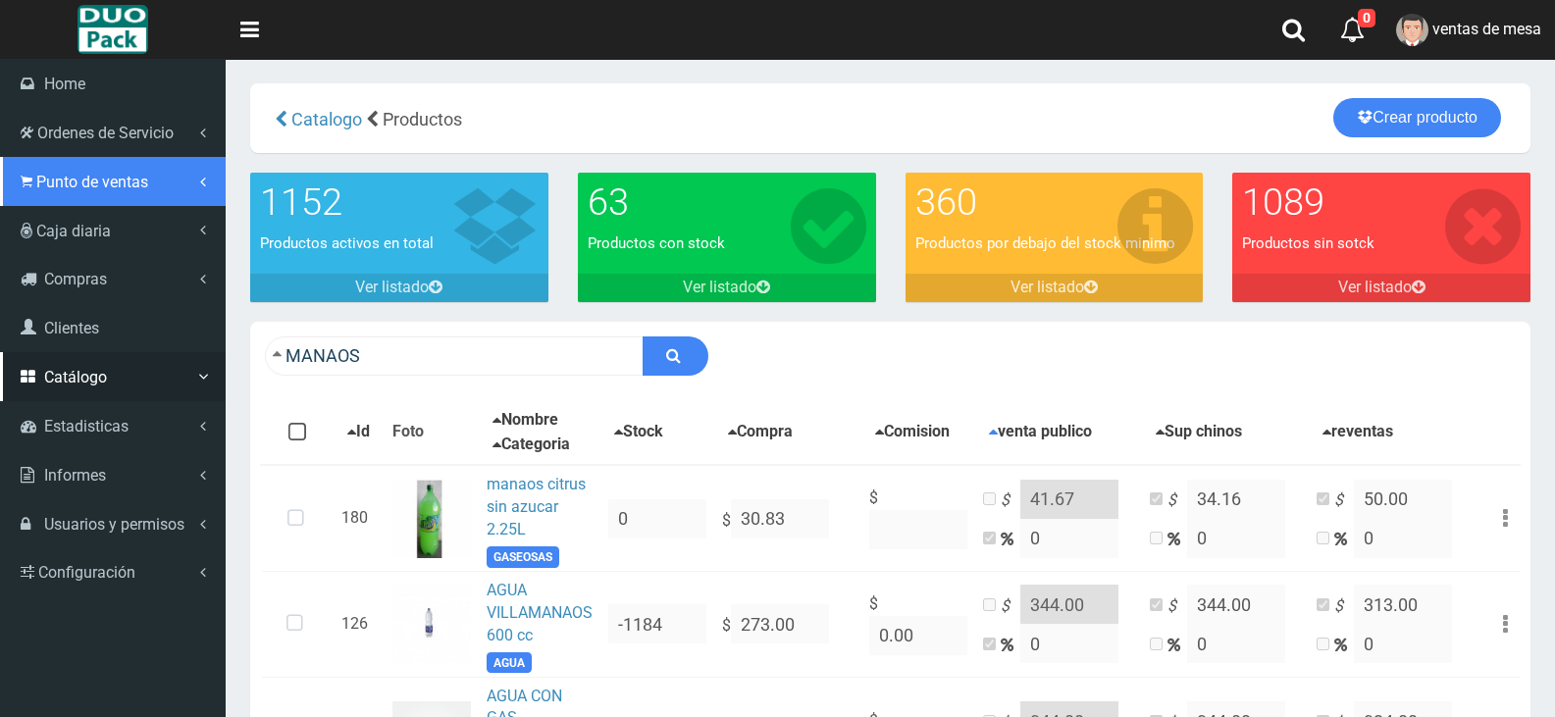
click at [127, 191] on link "Punto de ventas" at bounding box center [113, 181] width 226 height 49
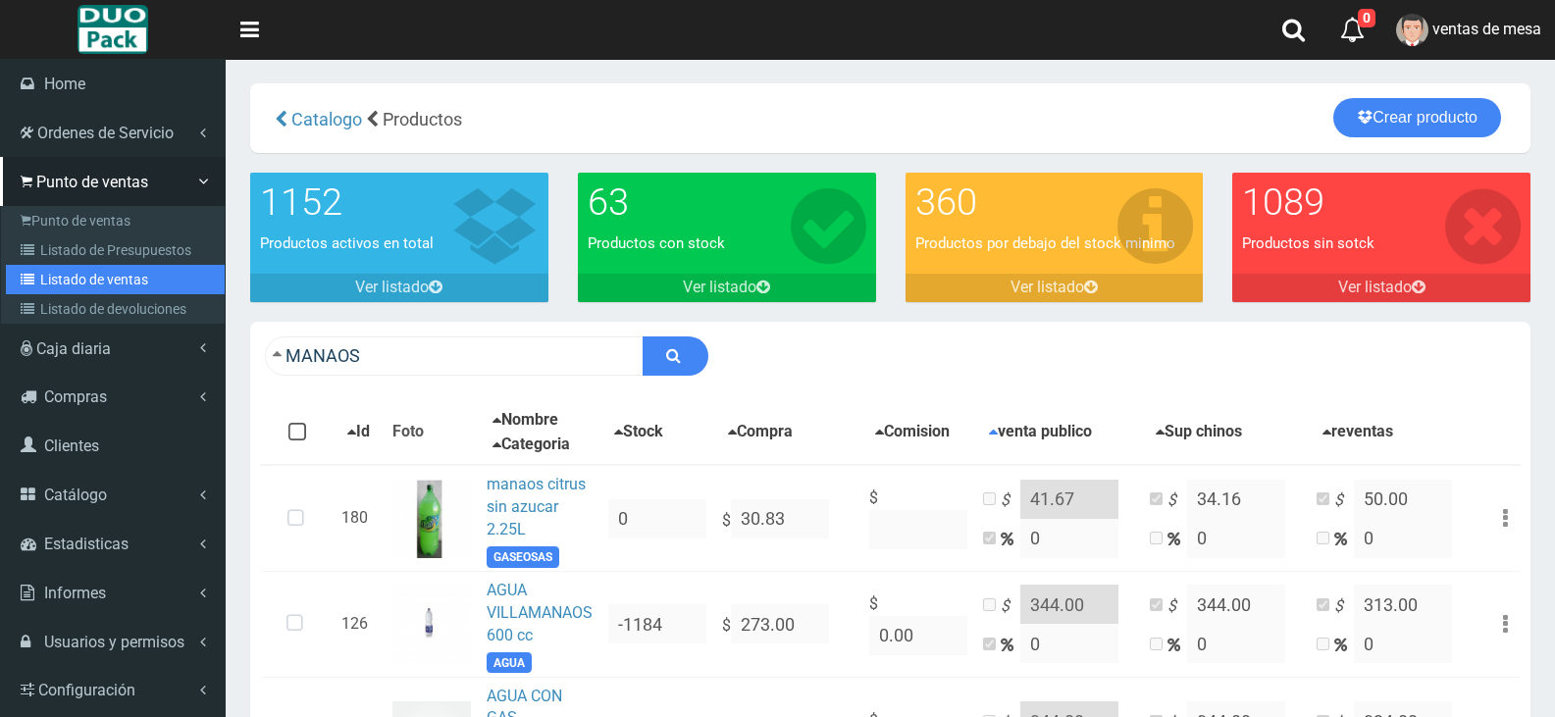
click at [142, 273] on link "Listado de ventas" at bounding box center [115, 279] width 219 height 29
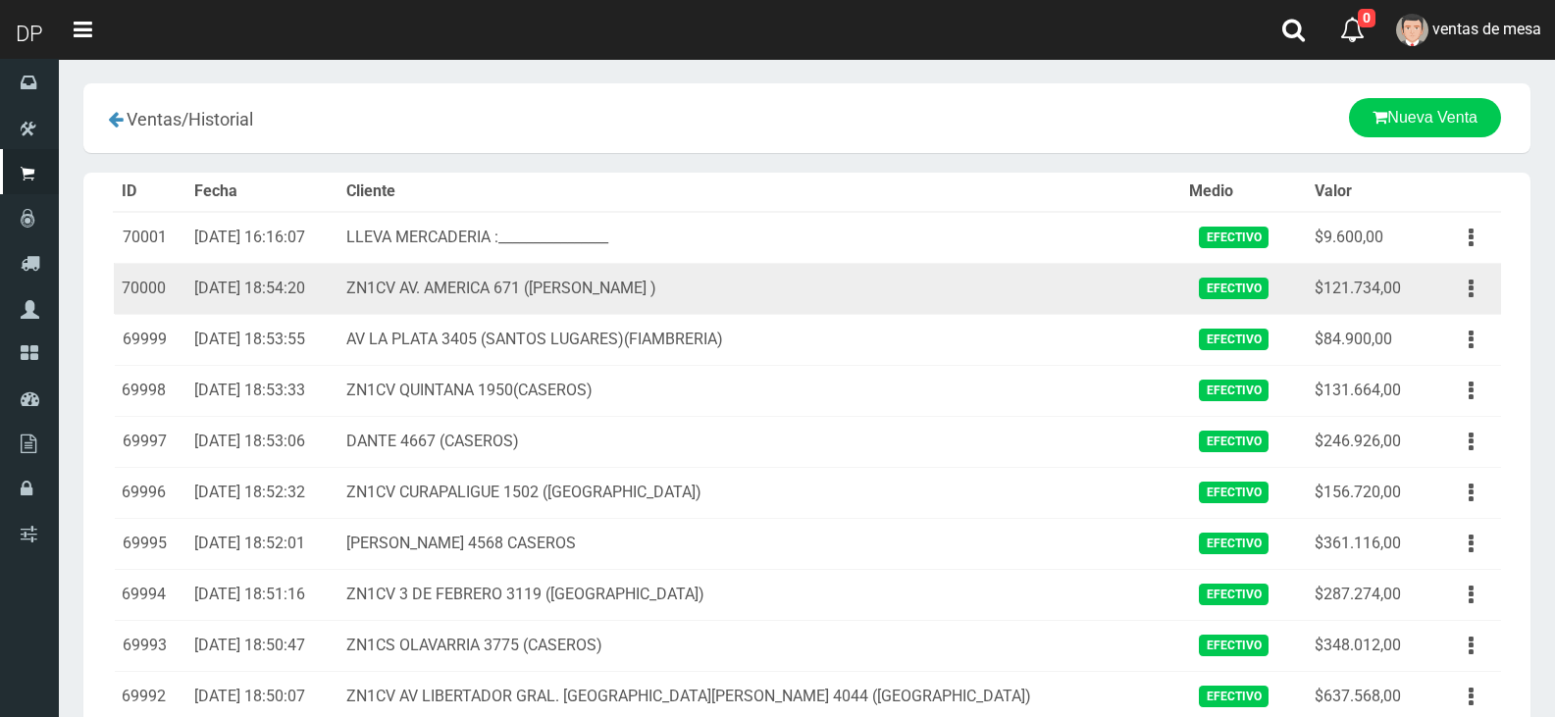
click at [1465, 244] on button "button" at bounding box center [1472, 238] width 44 height 34
click at [0, 0] on link "Ver" at bounding box center [0, 0] width 0 height 0
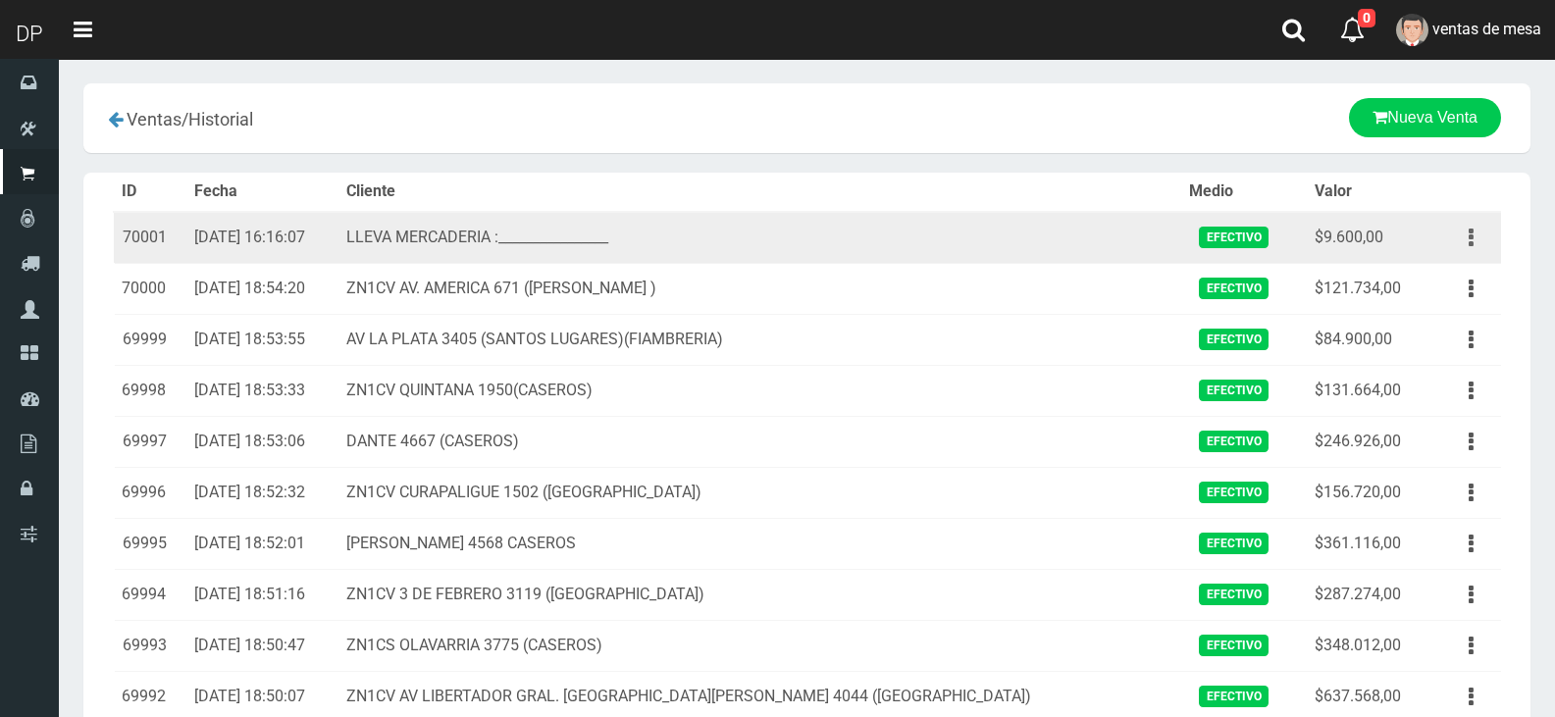
click at [1468, 243] on button "button" at bounding box center [1472, 238] width 44 height 34
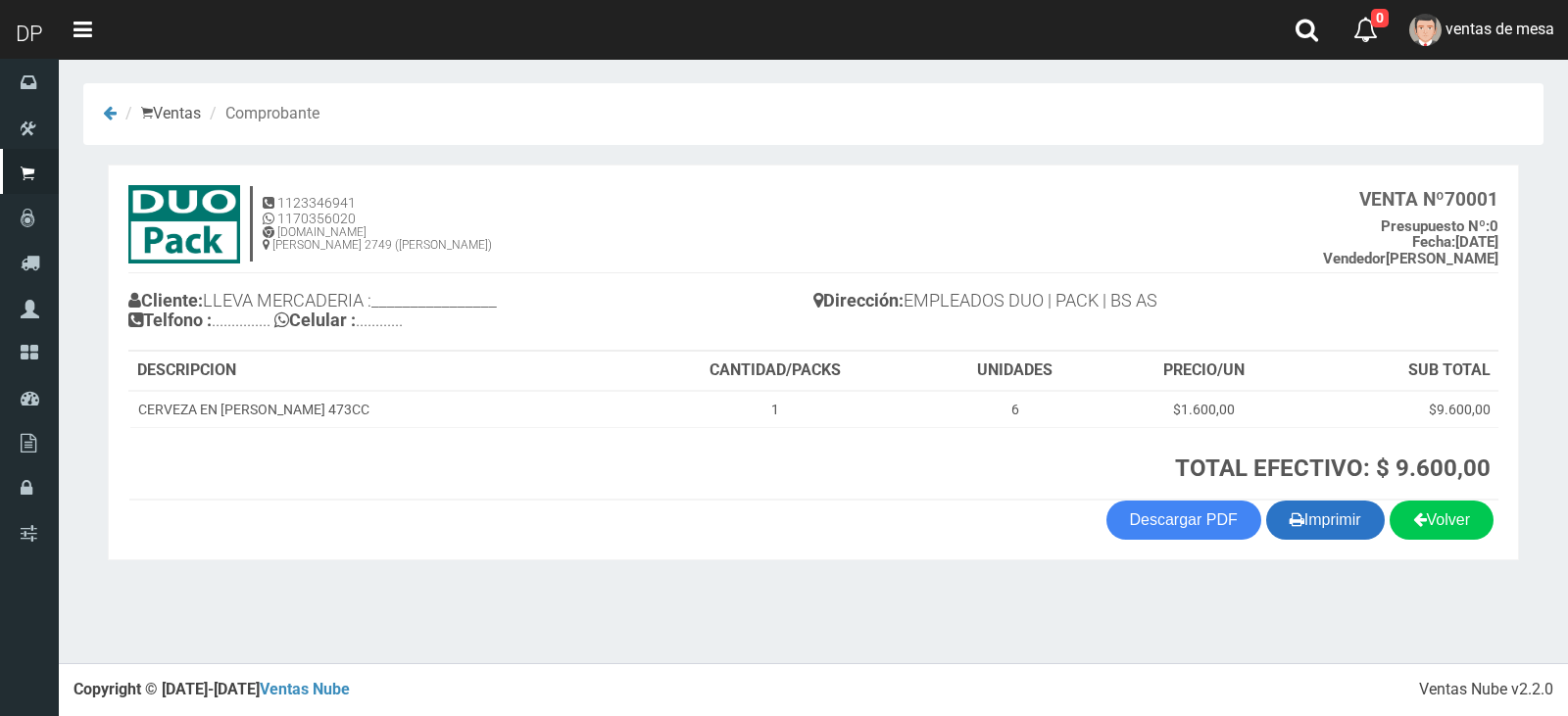
click at [1342, 528] on button "Imprimir" at bounding box center [1325, 519] width 119 height 39
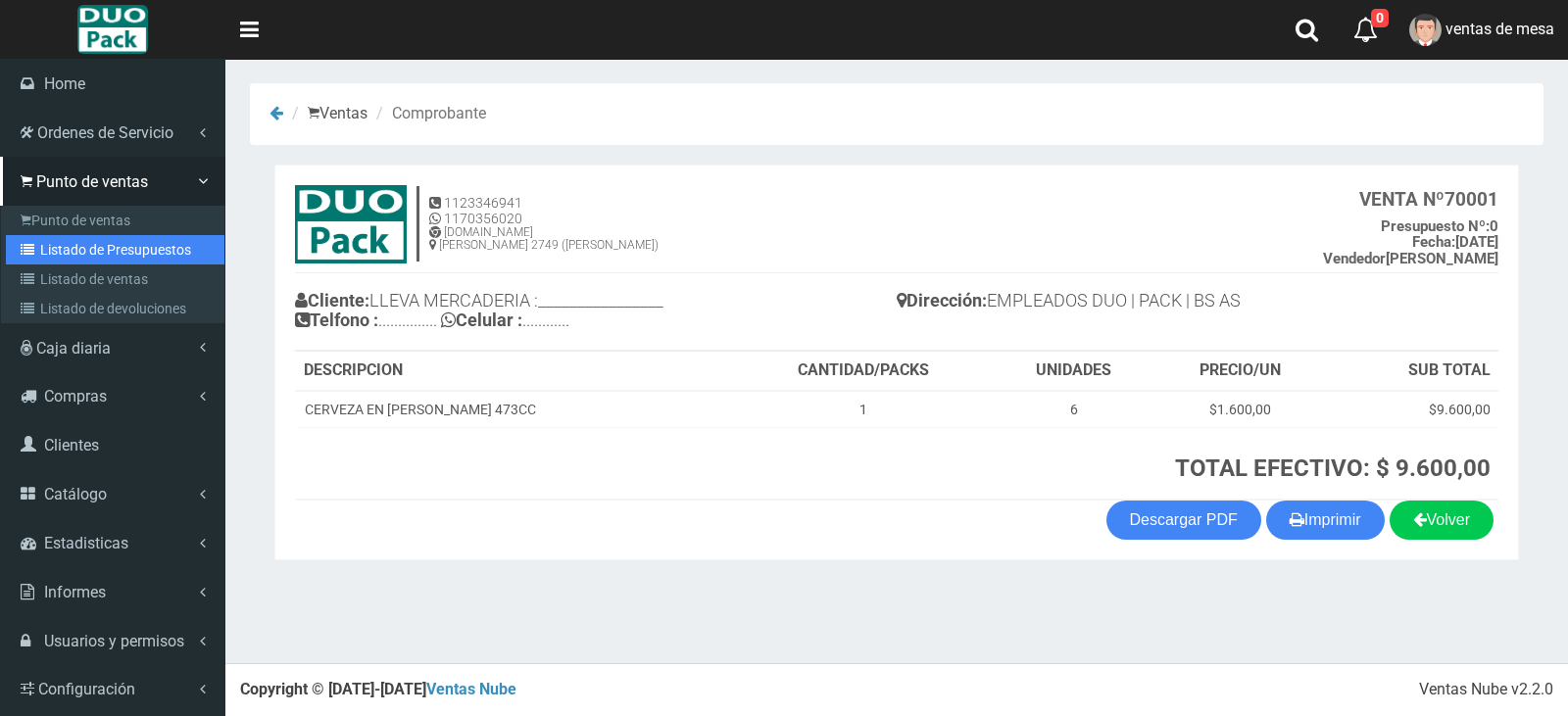
drag, startPoint x: 60, startPoint y: 246, endPoint x: 67, endPoint y: 255, distance: 11.4
click at [61, 246] on link "Listado de Presupuestos" at bounding box center [115, 250] width 219 height 29
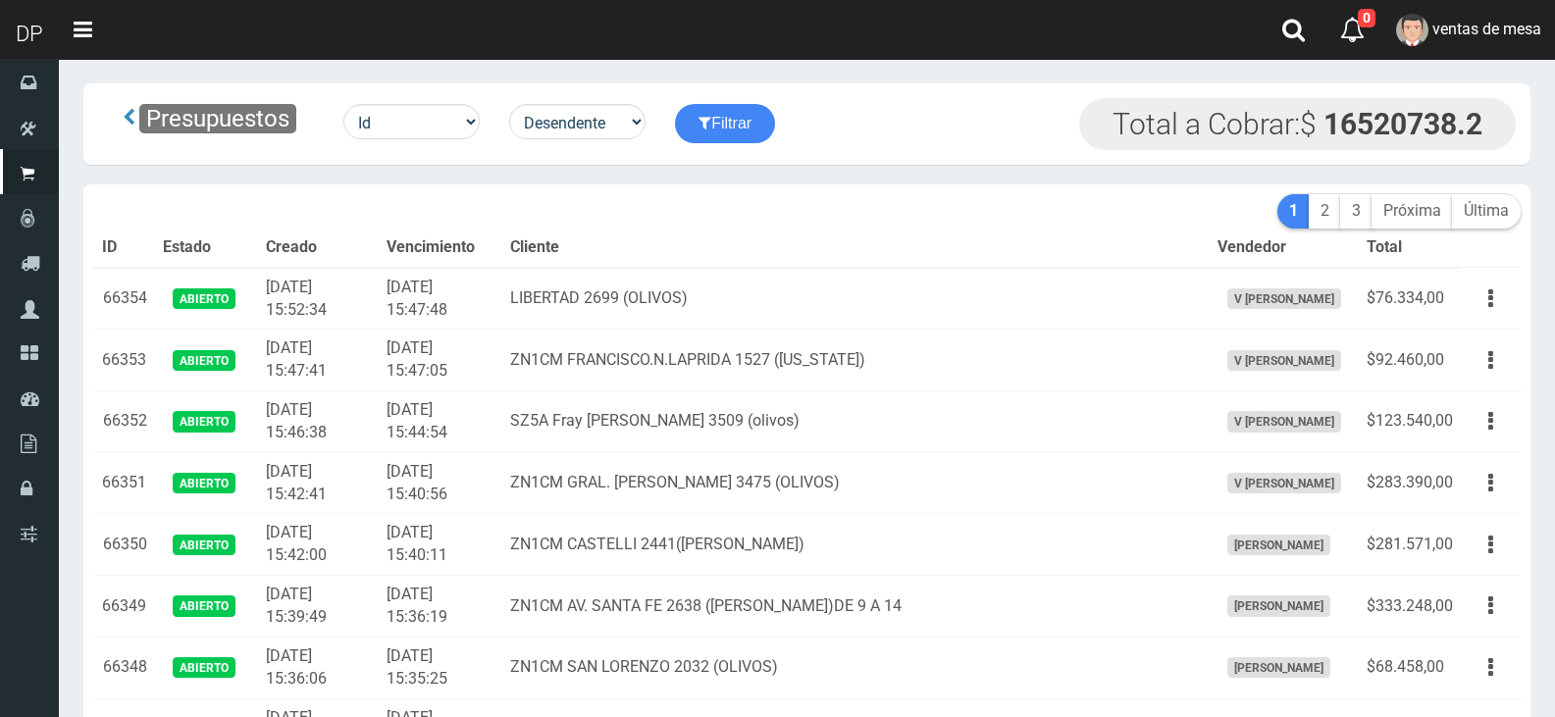
click at [653, 236] on th "Cliente" at bounding box center [856, 248] width 708 height 39
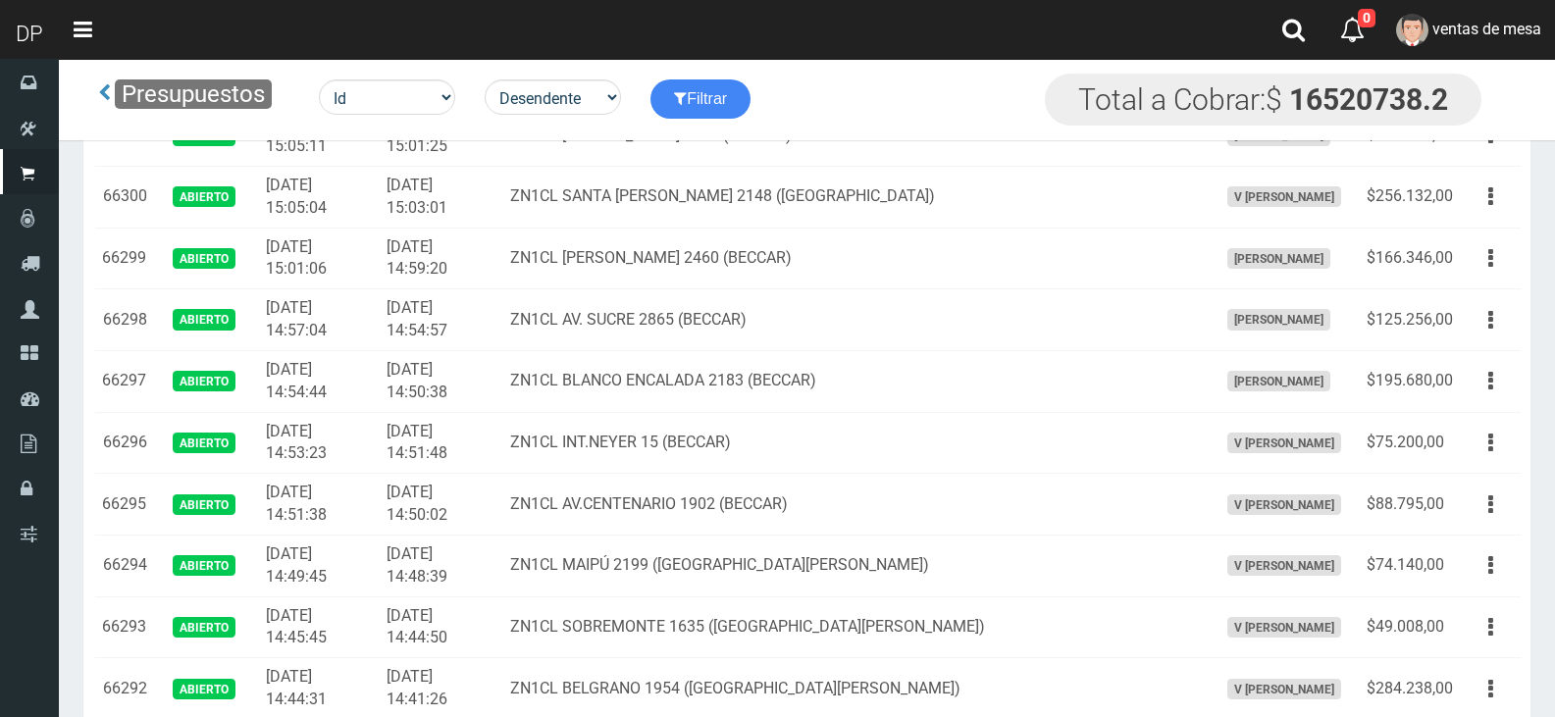
scroll to position [1623, 0]
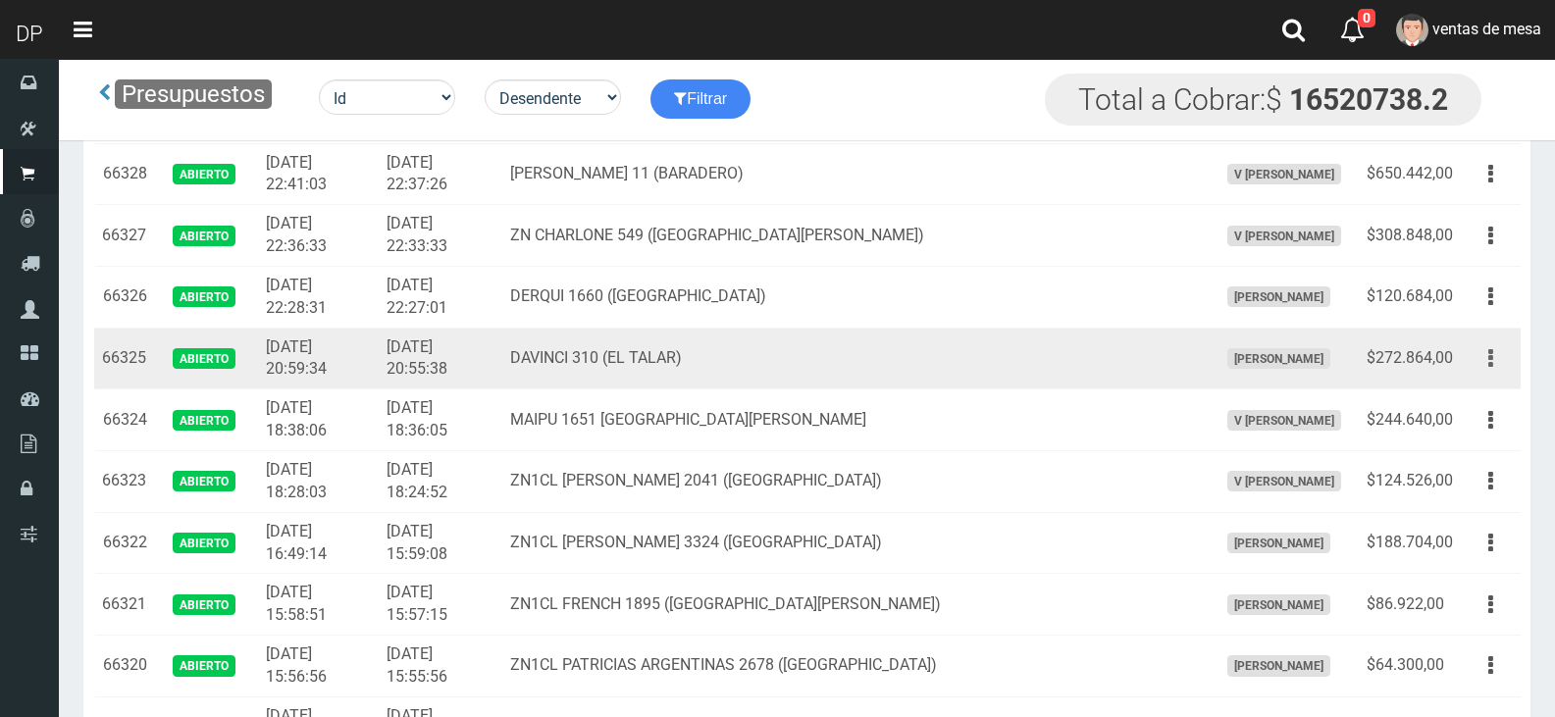
click at [1475, 370] on button "button" at bounding box center [1491, 359] width 44 height 34
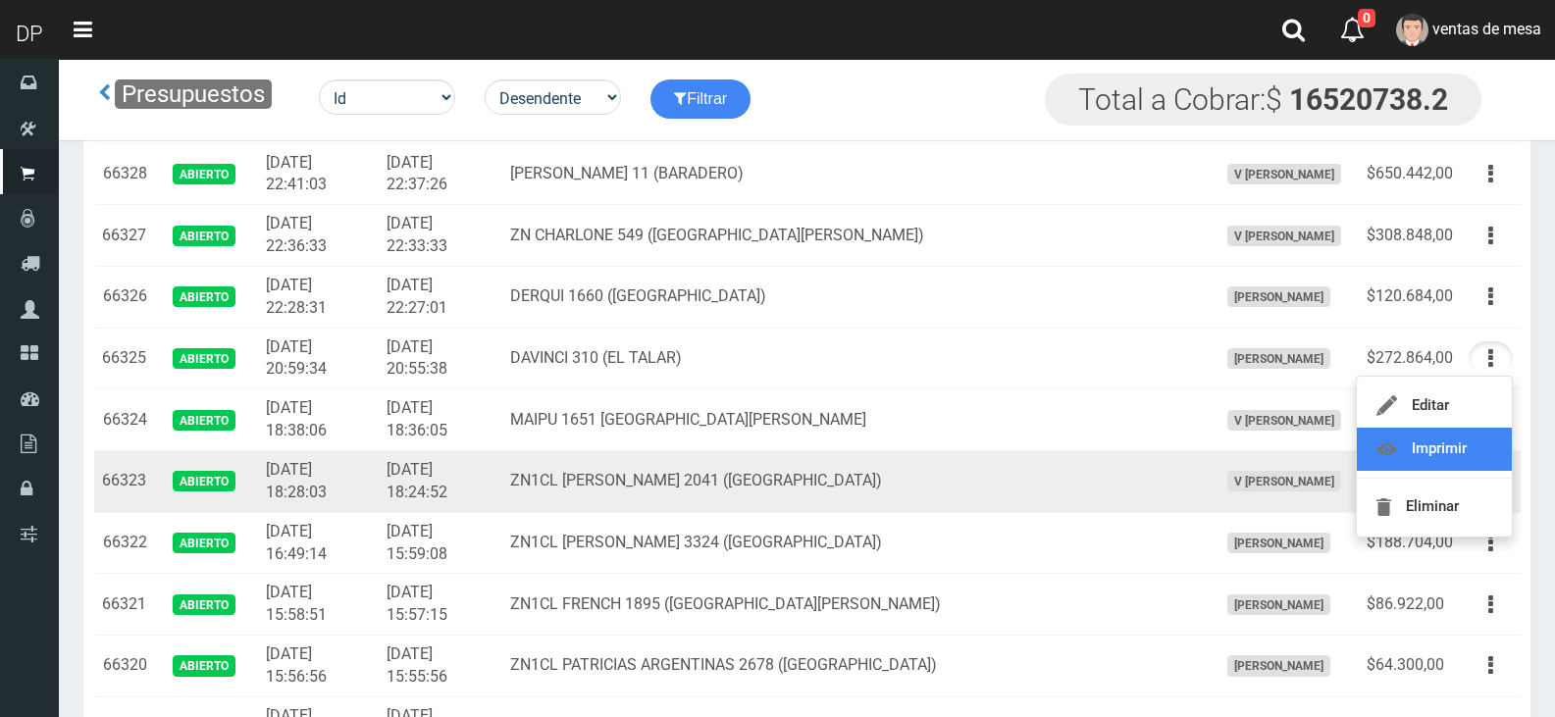
drag, startPoint x: 1390, startPoint y: 468, endPoint x: 1399, endPoint y: 458, distance: 13.9
click at [1390, 468] on link "Imprimir" at bounding box center [1434, 449] width 155 height 43
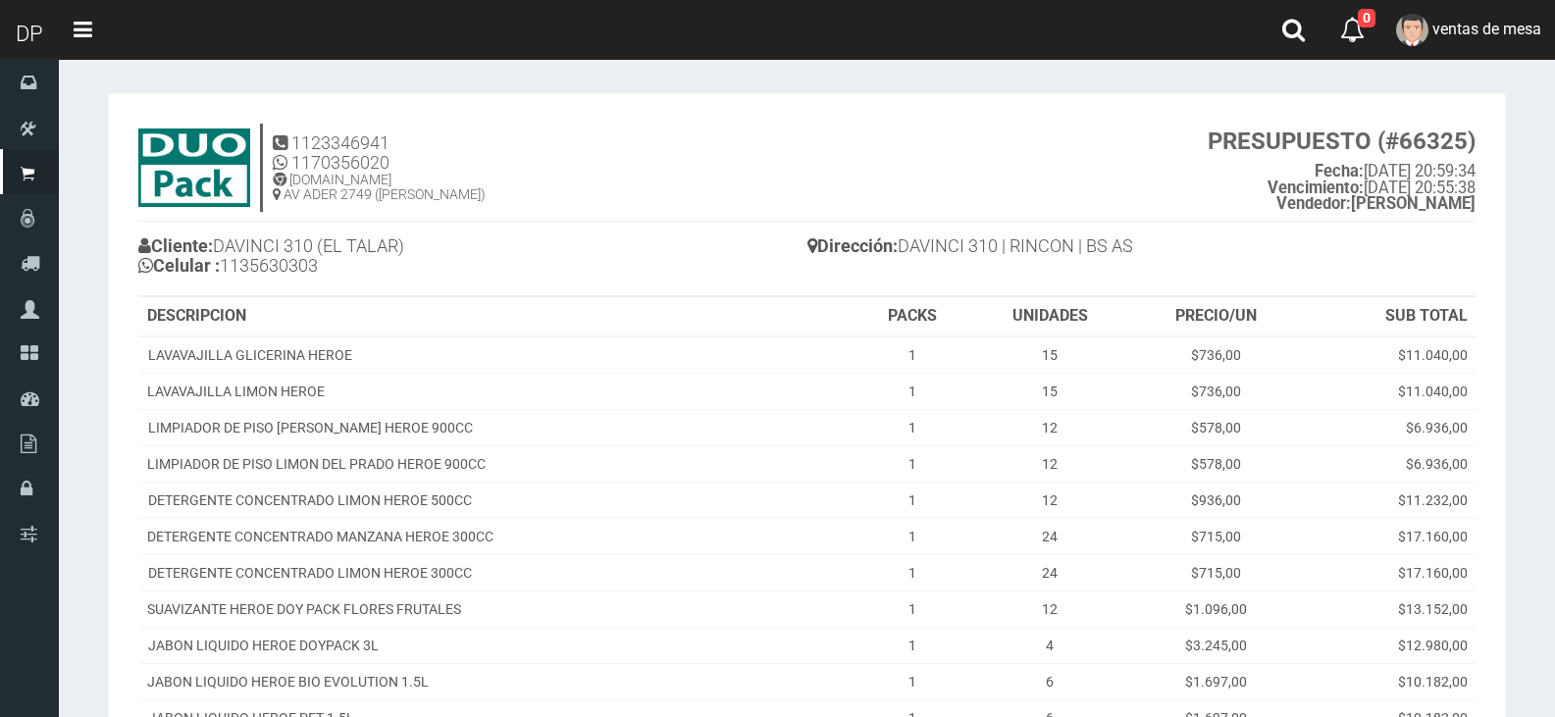
scroll to position [445, 0]
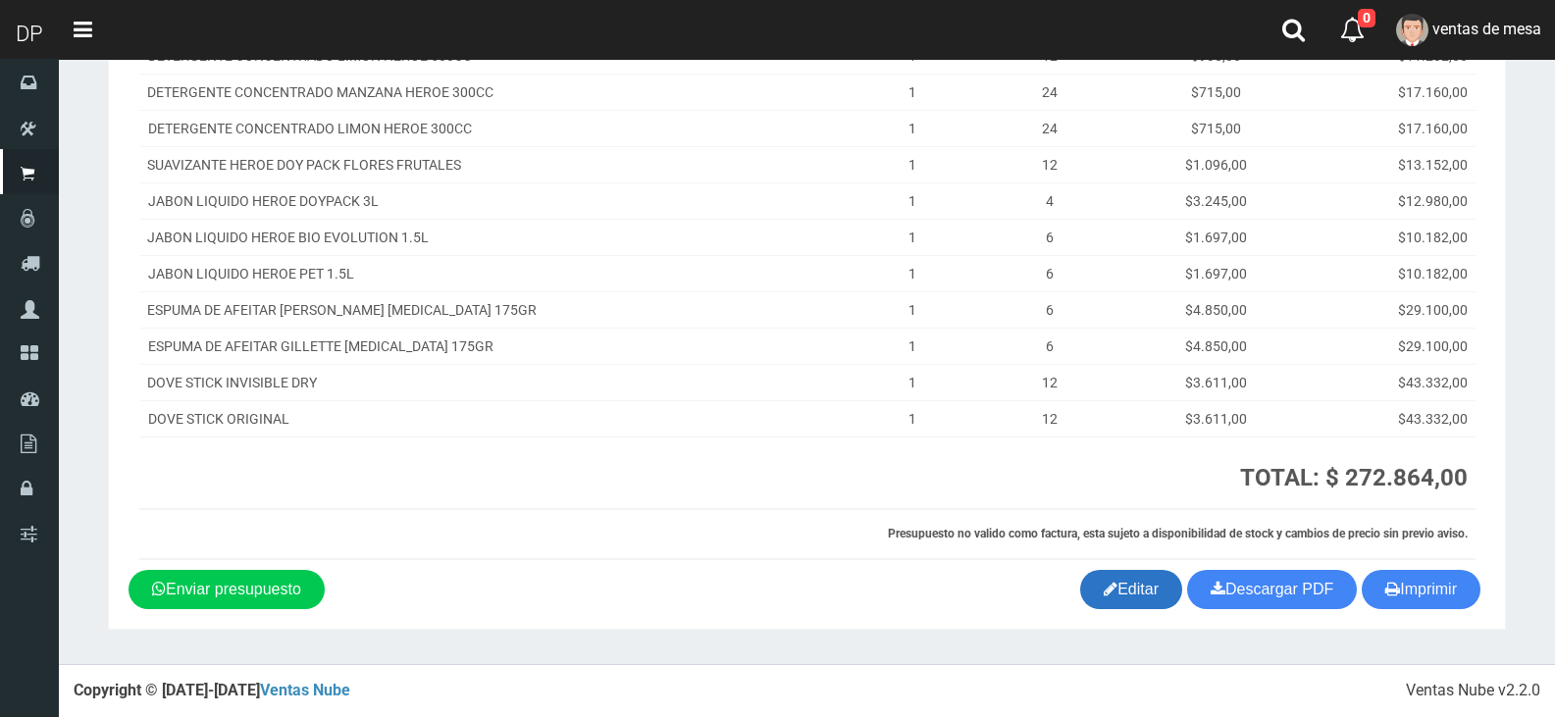
click at [1157, 581] on link "Editar" at bounding box center [1132, 589] width 102 height 39
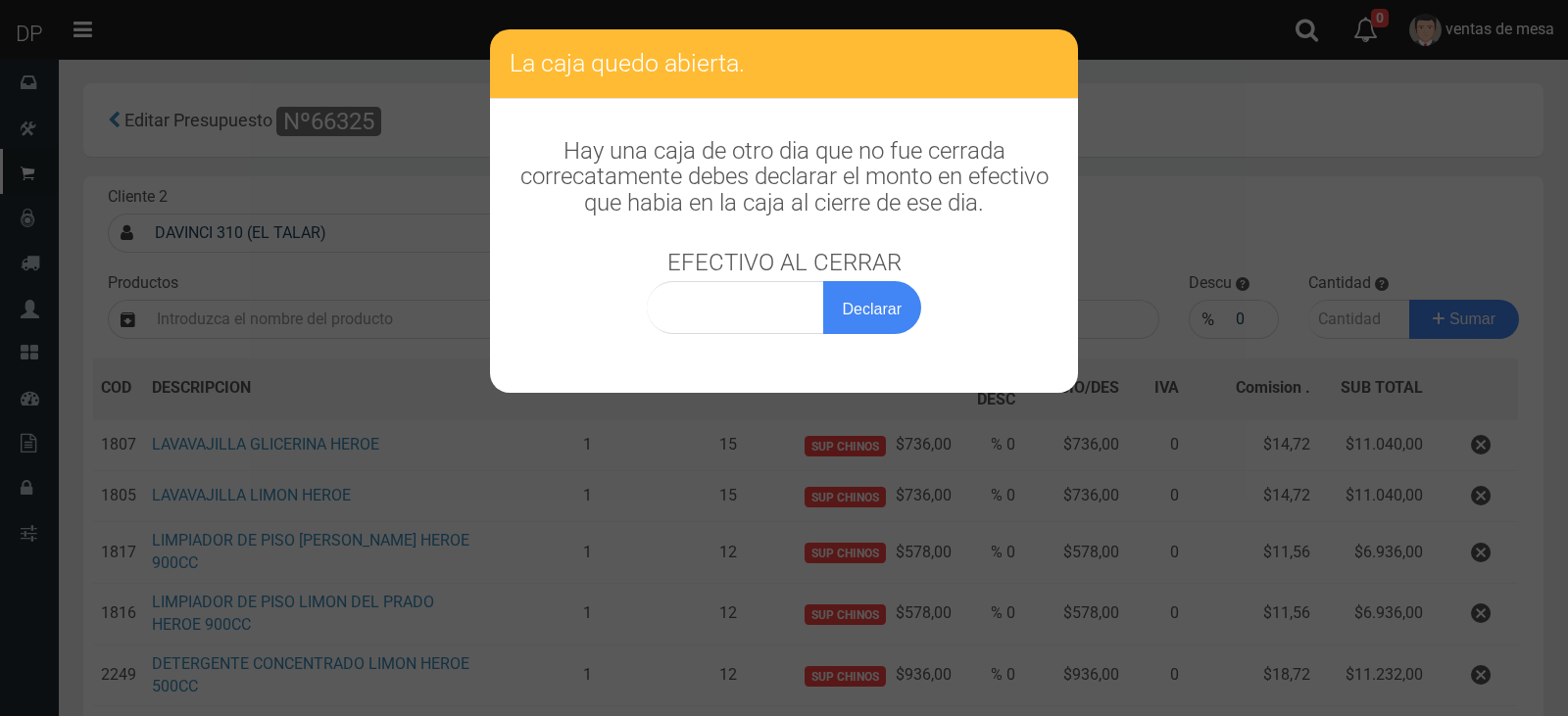
click at [823, 349] on div "Hay una caja de otro dia que no fue cerrada correcatamente debes declarar el mo…" at bounding box center [784, 226] width 588 height 255
click at [816, 332] on input "0,00" at bounding box center [736, 308] width 178 height 53
type input "1,00"
click at [823, 282] on button "Declarar" at bounding box center [872, 308] width 98 height 53
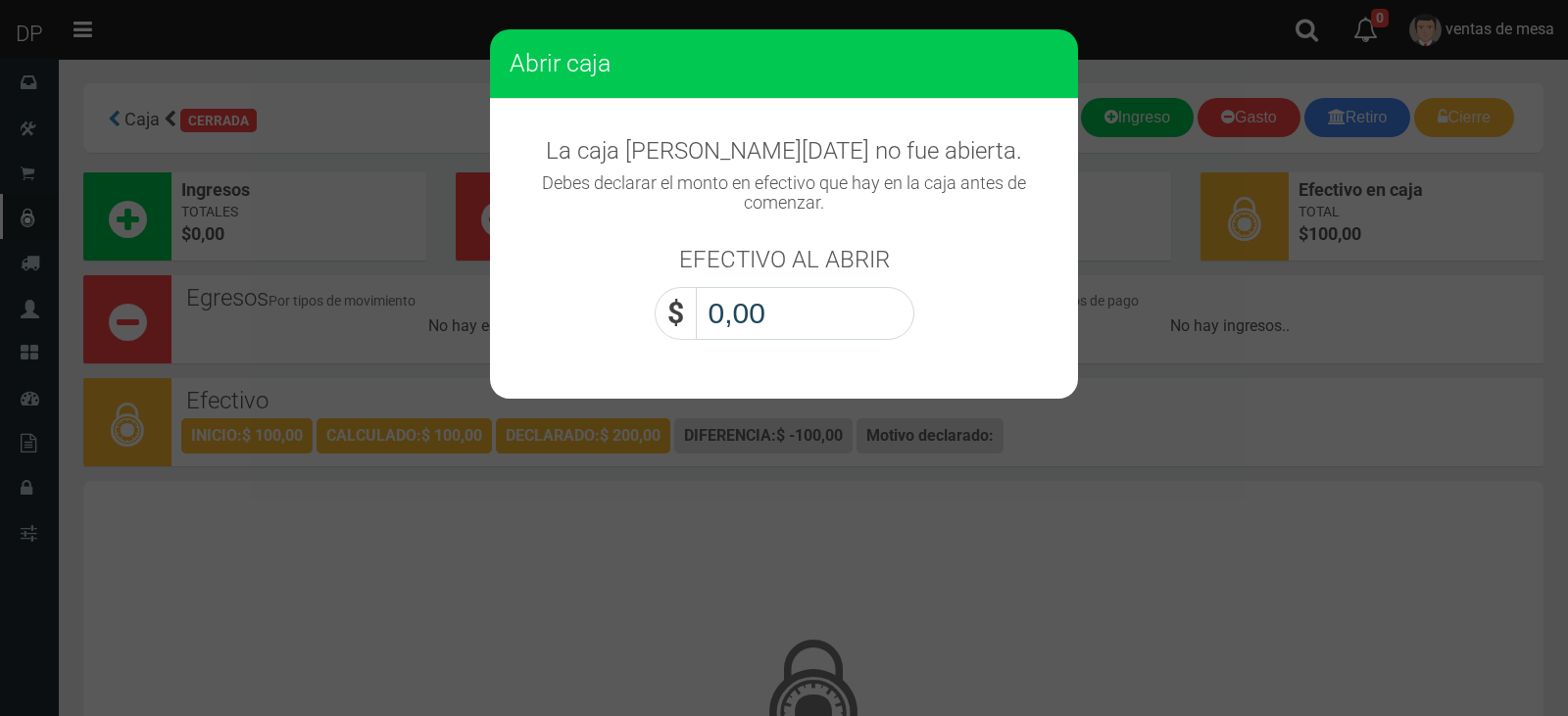
click at [805, 294] on input "0,00" at bounding box center [805, 314] width 219 height 53
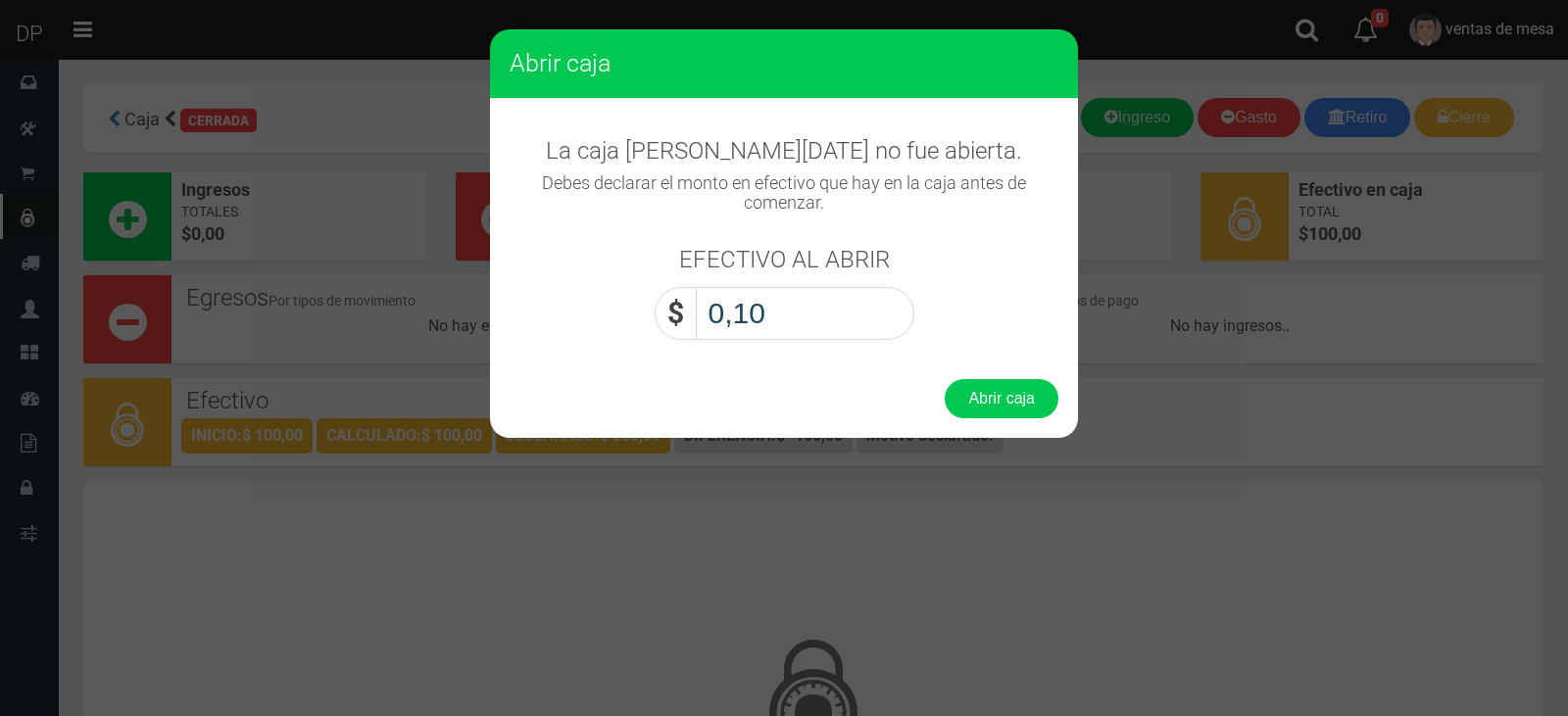
type input "1,00"
click at [945, 379] on button "Abrir caja" at bounding box center [1002, 398] width 114 height 39
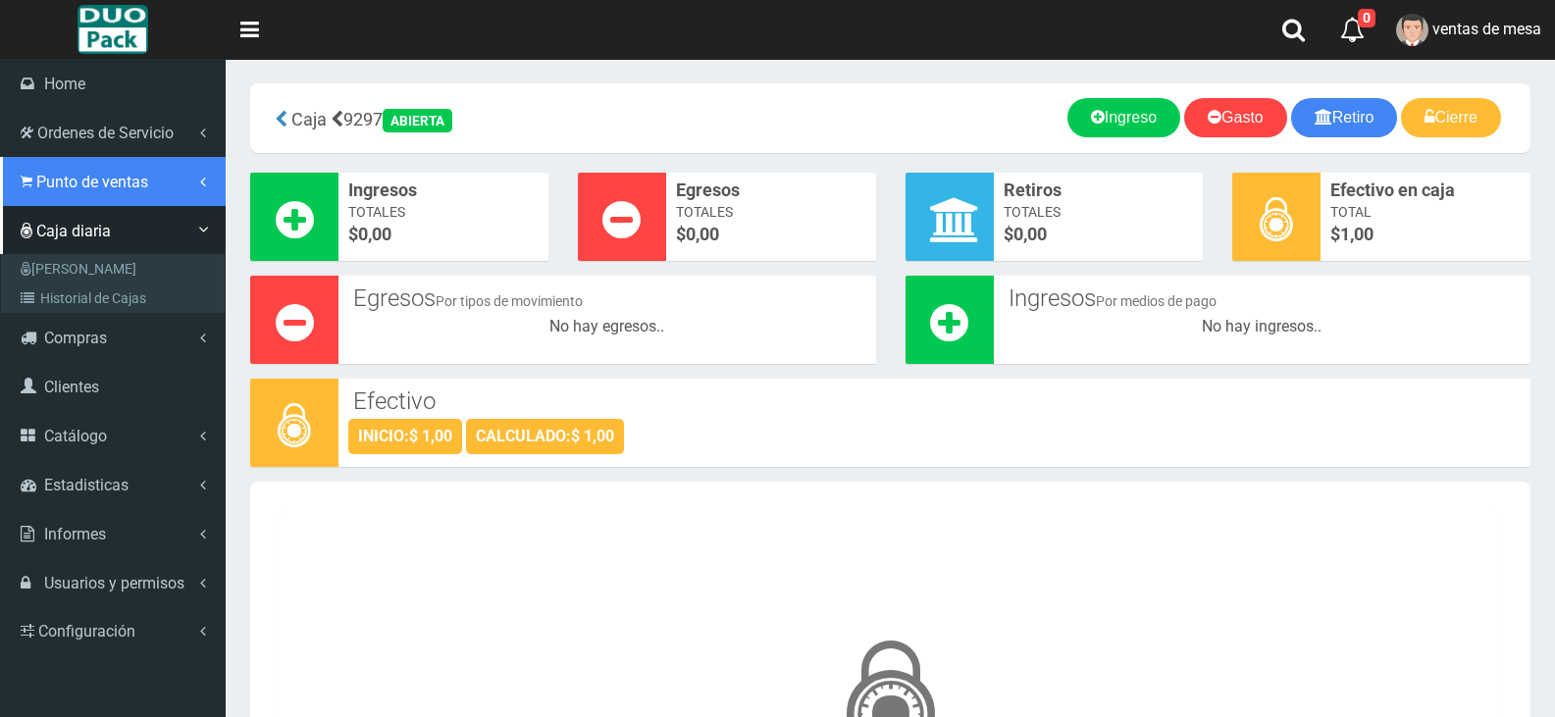
click at [123, 185] on span "Punto de ventas" at bounding box center [92, 182] width 112 height 19
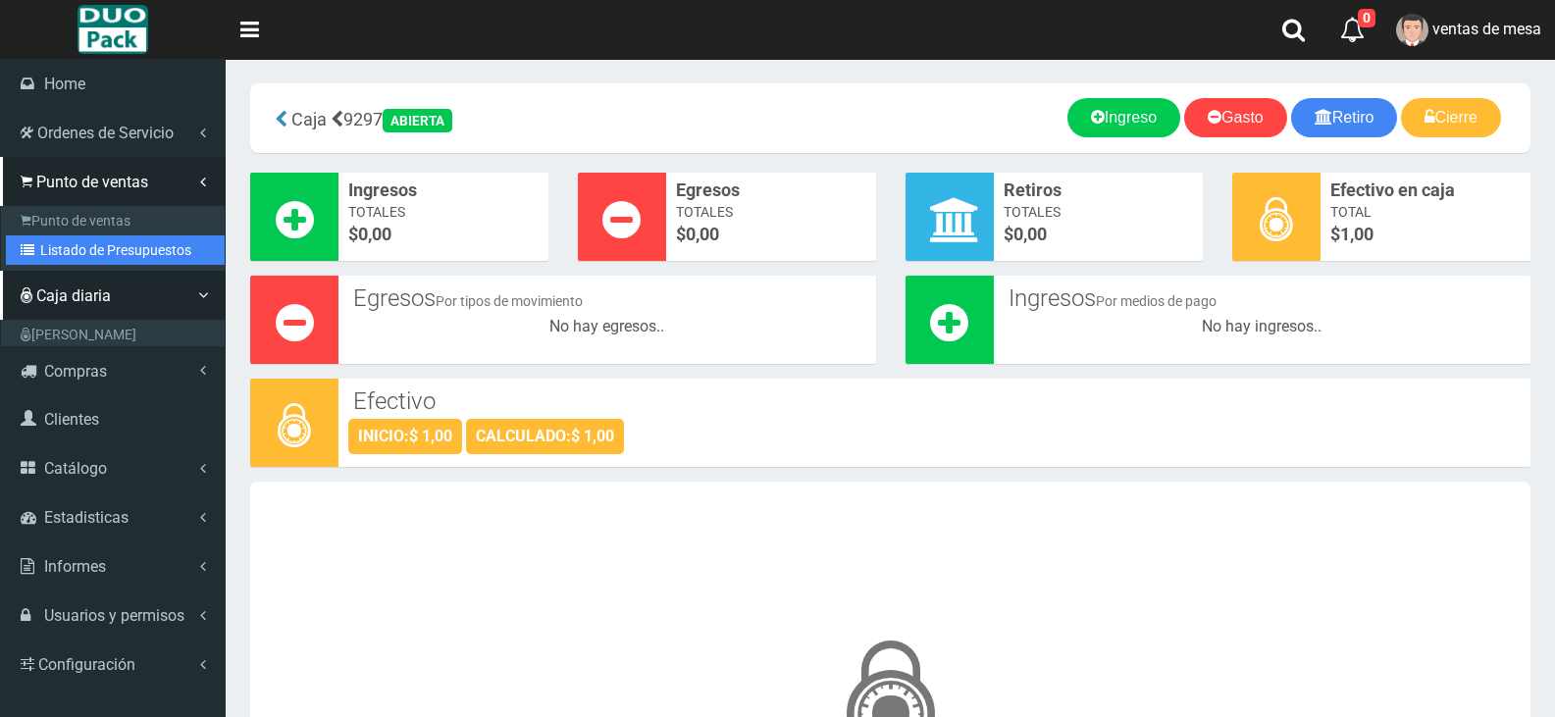
click at [178, 250] on link "Listado de Presupuestos" at bounding box center [115, 250] width 219 height 29
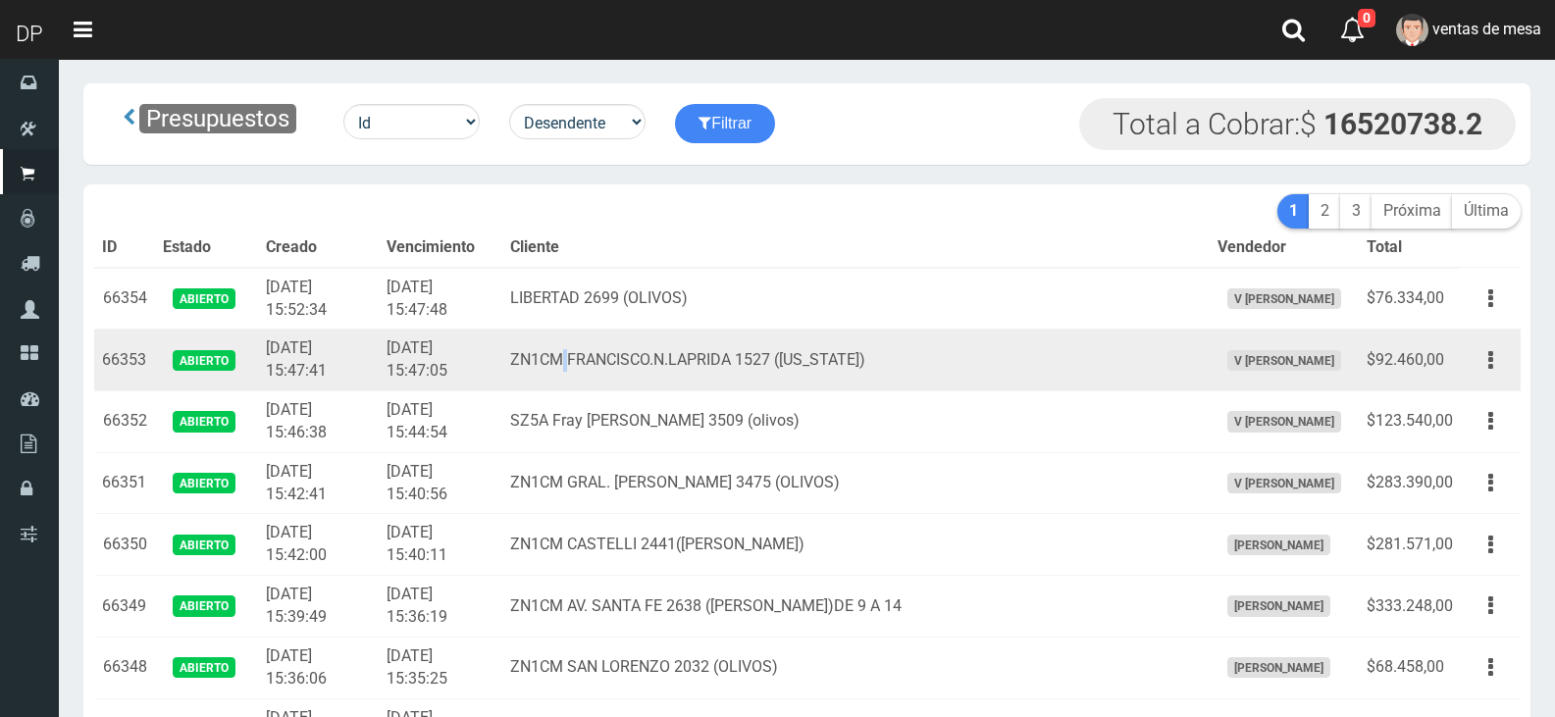
click at [624, 383] on td "ZN1CM FRANCISCO.N.LAPRIDA 1527 (FLORIDA)" at bounding box center [856, 361] width 708 height 62
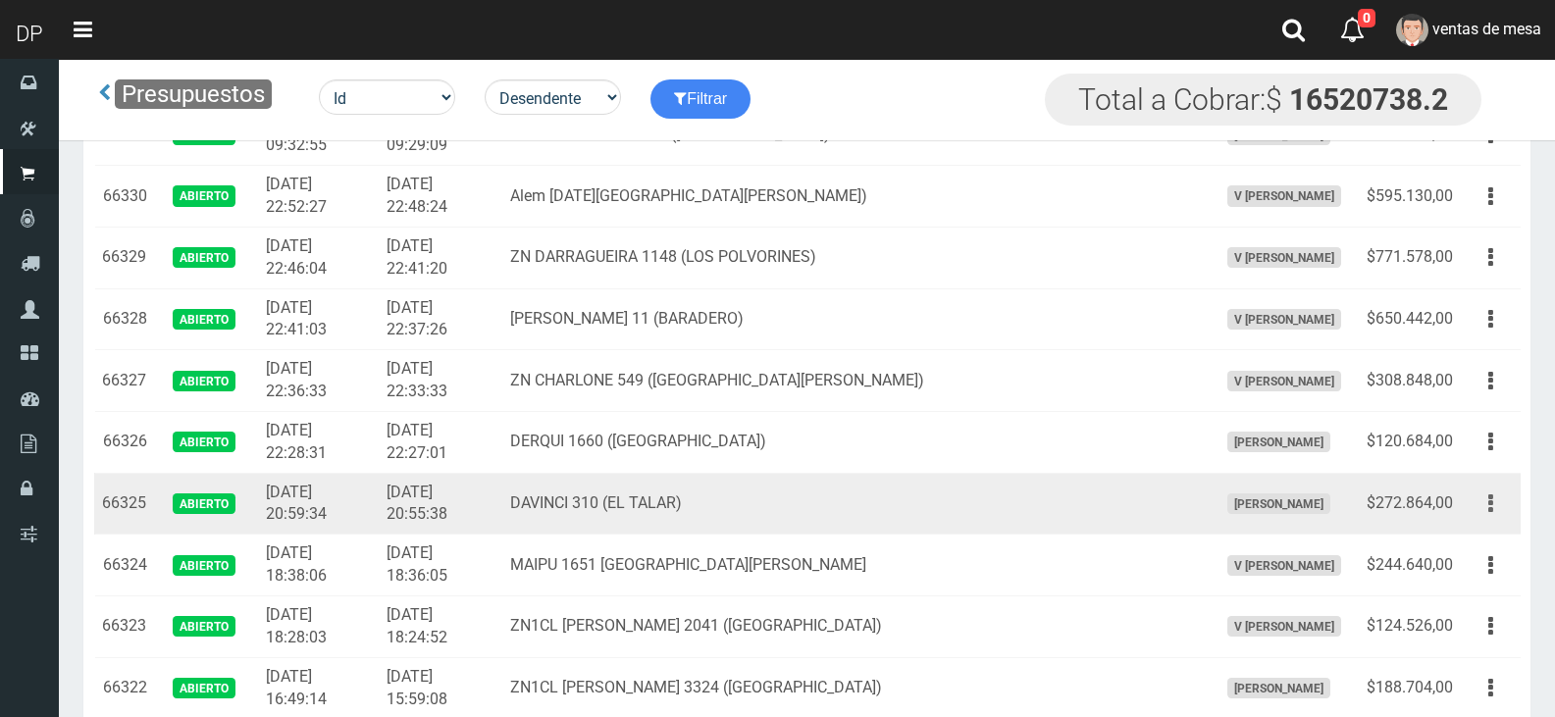
drag, startPoint x: 1477, startPoint y: 501, endPoint x: 1481, endPoint y: 545, distance: 43.4
click at [1479, 503] on button "button" at bounding box center [1491, 504] width 44 height 34
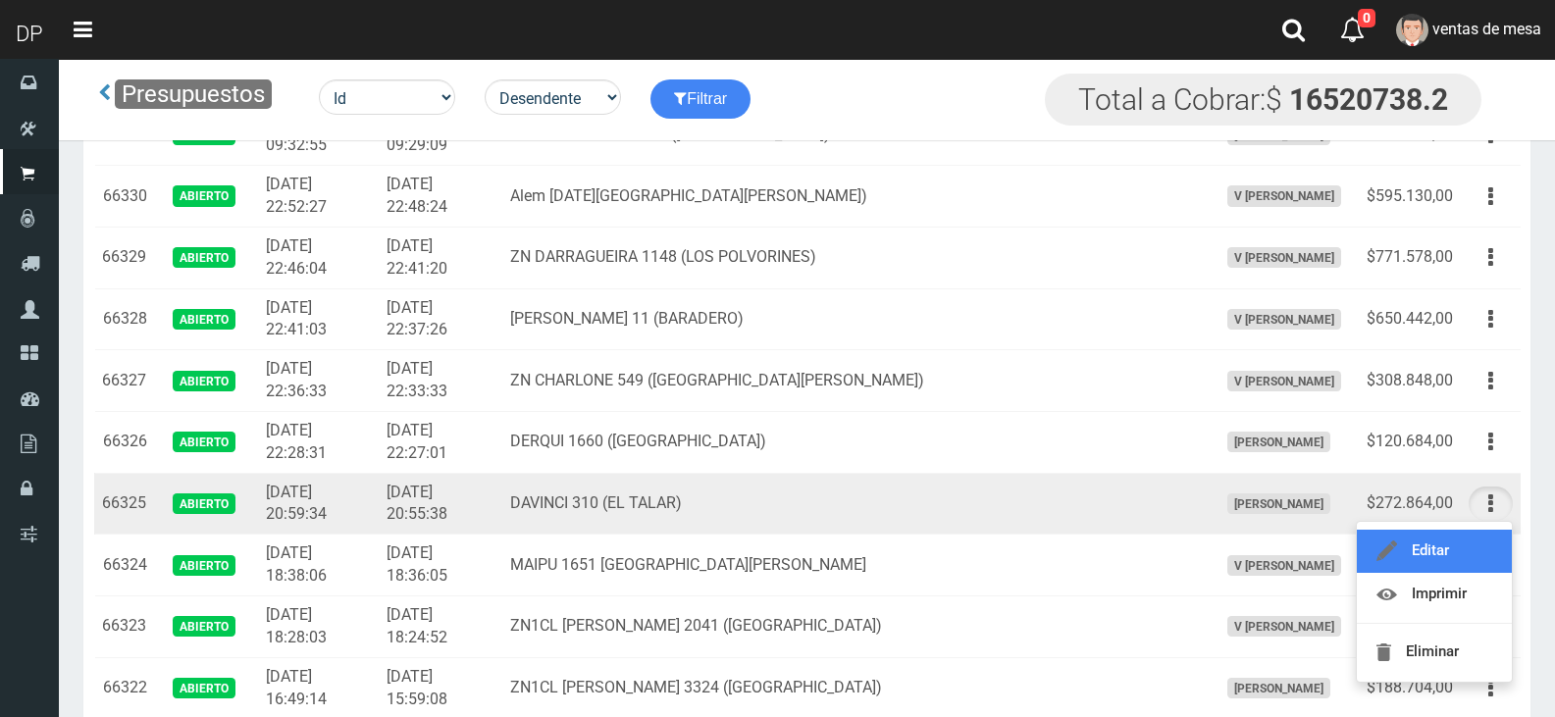
click at [1481, 545] on link "Editar" at bounding box center [1434, 551] width 155 height 43
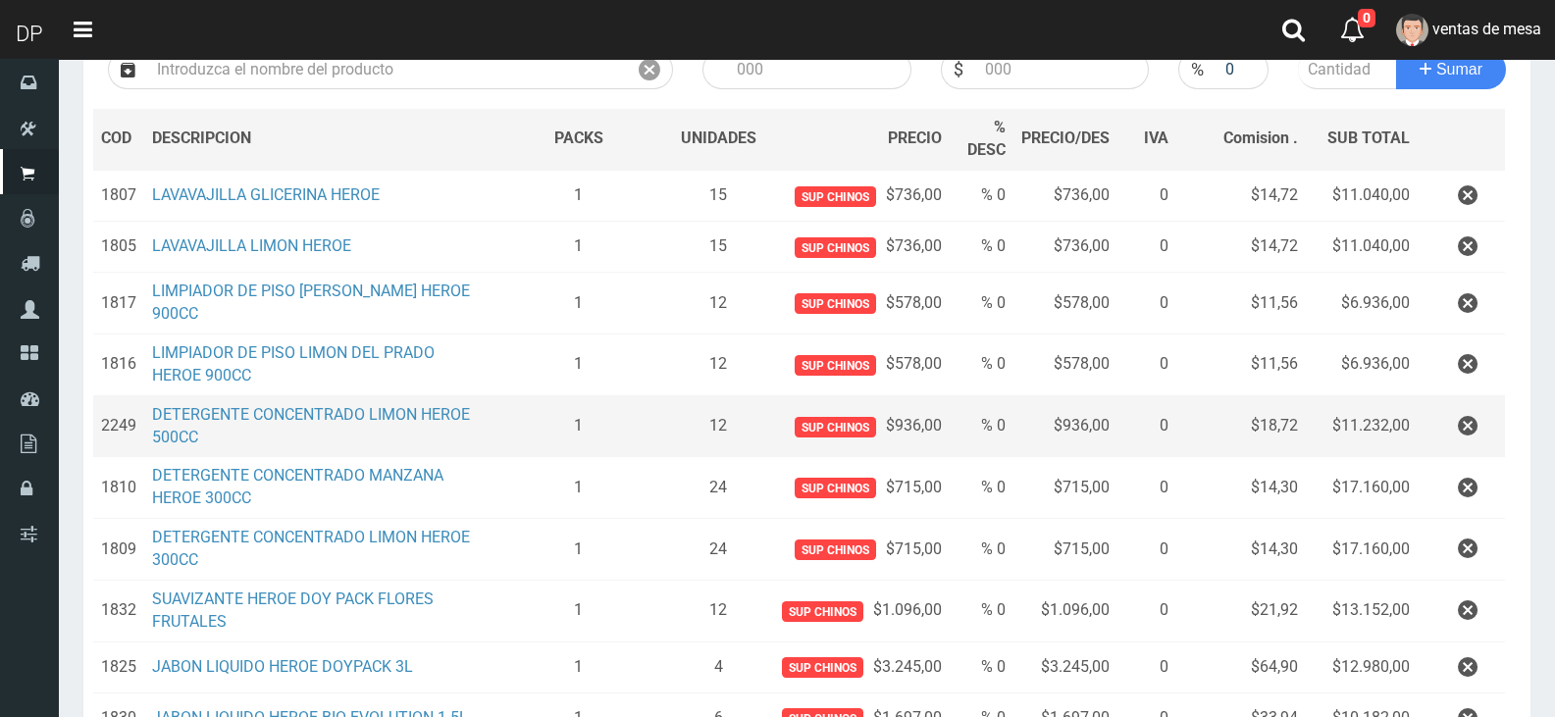
scroll to position [294, 0]
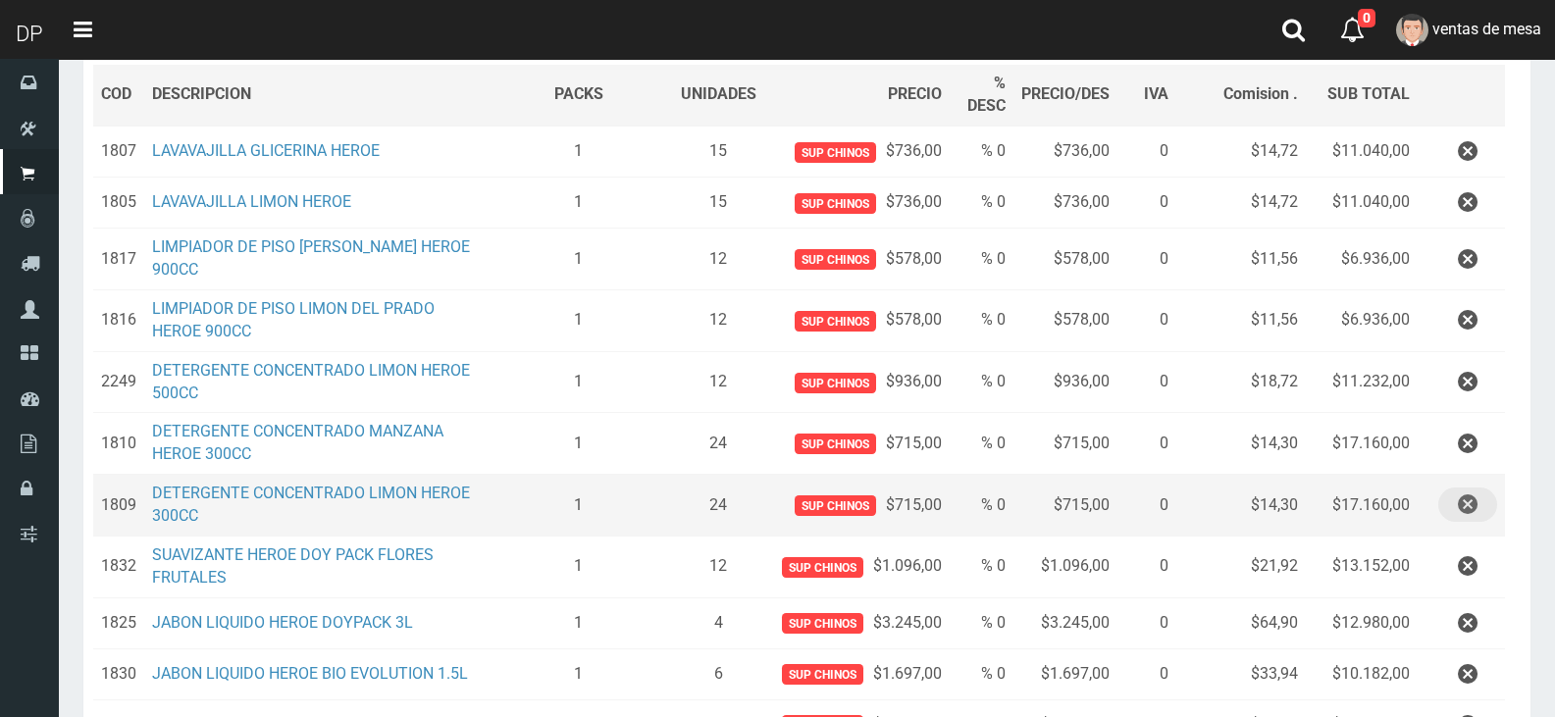
click at [1472, 502] on icon "button" at bounding box center [1468, 505] width 20 height 34
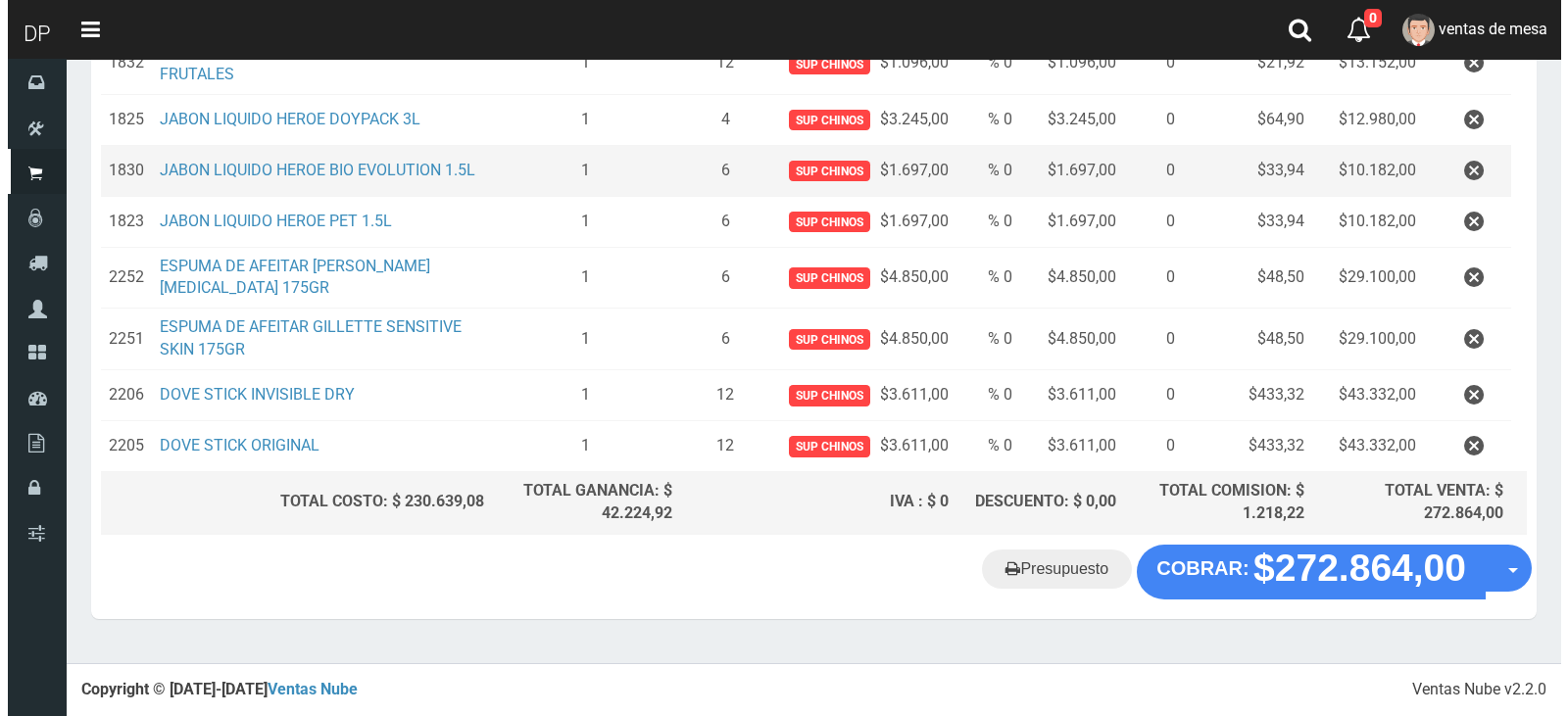
scroll to position [739, 0]
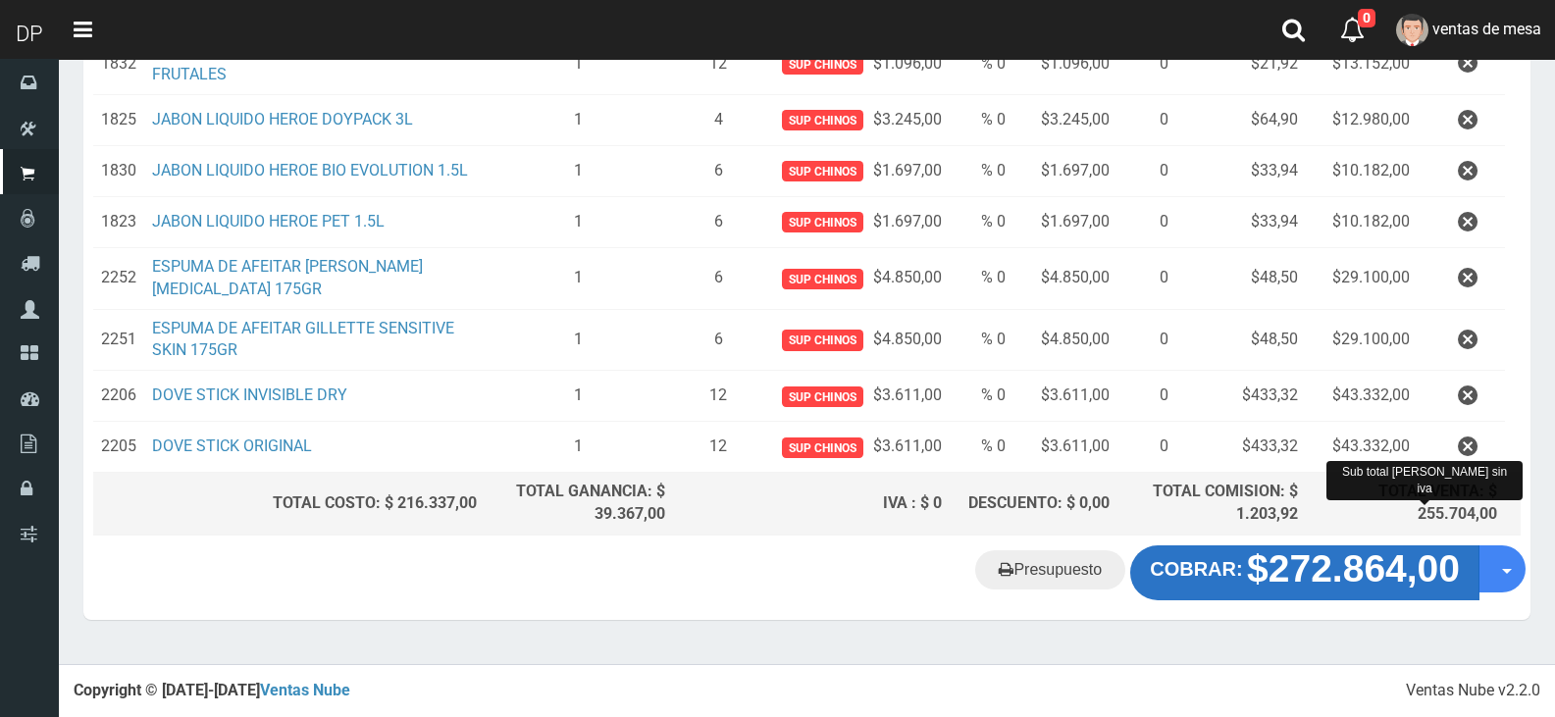
click at [1341, 574] on strong "$272.864,00" at bounding box center [1353, 569] width 213 height 42
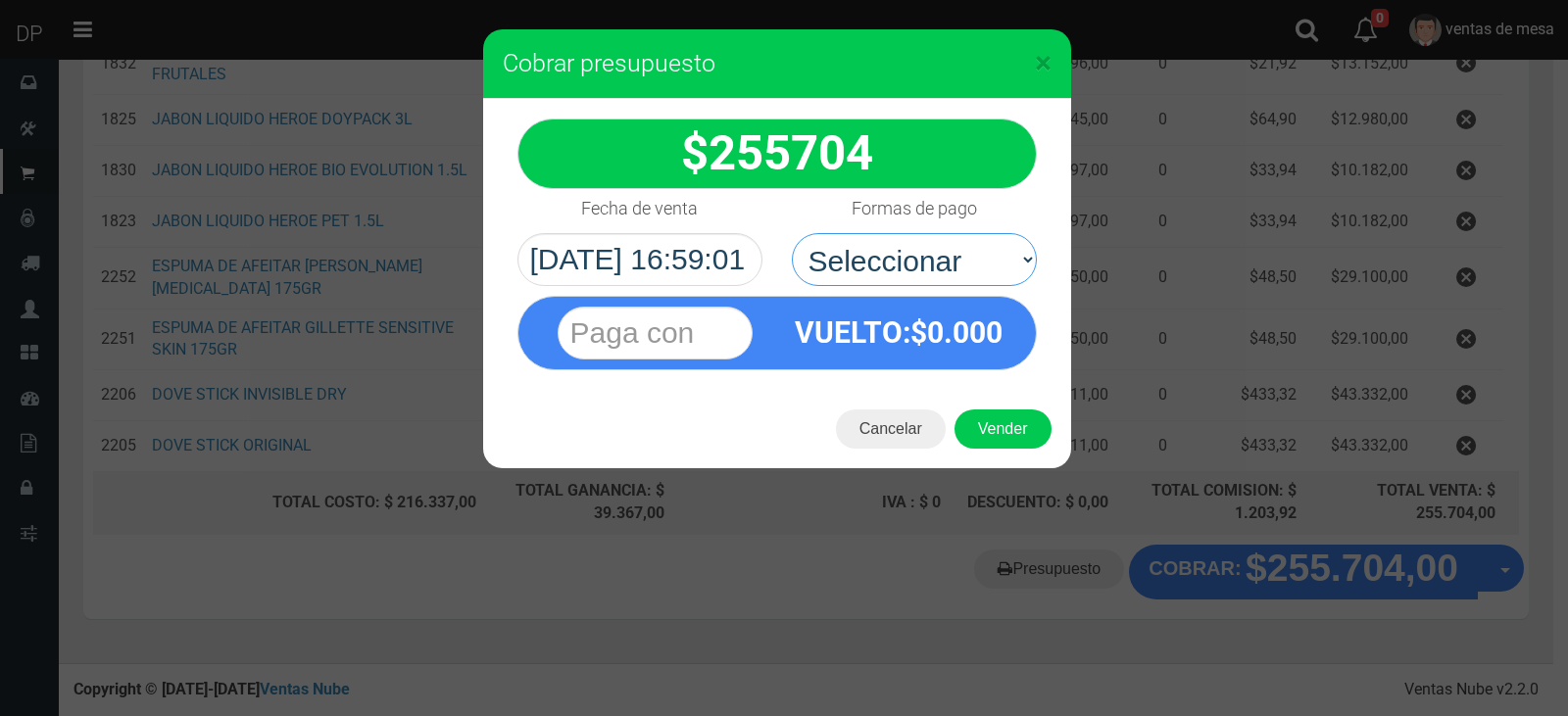
click at [985, 256] on select "Seleccionar Efectivo Tarjeta de Crédito Depósito Débito" at bounding box center [914, 260] width 245 height 53
select select "Efectivo"
click at [792, 234] on select "Seleccionar Efectivo Tarjeta de Crédito Depósito Débito" at bounding box center [914, 260] width 245 height 53
click at [1003, 442] on button "Vender" at bounding box center [1003, 428] width 97 height 39
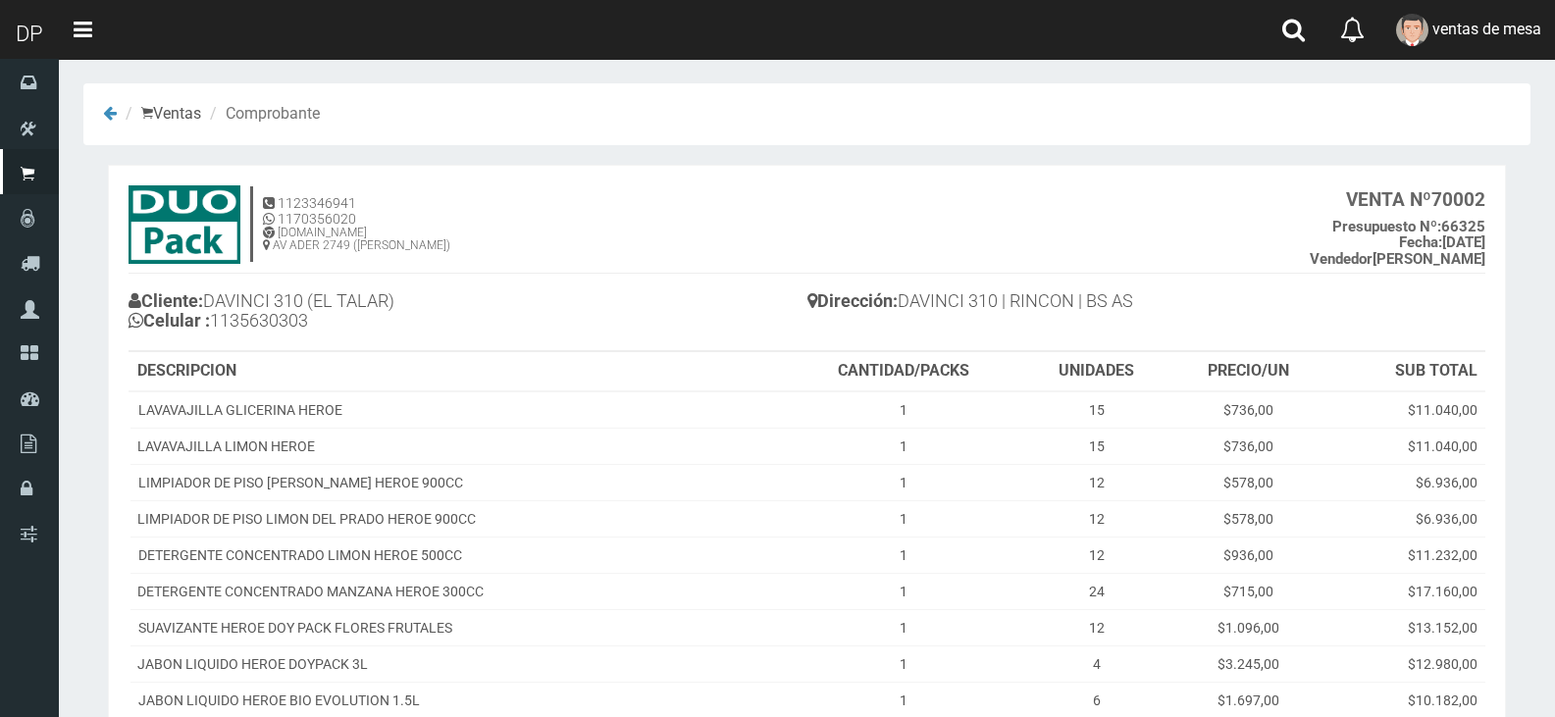
scroll to position [403, 0]
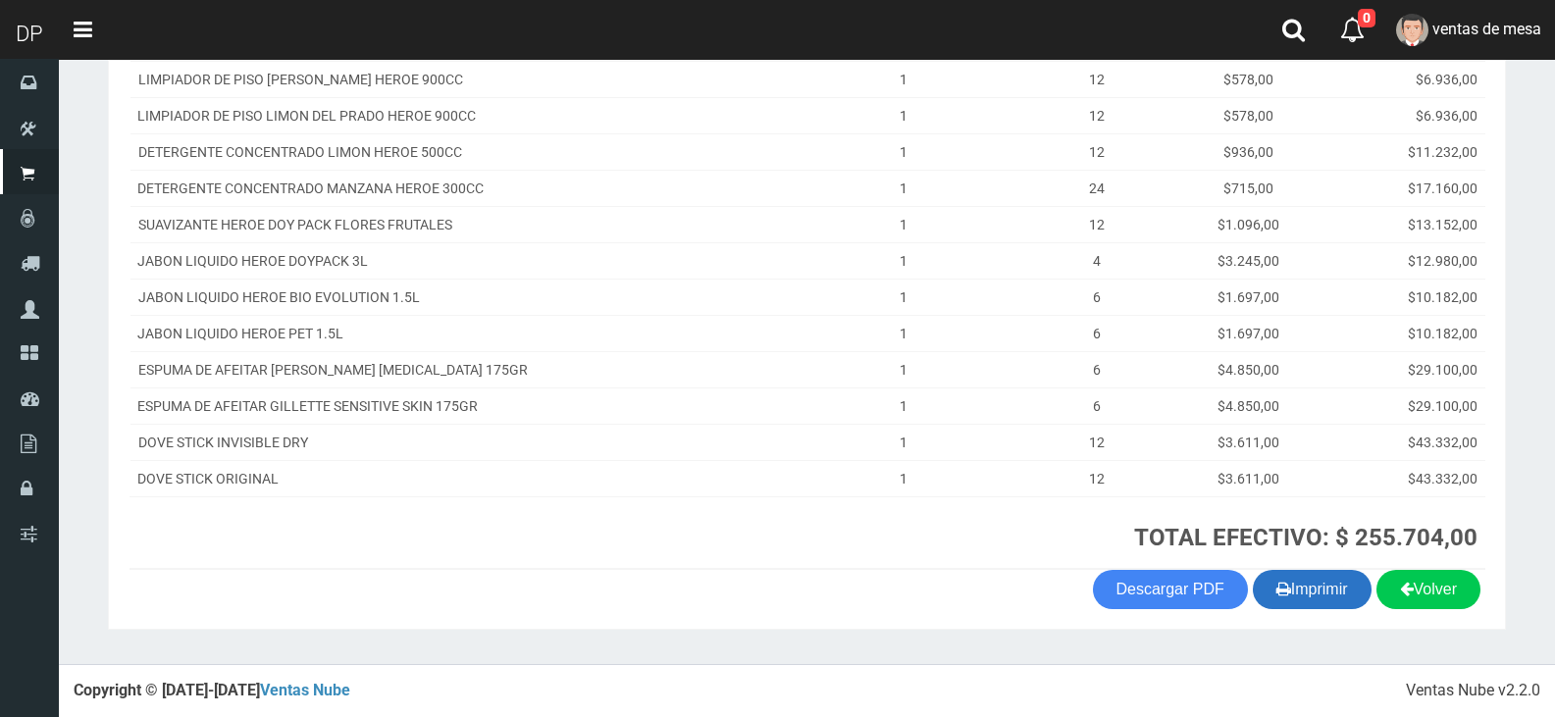
click at [1313, 601] on button "Imprimir" at bounding box center [1312, 589] width 119 height 39
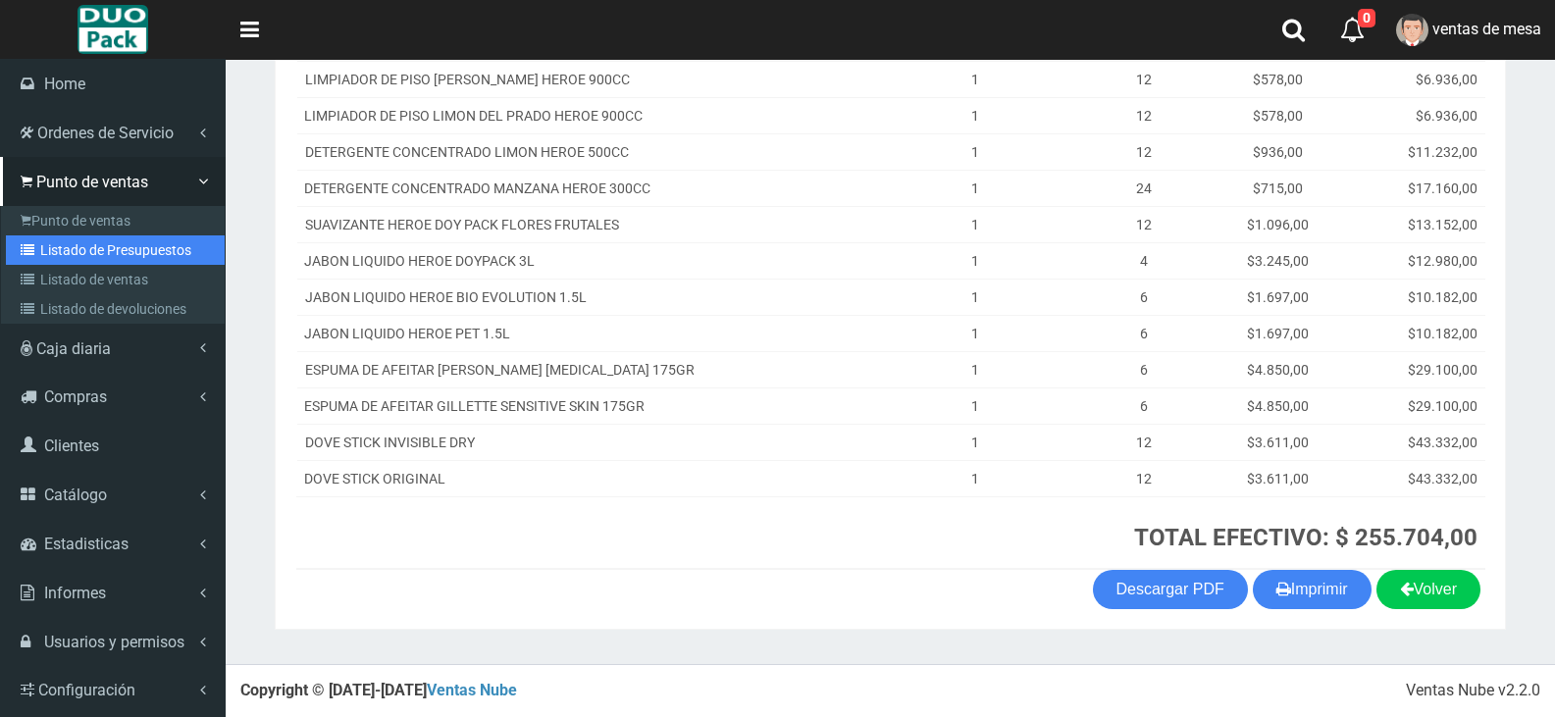
drag, startPoint x: 77, startPoint y: 253, endPoint x: 92, endPoint y: 237, distance: 22.2
click at [77, 253] on link "Listado de Presupuestos" at bounding box center [115, 250] width 219 height 29
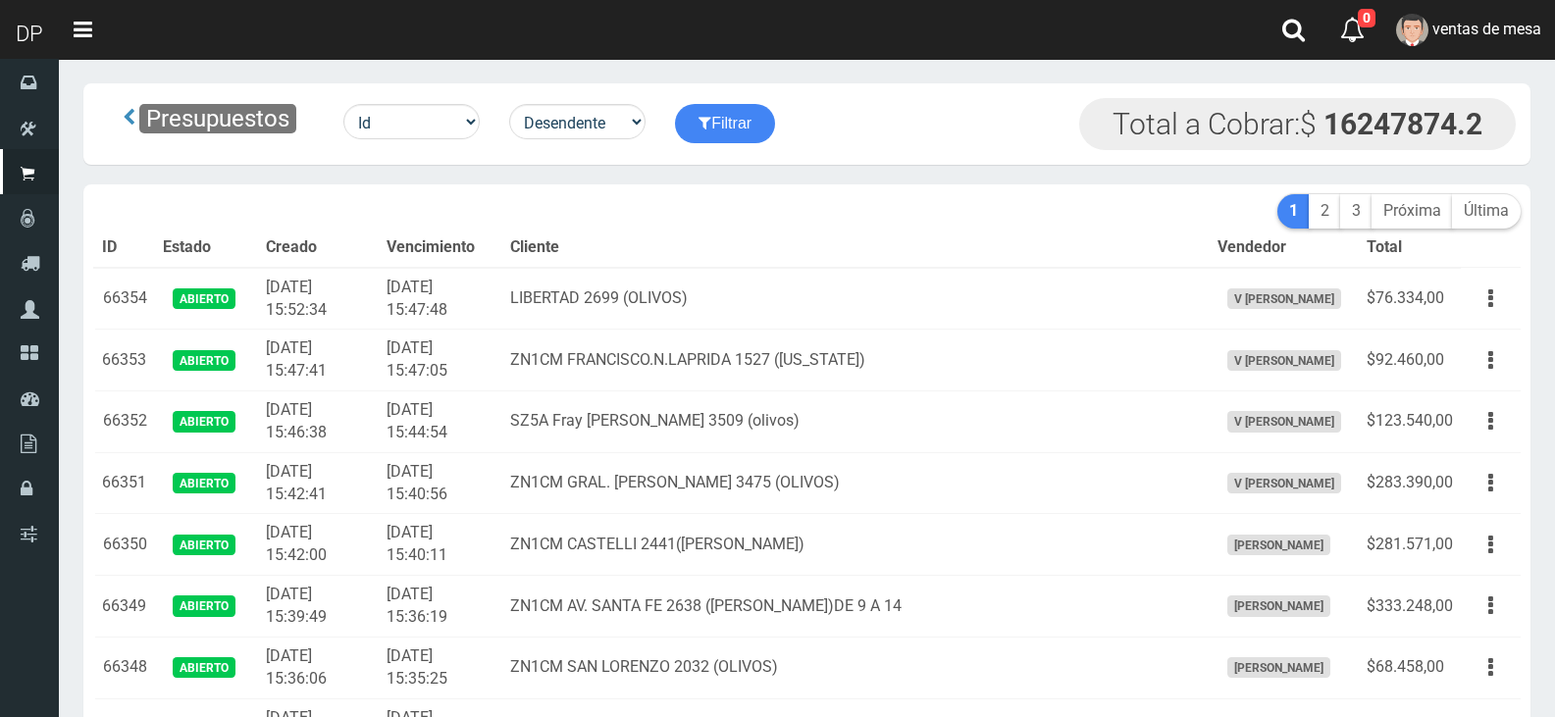
click at [620, 139] on div "Presupuestos Id Facturado Valor vencimiento vendedor cliente Desendente Ascende…" at bounding box center [439, 123] width 663 height 51
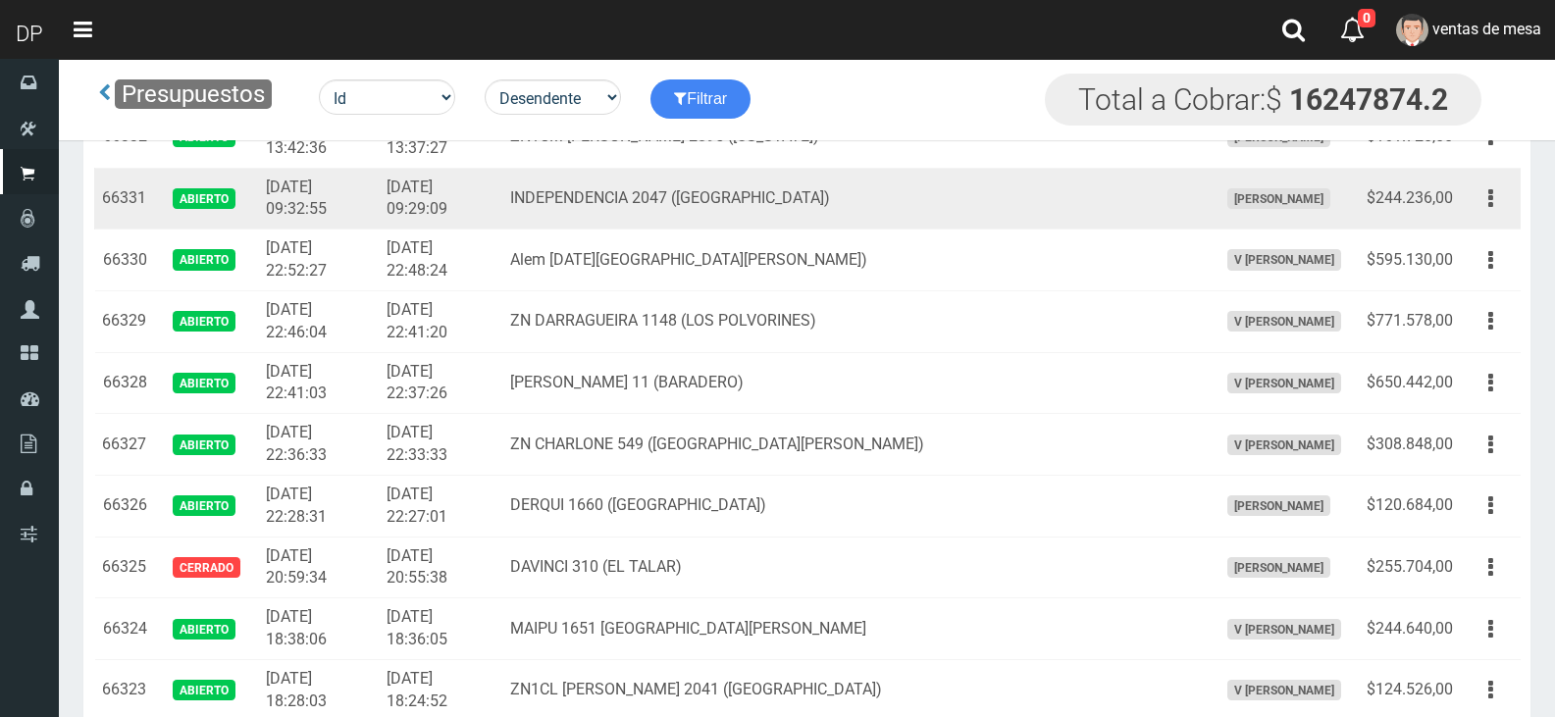
scroll to position [1380, 0]
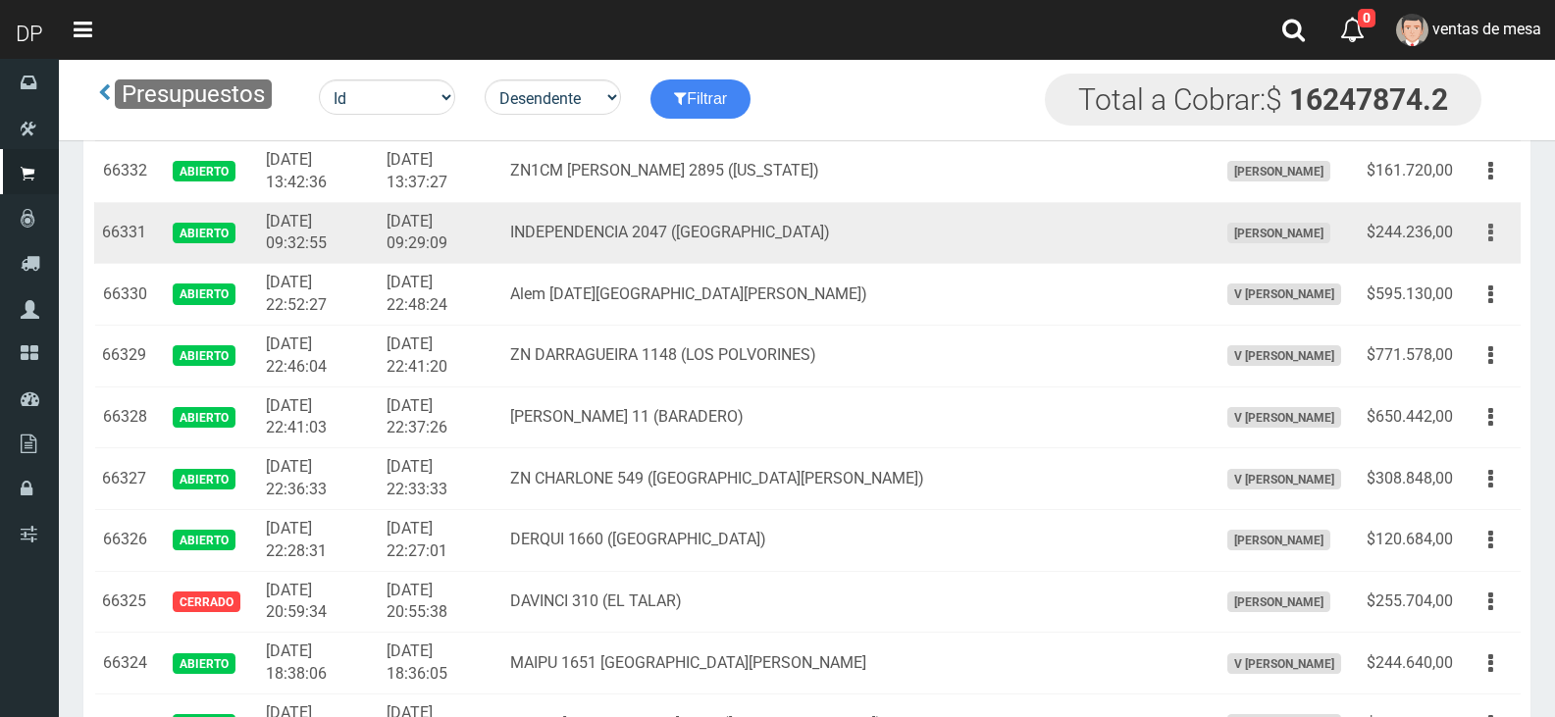
click at [1491, 235] on icon "button" at bounding box center [1491, 233] width 5 height 34
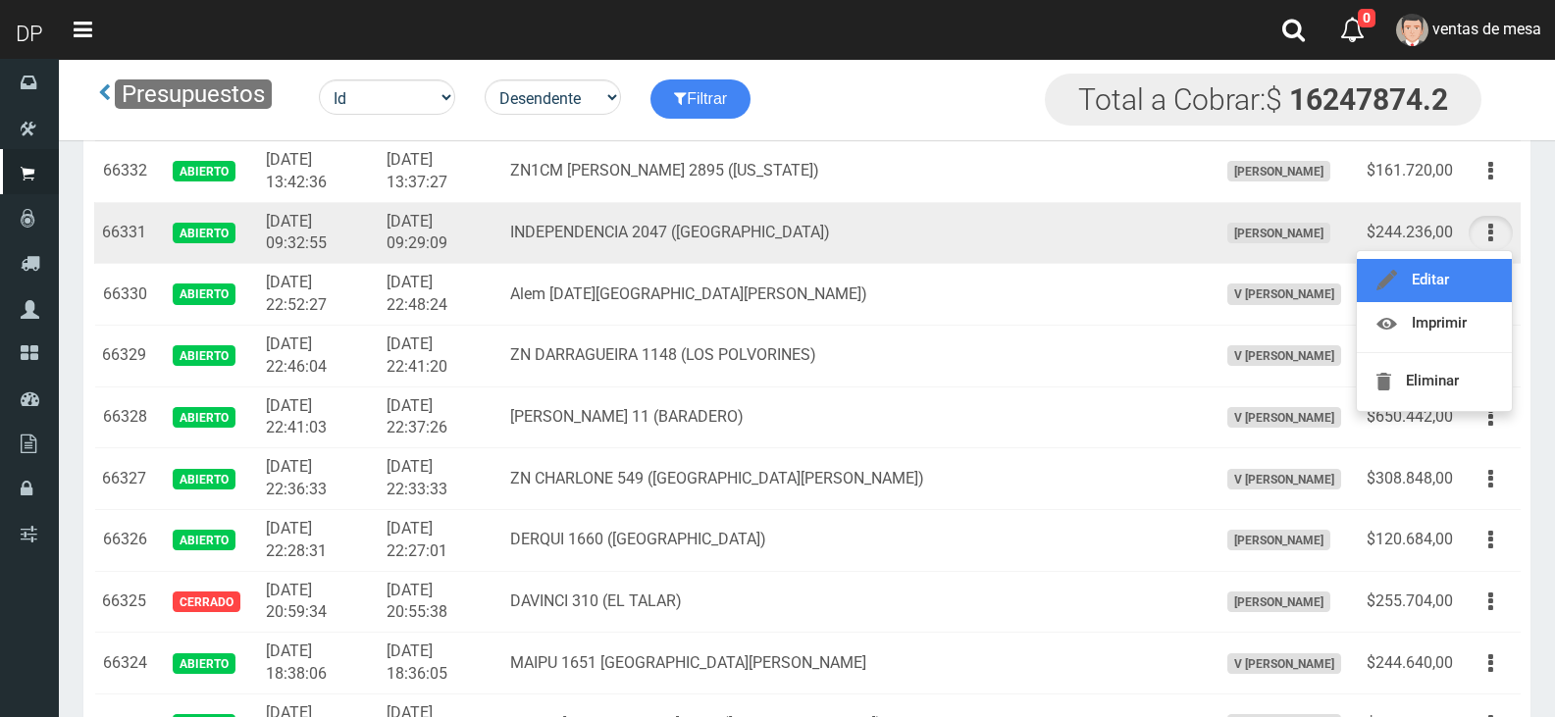
click at [1481, 281] on link "Editar" at bounding box center [1434, 280] width 155 height 43
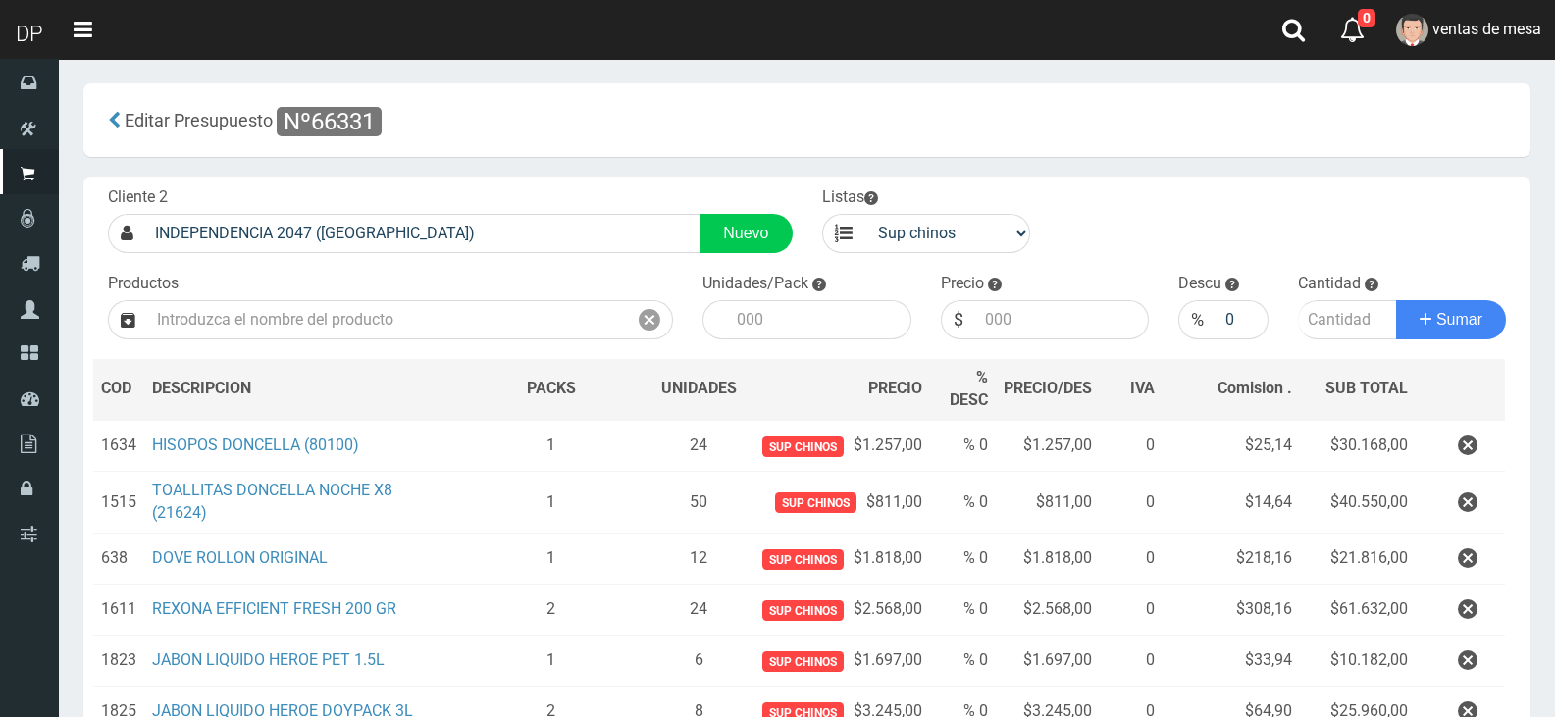
click at [1479, 508] on button "button" at bounding box center [1468, 503] width 59 height 34
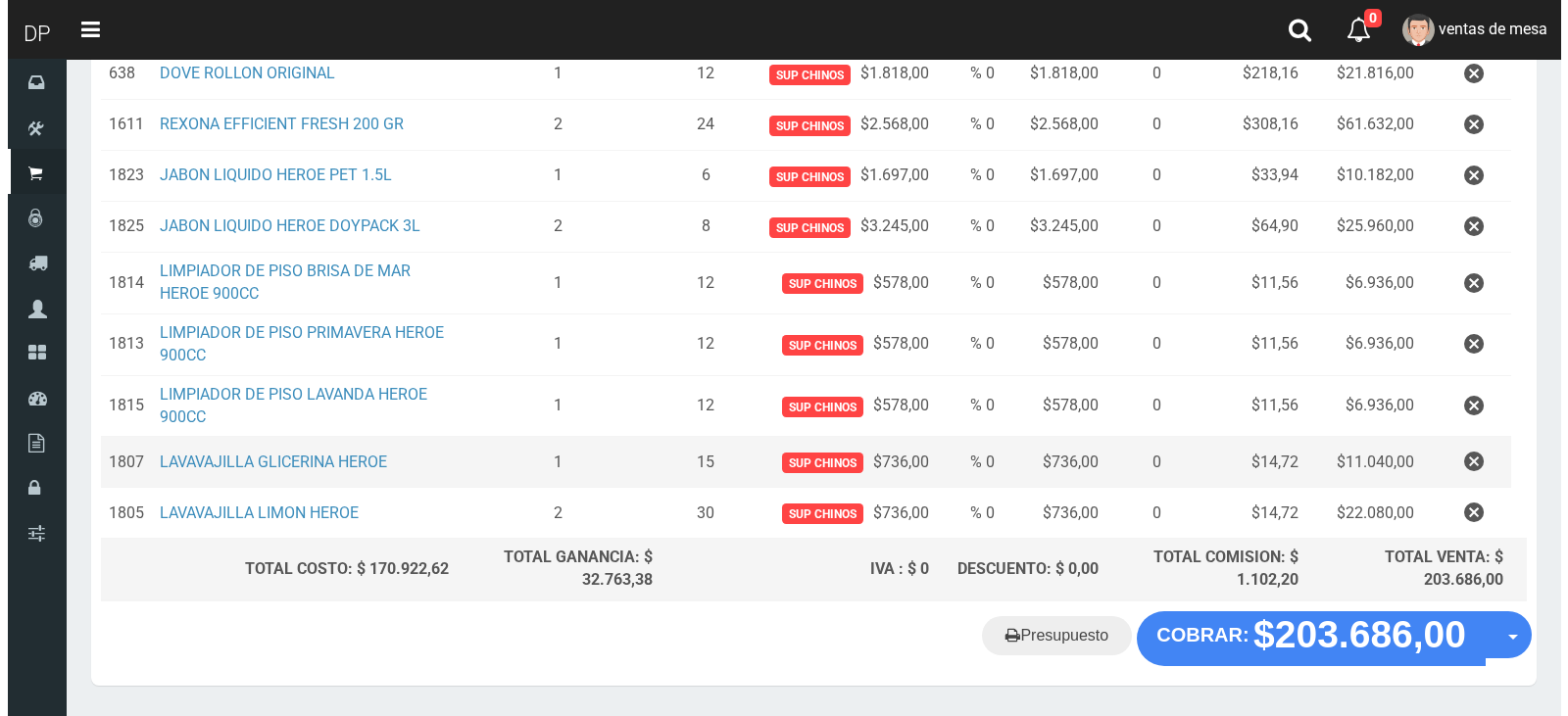
scroll to position [483, 0]
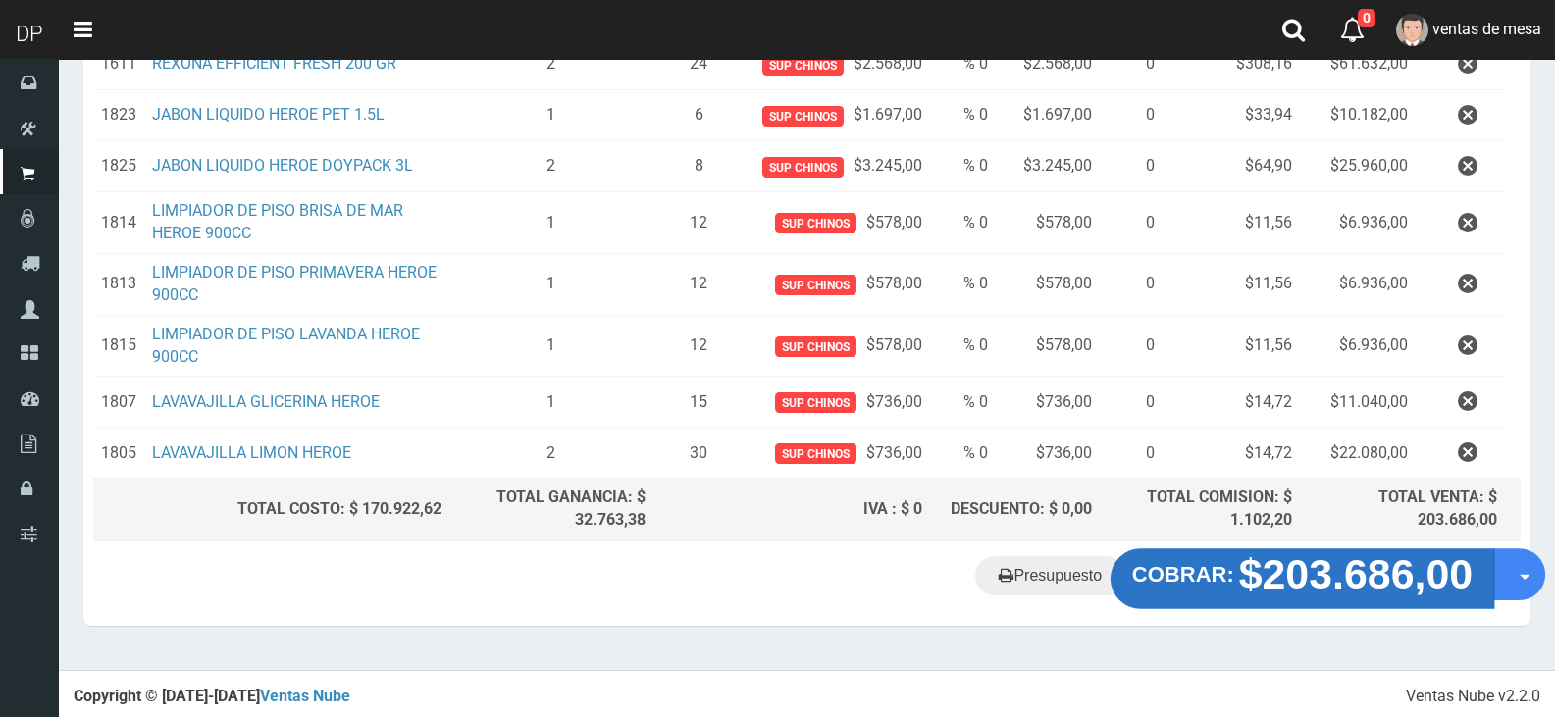
click at [1174, 581] on strong "COBRAR:" at bounding box center [1184, 575] width 102 height 24
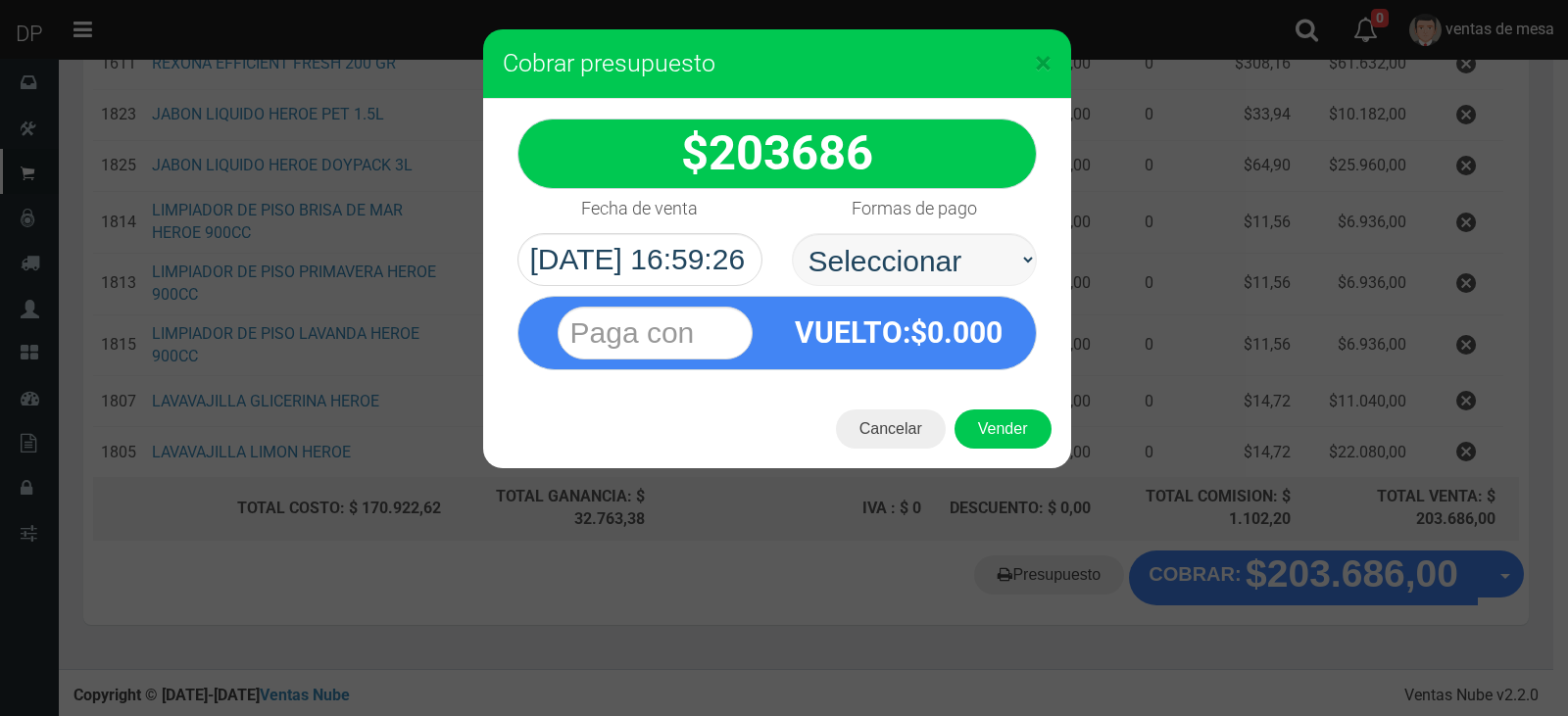
select select "Efectivo"
click at [792, 234] on select "Seleccionar Efectivo Tarjeta de Crédito Depósito Débito" at bounding box center [914, 260] width 245 height 53
click at [1001, 446] on button "Vender" at bounding box center [1003, 428] width 97 height 39
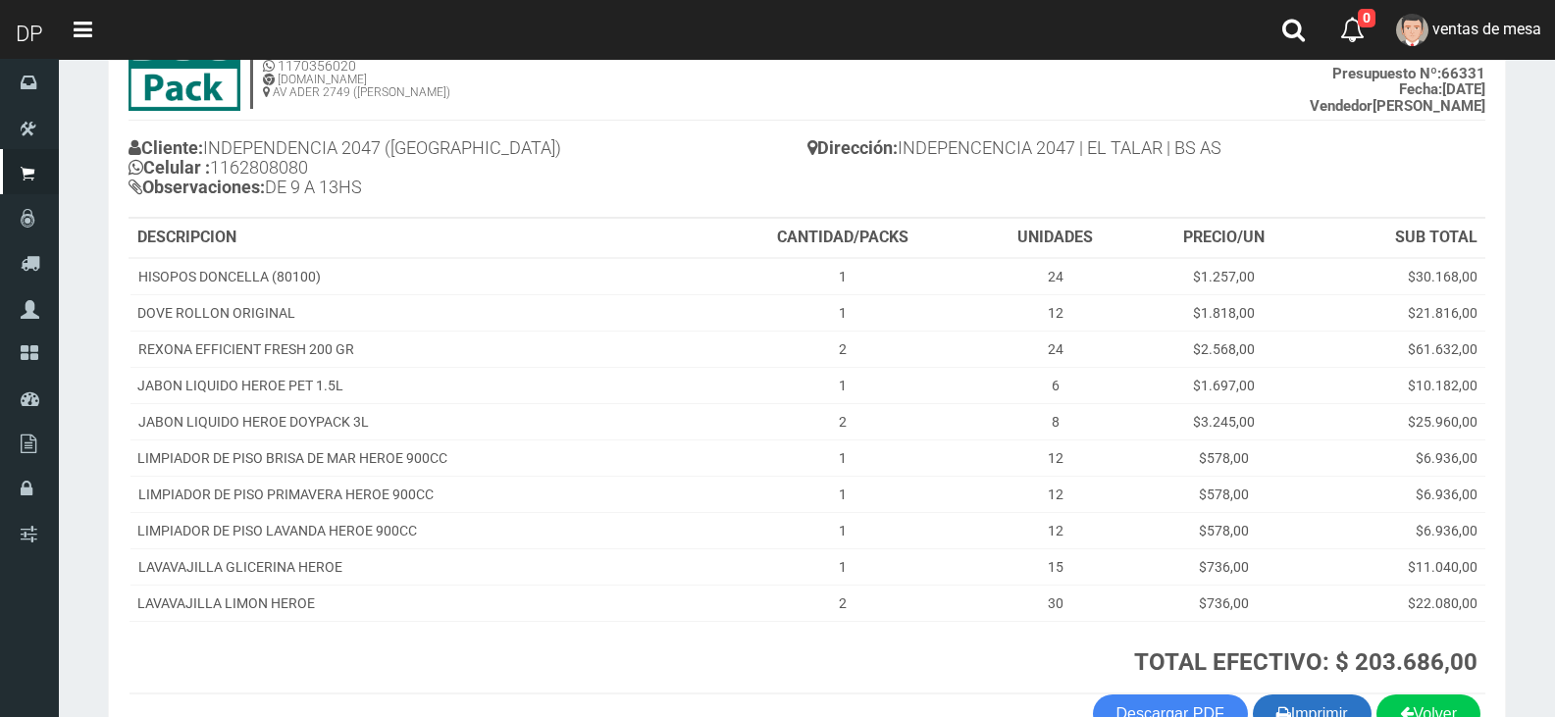
scroll to position [278, 0]
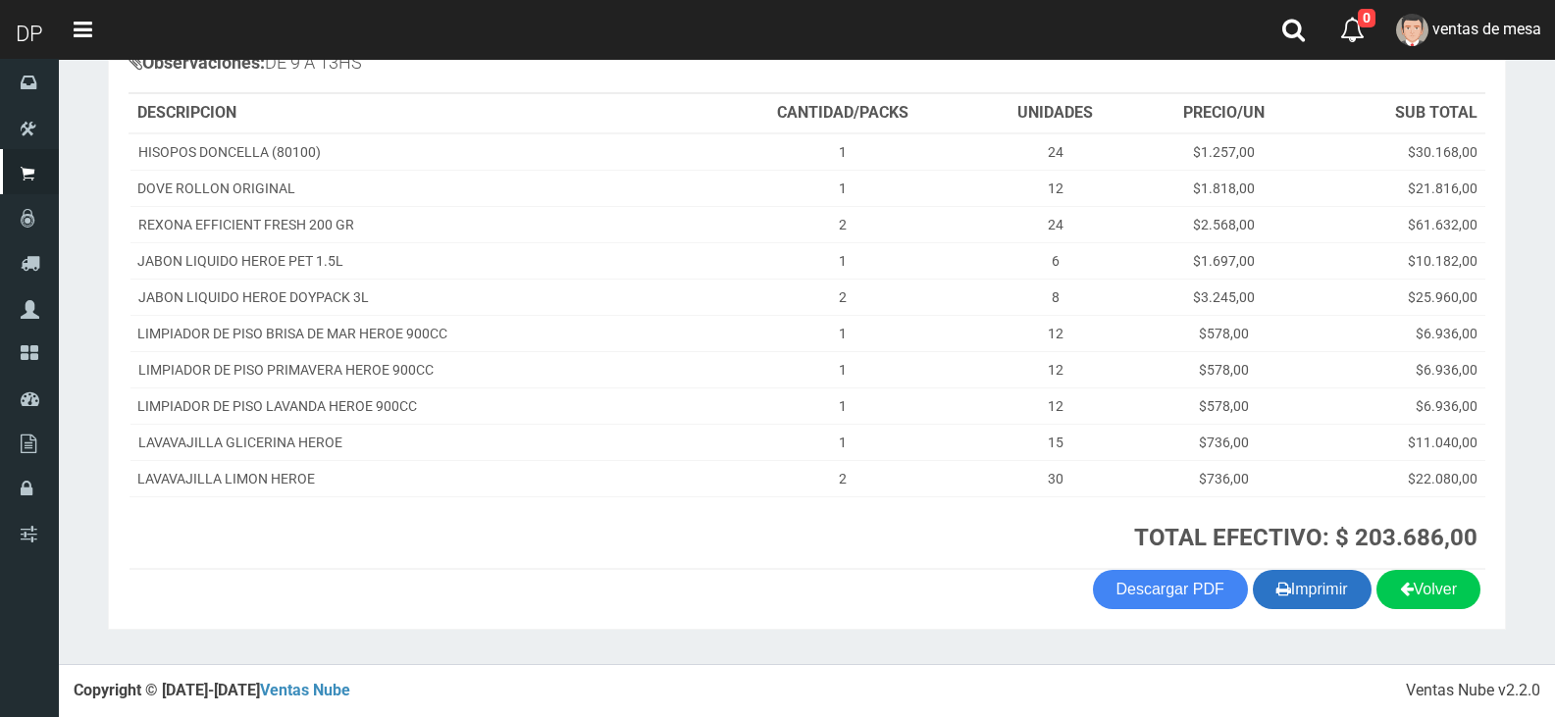
click at [1335, 599] on button "Imprimir" at bounding box center [1312, 589] width 119 height 39
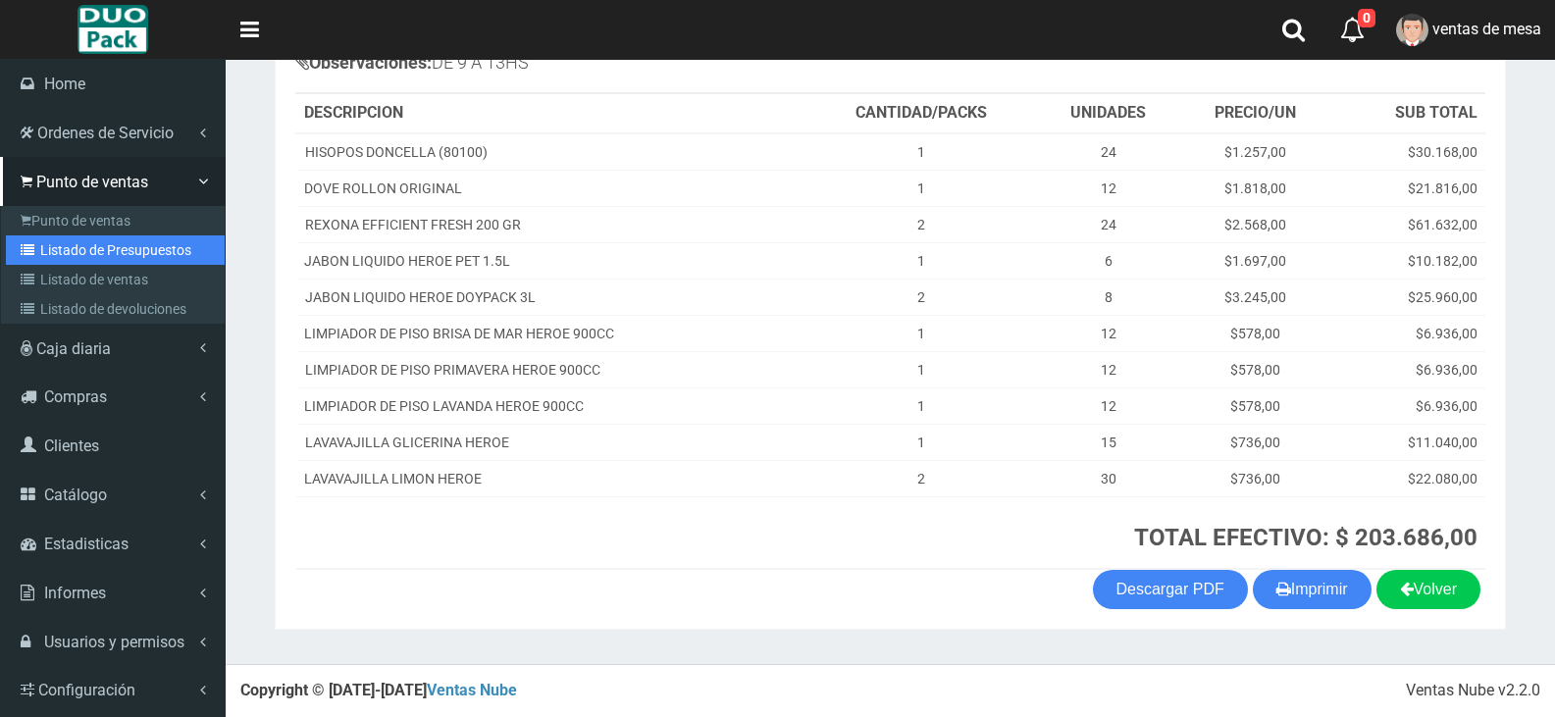
click at [113, 237] on link "Listado de Presupuestos" at bounding box center [115, 250] width 219 height 29
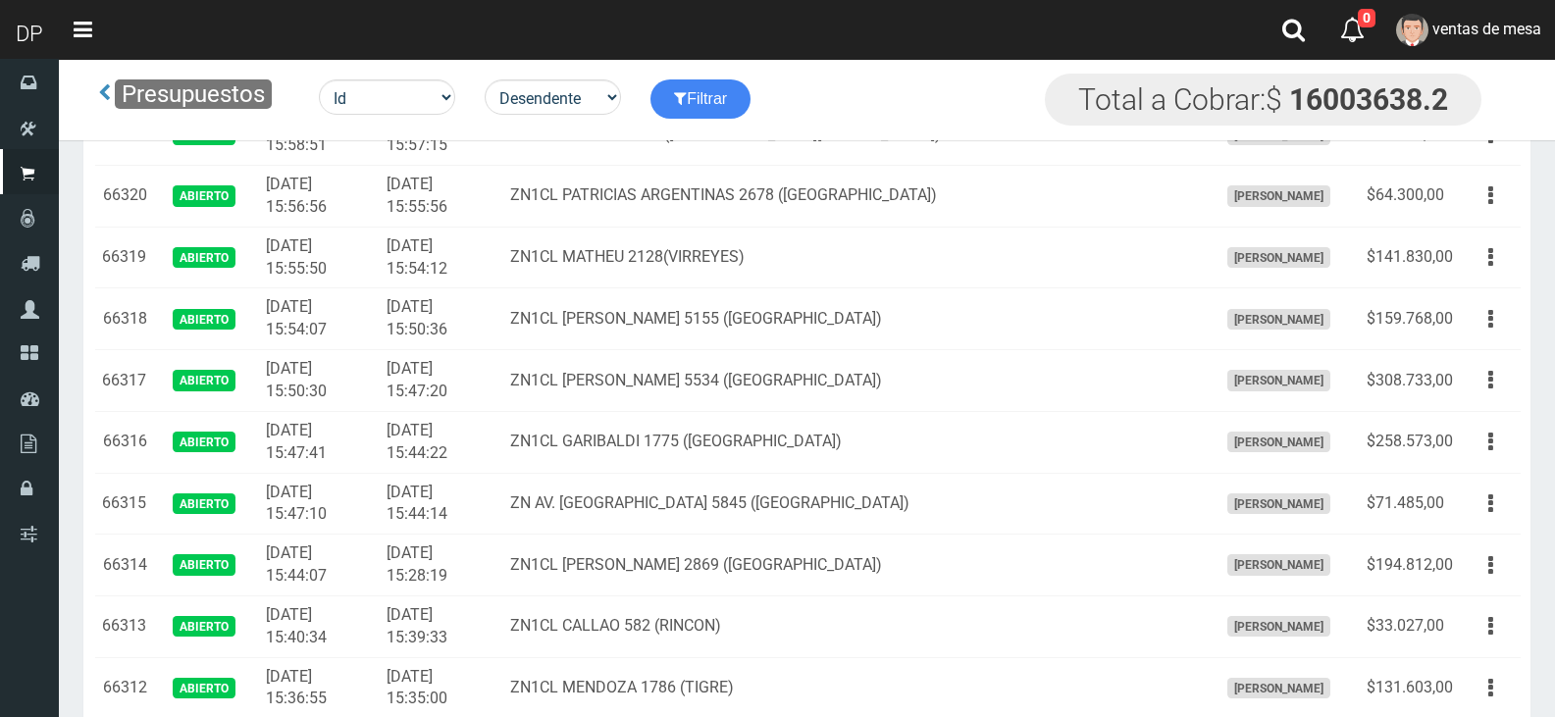
scroll to position [2546, 0]
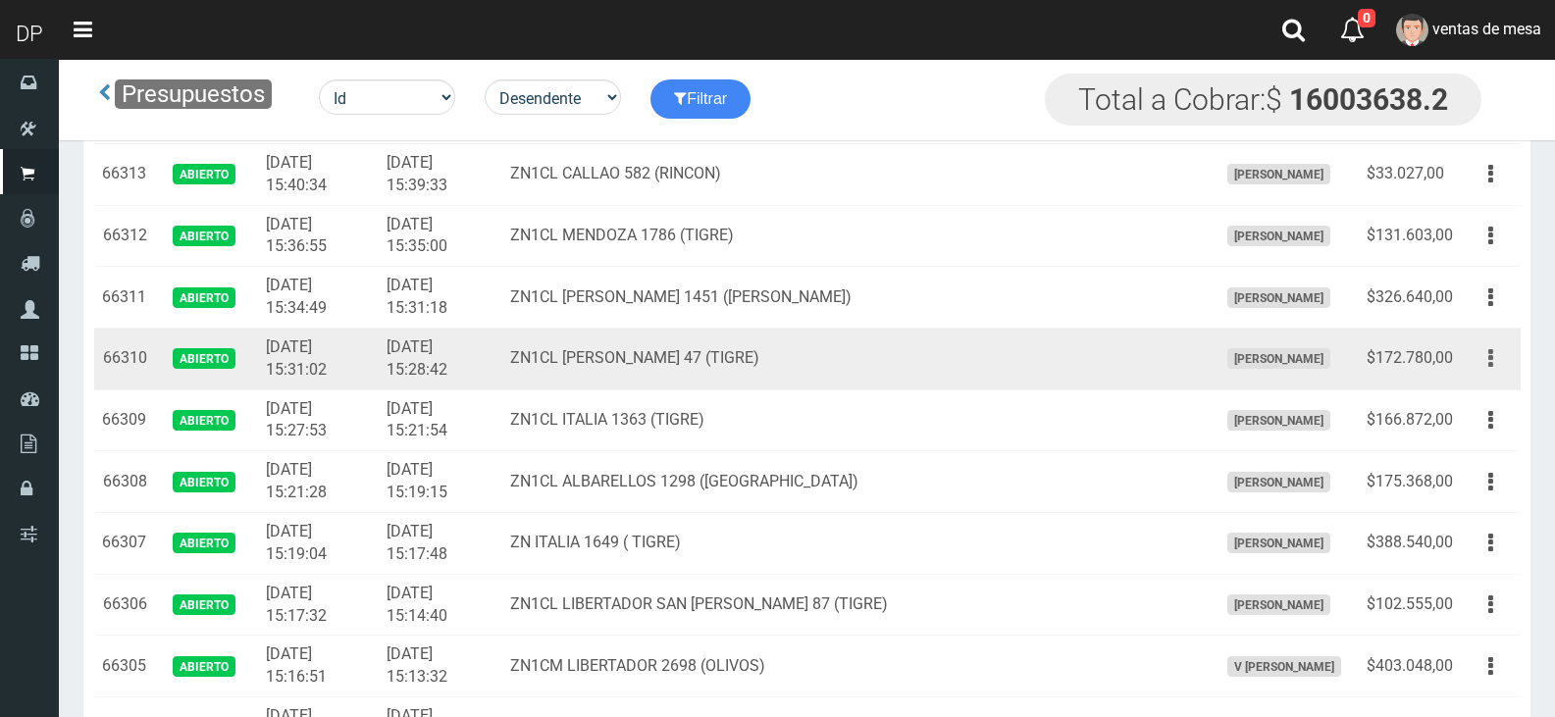
click at [1503, 362] on button "button" at bounding box center [1491, 359] width 44 height 34
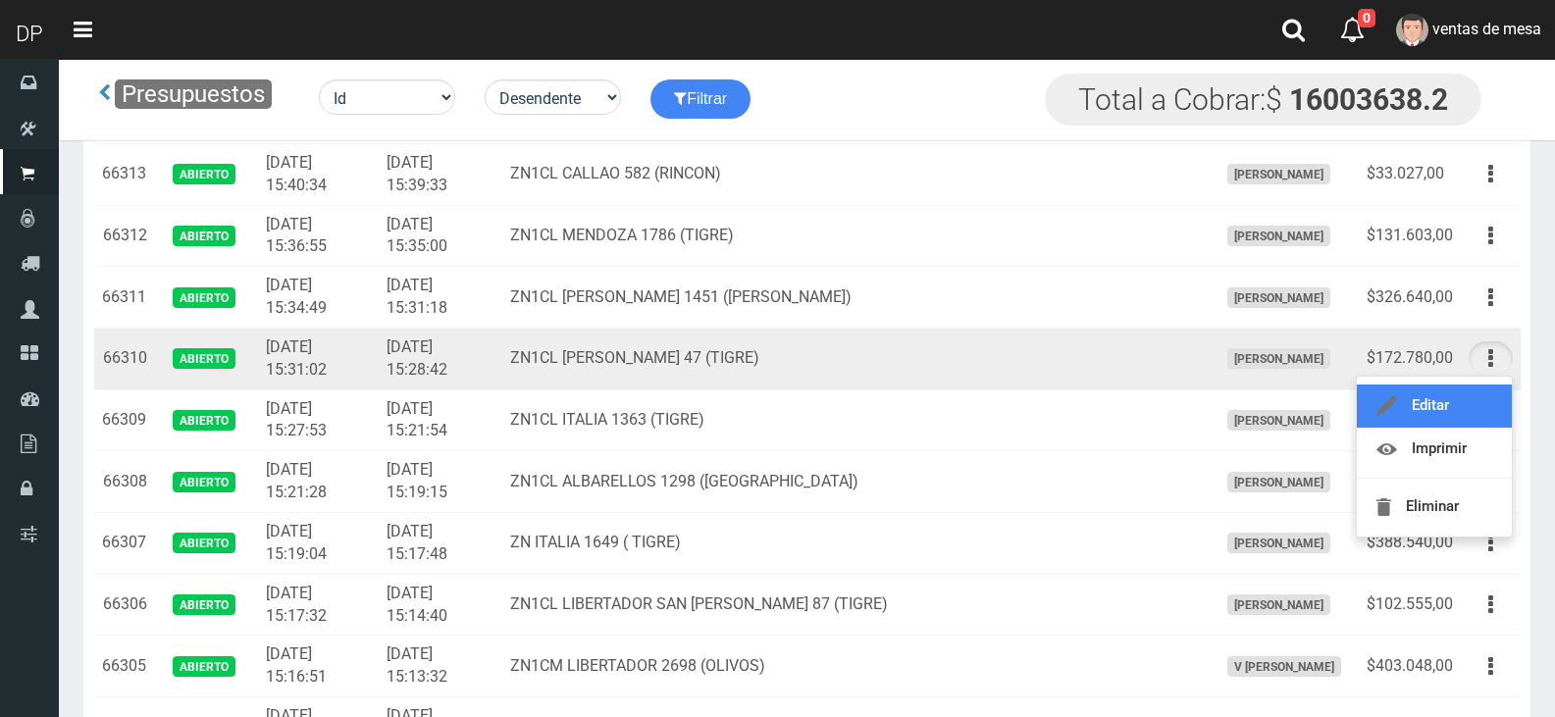
click at [1490, 398] on link "Editar" at bounding box center [1434, 406] width 155 height 43
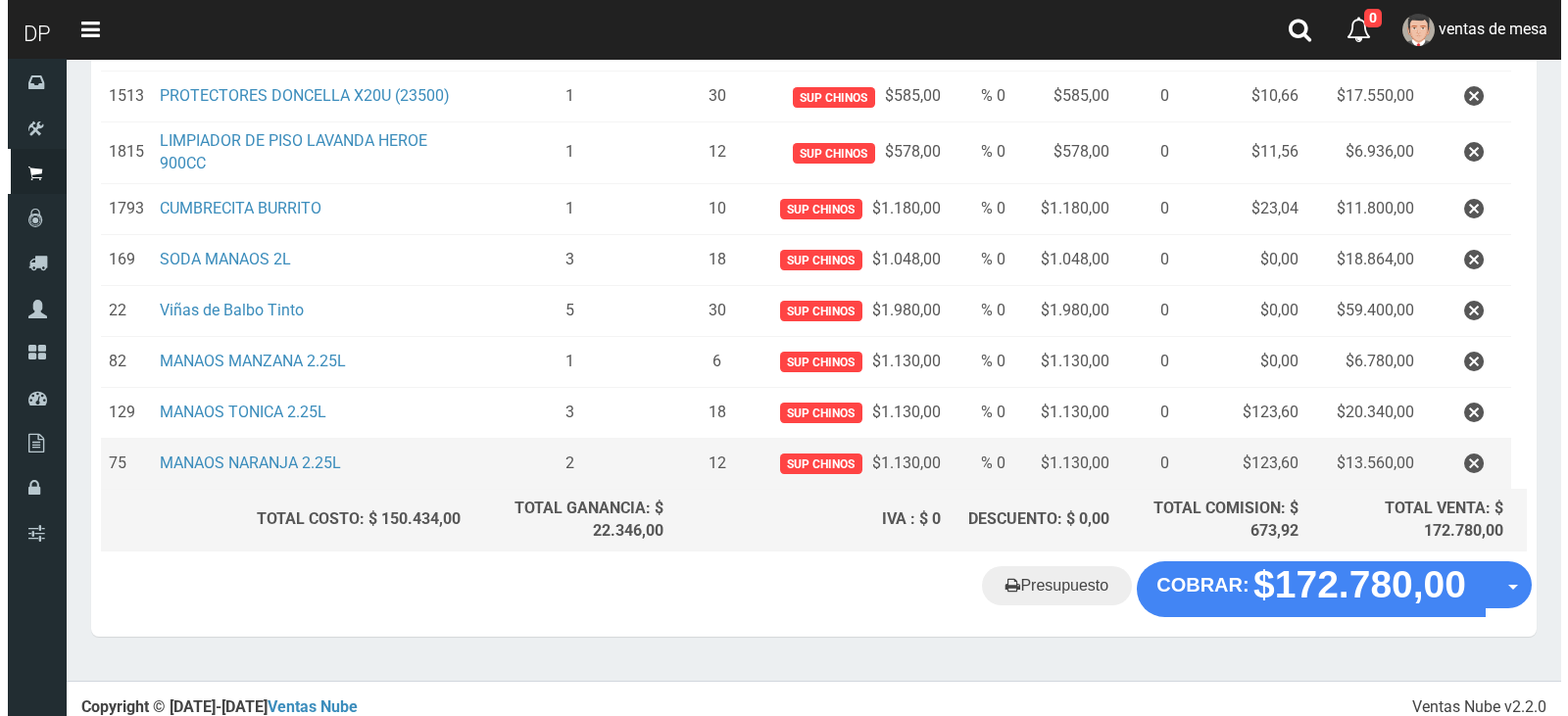
scroll to position [421, 0]
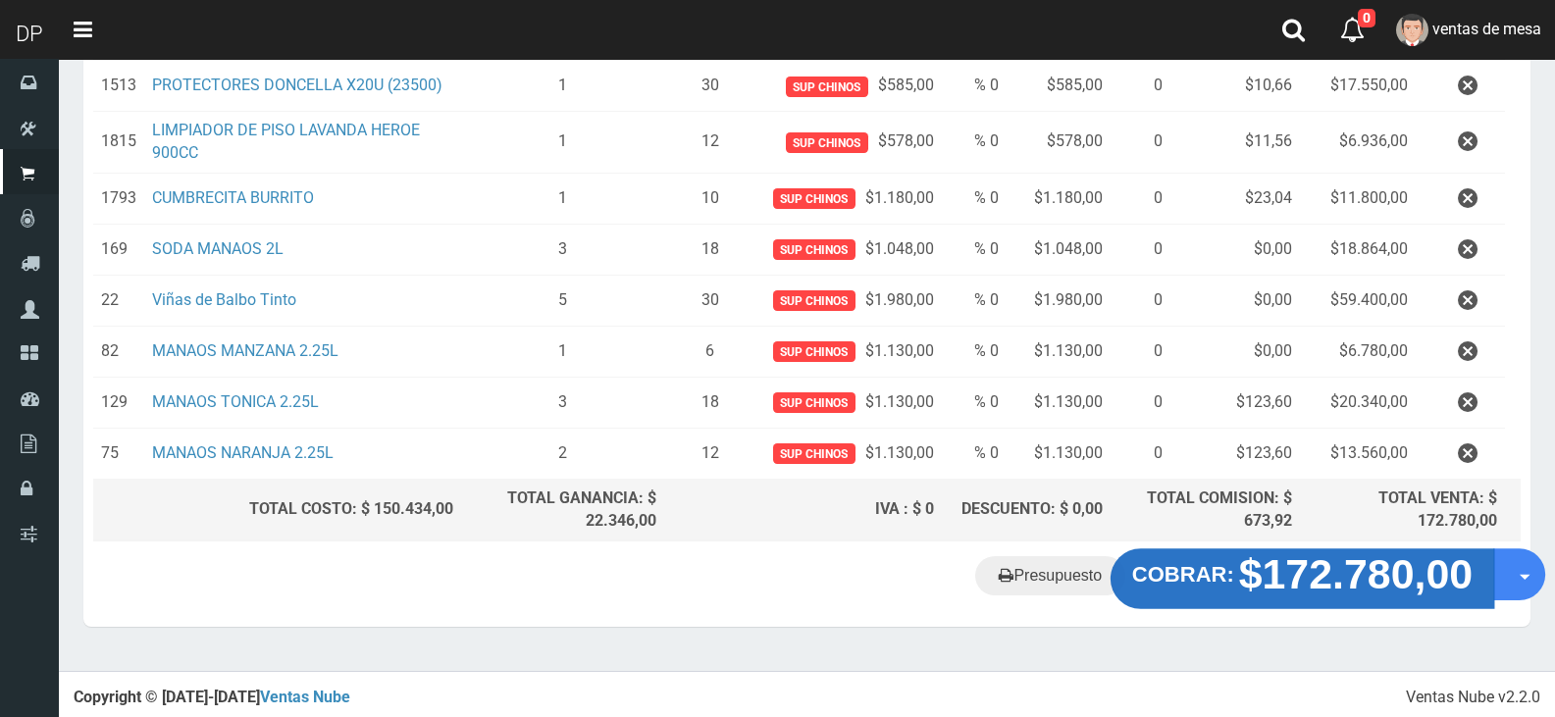
click at [1222, 588] on button "COBRAR: $172.780,00" at bounding box center [1303, 580] width 384 height 61
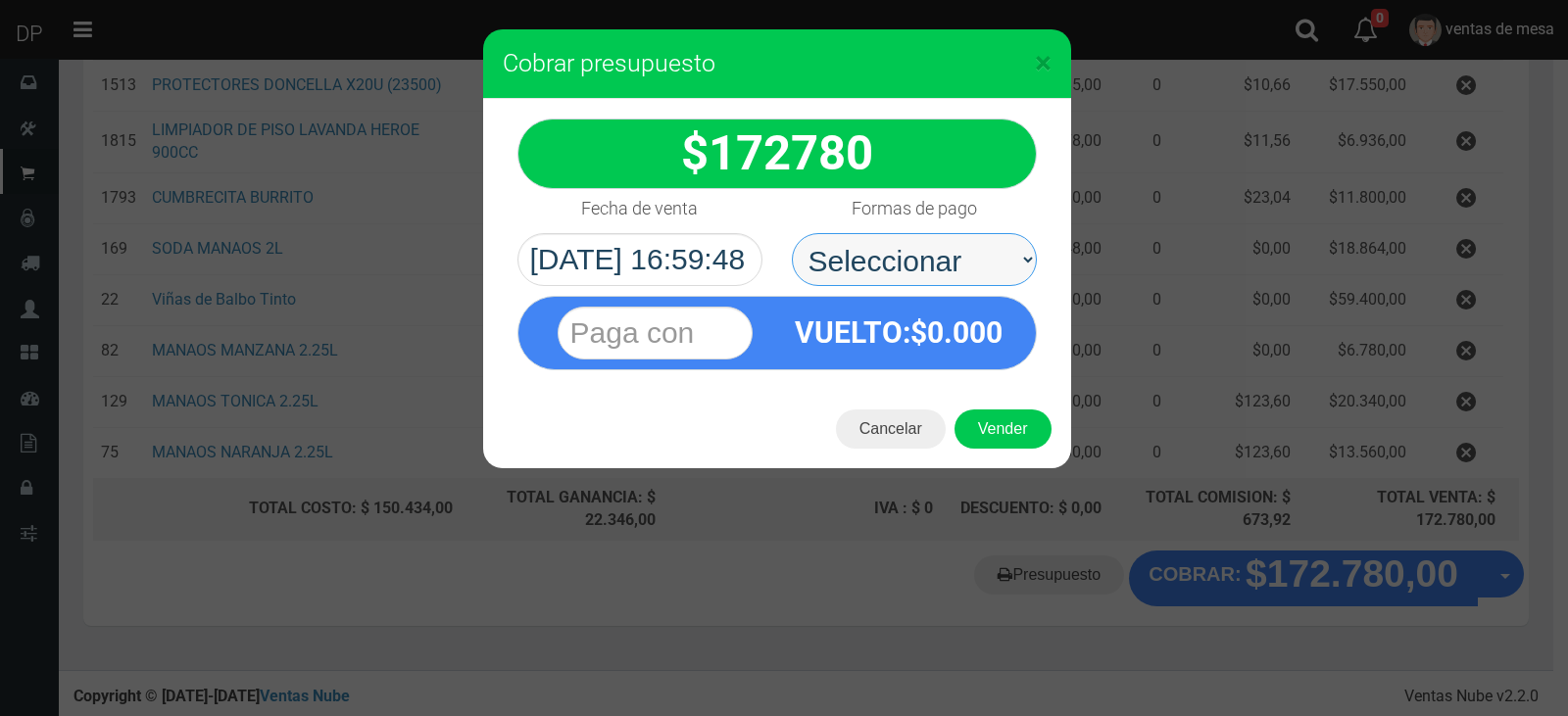
click at [815, 266] on select "Seleccionar Efectivo Tarjeta de Crédito Depósito Débito" at bounding box center [914, 260] width 245 height 53
select select "Efectivo"
click at [792, 234] on select "Seleccionar Efectivo Tarjeta de Crédito Depósito Débito" at bounding box center [914, 260] width 245 height 53
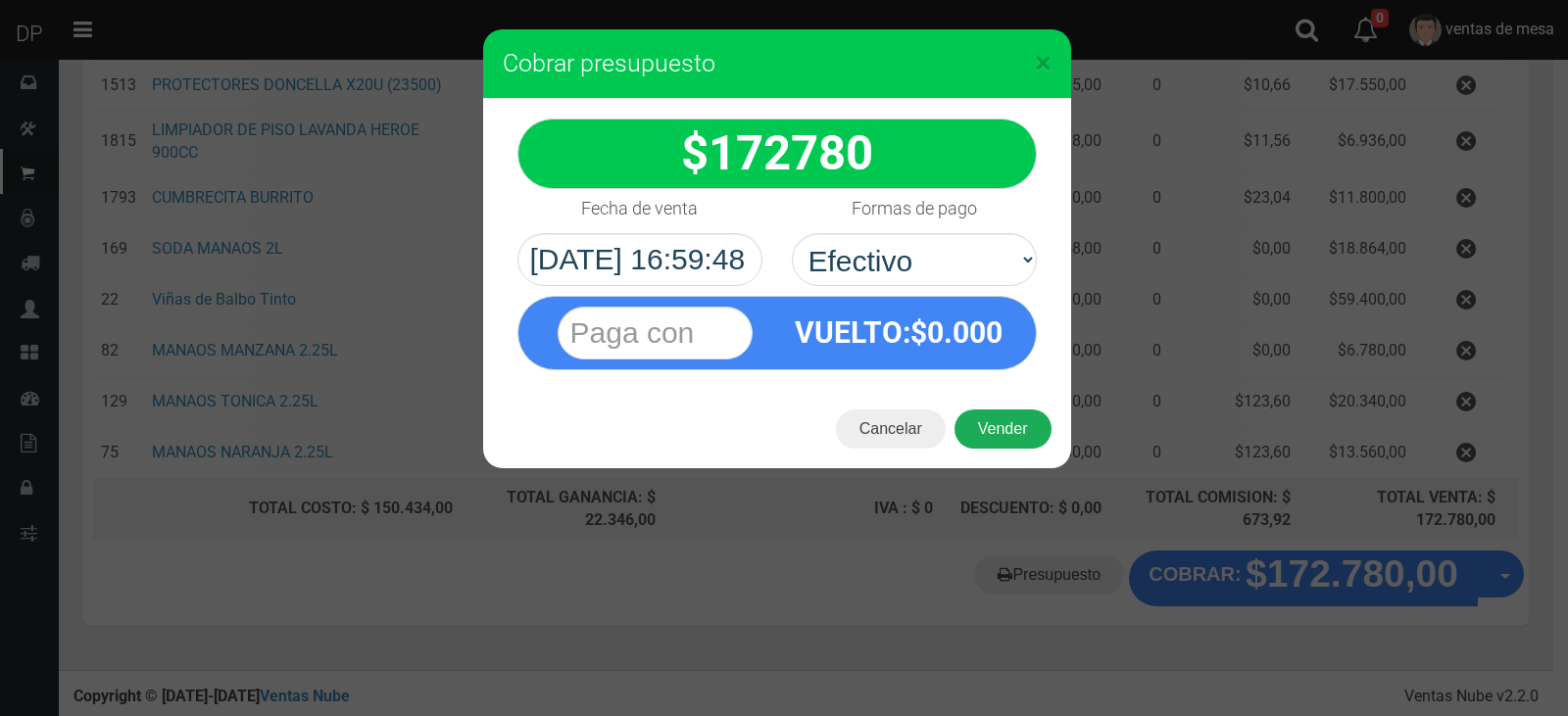
click at [971, 416] on button "Vender" at bounding box center [1003, 428] width 97 height 39
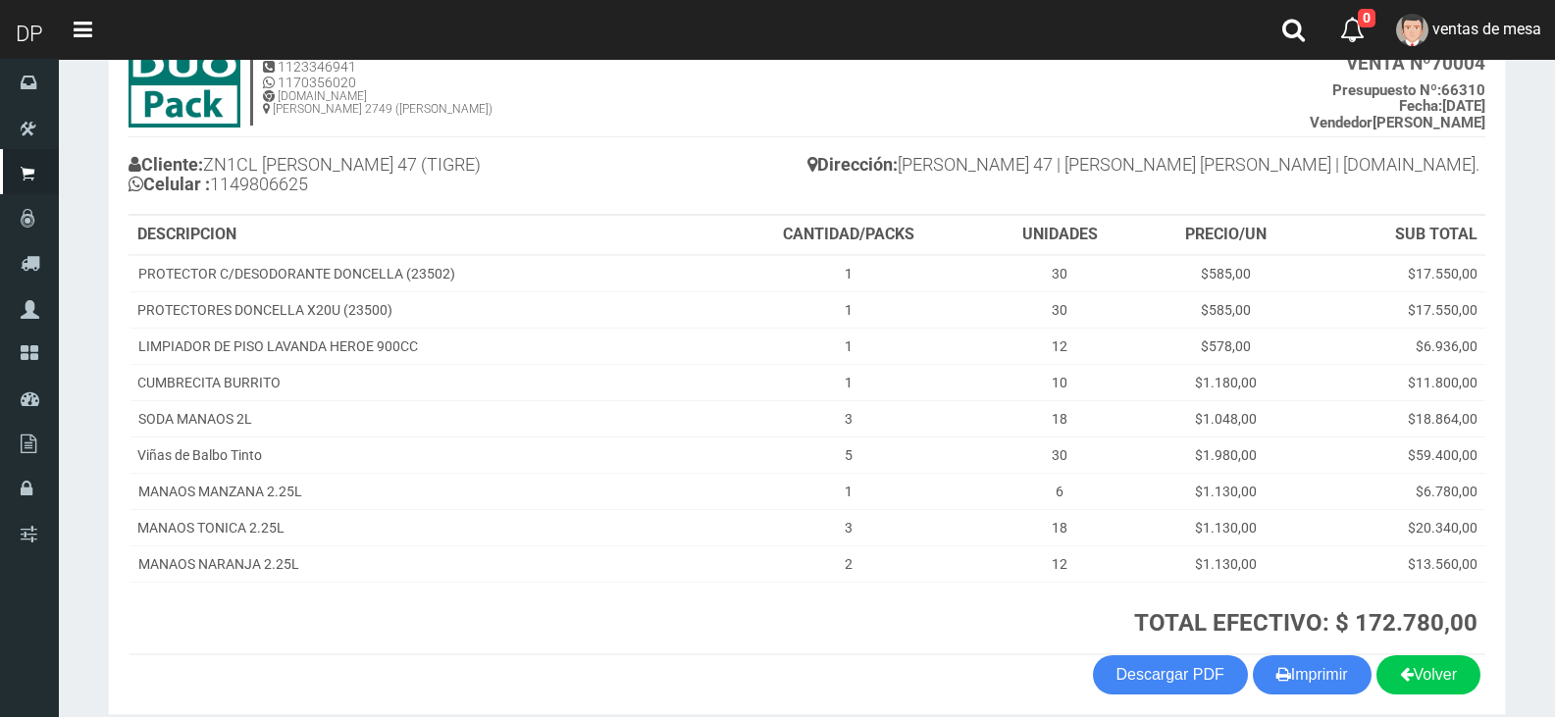
scroll to position [222, 0]
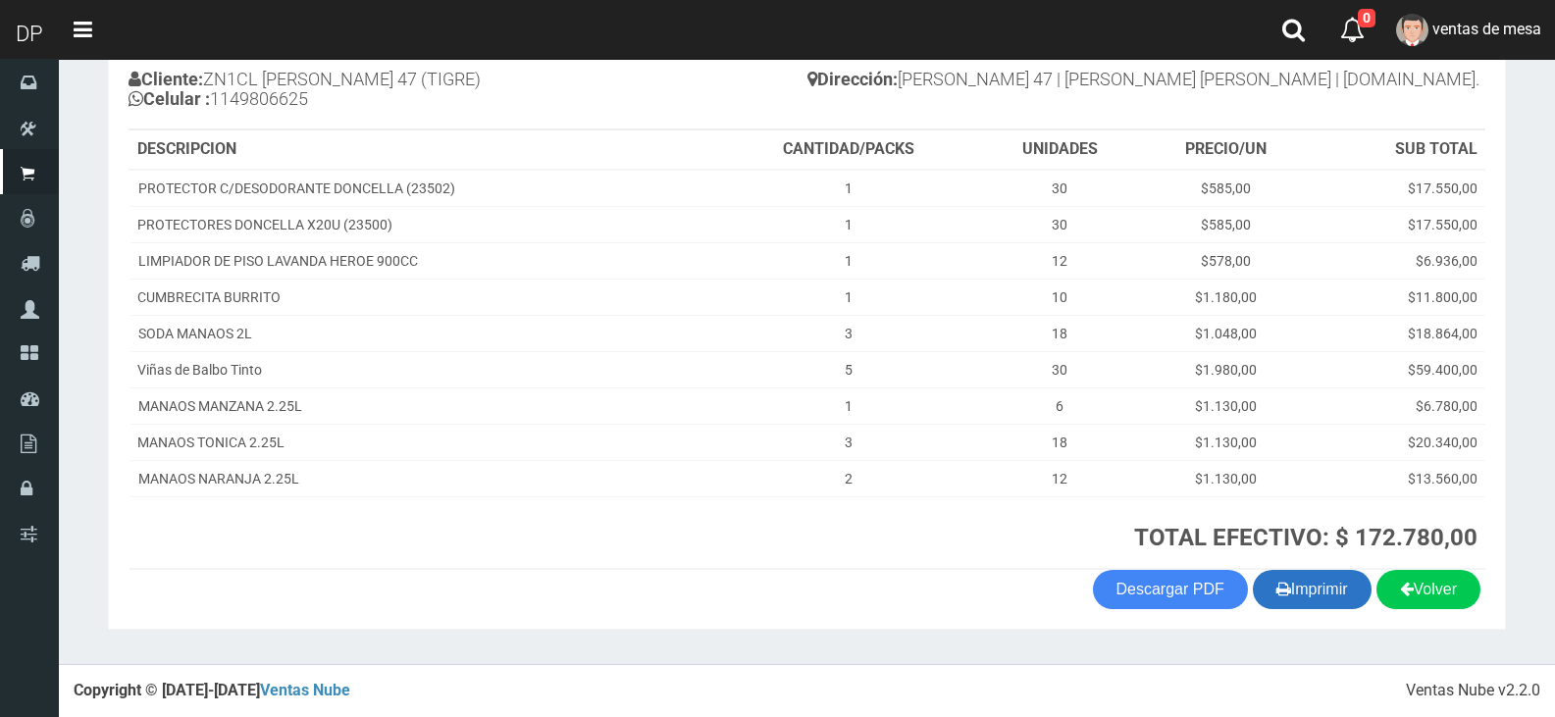
click at [1331, 578] on button "Imprimir" at bounding box center [1312, 589] width 119 height 39
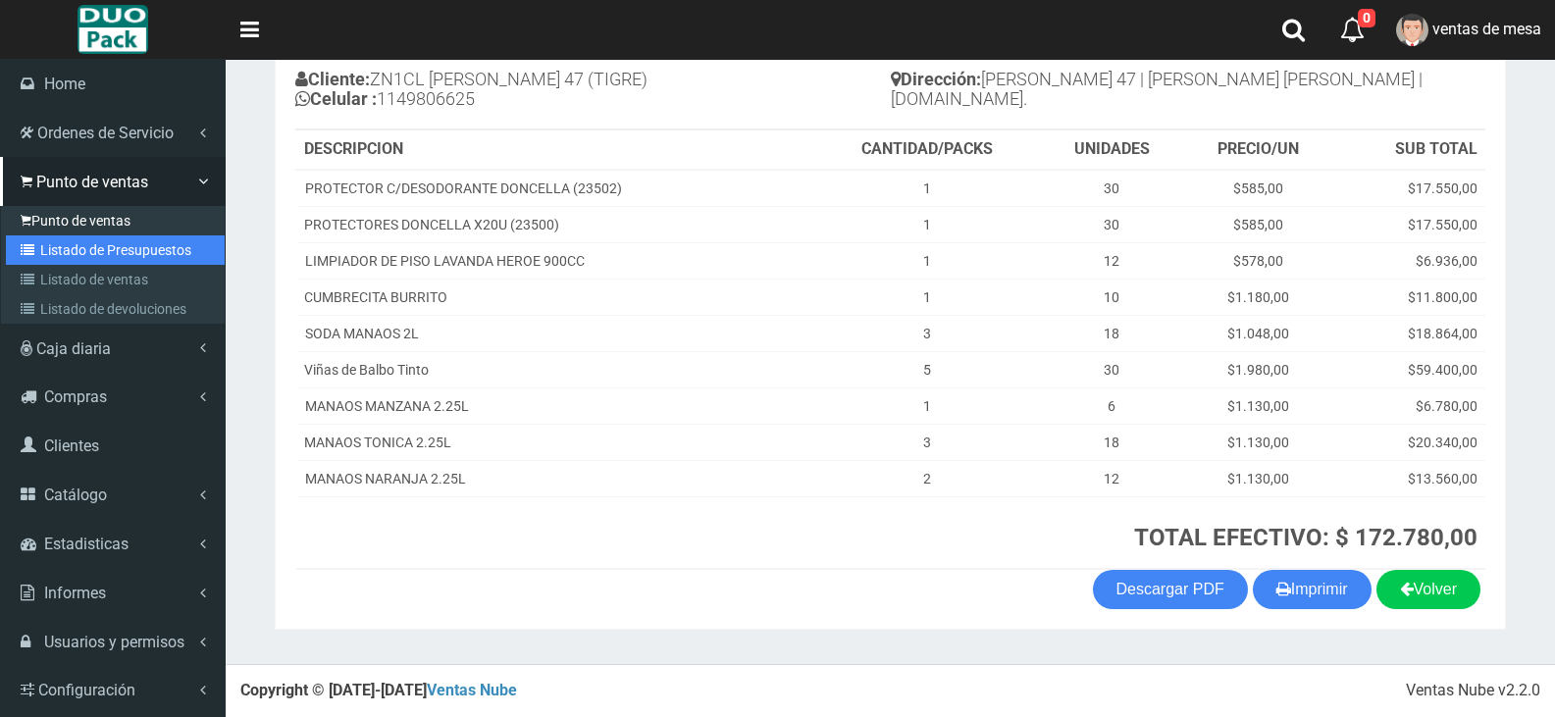
drag, startPoint x: 61, startPoint y: 243, endPoint x: 113, endPoint y: 223, distance: 55.9
click at [61, 243] on link "Listado de Presupuestos" at bounding box center [115, 250] width 219 height 29
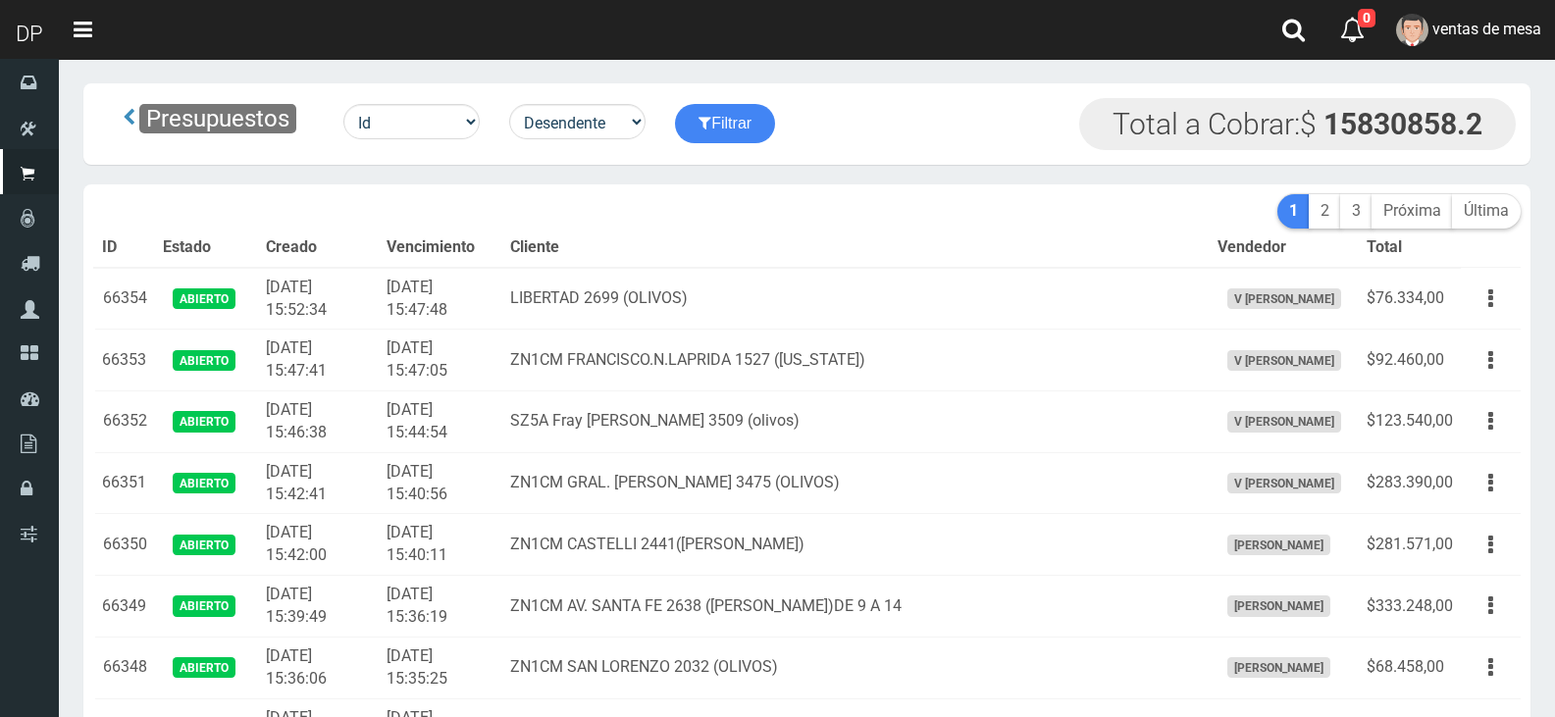
click at [572, 319] on td "LIBERTAD 2699 (OLIVOS)" at bounding box center [856, 299] width 708 height 62
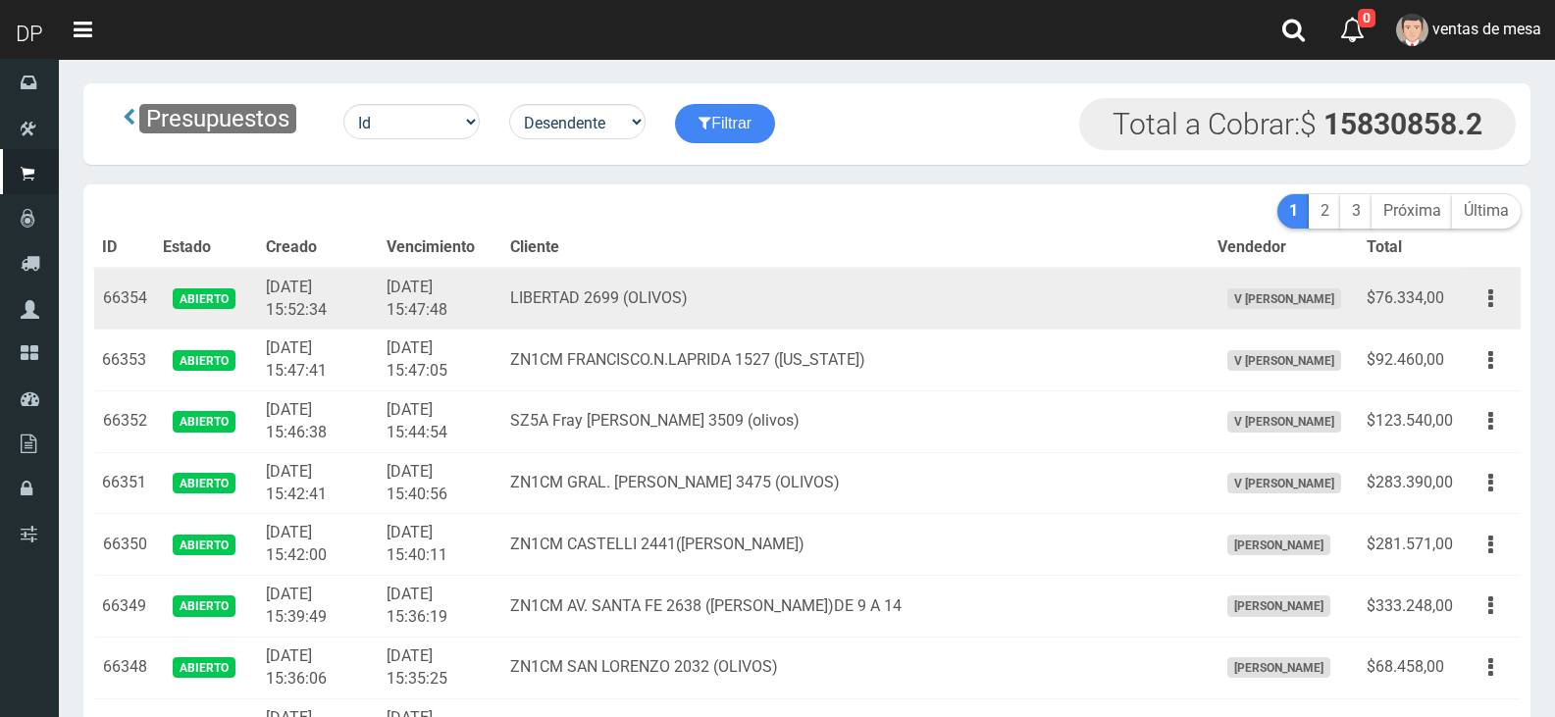
scroll to position [2093, 0]
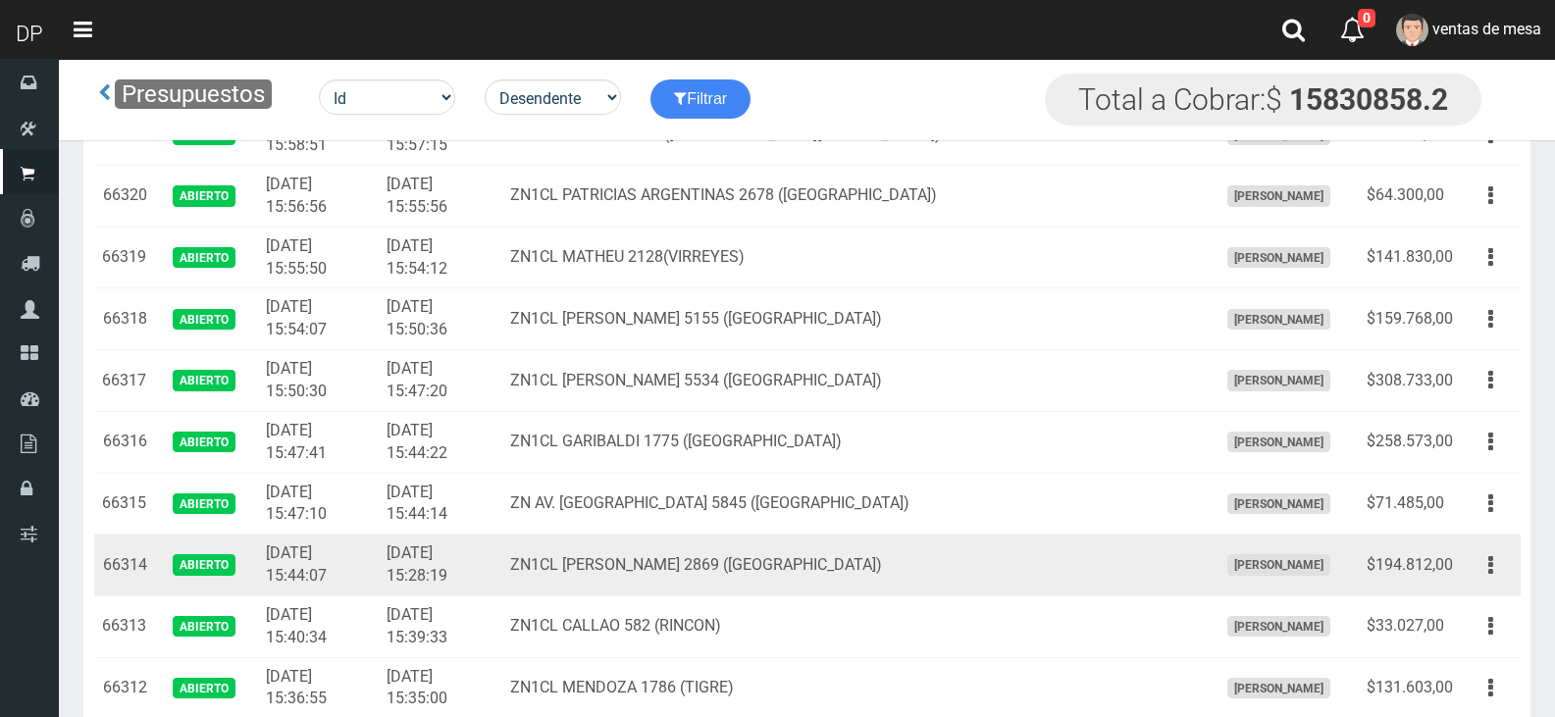
click at [378, 550] on td "[DATE] 15:44:07" at bounding box center [318, 566] width 120 height 62
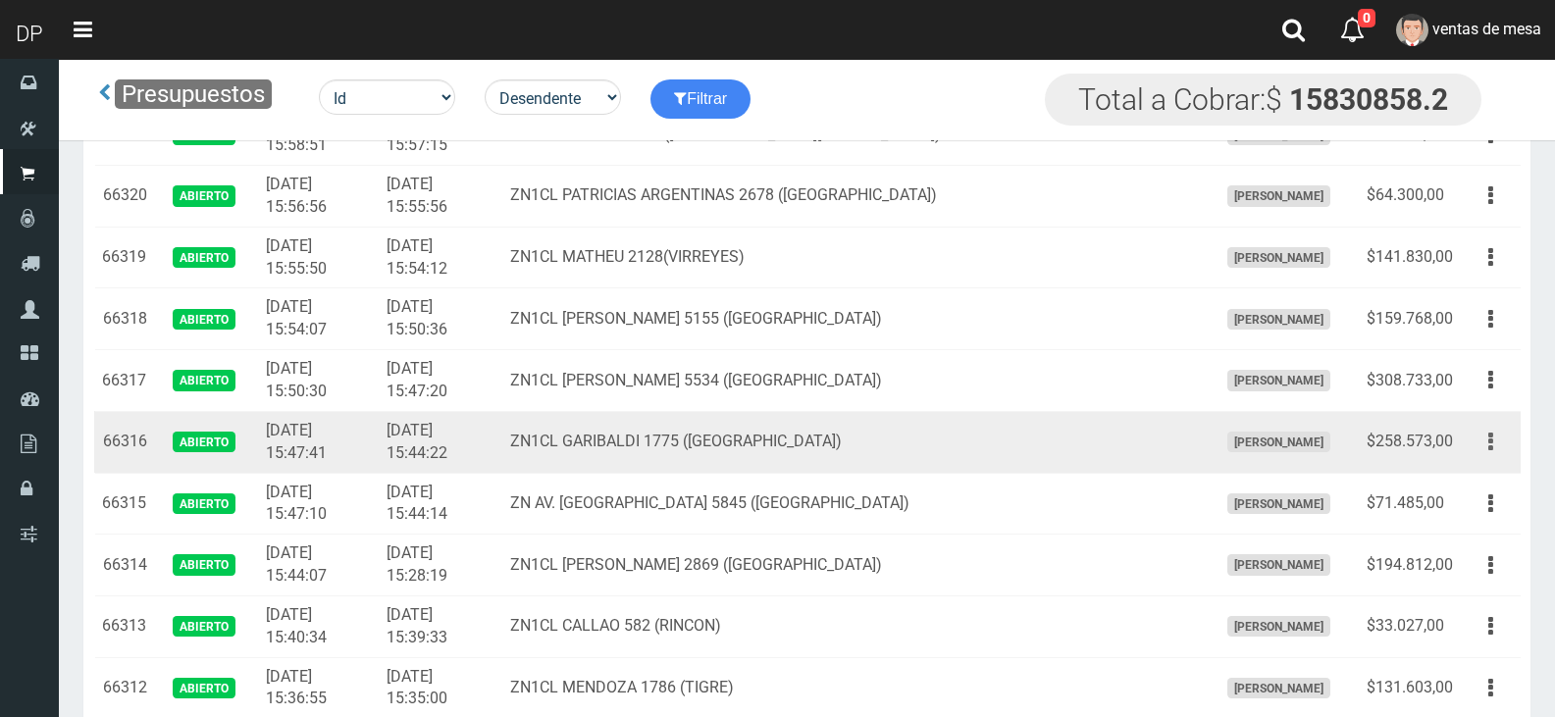
click at [1490, 441] on icon "button" at bounding box center [1491, 442] width 5 height 34
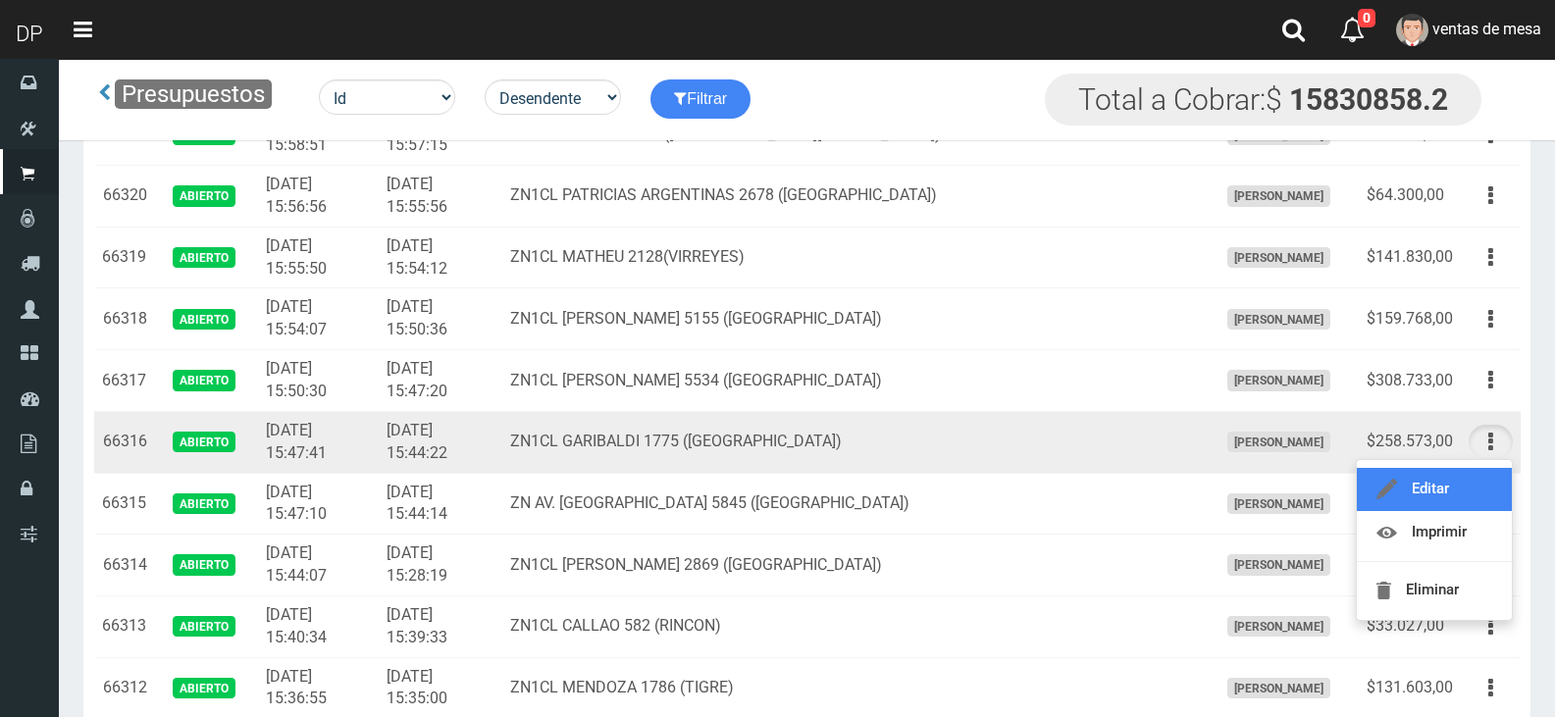
click at [1483, 479] on link "Editar" at bounding box center [1434, 489] width 155 height 43
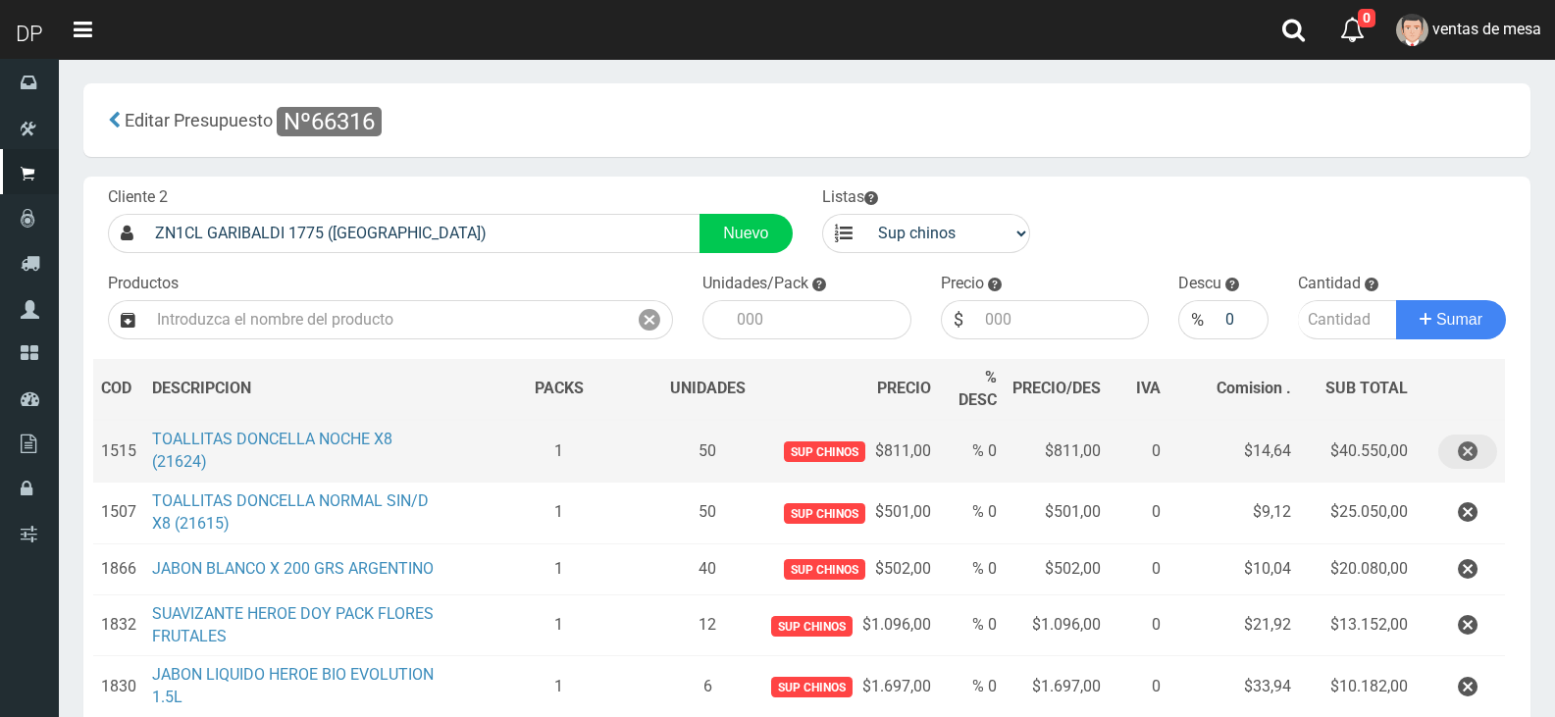
click at [1465, 445] on icon "button" at bounding box center [1468, 452] width 20 height 34
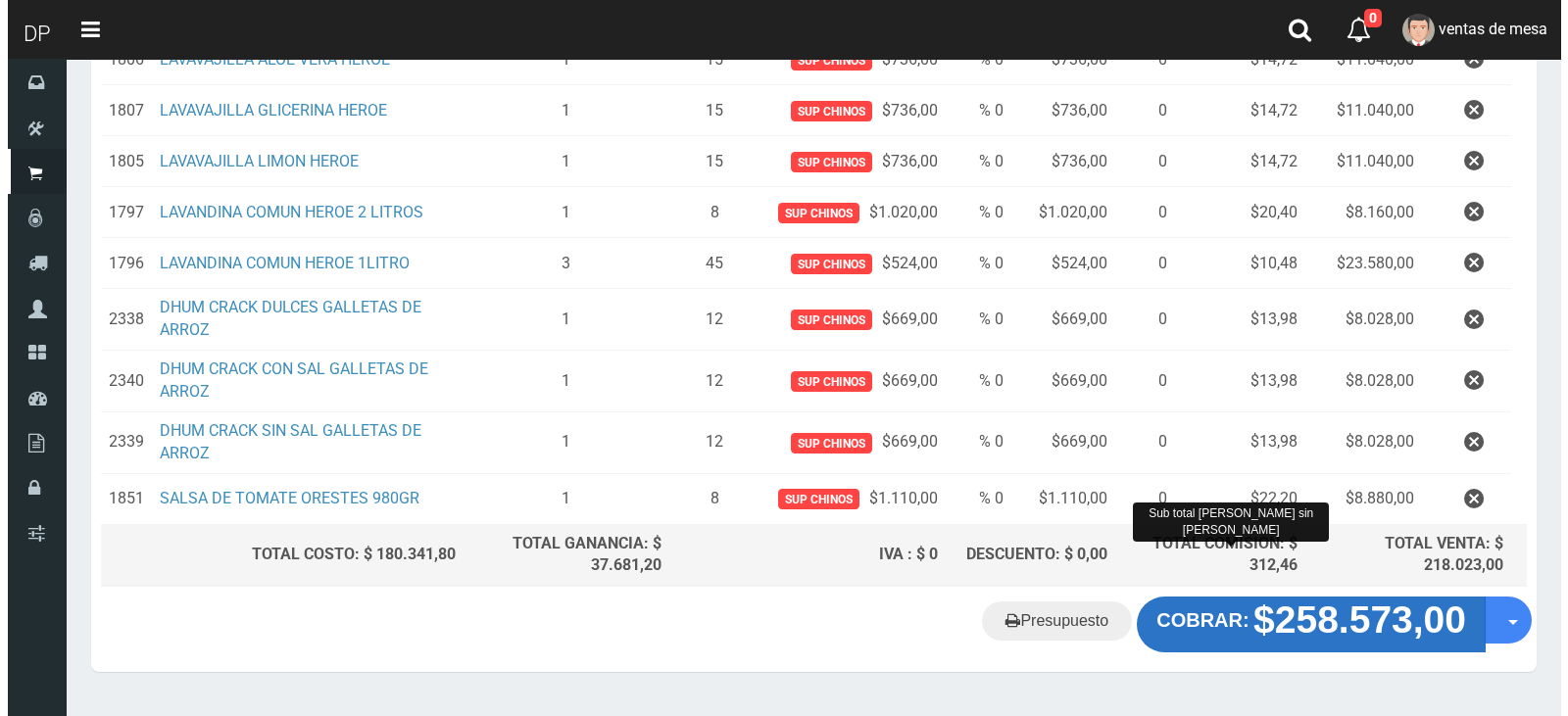
scroll to position [820, 0]
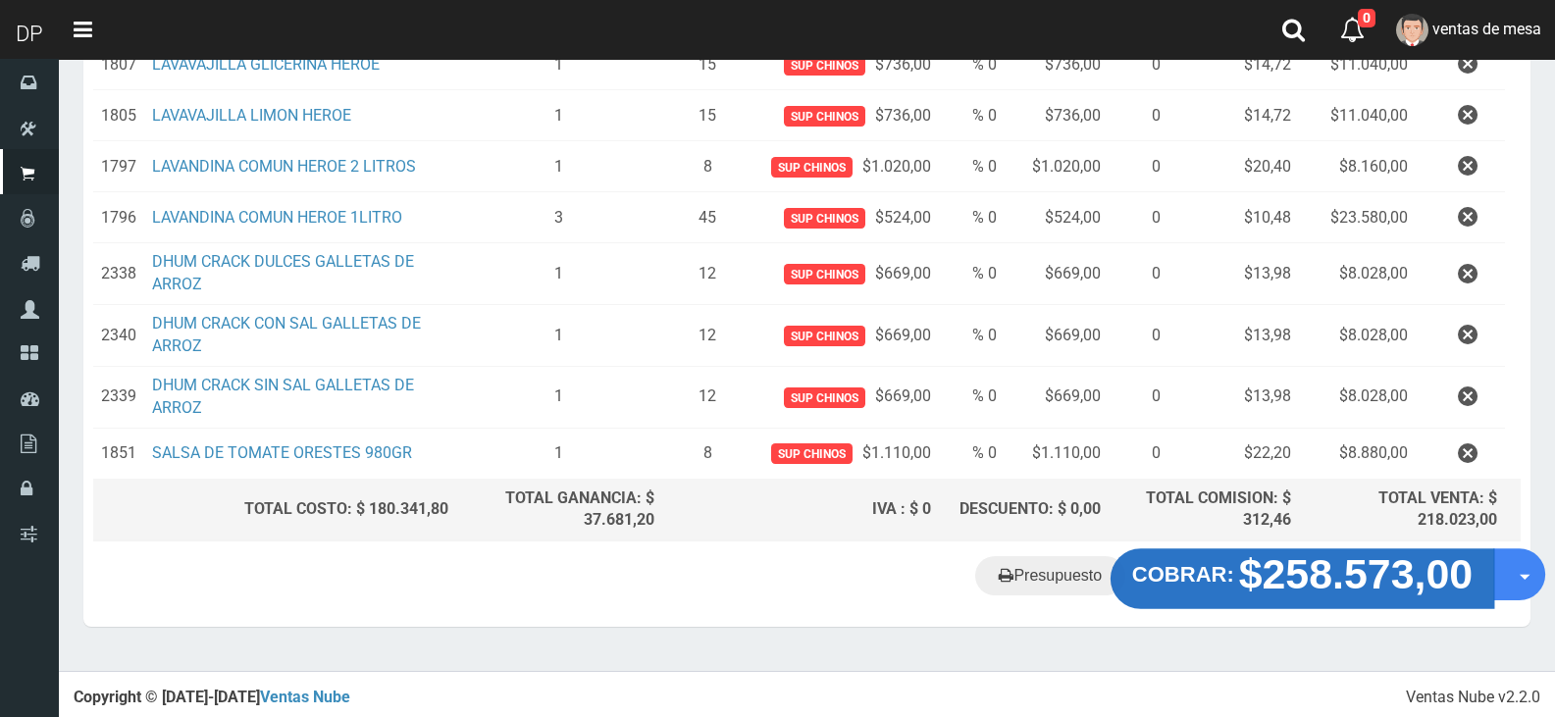
click at [1292, 582] on strong "$258.573,00" at bounding box center [1356, 575] width 235 height 46
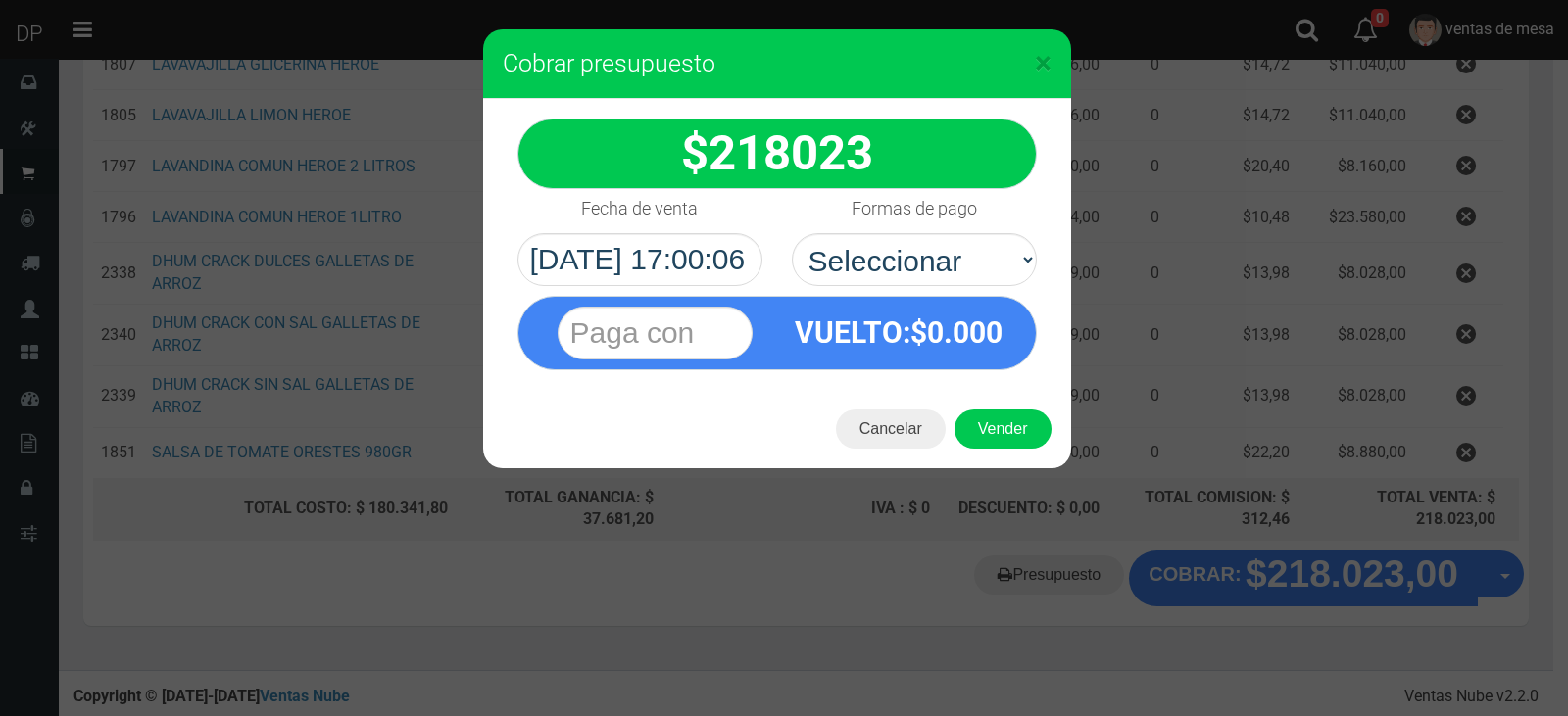
click at [918, 232] on div "Formas de pago Seleccionar Efectivo Tarjeta de Crédito Depósito Débito" at bounding box center [914, 237] width 275 height 97
click at [921, 254] on select "Seleccionar Efectivo Tarjeta de Crédito Depósito Débito" at bounding box center [914, 260] width 245 height 53
select select "Efectivo"
click at [792, 234] on select "Seleccionar Efectivo Tarjeta de Crédito Depósito Débito" at bounding box center [914, 260] width 245 height 53
click at [983, 403] on div "Cancelar Vender" at bounding box center [777, 429] width 588 height 79
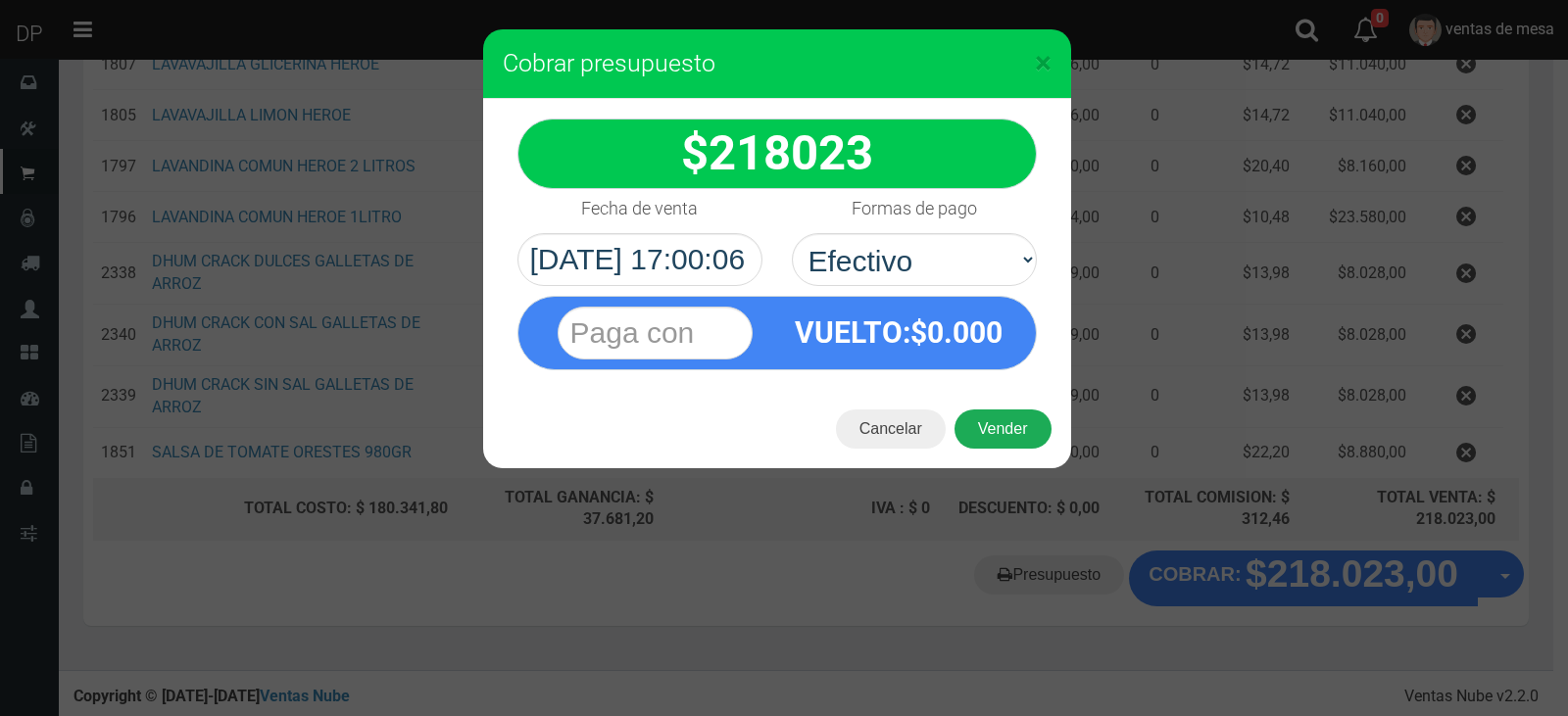
click at [989, 415] on button "Vender" at bounding box center [1003, 428] width 97 height 39
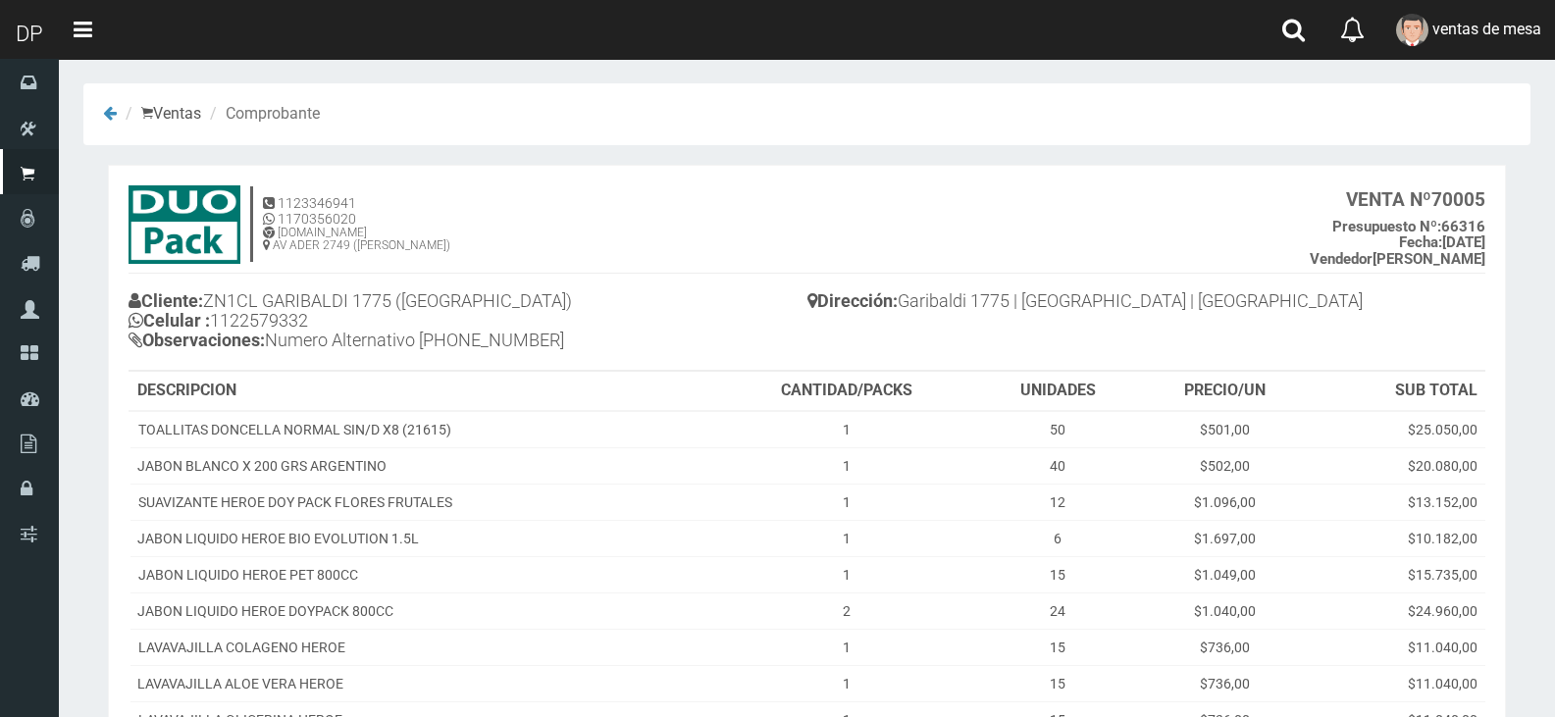
scroll to position [496, 0]
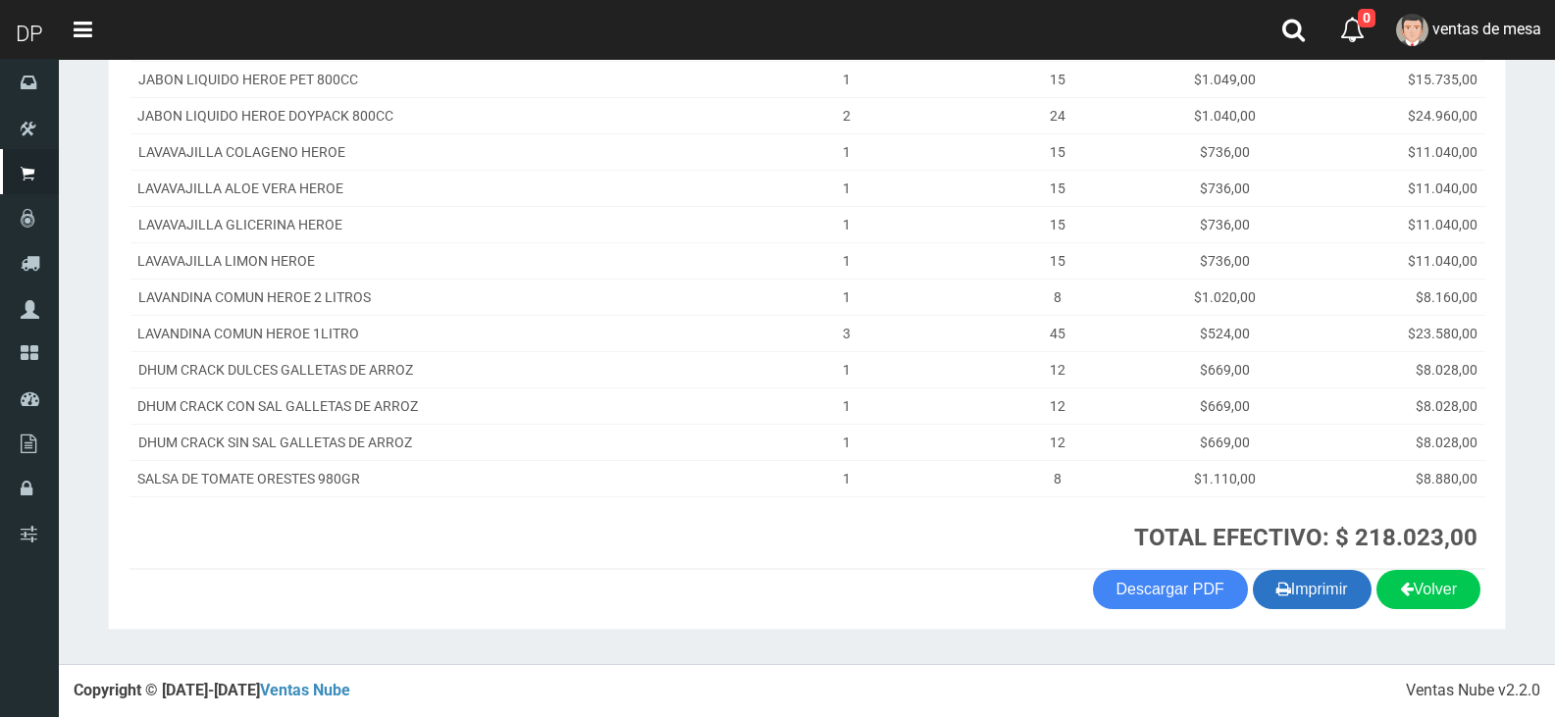
click at [1299, 599] on button "Imprimir" at bounding box center [1312, 589] width 119 height 39
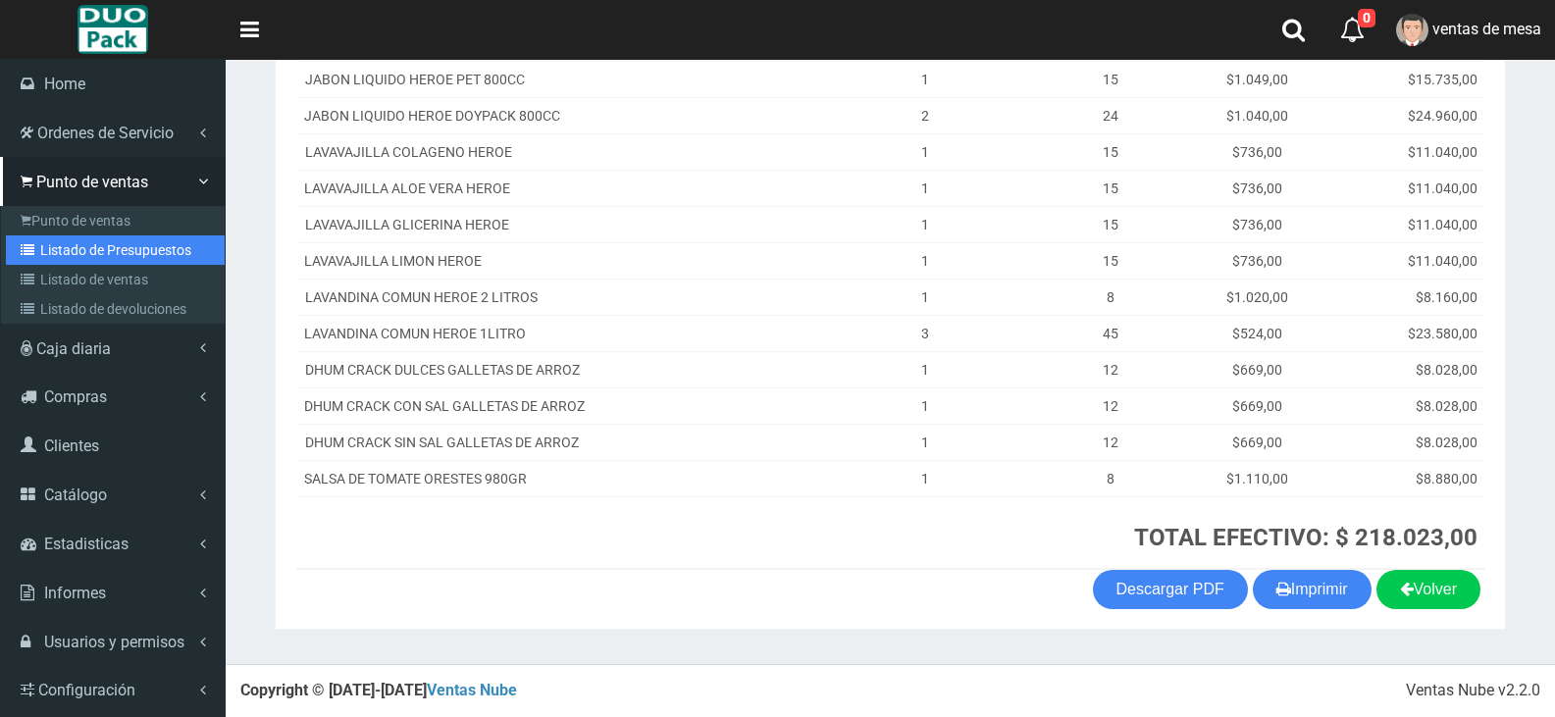
click at [44, 258] on link "Listado de Presupuestos" at bounding box center [115, 250] width 219 height 29
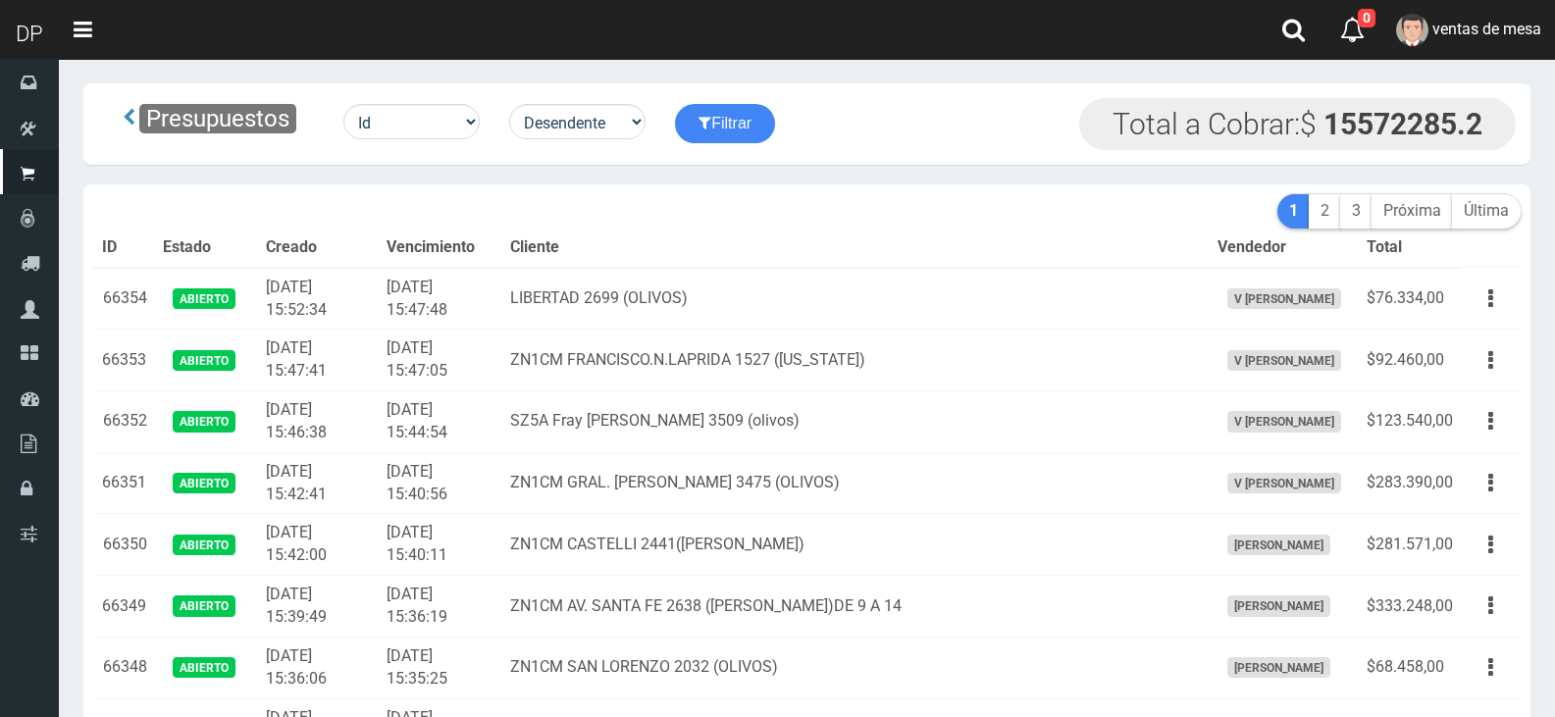
click at [623, 281] on td "LIBERTAD 2699 (OLIVOS)" at bounding box center [856, 299] width 708 height 62
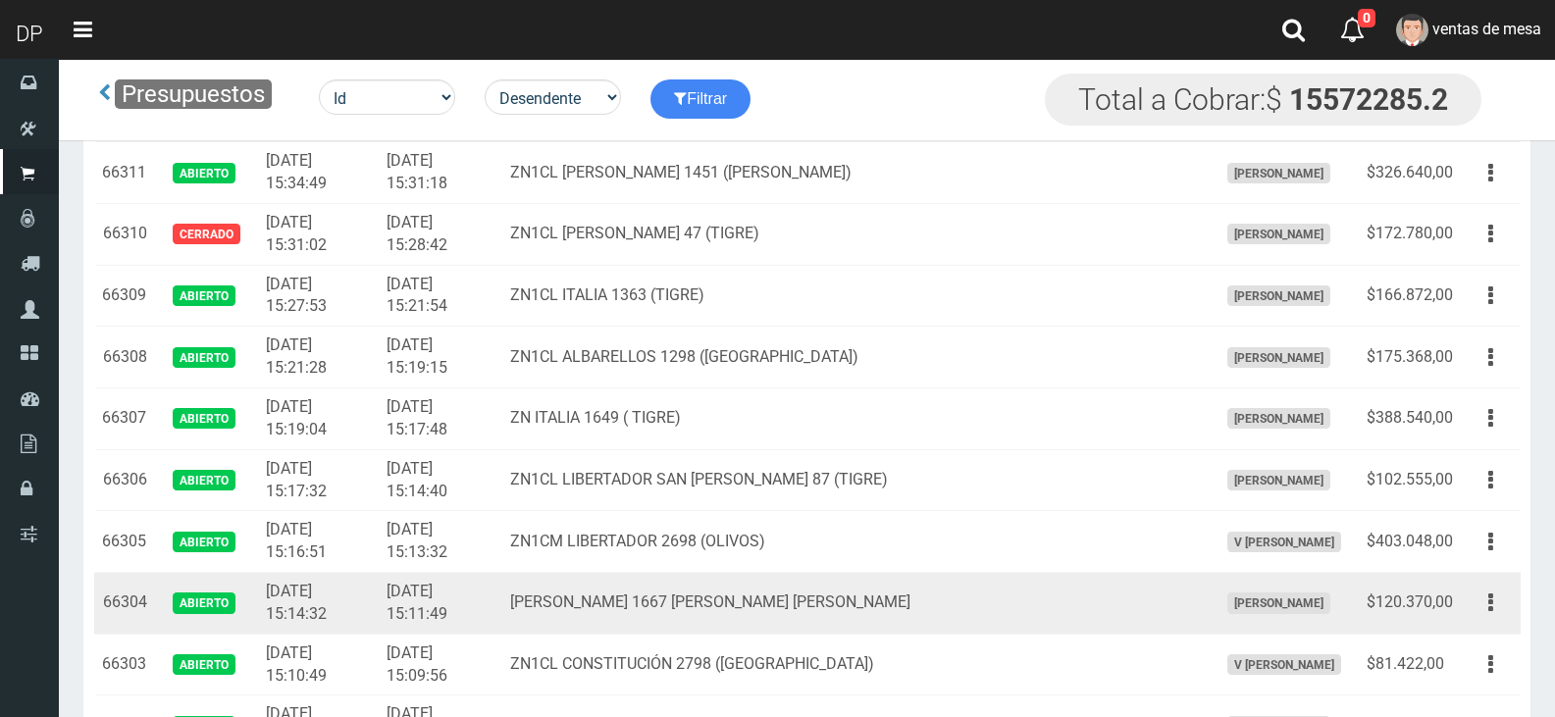
scroll to position [2804, 0]
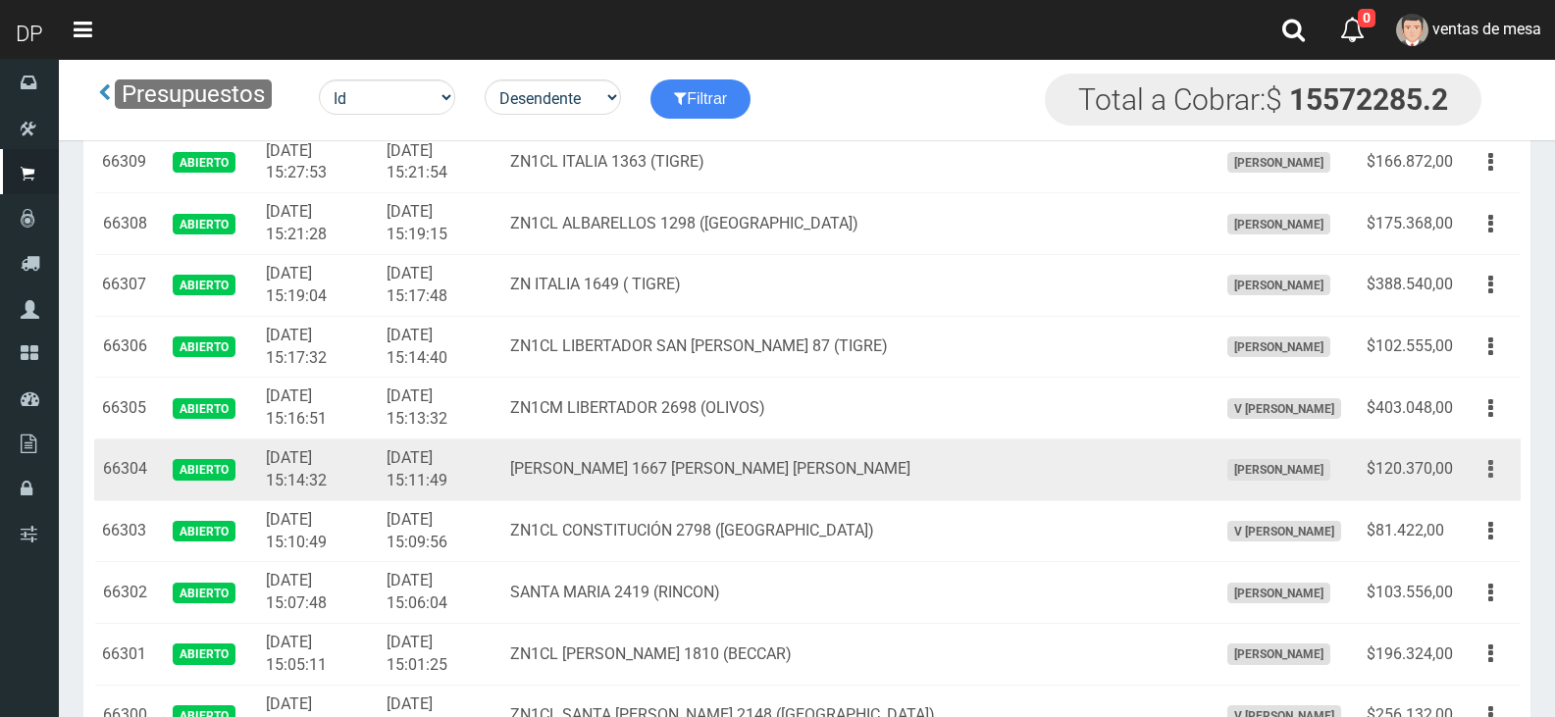
click at [1481, 472] on button "button" at bounding box center [1491, 469] width 44 height 34
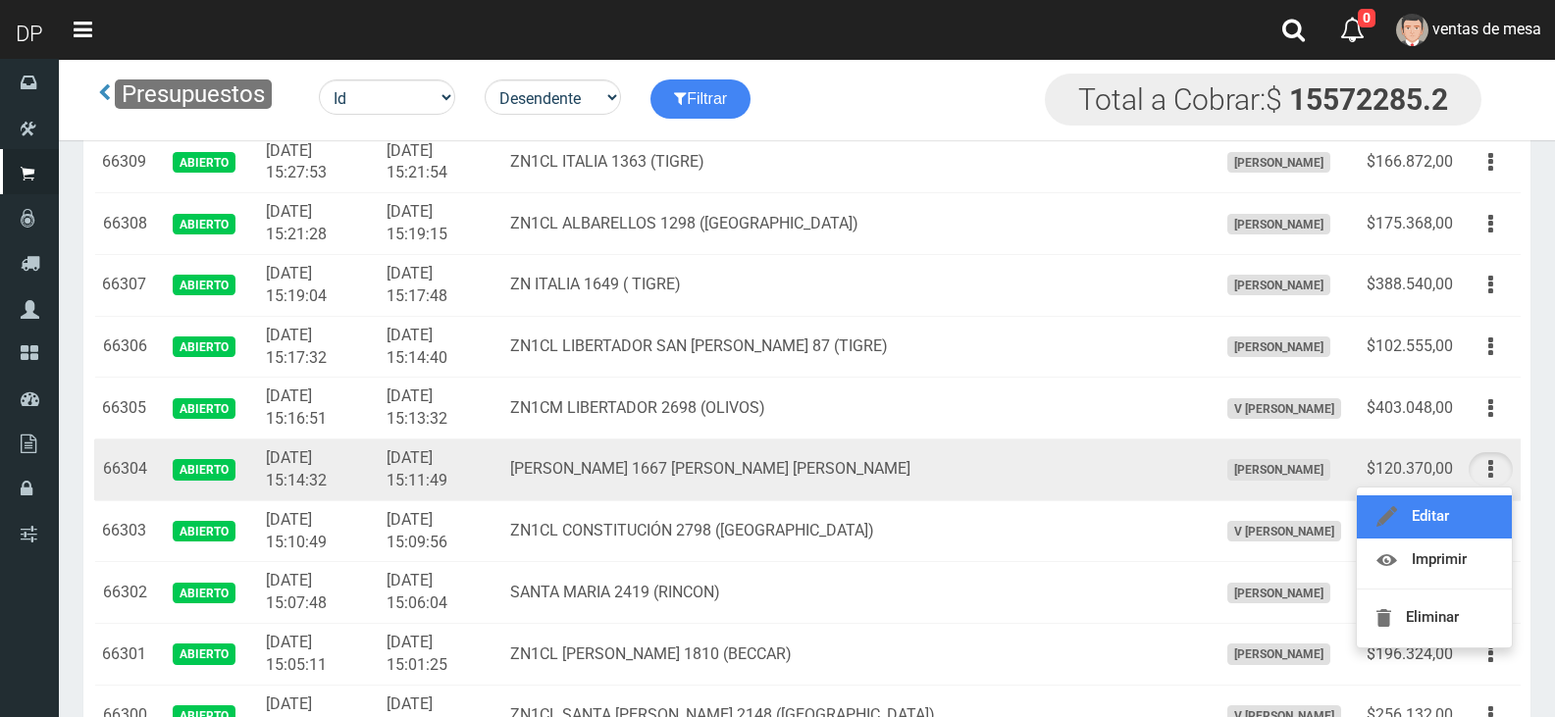
click at [1475, 508] on link "Editar" at bounding box center [1434, 517] width 155 height 43
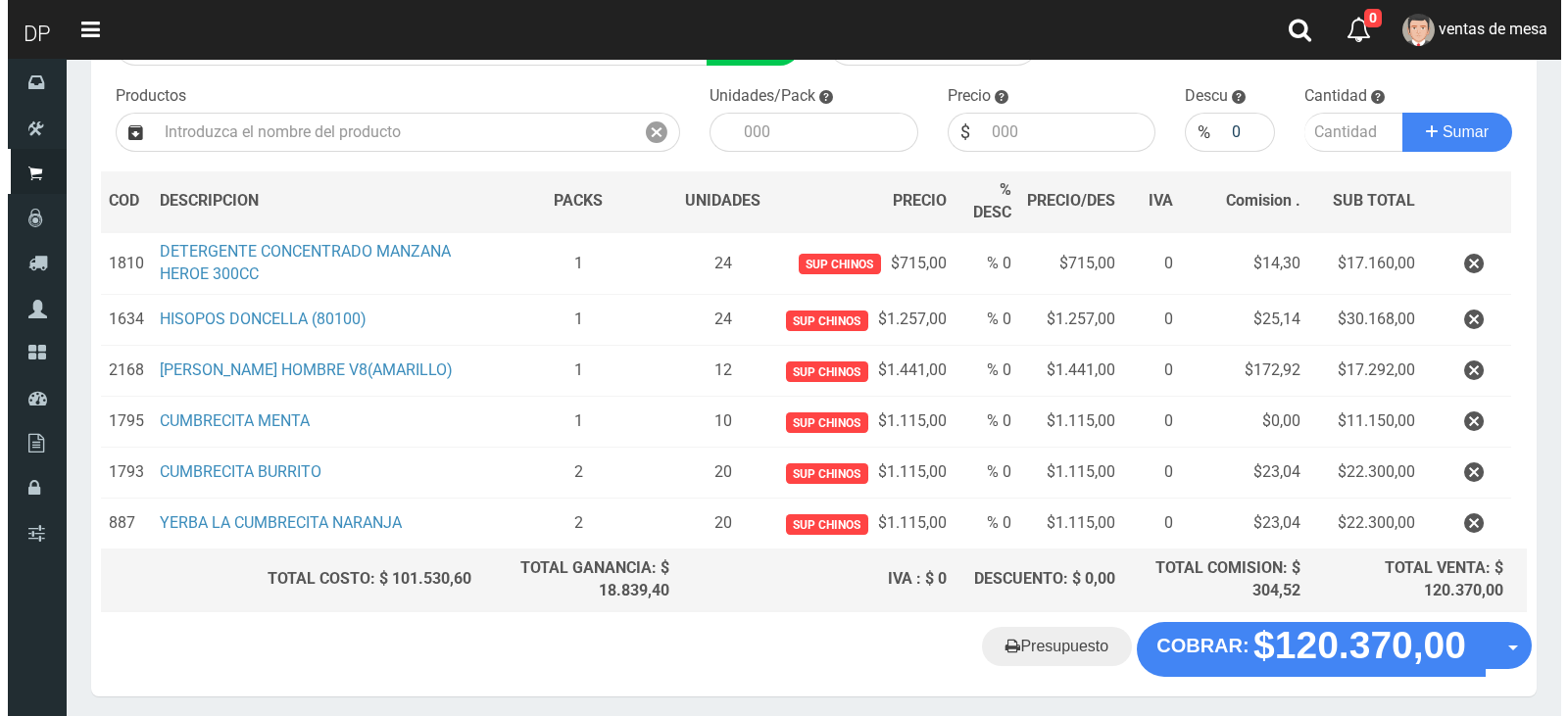
scroll to position [259, 0]
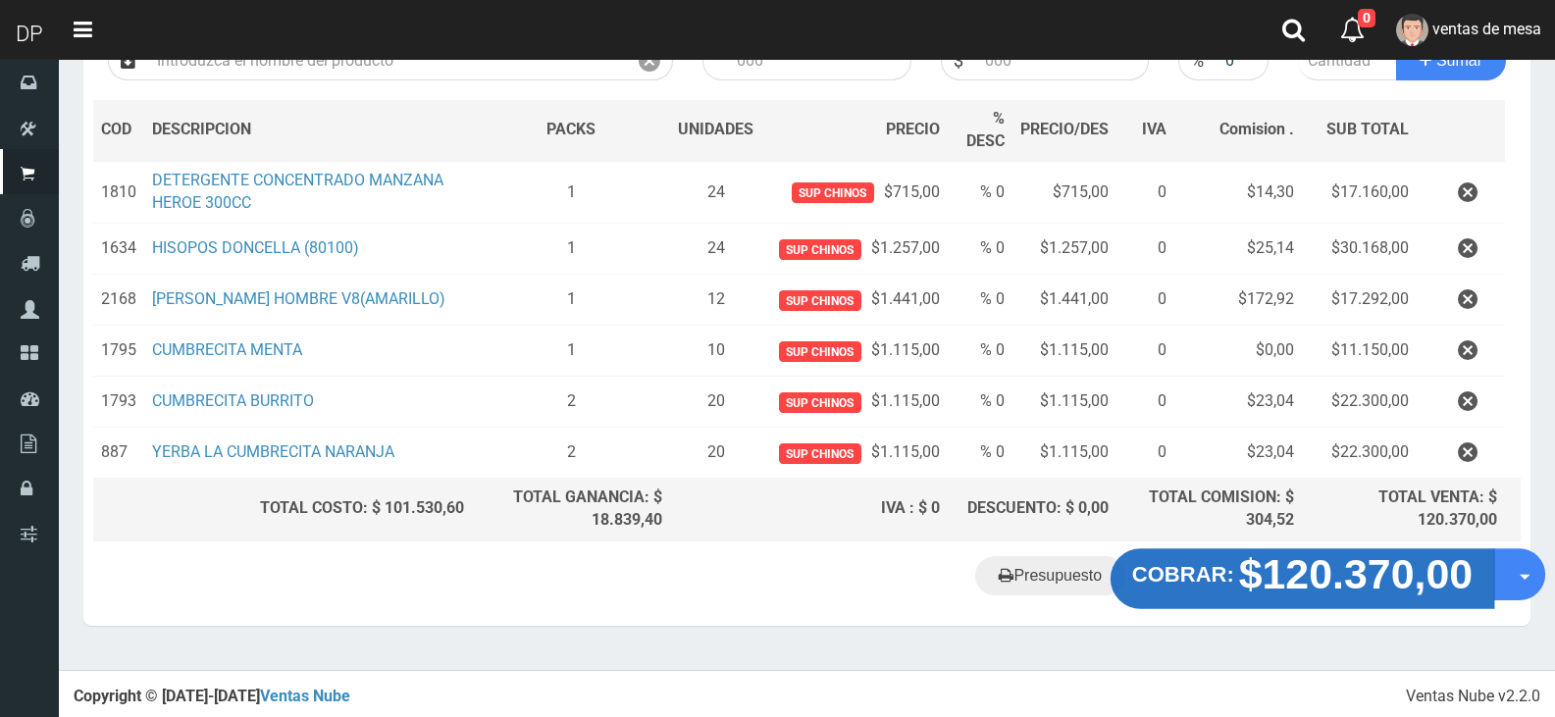
click at [1331, 580] on strong "$120.370,00" at bounding box center [1356, 574] width 235 height 46
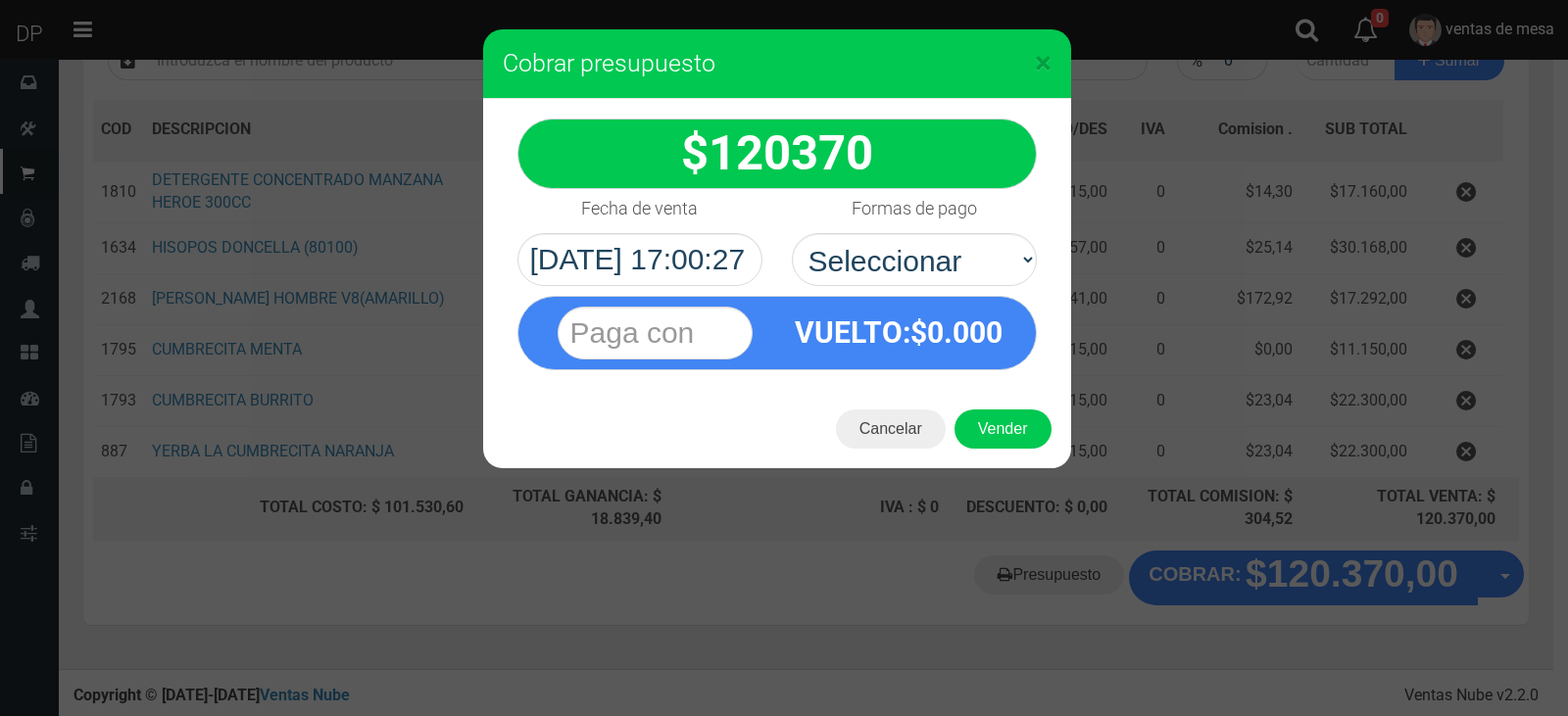
click at [970, 310] on div "VUELTO :$ 0.000" at bounding box center [899, 333] width 244 height 72
click at [949, 277] on select "Seleccionar Efectivo Tarjeta de Crédito Depósito Débito" at bounding box center [914, 260] width 245 height 53
select select "Efectivo"
click at [792, 234] on select "Seleccionar Efectivo Tarjeta de Crédito Depósito Débito" at bounding box center [914, 260] width 245 height 53
click at [995, 418] on button "Vender" at bounding box center [1003, 428] width 97 height 39
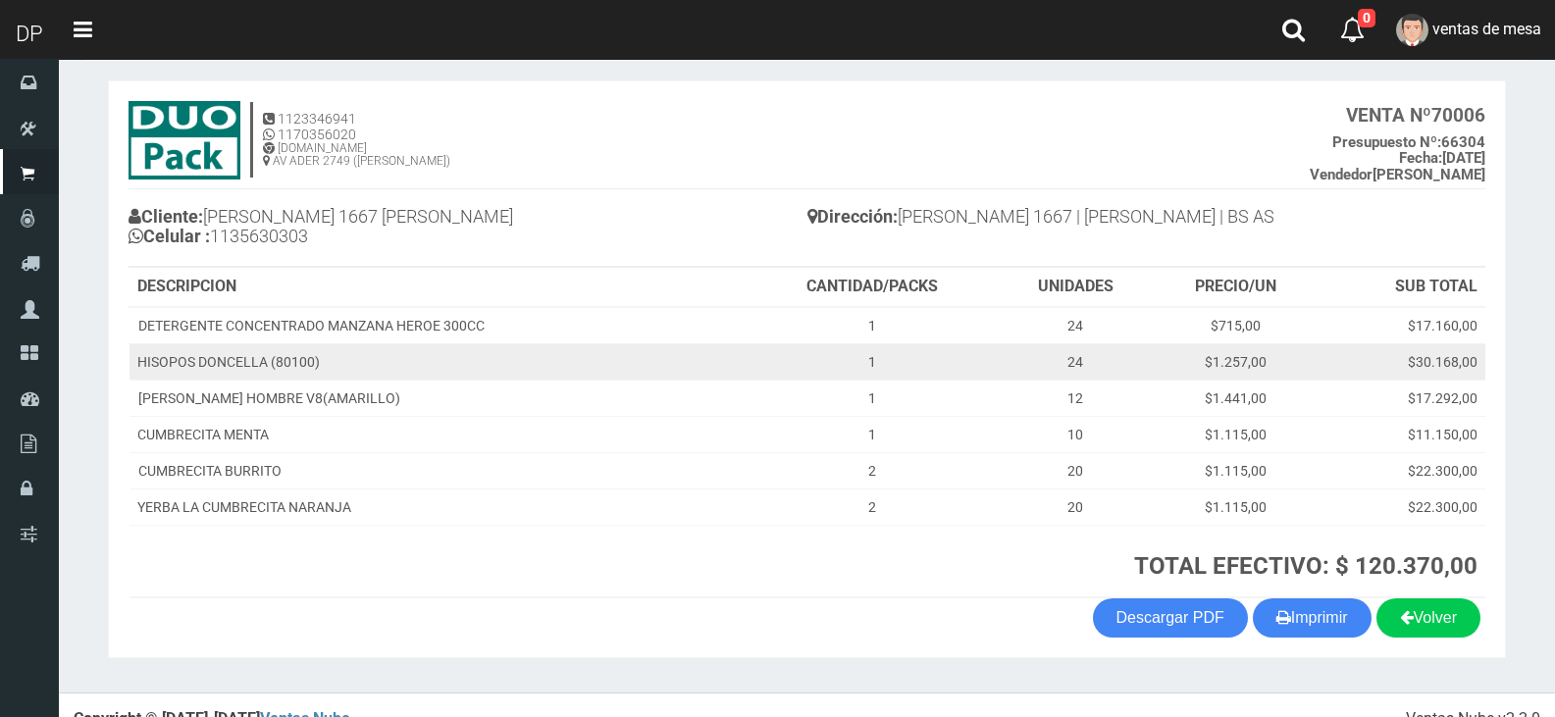
scroll to position [113, 0]
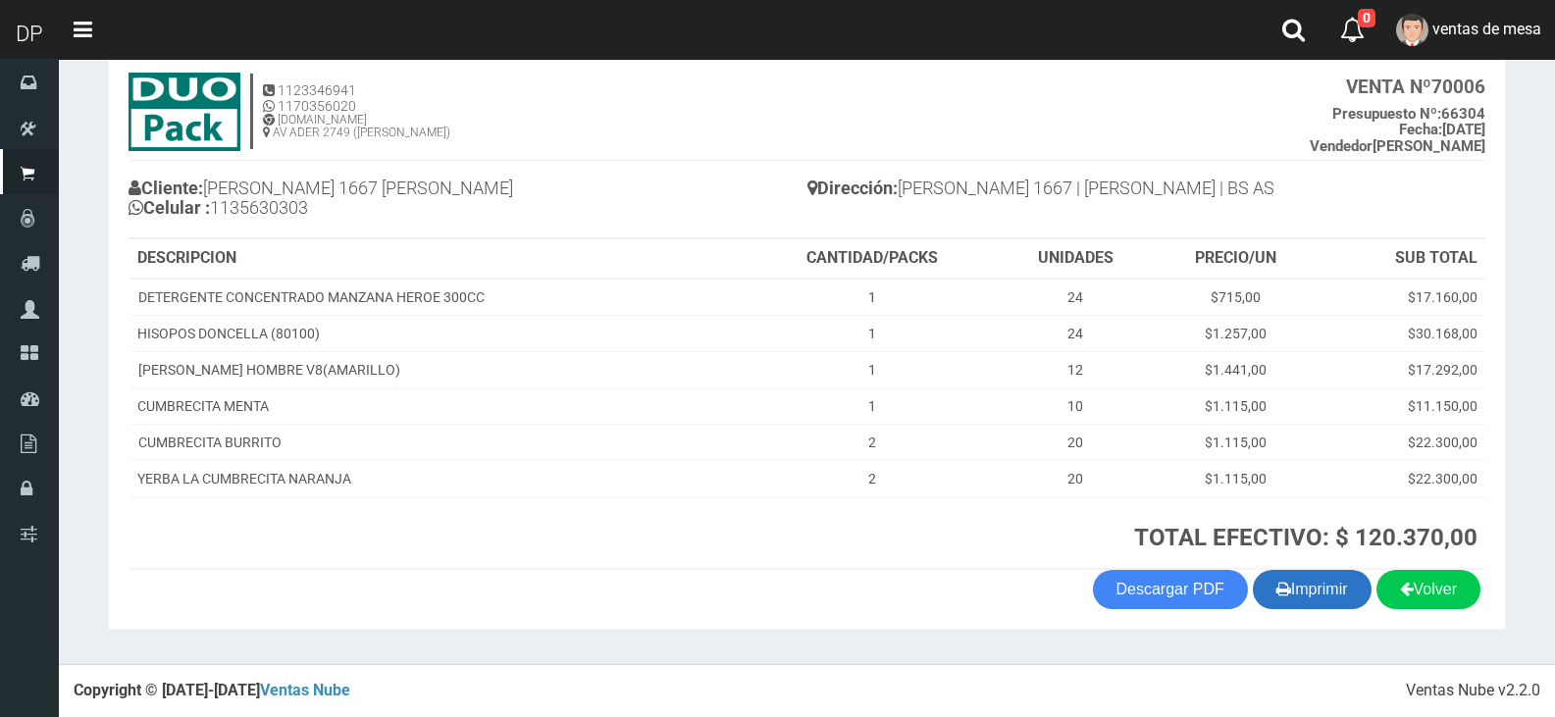
click at [1318, 606] on button "Imprimir" at bounding box center [1312, 589] width 119 height 39
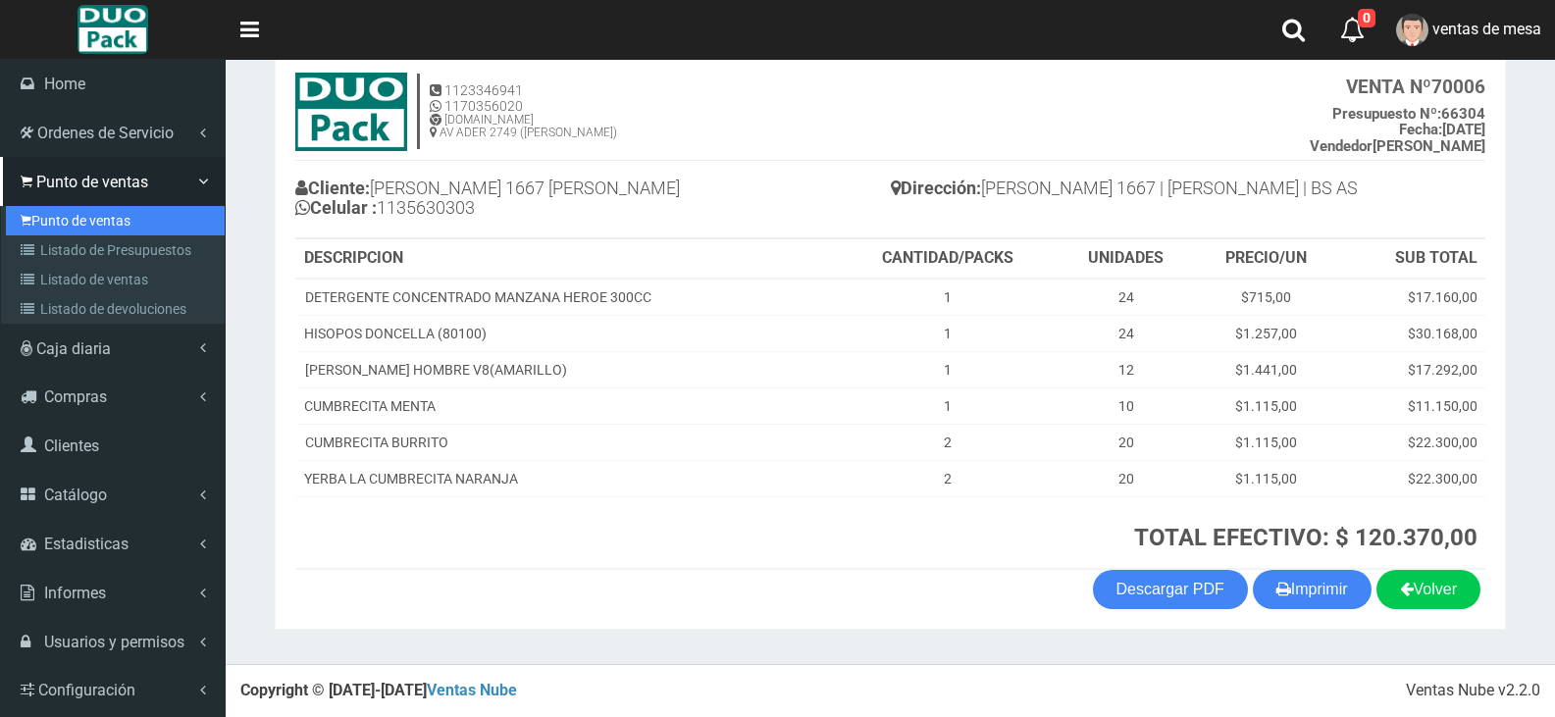
click at [75, 232] on link "Punto de ventas" at bounding box center [115, 220] width 219 height 29
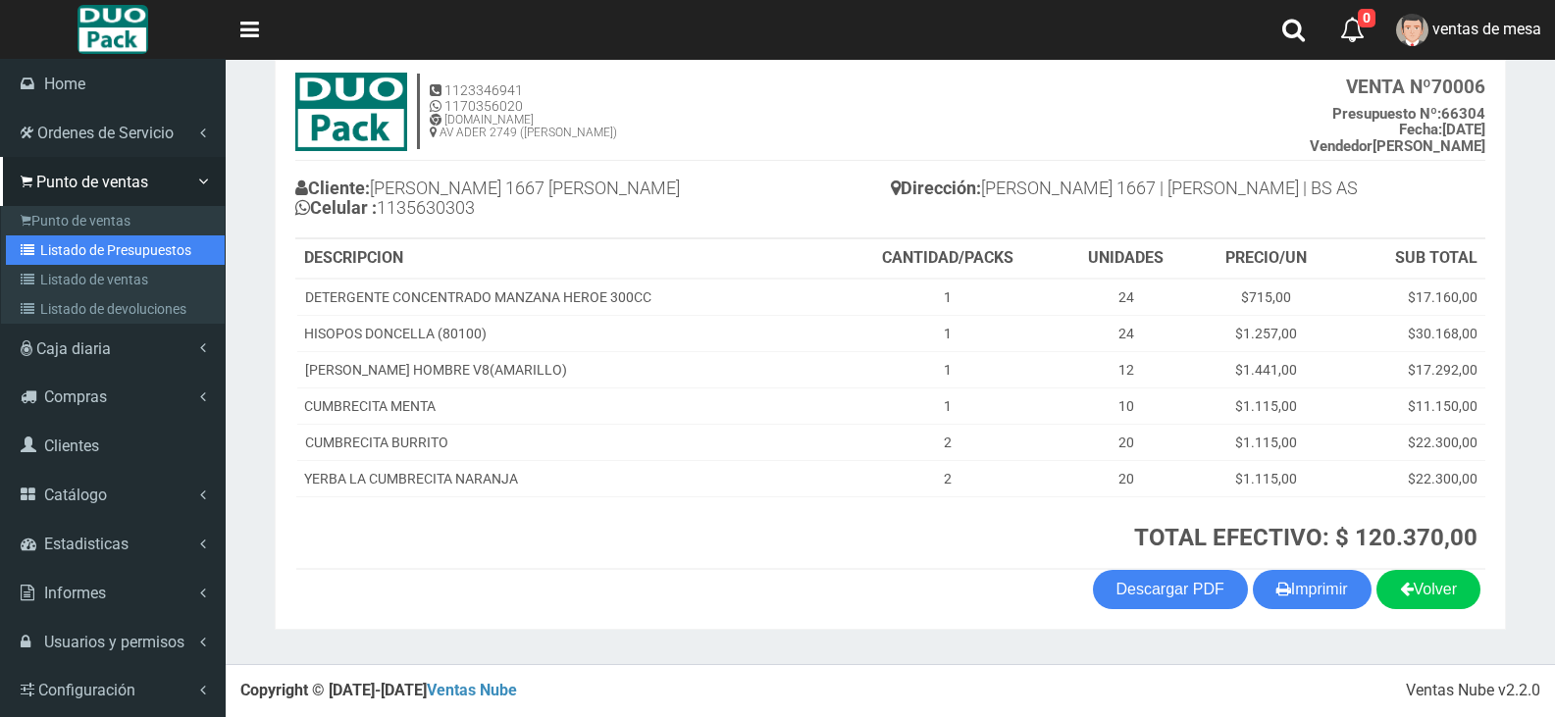
click at [80, 237] on link "Listado de Presupuestos" at bounding box center [115, 250] width 219 height 29
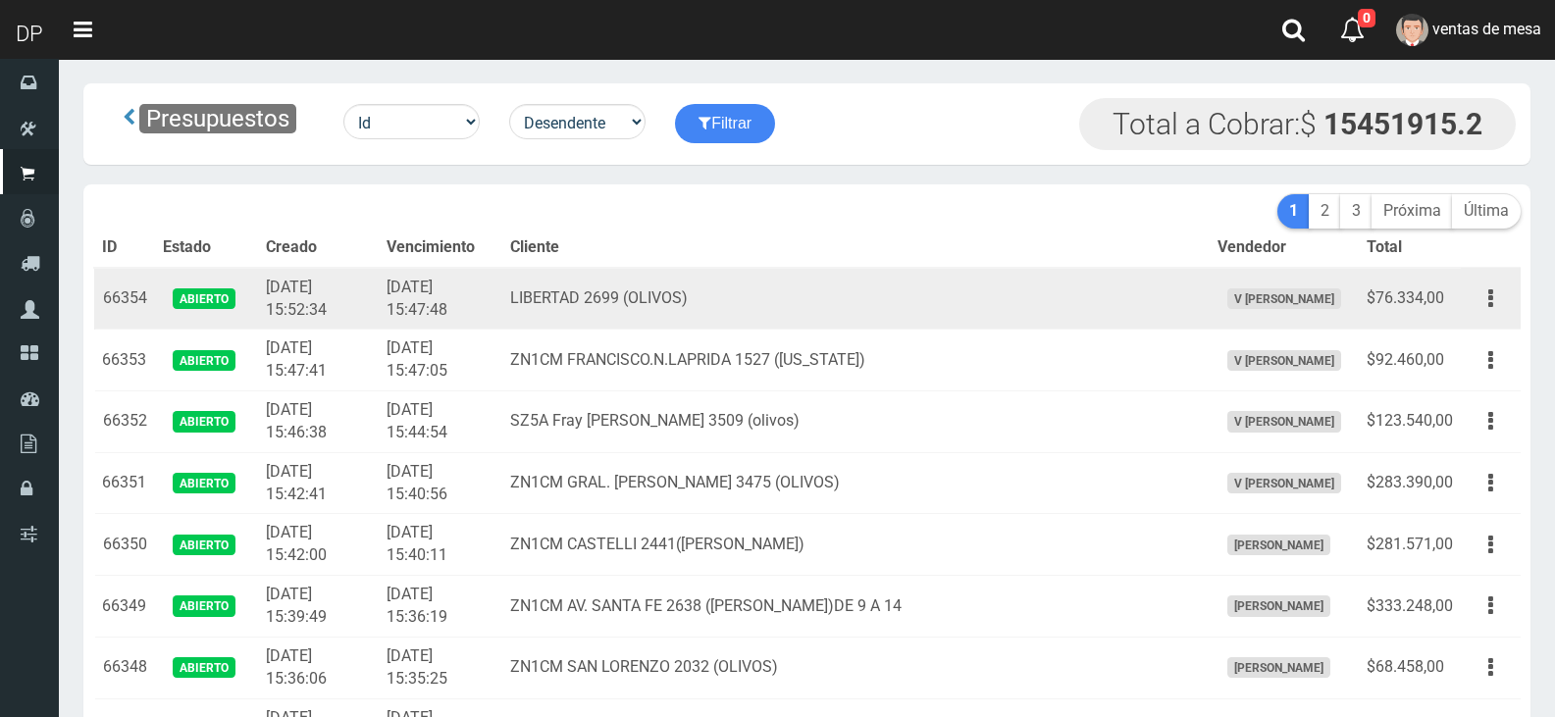
drag, startPoint x: 0, startPoint y: 0, endPoint x: 504, endPoint y: 303, distance: 588.6
click at [502, 303] on td "2025-09-09 15:47:48" at bounding box center [441, 299] width 124 height 62
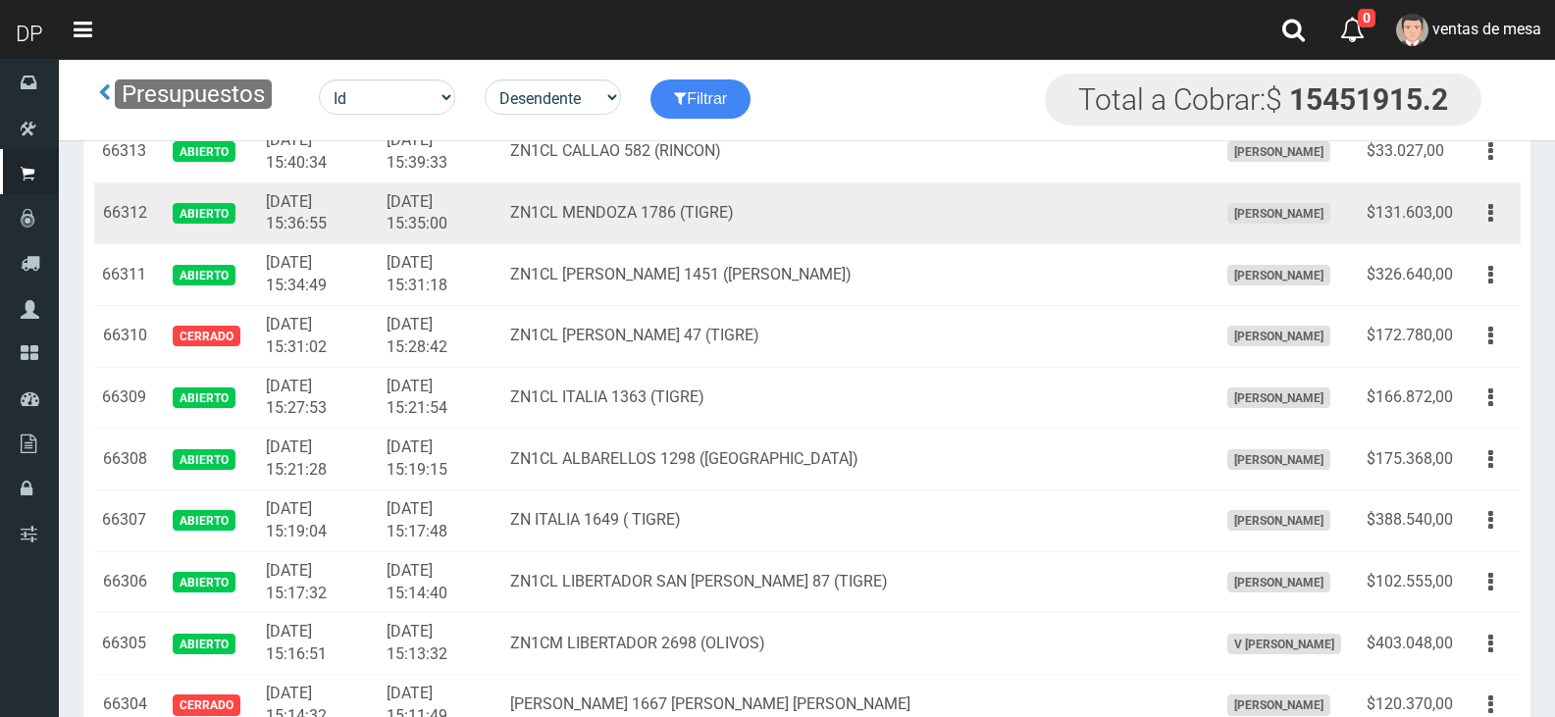
scroll to position [2512, 0]
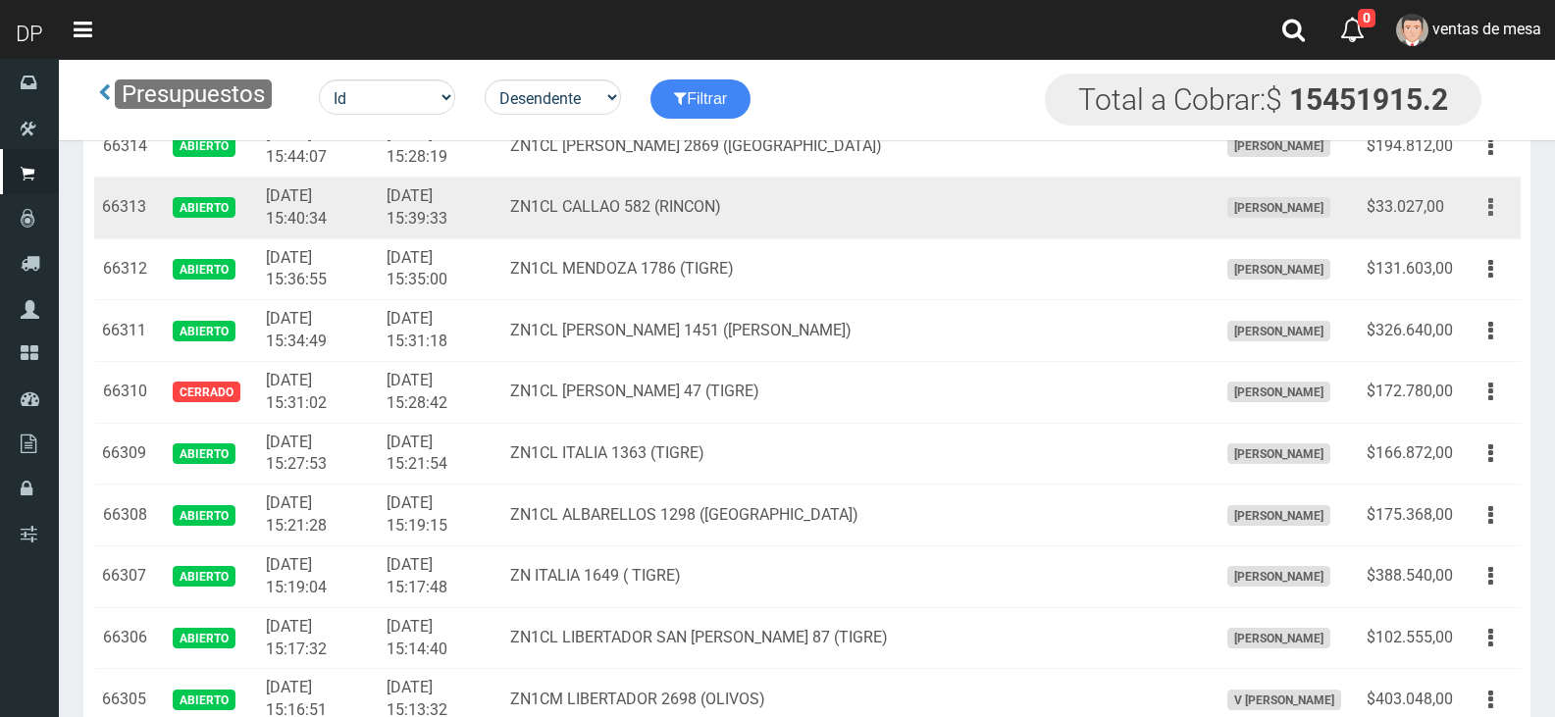
drag, startPoint x: 1495, startPoint y: 208, endPoint x: 1490, endPoint y: 218, distance: 11.0
click at [1492, 209] on button "button" at bounding box center [1491, 207] width 44 height 34
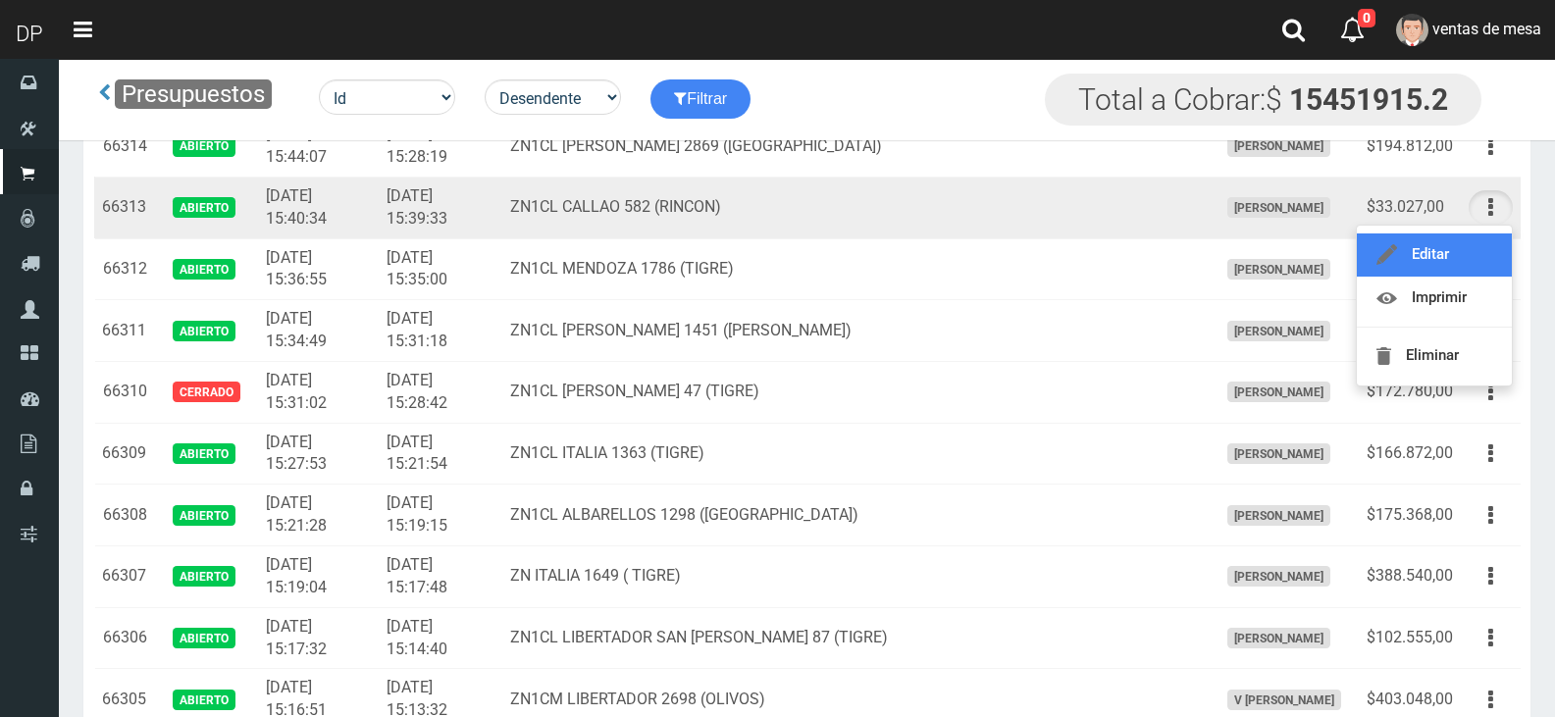
click at [1480, 250] on link "Editar" at bounding box center [1434, 255] width 155 height 43
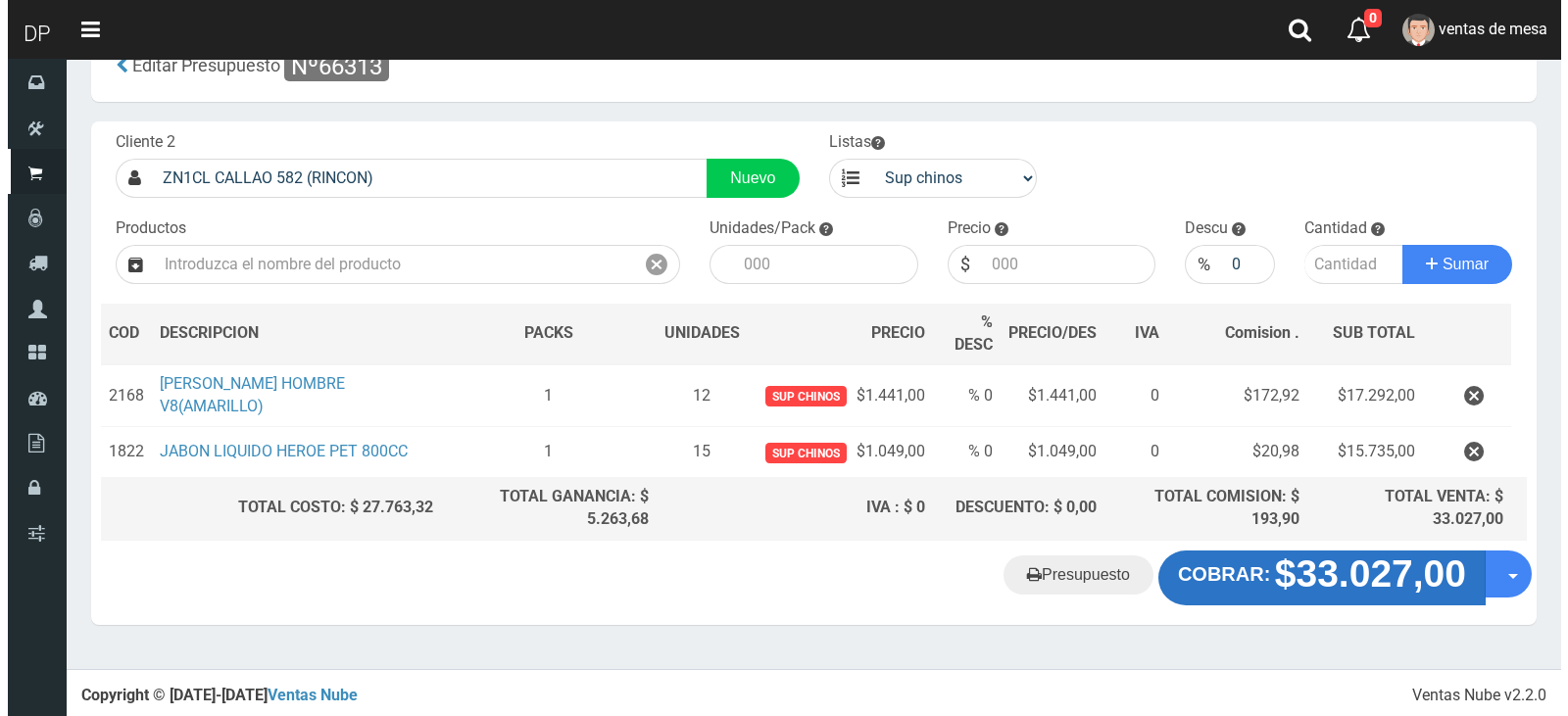
scroll to position [55, 0]
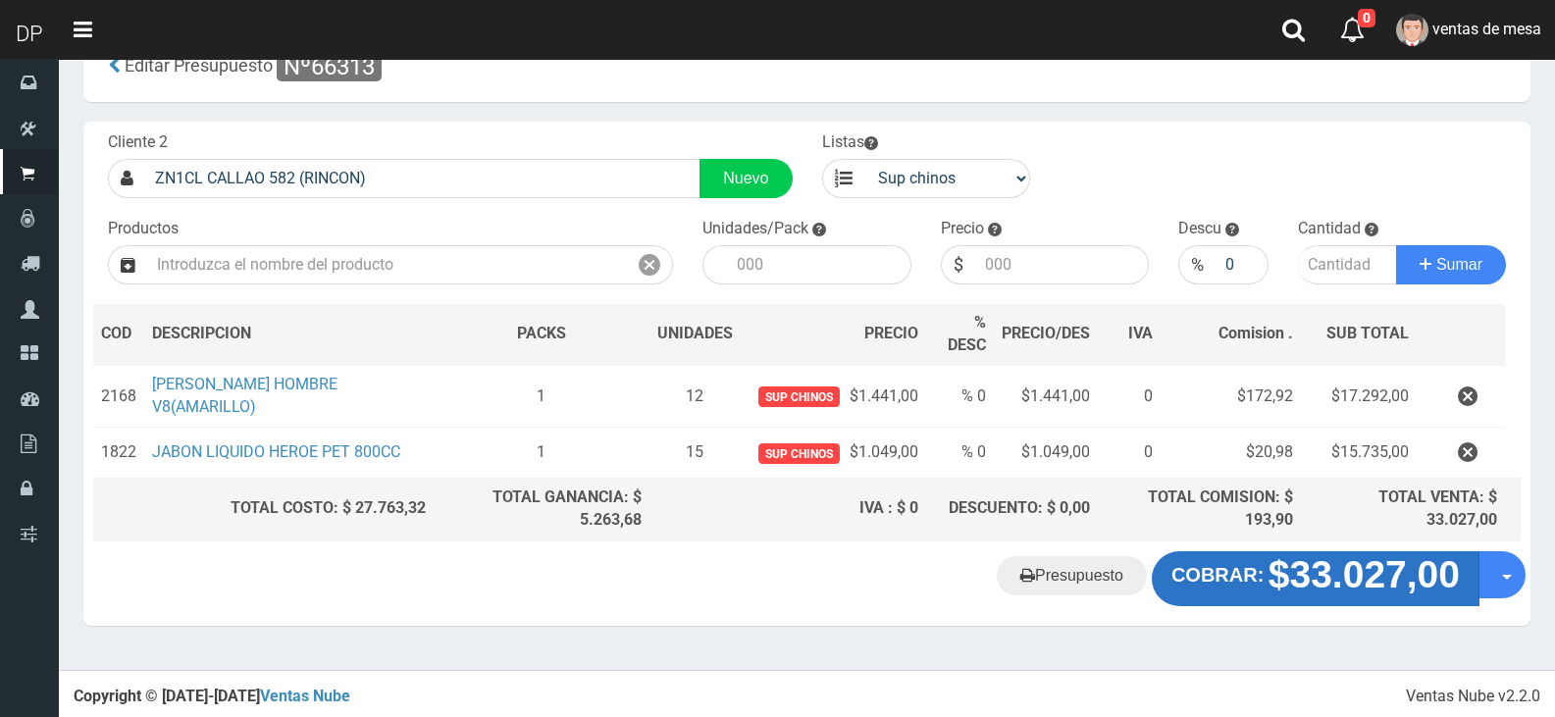
click at [1293, 580] on strong "$33.027,00" at bounding box center [1364, 575] width 191 height 42
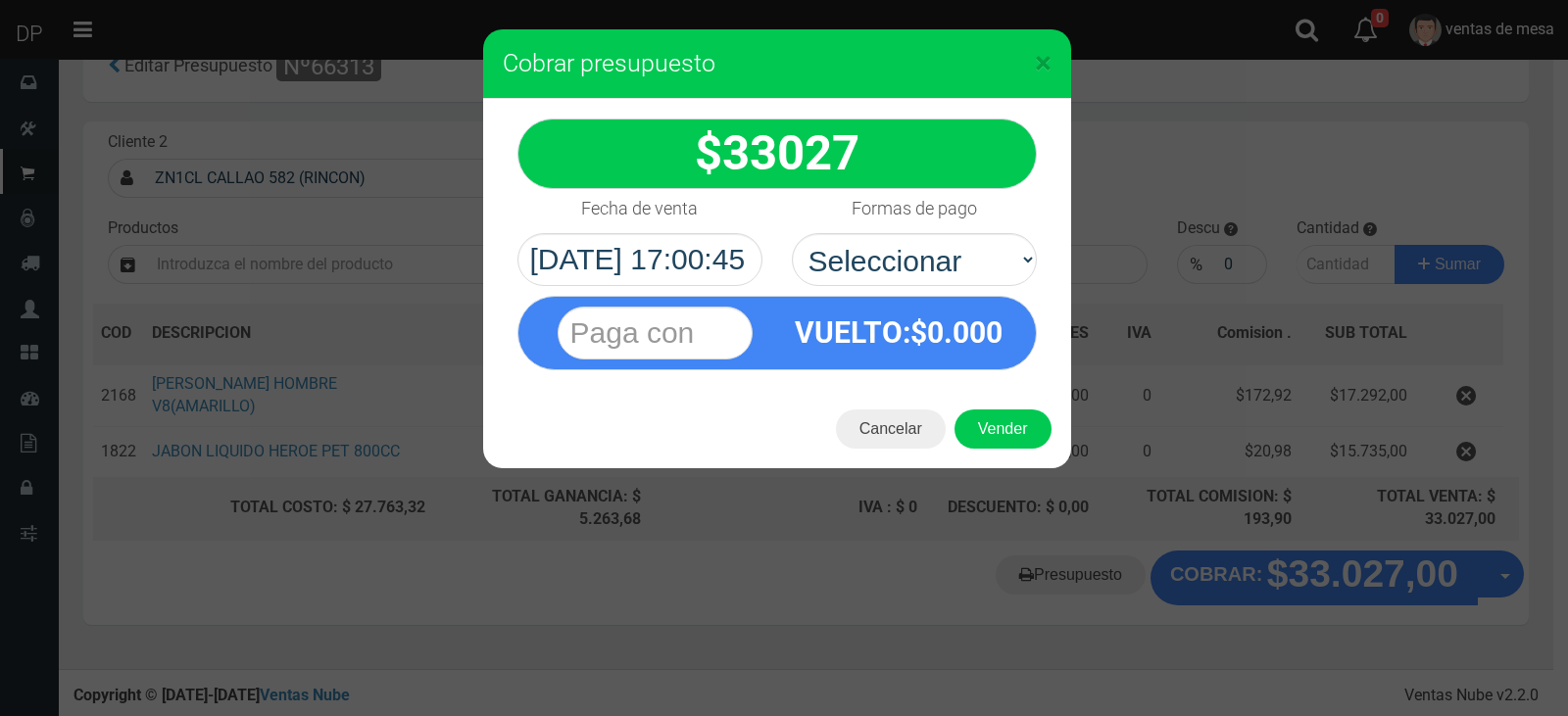
click at [886, 232] on div "Formas de pago Seleccionar Efectivo Tarjeta de Crédito Depósito Débito" at bounding box center [914, 237] width 275 height 97
click at [908, 282] on select "Seleccionar Efectivo Tarjeta de Crédito Depósito Débito" at bounding box center [914, 260] width 245 height 53
select select "Efectivo"
click at [792, 234] on select "Seleccionar Efectivo Tarjeta de Crédito Depósito Débito" at bounding box center [914, 260] width 245 height 53
click at [982, 421] on button "Vender" at bounding box center [1003, 428] width 97 height 39
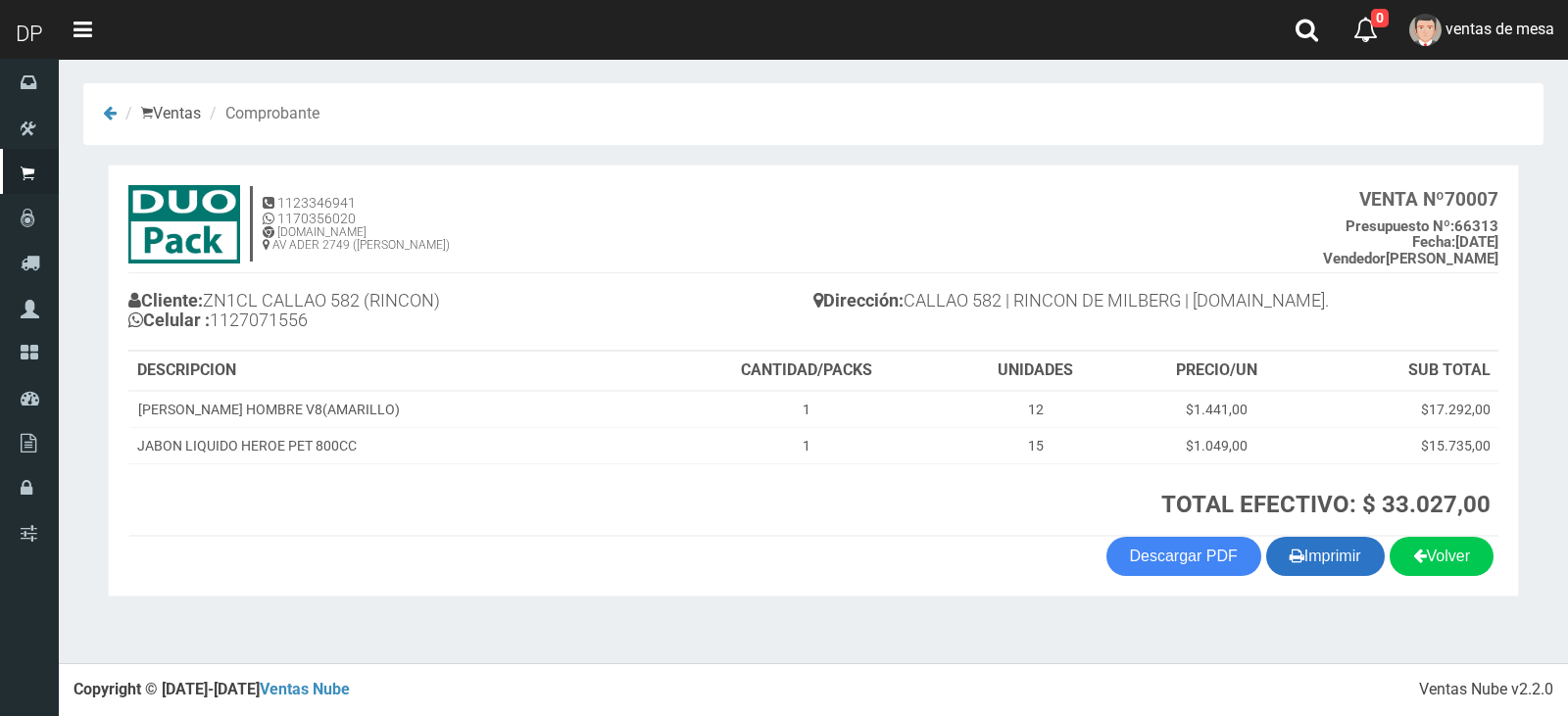
click at [1319, 568] on button "Imprimir" at bounding box center [1325, 556] width 119 height 39
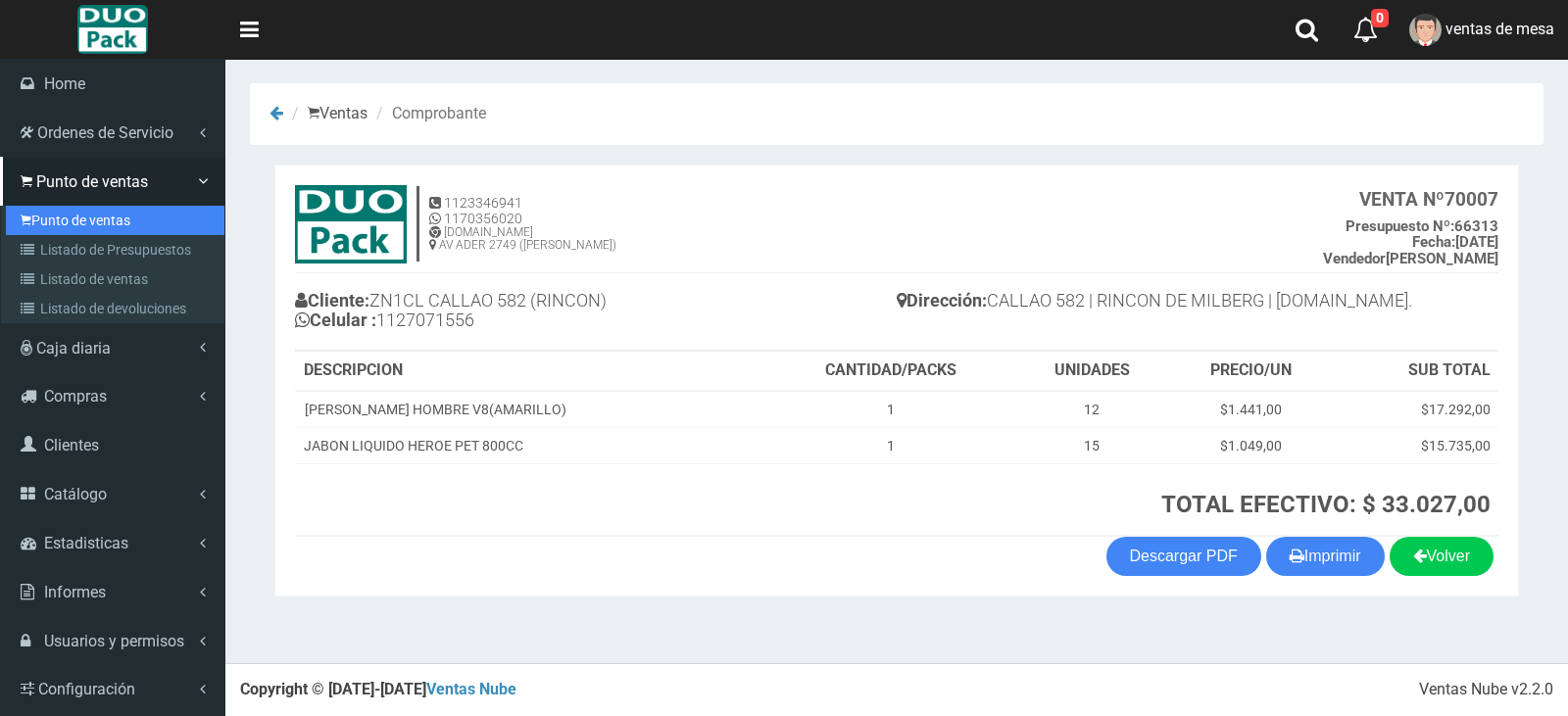
click at [84, 232] on link "Punto de ventas" at bounding box center [115, 220] width 219 height 29
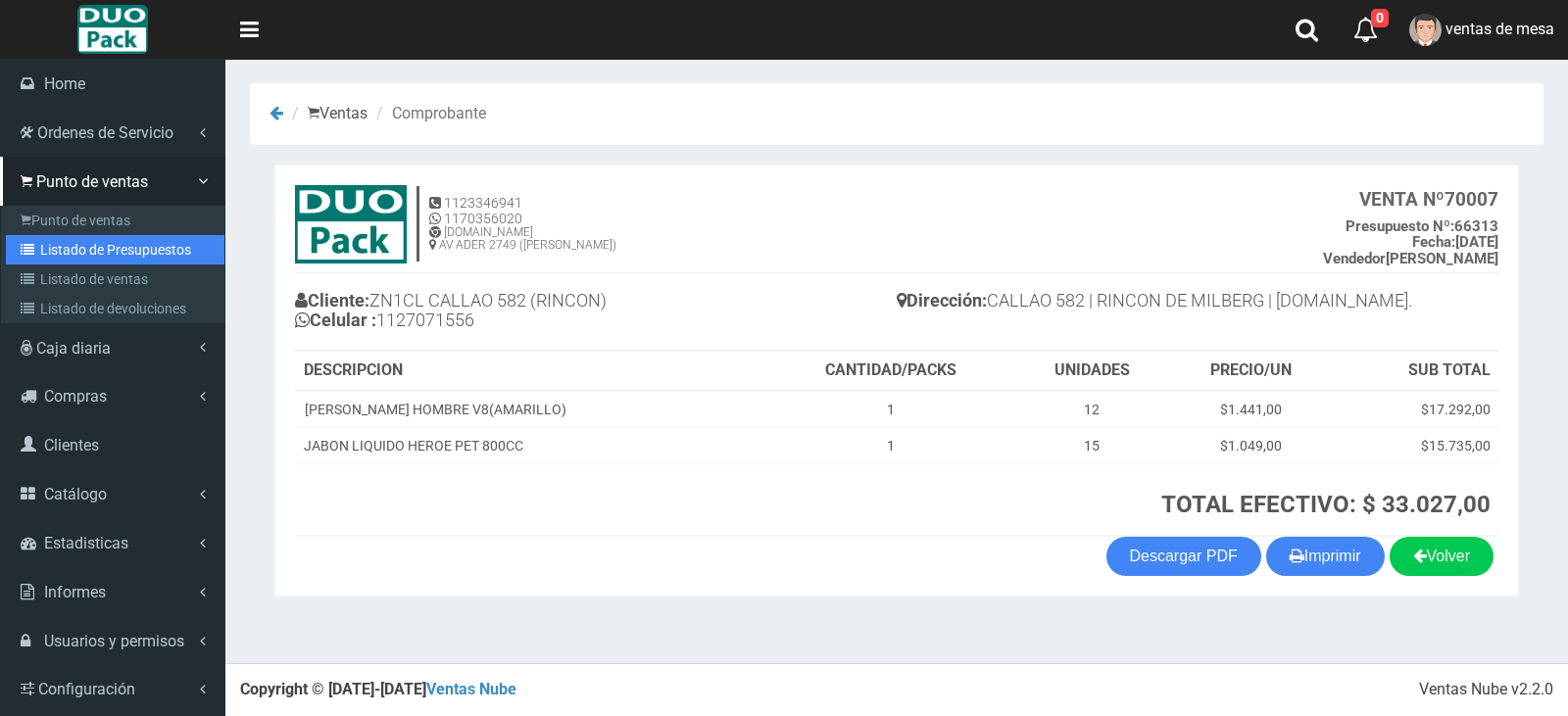
click at [89, 240] on link "Listado de Presupuestos" at bounding box center [115, 250] width 219 height 29
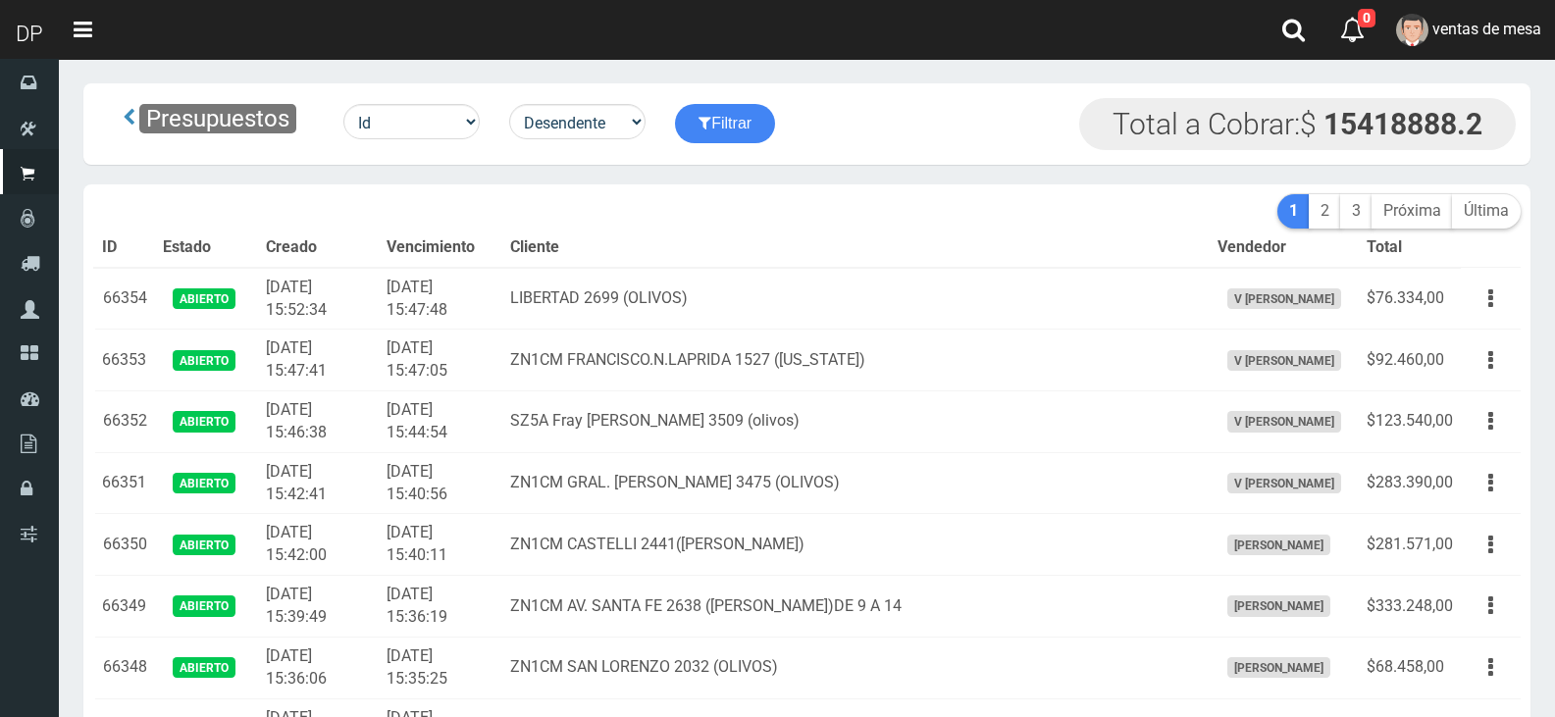
click at [611, 100] on div "Presupuestos Id Facturado Valor vencimiento vendedor cliente Desendente Ascende…" at bounding box center [439, 123] width 663 height 51
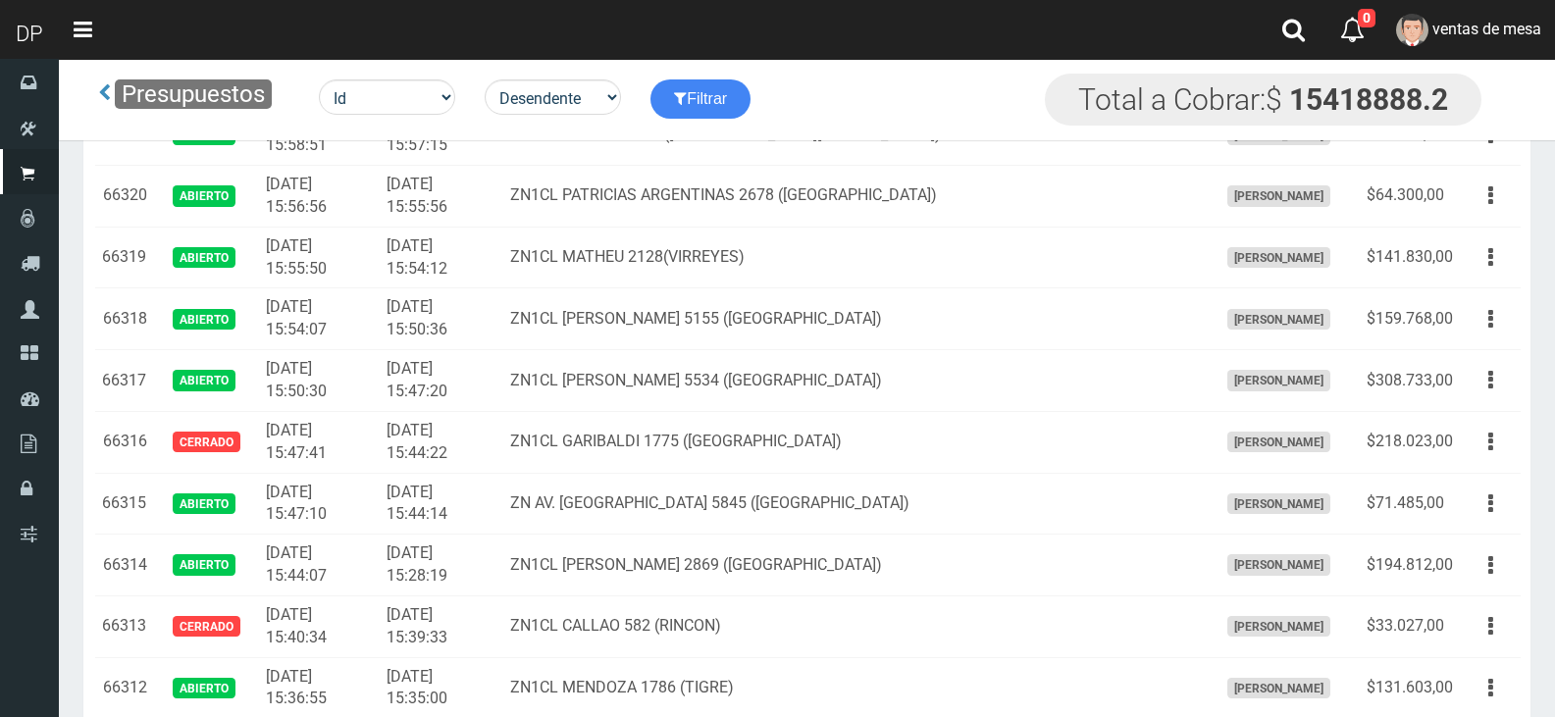
scroll to position [2484, 0]
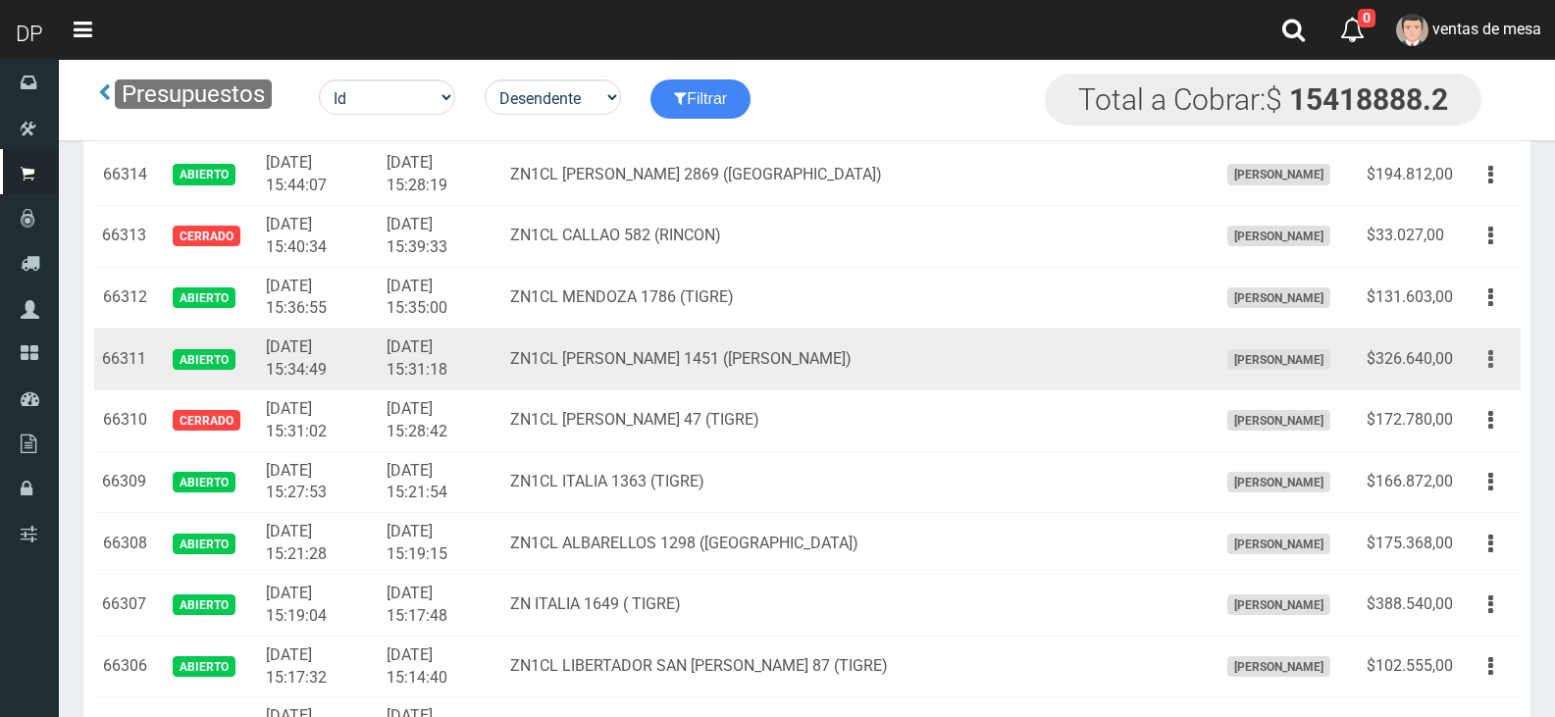
click at [1496, 370] on button "button" at bounding box center [1491, 360] width 44 height 34
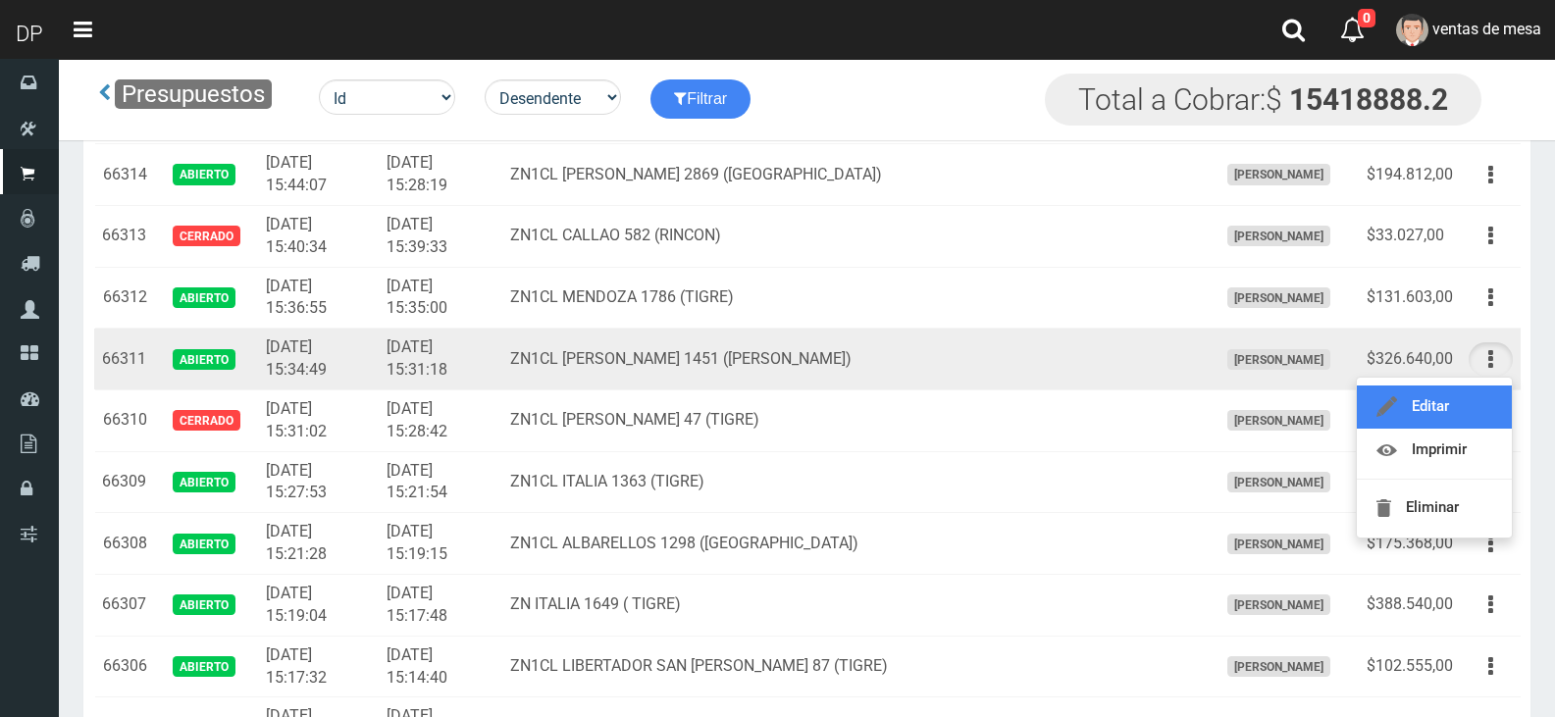
click at [1485, 400] on link "Editar" at bounding box center [1434, 407] width 155 height 43
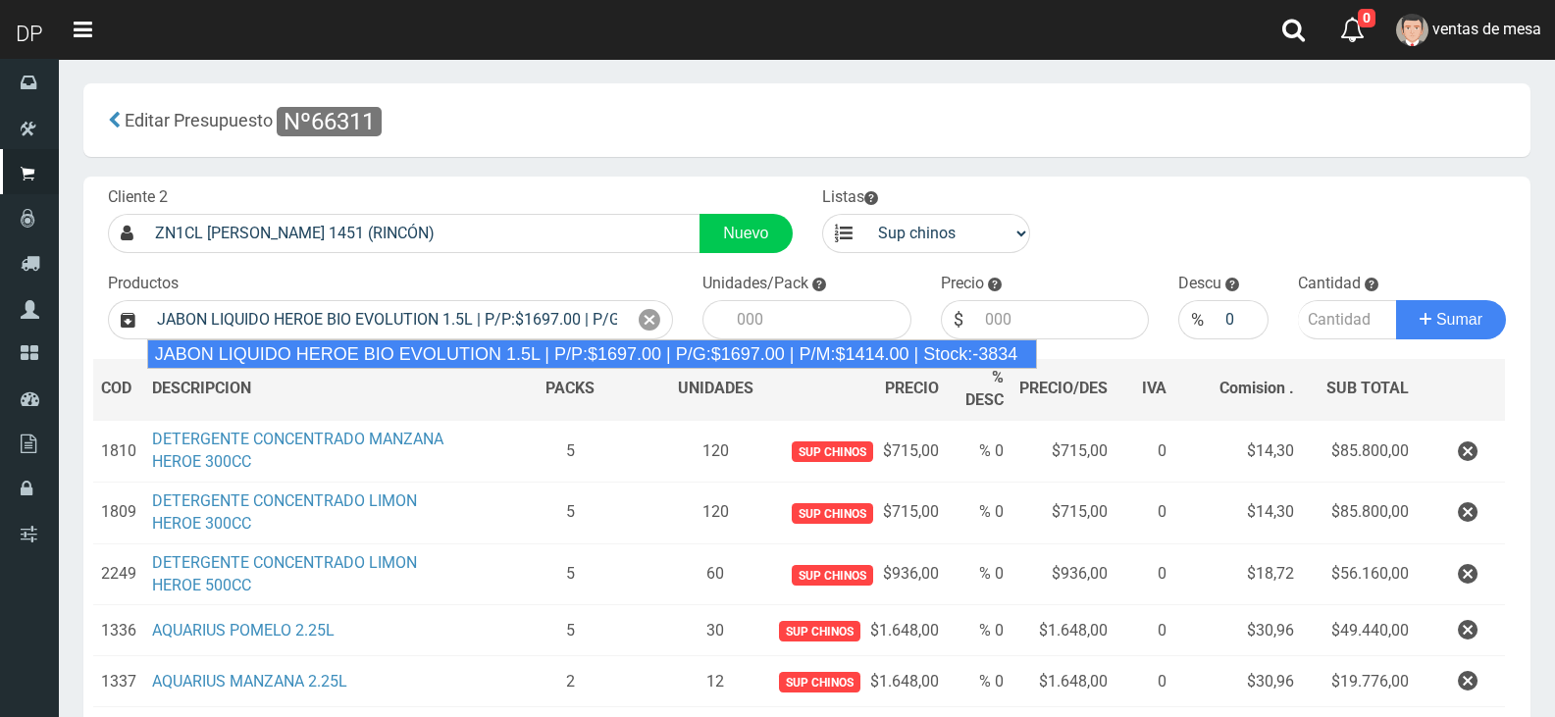
type input "JABON LIQUIDO HEROE BIO EVOLUTION 1.5L | P/P:$1697.00 | P/G:$1697.00 | P/M:$141…"
type input "6"
type input "1697.00"
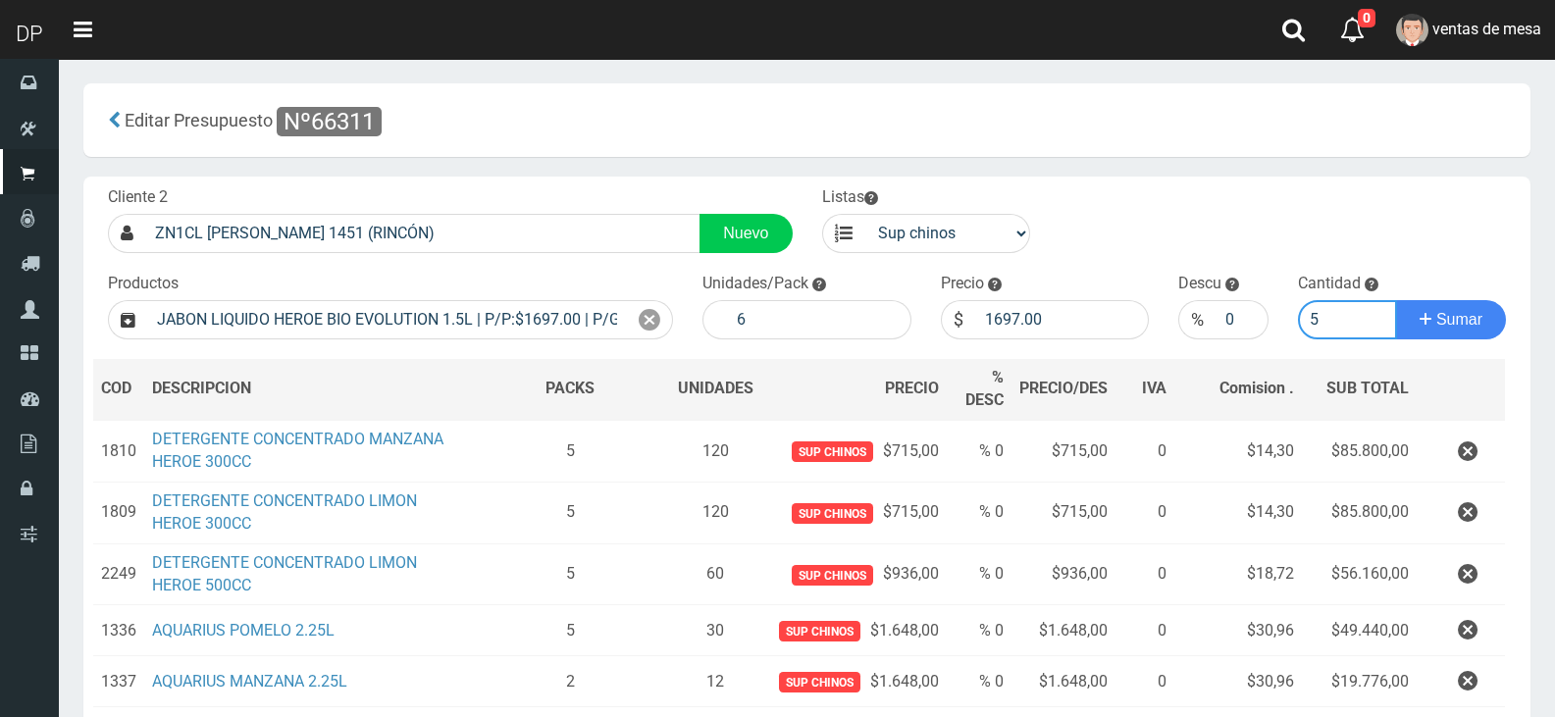
type input "5"
click at [1397, 300] on button "Sumar" at bounding box center [1452, 319] width 110 height 39
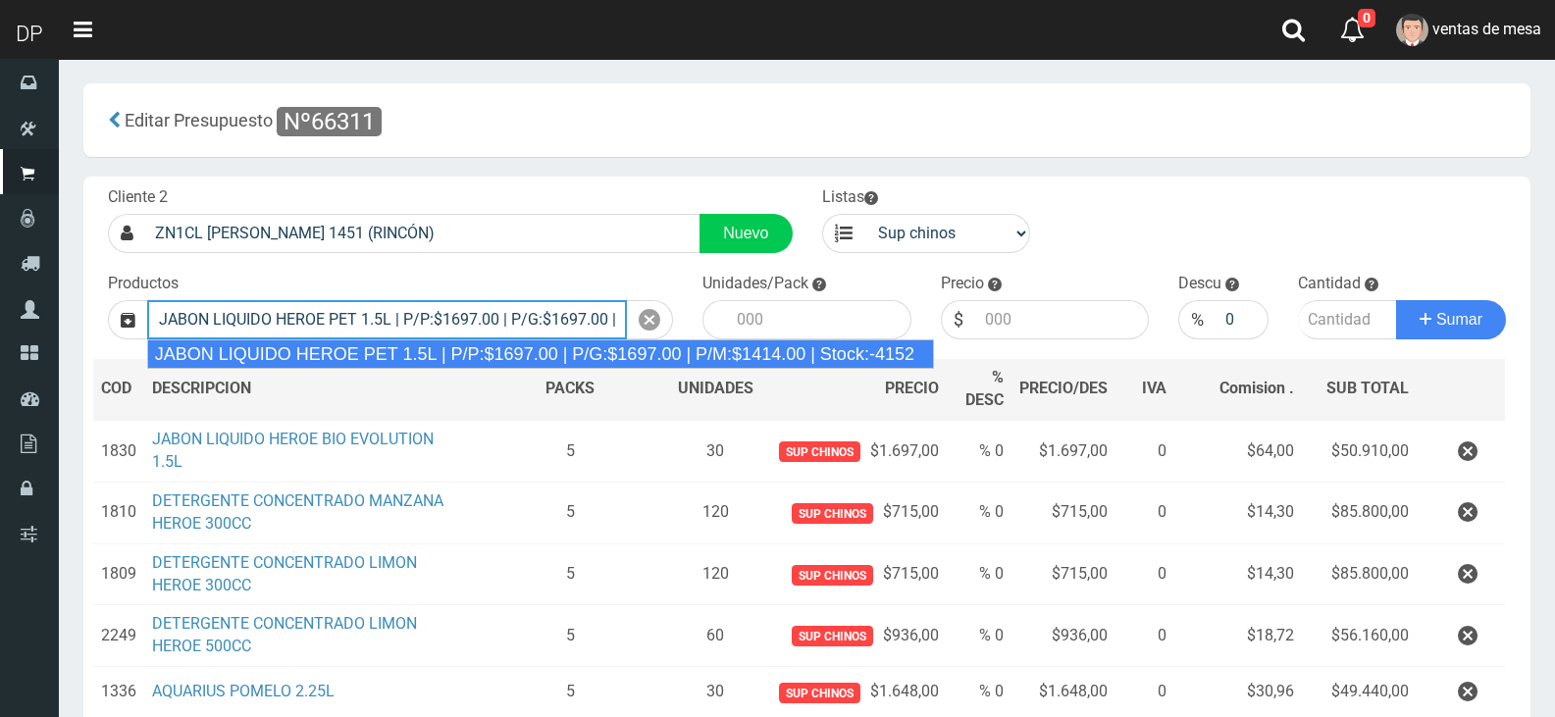
type input "JABON LIQUIDO HEROE PET 1.5L | P/P:$1697.00 | P/G:$1697.00 | P/M:$1414.00 | Sto…"
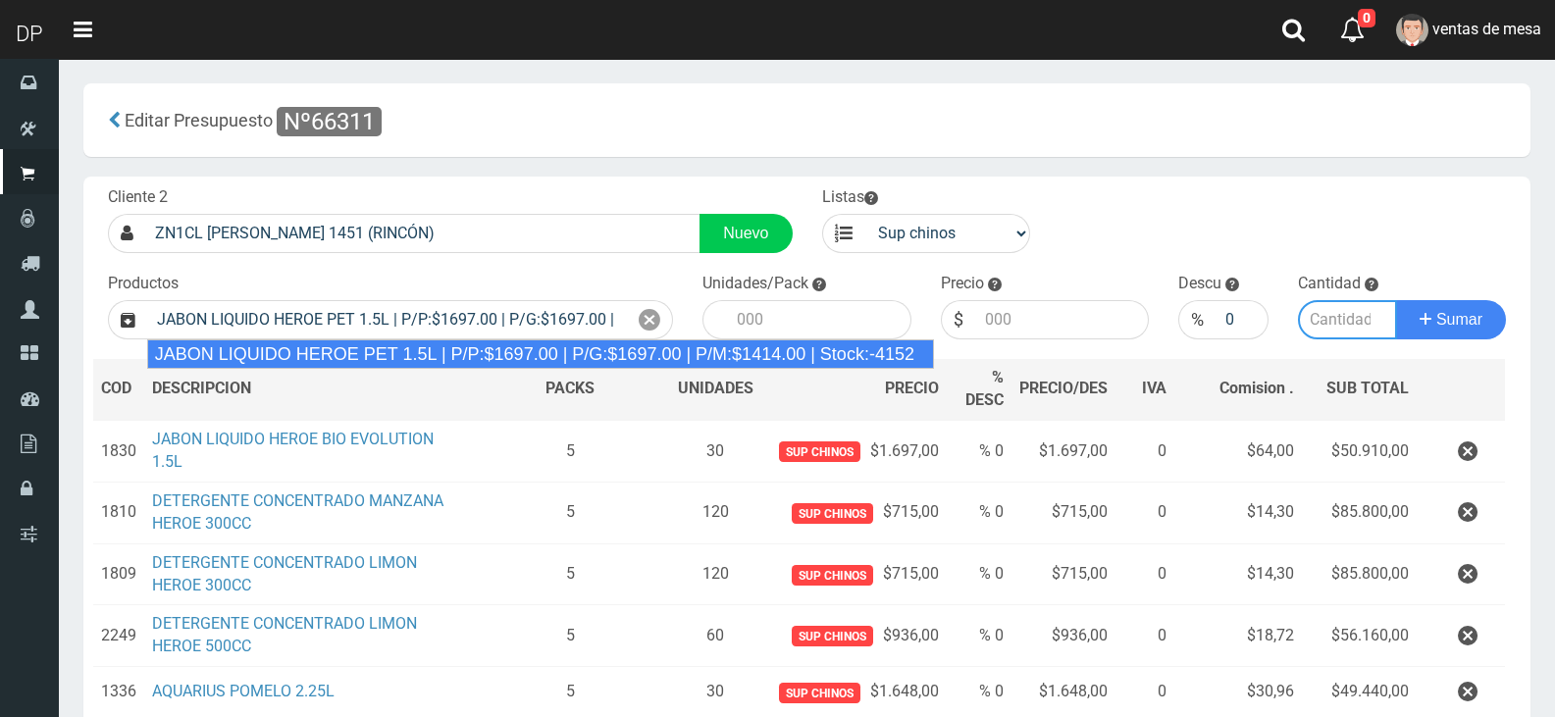
type input "6"
type input "1697.00"
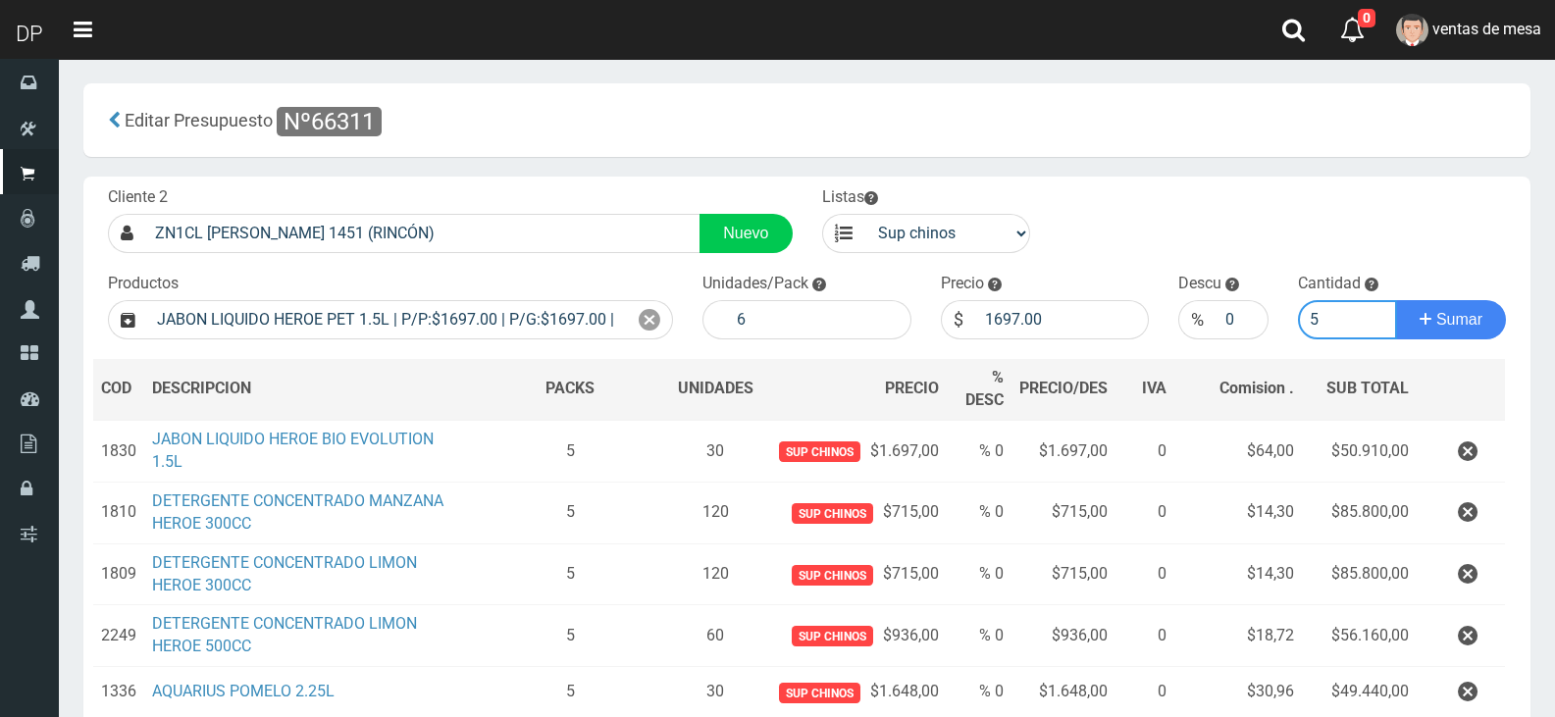
type input "5"
click at [1397, 300] on button "Sumar" at bounding box center [1452, 319] width 110 height 39
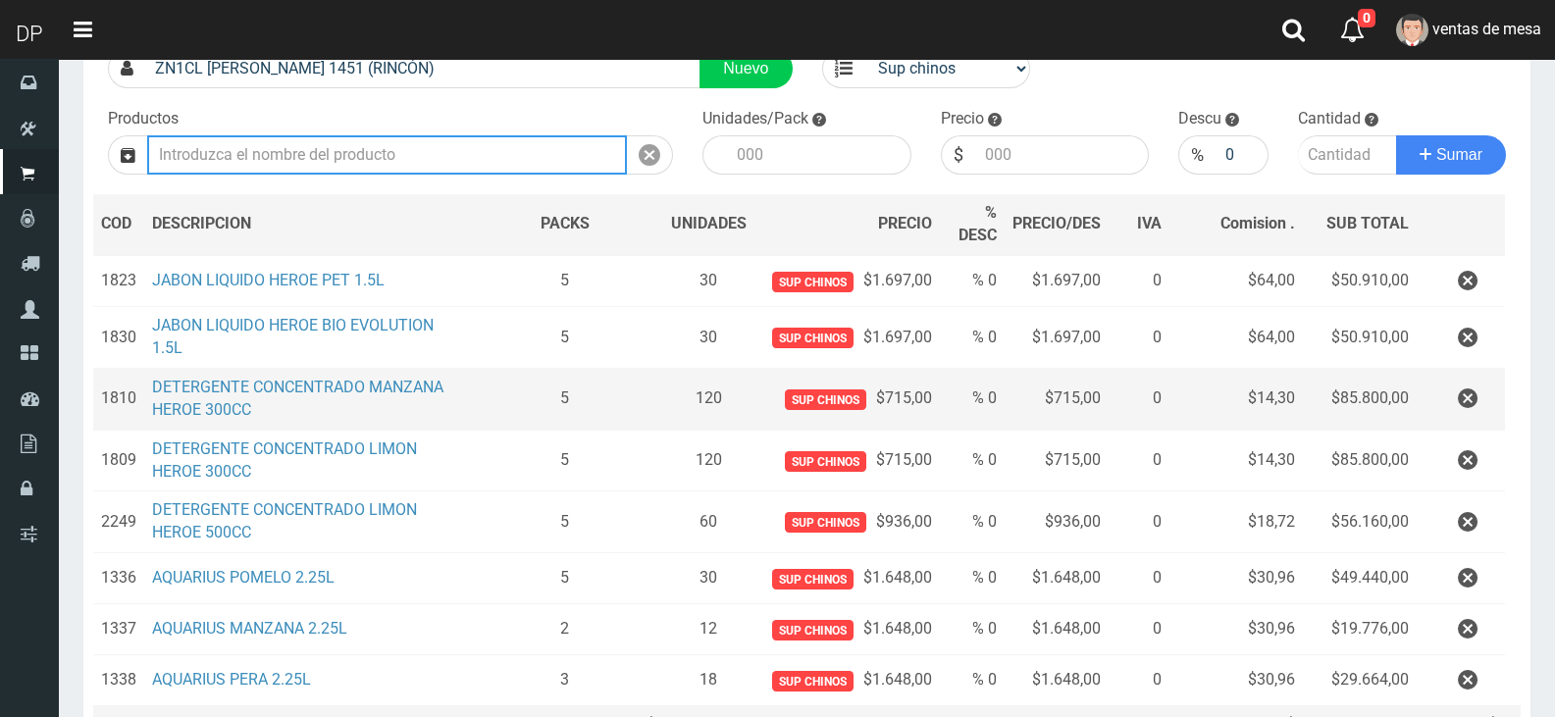
scroll to position [196, 0]
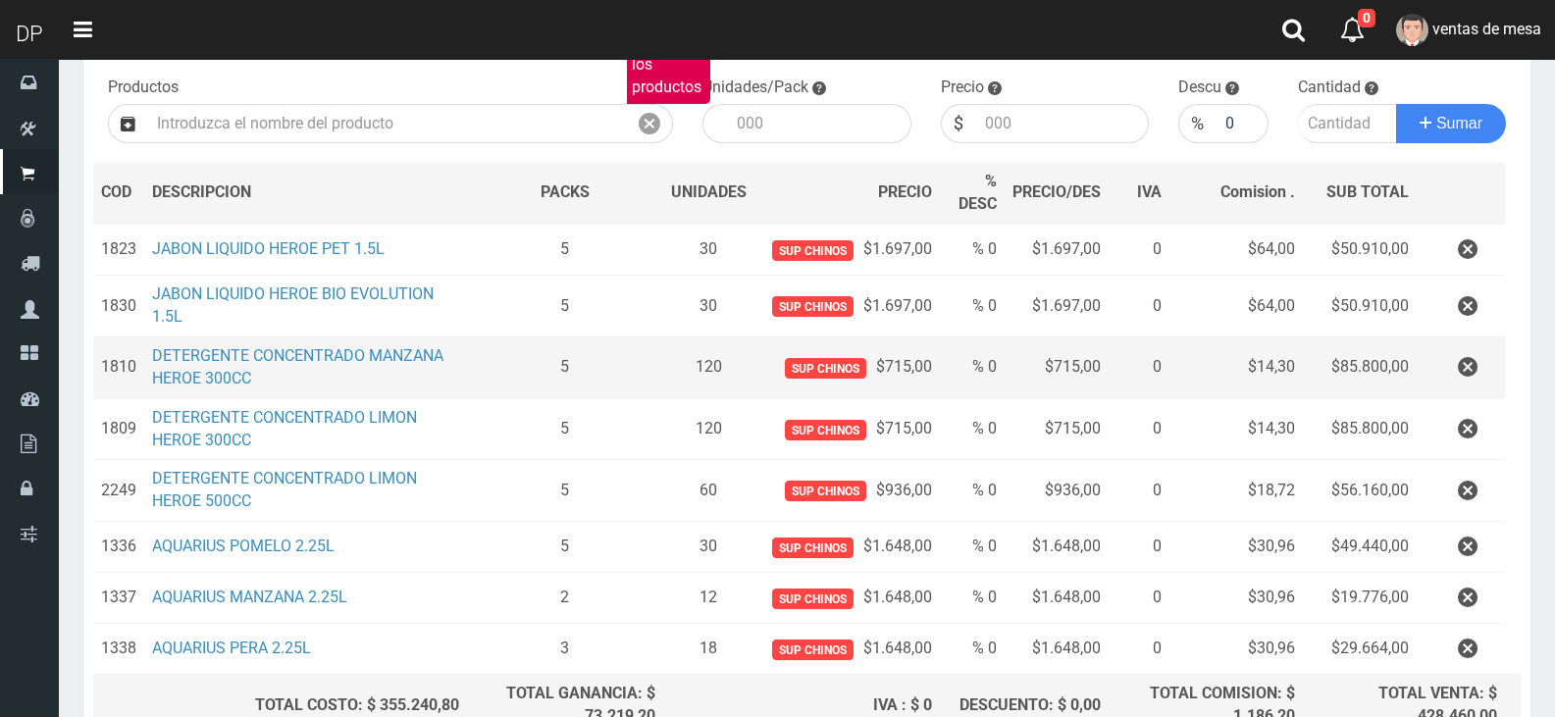
click at [1466, 388] on td at bounding box center [1461, 369] width 88 height 62
click at [1469, 387] on td at bounding box center [1461, 369] width 88 height 62
click at [1474, 380] on icon "button" at bounding box center [1468, 367] width 20 height 34
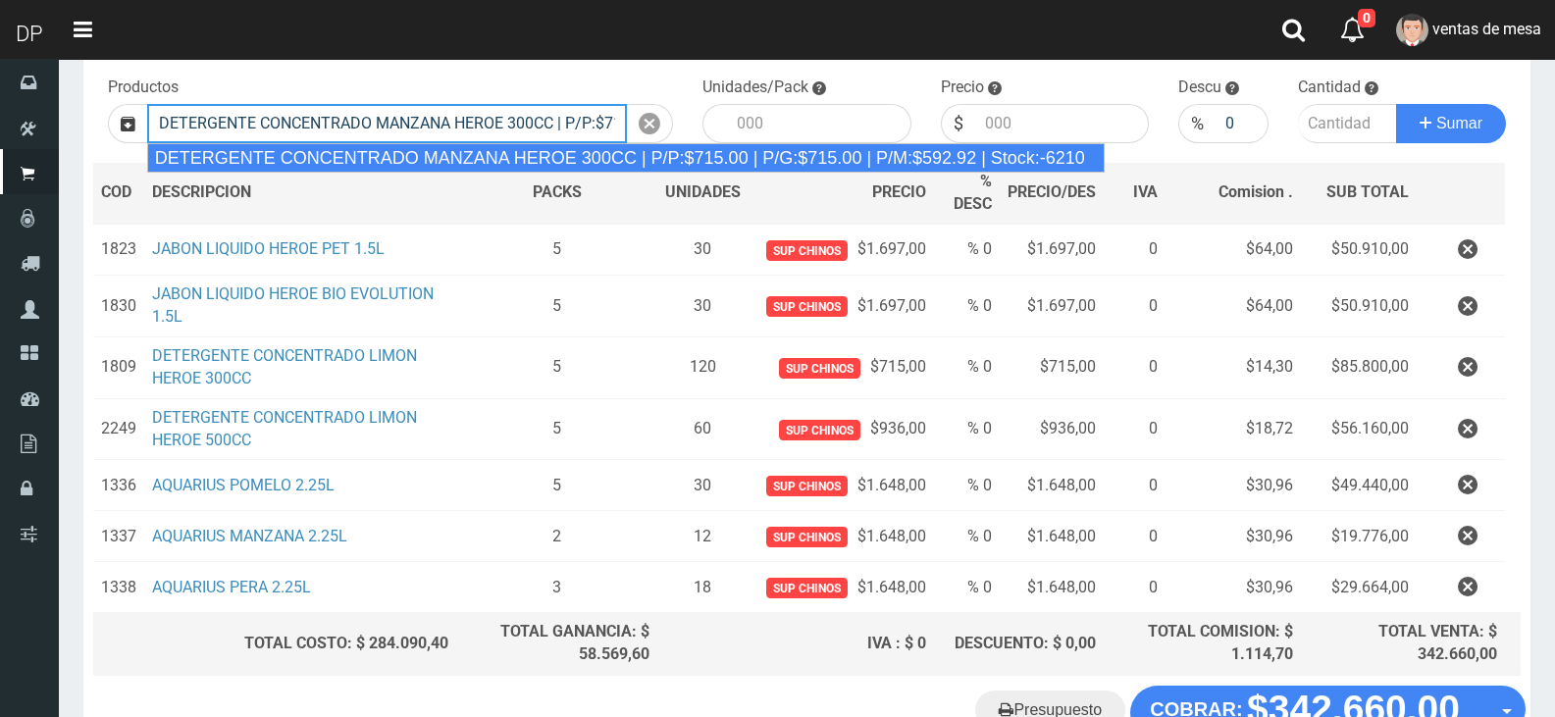
type input "DETERGENTE CONCENTRADO MANZANA HEROE 300CC | P/P:$715.00 | P/G:$715.00 | P/M:$5…"
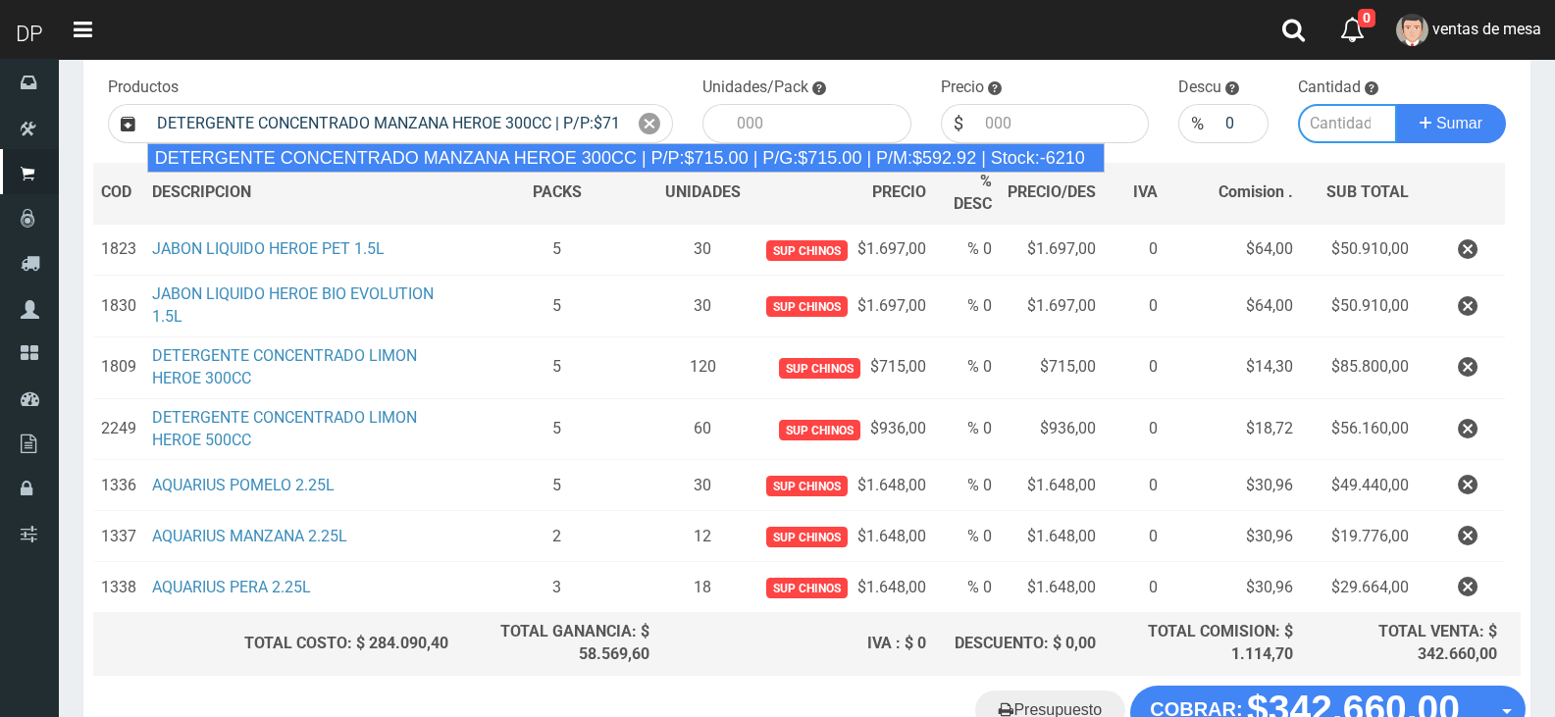
type input "24"
type input "715.00"
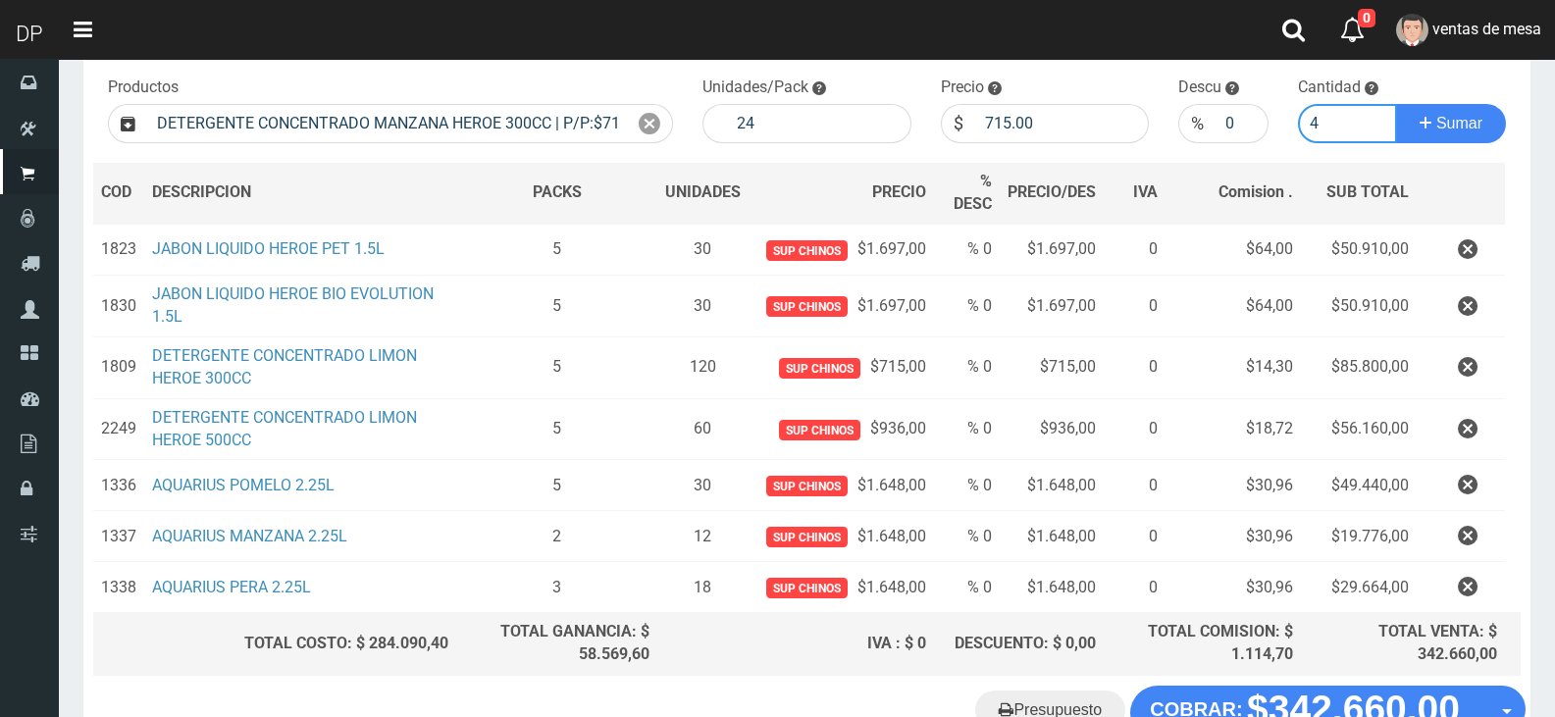
type input "3"
click at [1397, 104] on button "Sumar" at bounding box center [1452, 123] width 110 height 39
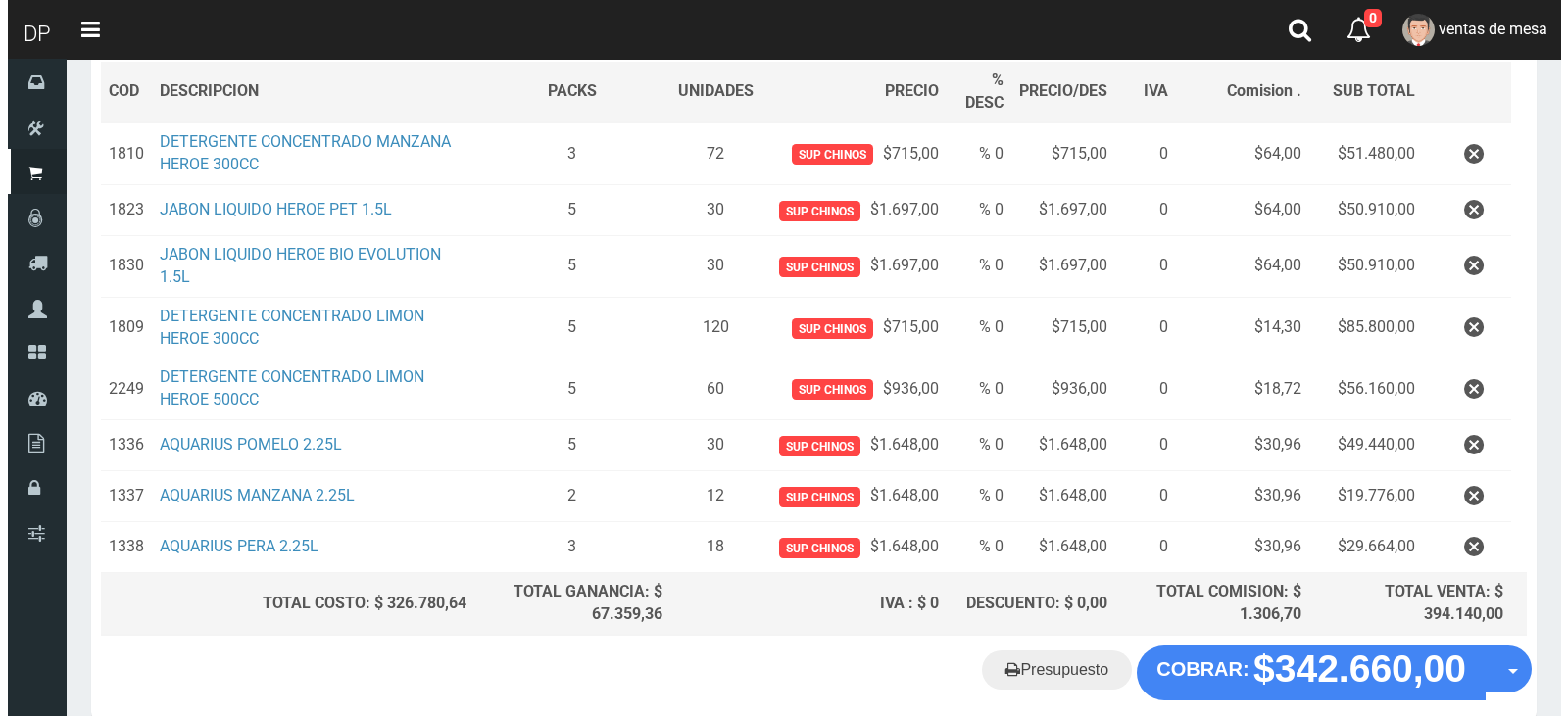
scroll to position [392, 0]
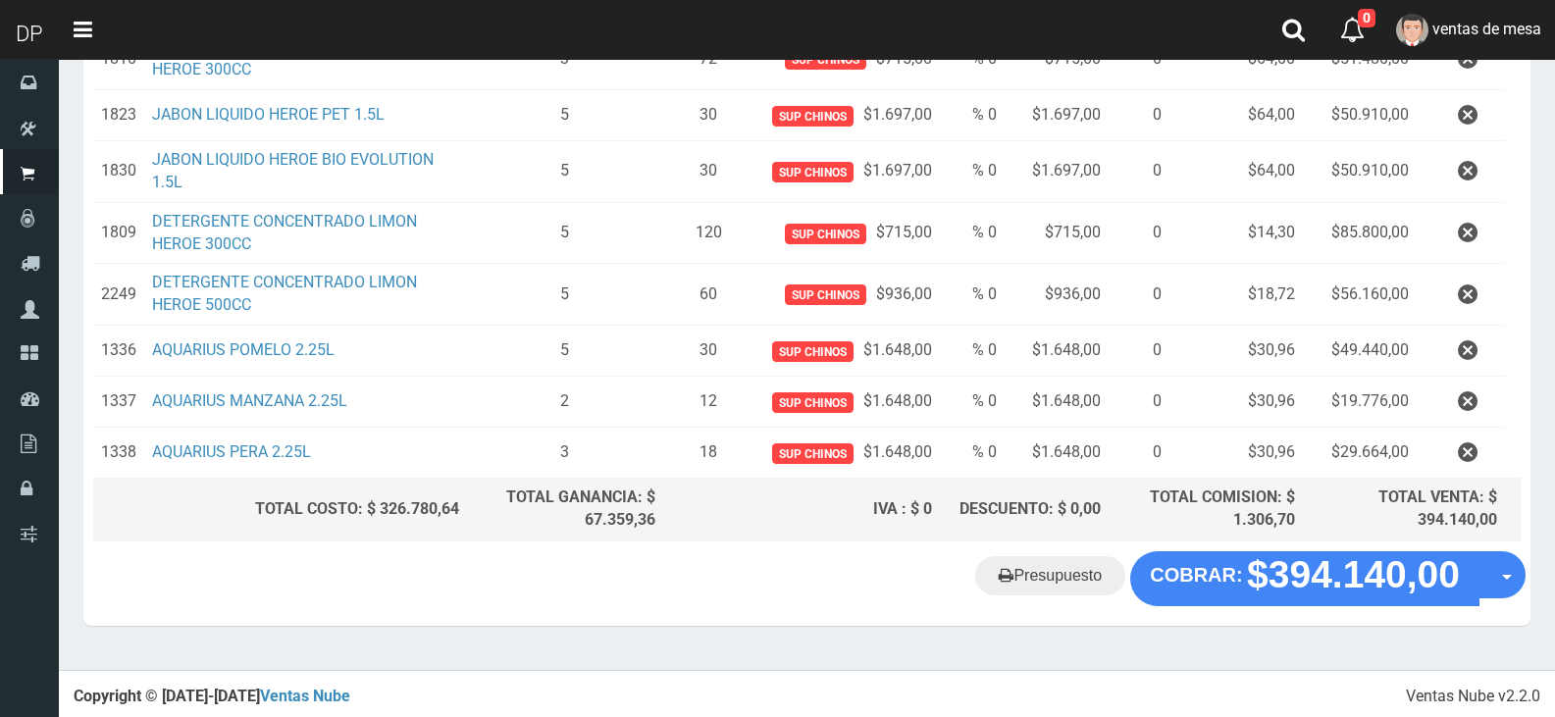
drag, startPoint x: 1371, startPoint y: 541, endPoint x: 1354, endPoint y: 576, distance: 39.1
click at [1369, 541] on table "COD DES CRIPCION PACKS UNIDADES PRECIO % DESC PRECIO/DES IVA Comision . SUB TOT…" at bounding box center [807, 254] width 1428 height 575
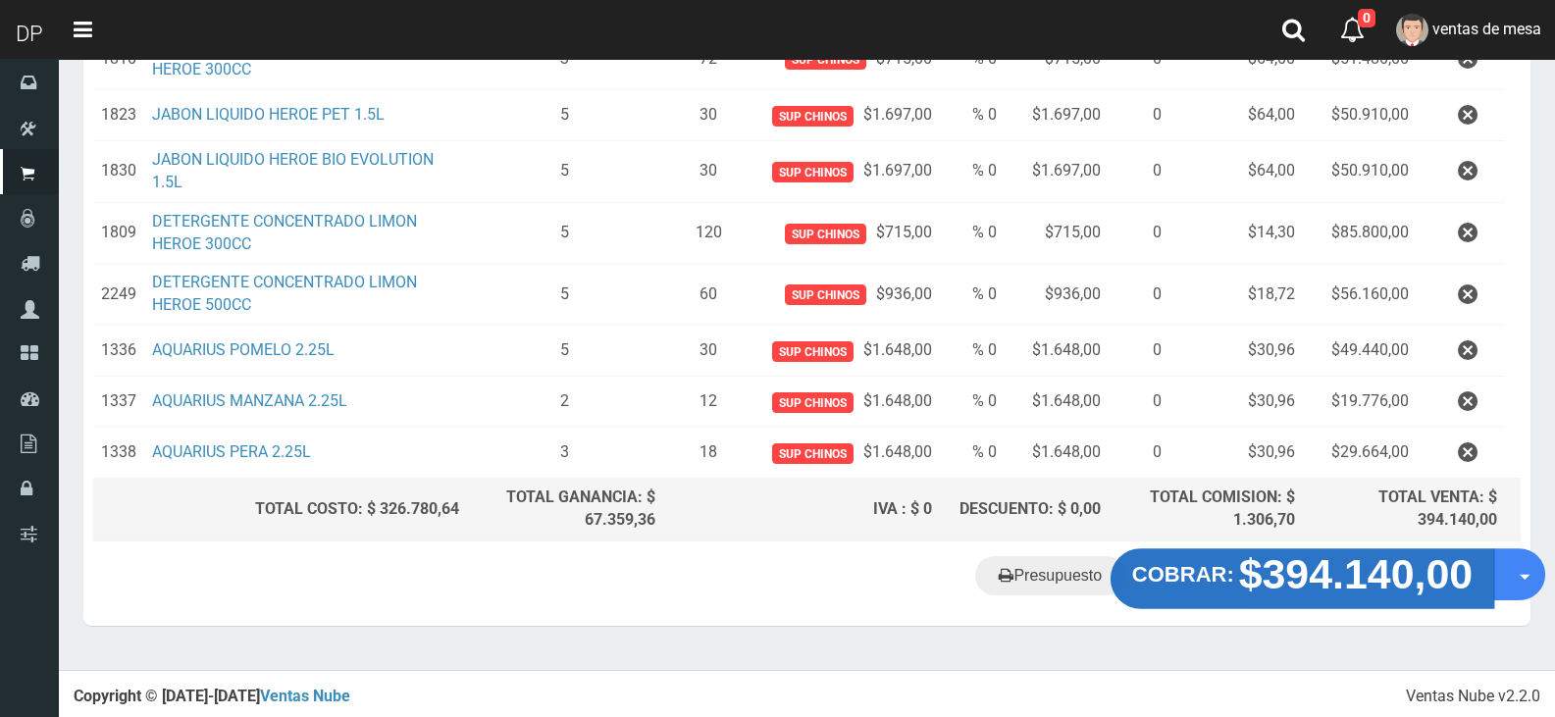
click at [1354, 576] on strong "$394.140,00" at bounding box center [1356, 575] width 235 height 46
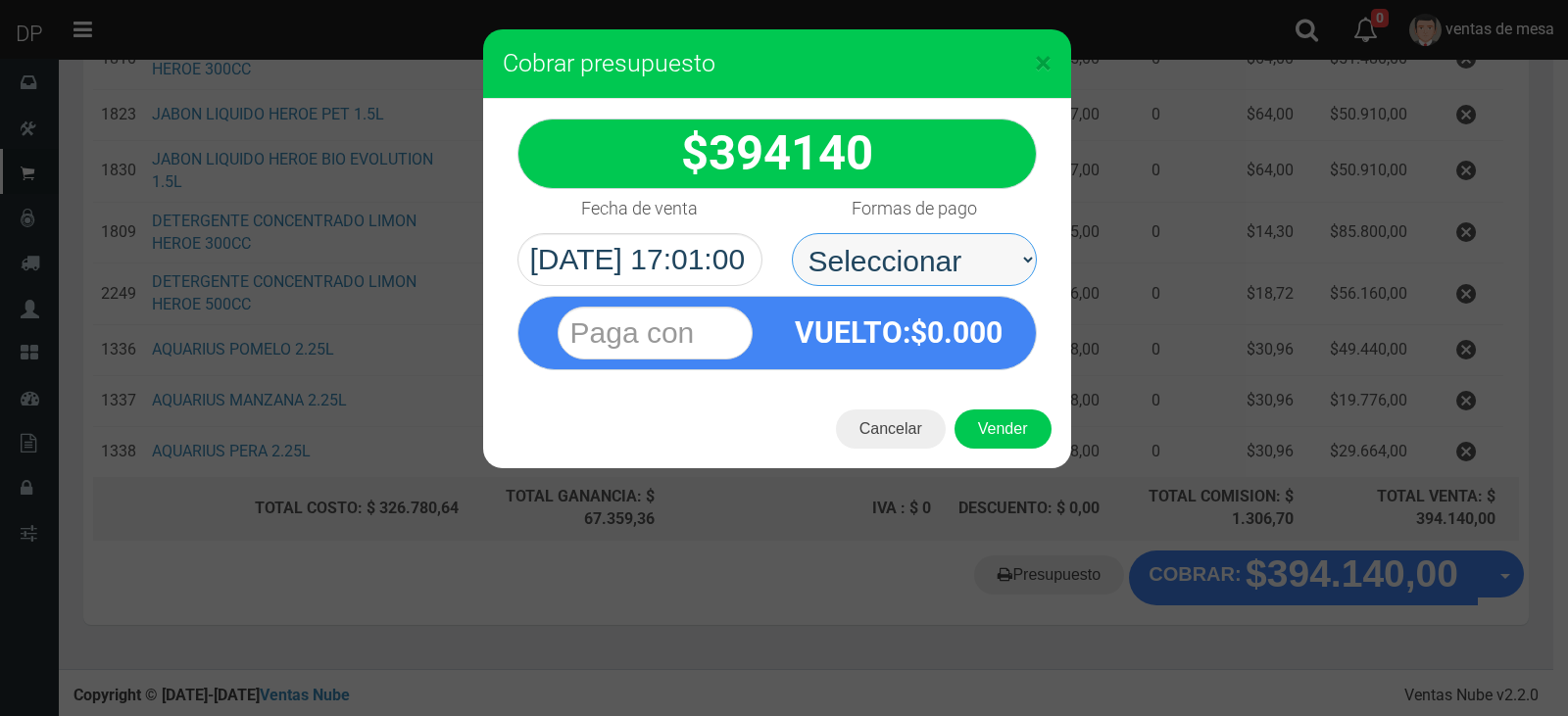
drag, startPoint x: 920, startPoint y: 258, endPoint x: 920, endPoint y: 283, distance: 25.0
click at [920, 258] on select "Seleccionar Efectivo Tarjeta de Crédito Depósito Débito" at bounding box center [914, 260] width 245 height 53
select select "Efectivo"
click at [792, 234] on select "Seleccionar Efectivo Tarjeta de Crédito Depósito Débito" at bounding box center [914, 260] width 245 height 53
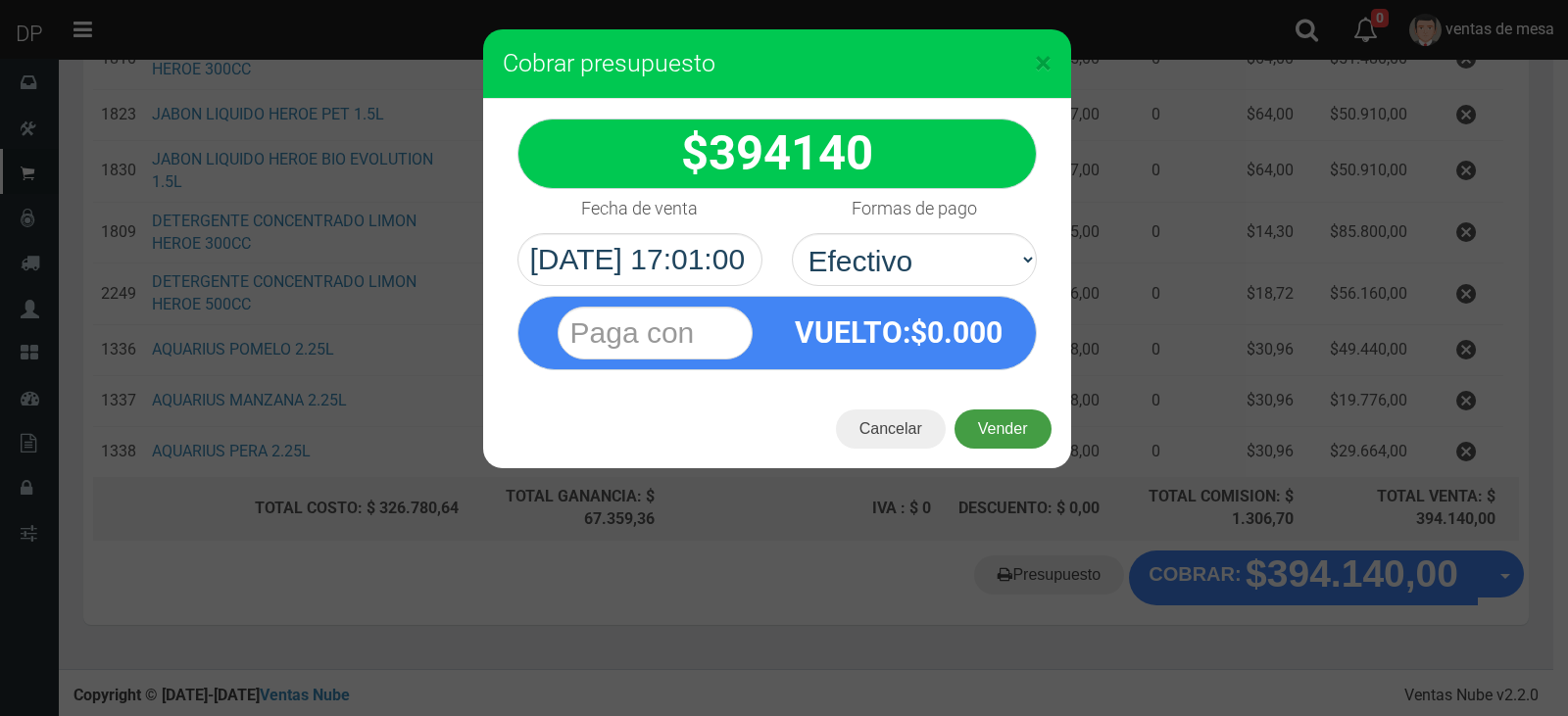
click at [1001, 420] on button "Vender" at bounding box center [1003, 428] width 97 height 39
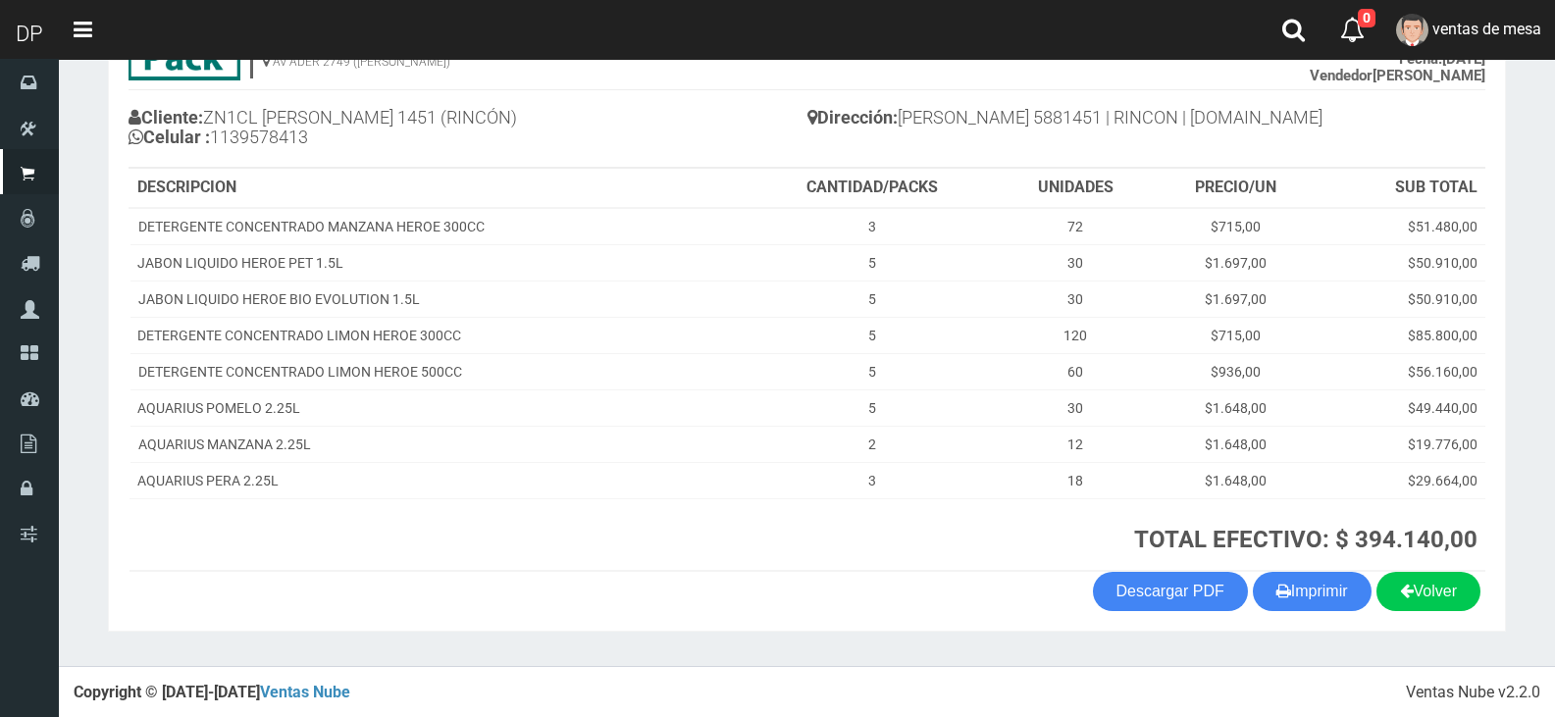
scroll to position [185, 0]
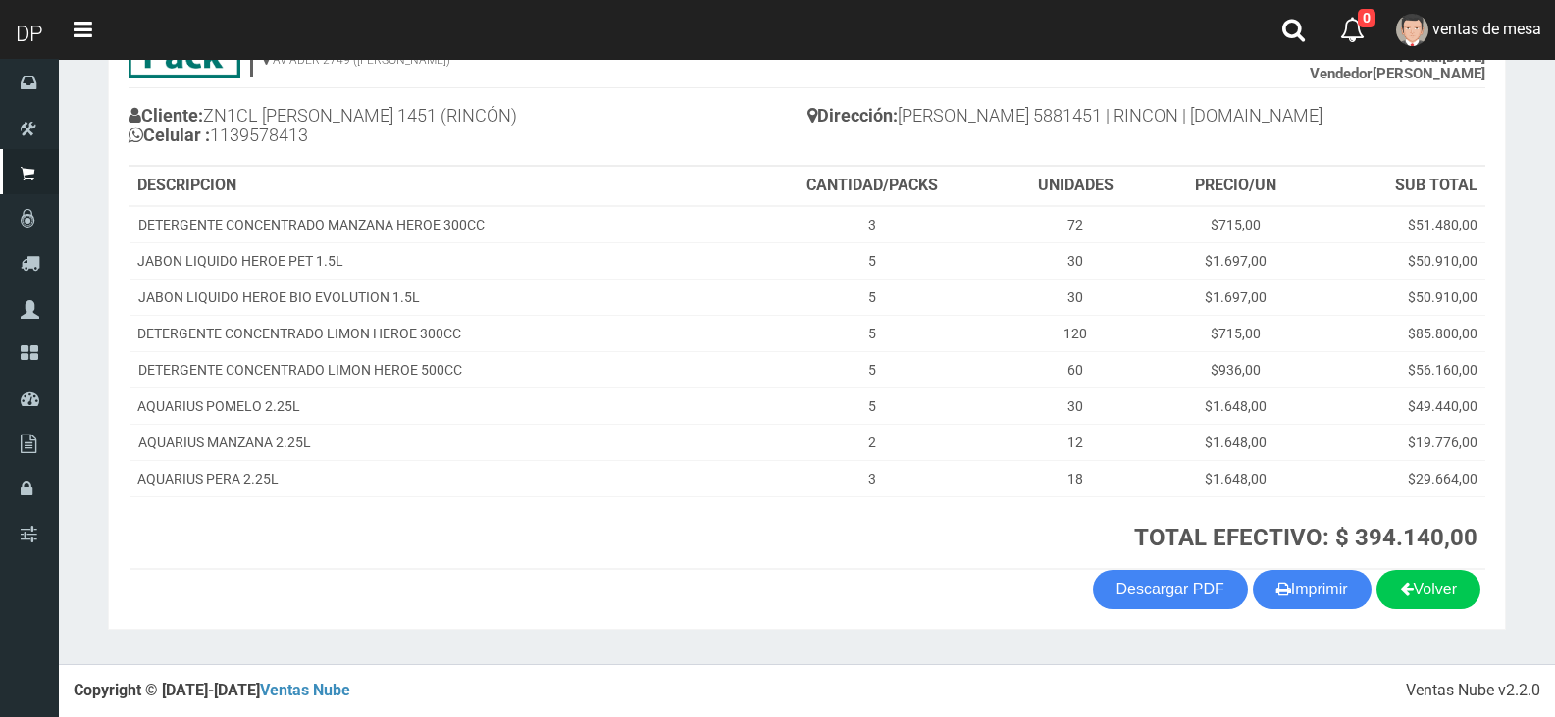
click at [1354, 611] on section "1123346941 1170356020 [DOMAIN_NAME] AV ADER 2749 ([PERSON_NAME]) VENTA Nº 70008…" at bounding box center [807, 304] width 1398 height 651
click at [1330, 578] on button "Imprimir" at bounding box center [1312, 589] width 119 height 39
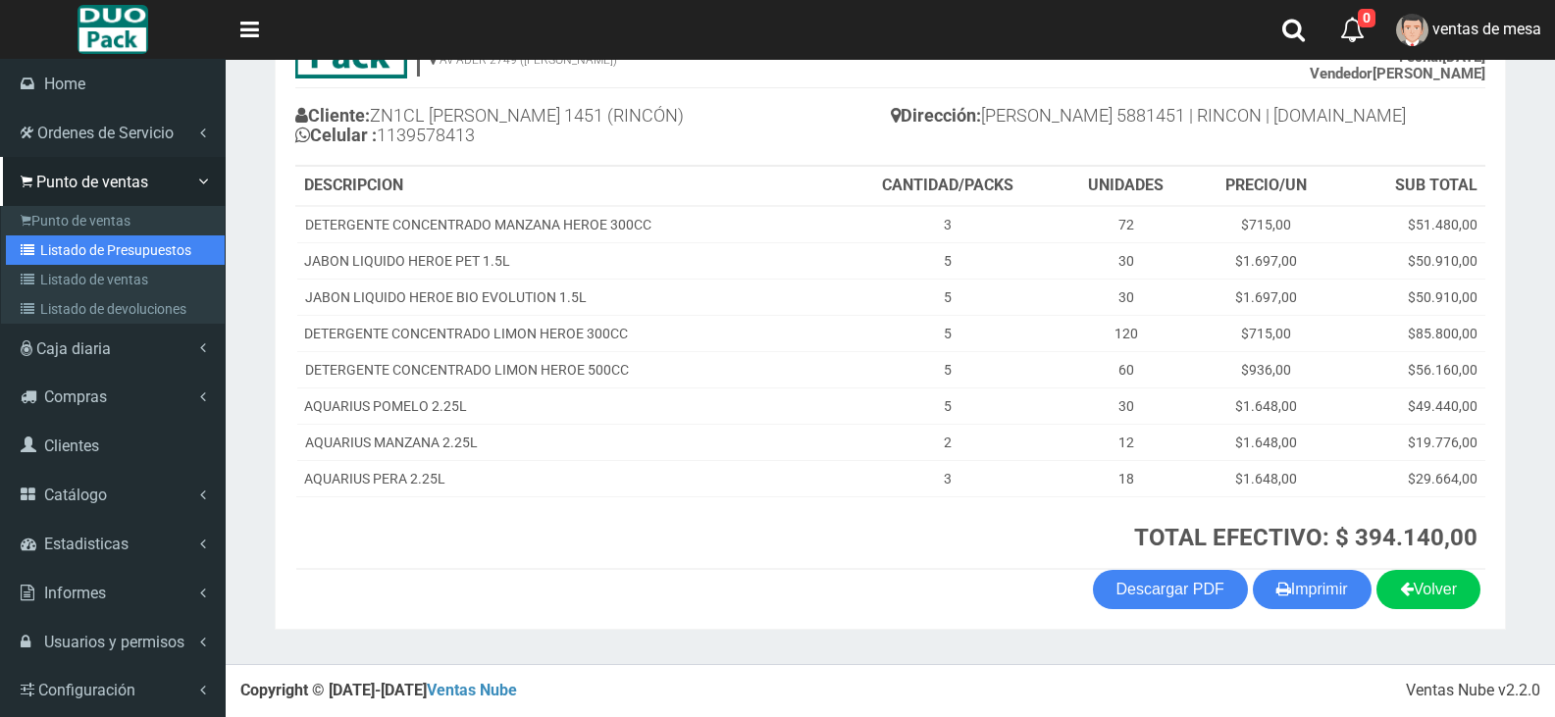
click at [122, 246] on link "Listado de Presupuestos" at bounding box center [115, 250] width 219 height 29
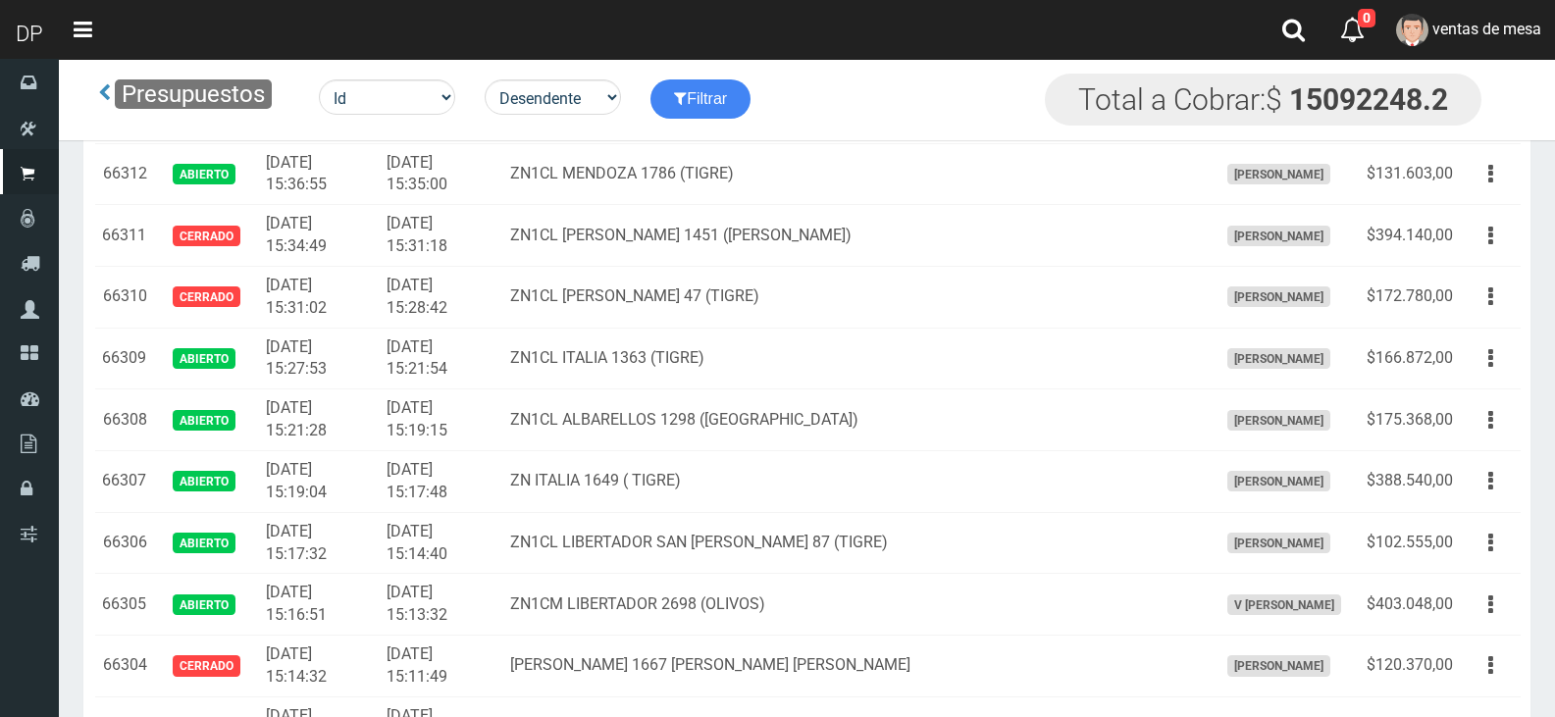
scroll to position [3037, 0]
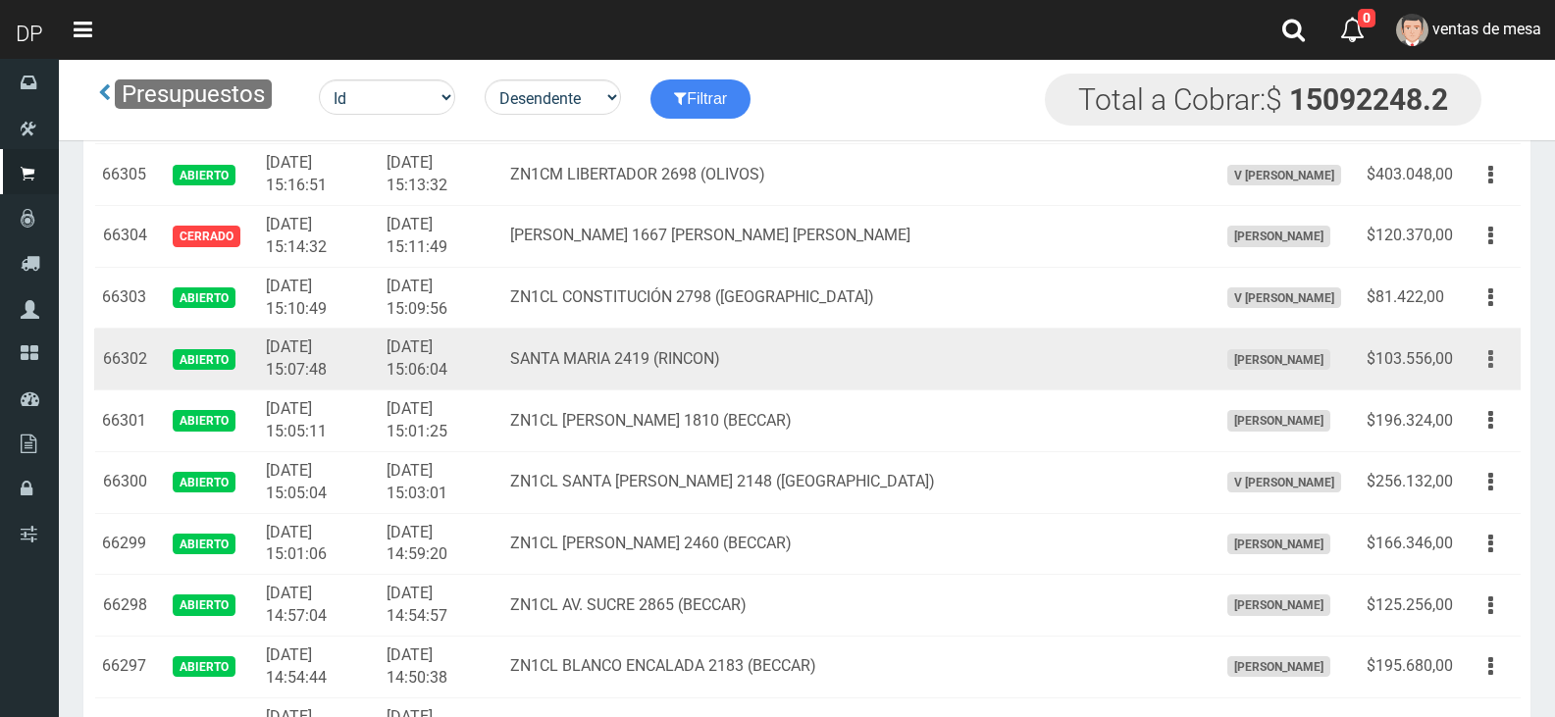
click at [1502, 355] on button "button" at bounding box center [1491, 360] width 44 height 34
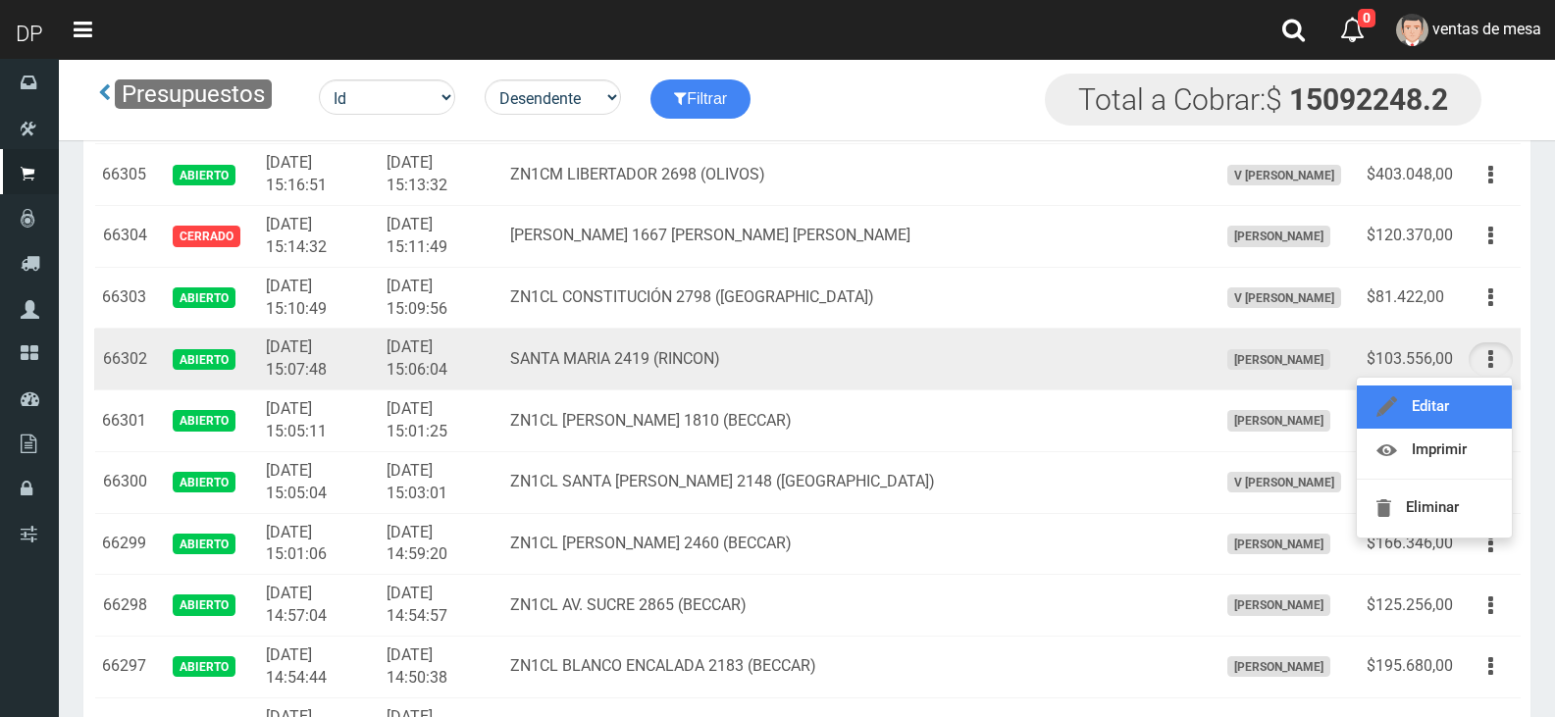
click at [1473, 413] on link "Editar" at bounding box center [1434, 407] width 155 height 43
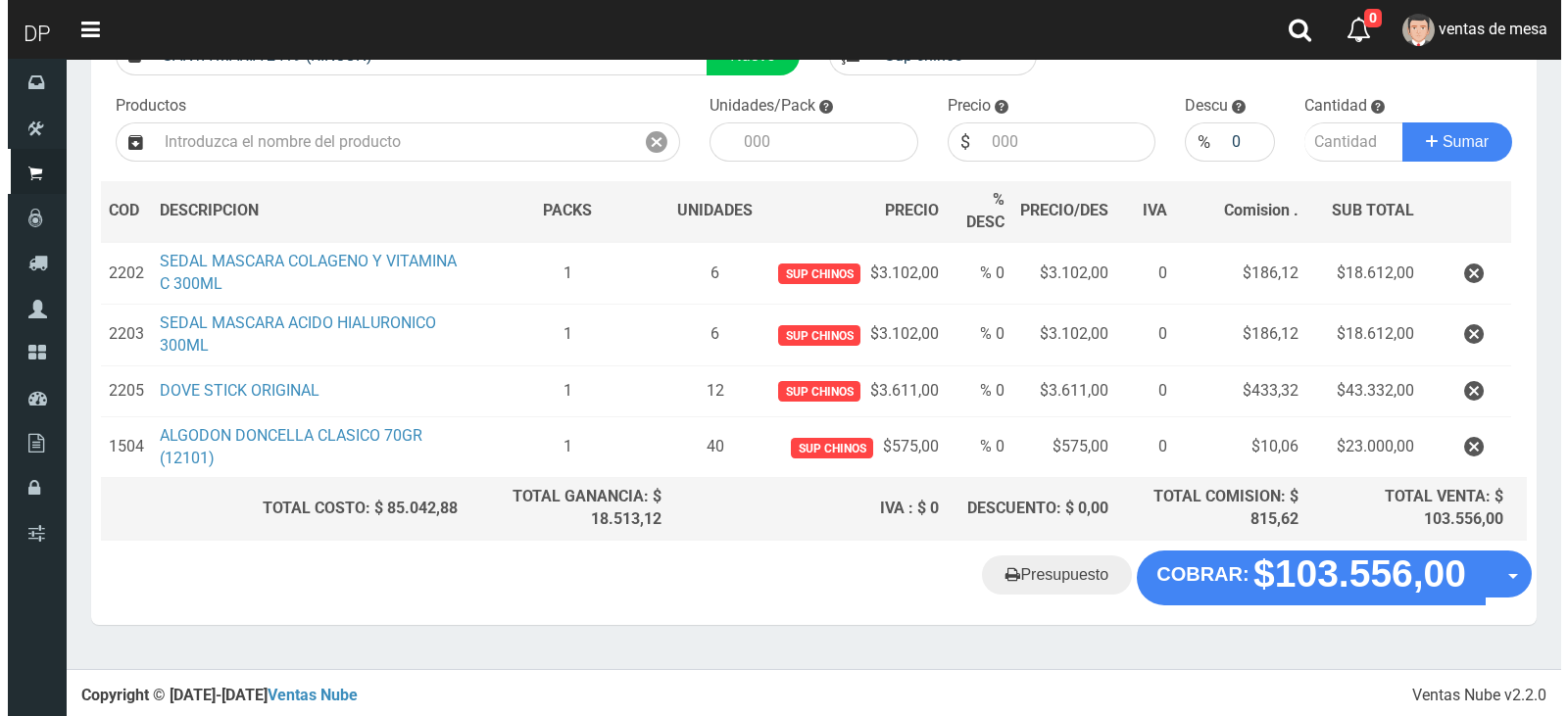
scroll to position [178, 0]
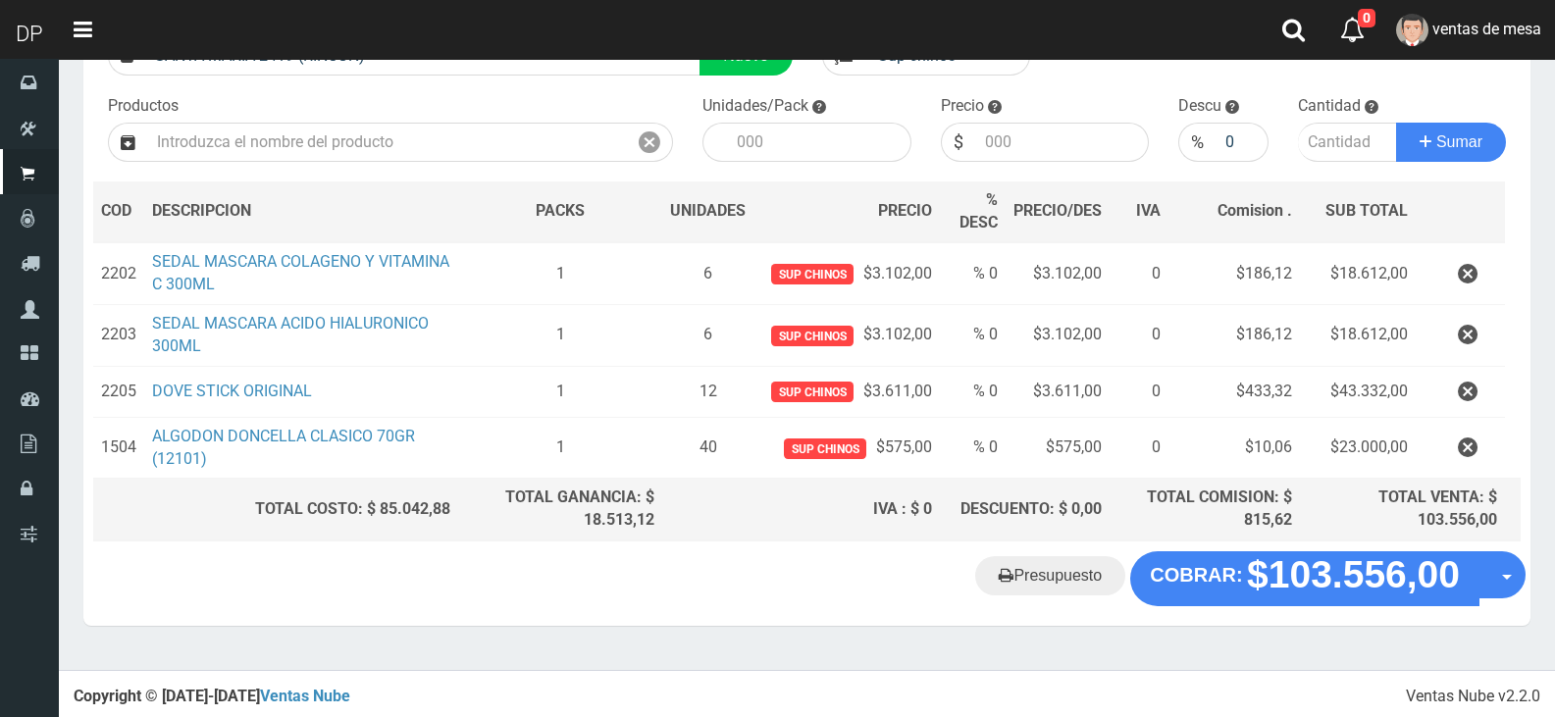
click at [1298, 605] on div "Presupuesto COBRAR: $103.556,00 Opciones" at bounding box center [807, 589] width 1448 height 75
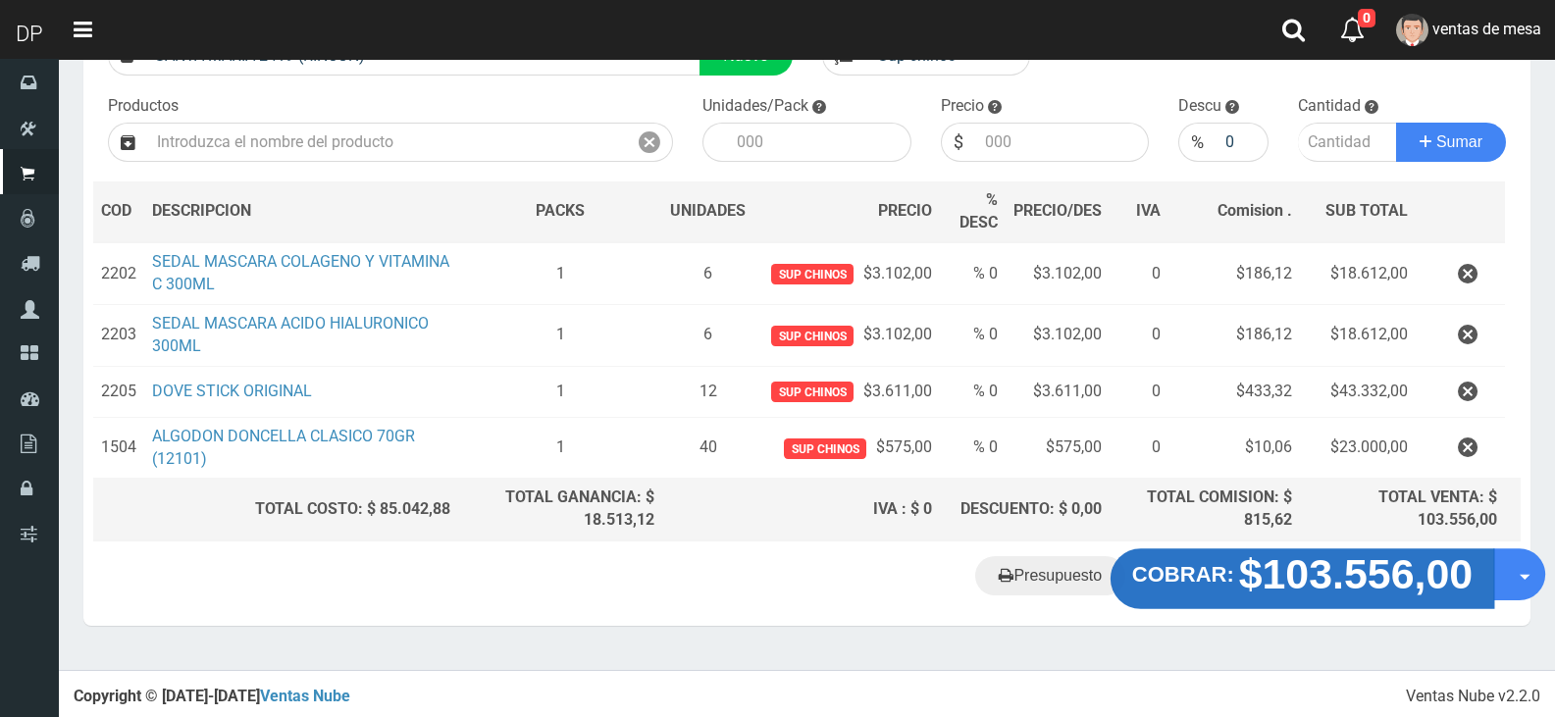
click at [1292, 578] on strong "$103.556,00" at bounding box center [1356, 575] width 235 height 46
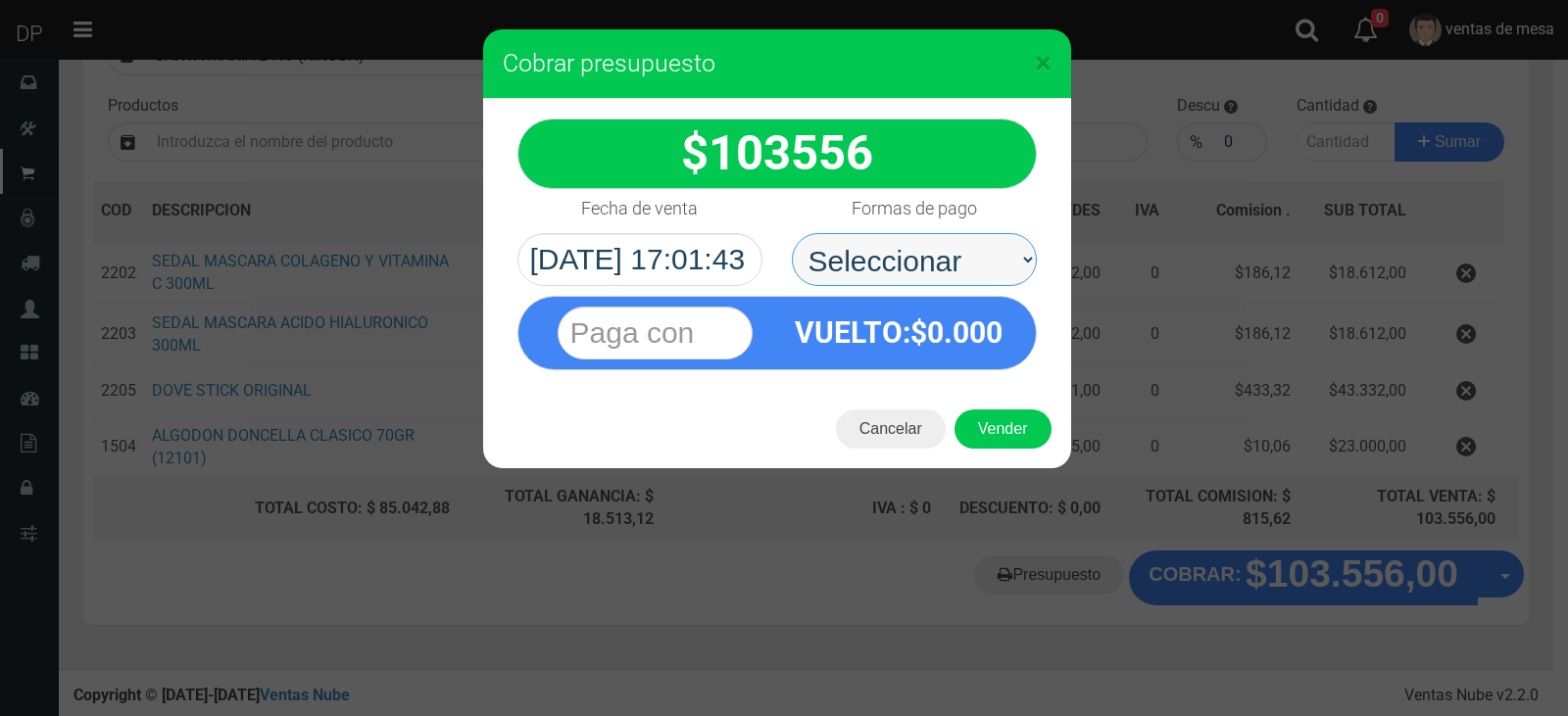
click at [969, 282] on select "Seleccionar Efectivo Tarjeta de Crédito Depósito Débito" at bounding box center [914, 260] width 245 height 53
select select "Efectivo"
click at [792, 234] on select "Seleccionar Efectivo Tarjeta de Crédito Depósito Débito" at bounding box center [914, 260] width 245 height 53
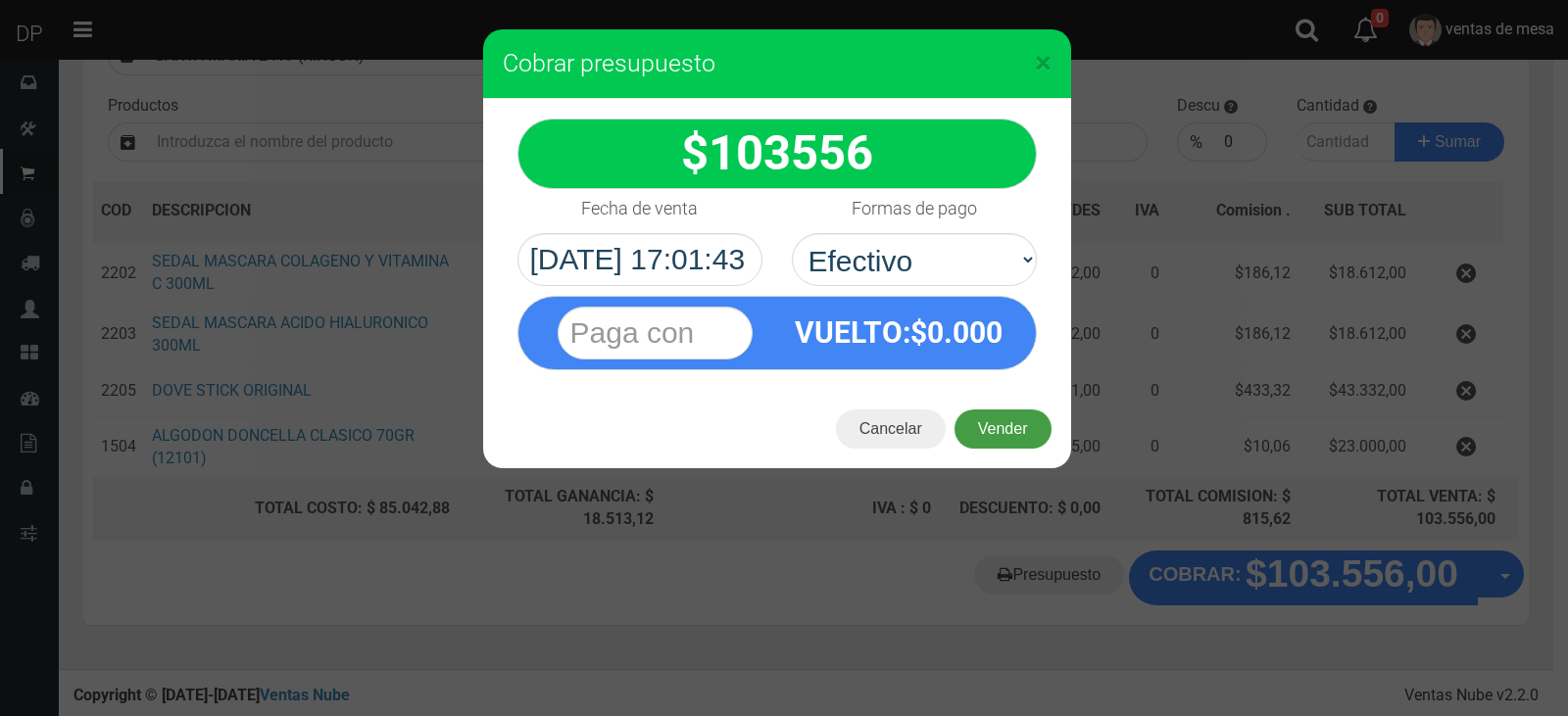
click at [991, 420] on button "Vender" at bounding box center [1003, 428] width 97 height 39
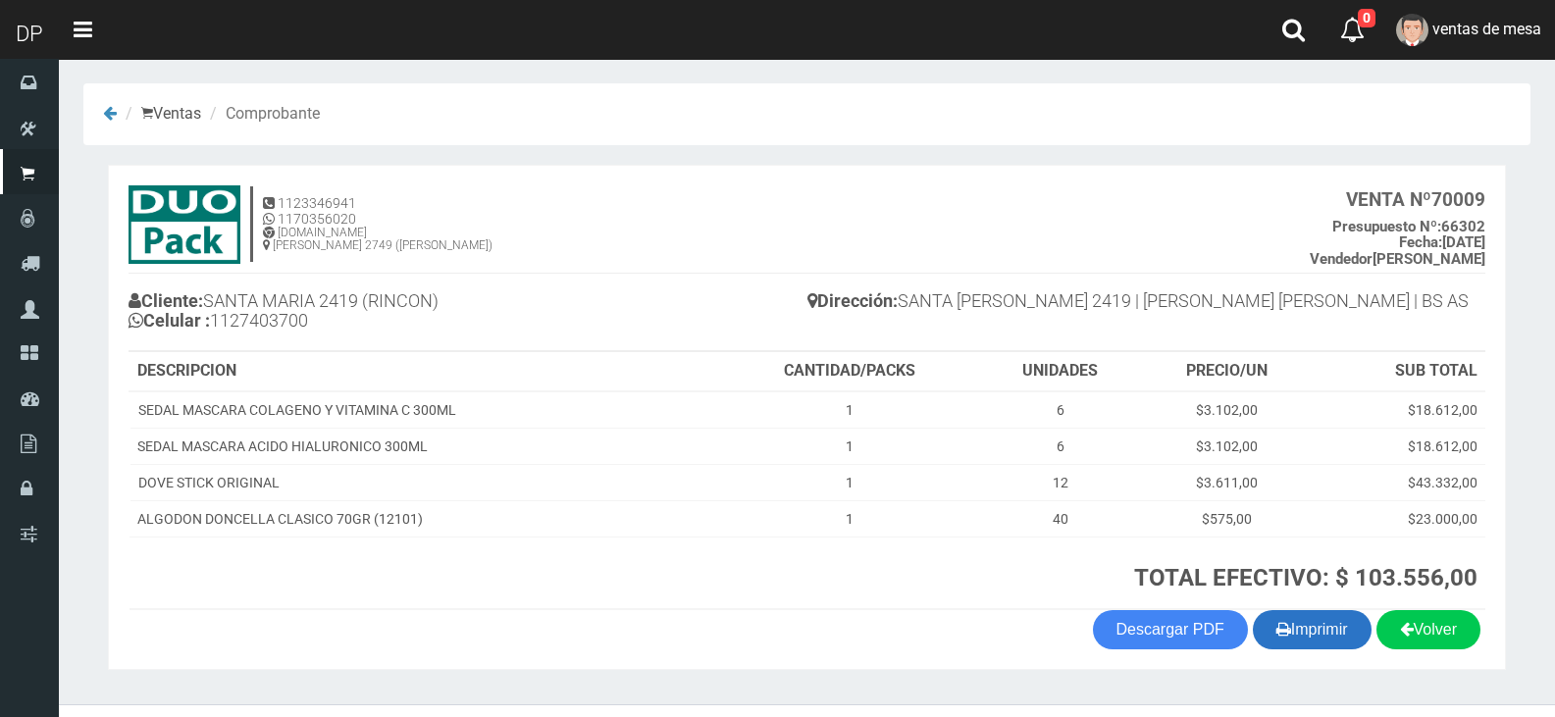
scroll to position [40, 0]
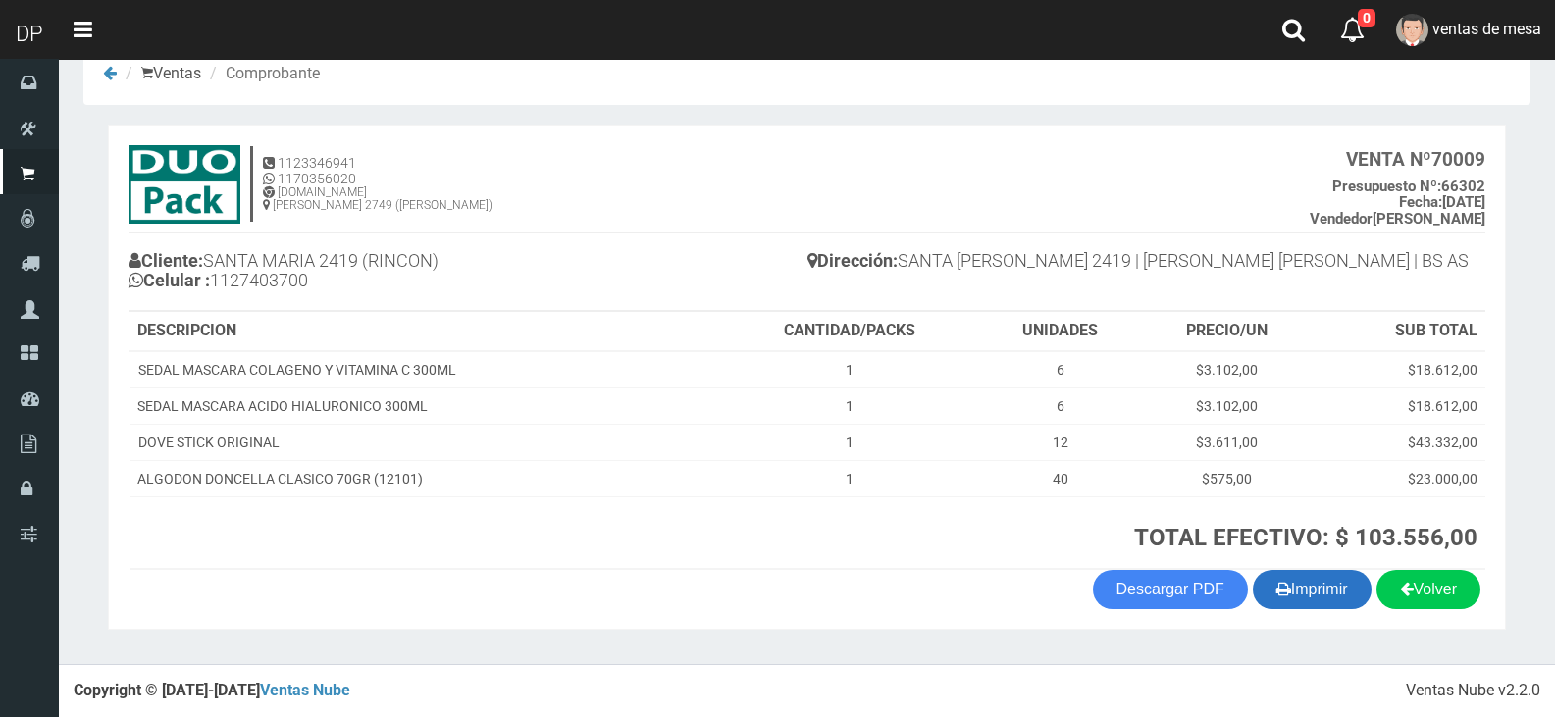
click at [1304, 595] on button "Imprimir" at bounding box center [1312, 589] width 119 height 39
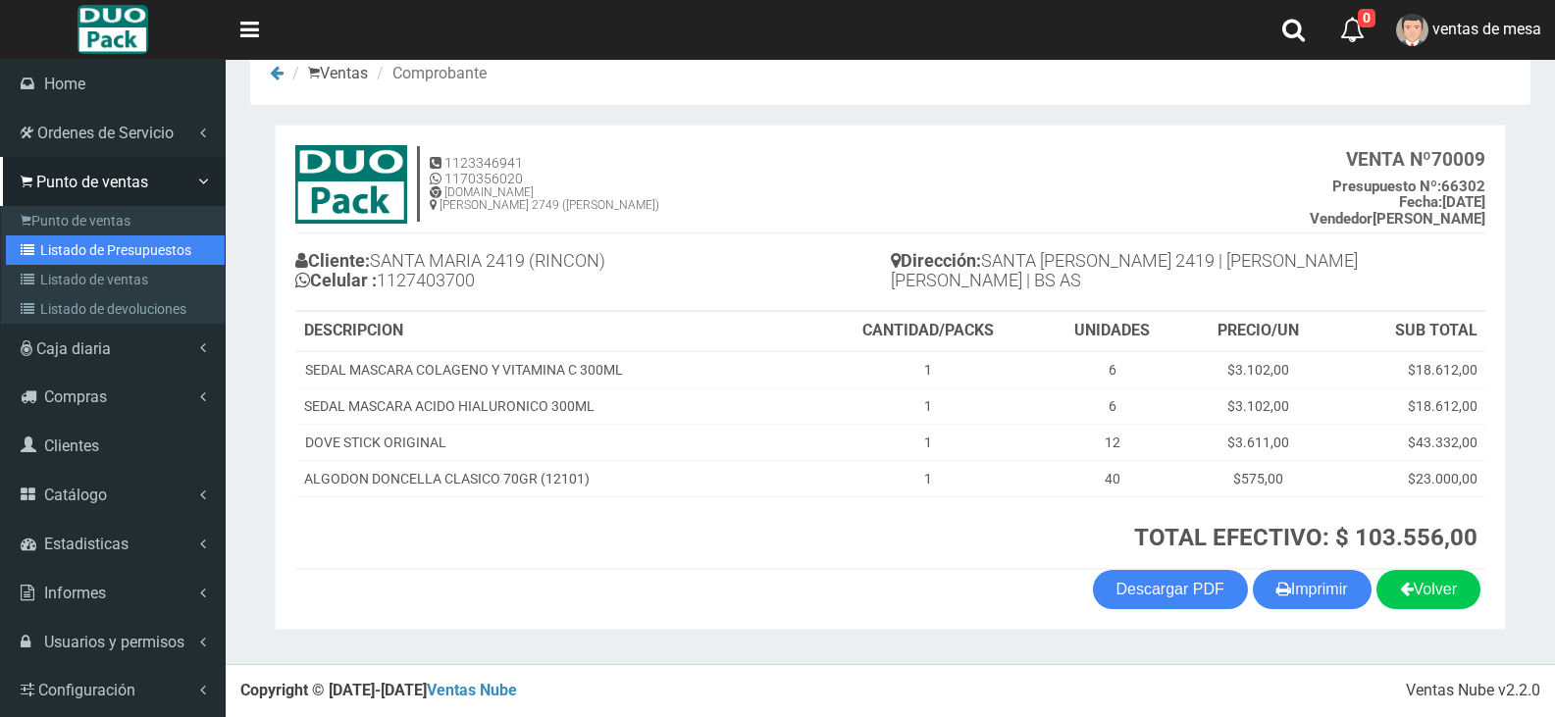
click at [26, 261] on link "Listado de Presupuestos" at bounding box center [115, 250] width 219 height 29
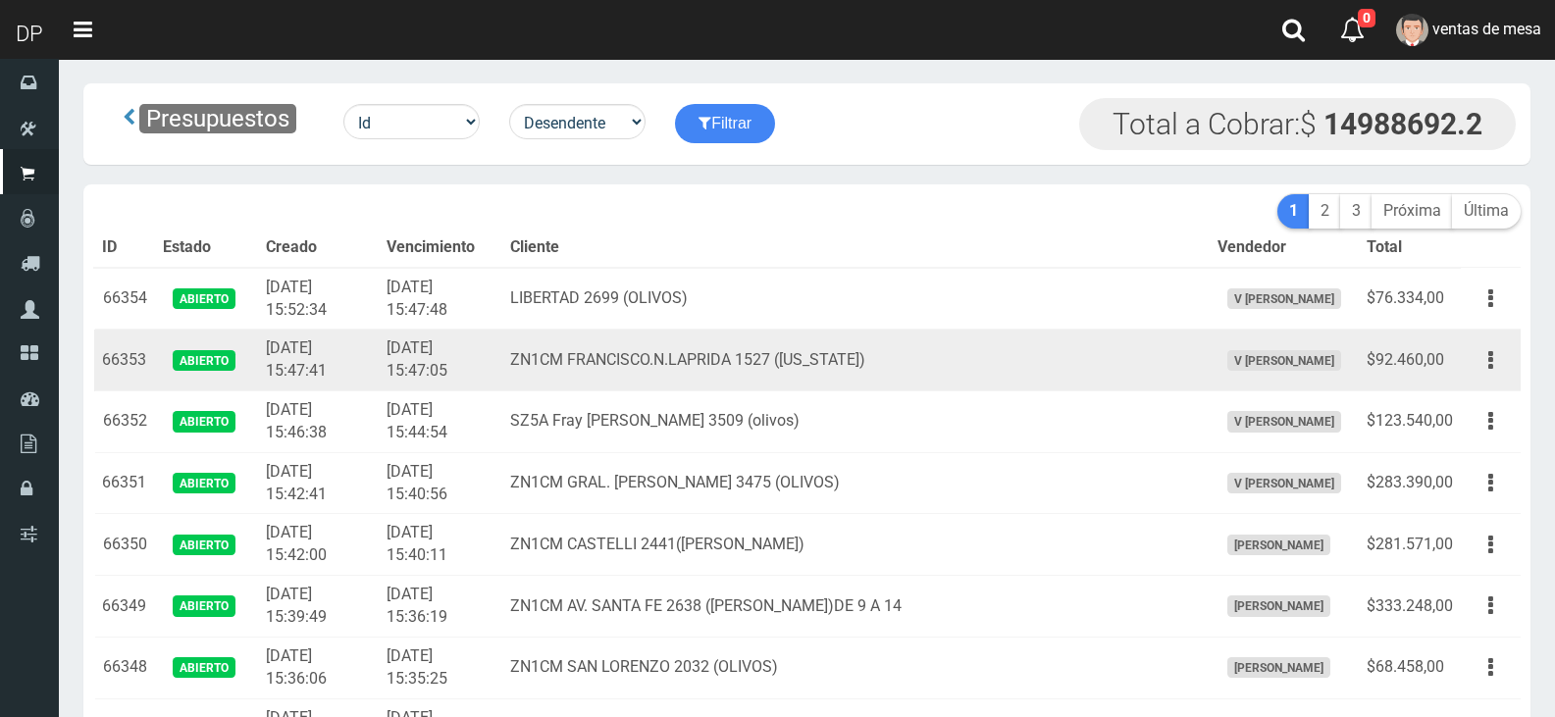
click at [502, 384] on td "[DATE] 15:47:05" at bounding box center [441, 361] width 124 height 62
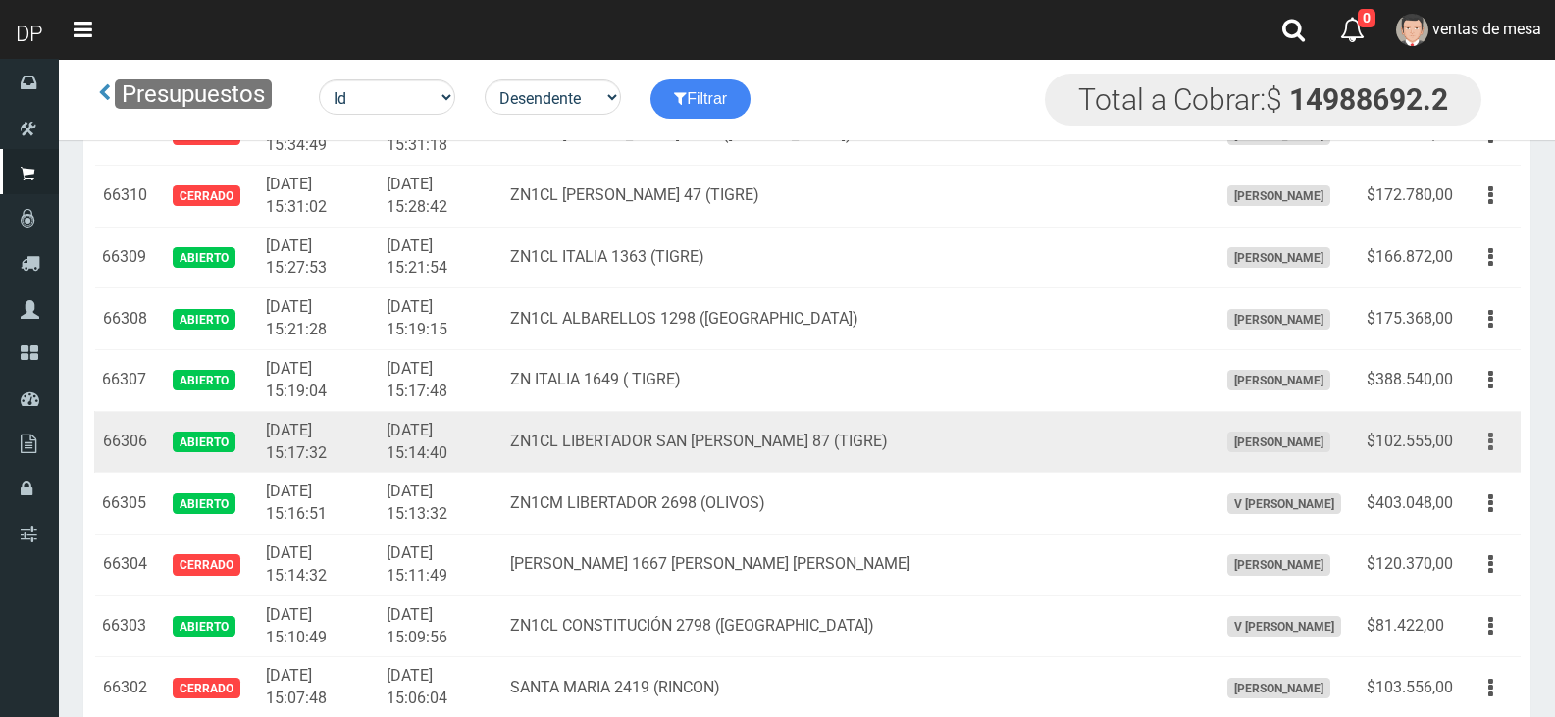
click at [1503, 432] on button "button" at bounding box center [1491, 442] width 44 height 34
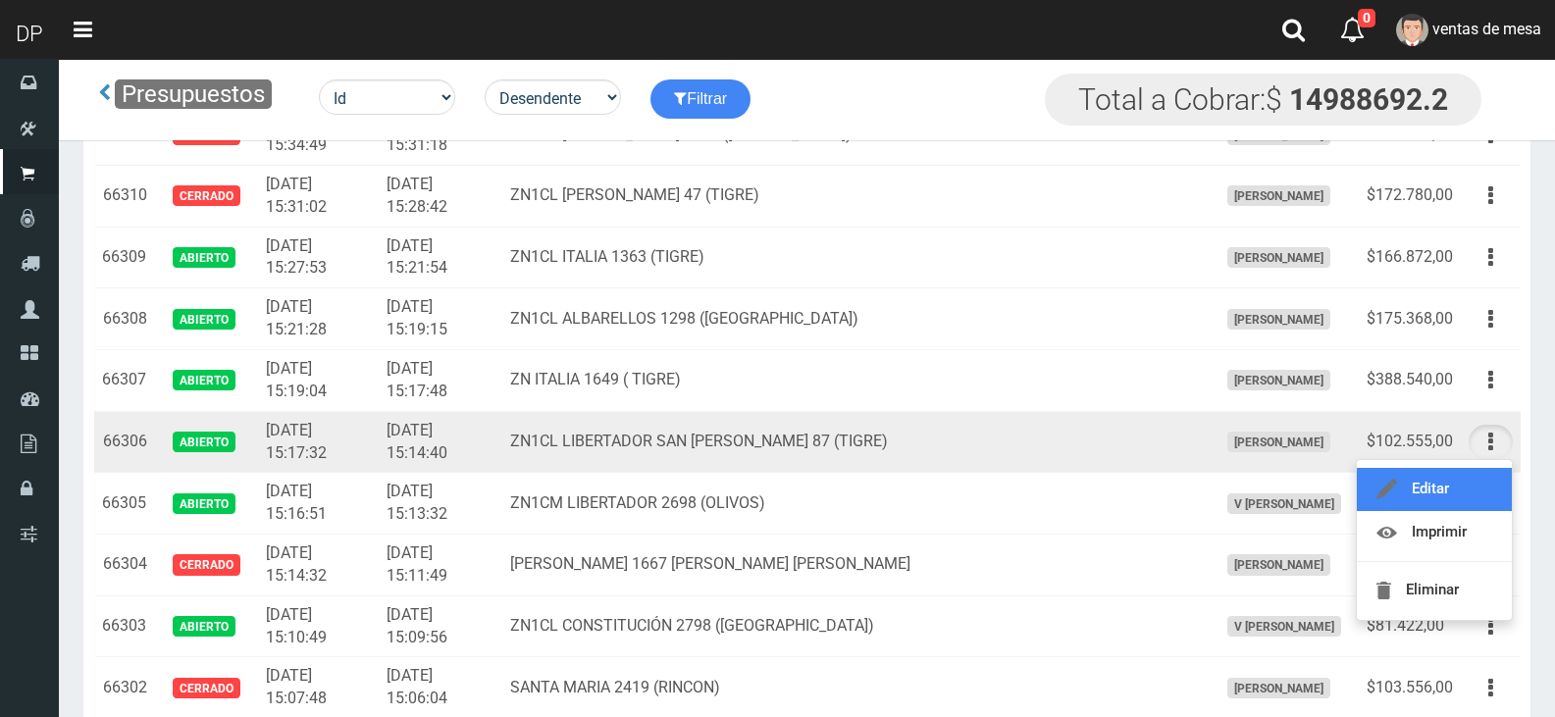
click at [1483, 472] on link "Editar" at bounding box center [1434, 489] width 155 height 43
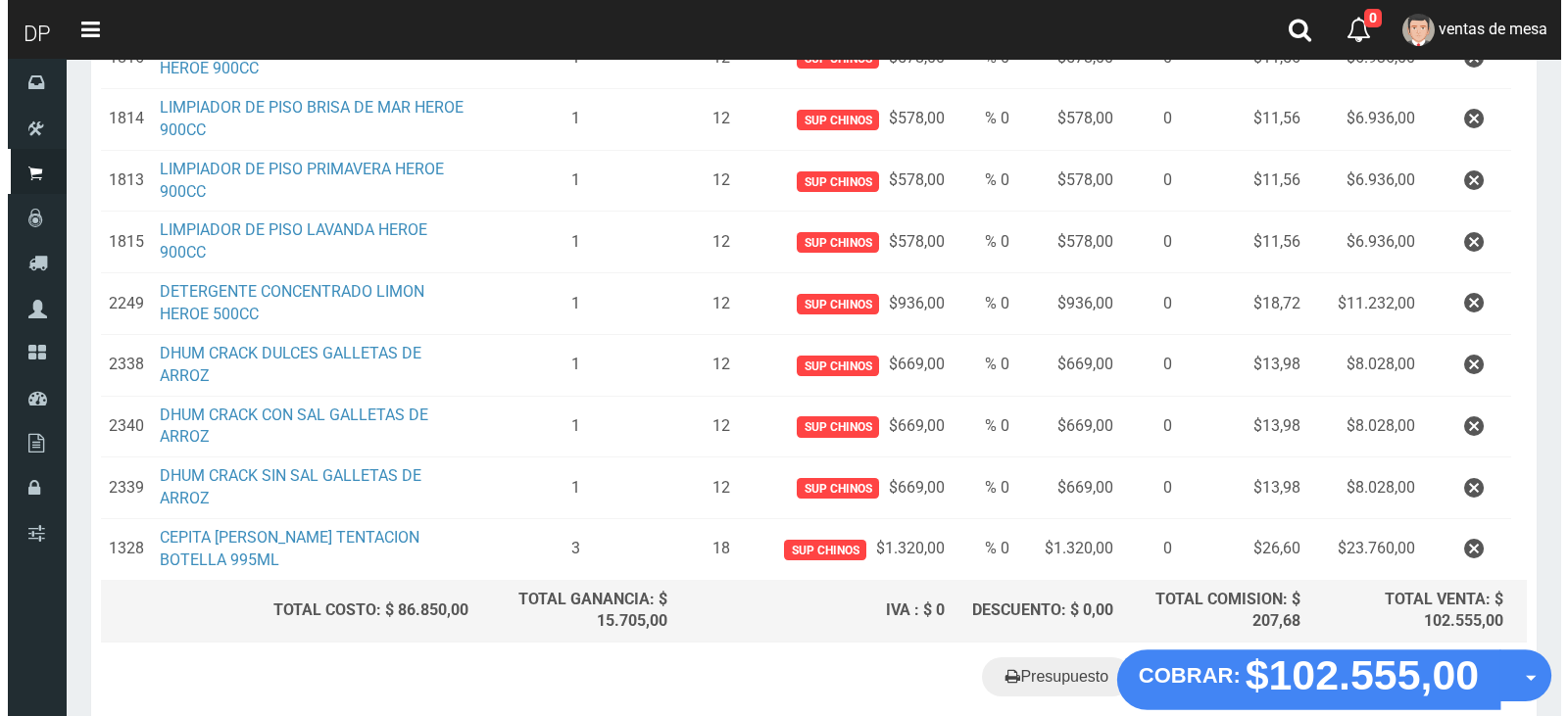
scroll to position [546, 0]
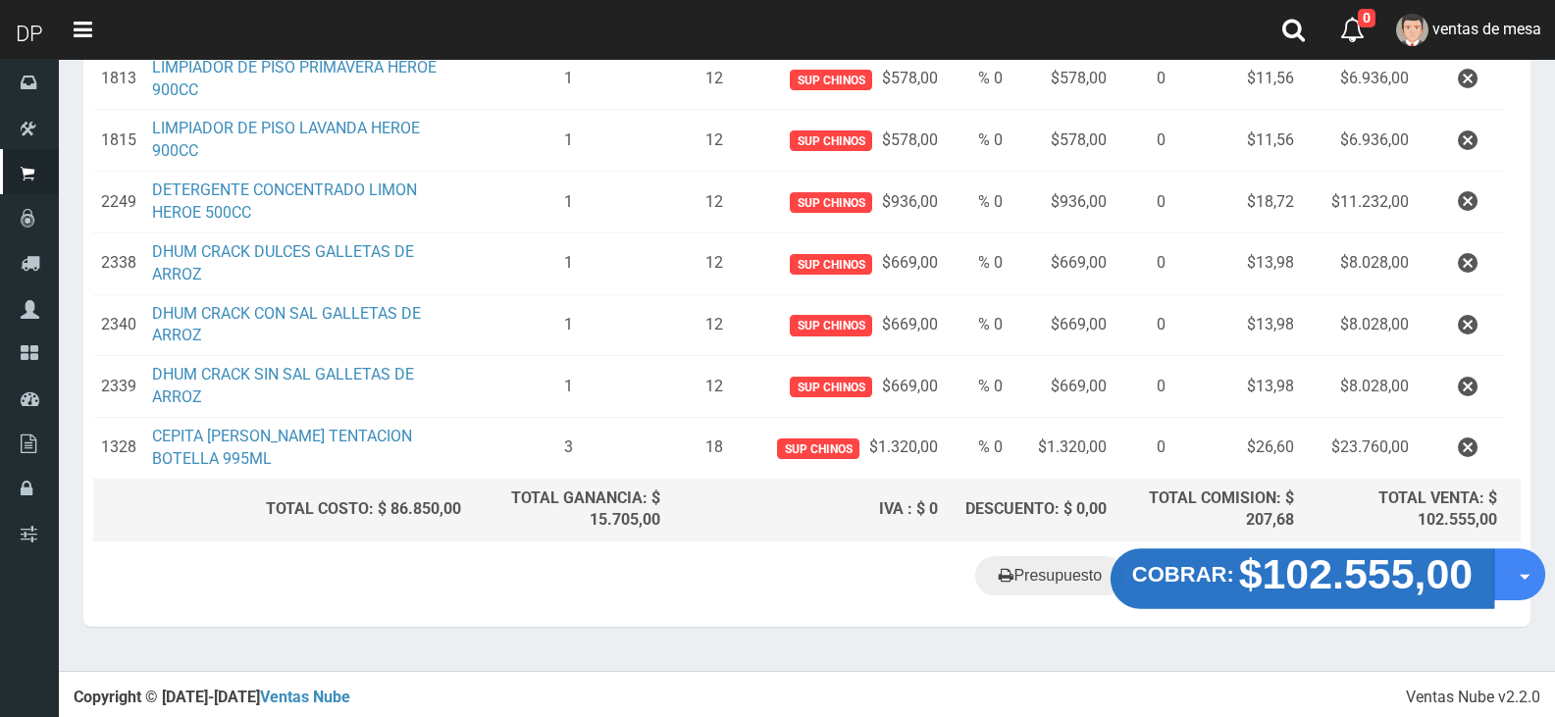
click at [1317, 582] on strong "$102.555,00" at bounding box center [1356, 575] width 235 height 46
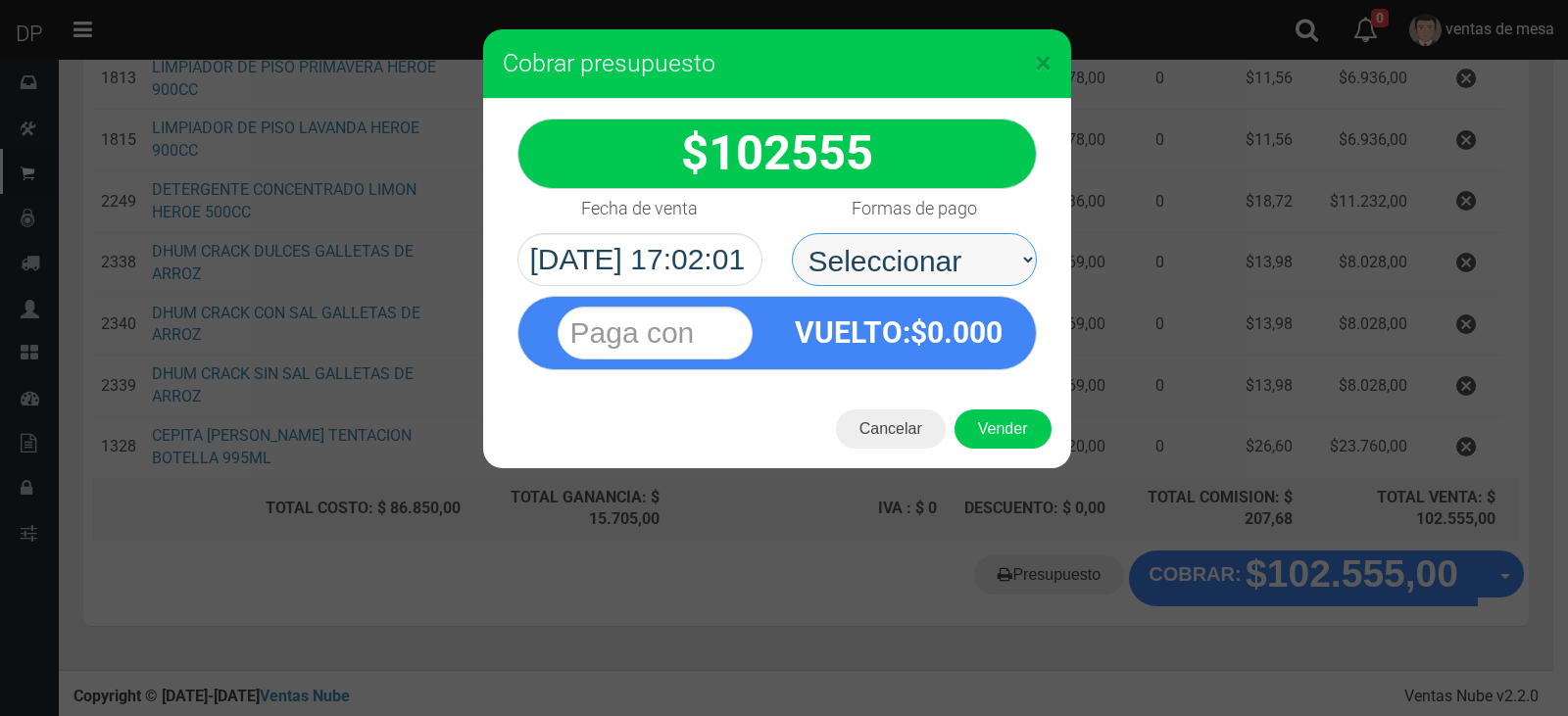
click at [930, 263] on select "Seleccionar Efectivo Tarjeta de Crédito Depósito Débito" at bounding box center [914, 260] width 245 height 53
select select "Efectivo"
click at [792, 234] on select "Seleccionar Efectivo Tarjeta de Crédito Depósito Débito" at bounding box center [914, 260] width 245 height 53
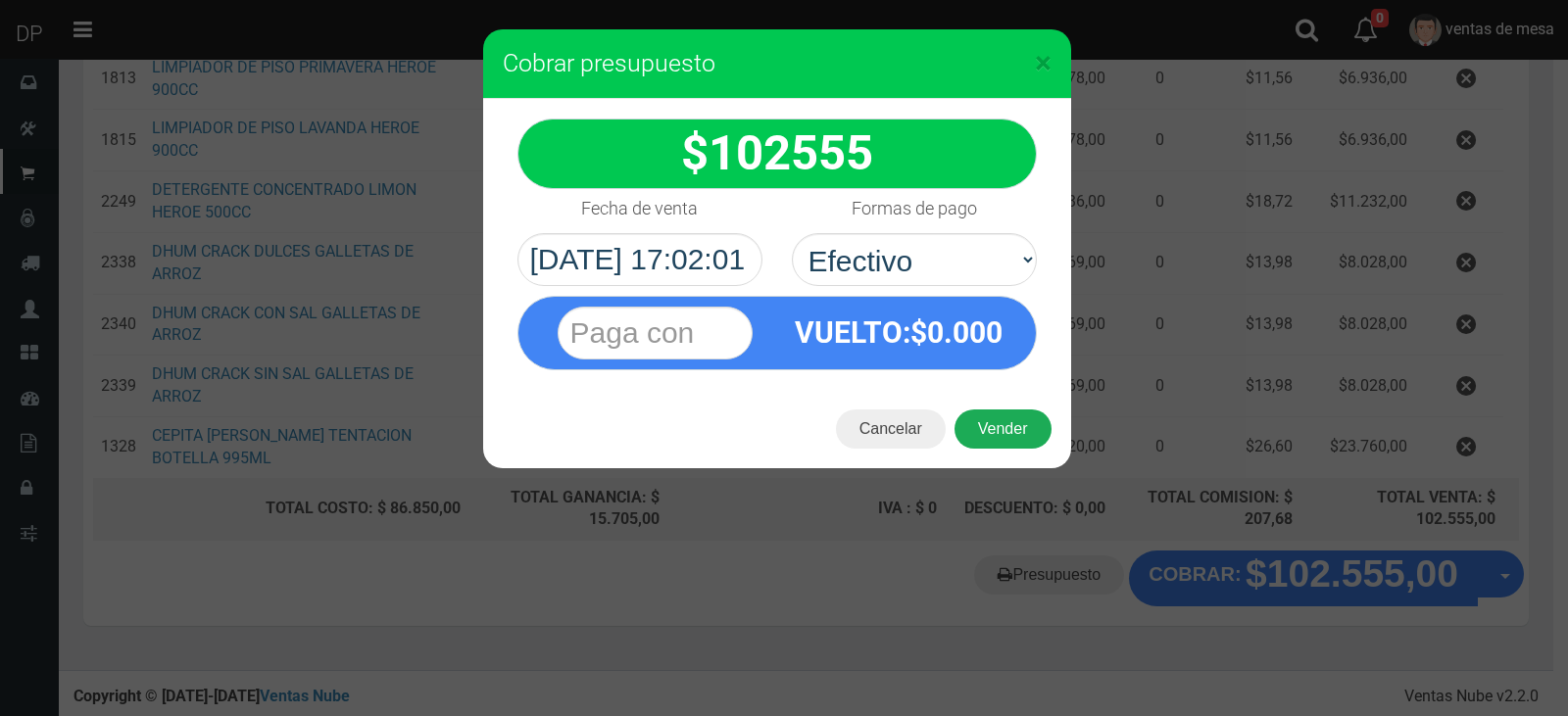
click at [985, 420] on button "Vender" at bounding box center [1003, 428] width 97 height 39
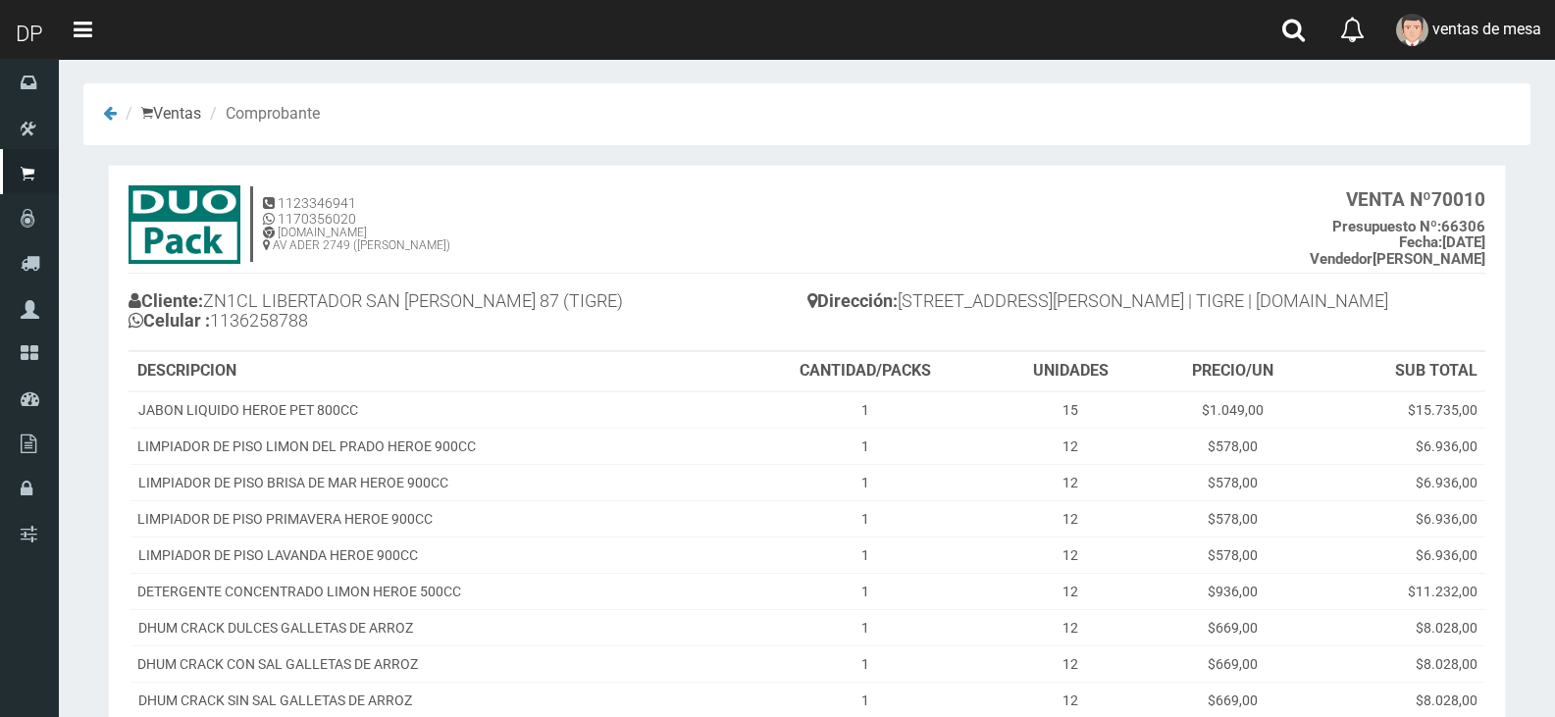
scroll to position [258, 0]
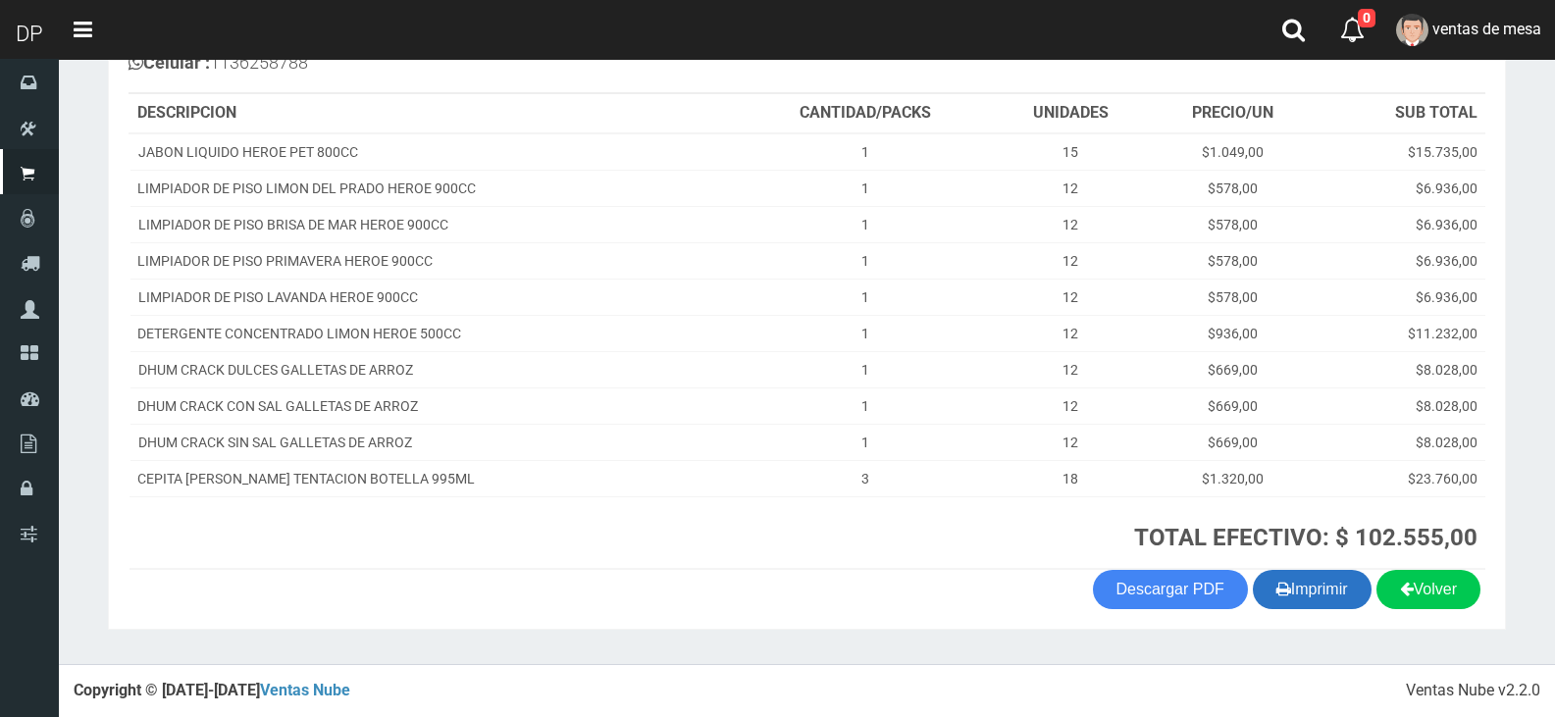
click at [1323, 567] on th "TOTAL EFECTIVO: $ 102.555,00" at bounding box center [1112, 533] width 747 height 73
click at [1310, 581] on button "Imprimir" at bounding box center [1312, 589] width 119 height 39
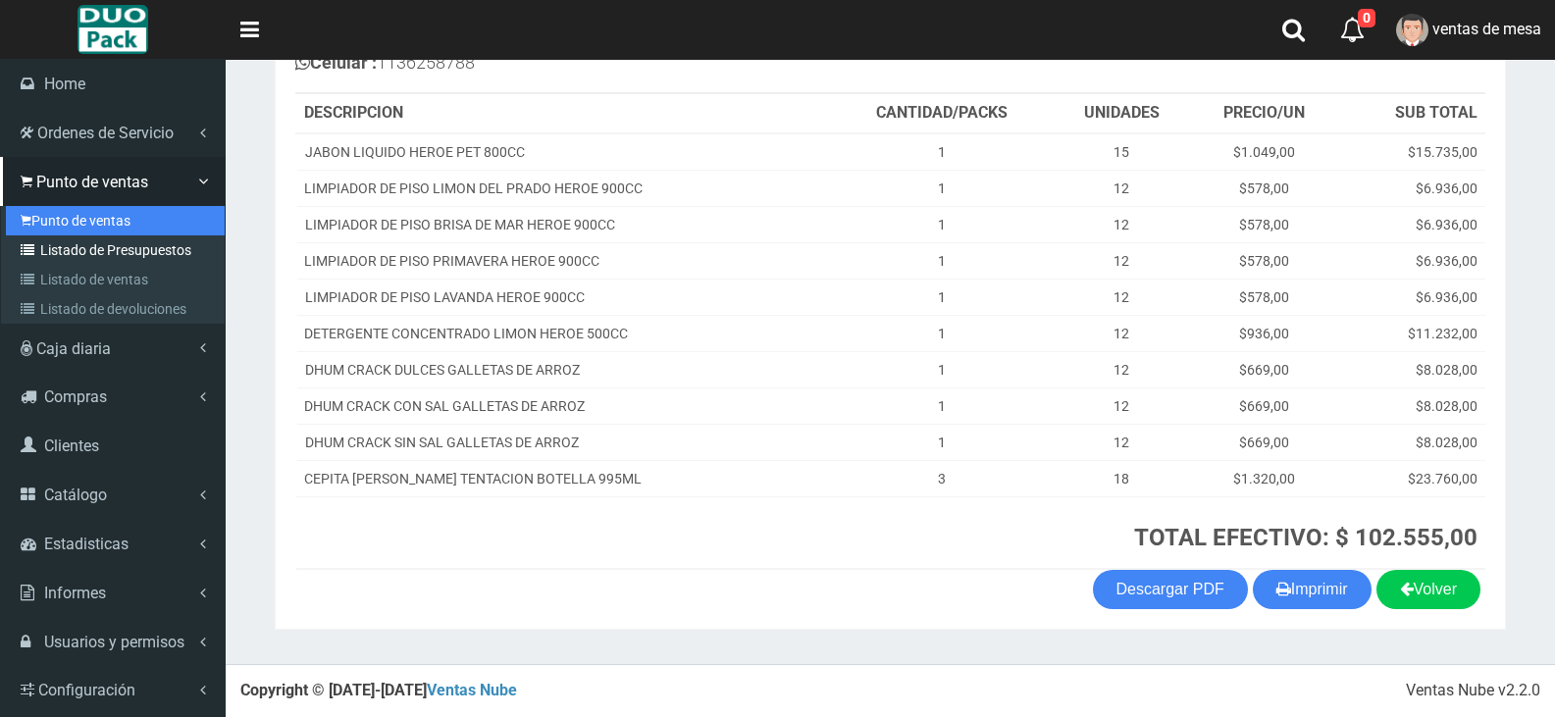
click at [121, 232] on link "Punto de ventas" at bounding box center [115, 220] width 219 height 29
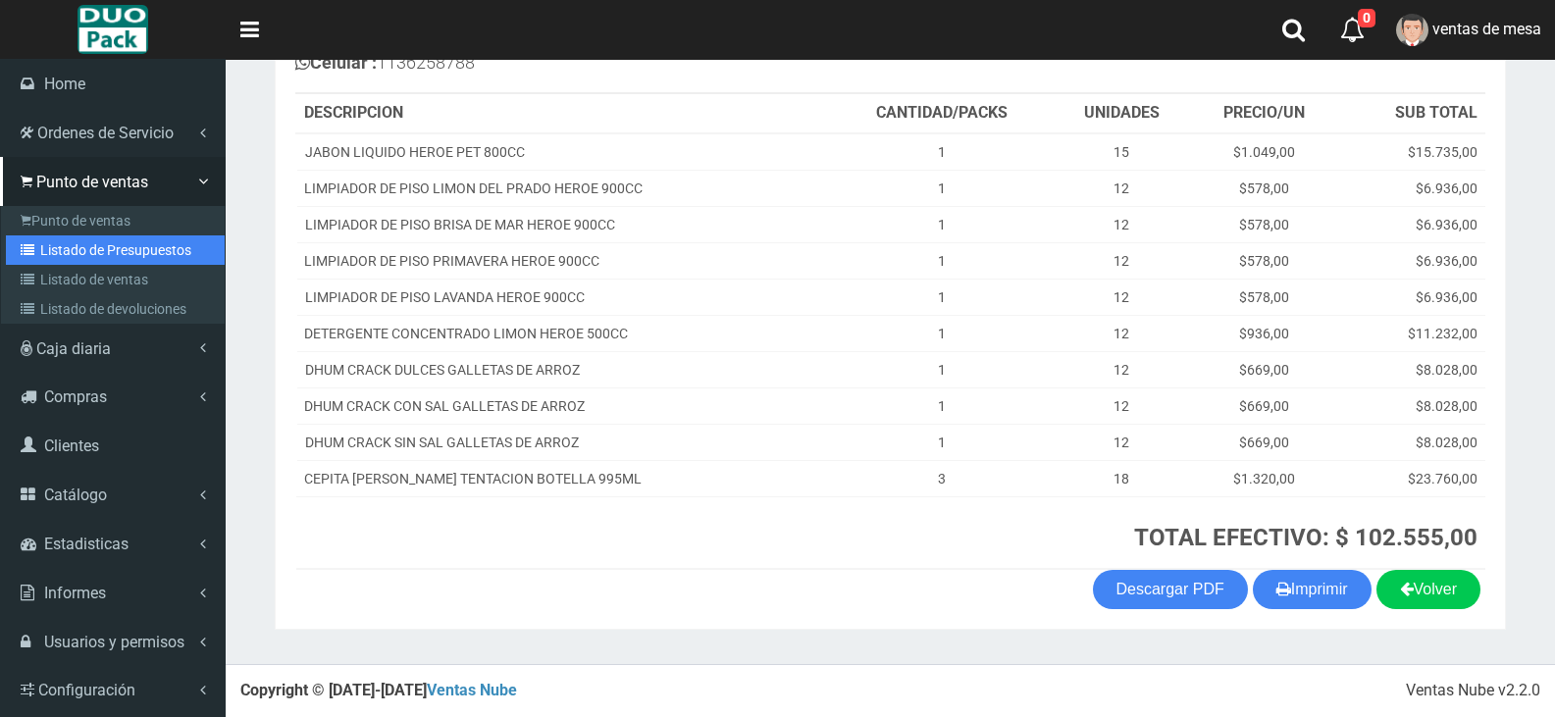
click at [130, 242] on link "Listado de Presupuestos" at bounding box center [115, 250] width 219 height 29
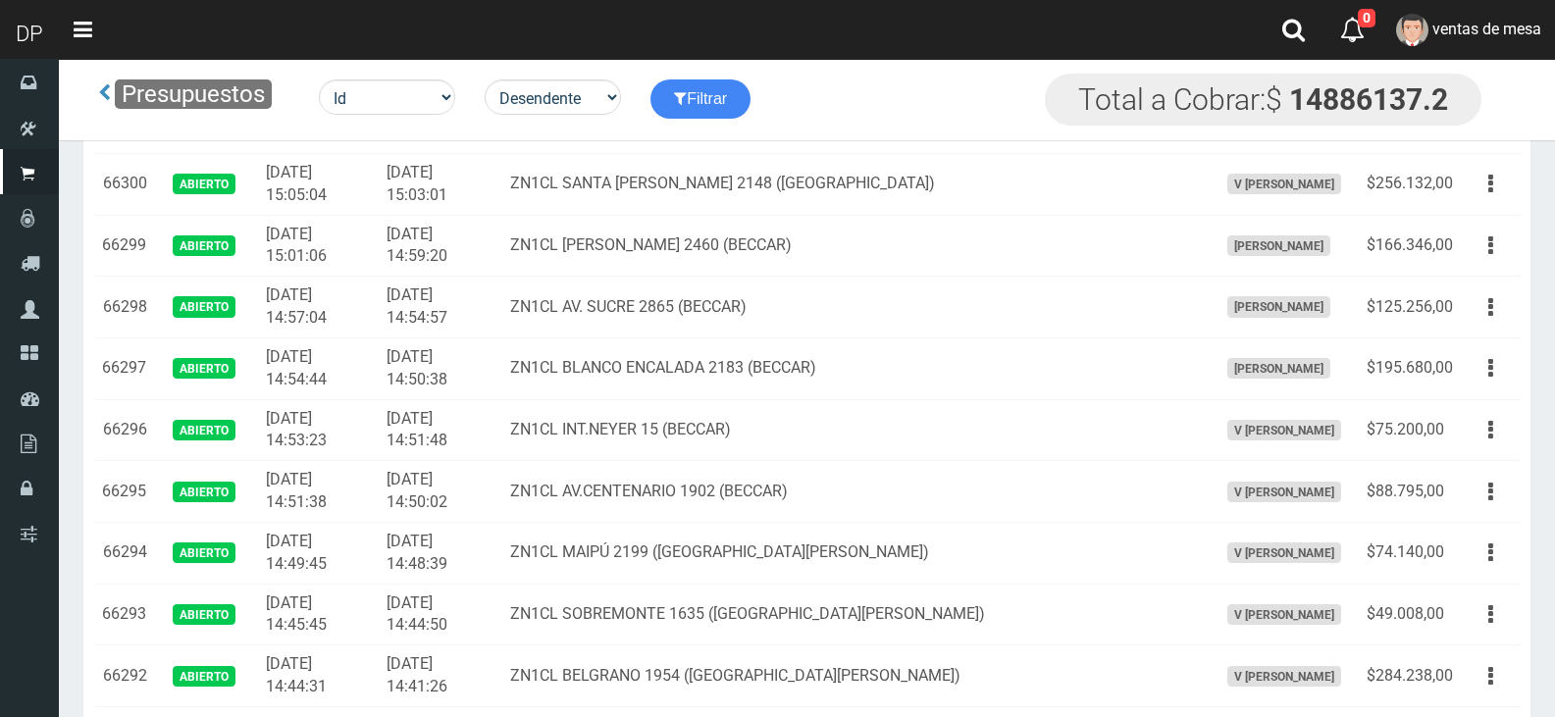
scroll to position [2730, 0]
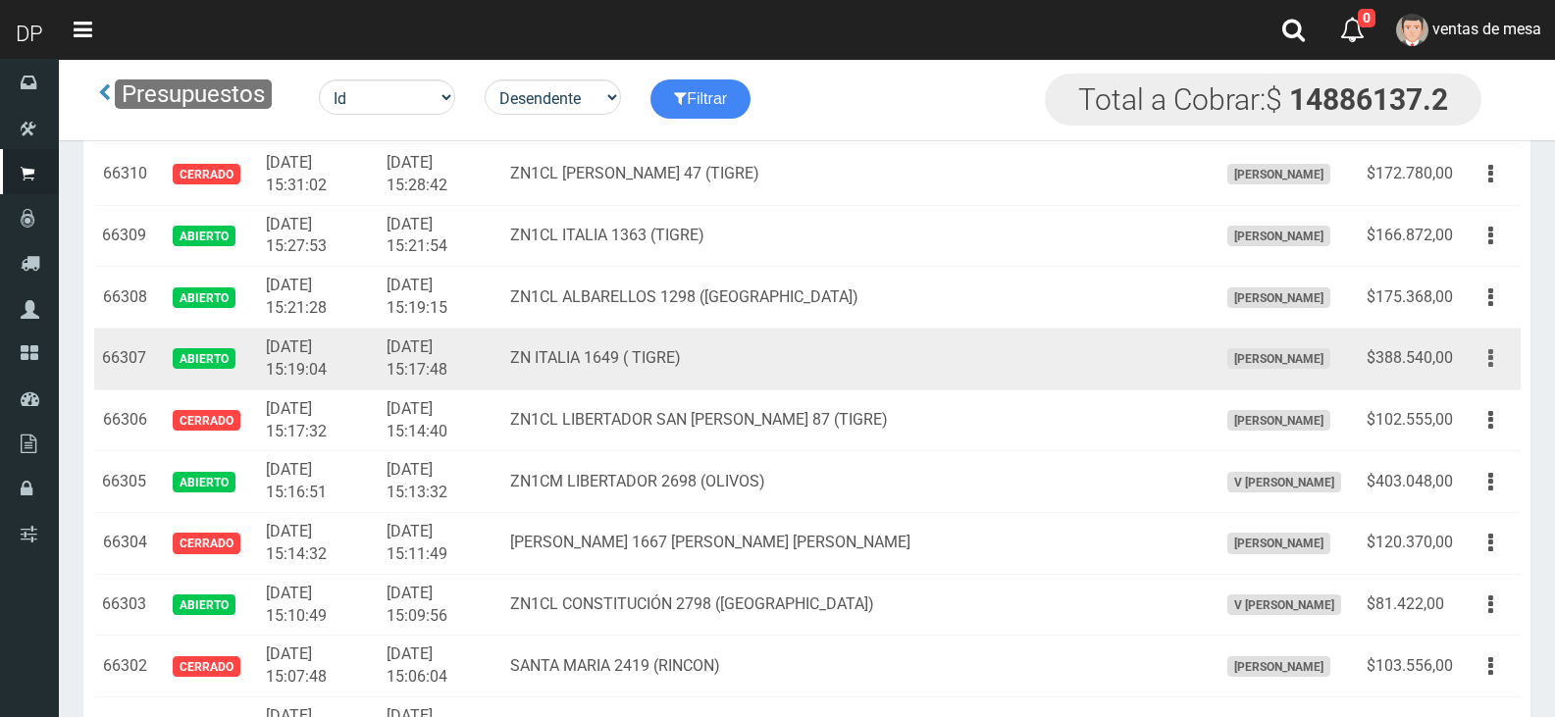
click at [1491, 363] on icon "button" at bounding box center [1491, 359] width 5 height 34
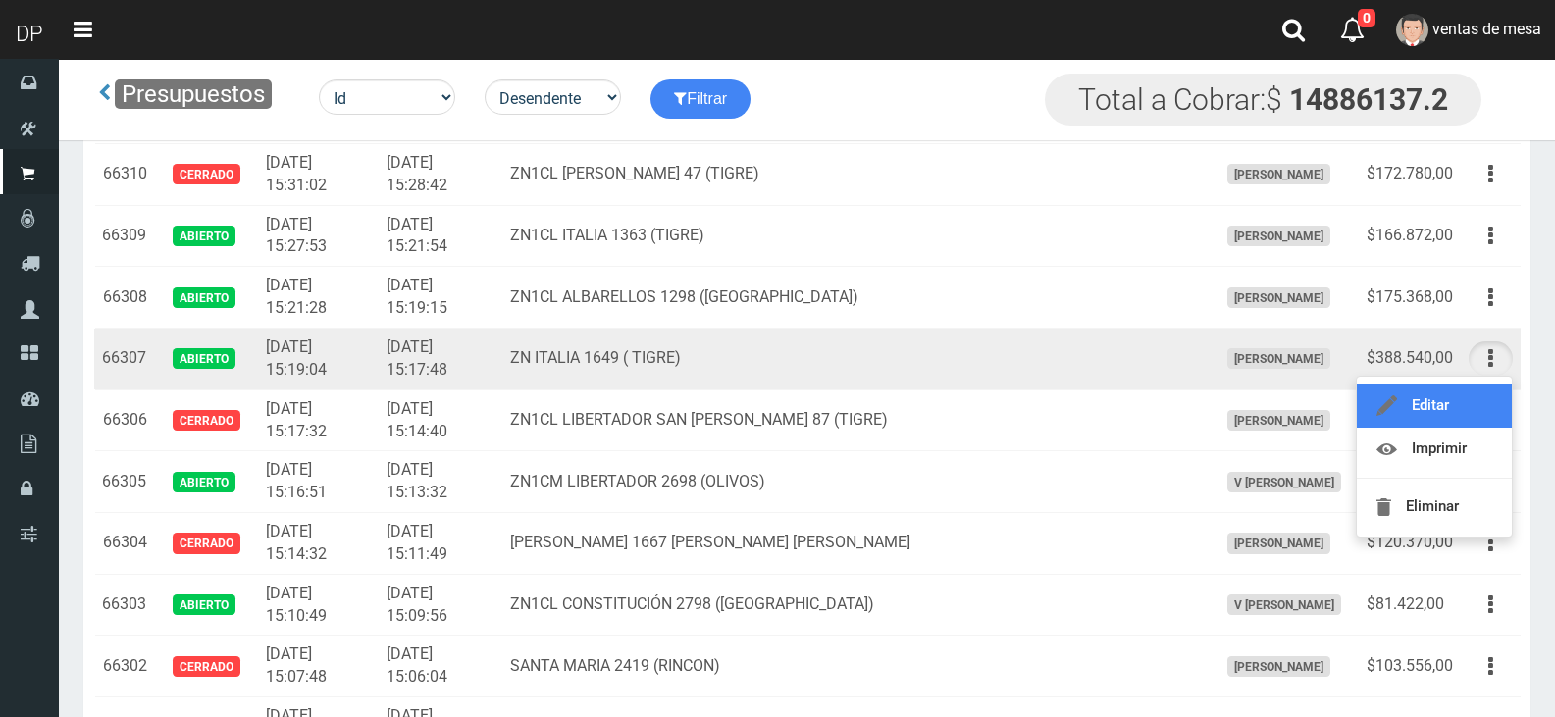
click at [1481, 404] on link "Editar" at bounding box center [1434, 406] width 155 height 43
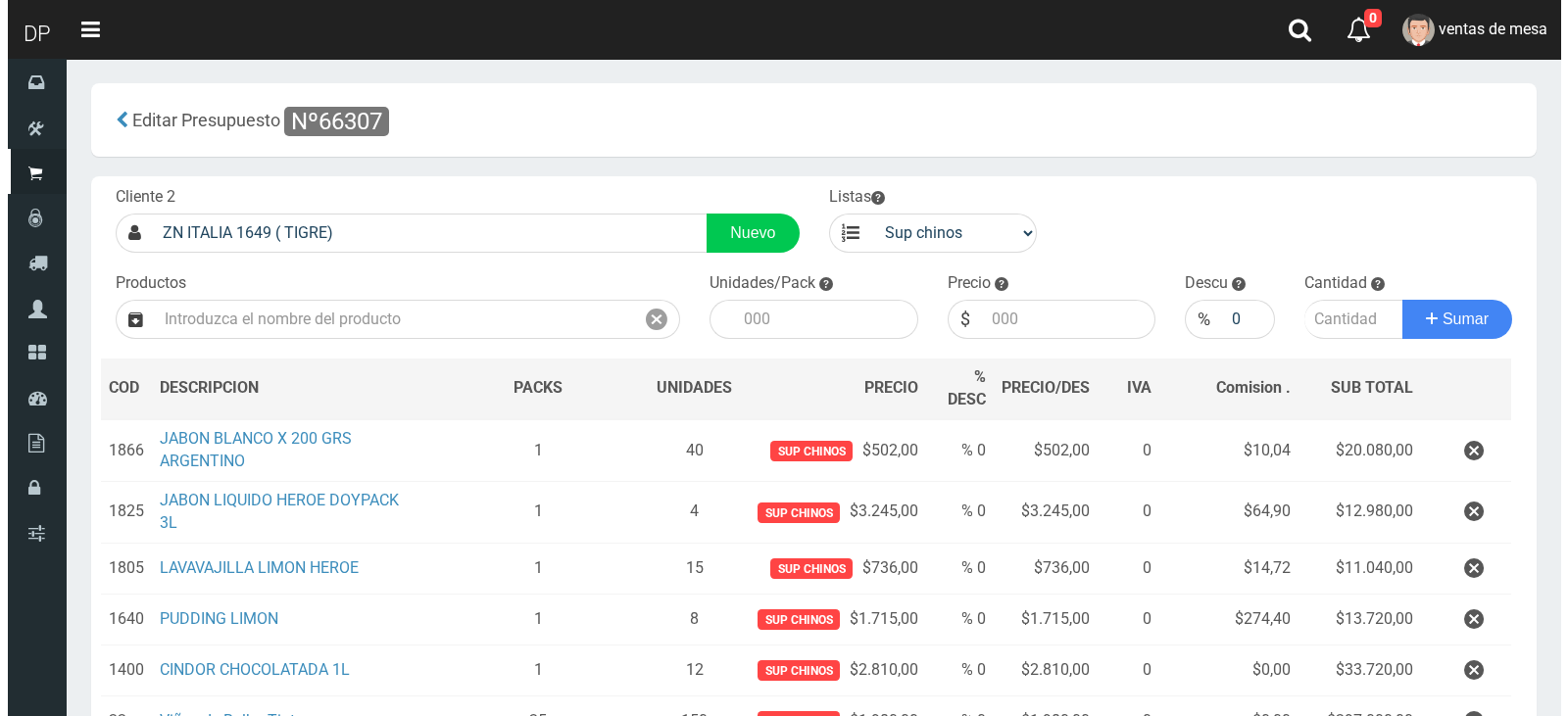
scroll to position [269, 0]
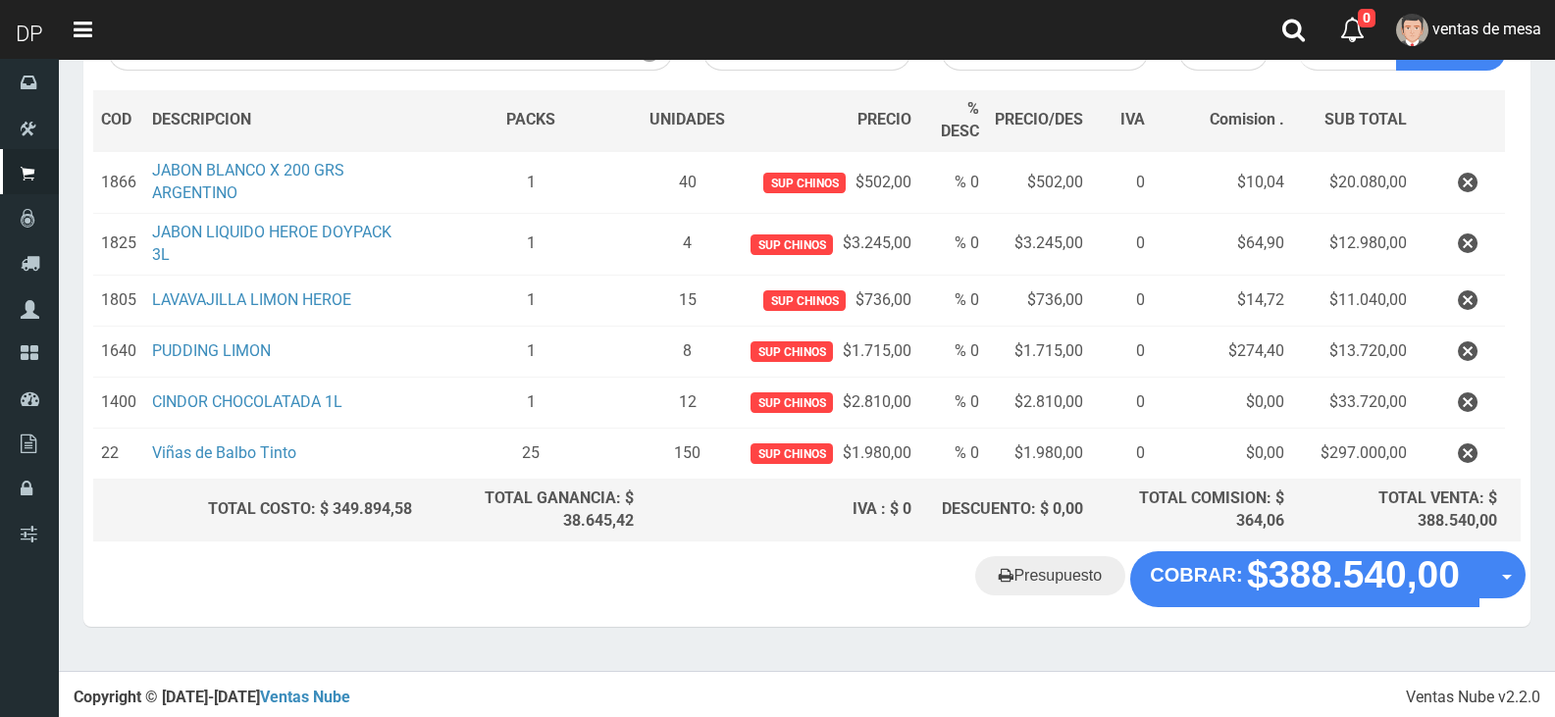
click at [1355, 635] on section "× Titulo del Msj texto Mas Texto Cancelar Aceptar Editar Presupuesto Nº66307" at bounding box center [807, 230] width 1497 height 881
click at [1359, 607] on div "Presupuesto COBRAR: $388.540,00 Opciones" at bounding box center [807, 589] width 1448 height 75
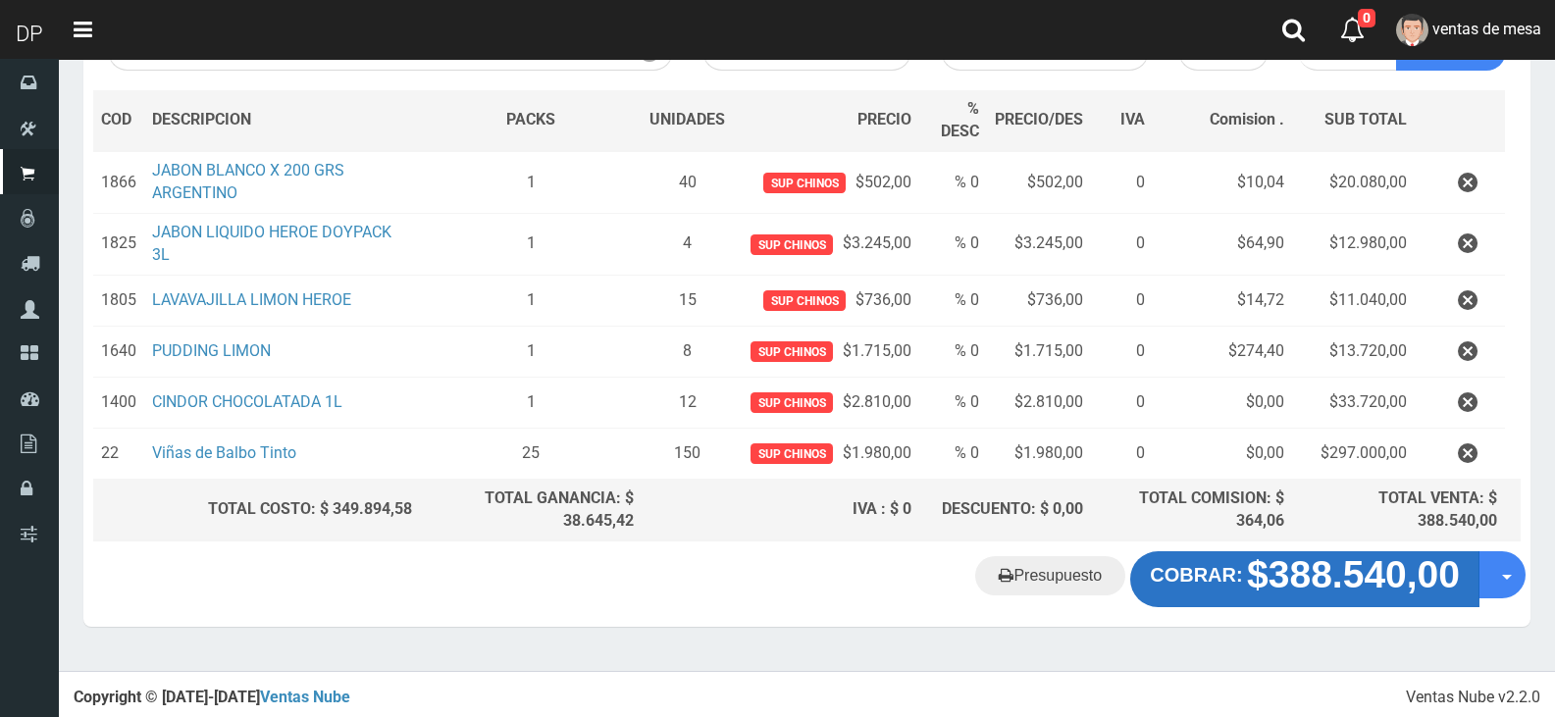
click at [1355, 595] on strong "$388.540,00" at bounding box center [1353, 575] width 213 height 42
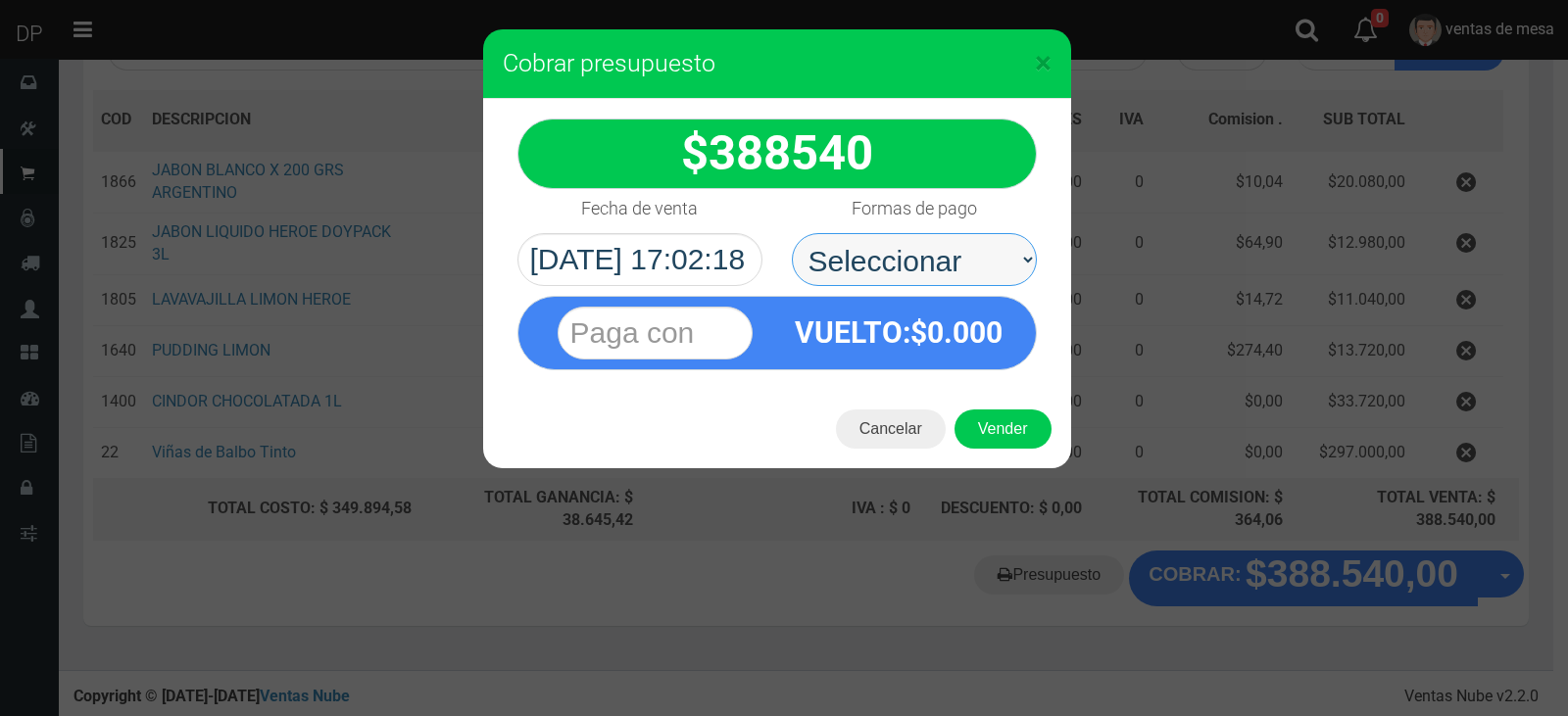
click at [961, 283] on select "Seleccionar Efectivo Tarjeta de Crédito Depósito Débito" at bounding box center [914, 260] width 245 height 53
select select "Efectivo"
click at [792, 234] on select "Seleccionar Efectivo Tarjeta de Crédito Depósito Débito" at bounding box center [914, 260] width 245 height 53
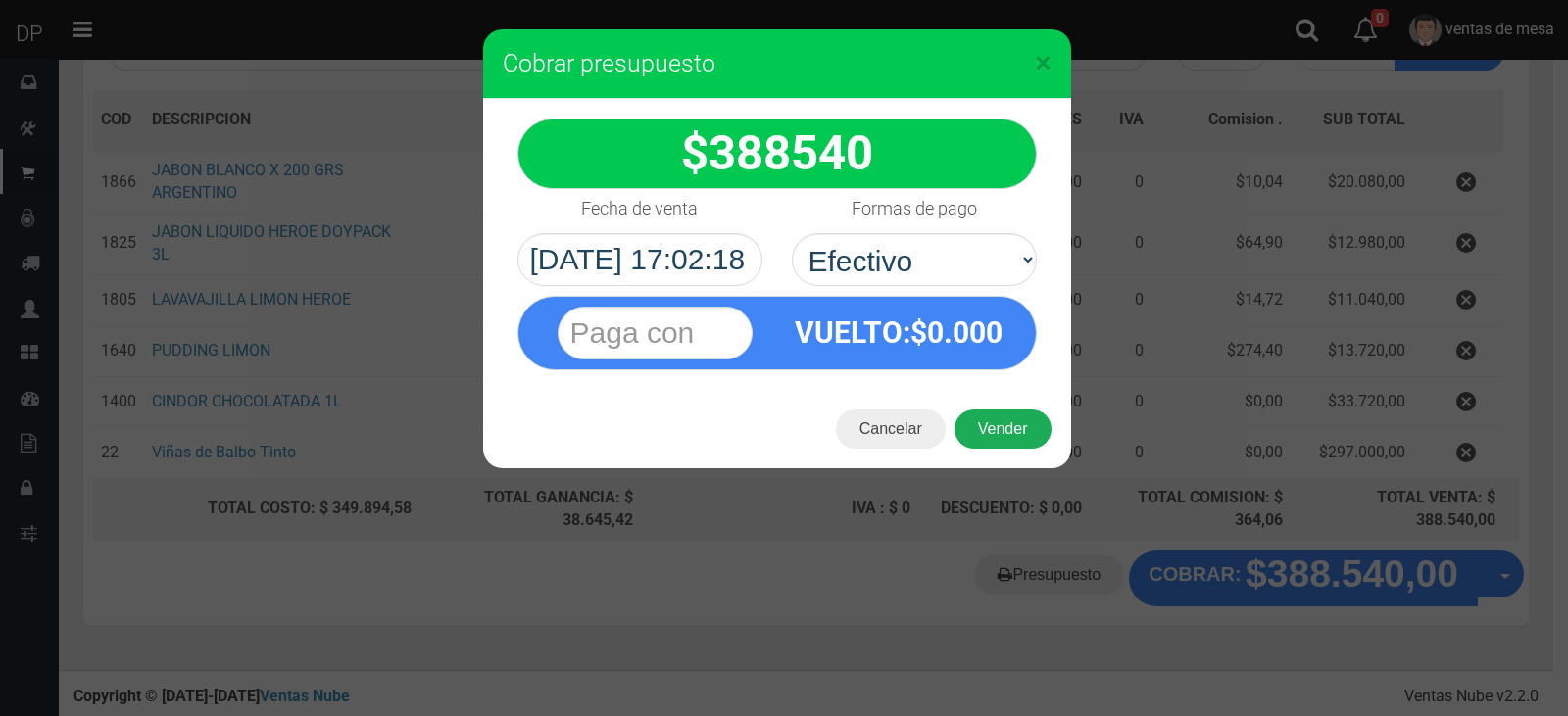
click at [1007, 428] on button "Vender" at bounding box center [1003, 428] width 97 height 39
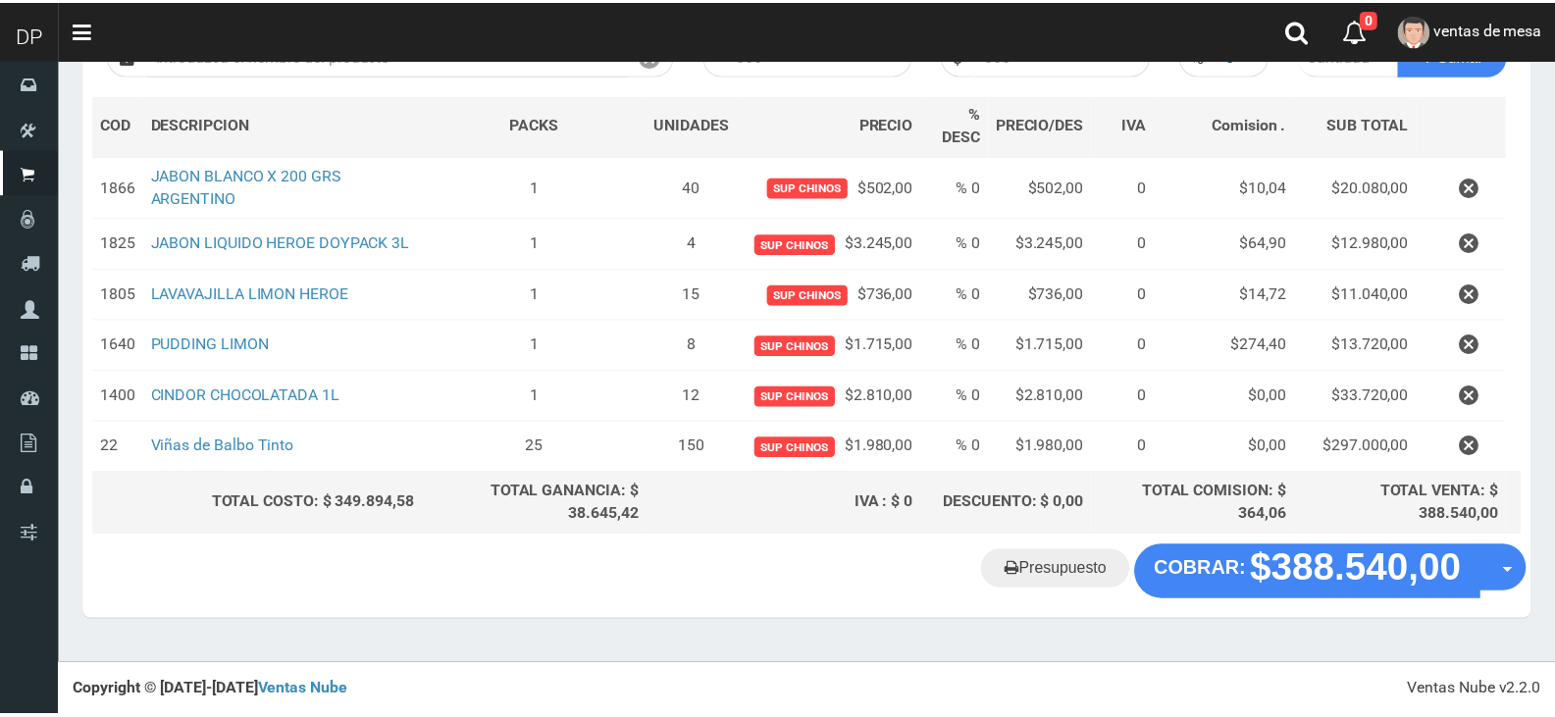
scroll to position [259, 0]
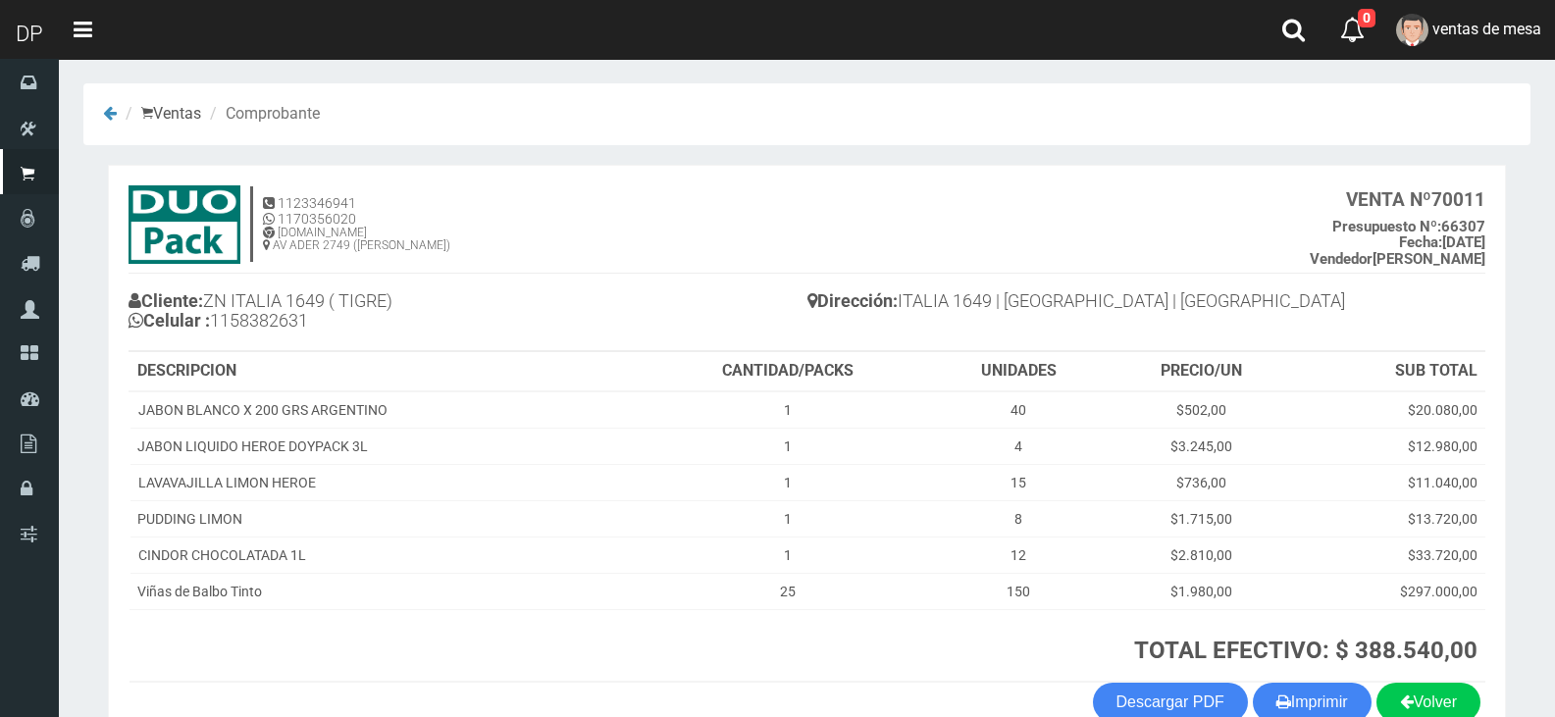
scroll to position [113, 0]
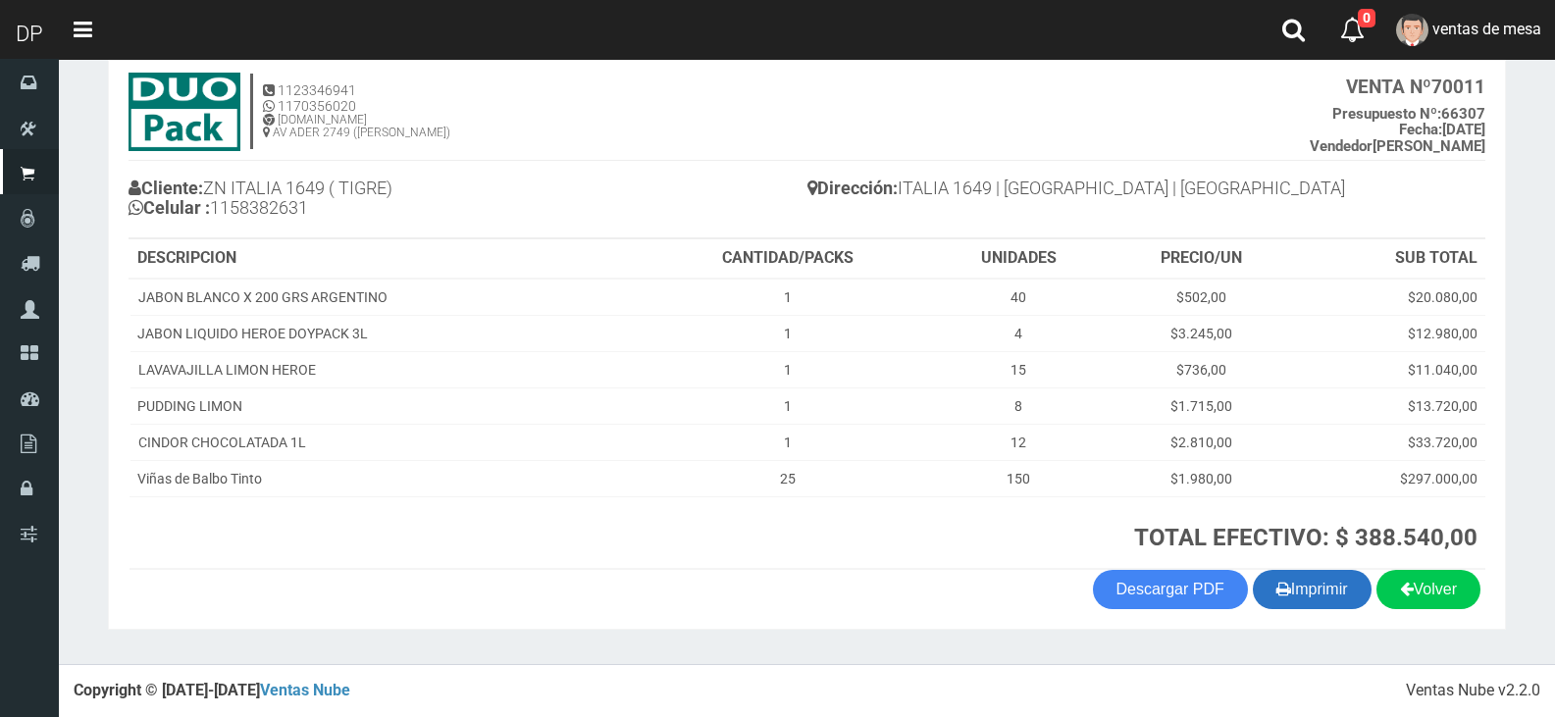
click at [1300, 575] on button "Imprimir" at bounding box center [1312, 589] width 119 height 39
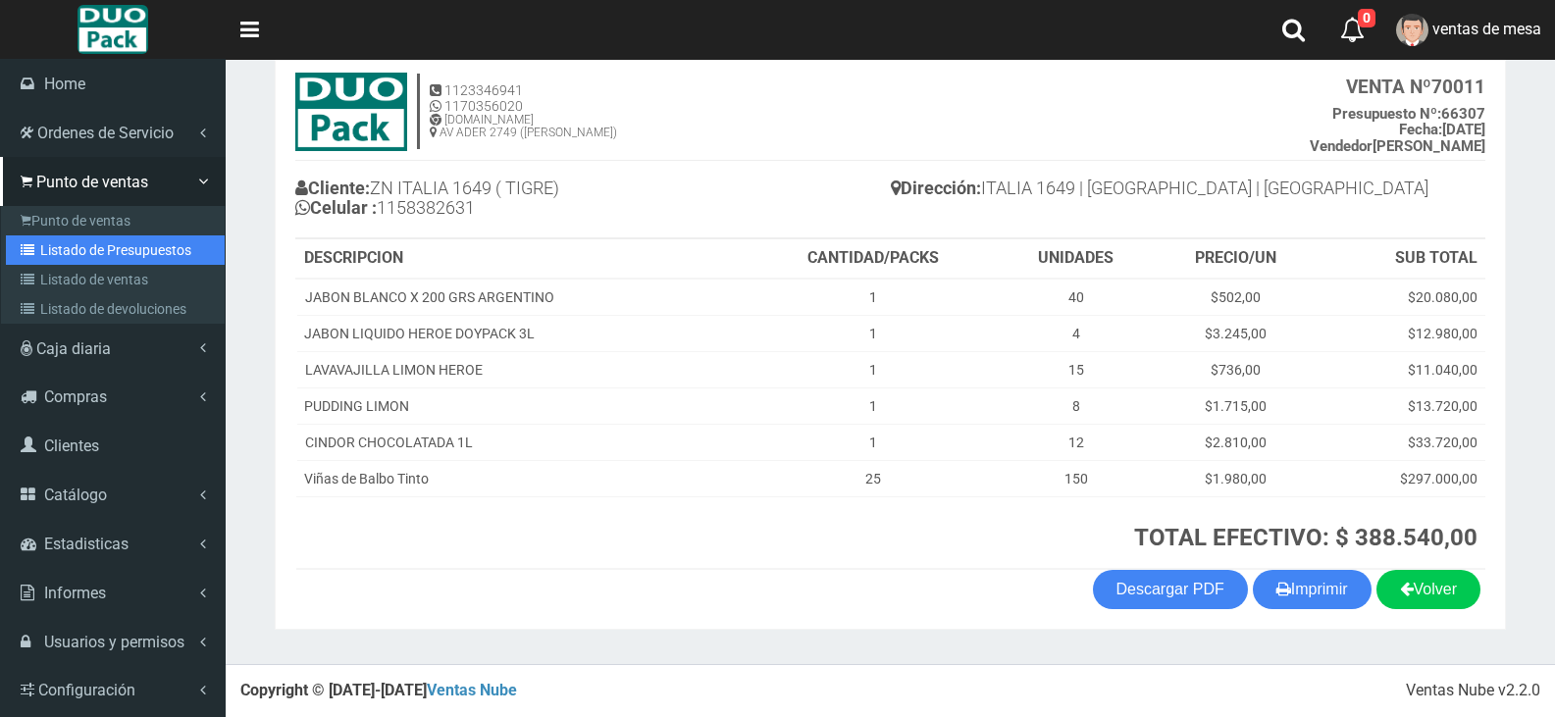
click at [127, 246] on link "Listado de Presupuestos" at bounding box center [115, 250] width 219 height 29
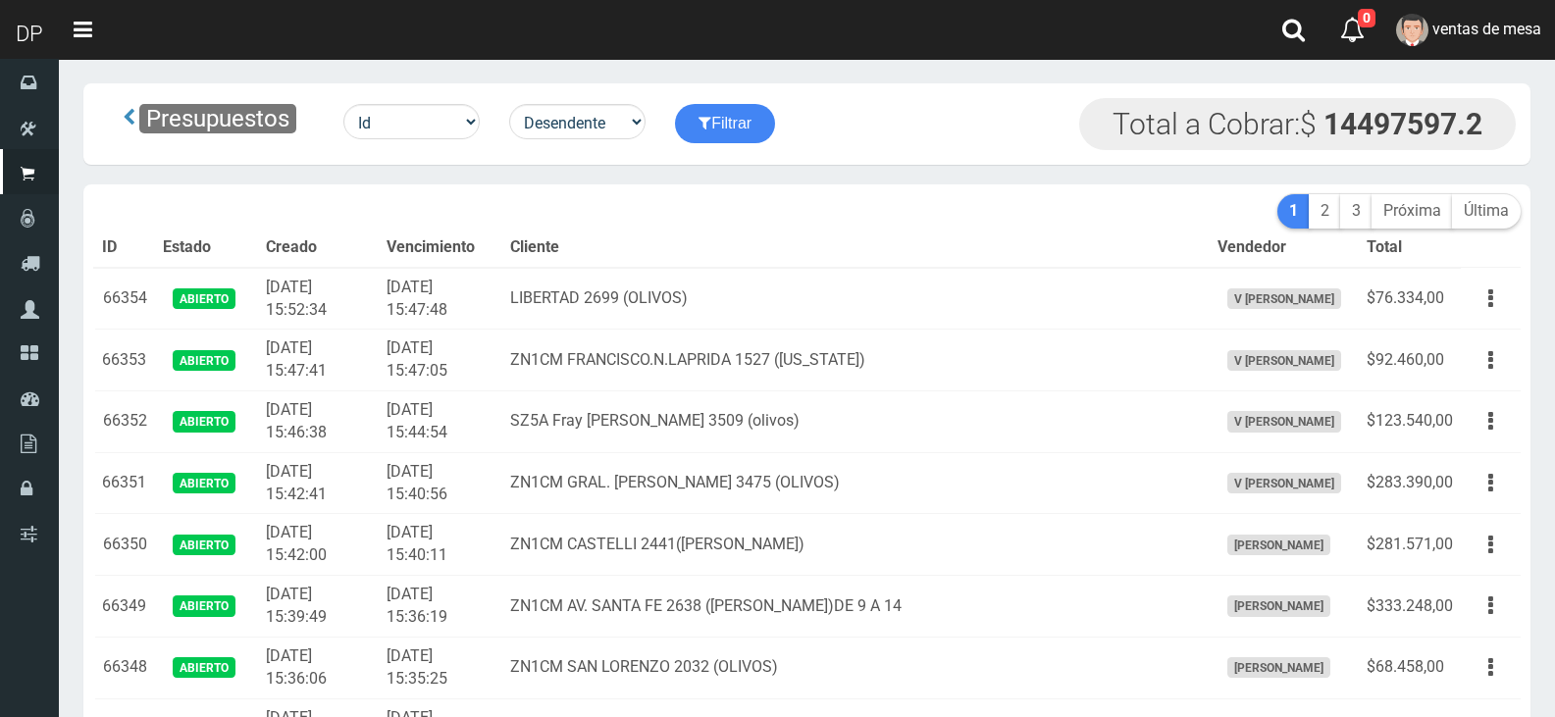
click at [499, 266] on th "Vencimiento" at bounding box center [441, 248] width 124 height 39
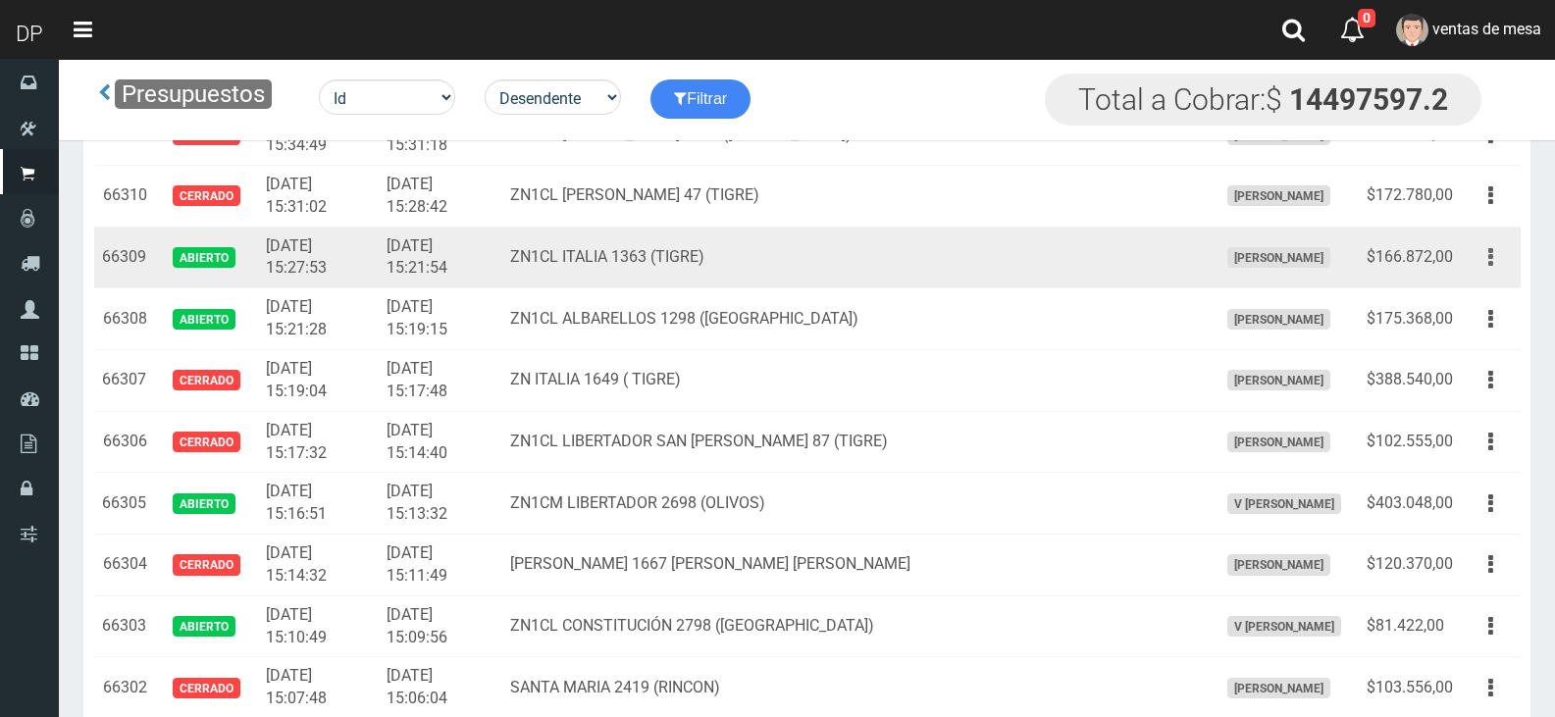
click at [1495, 265] on button "button" at bounding box center [1491, 257] width 44 height 34
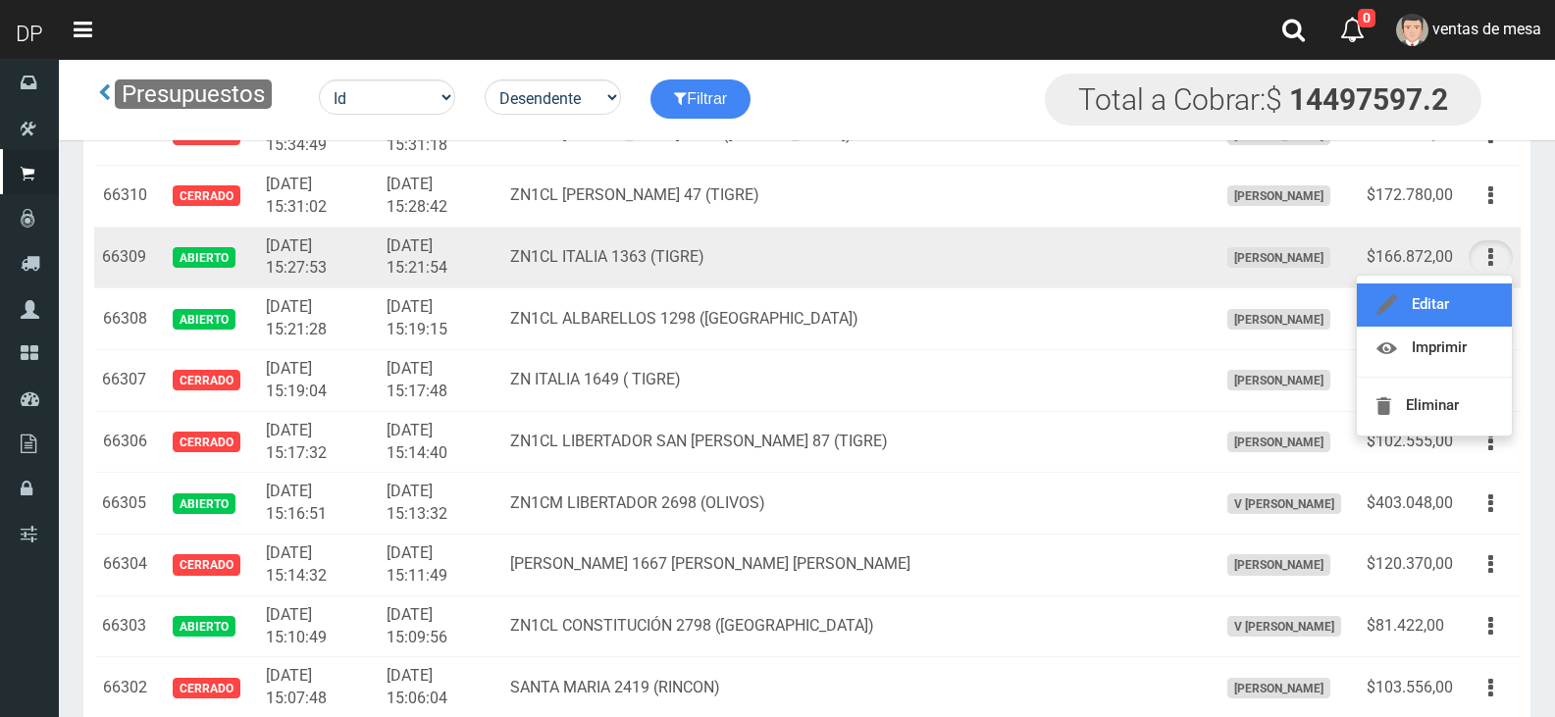
click at [1469, 300] on link "Editar" at bounding box center [1434, 305] width 155 height 43
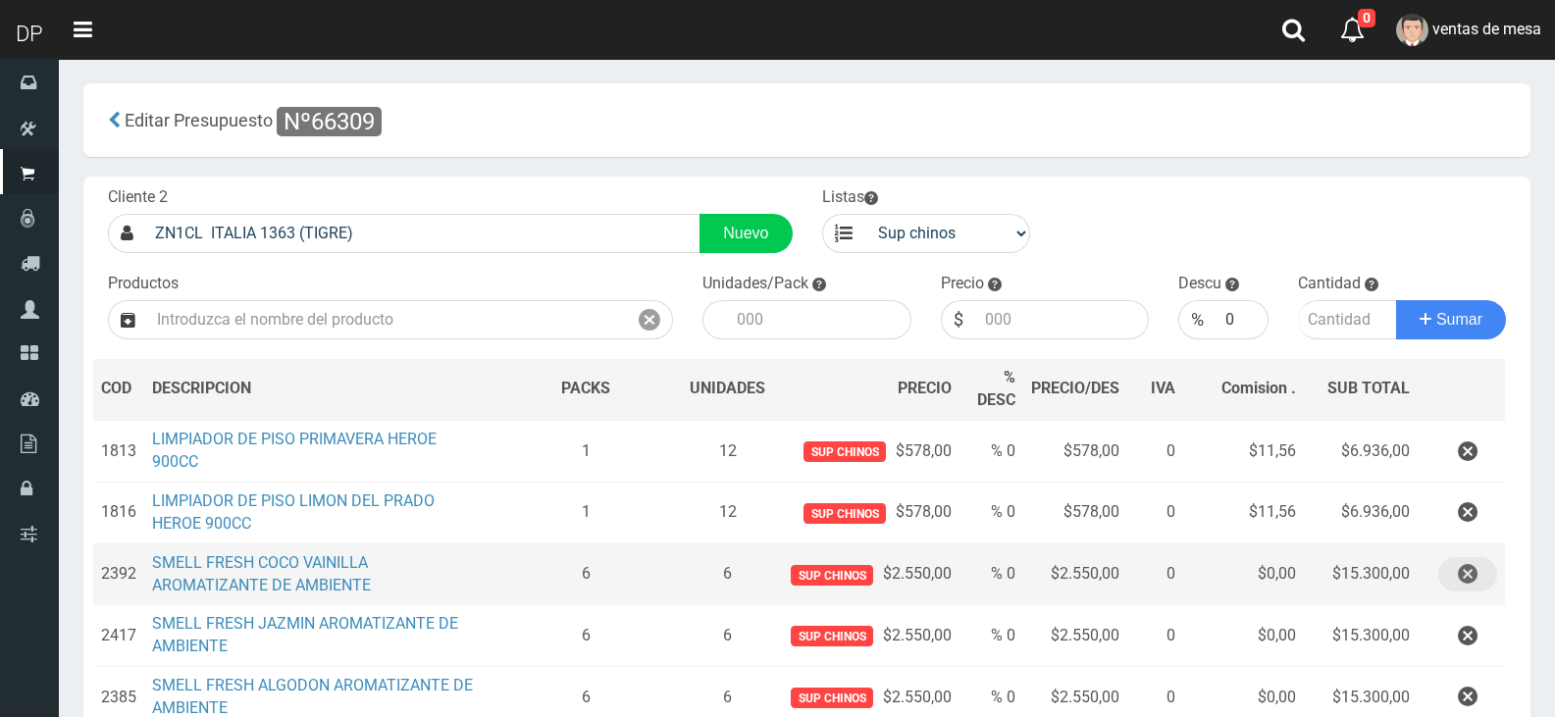
click at [1473, 580] on icon "button" at bounding box center [1468, 574] width 20 height 34
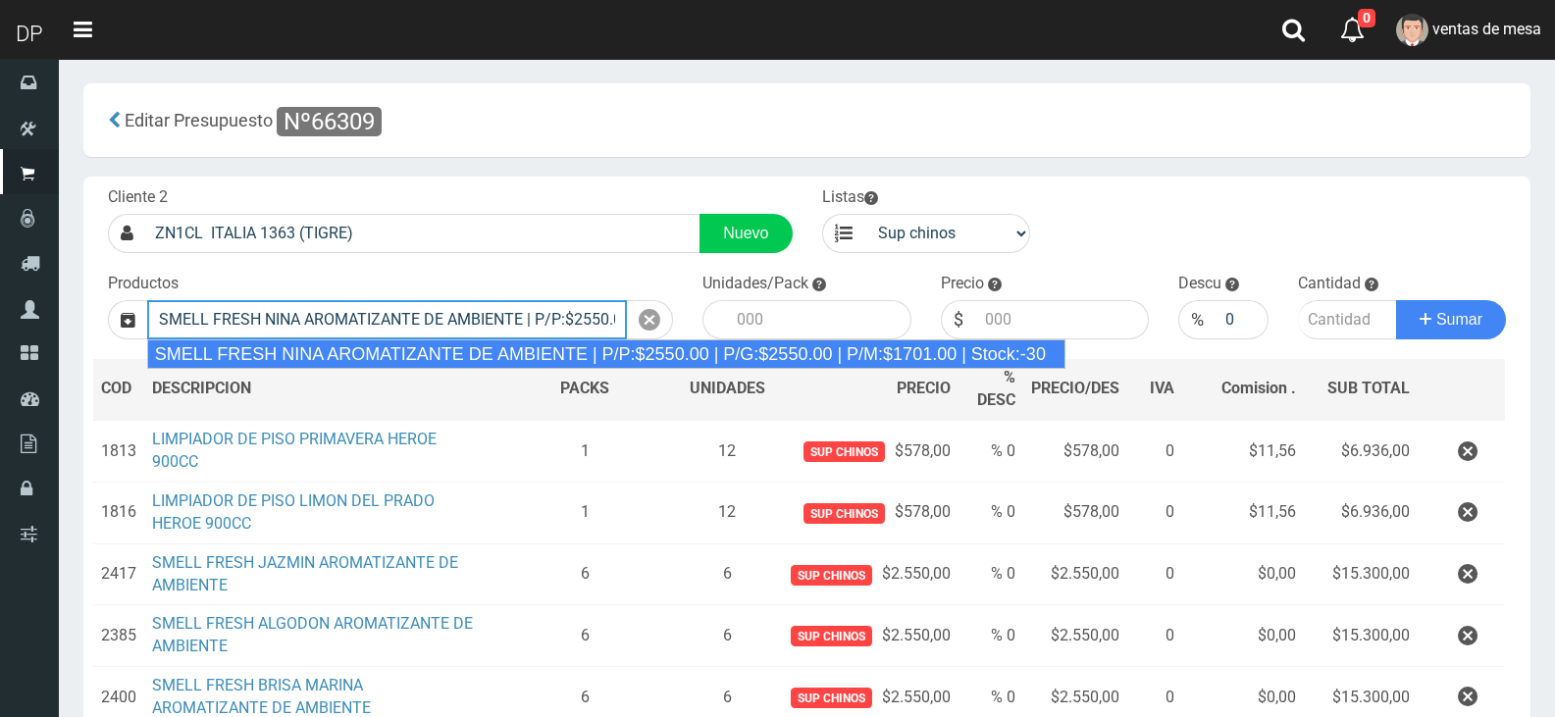
type input "SMELL FRESH NINA AROMATIZANTE DE AMBIENTE | P/P:$2550.00 | P/G:$2550.00 | P/M:$…"
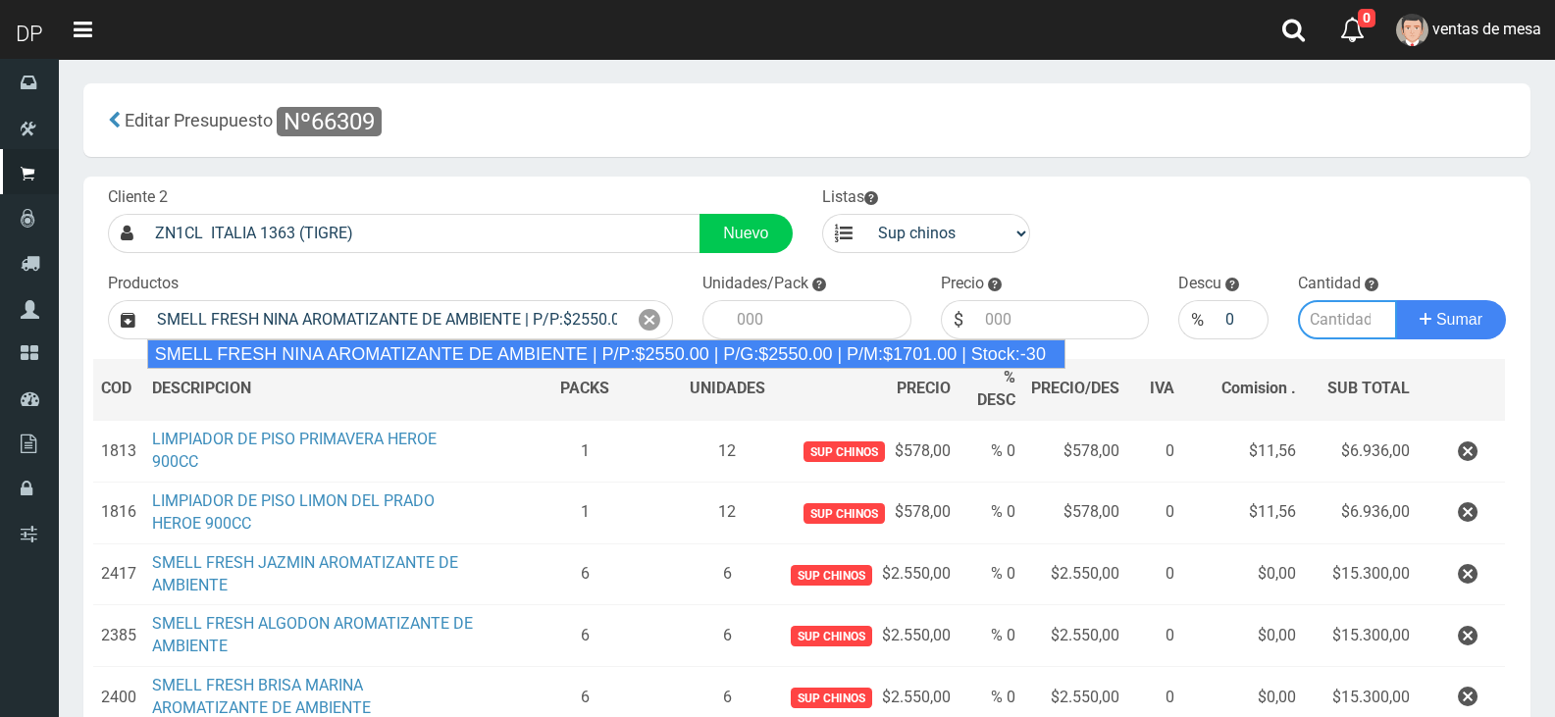
type input "12"
type input "2550.00"
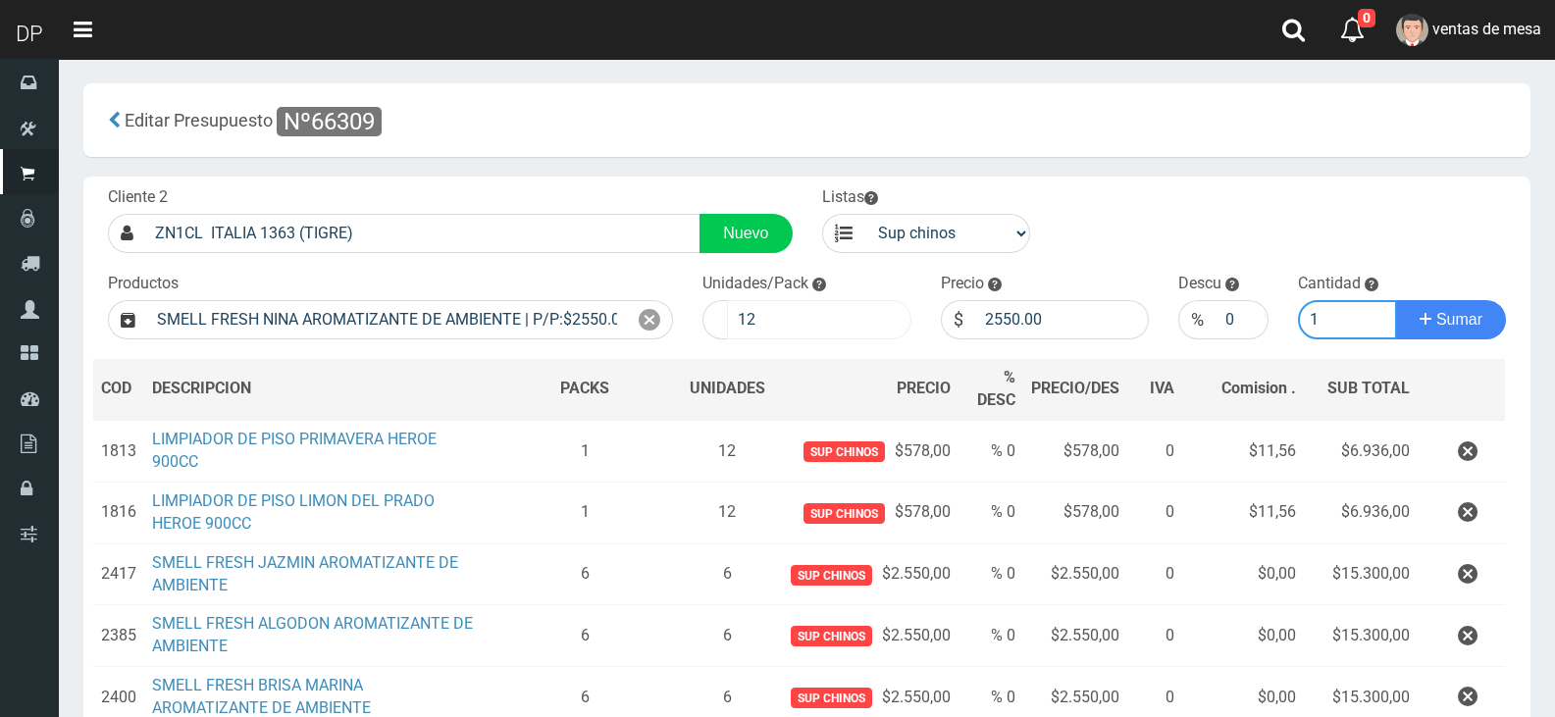
type input "1"
click at [785, 329] on input "12" at bounding box center [819, 319] width 185 height 39
type input "6"
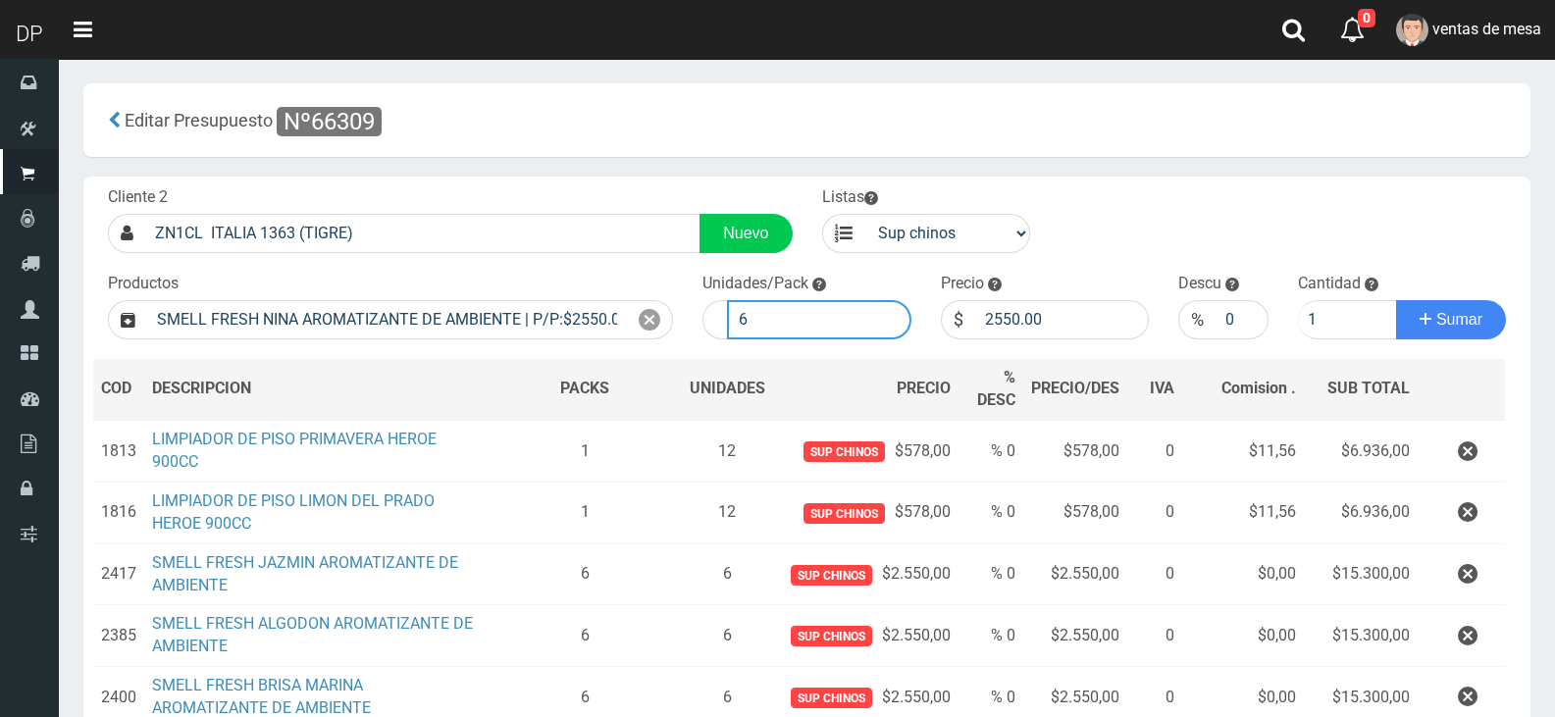
click at [1397, 300] on button "Sumar" at bounding box center [1452, 319] width 110 height 39
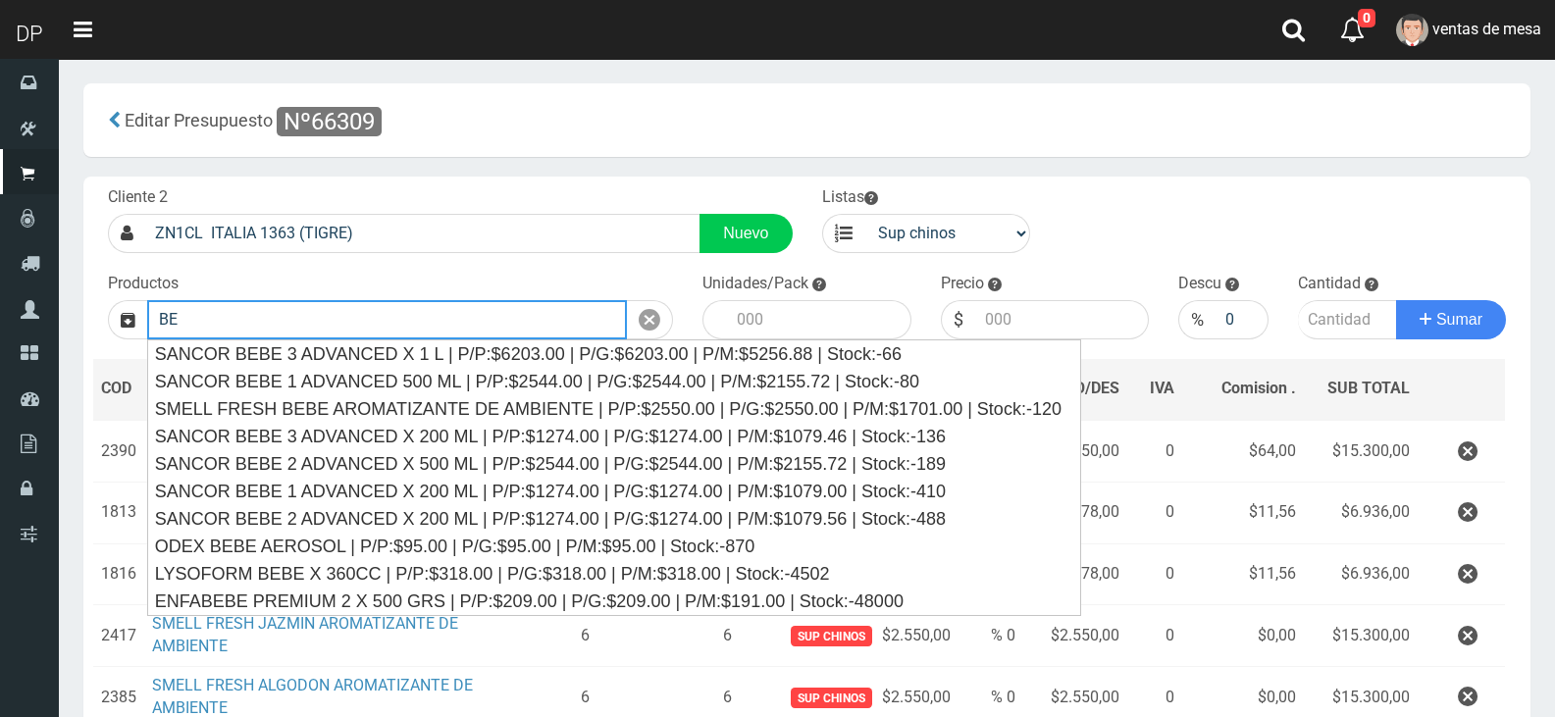
type input "B"
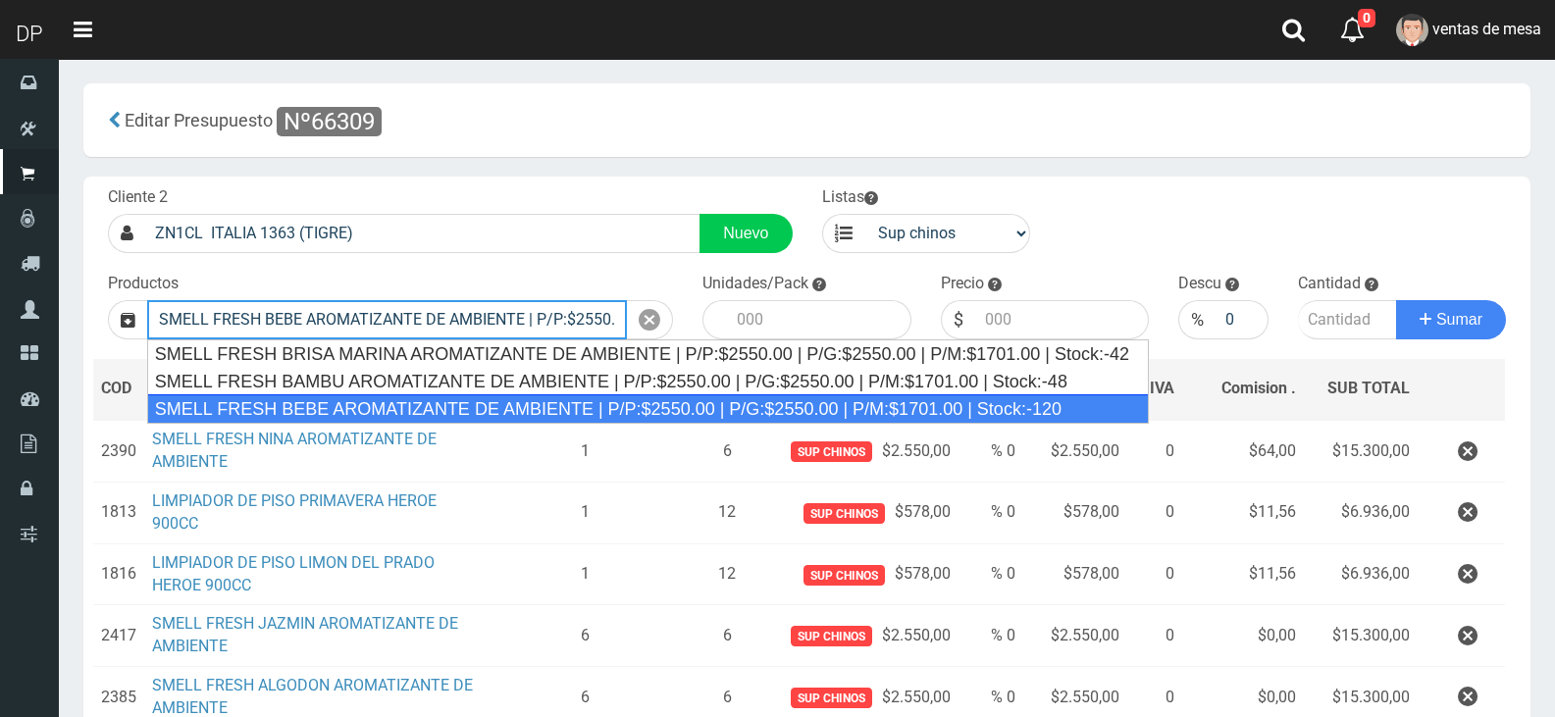
type input "SMELL FRESH BEBE AROMATIZANTE DE AMBIENTE | P/P:$2550.00 | P/G:$2550.00 | P/M:$…"
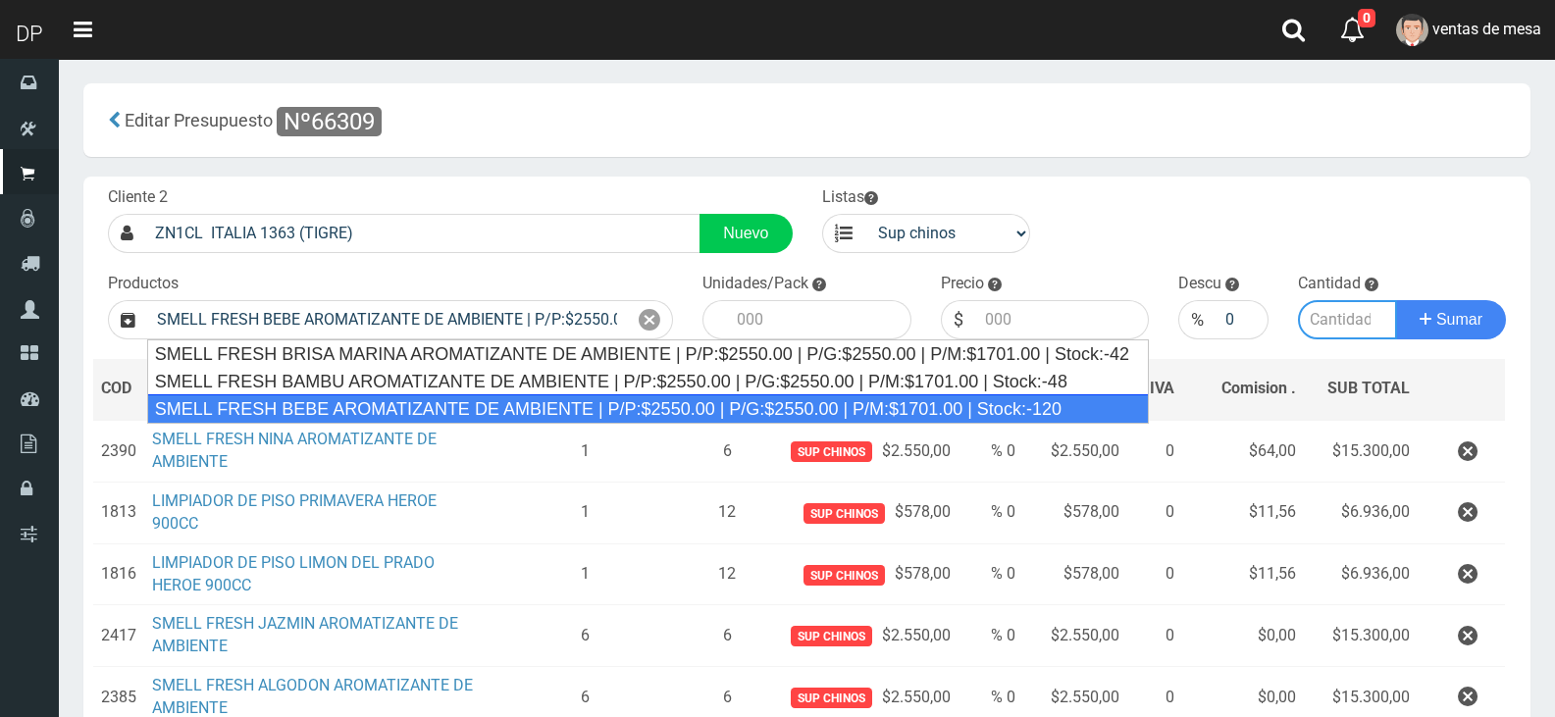
type input "12"
type input "2550.00"
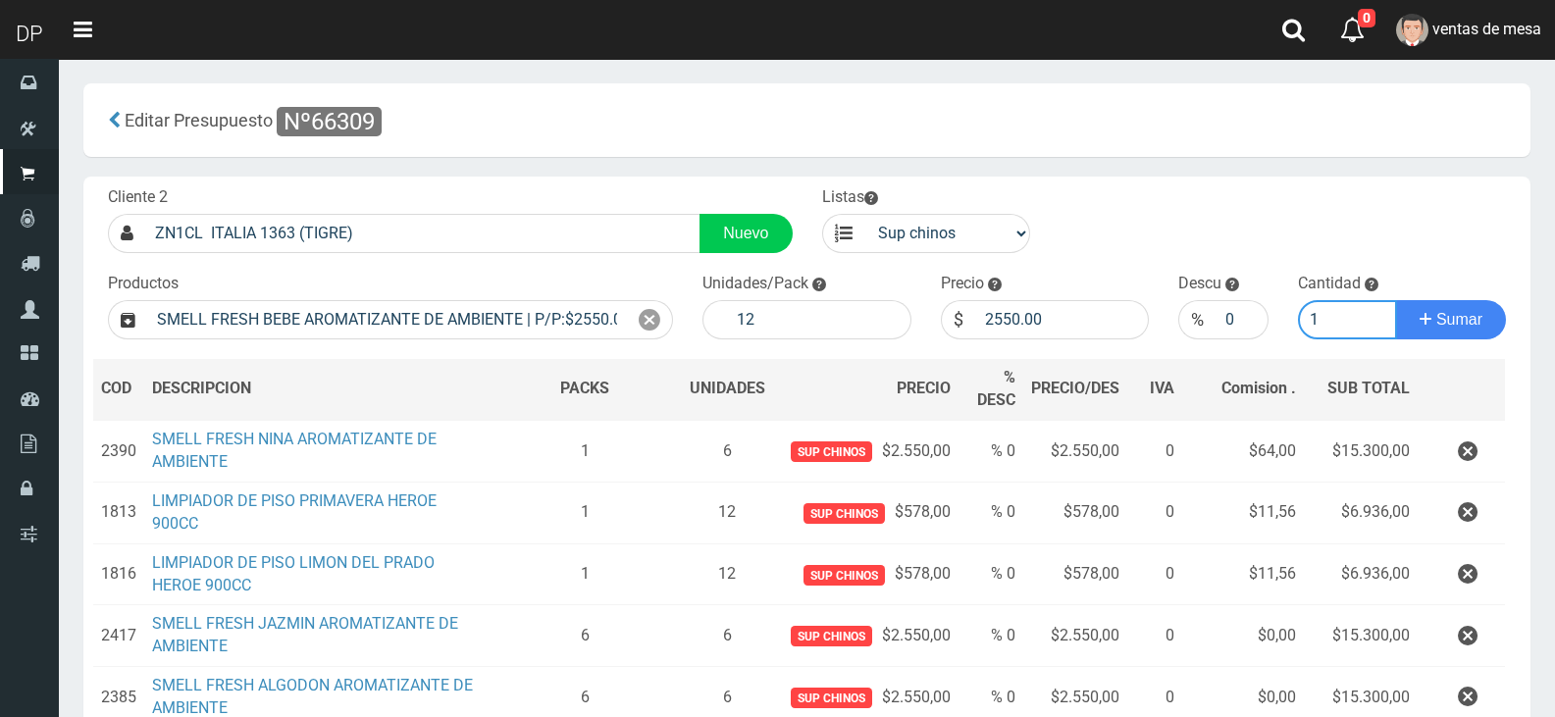
type input "1"
click at [1397, 300] on button "Sumar" at bounding box center [1452, 319] width 110 height 39
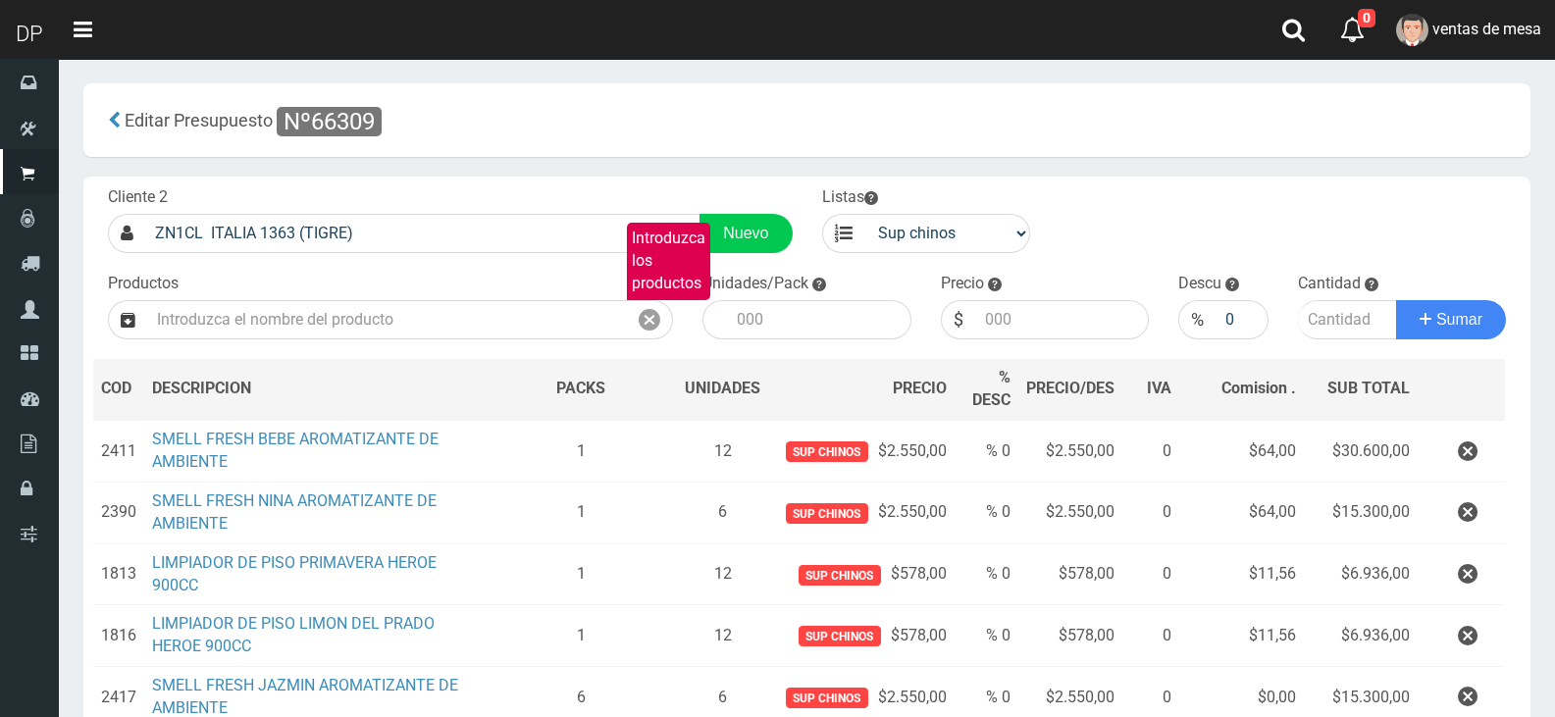
click at [1490, 457] on button "button" at bounding box center [1468, 452] width 59 height 34
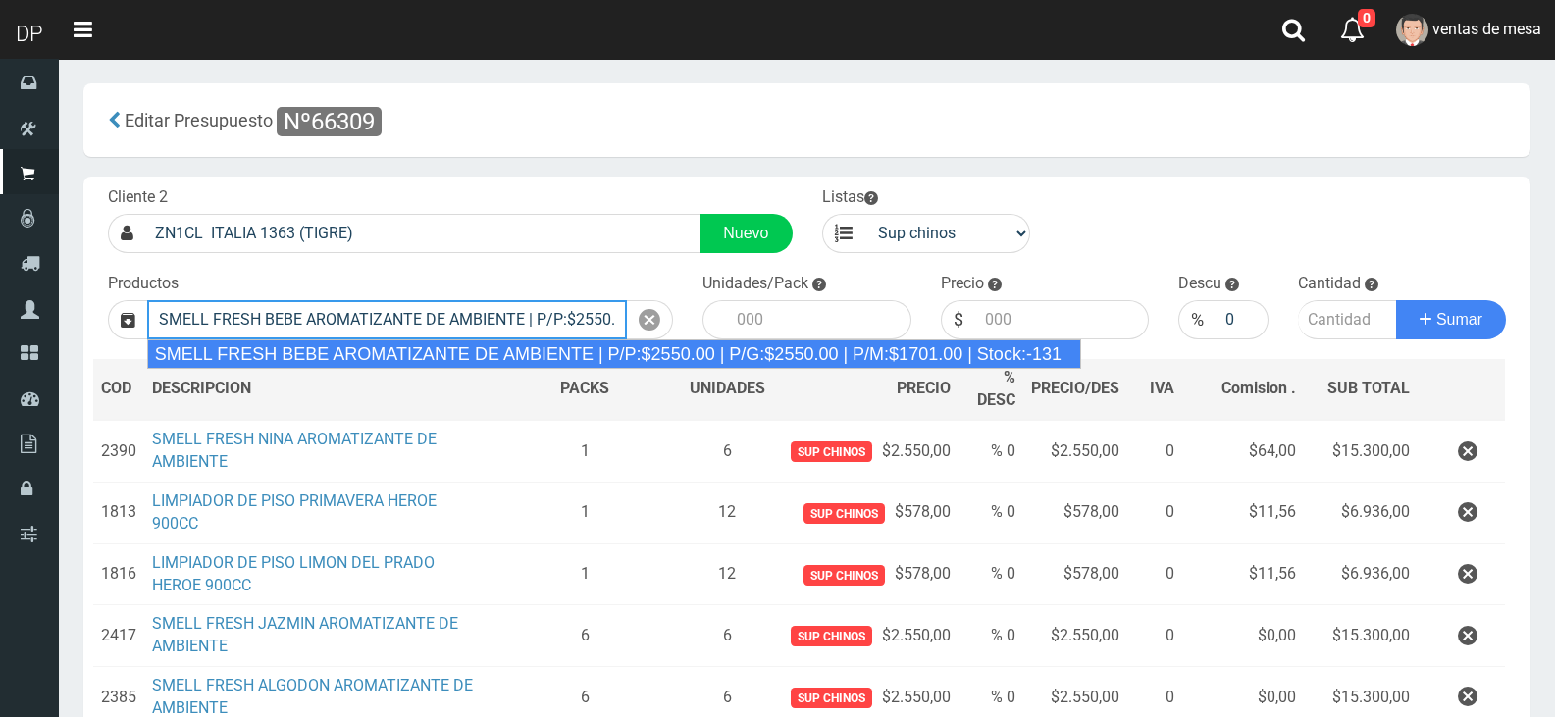
type input "SMELL FRESH BEBE AROMATIZANTE DE AMBIENTE | P/P:$2550.00 | P/G:$2550.00 | P/M:$…"
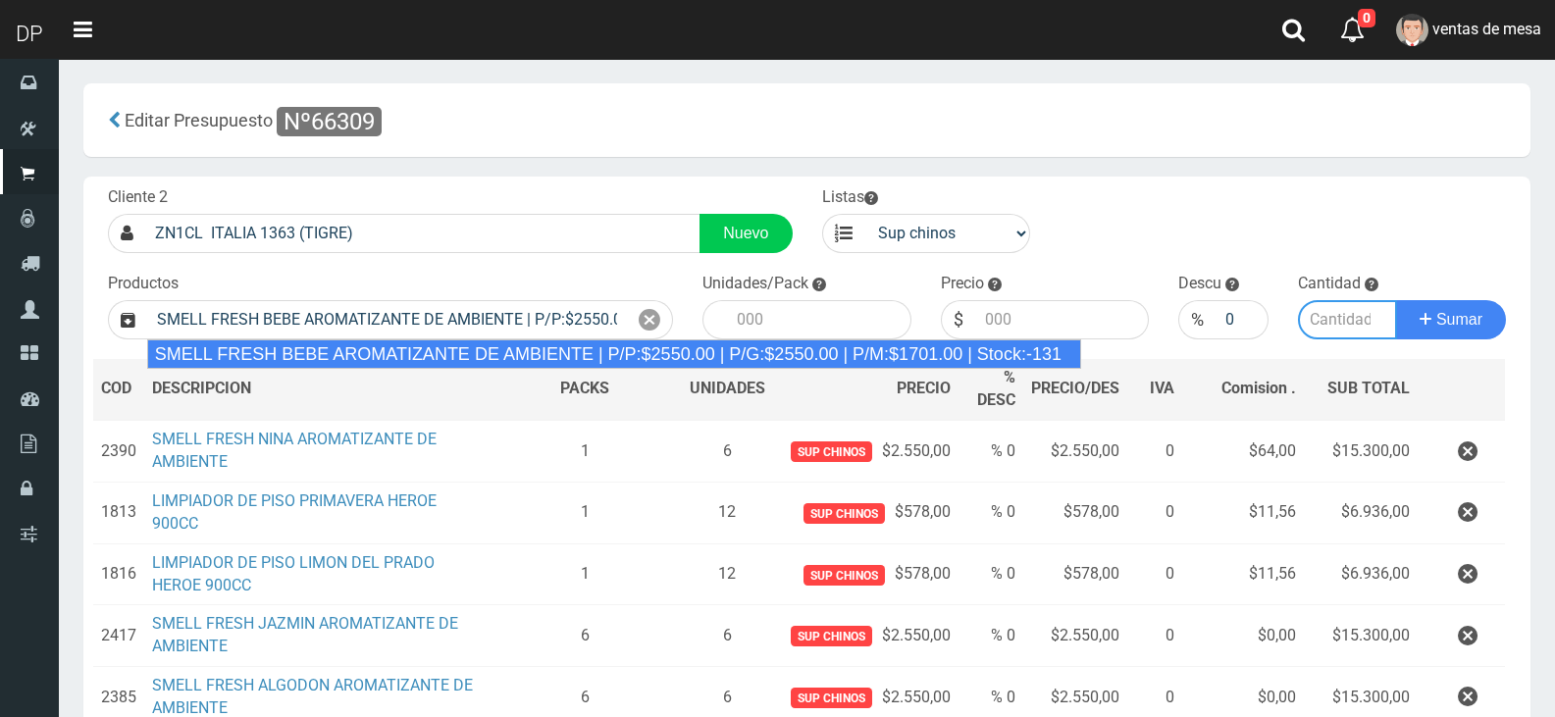
type input "12"
type input "2550.00"
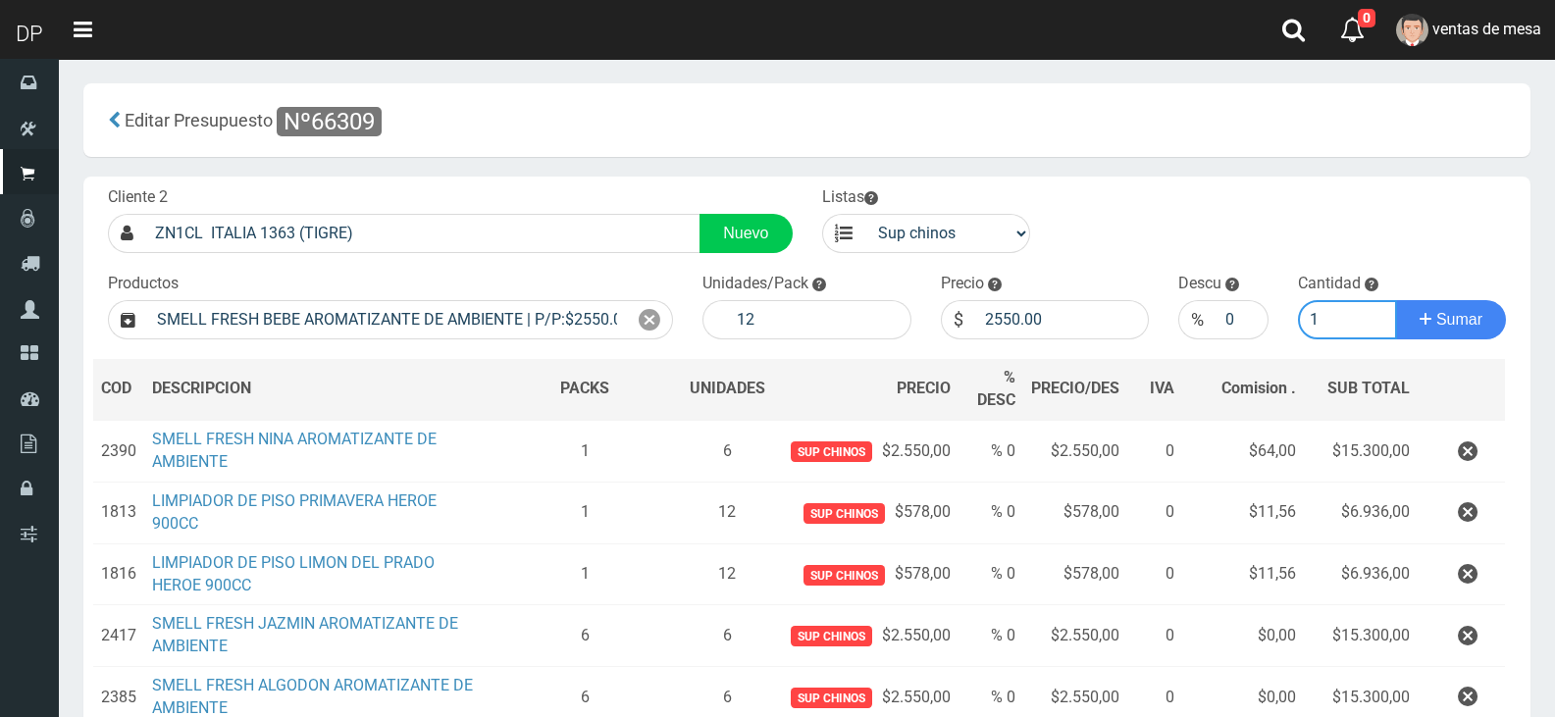
type input "1"
click at [789, 343] on div "Cliente 2 ZN1CL ITALIA 1363 (TIGRE) Nuevo Listas venta publico Sup chinos reven…" at bounding box center [807, 643] width 1448 height 932
click at [789, 332] on input "12" at bounding box center [819, 319] width 185 height 39
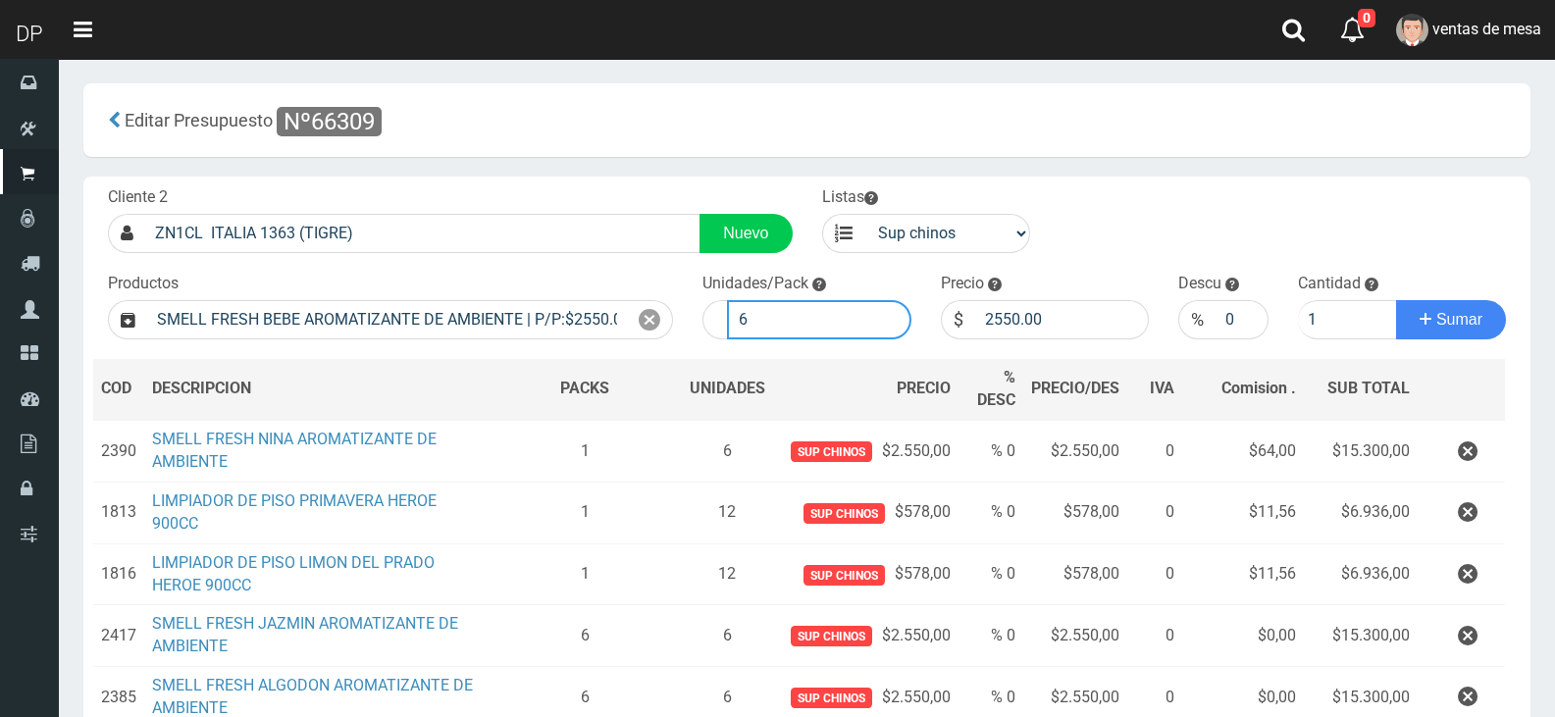
type input "6"
click at [1397, 300] on button "Sumar" at bounding box center [1452, 319] width 110 height 39
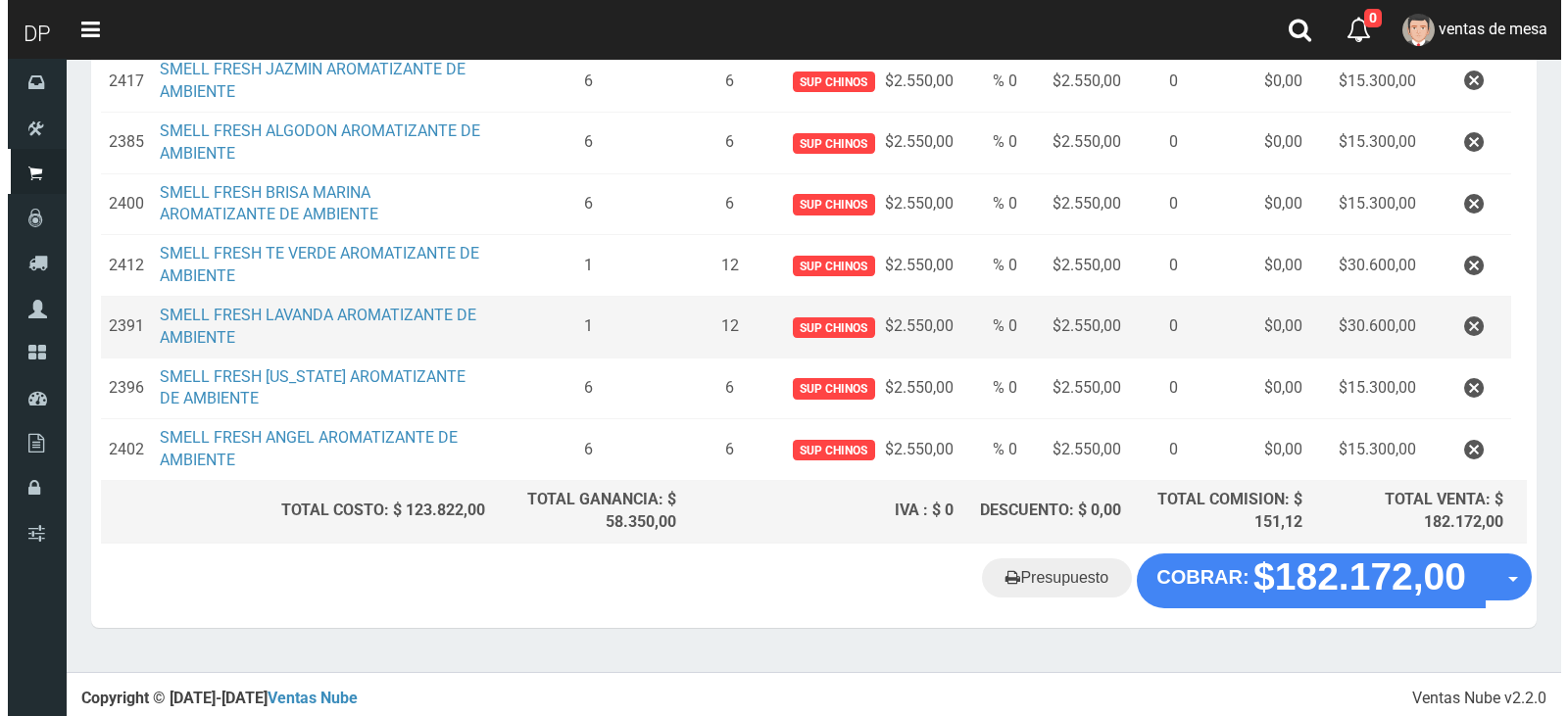
scroll to position [617, 0]
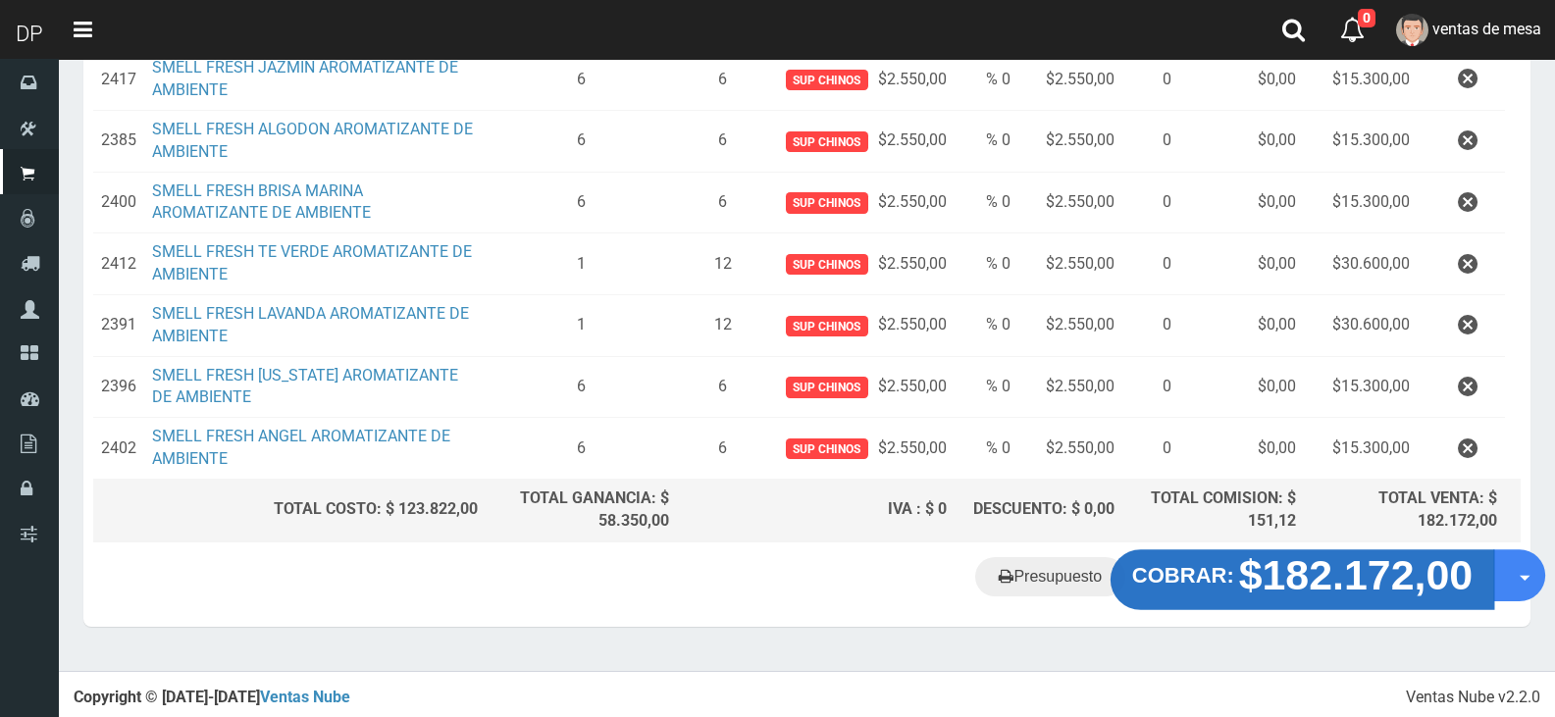
click at [1228, 566] on strong "COBRAR:" at bounding box center [1184, 575] width 102 height 24
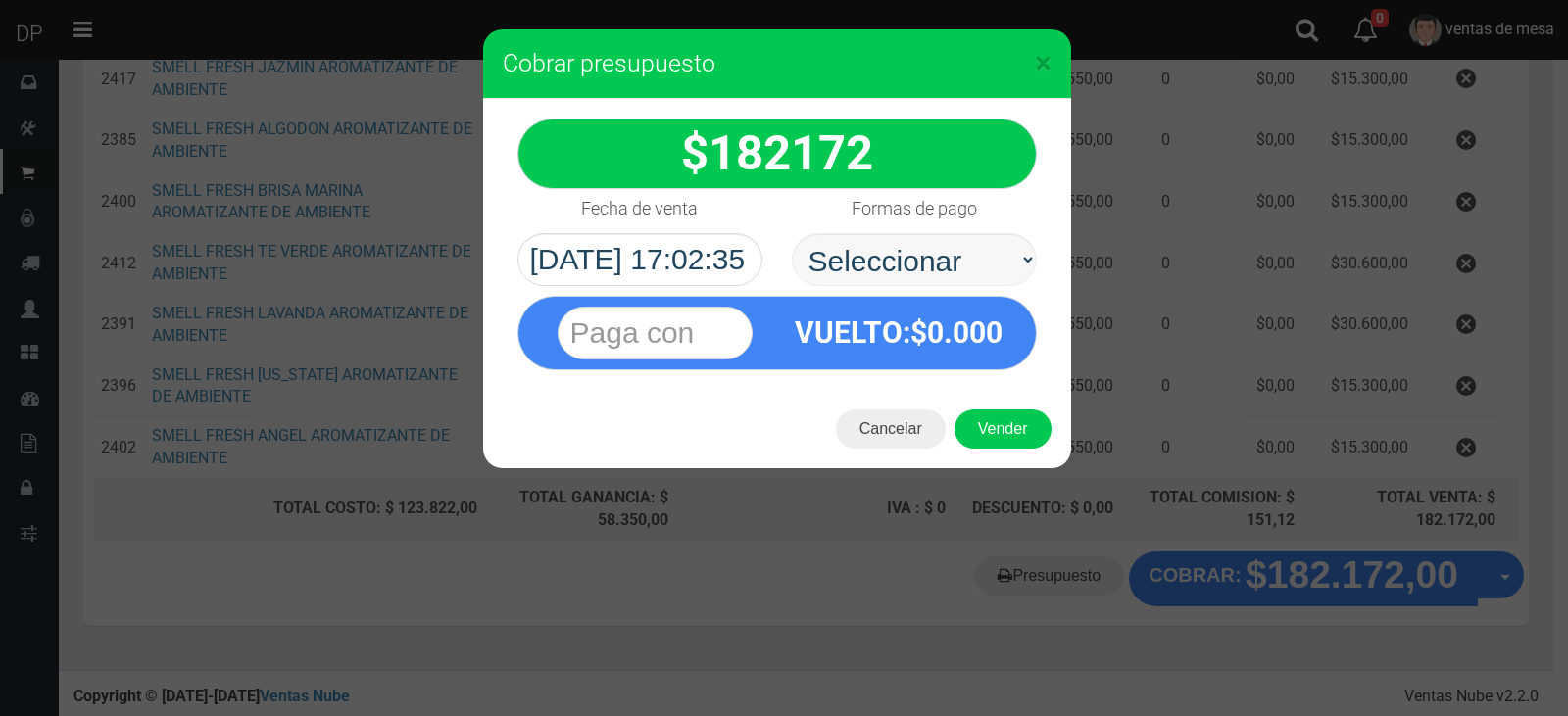
select select "Efectivo"
click at [792, 234] on select "Seleccionar Efectivo Tarjeta de Crédito Depósito Débito" at bounding box center [914, 260] width 245 height 53
click at [986, 392] on div "Cancelar Vender" at bounding box center [777, 429] width 588 height 79
click at [1002, 426] on button "Vender" at bounding box center [1003, 428] width 97 height 39
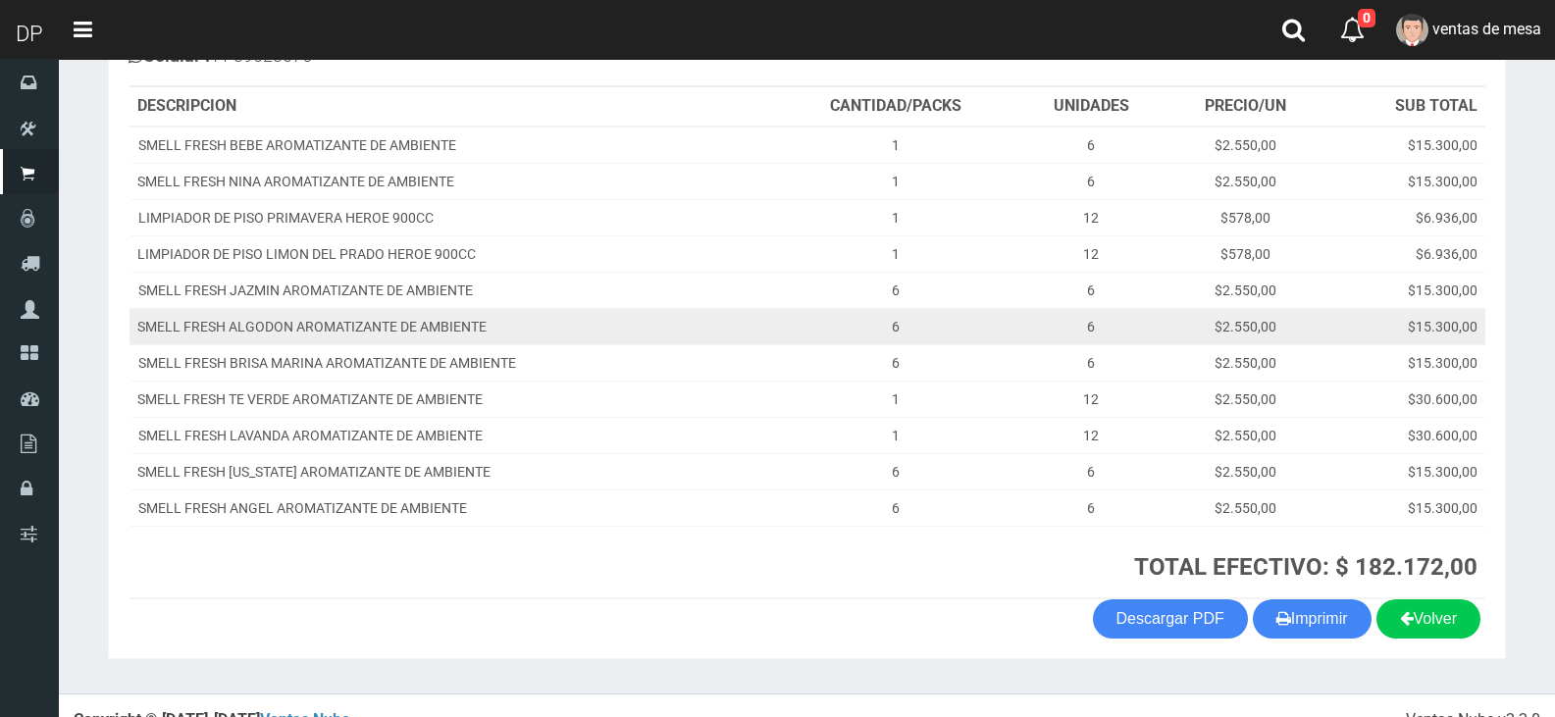
scroll to position [294, 0]
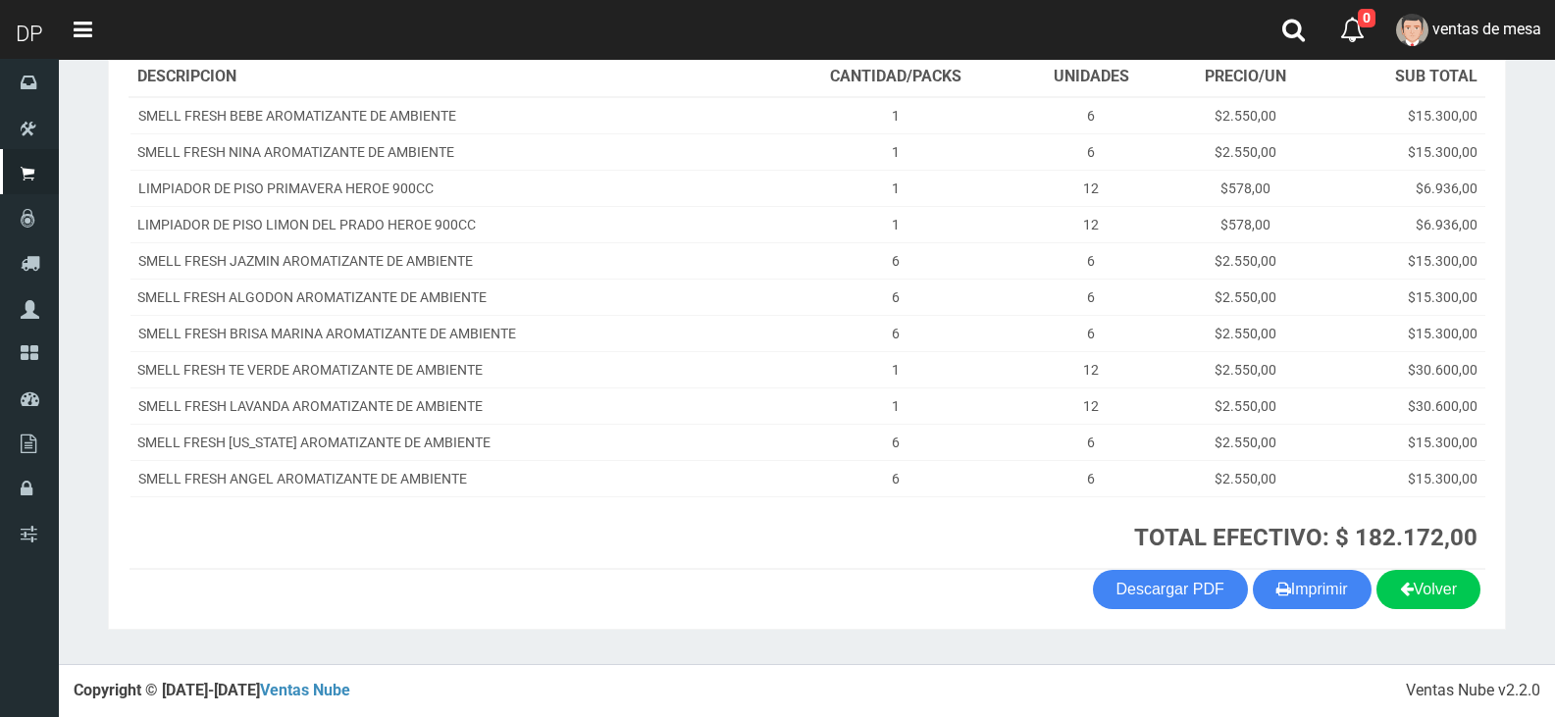
click at [1332, 568] on th "TOTAL EFECTIVO: $ 182.172,00" at bounding box center [1130, 533] width 711 height 73
click at [1329, 582] on button "Imprimir" at bounding box center [1312, 589] width 119 height 39
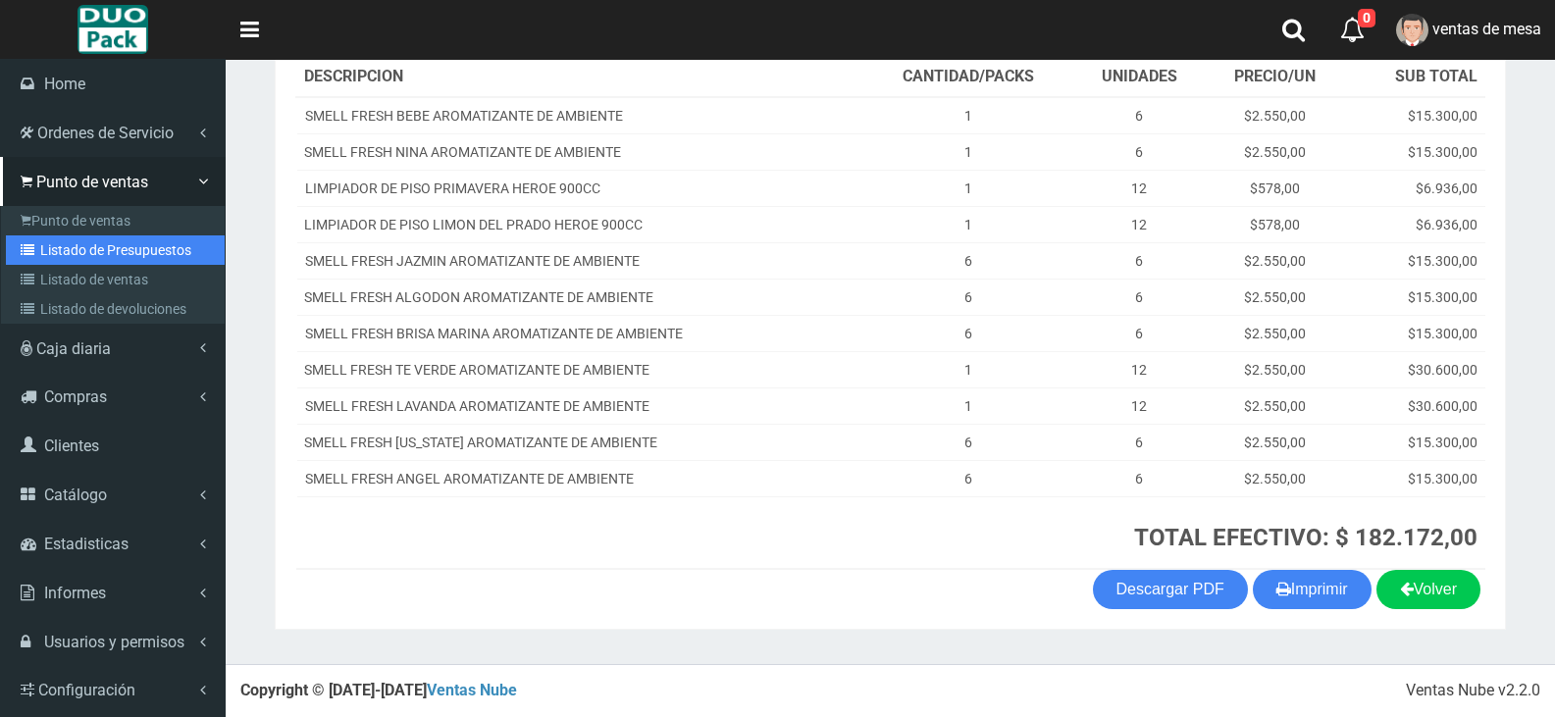
click at [84, 251] on link "Listado de Presupuestos" at bounding box center [115, 250] width 219 height 29
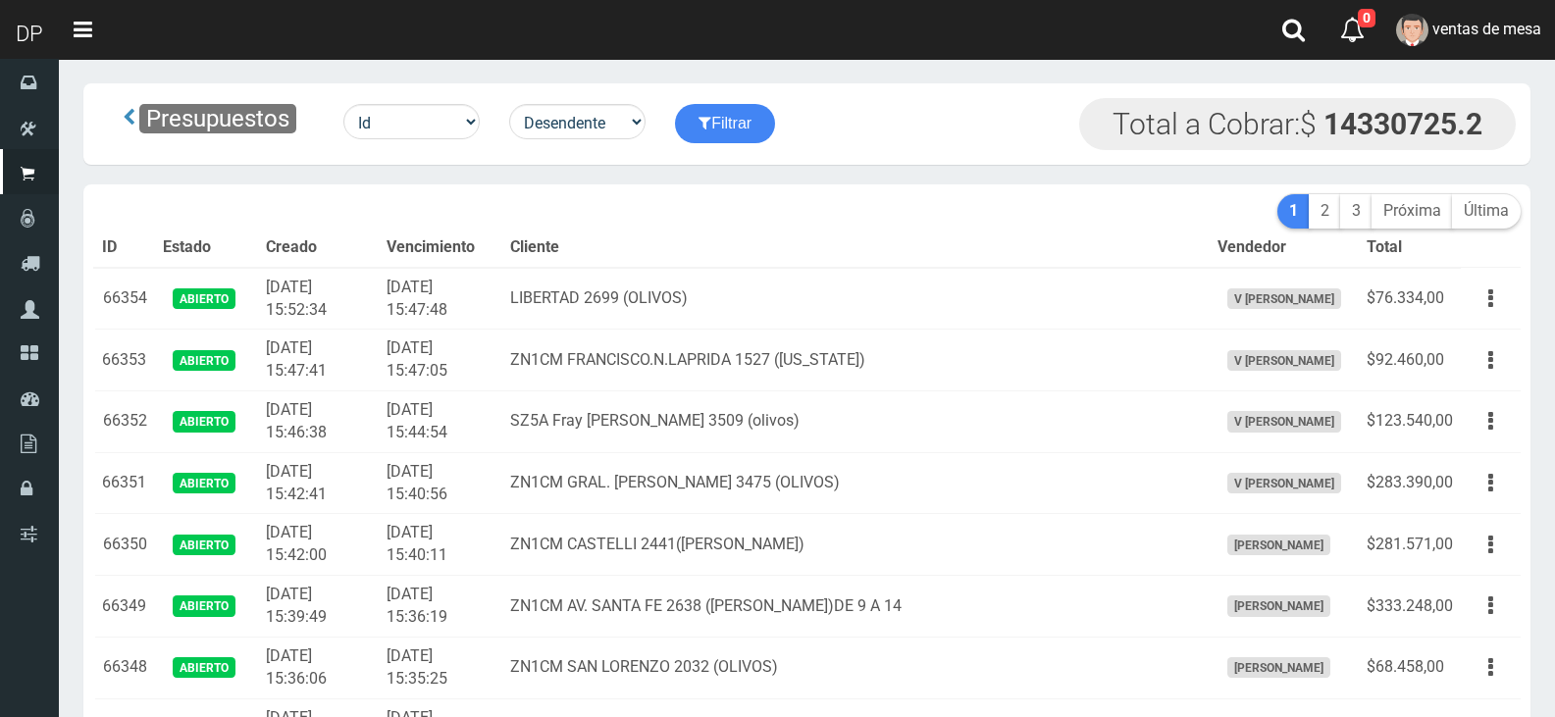
click at [502, 240] on th "Vencimiento" at bounding box center [441, 248] width 124 height 39
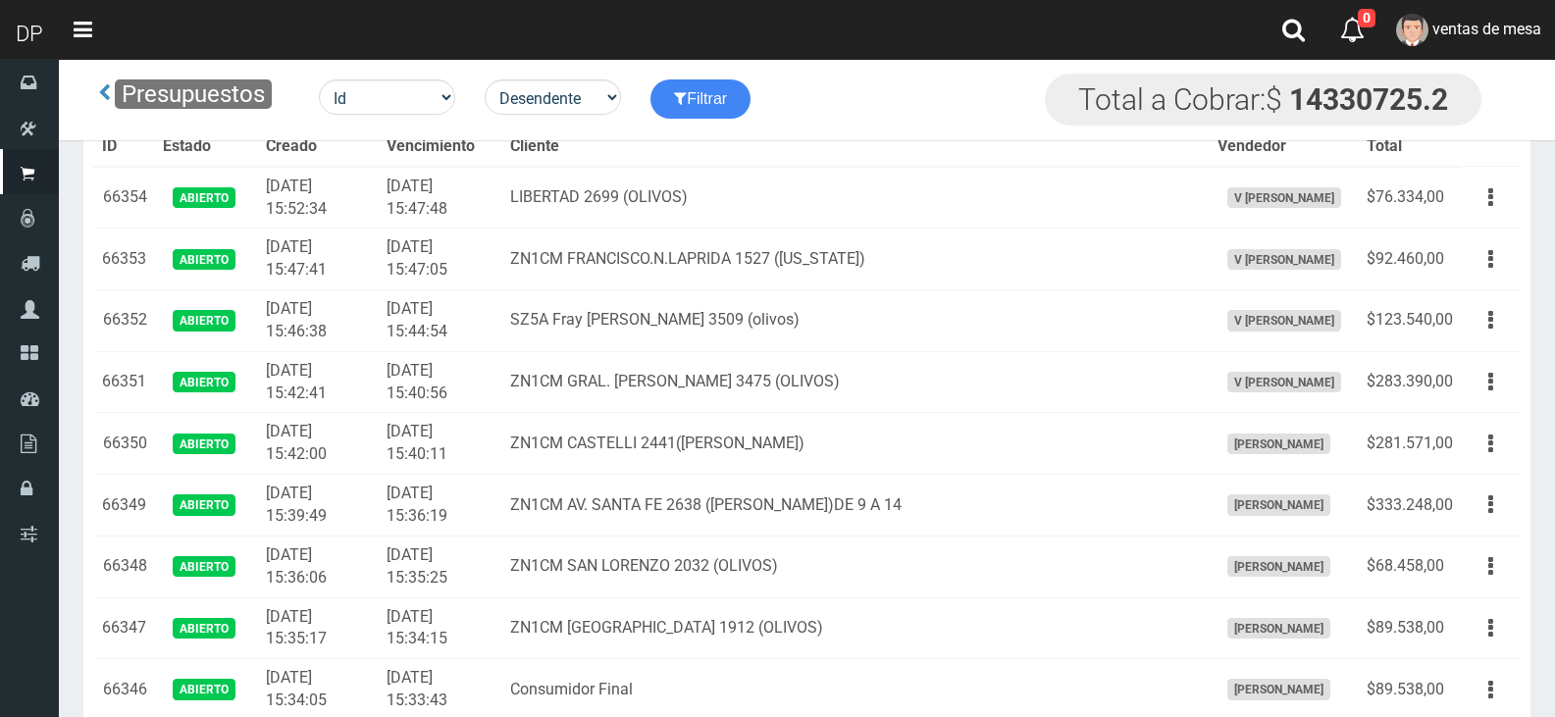
scroll to position [2709, 0]
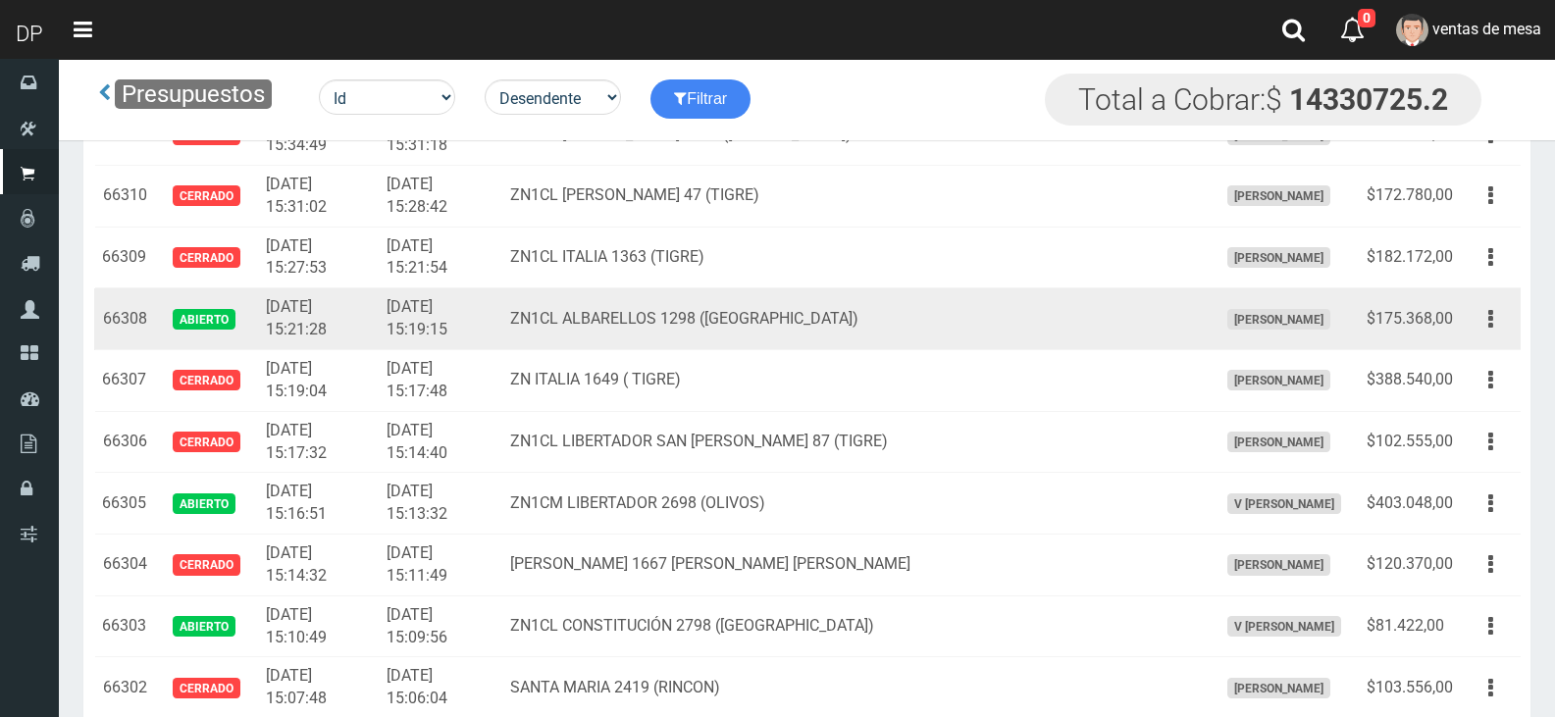
click at [1466, 334] on td "Editar Imprimir Eliminar" at bounding box center [1491, 320] width 60 height 62
click at [1477, 329] on button "button" at bounding box center [1491, 319] width 44 height 34
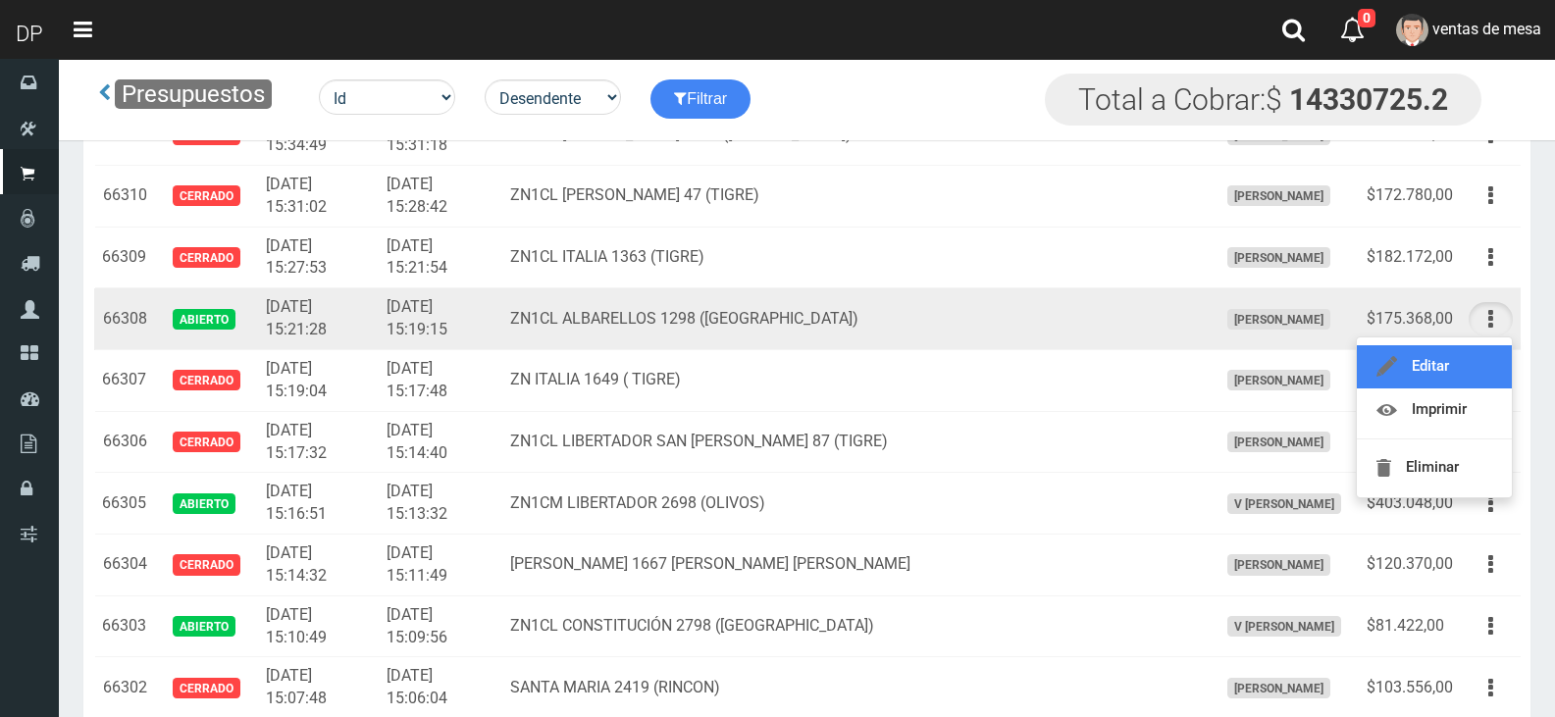
click at [1494, 358] on link "Editar" at bounding box center [1434, 366] width 155 height 43
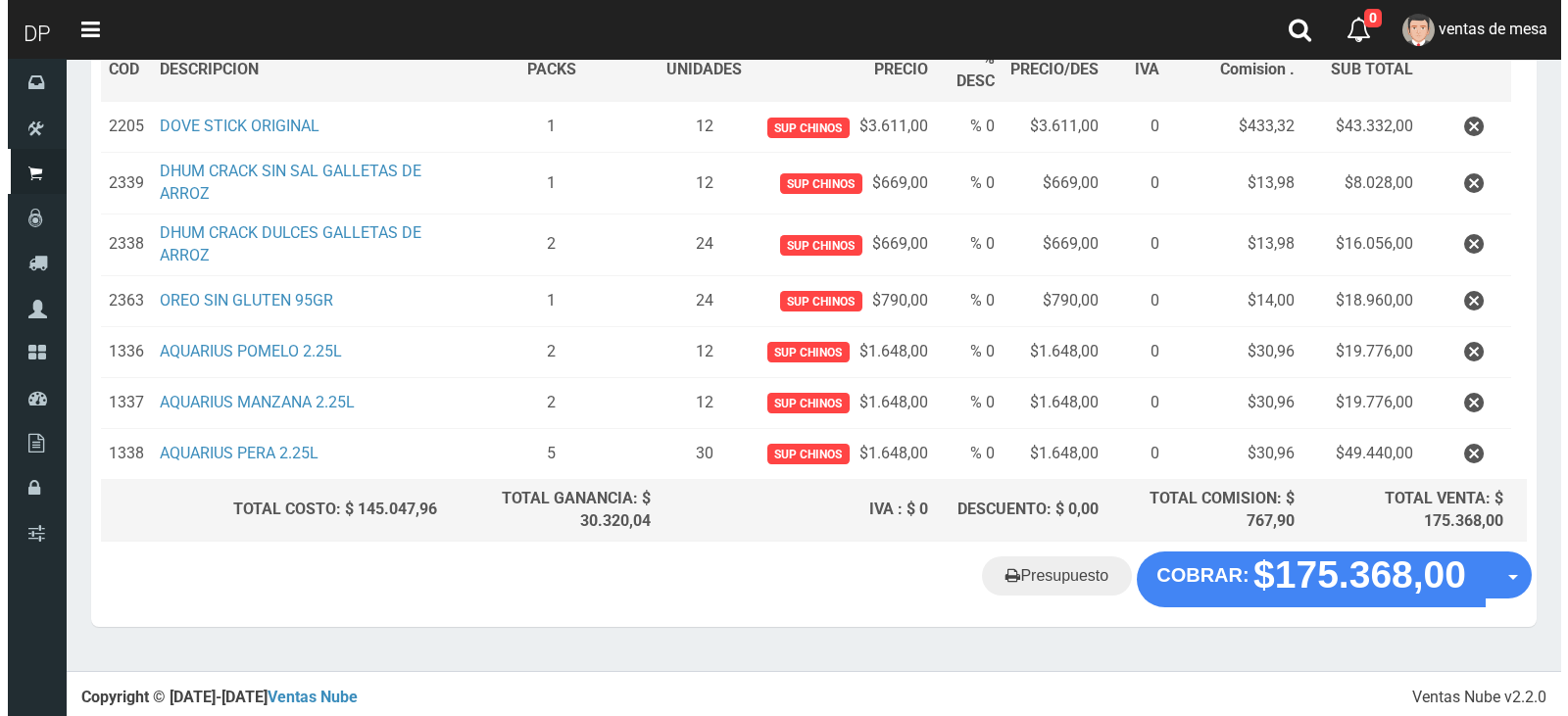
scroll to position [320, 0]
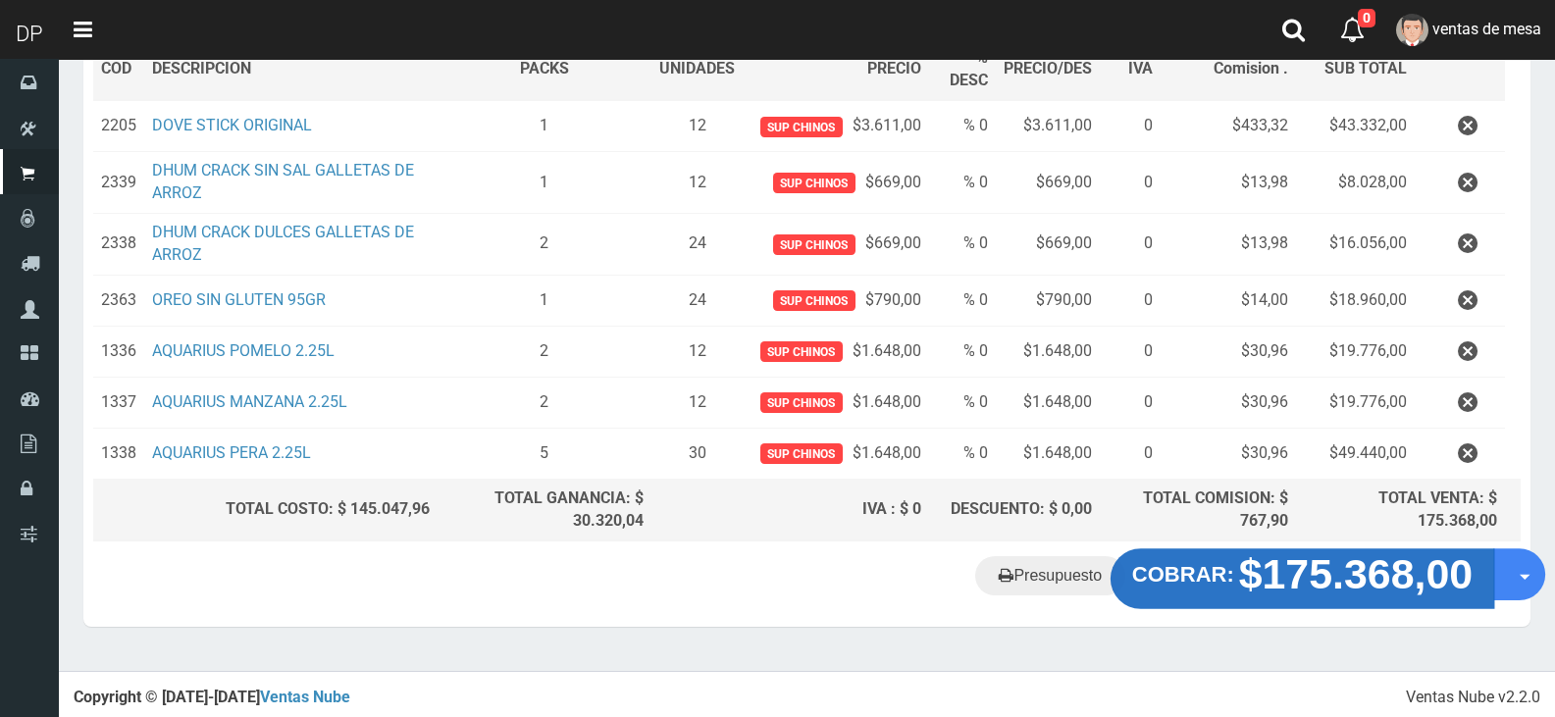
click at [1272, 589] on strong "$175.368,00" at bounding box center [1356, 575] width 235 height 46
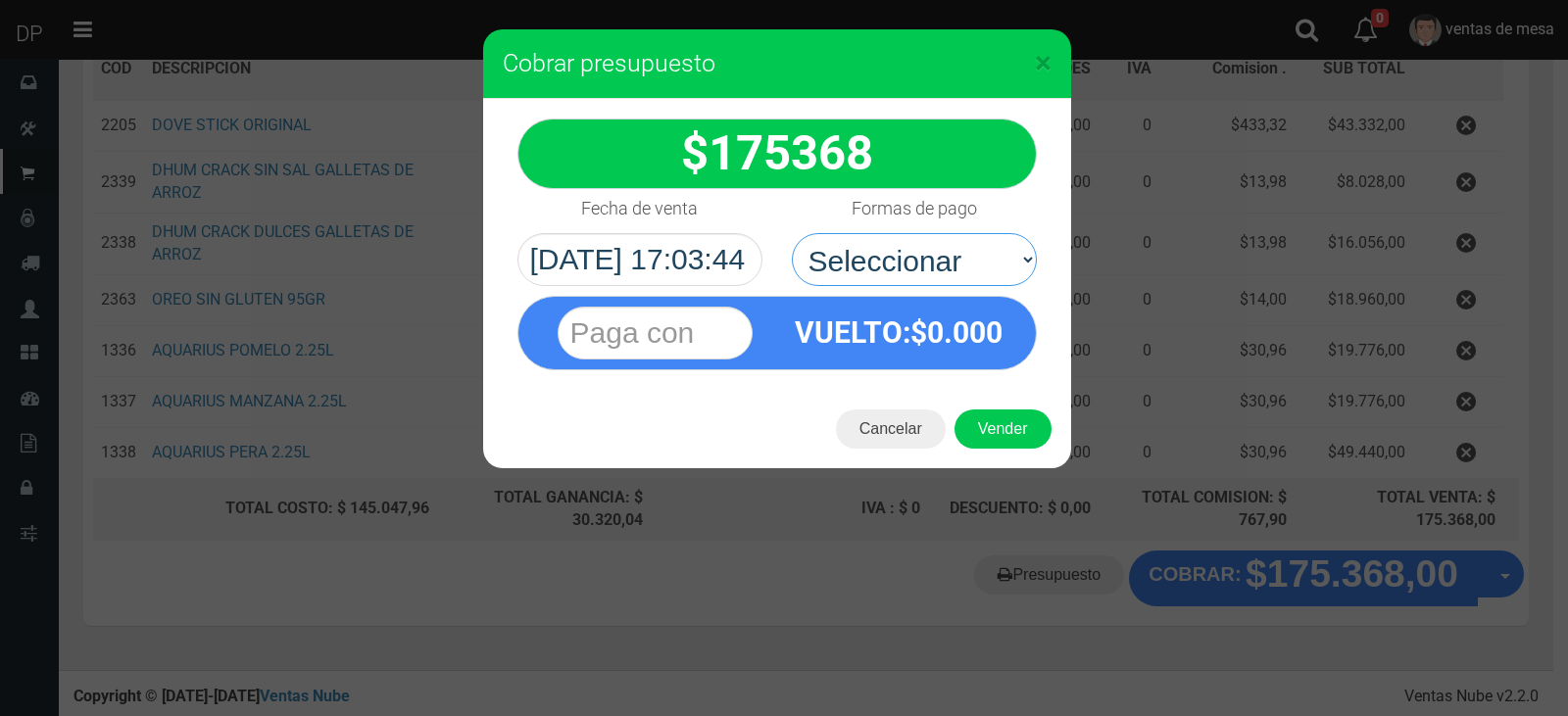
drag, startPoint x: 960, startPoint y: 295, endPoint x: 959, endPoint y: 286, distance: 9.1
click at [957, 272] on select "Seleccionar Efectivo Tarjeta de Crédito Depósito Débito" at bounding box center [914, 260] width 245 height 53
select select "Efectivo"
click at [792, 234] on select "Seleccionar Efectivo Tarjeta de Crédito Depósito Débito" at bounding box center [914, 260] width 245 height 53
click at [994, 415] on button "Vender" at bounding box center [1003, 428] width 97 height 39
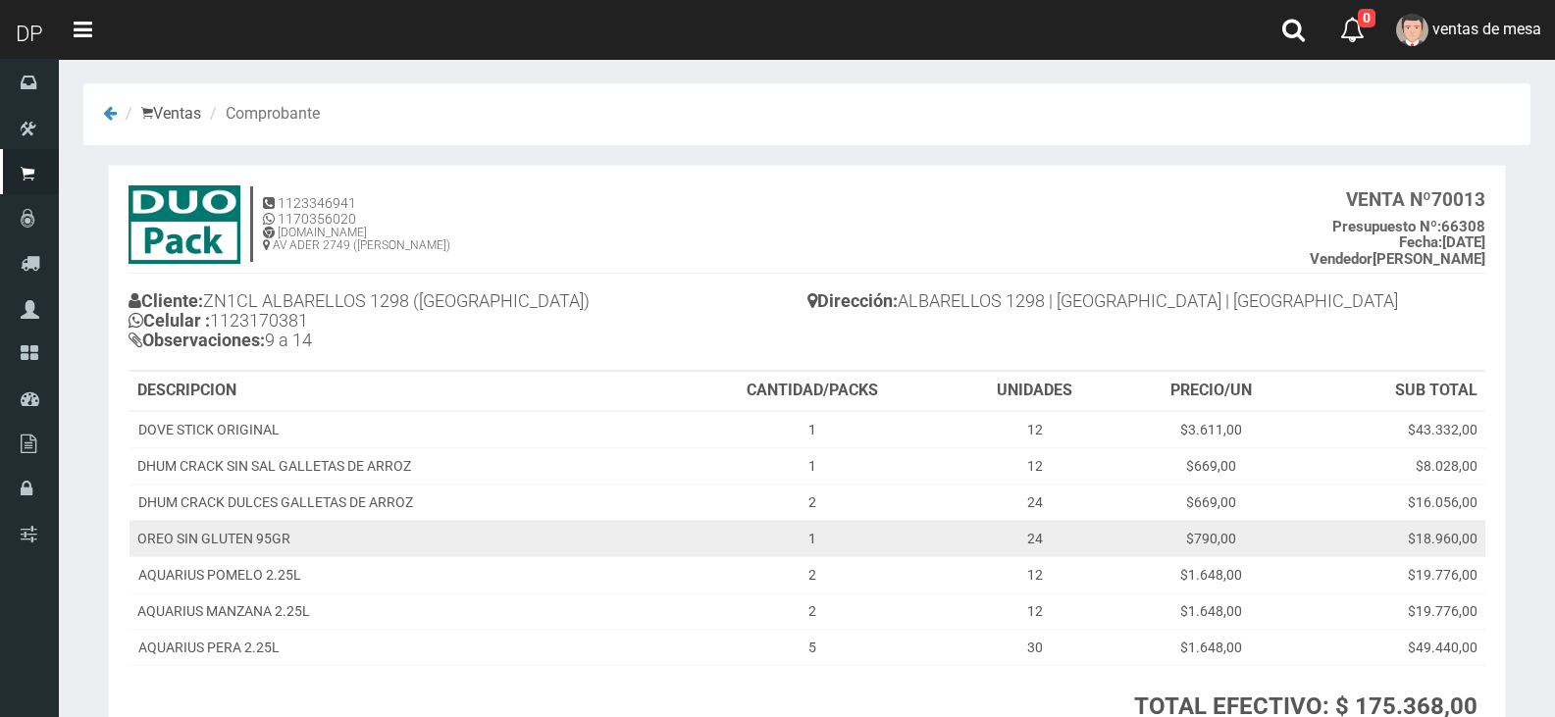
scroll to position [169, 0]
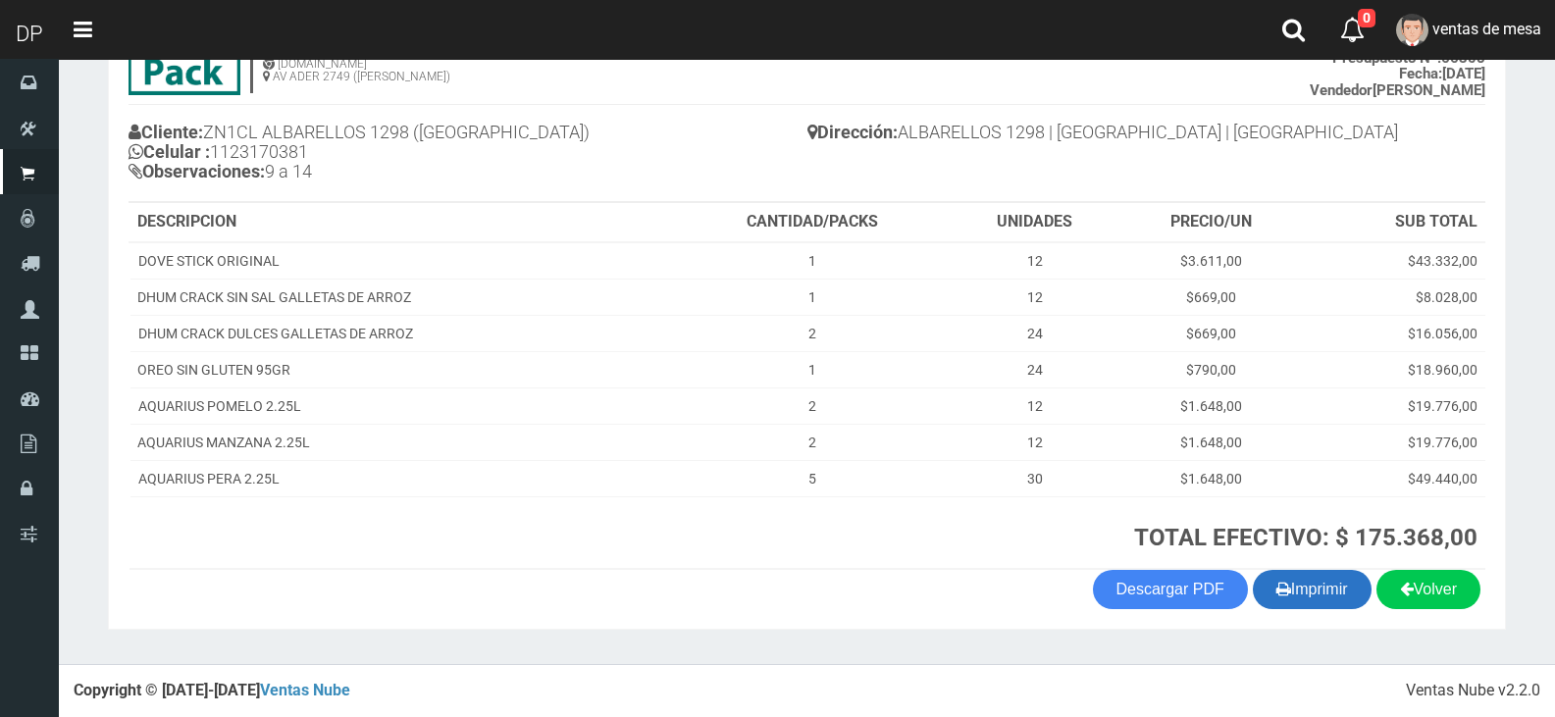
click at [1284, 590] on button "Imprimir" at bounding box center [1312, 589] width 119 height 39
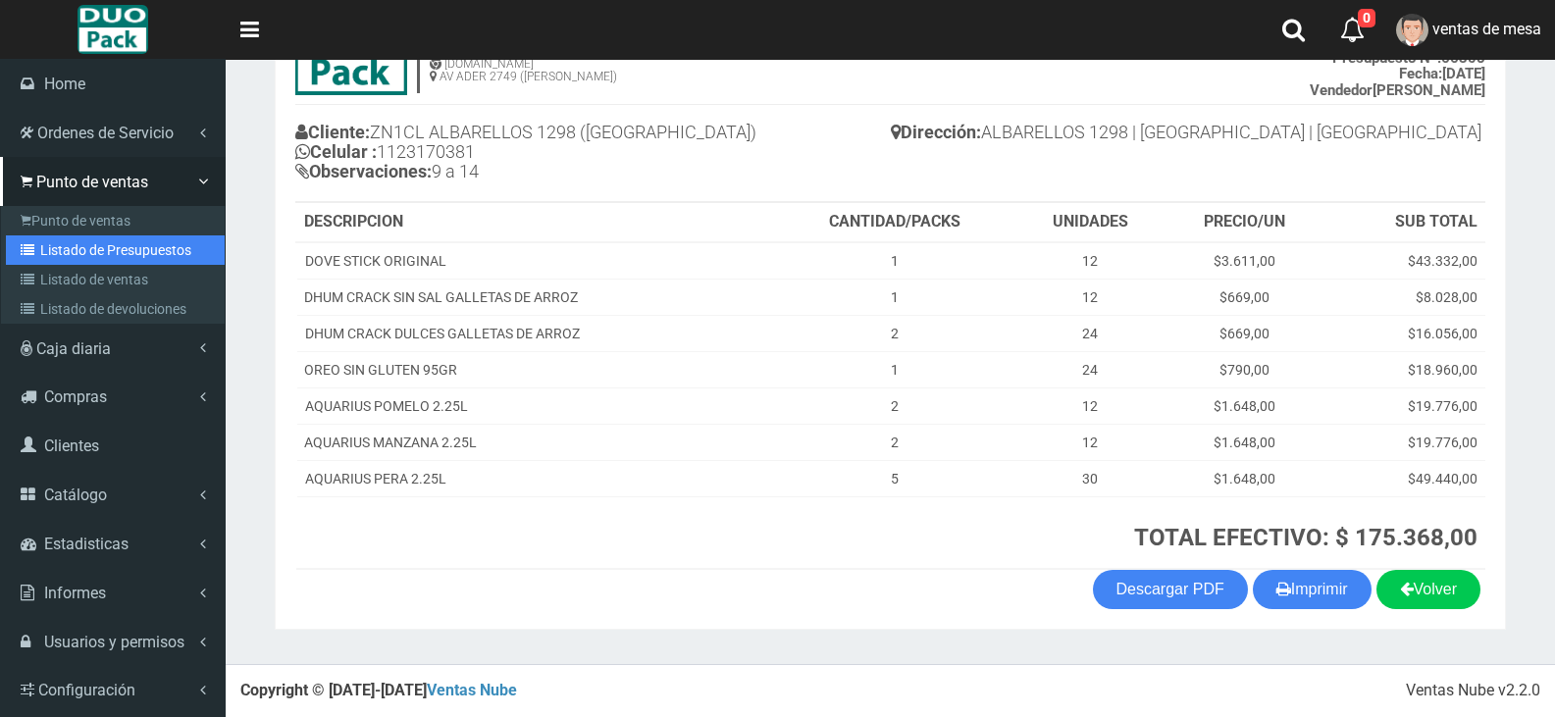
drag, startPoint x: 74, startPoint y: 248, endPoint x: 92, endPoint y: 239, distance: 20.6
click at [76, 248] on link "Listado de Presupuestos" at bounding box center [115, 250] width 219 height 29
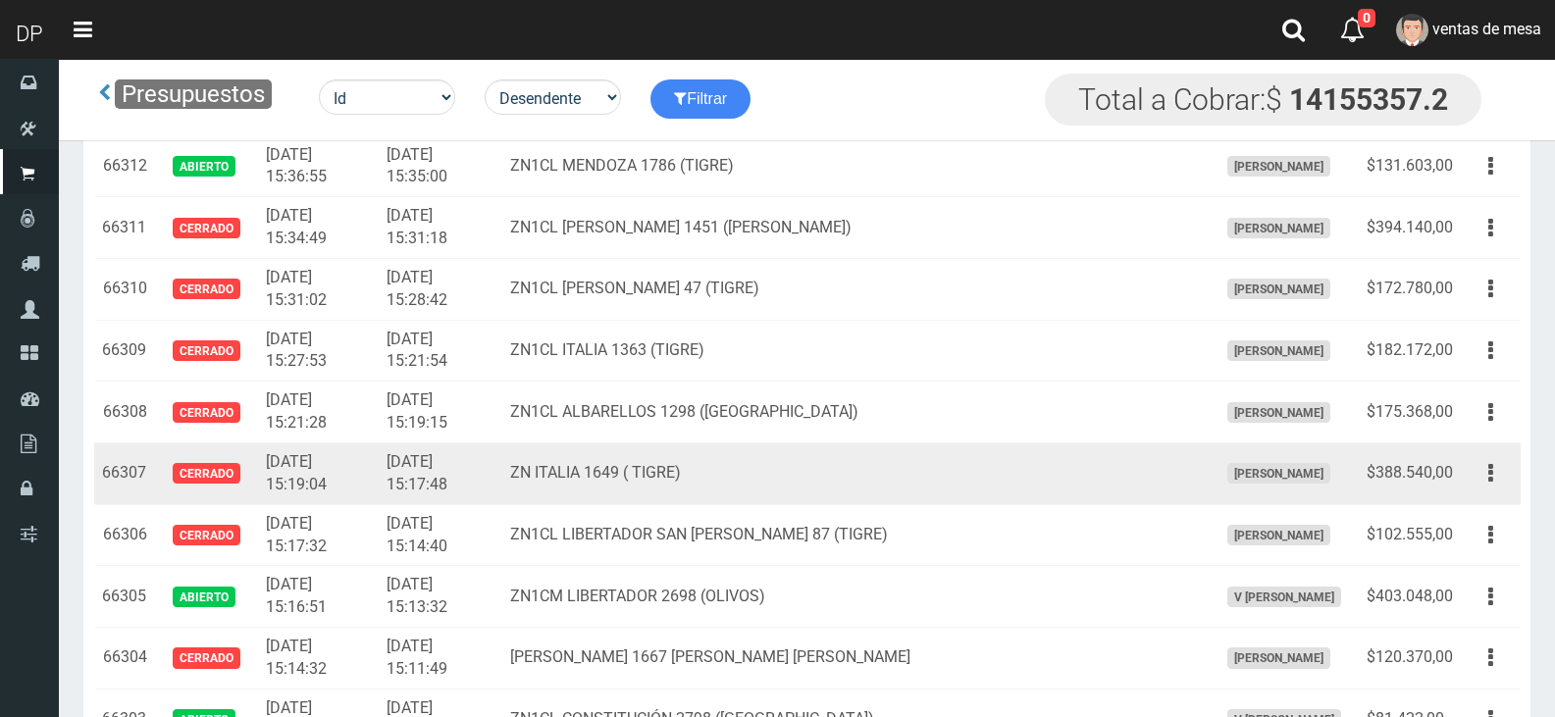
scroll to position [2610, 0]
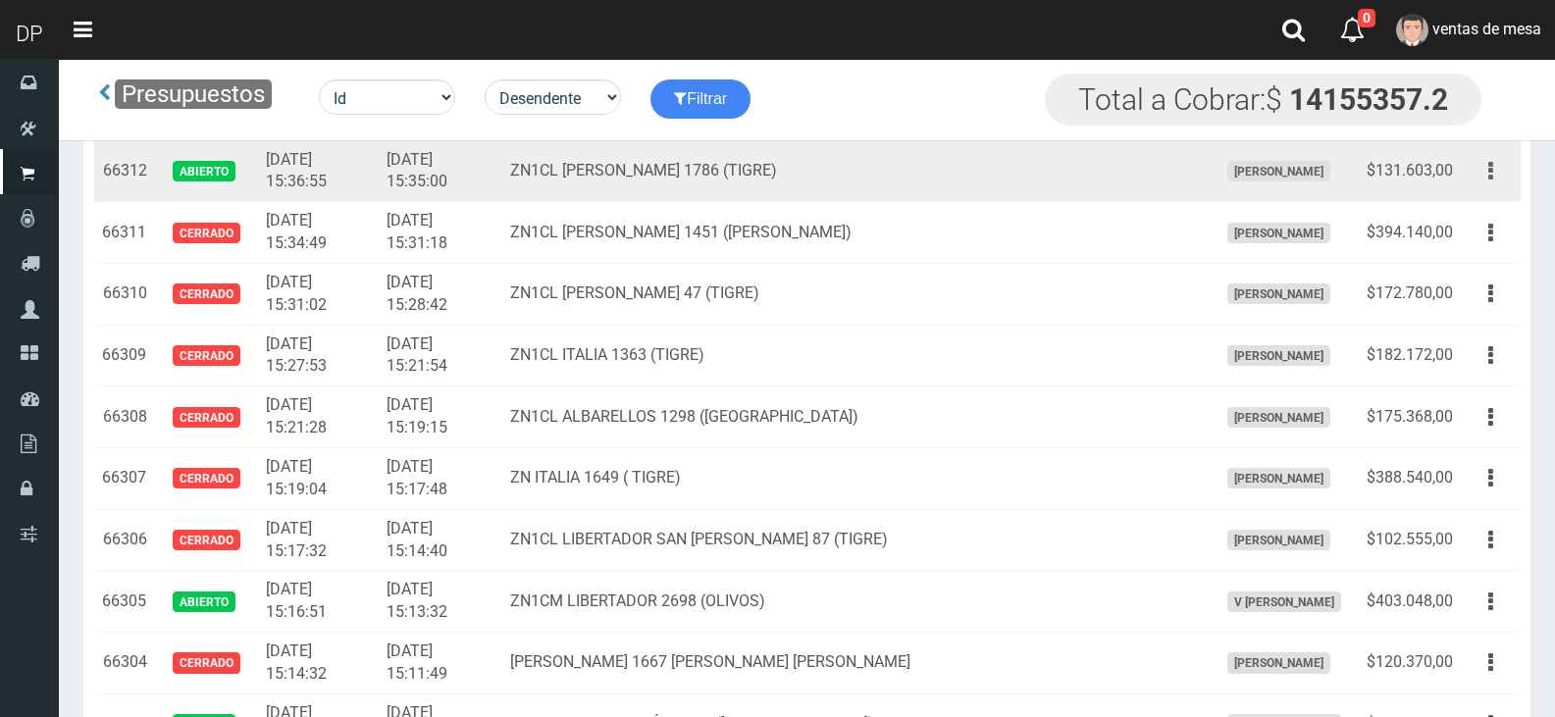
click button "button"
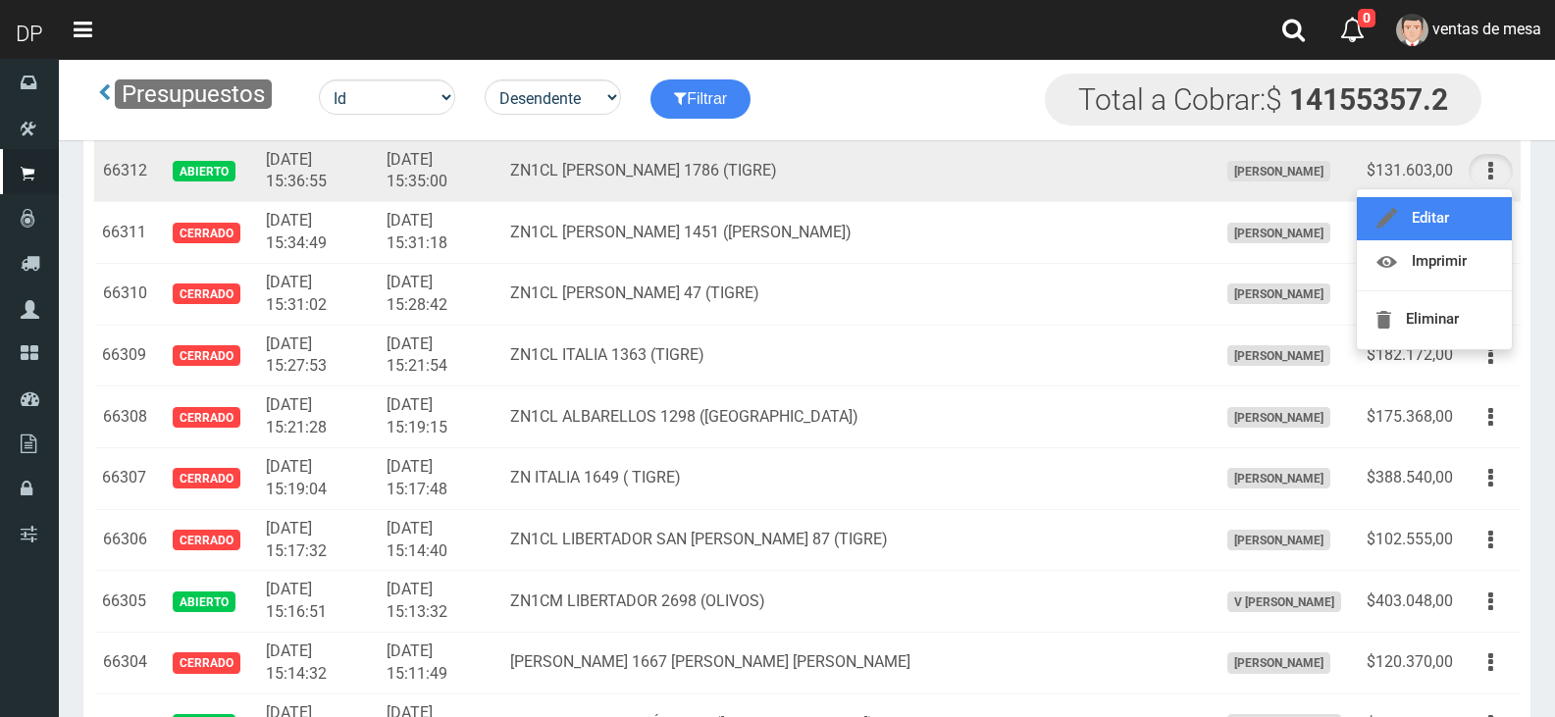
click link "Editar"
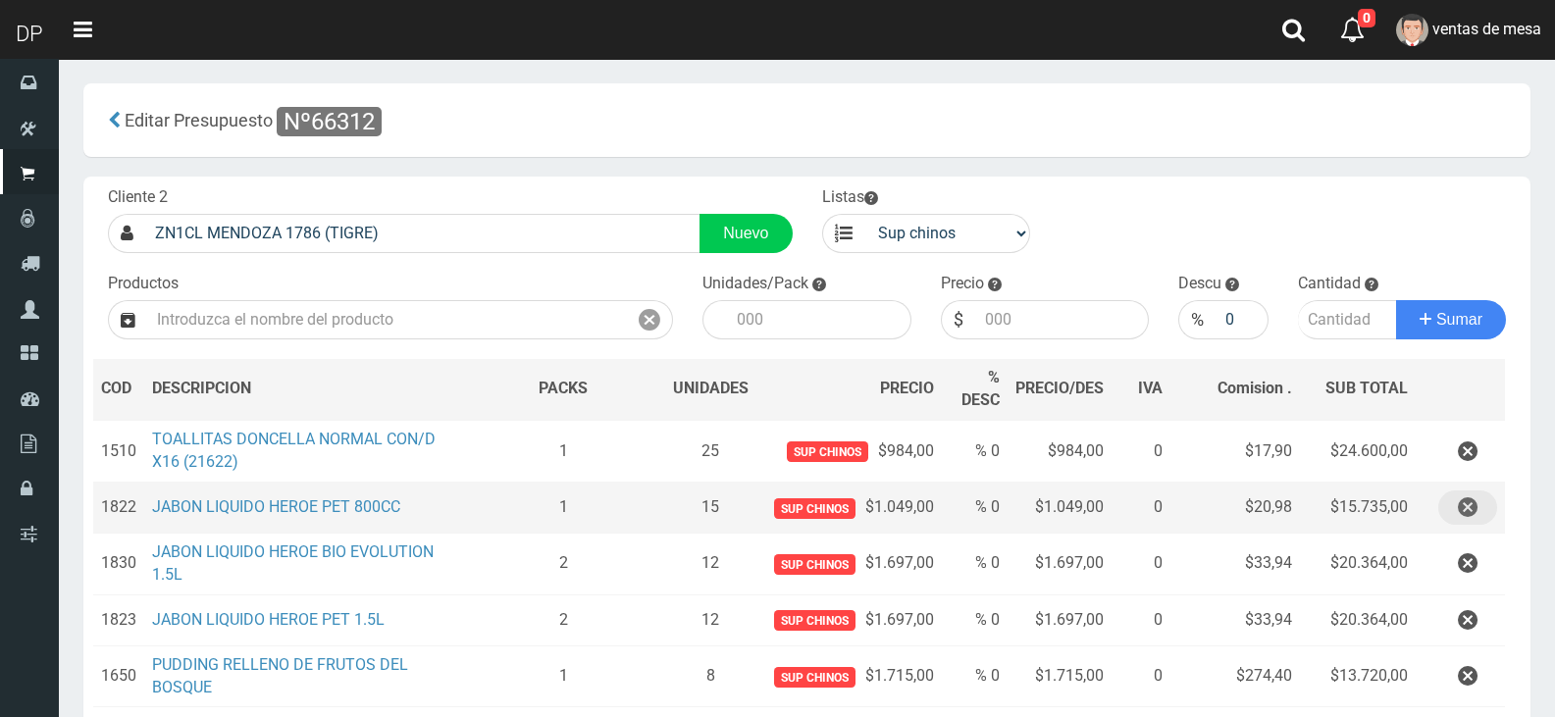
click at [1470, 499] on icon "button" at bounding box center [1468, 508] width 20 height 34
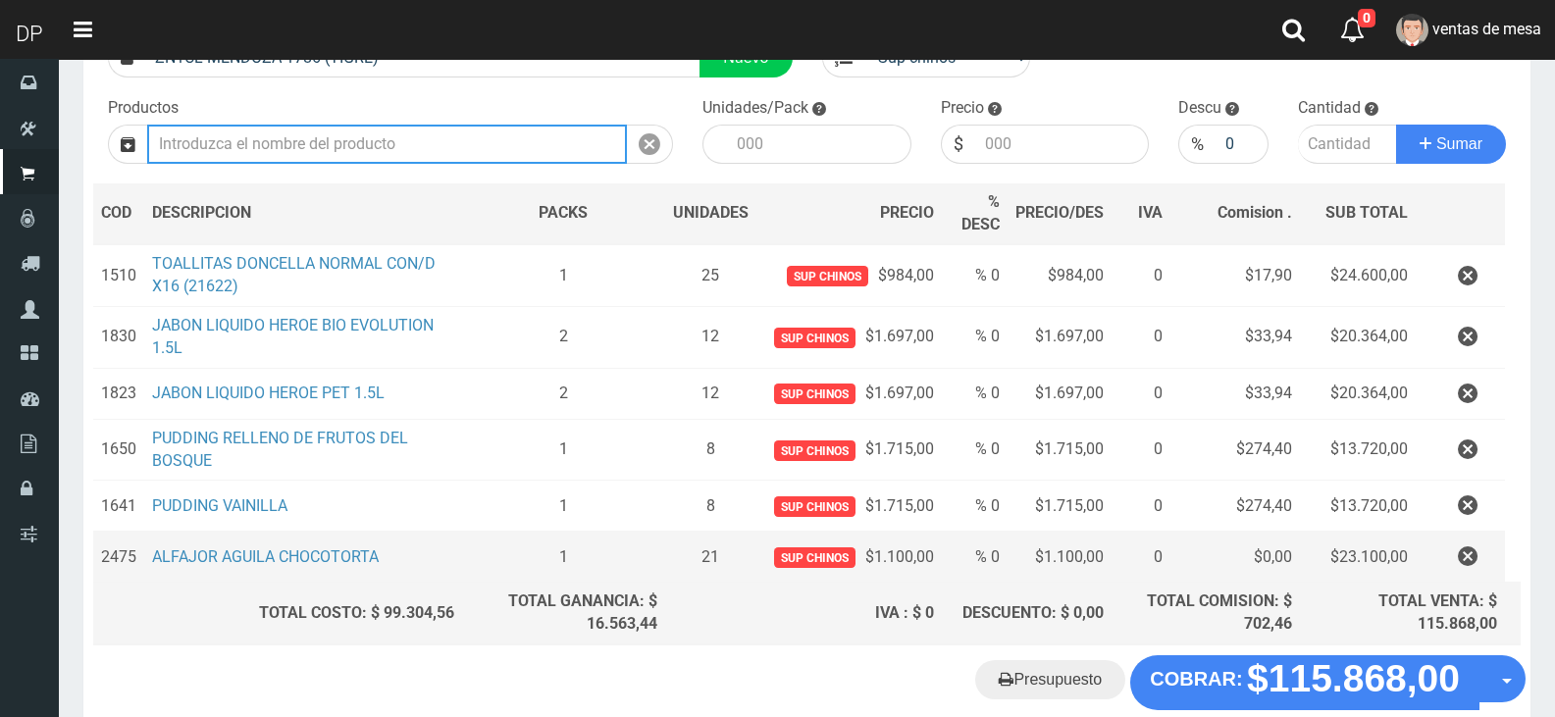
scroll to position [280, 0]
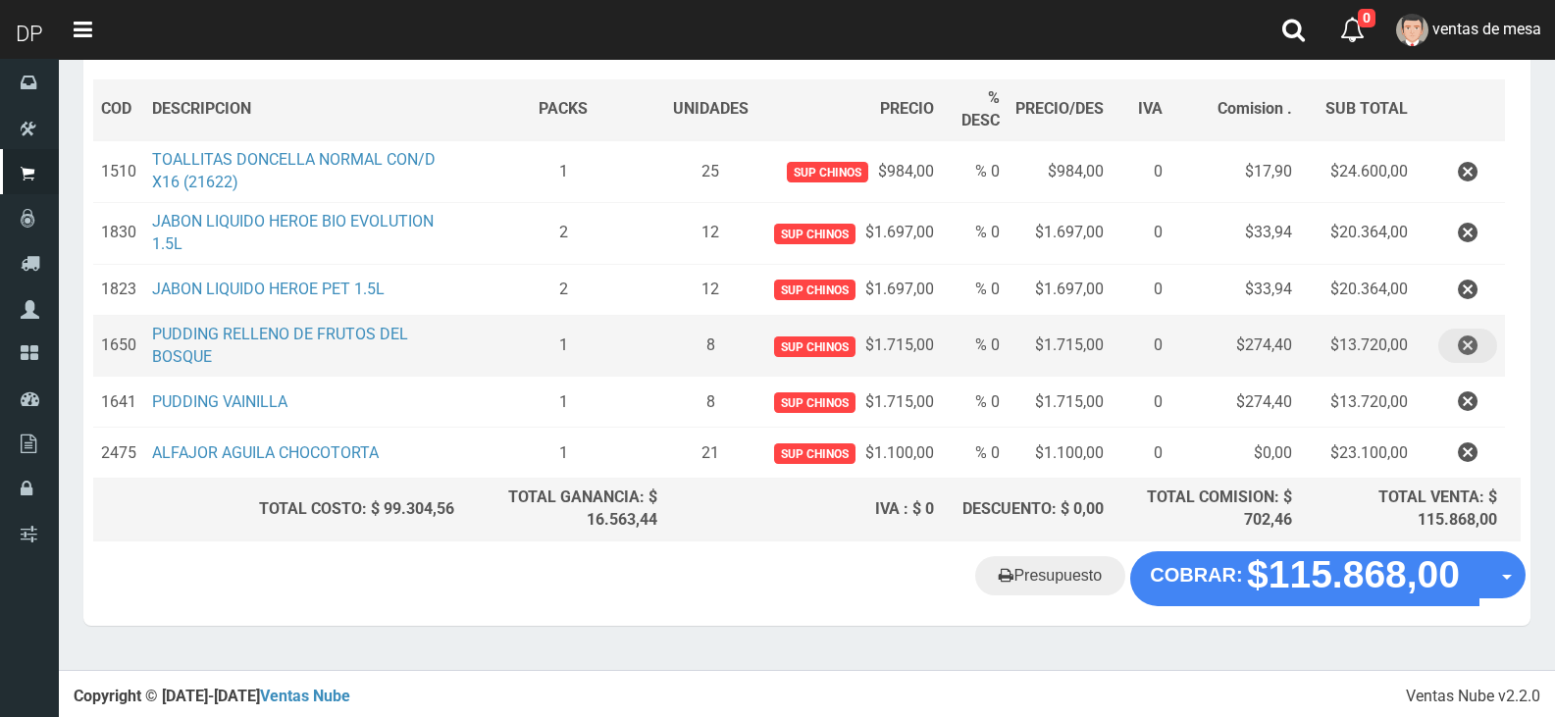
click at [1479, 346] on button "button" at bounding box center [1468, 346] width 59 height 34
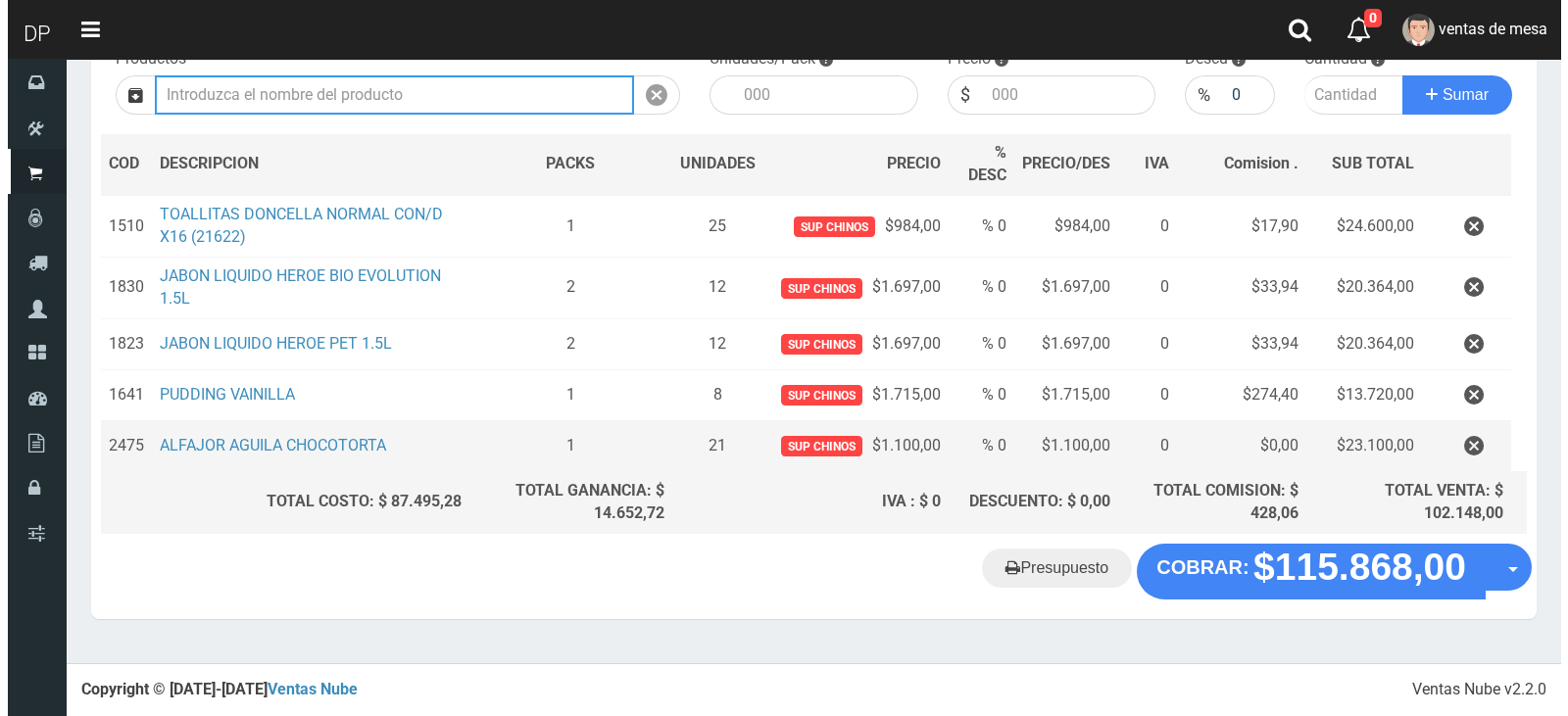
scroll to position [218, 0]
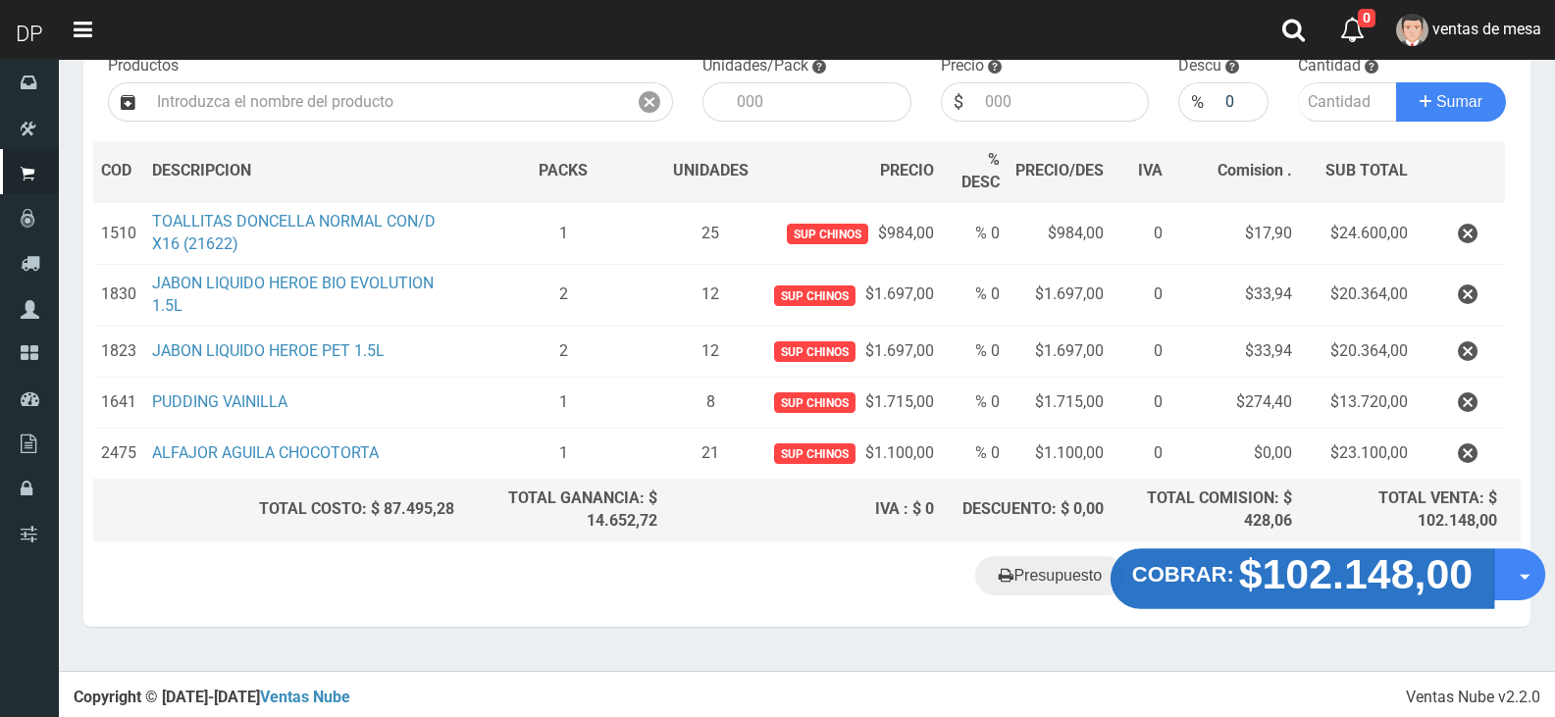
click at [1377, 571] on strong "$102.148,00" at bounding box center [1356, 575] width 235 height 46
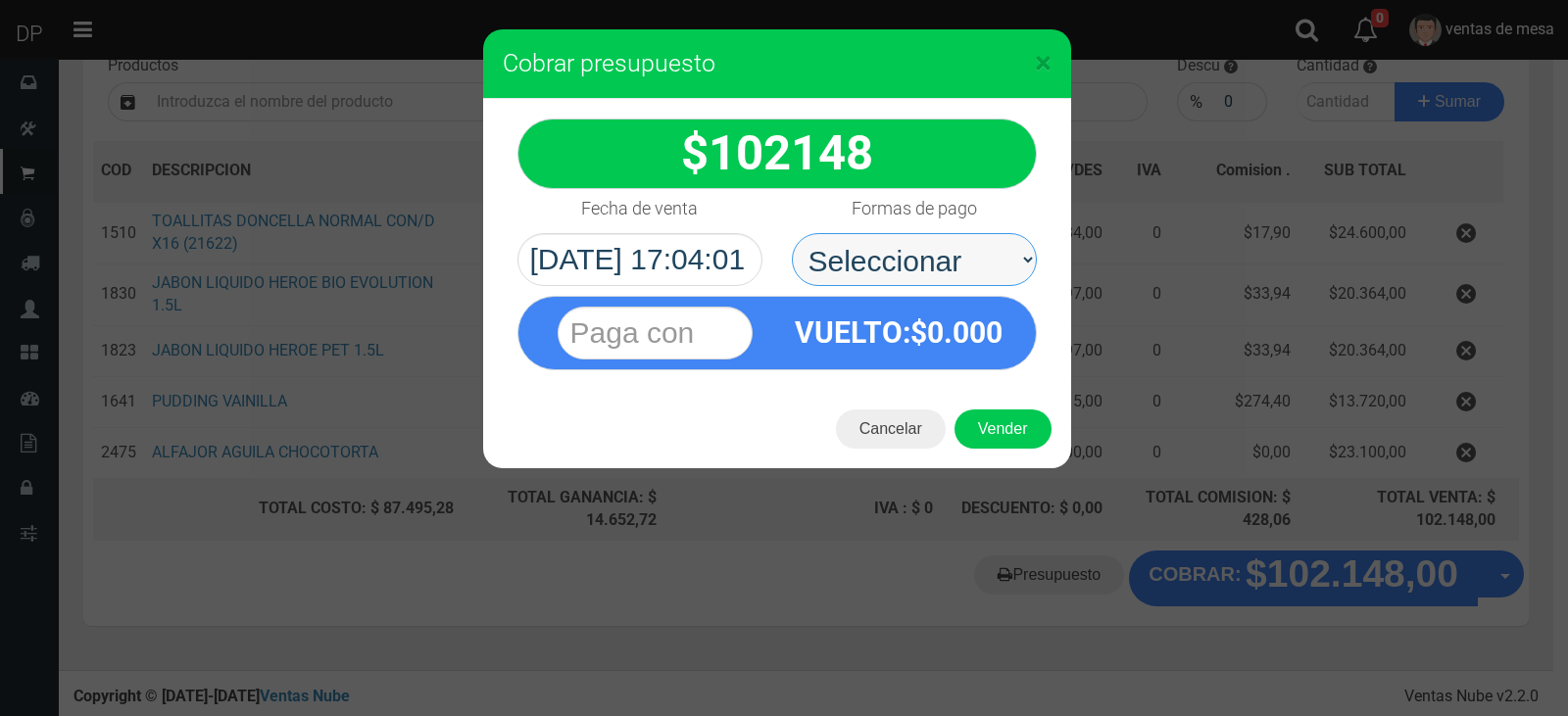
drag, startPoint x: 1056, startPoint y: 275, endPoint x: 1005, endPoint y: 283, distance: 51.6
click at [1024, 259] on select "Seleccionar Efectivo Tarjeta de Crédito Depósito Débito" at bounding box center [914, 260] width 245 height 53
select select "Efectivo"
click at [792, 234] on select "Seleccionar Efectivo Tarjeta de Crédito Depósito Débito" at bounding box center [914, 260] width 245 height 53
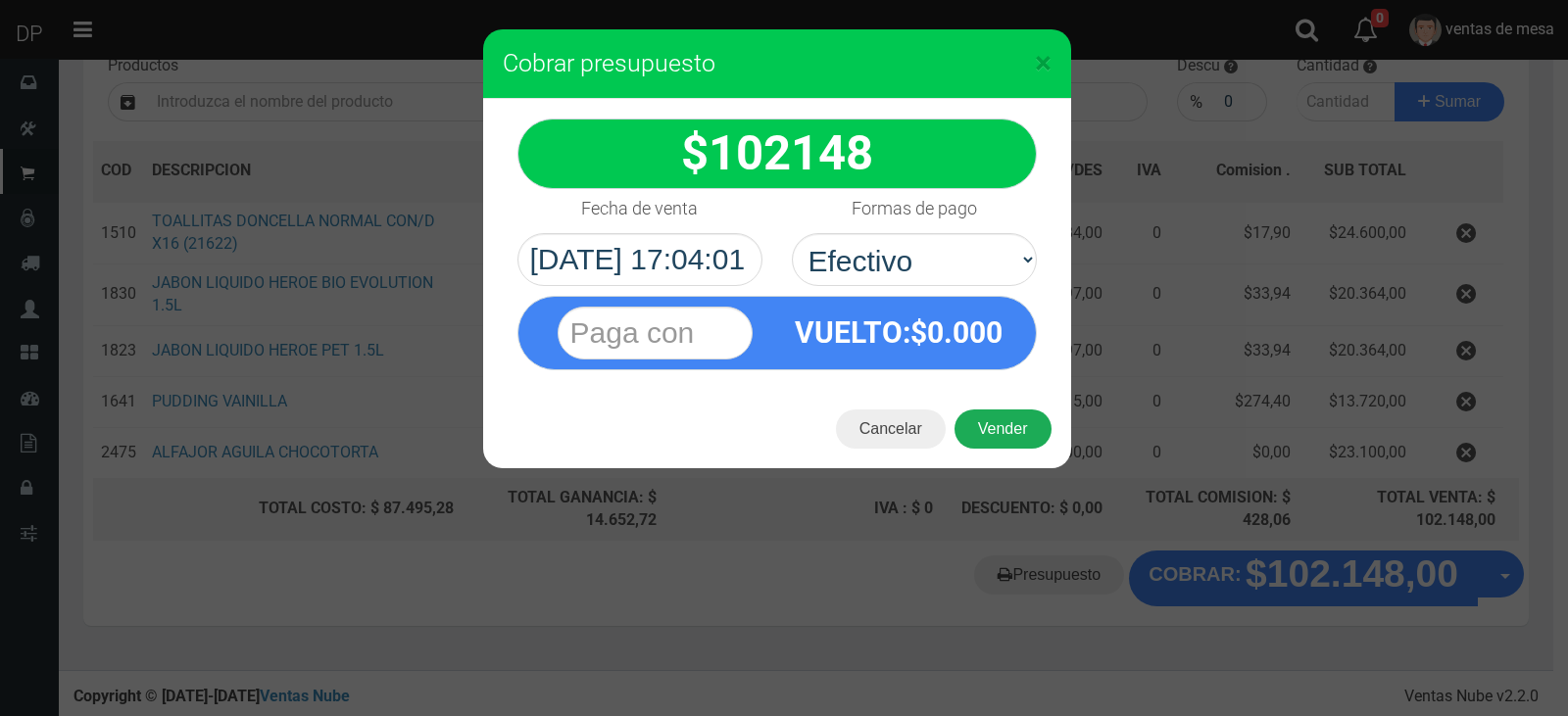
click at [990, 415] on button "Vender" at bounding box center [1003, 428] width 97 height 39
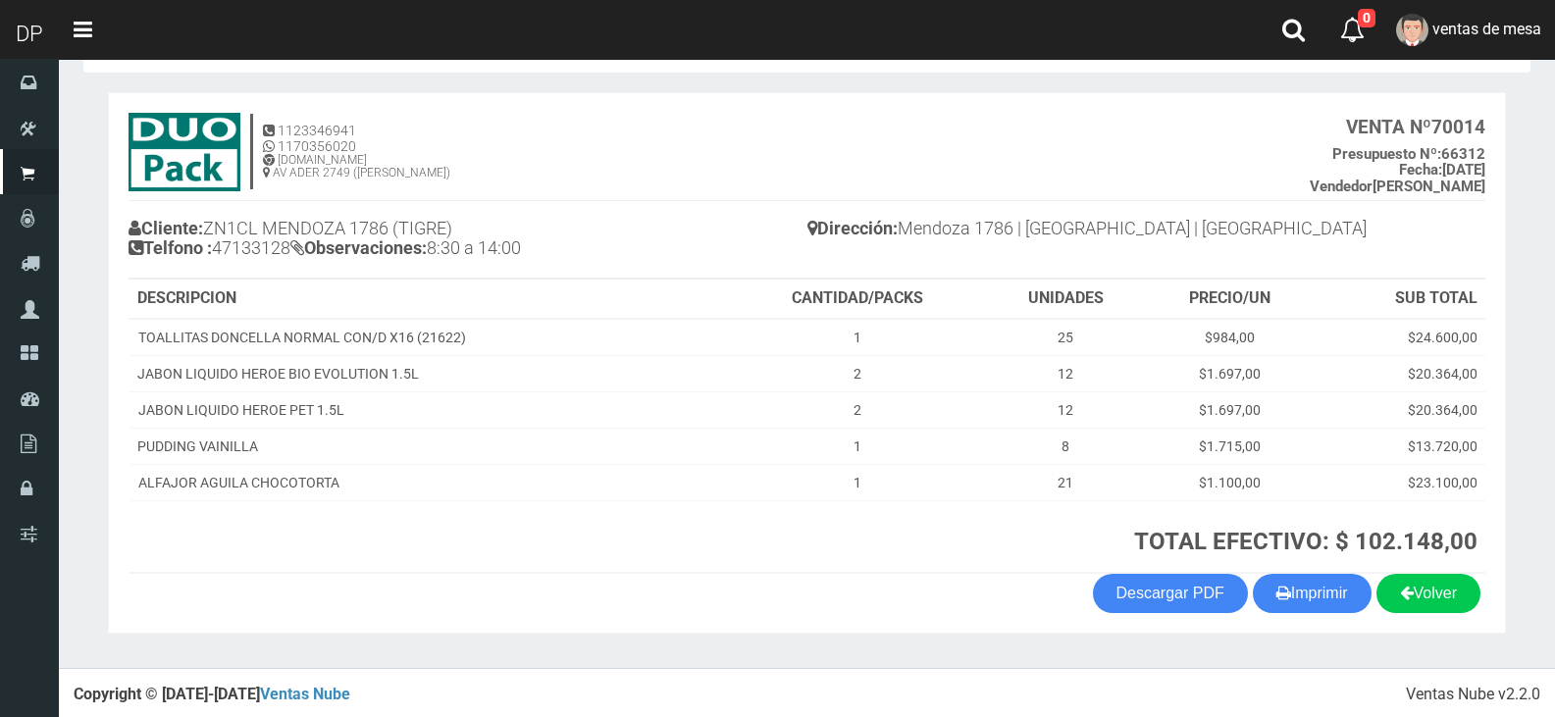
scroll to position [77, 0]
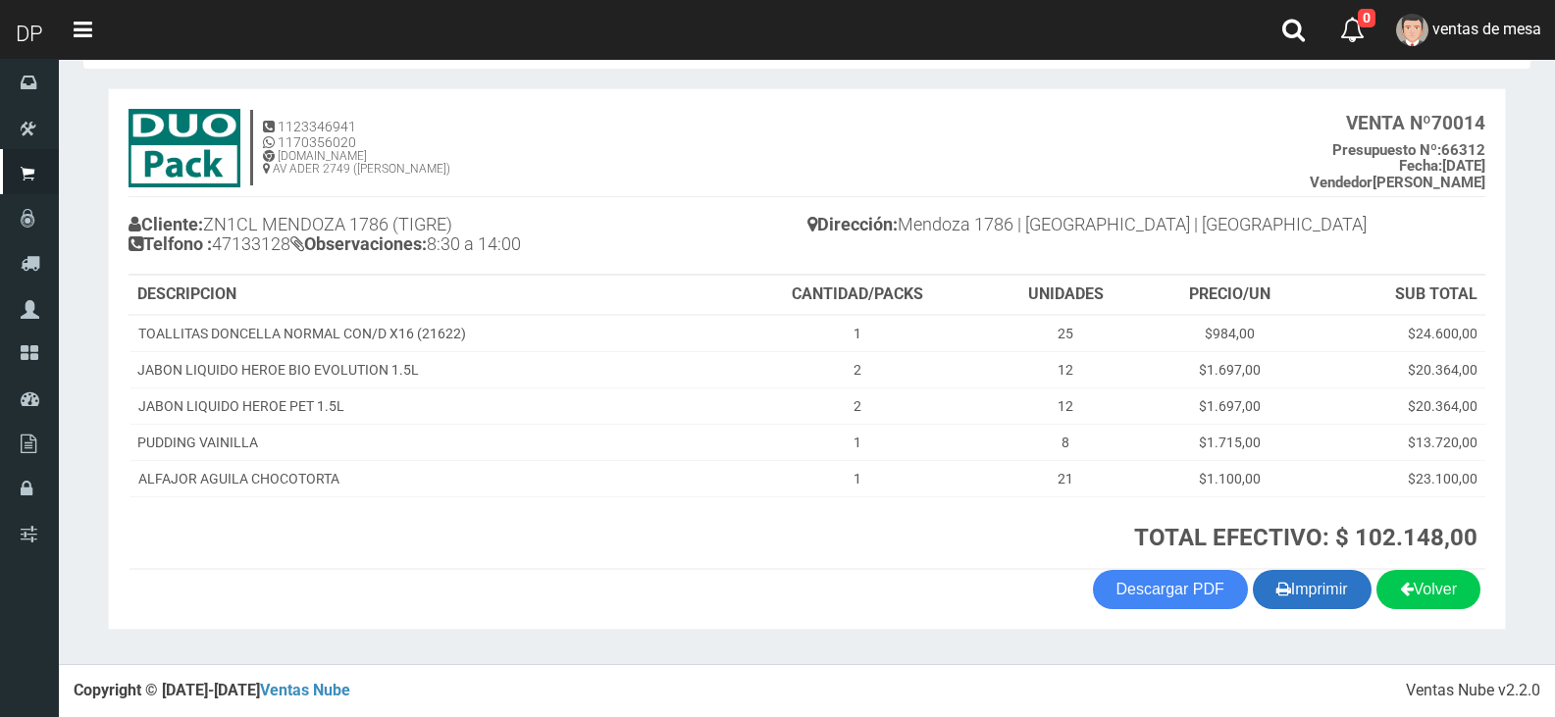
click at [1317, 594] on button "Imprimir" at bounding box center [1312, 589] width 119 height 39
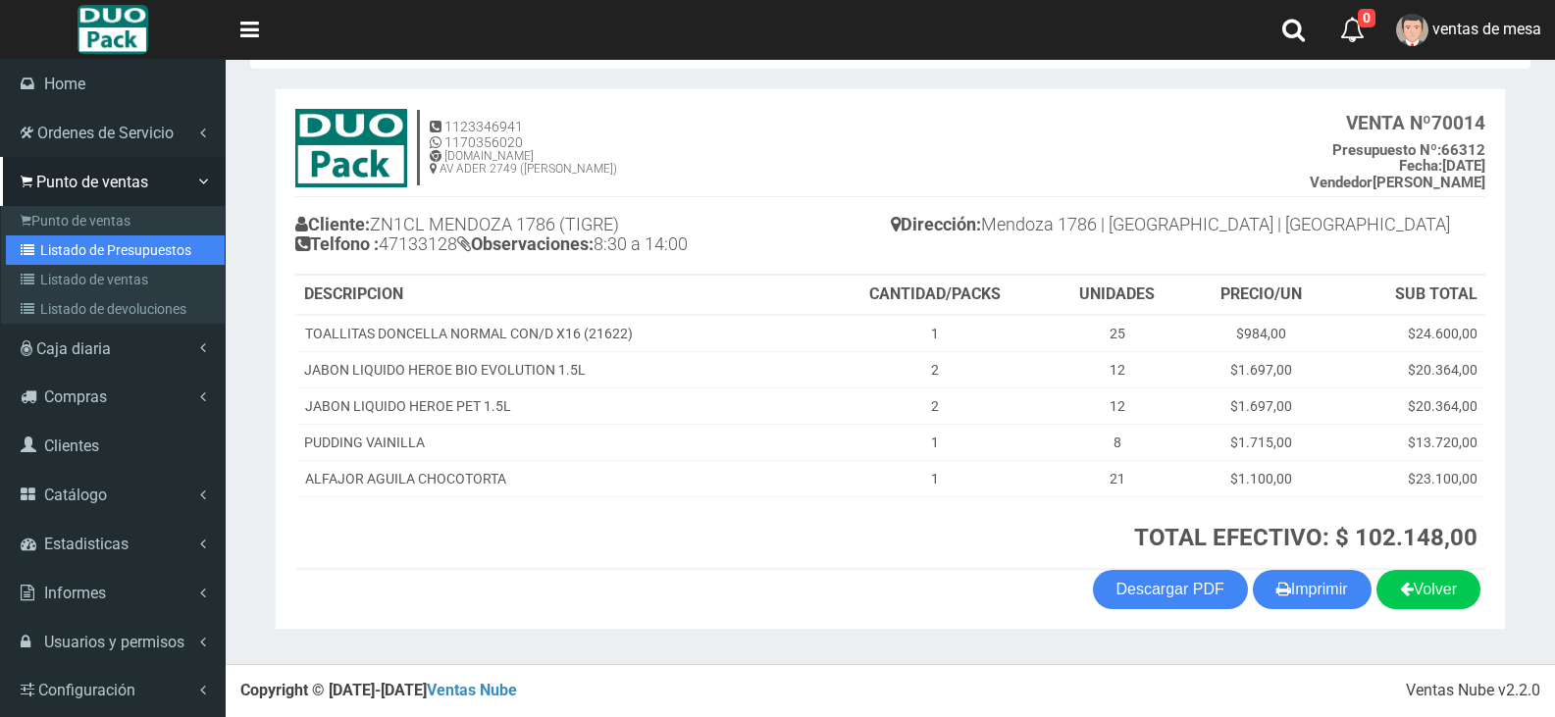
click at [134, 254] on link "Listado de Presupuestos" at bounding box center [115, 250] width 219 height 29
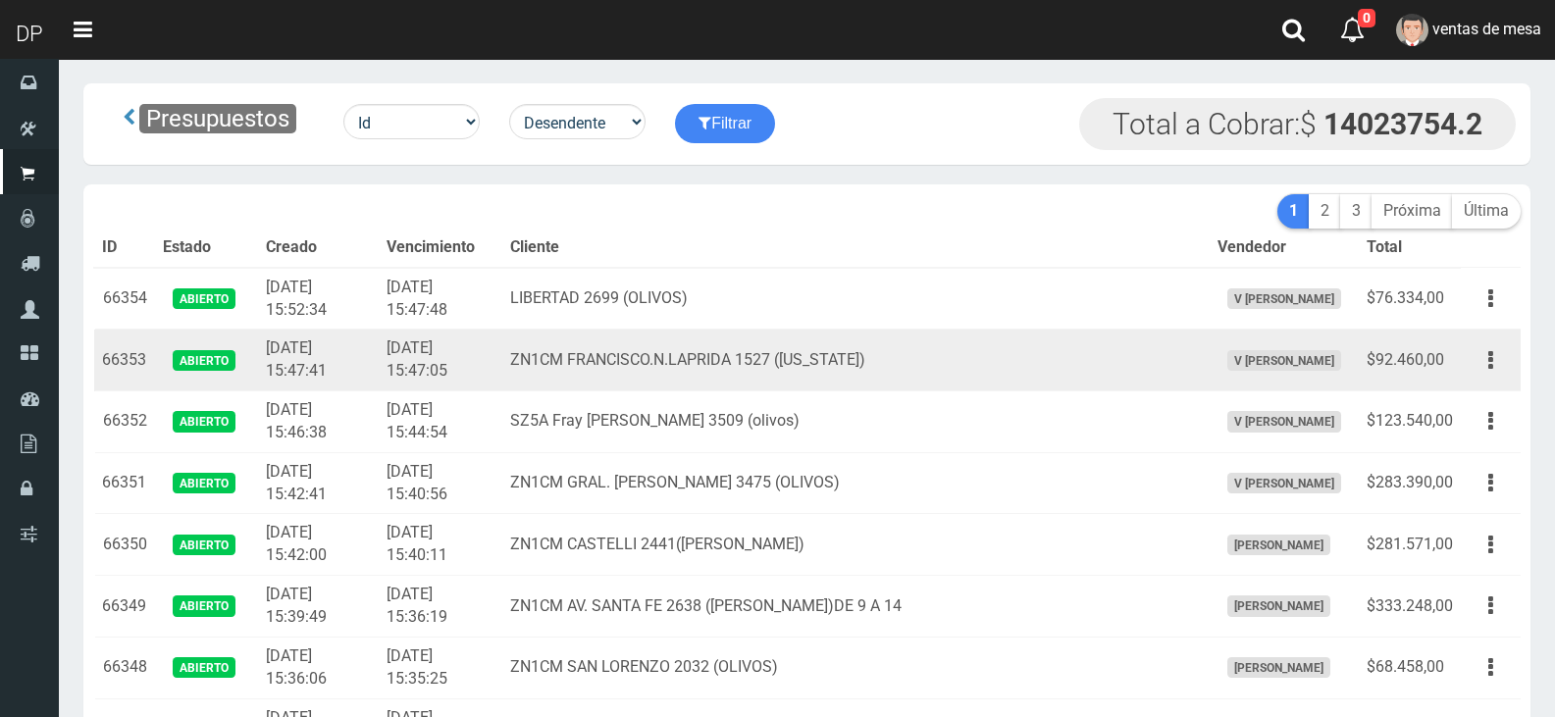
click at [495, 368] on td "2025-09-09 15:47:05" at bounding box center [441, 361] width 124 height 62
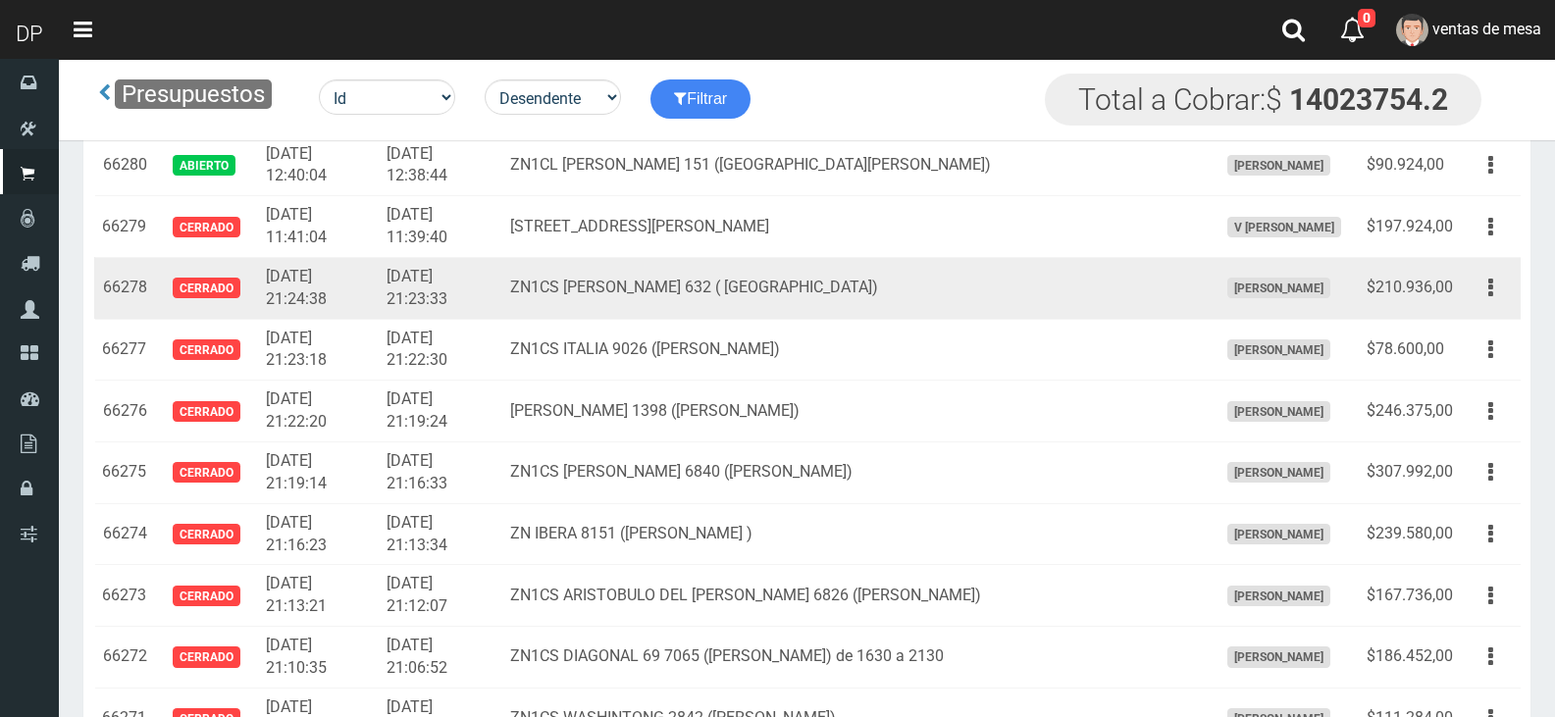
scroll to position [4587, 0]
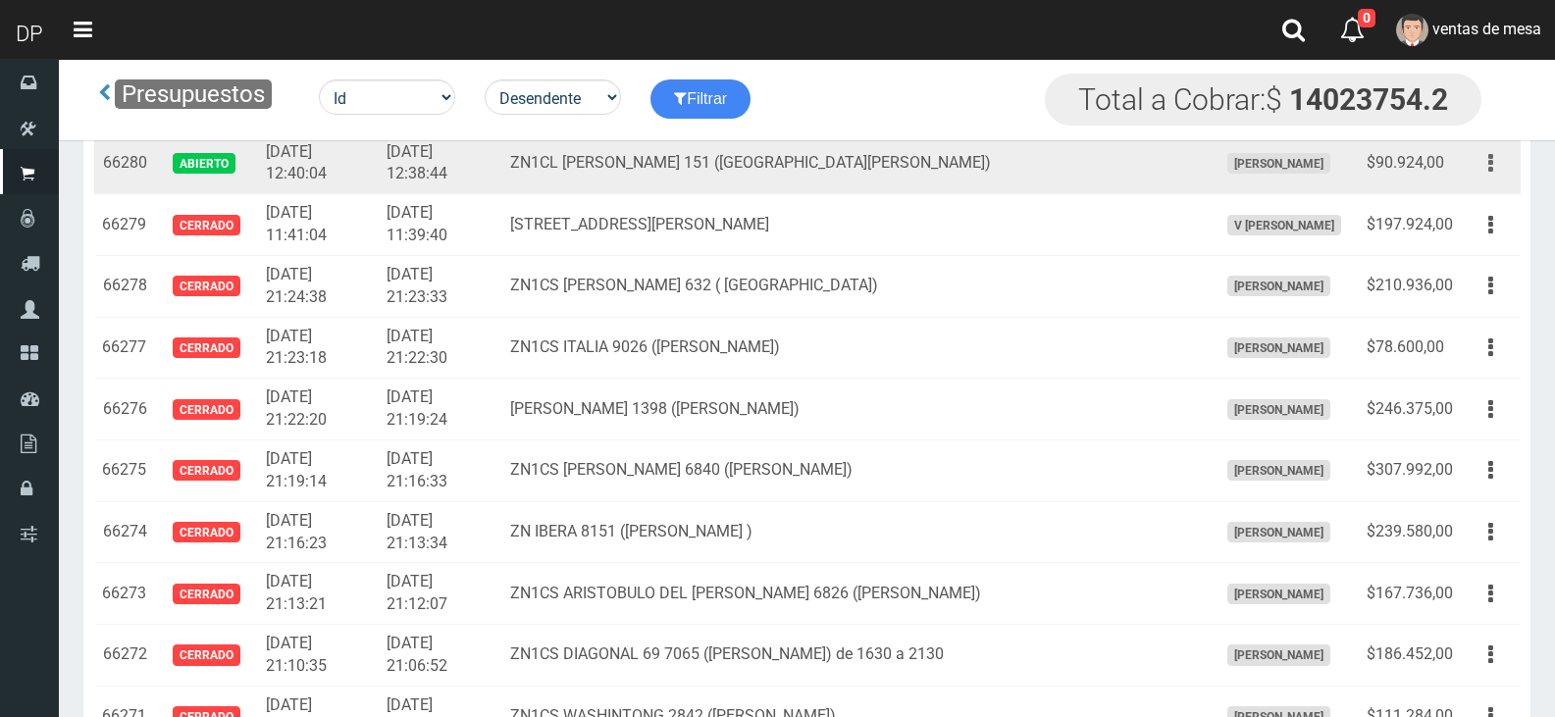
click at [1492, 161] on icon "button" at bounding box center [1491, 163] width 5 height 34
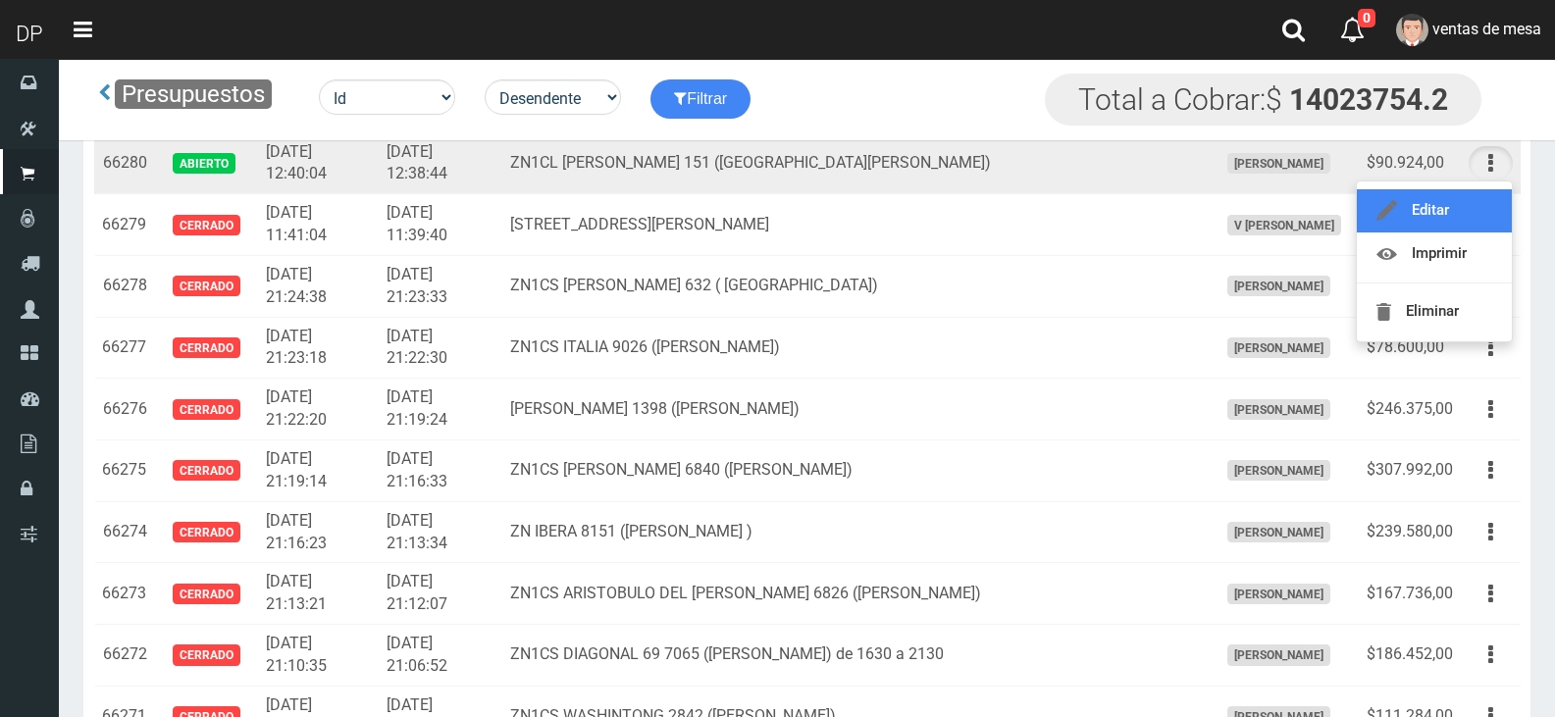
click at [1486, 212] on link "Editar" at bounding box center [1434, 210] width 155 height 43
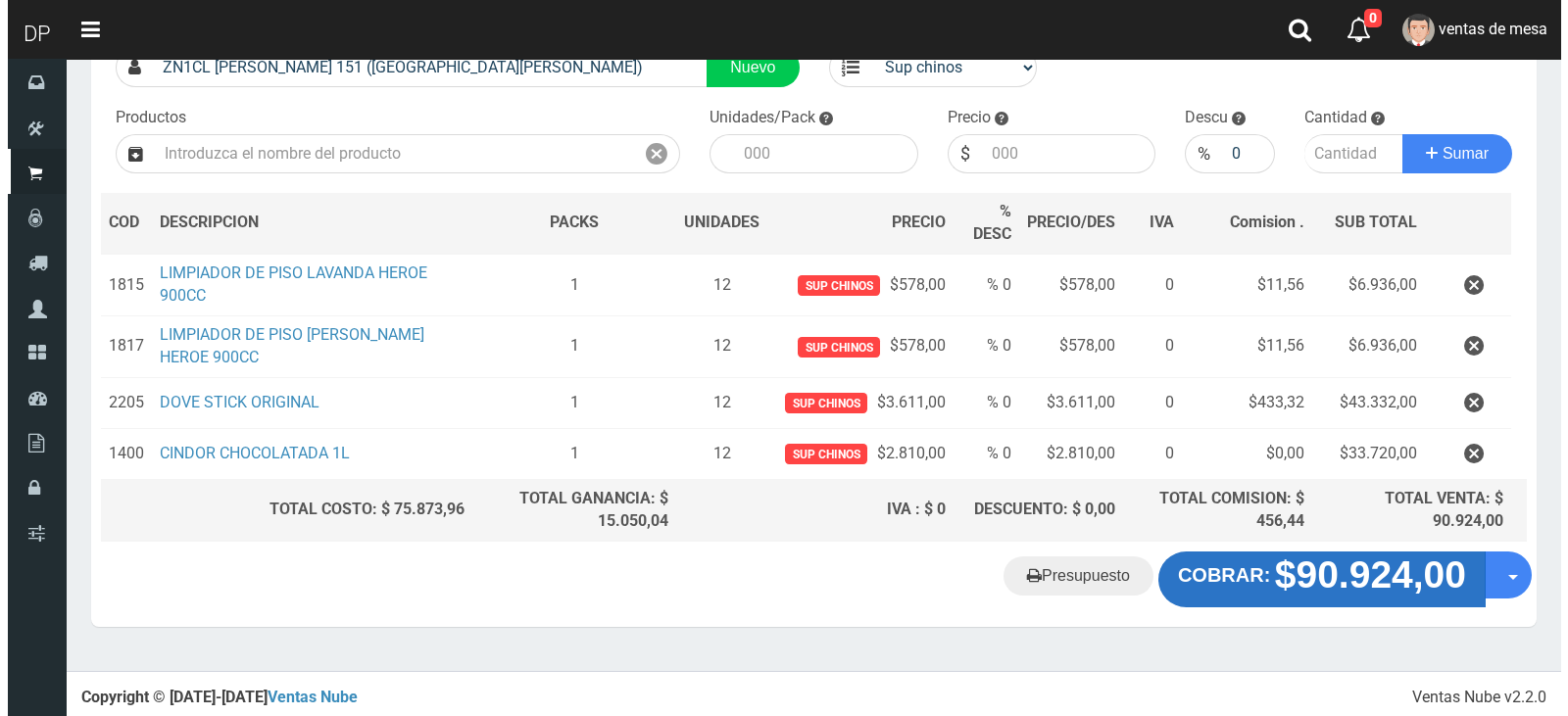
scroll to position [167, 0]
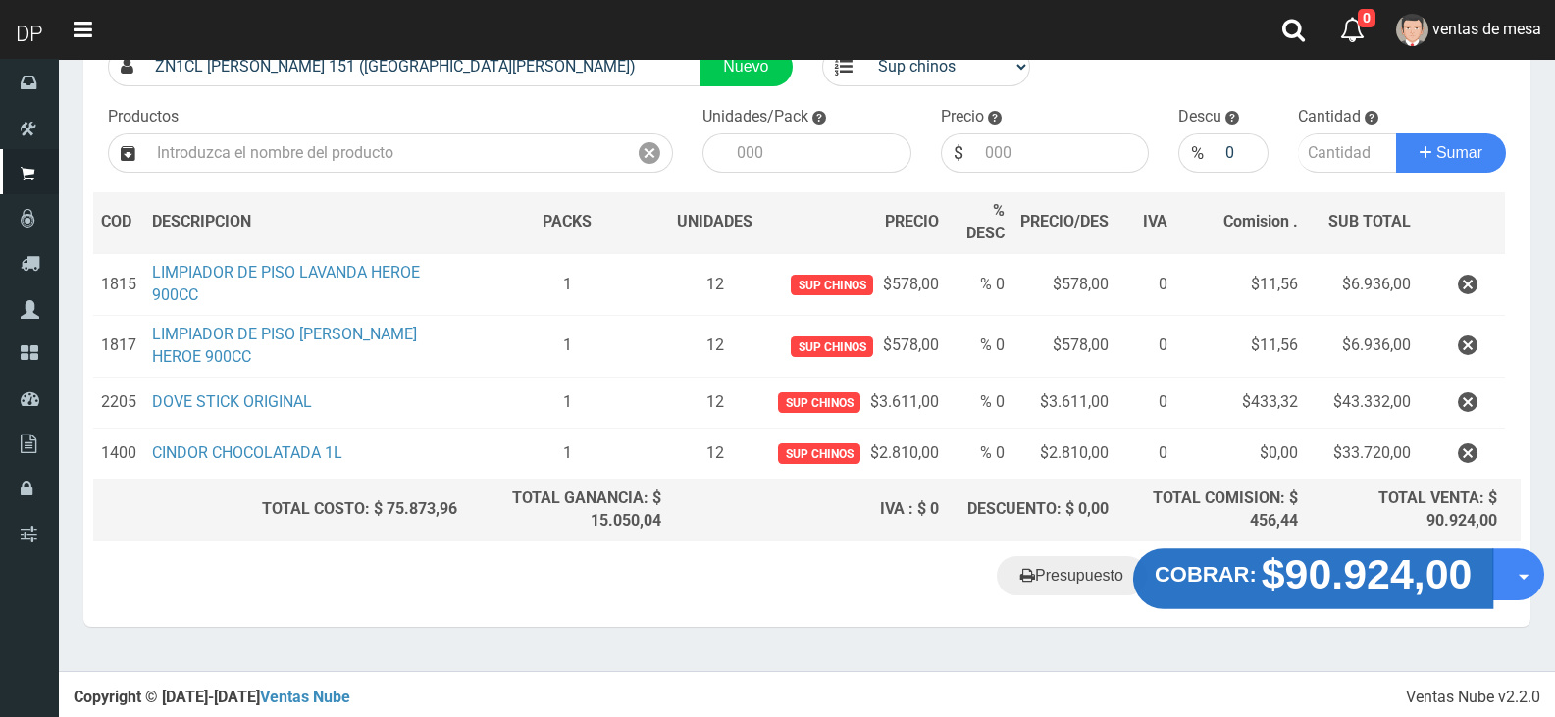
click at [1182, 585] on strong "COBRAR:" at bounding box center [1206, 575] width 102 height 24
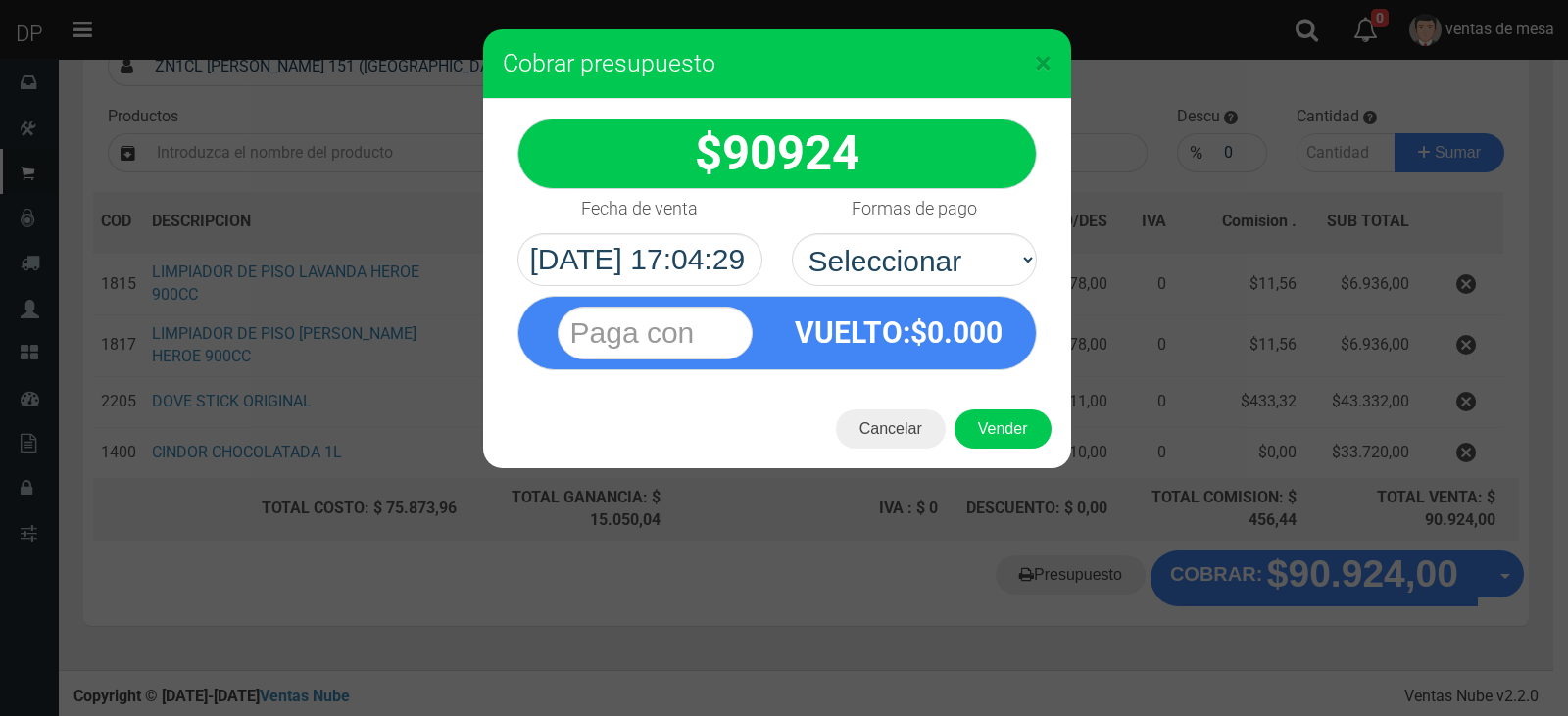
click at [922, 278] on select "Seleccionar Efectivo Tarjeta de Crédito Depósito Débito" at bounding box center [914, 260] width 245 height 53
select select "Efectivo"
click at [792, 234] on select "Seleccionar Efectivo Tarjeta de Crédito Depósito Débito" at bounding box center [914, 260] width 245 height 53
click at [976, 414] on button "Vender" at bounding box center [1003, 428] width 97 height 39
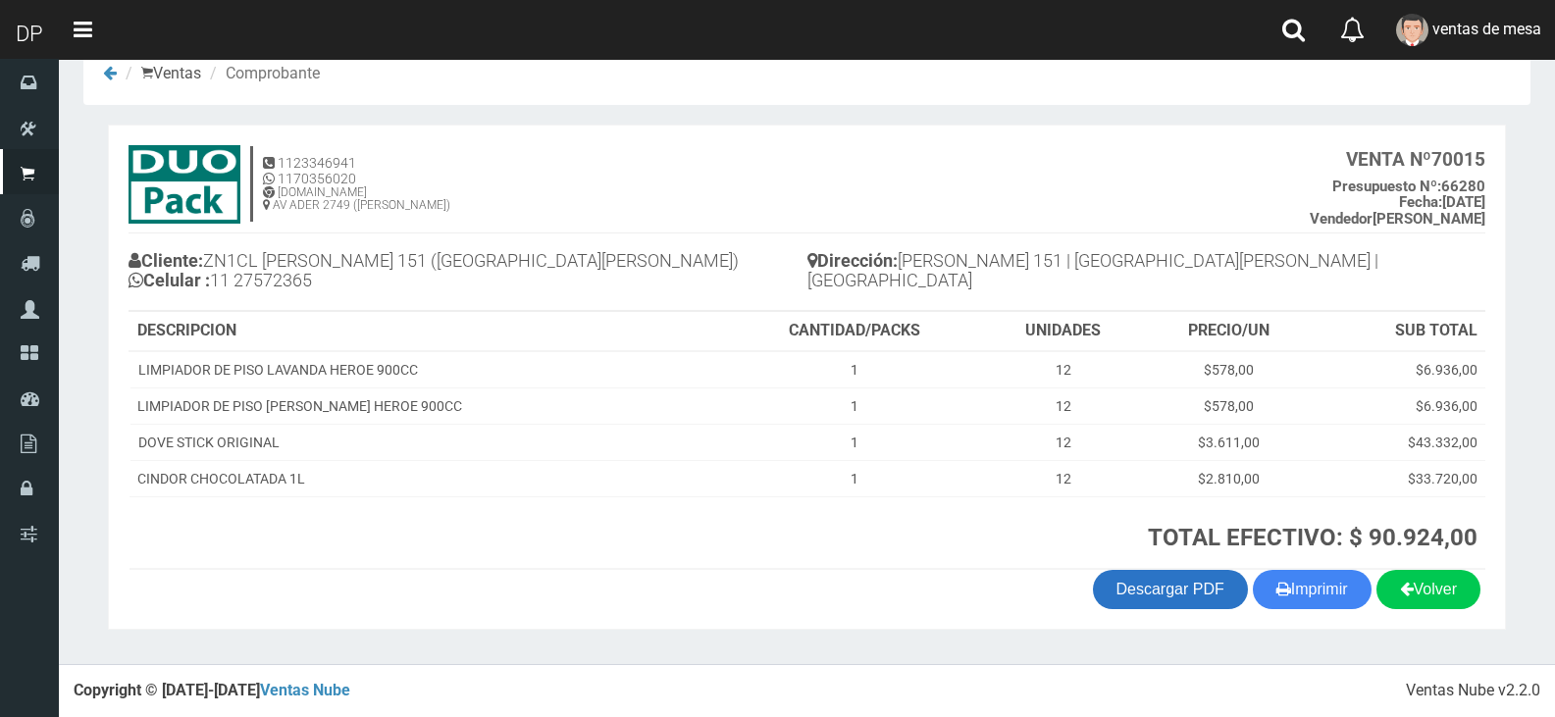
scroll to position [40, 0]
click at [1283, 604] on button "Imprimir" at bounding box center [1312, 589] width 119 height 39
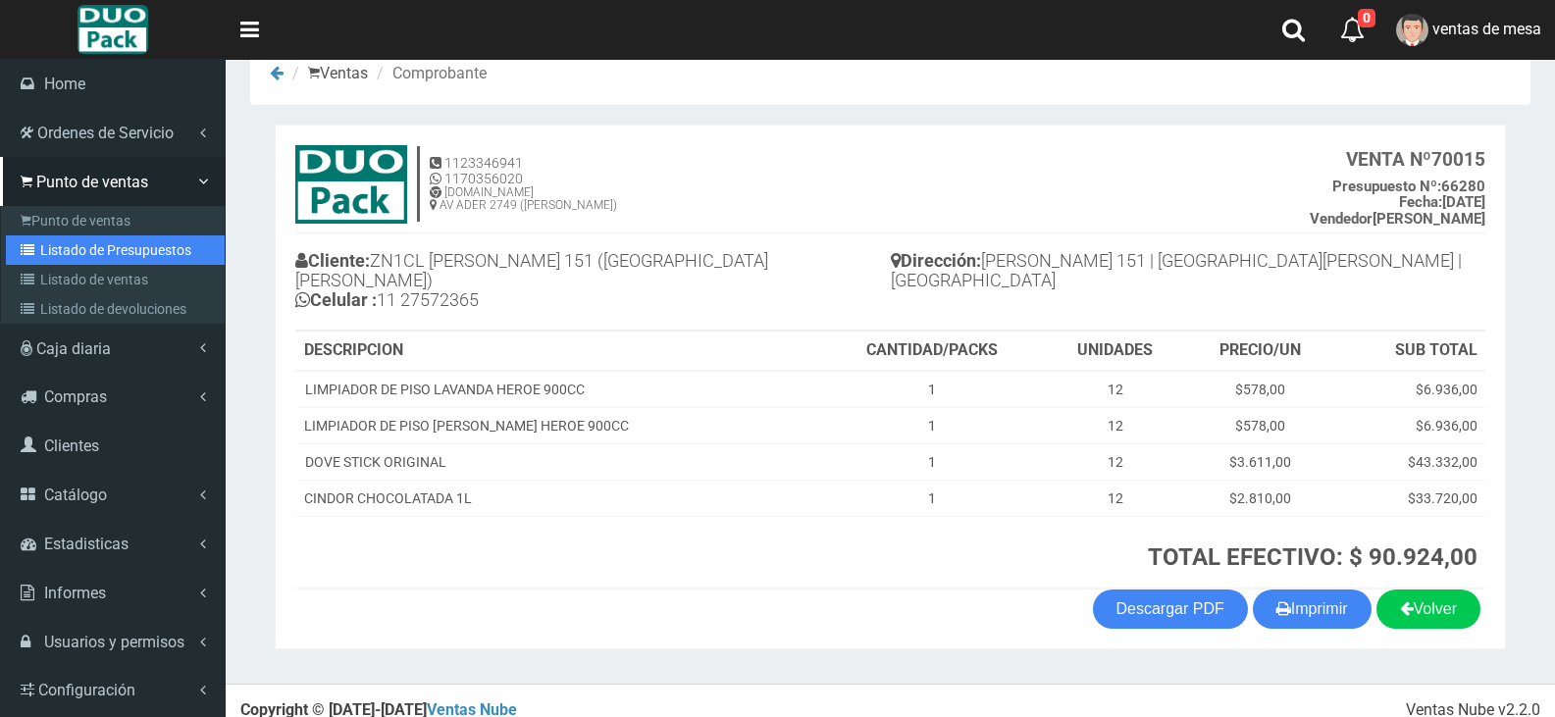
click at [53, 254] on link "Listado de Presupuestos" at bounding box center [115, 250] width 219 height 29
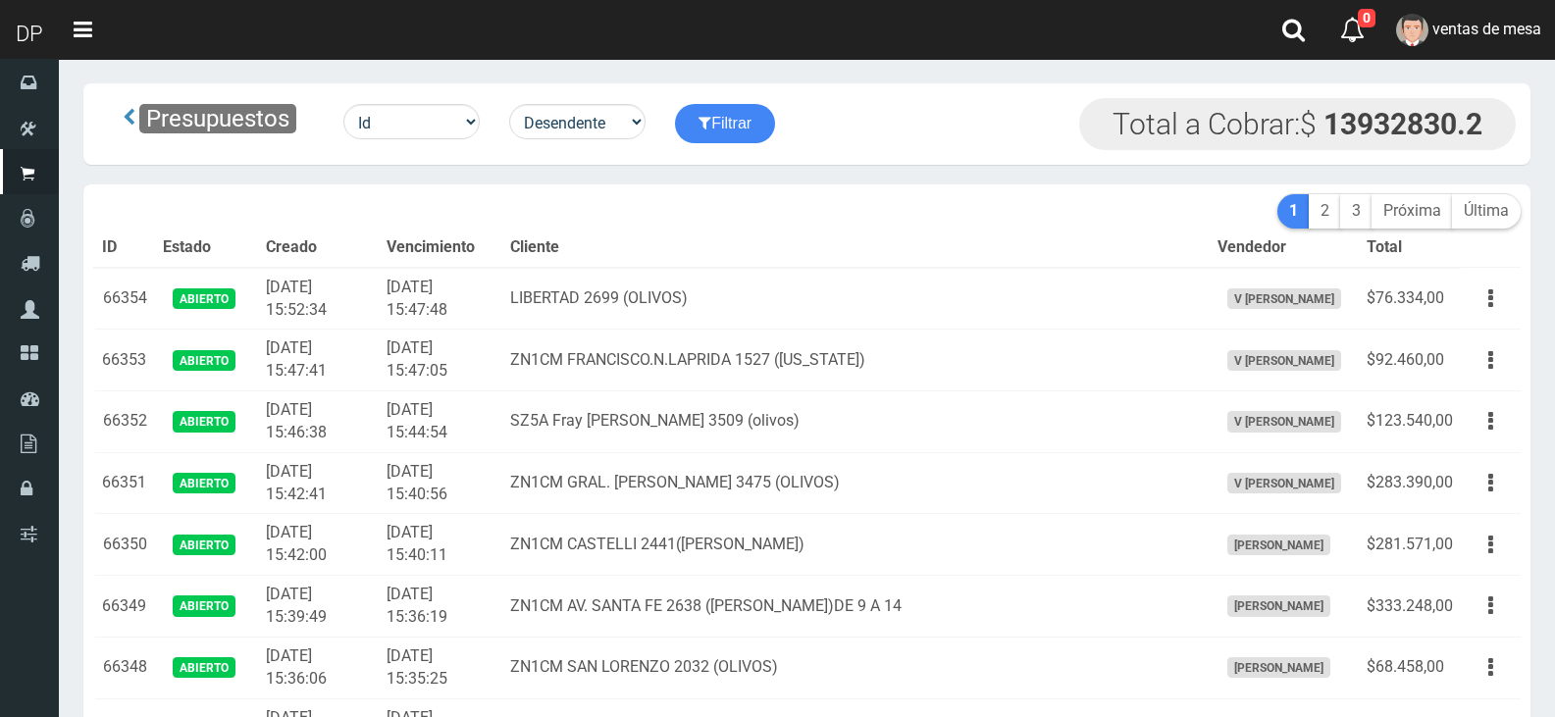
click at [502, 262] on th "Vencimiento" at bounding box center [441, 248] width 124 height 39
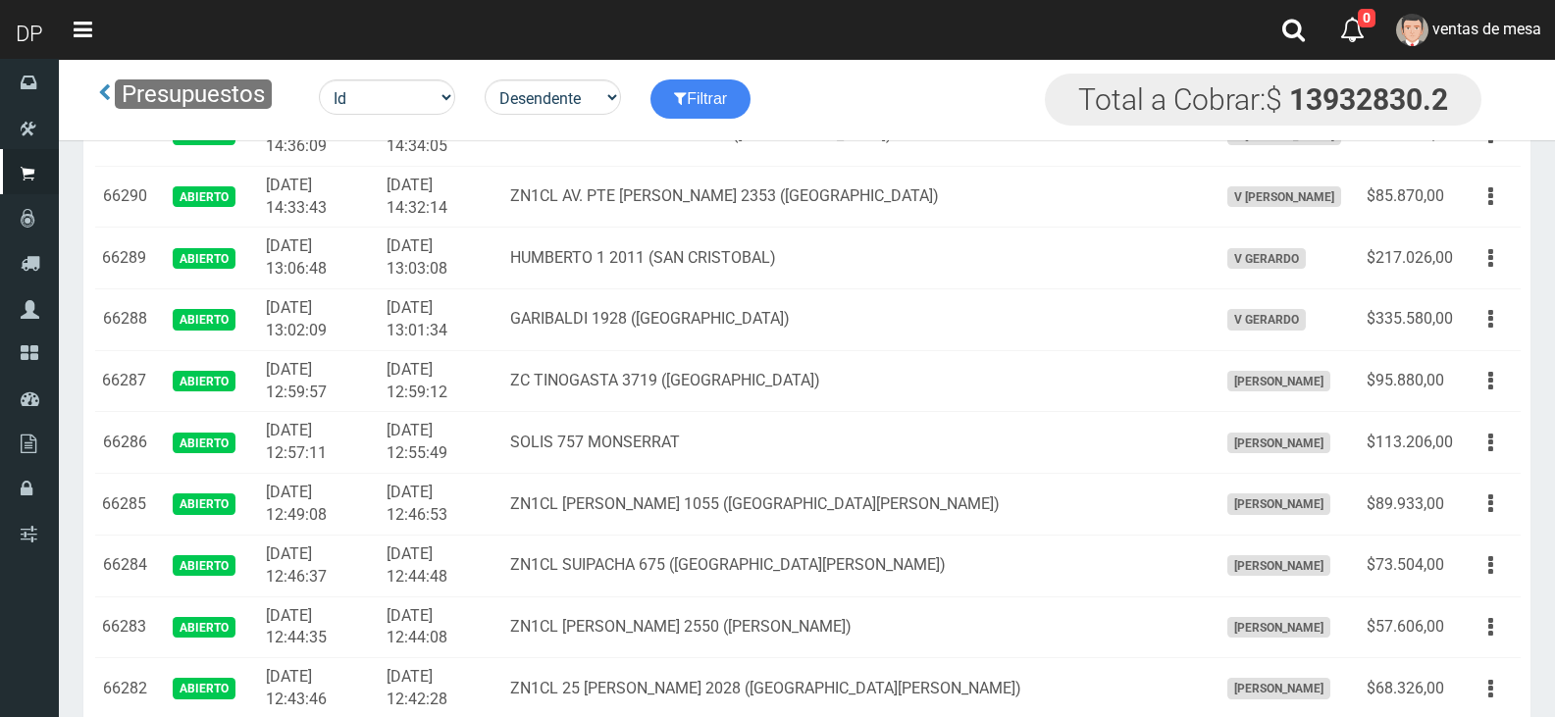
scroll to position [4330, 0]
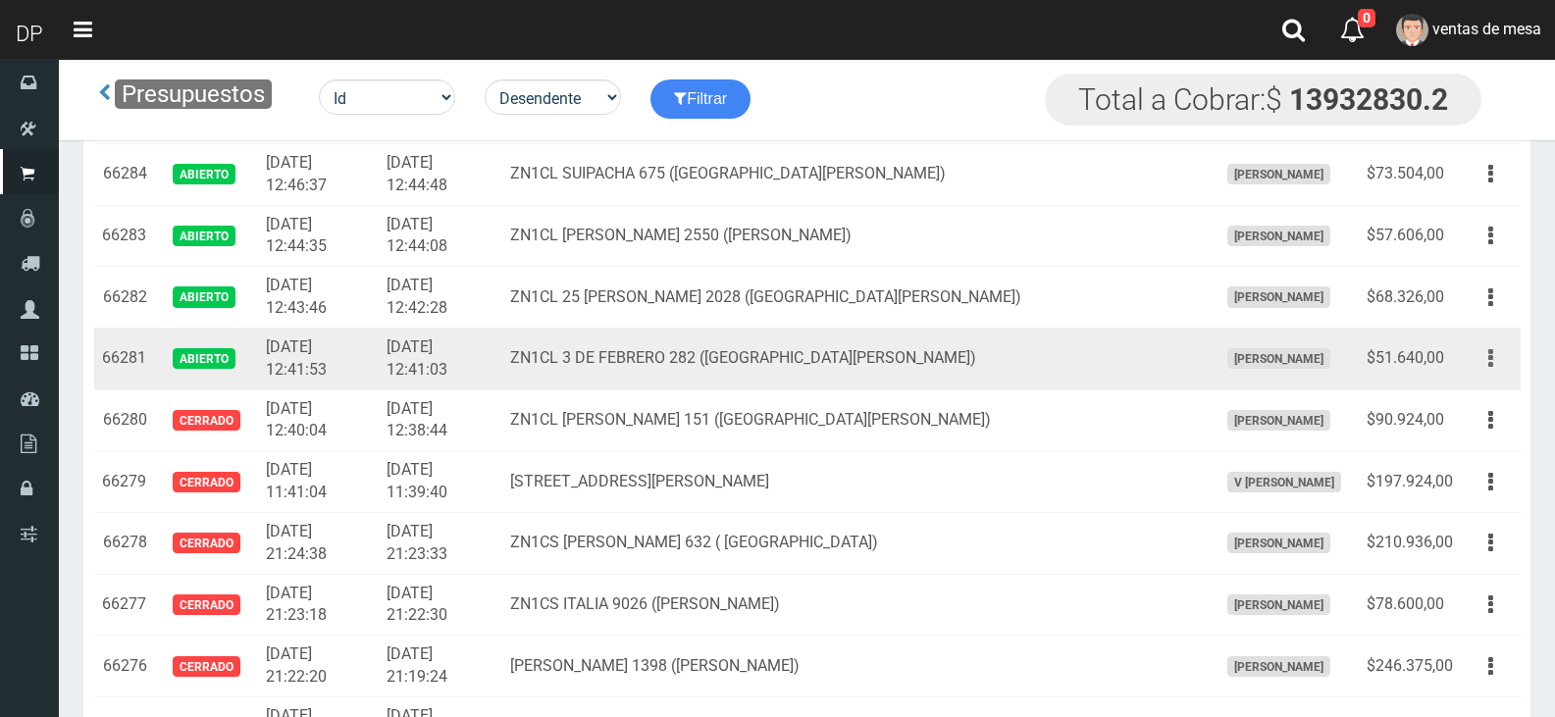
click at [1500, 372] on button "button" at bounding box center [1491, 359] width 44 height 34
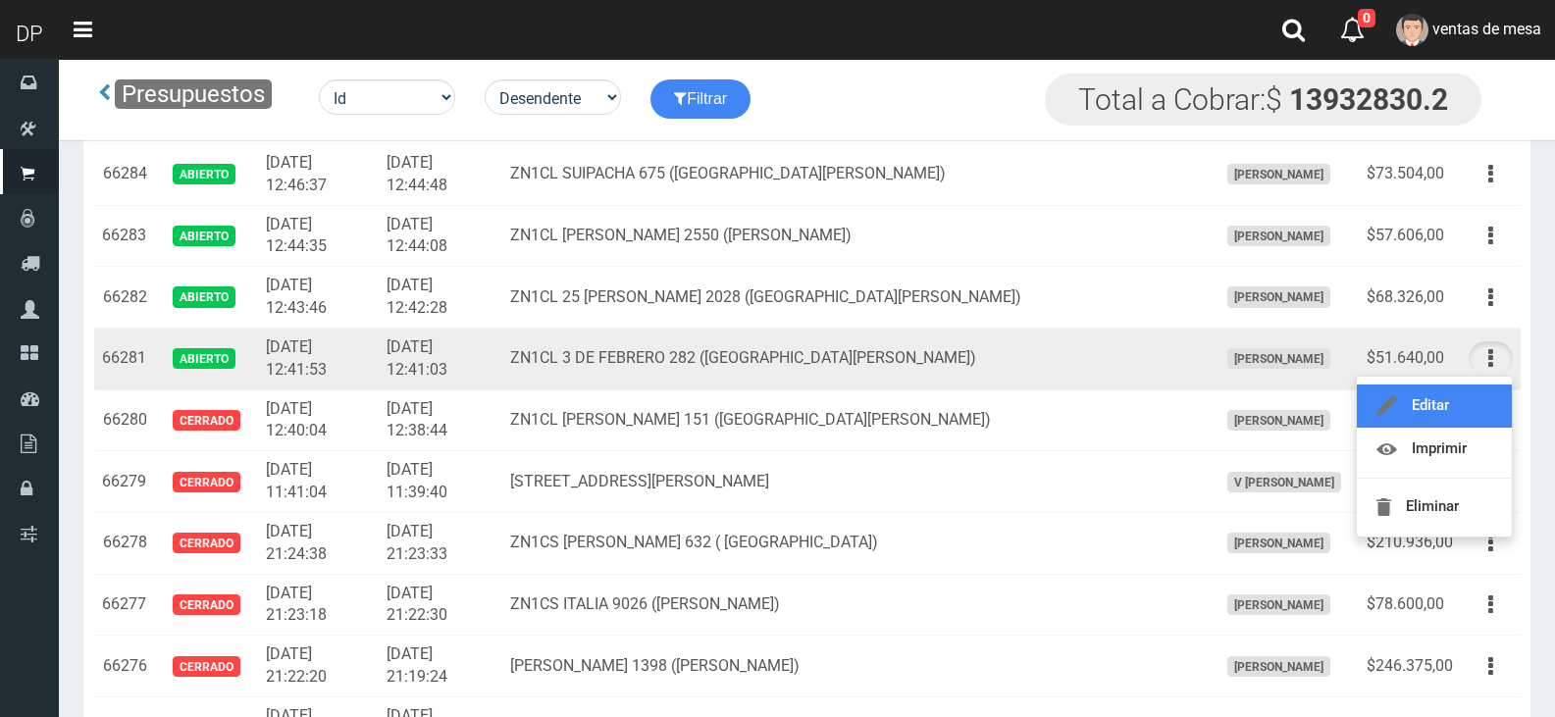
click at [1483, 423] on link "Editar" at bounding box center [1434, 406] width 155 height 43
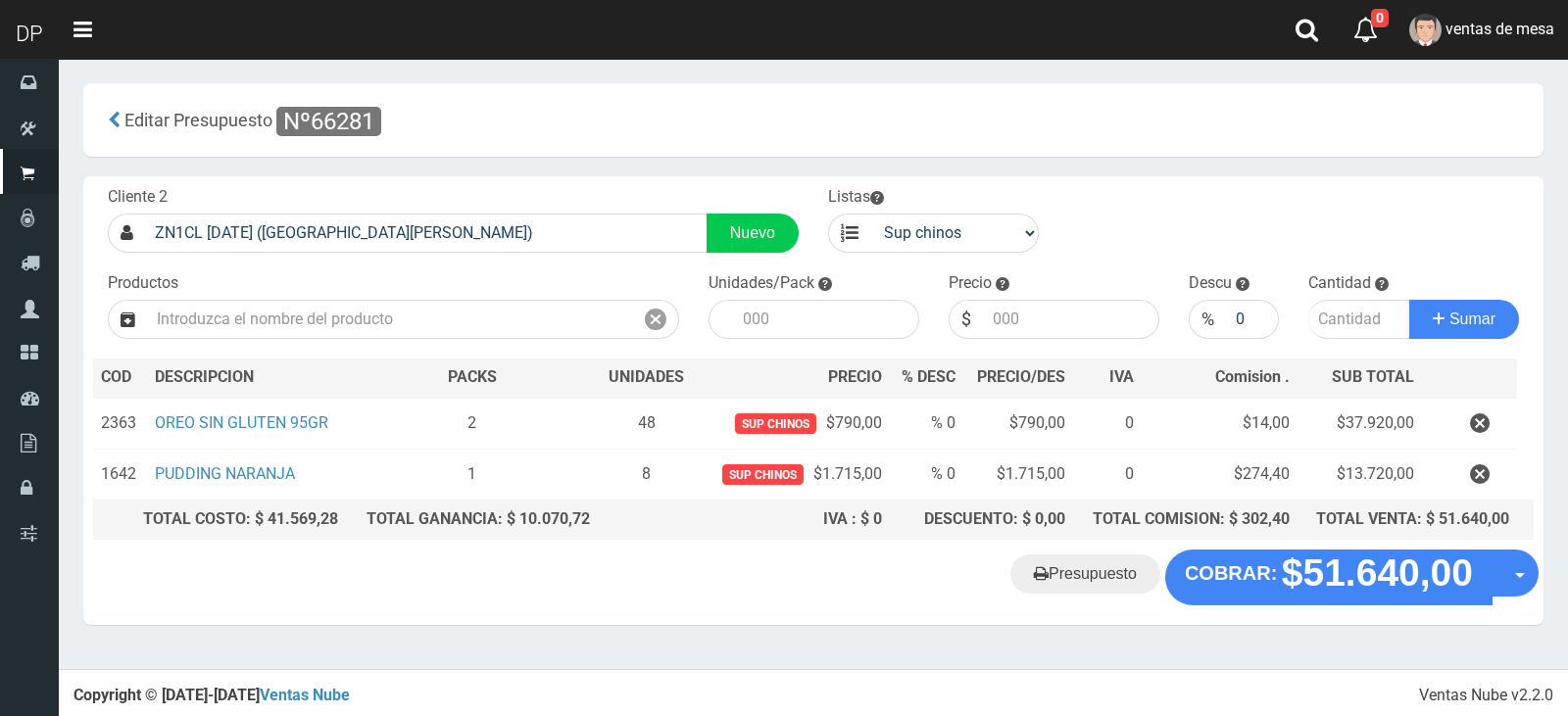
click at [1500, 481] on button "button" at bounding box center [1479, 474] width 59 height 34
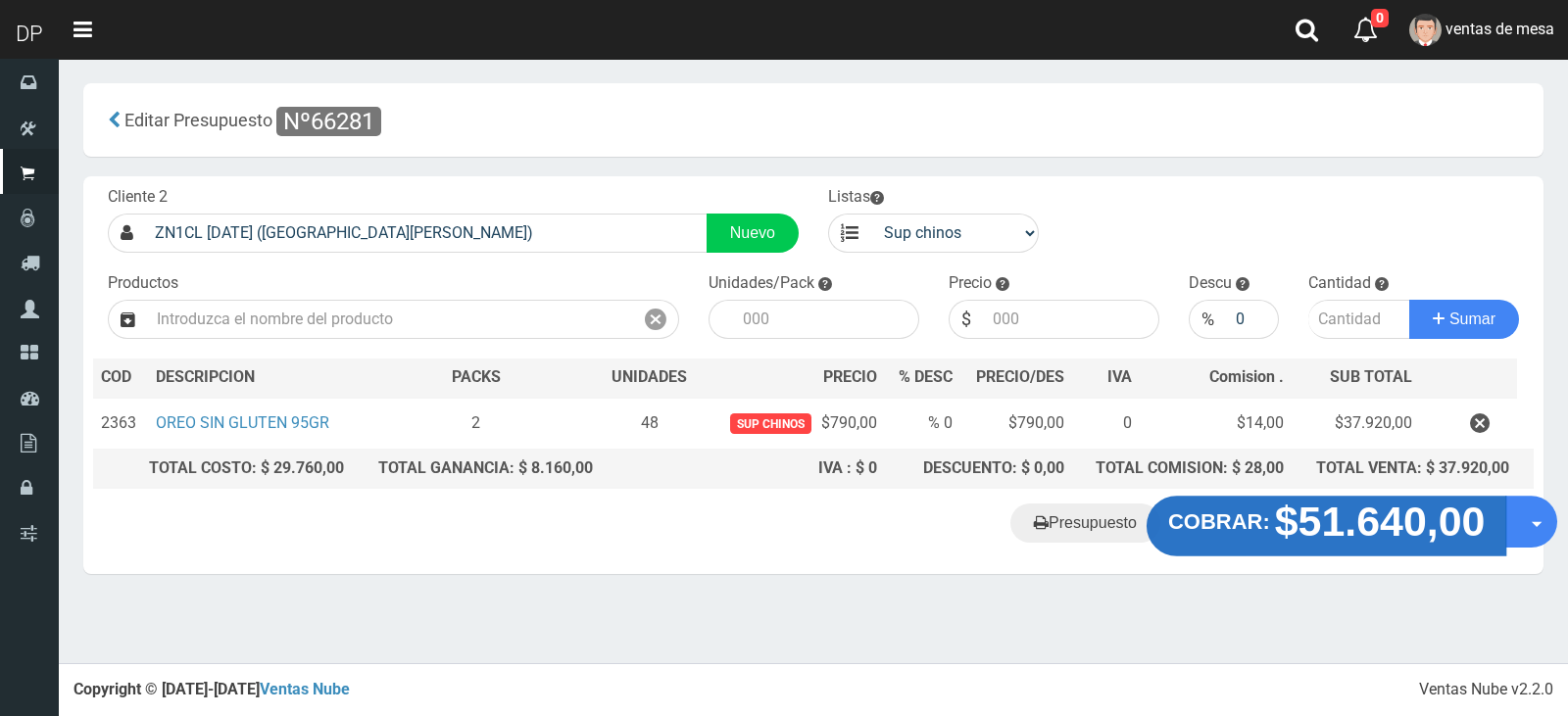
click at [1292, 525] on strong "$51.640,00" at bounding box center [1380, 522] width 211 height 46
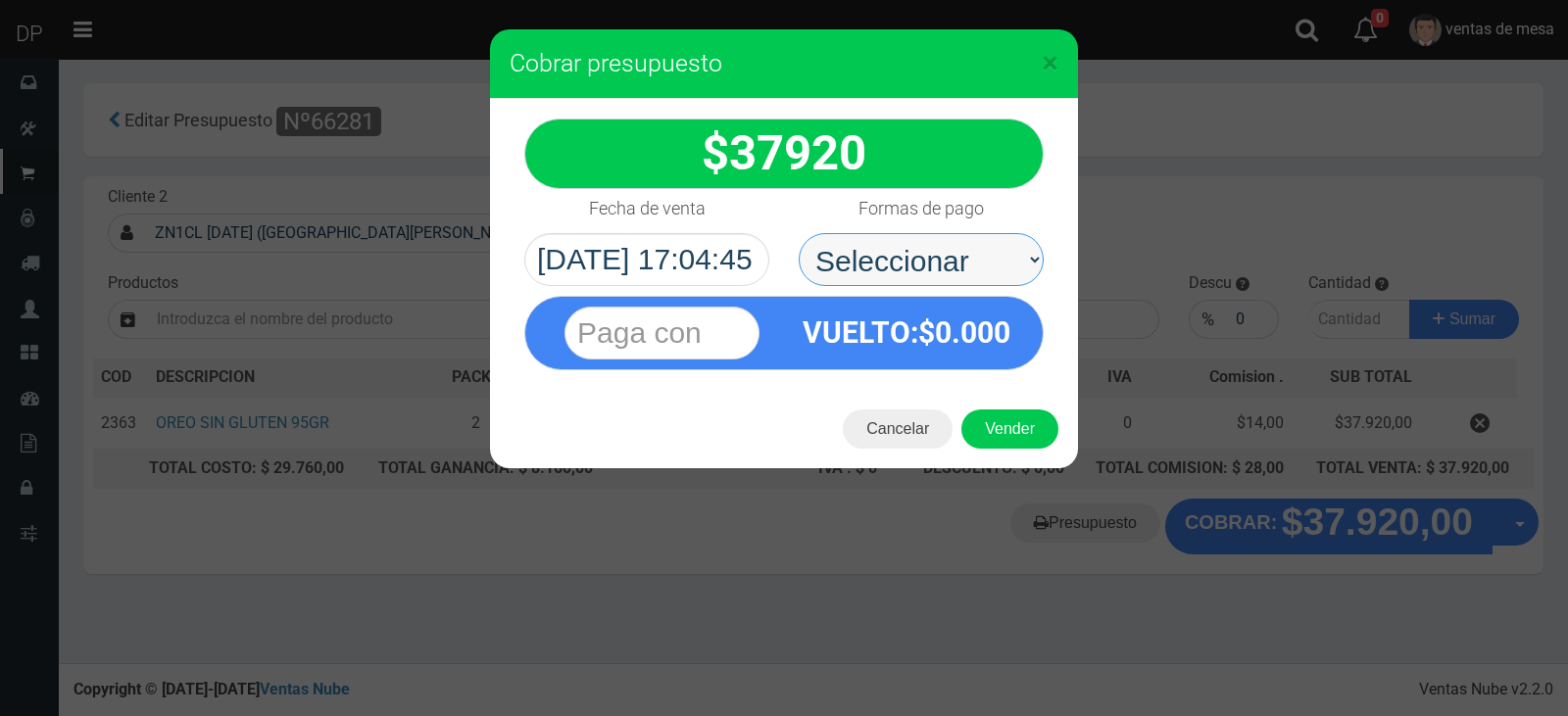
drag, startPoint x: 928, startPoint y: 261, endPoint x: 928, endPoint y: 282, distance: 21.0
click at [928, 261] on select "Seleccionar Efectivo Tarjeta de Crédito Depósito Débito" at bounding box center [921, 260] width 245 height 53
select select "Efectivo"
click at [799, 234] on select "Seleccionar Efectivo Tarjeta de Crédito Depósito Débito" at bounding box center [921, 260] width 245 height 53
click at [1011, 427] on button "Vender" at bounding box center [1010, 428] width 97 height 39
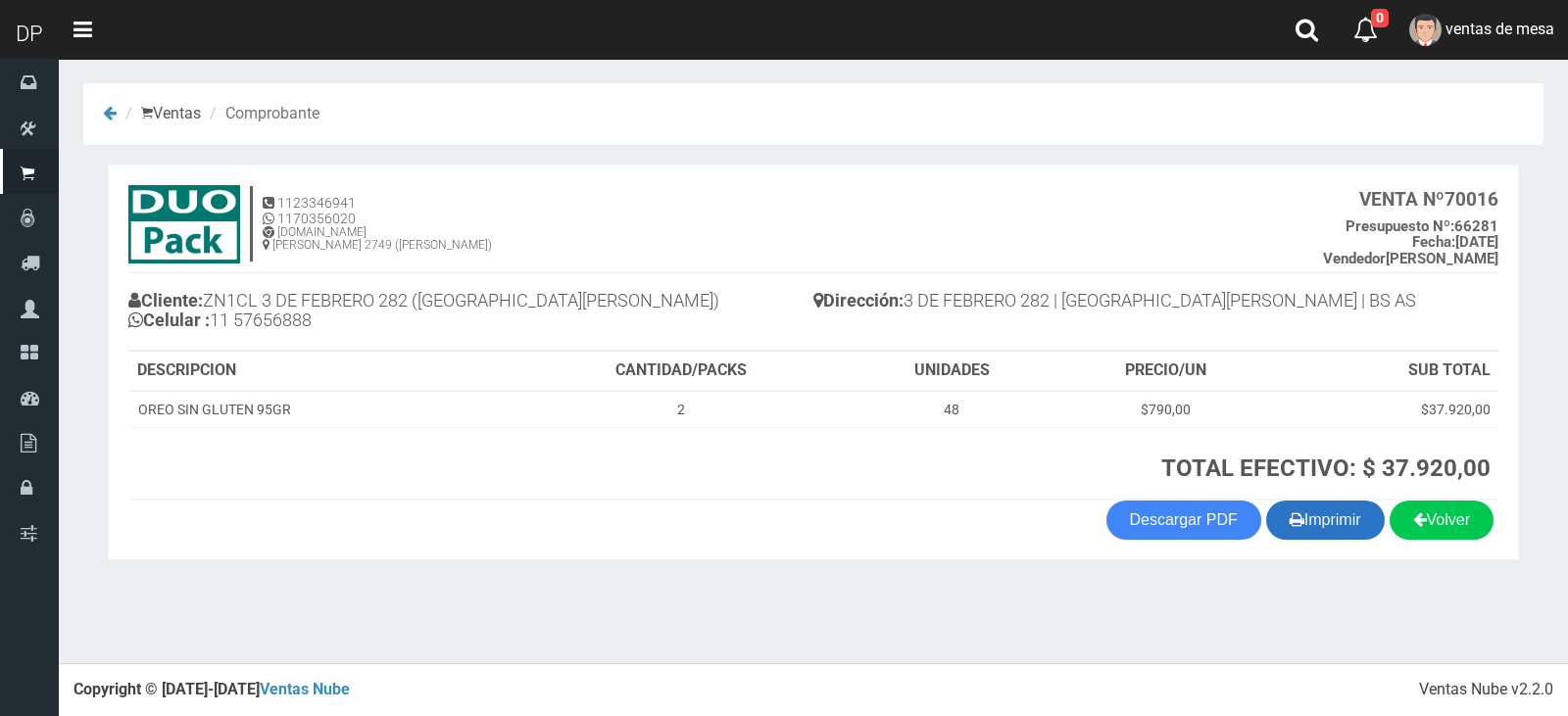
click at [1309, 517] on button "Imprimir" at bounding box center [1325, 519] width 119 height 39
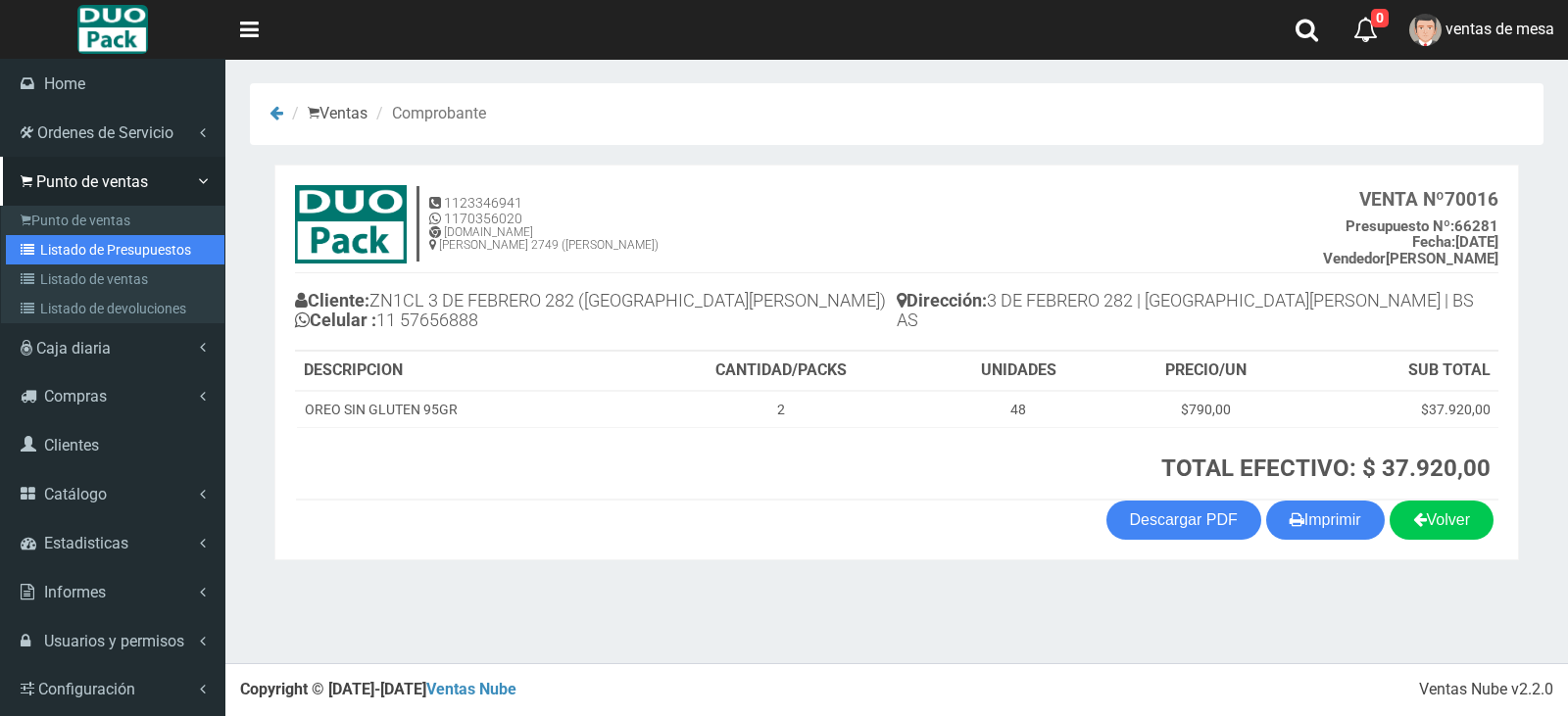
drag, startPoint x: 115, startPoint y: 251, endPoint x: 315, endPoint y: 111, distance: 244.1
click at [115, 252] on link "Listado de Presupuestos" at bounding box center [115, 250] width 219 height 29
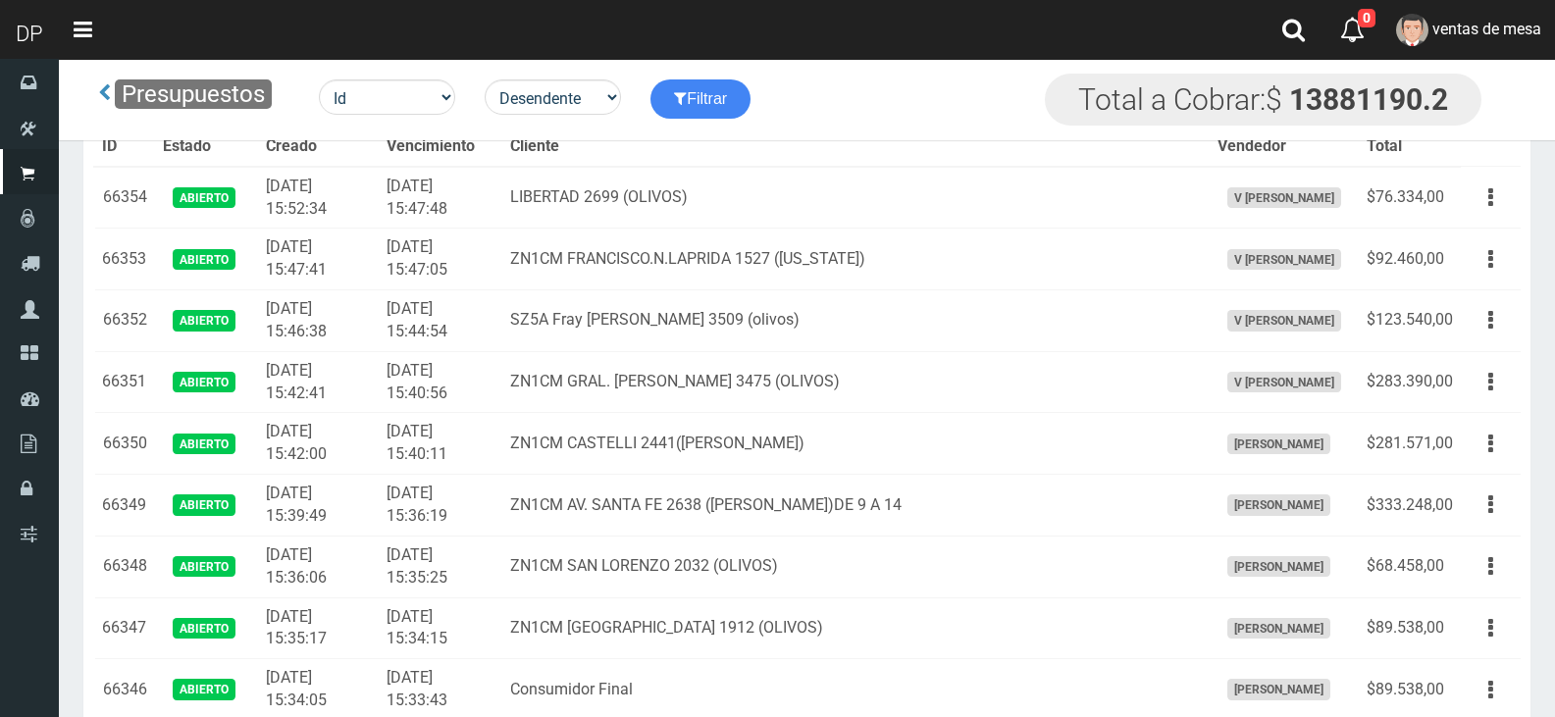
scroll to position [3938, 0]
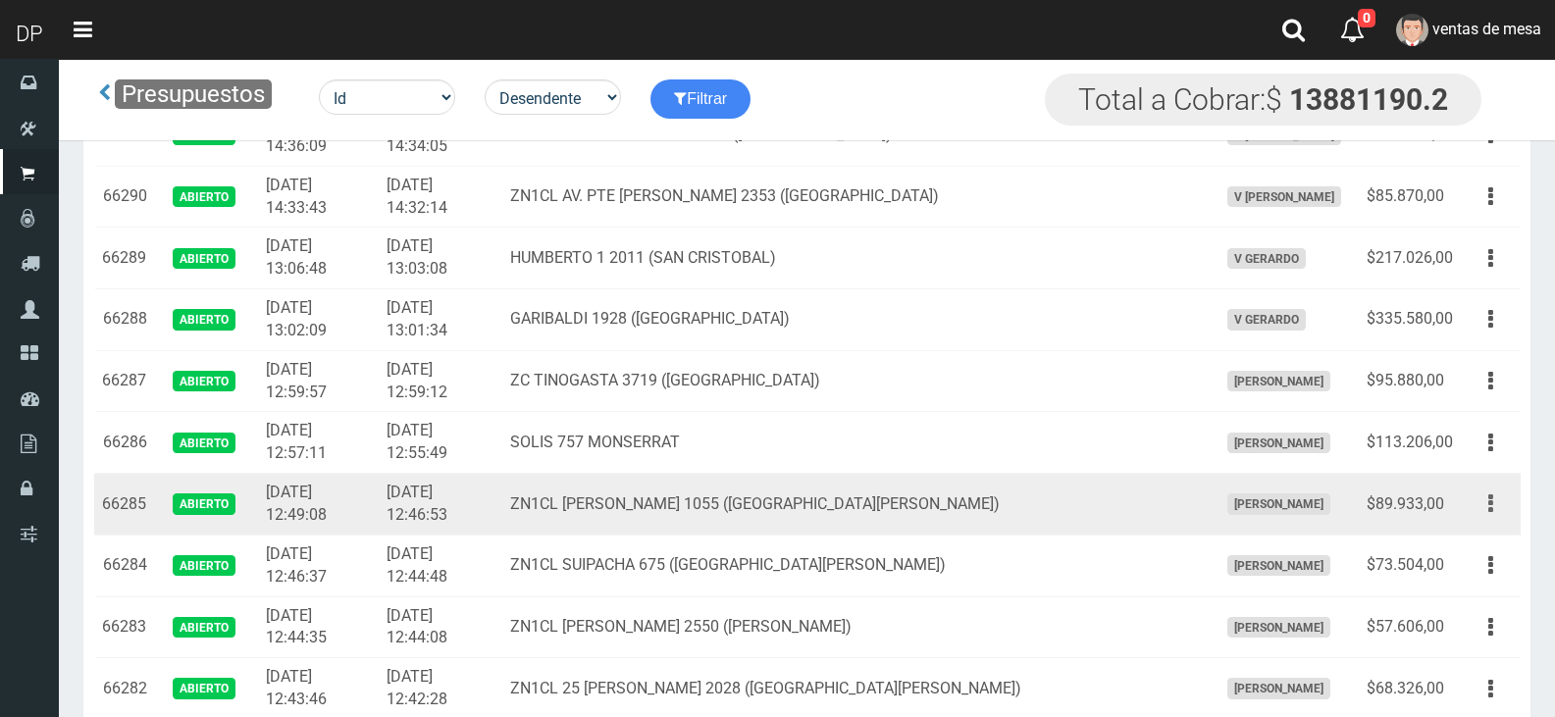
click at [1502, 521] on td "Editar Imprimir Eliminar" at bounding box center [1491, 505] width 60 height 62
click at [1491, 508] on button "button" at bounding box center [1491, 504] width 44 height 34
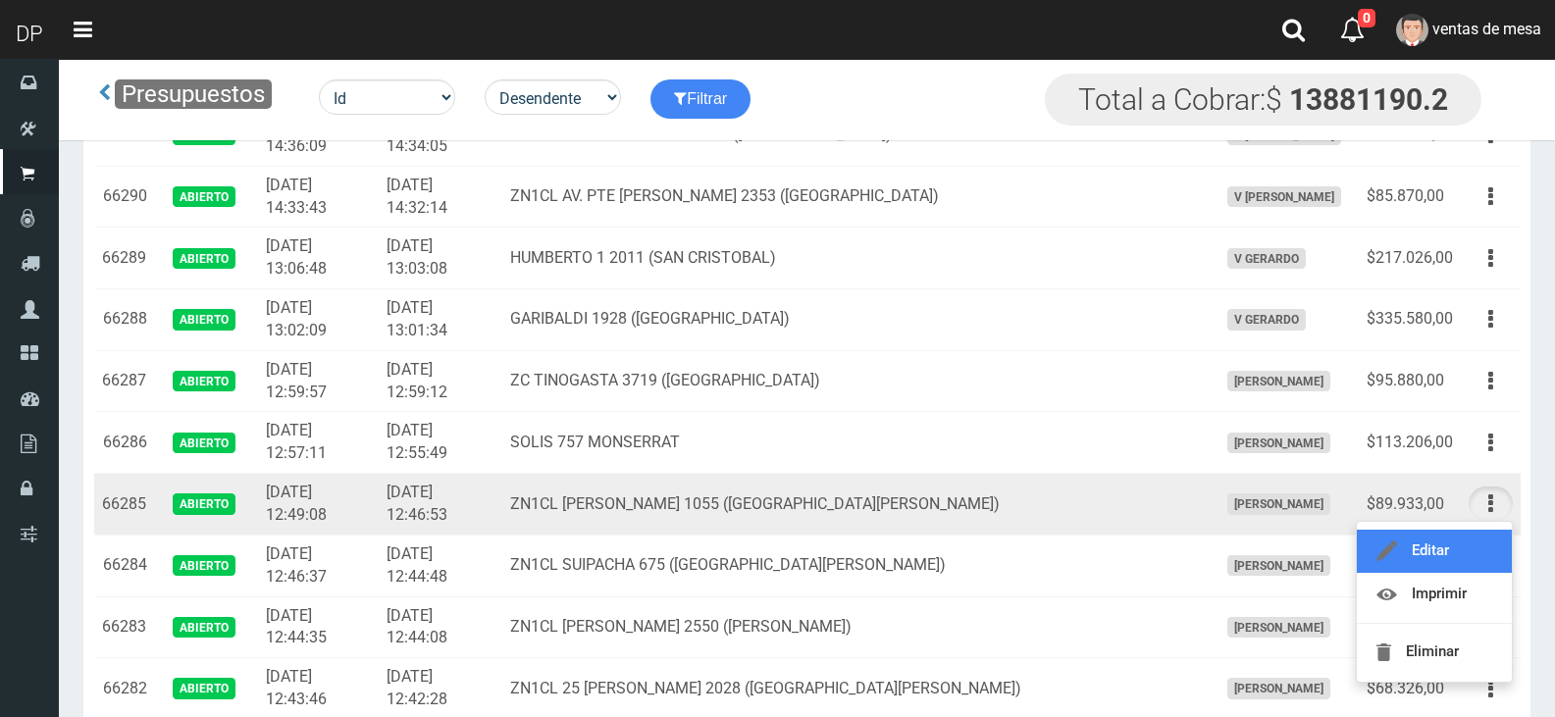
click at [1478, 544] on link "Editar" at bounding box center [1434, 551] width 155 height 43
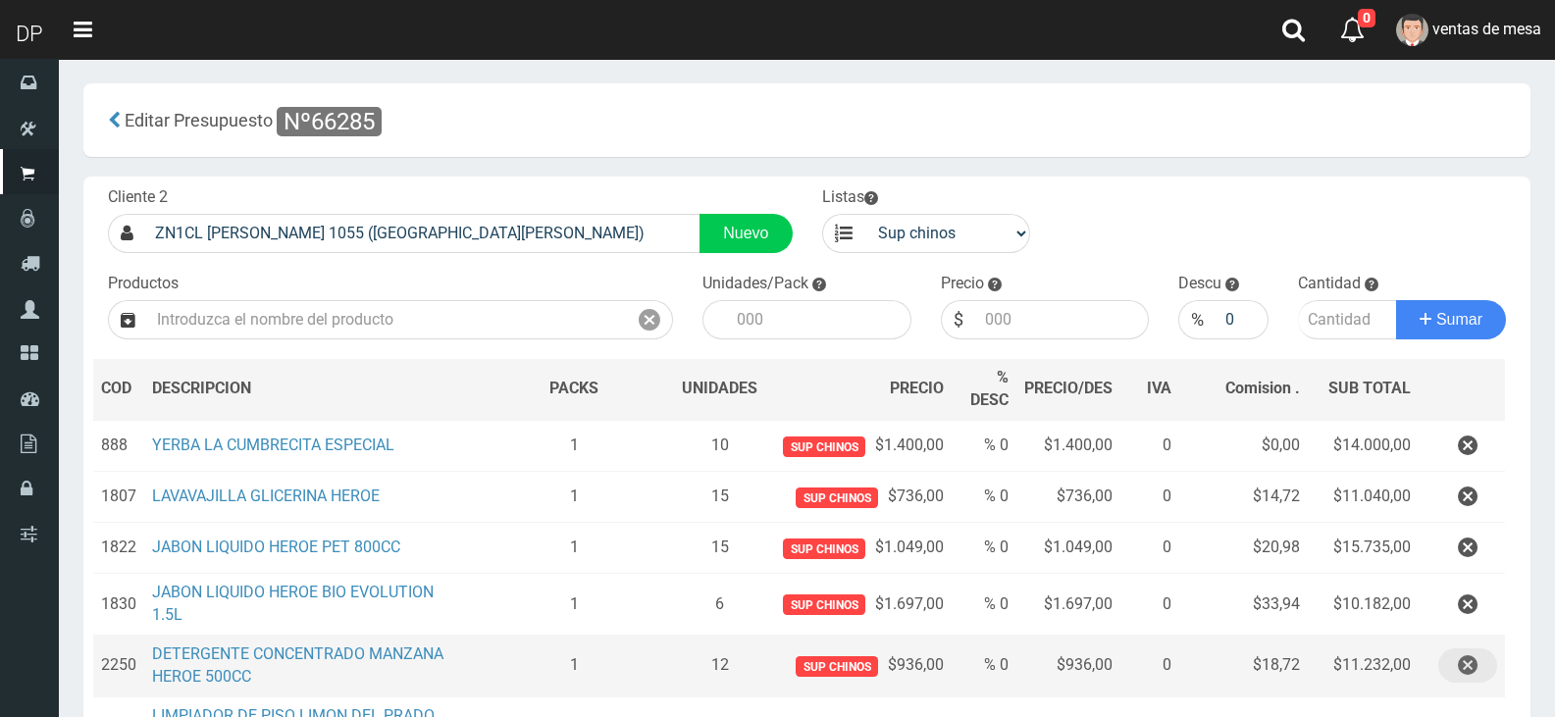
click at [1452, 676] on button "button" at bounding box center [1468, 666] width 59 height 34
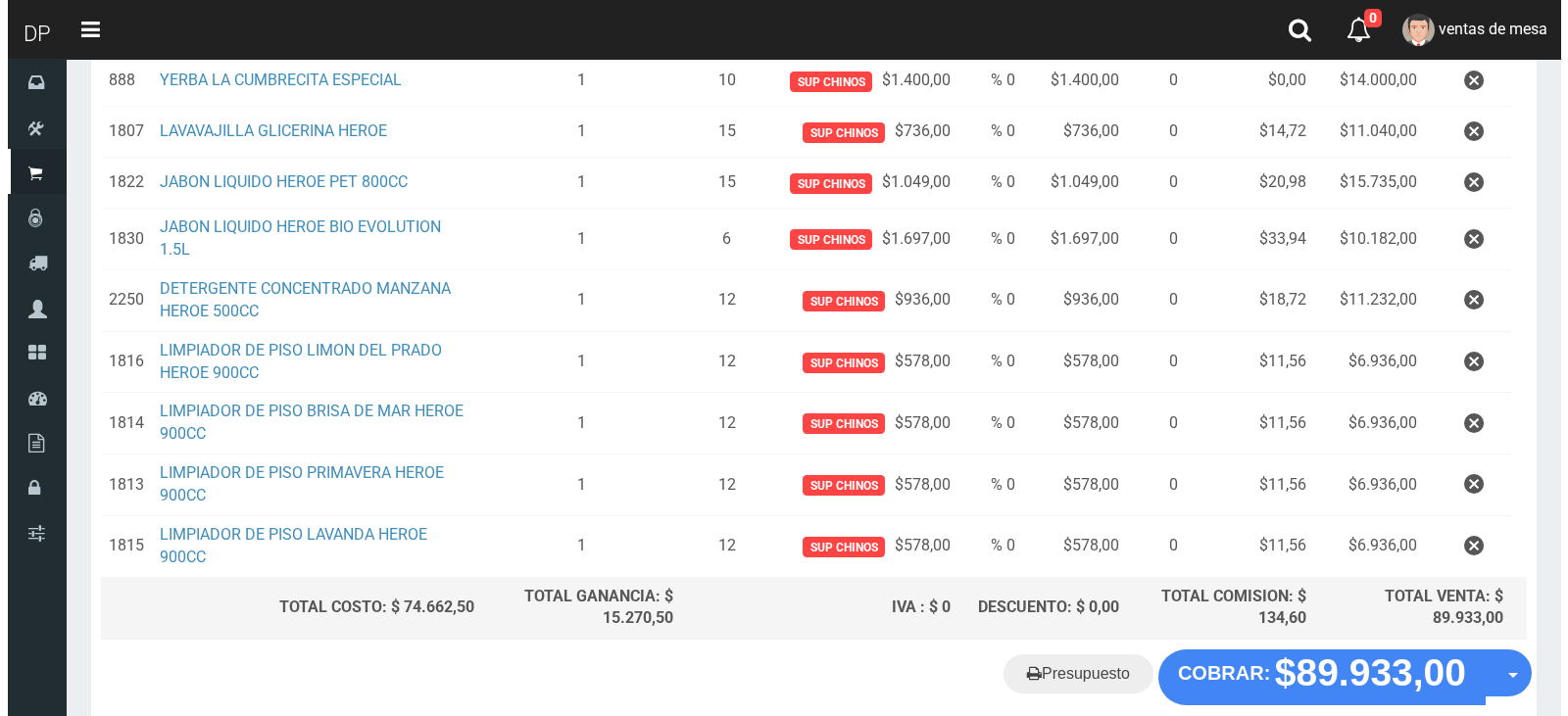
scroll to position [401, 0]
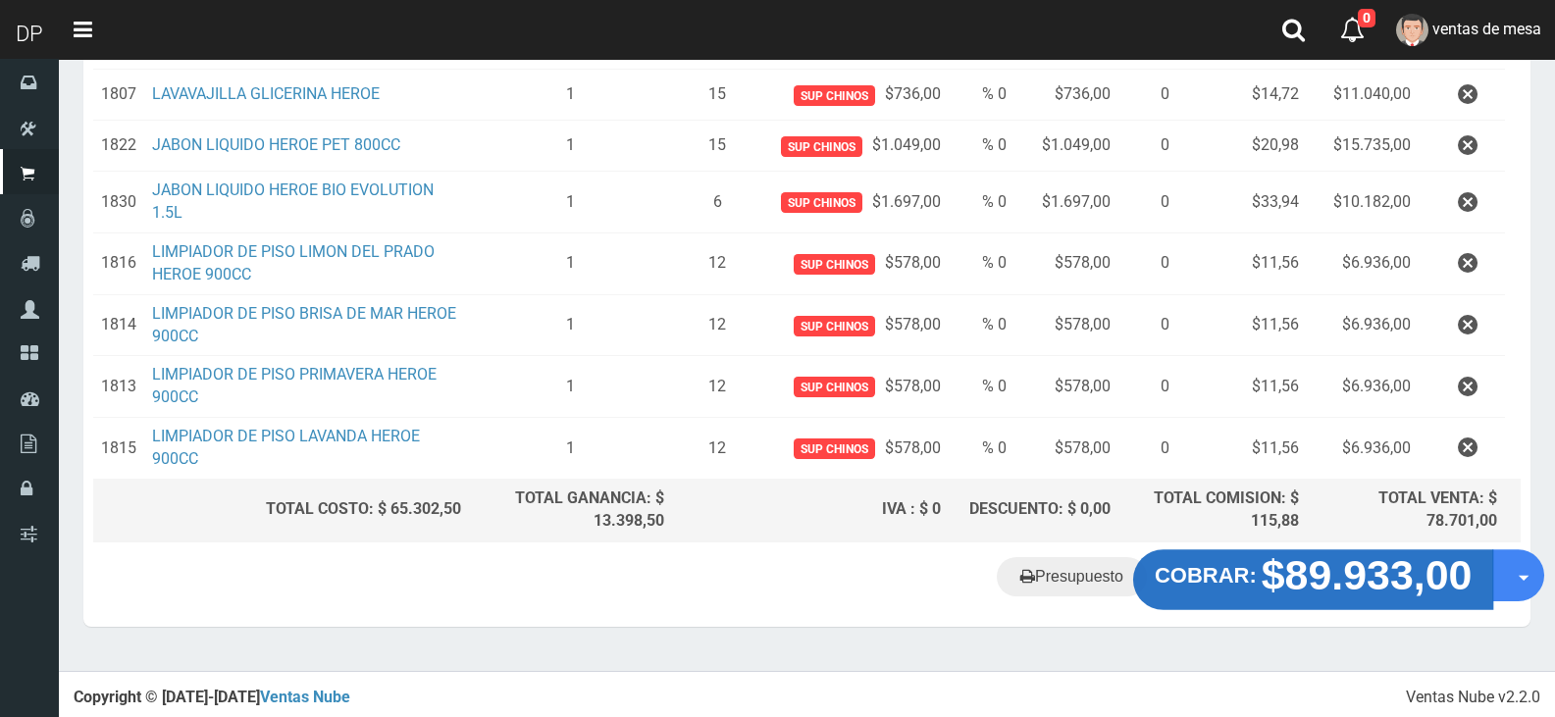
click at [1300, 589] on strong "$89.933,00" at bounding box center [1367, 575] width 211 height 46
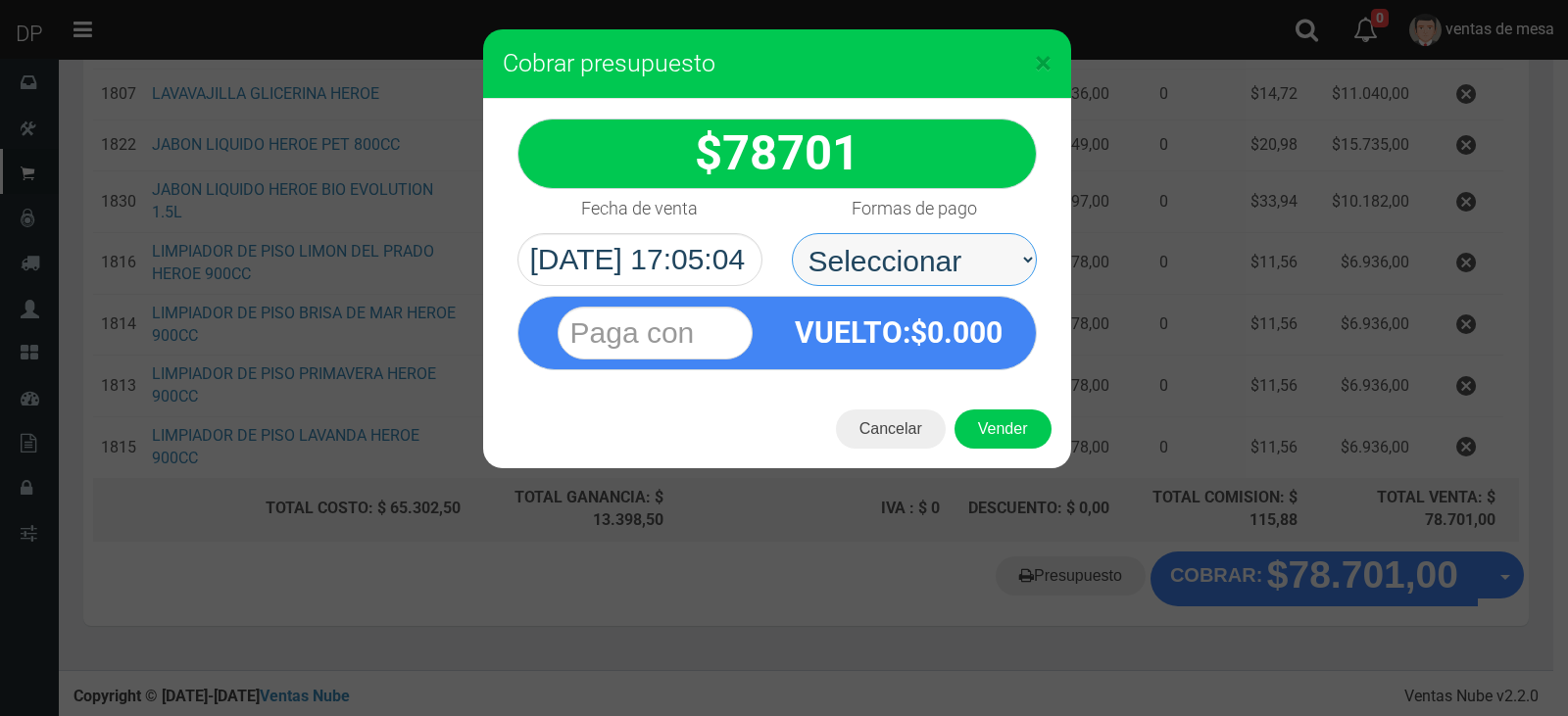
drag, startPoint x: 981, startPoint y: 271, endPoint x: 962, endPoint y: 285, distance: 23.6
click at [980, 270] on select "Seleccionar Efectivo Tarjeta de Crédito Depósito Débito" at bounding box center [914, 260] width 245 height 53
select select "Efectivo"
click at [792, 234] on select "Seleccionar Efectivo Tarjeta de Crédito Depósito Débito" at bounding box center [914, 260] width 245 height 53
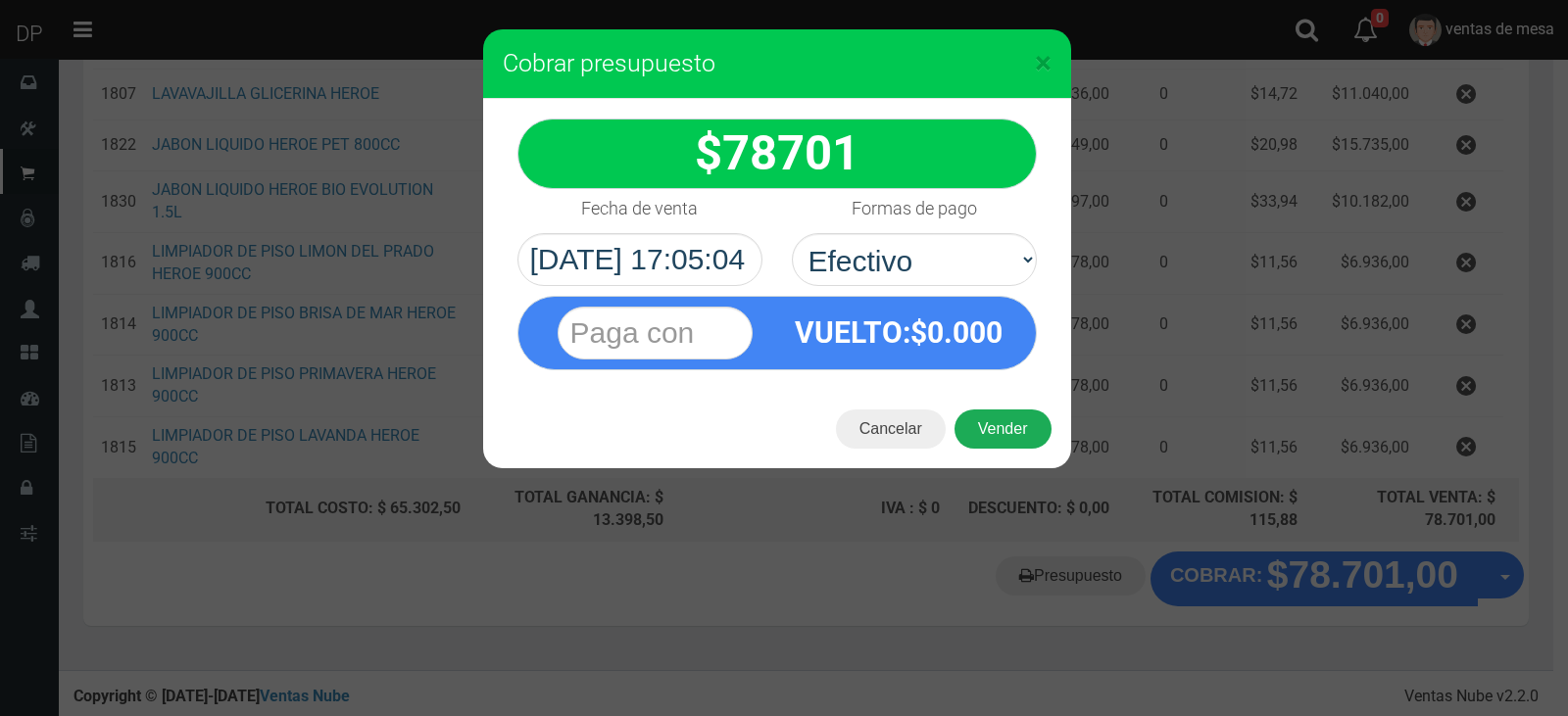
click at [1004, 424] on button "Vender" at bounding box center [1003, 428] width 97 height 39
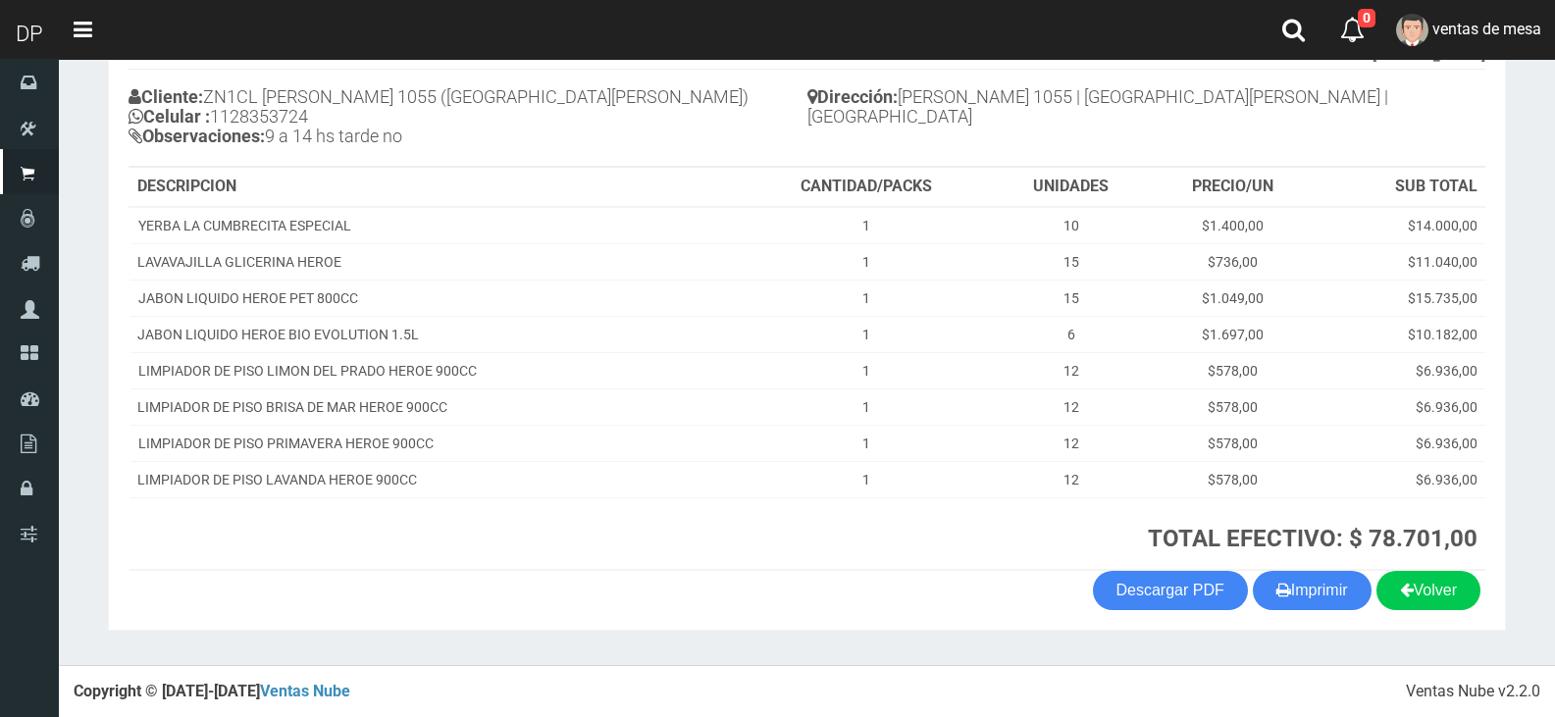
scroll to position [205, 0]
click at [1304, 596] on button "Imprimir" at bounding box center [1312, 589] width 119 height 39
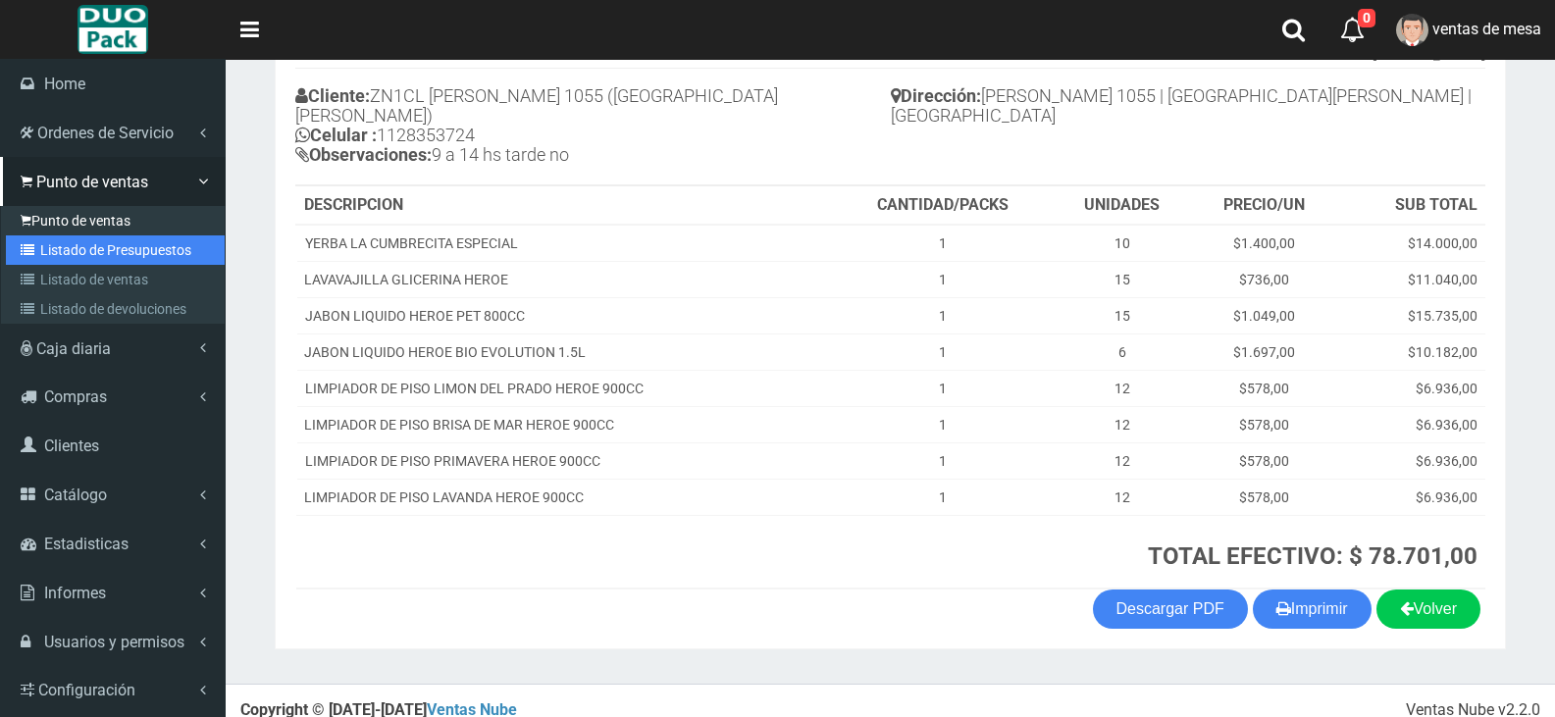
drag, startPoint x: 68, startPoint y: 242, endPoint x: 113, endPoint y: 217, distance: 51.9
click at [68, 242] on link "Listado de Presupuestos" at bounding box center [115, 250] width 219 height 29
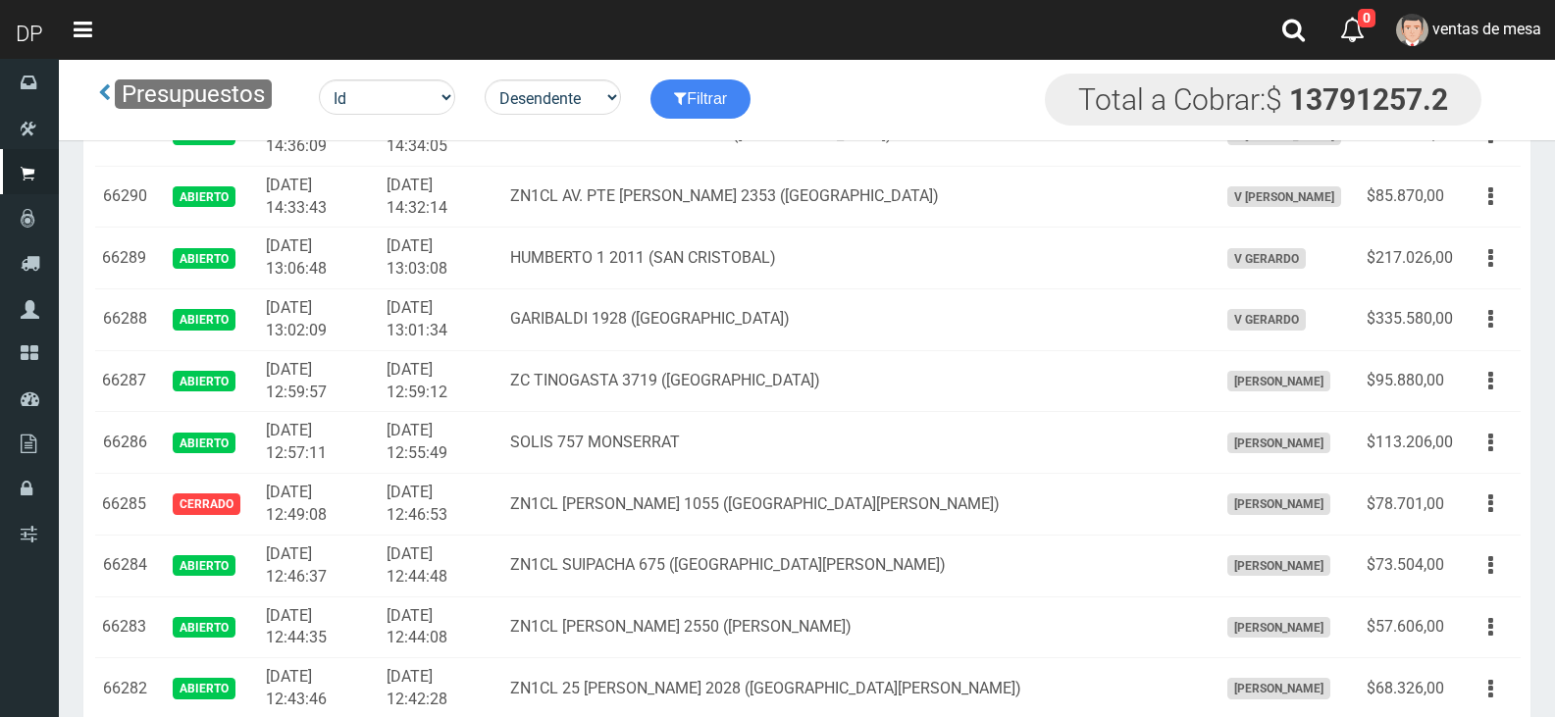
scroll to position [1684, 0]
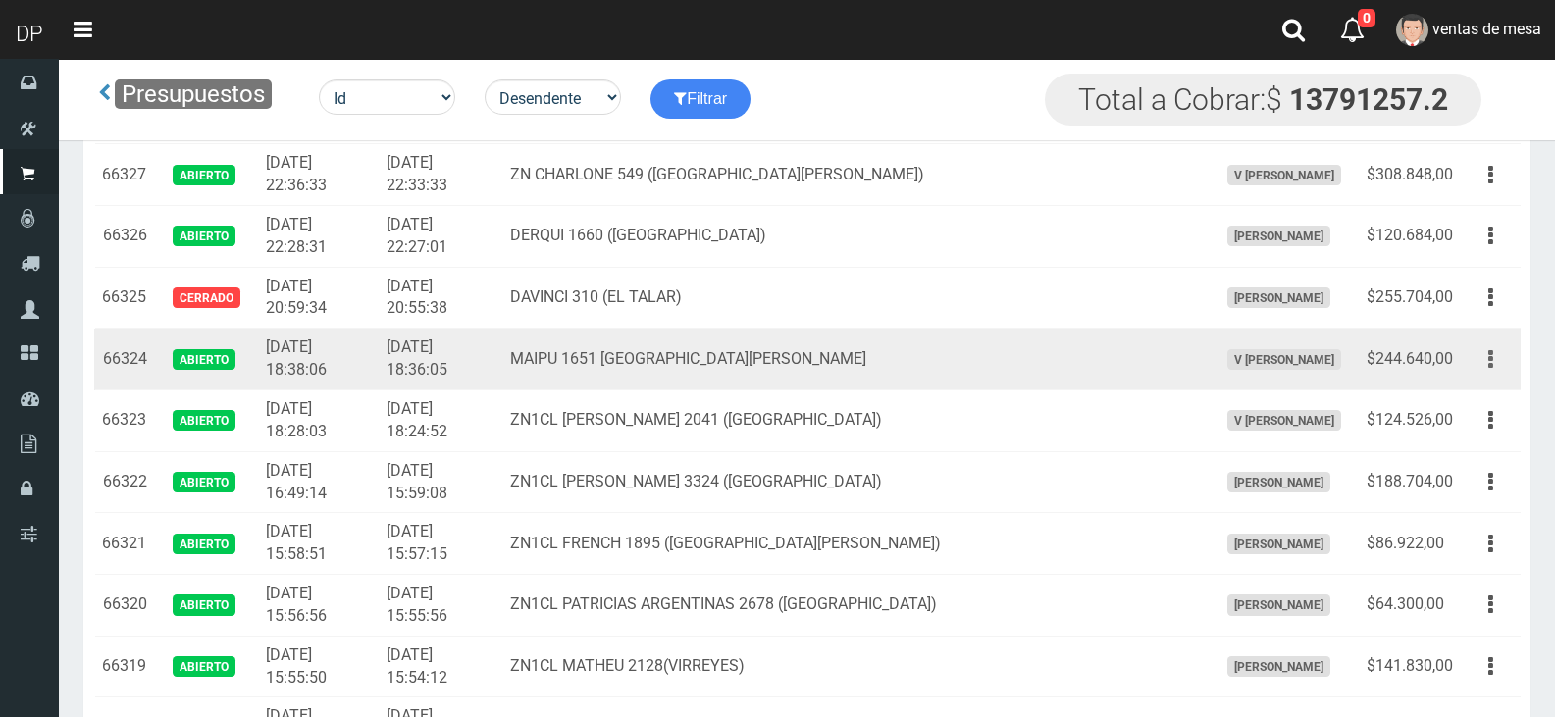
click at [1493, 358] on icon "button" at bounding box center [1491, 360] width 5 height 34
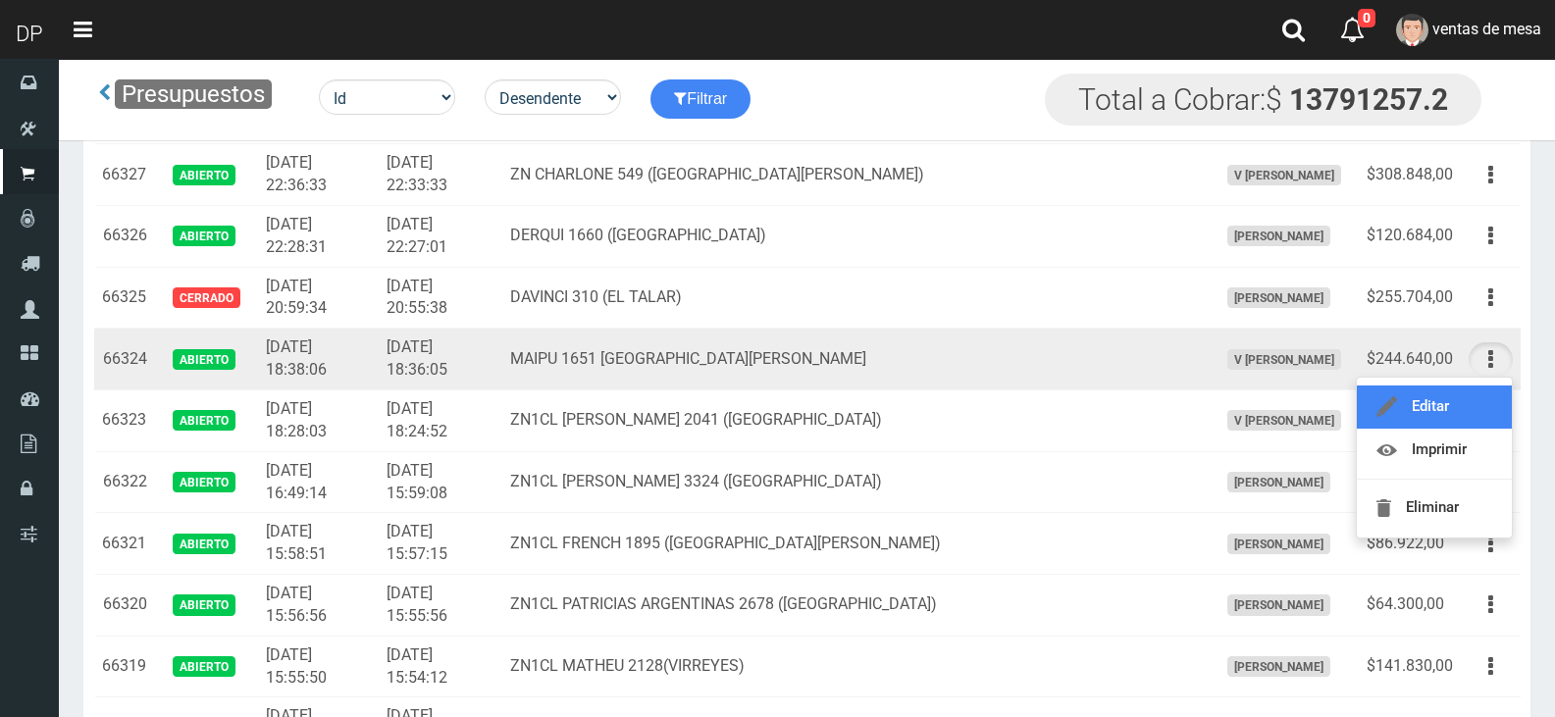
click at [1467, 418] on link "Editar" at bounding box center [1434, 407] width 155 height 43
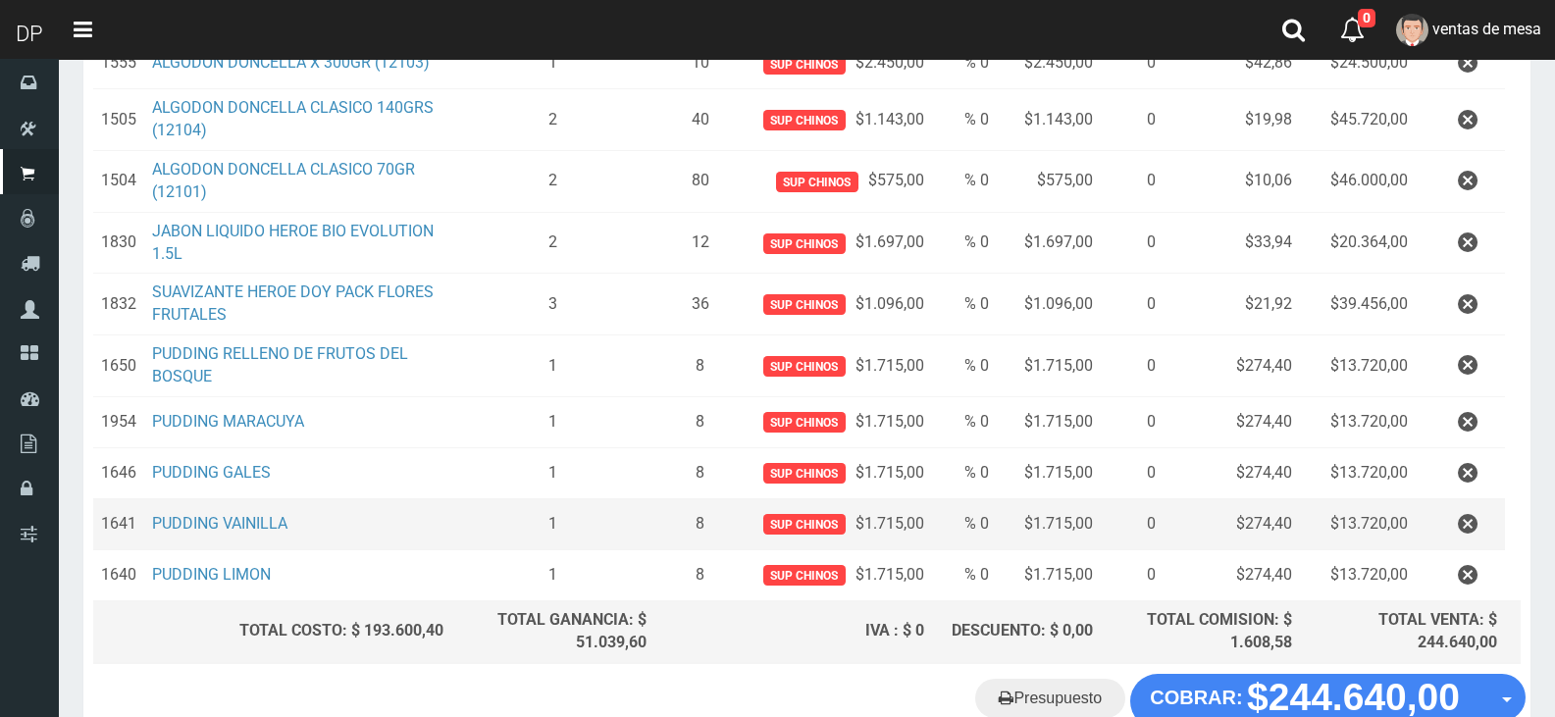
scroll to position [393, 0]
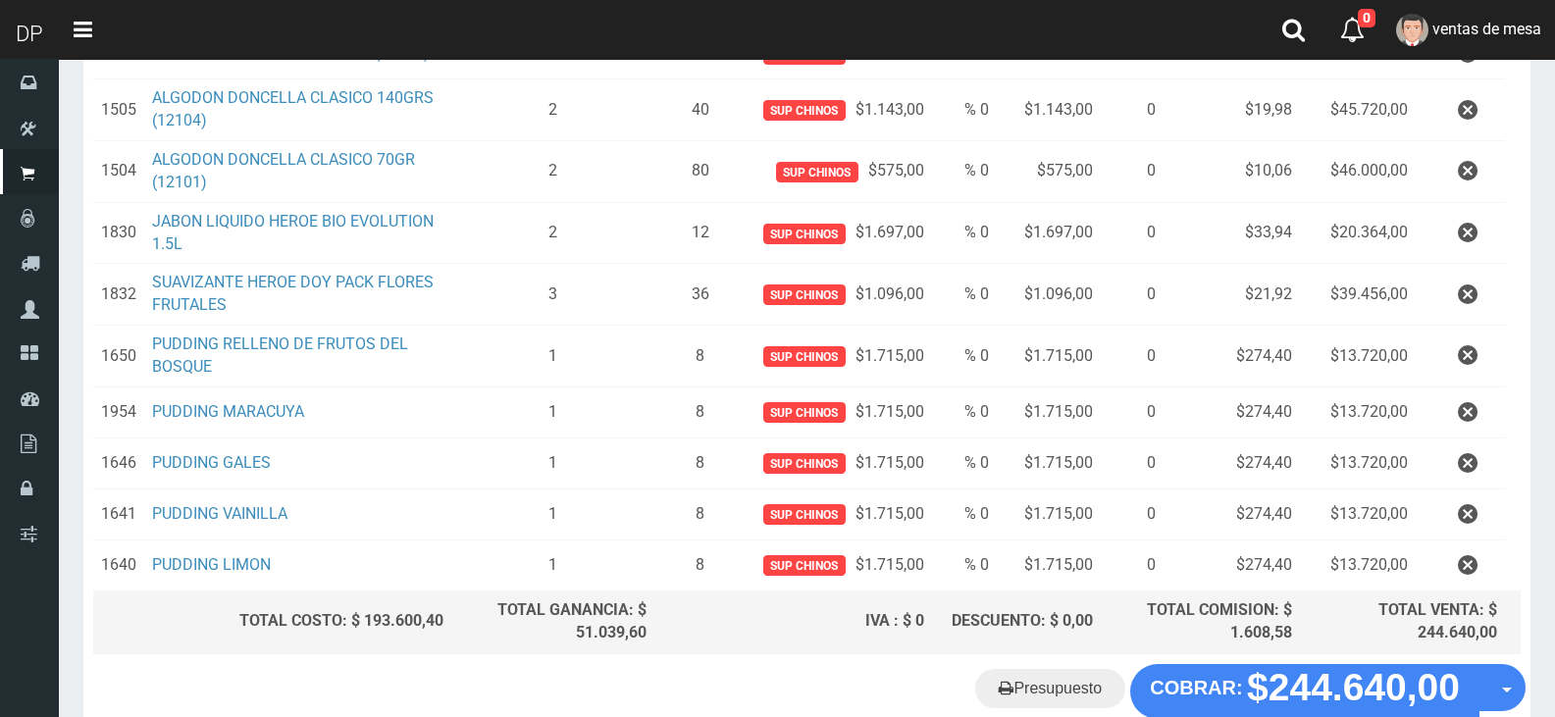
click at [1463, 356] on icon "button" at bounding box center [1468, 356] width 20 height 34
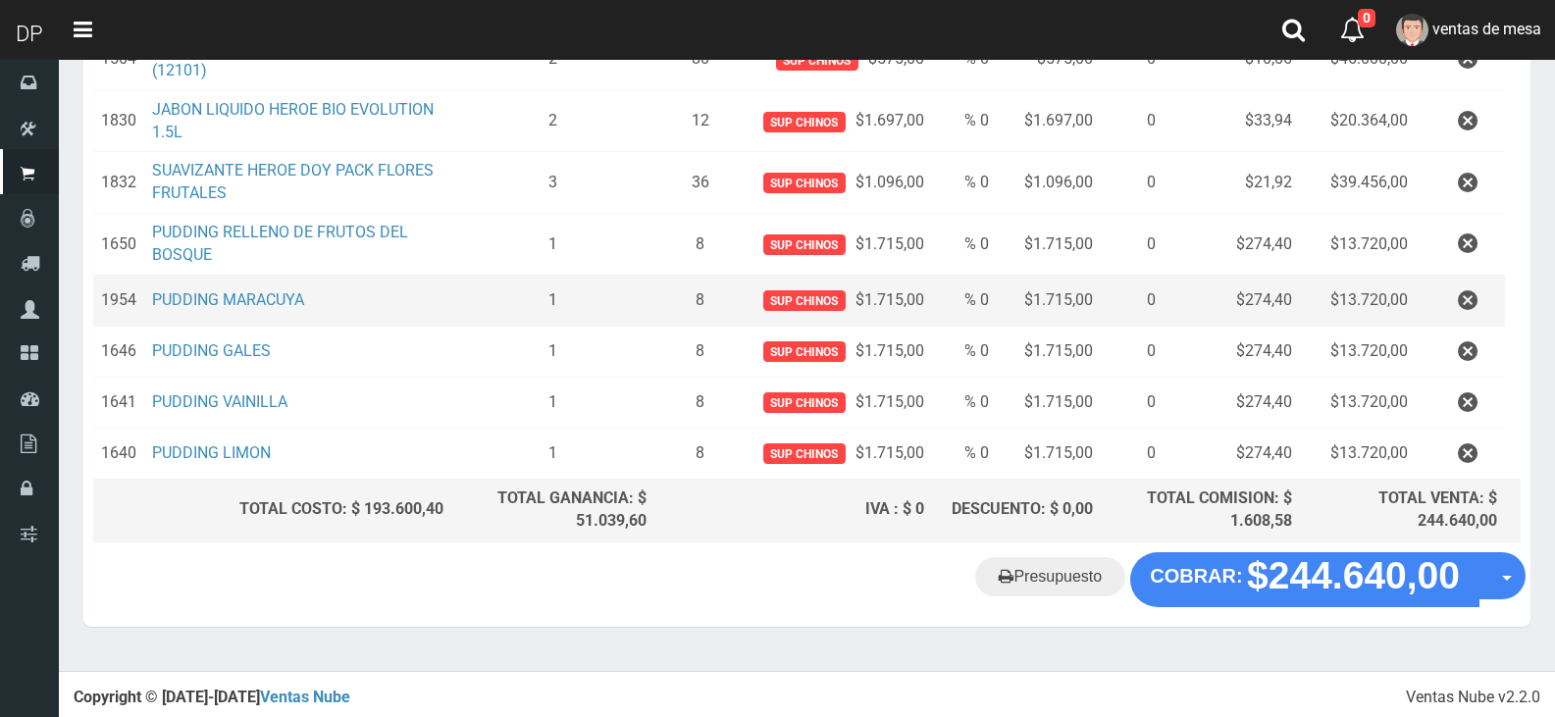
scroll to position [444, 0]
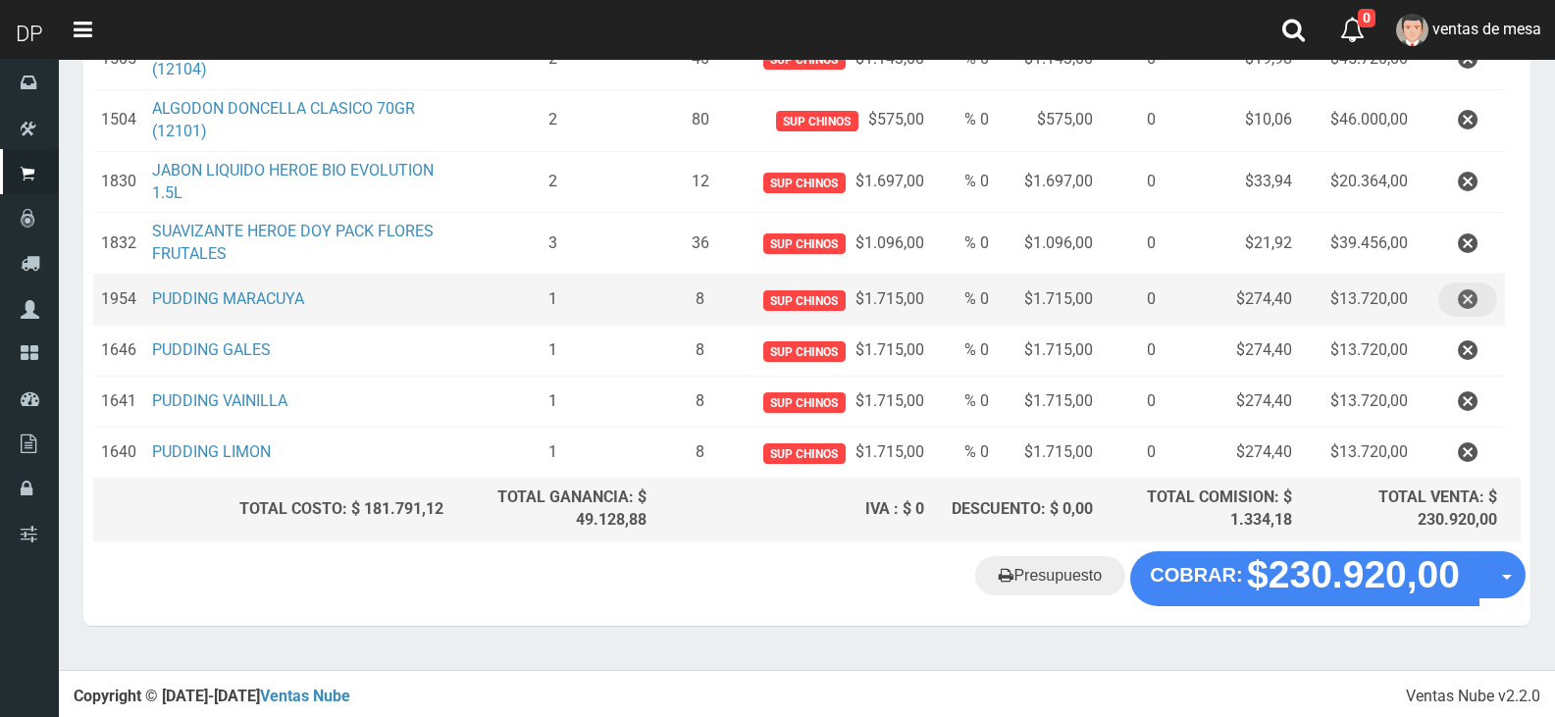
click at [1464, 288] on icon "button" at bounding box center [1468, 300] width 20 height 34
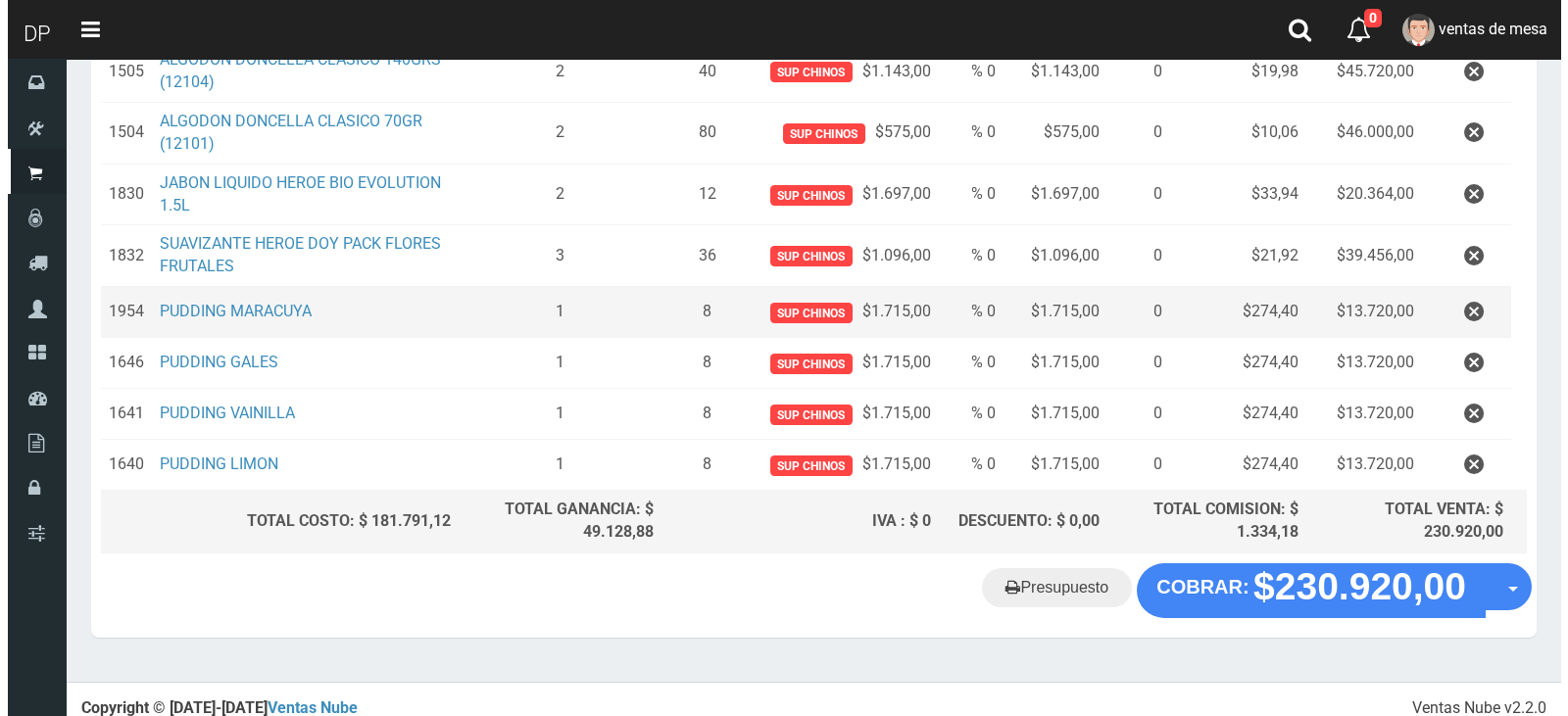
scroll to position [392, 0]
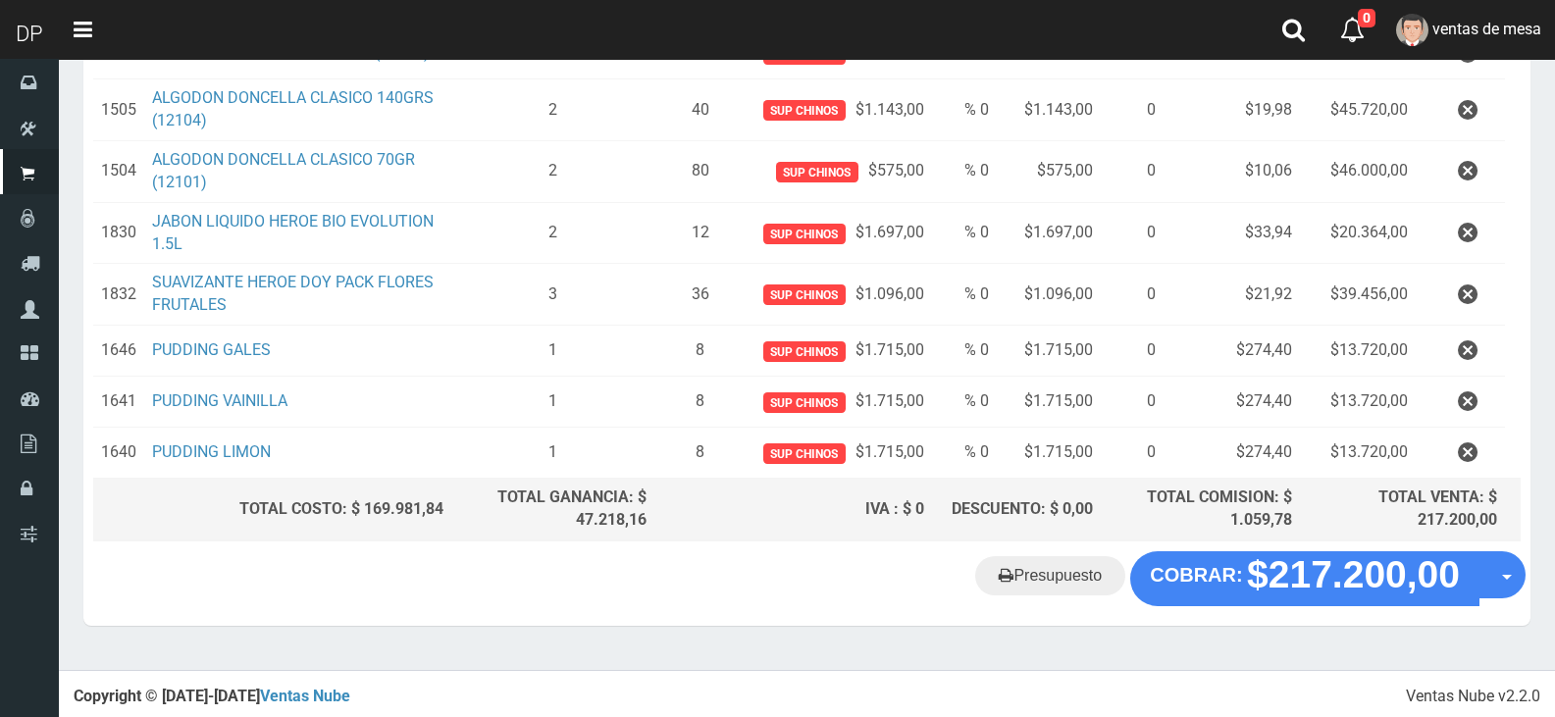
click at [1293, 605] on div "Presupuesto COBRAR: $217.200,00 Opciones" at bounding box center [807, 589] width 1448 height 75
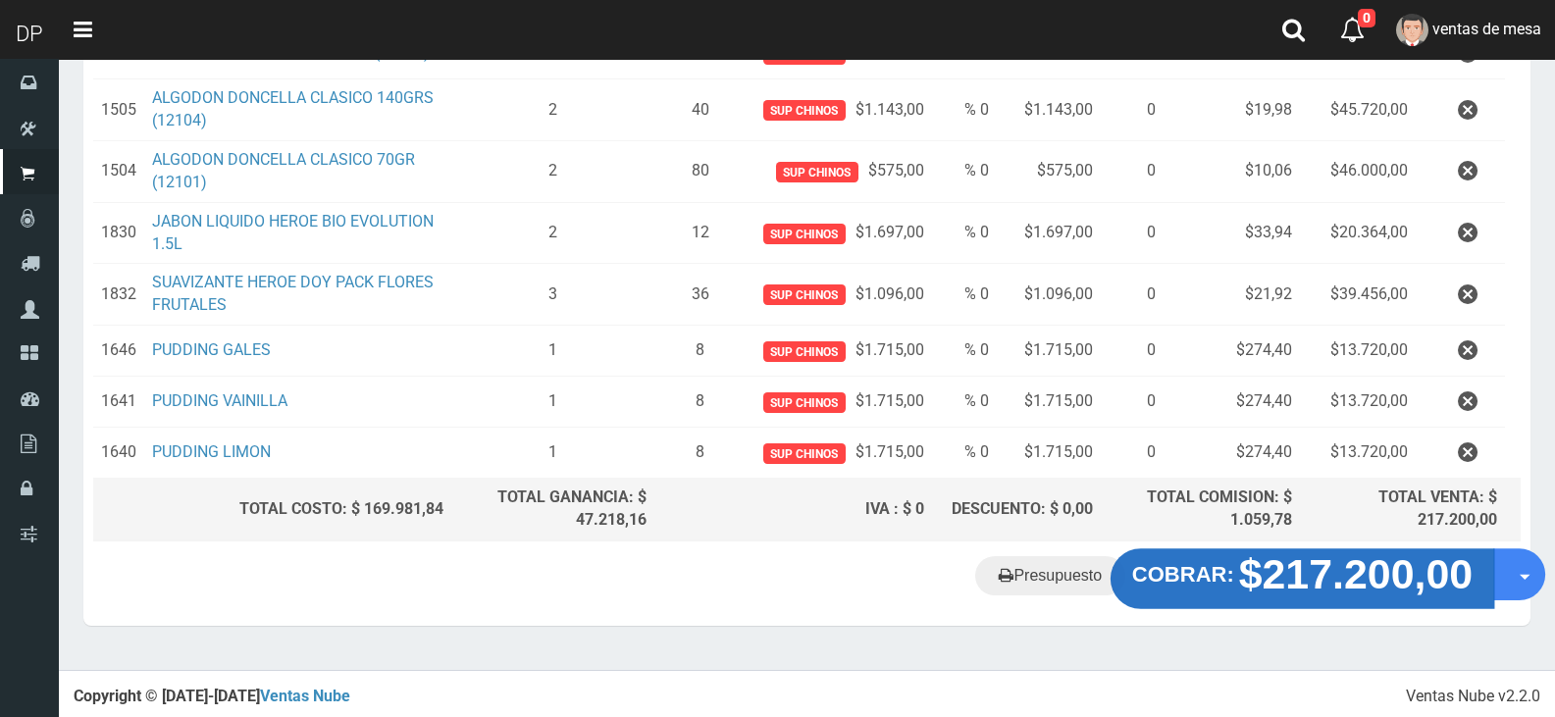
click at [1291, 577] on strong "$217.200,00" at bounding box center [1356, 575] width 235 height 46
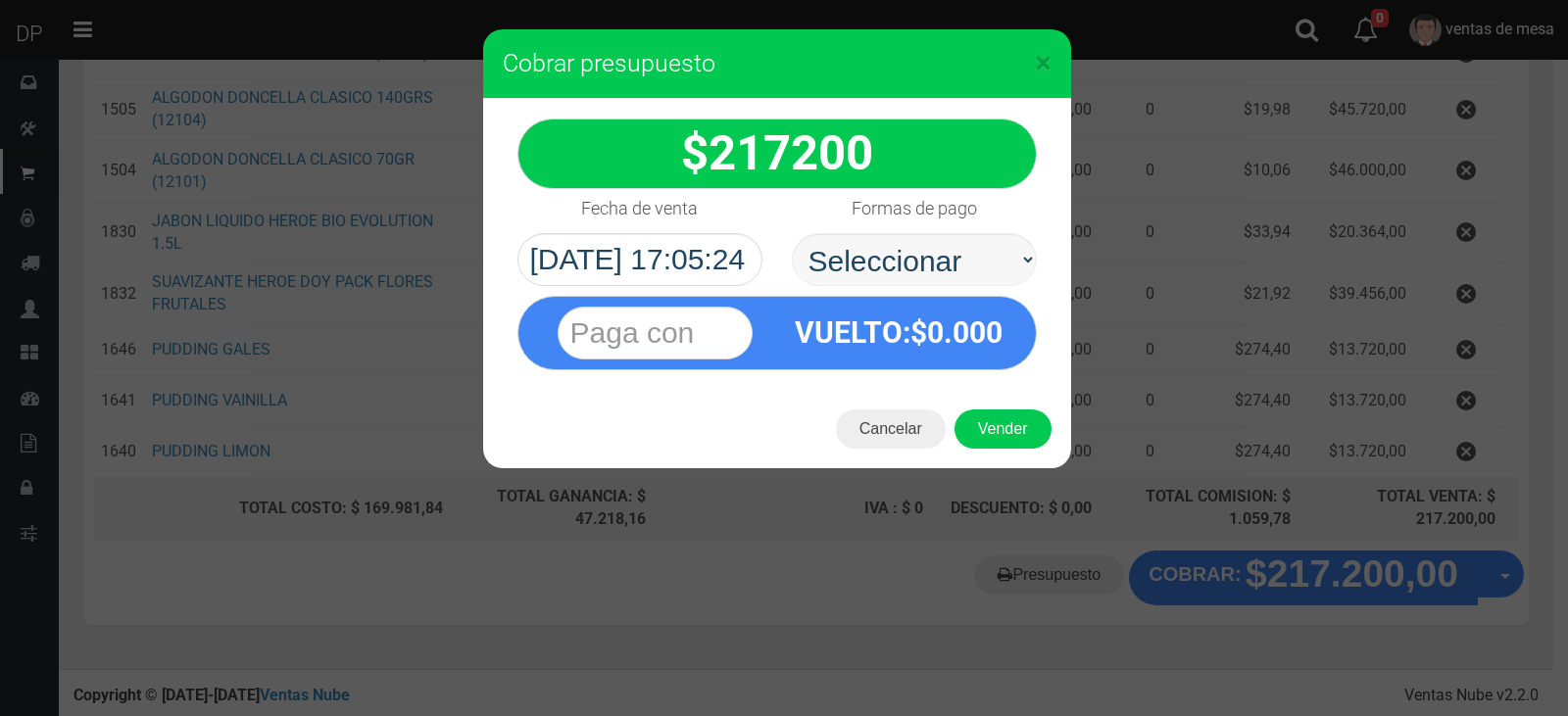
select select "Efectivo"
click at [792, 234] on select "Seleccionar Efectivo Tarjeta de Crédito Depósito Débito" at bounding box center [914, 260] width 245 height 53
click at [986, 405] on div "Cancelar Vender" at bounding box center [777, 429] width 588 height 79
click at [994, 430] on button "Vender" at bounding box center [1003, 428] width 97 height 39
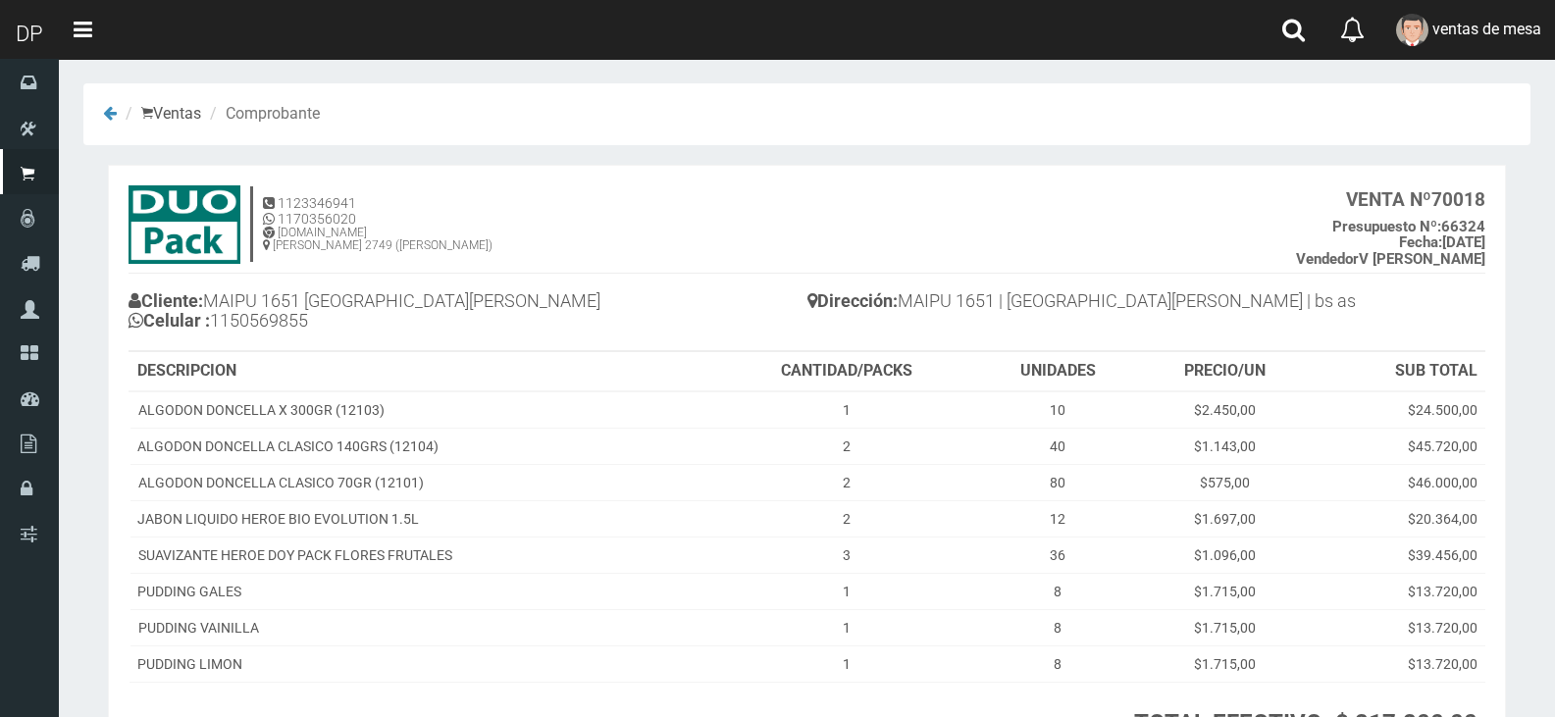
scroll to position [185, 0]
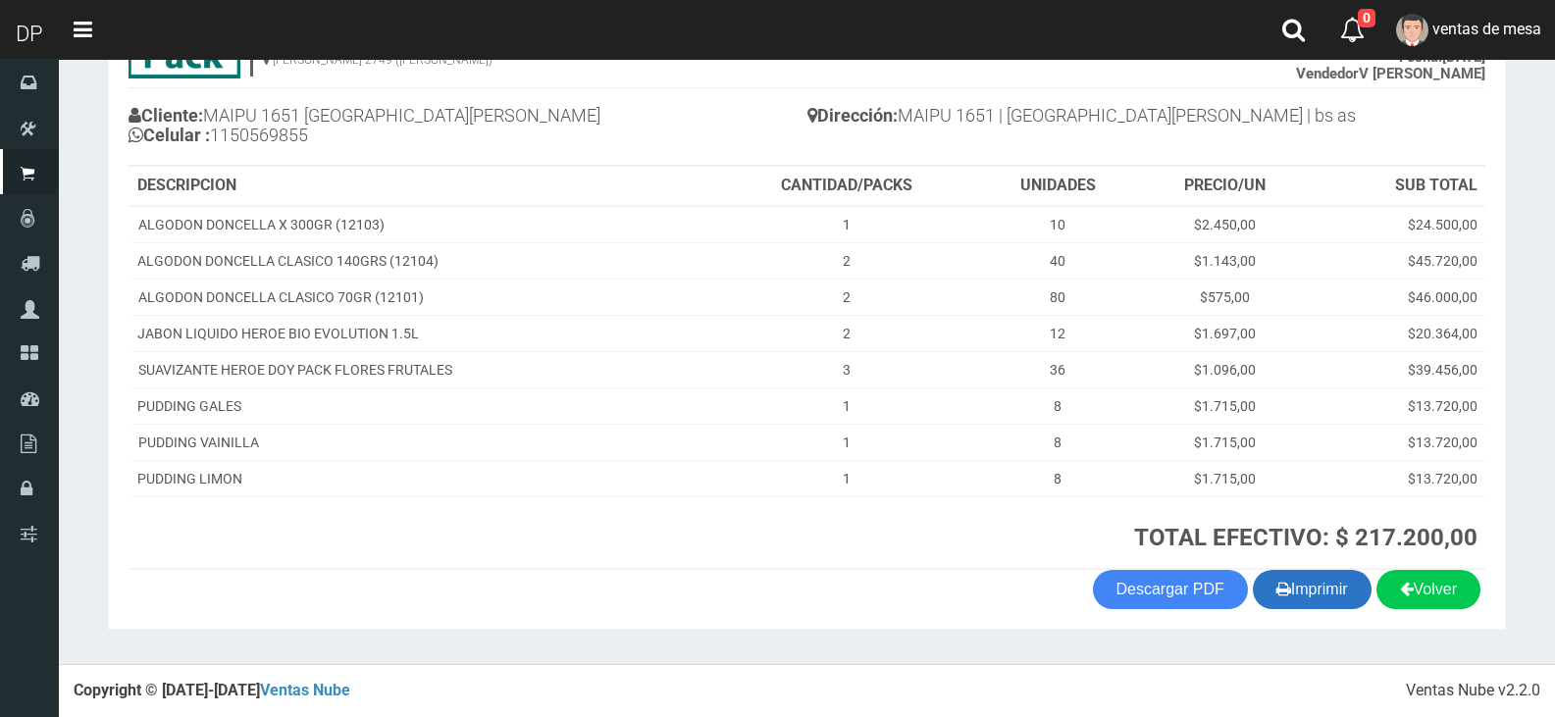
click at [1303, 581] on button "Imprimir" at bounding box center [1312, 589] width 119 height 39
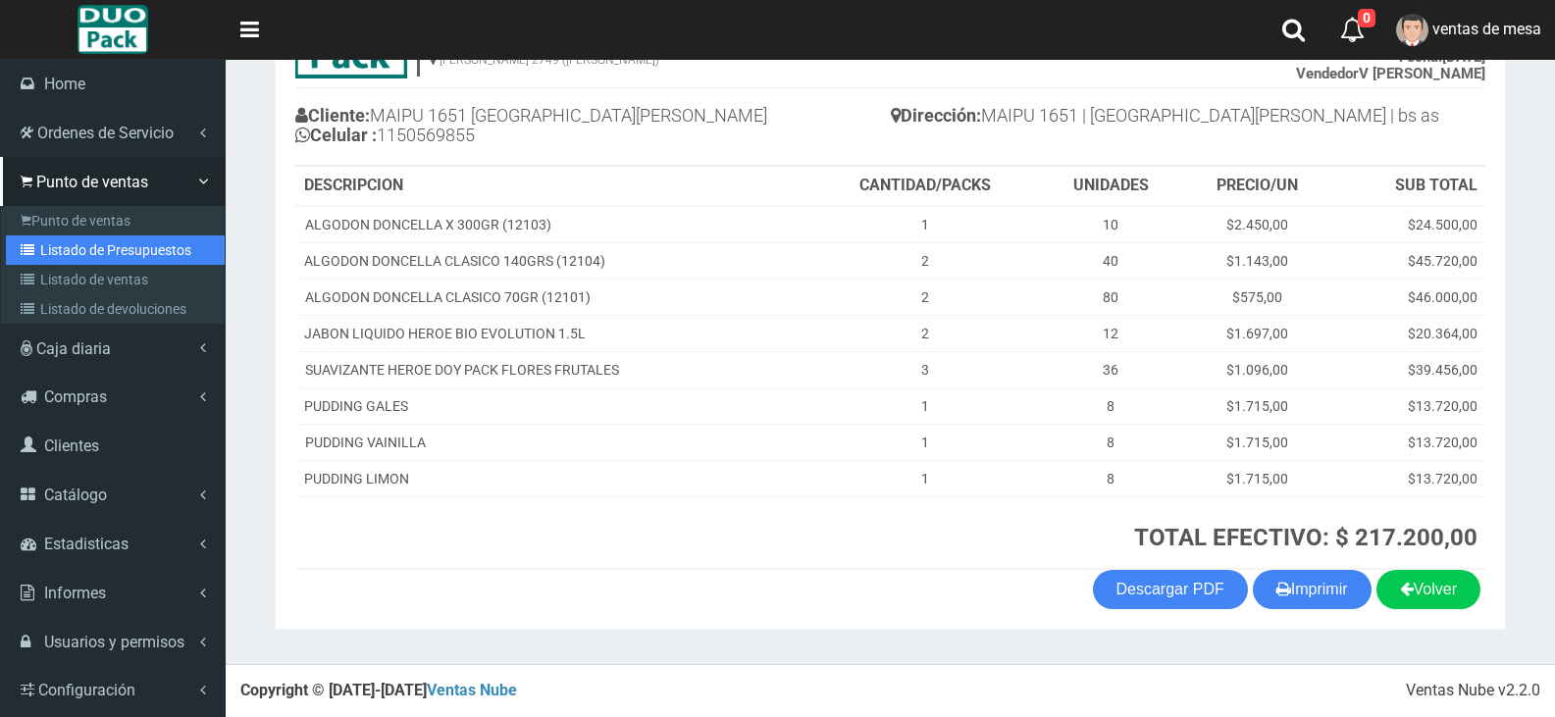
click at [57, 261] on link "Listado de Presupuestos" at bounding box center [115, 250] width 219 height 29
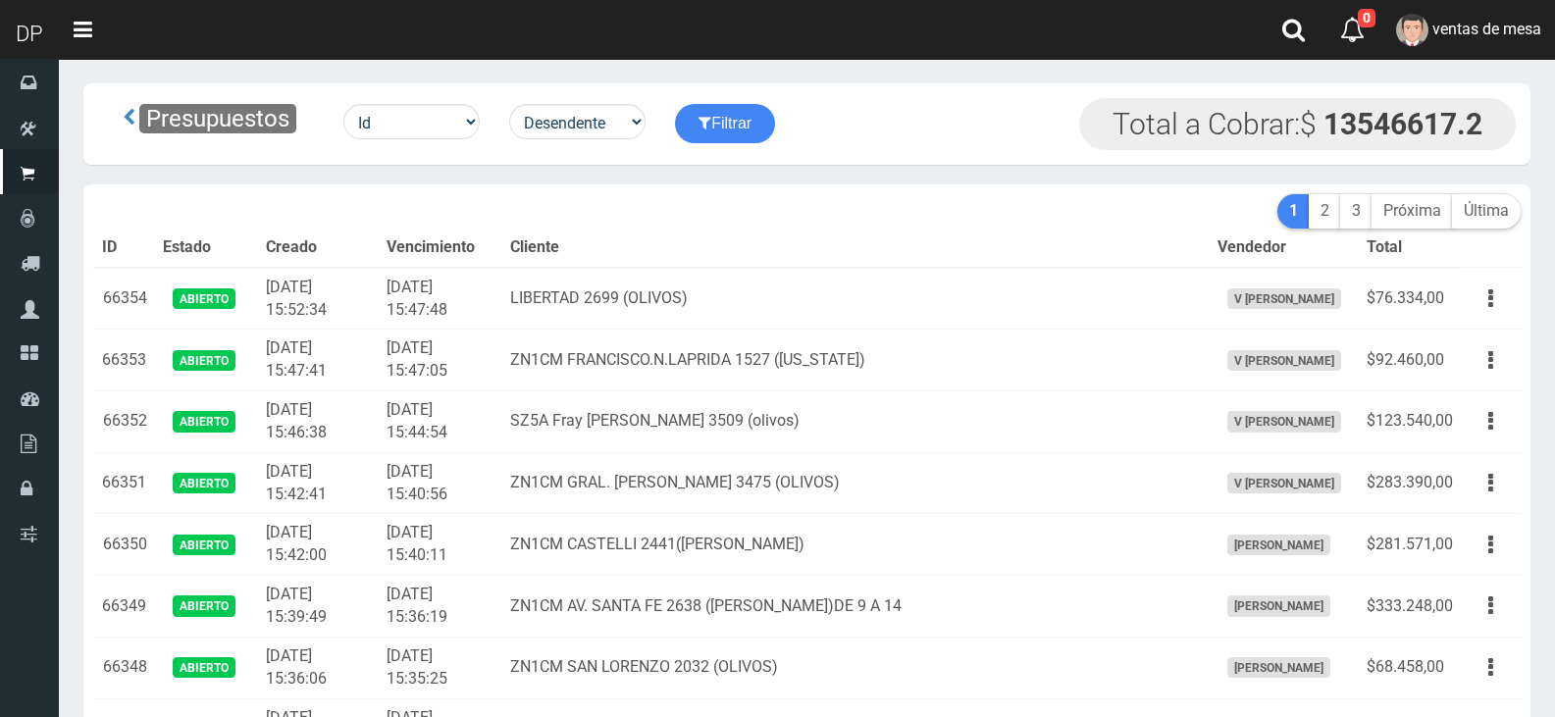
click at [593, 232] on th "Cliente" at bounding box center [856, 248] width 708 height 39
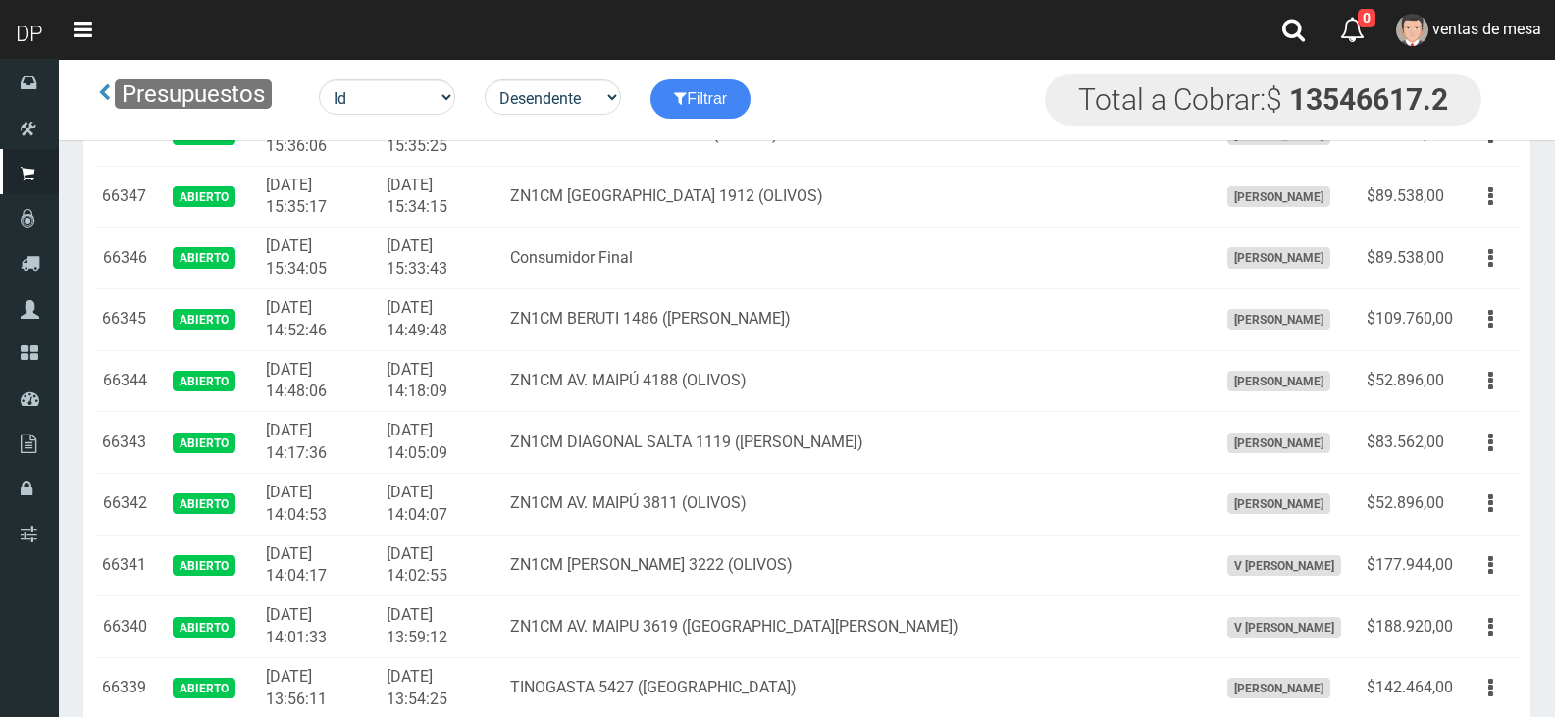
scroll to position [2977, 0]
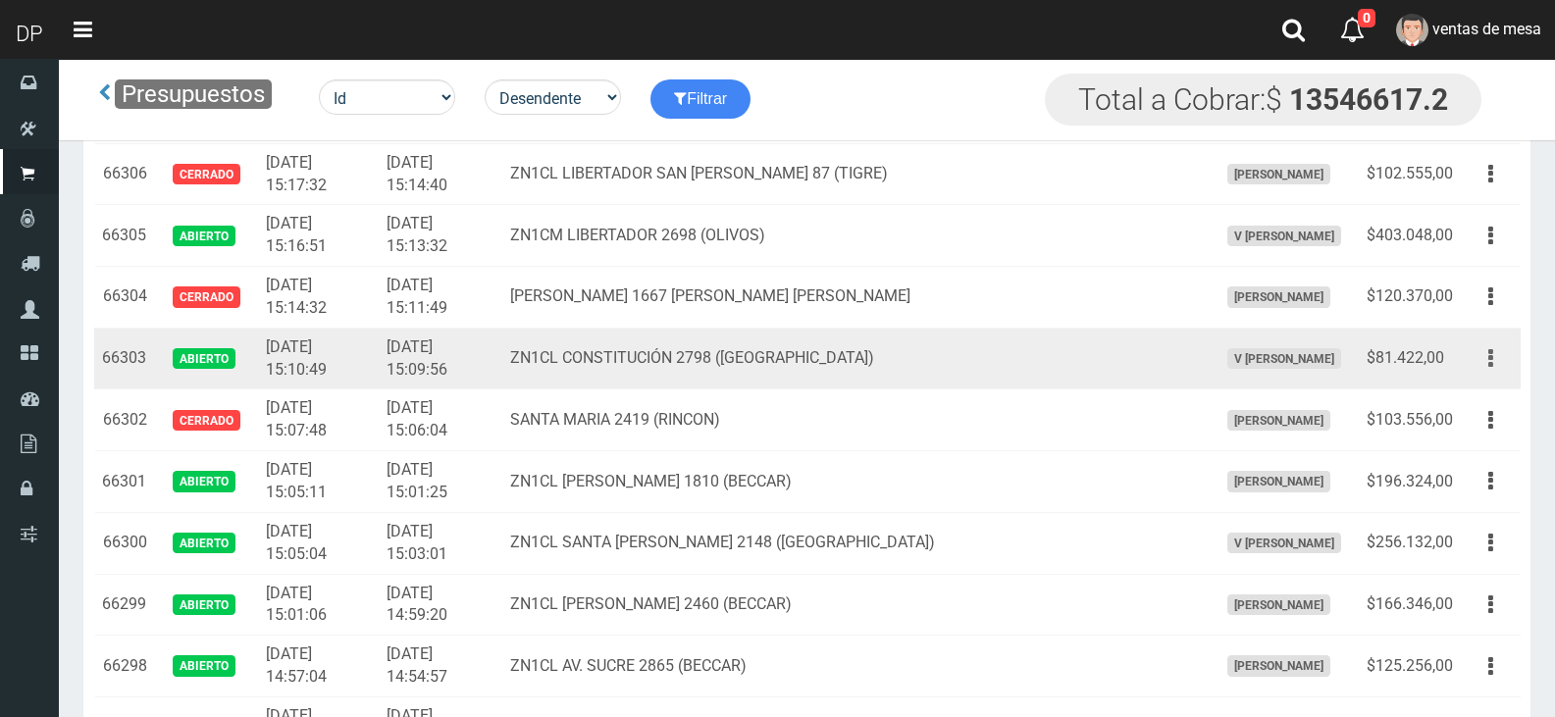
click at [1483, 366] on button "button" at bounding box center [1491, 359] width 44 height 34
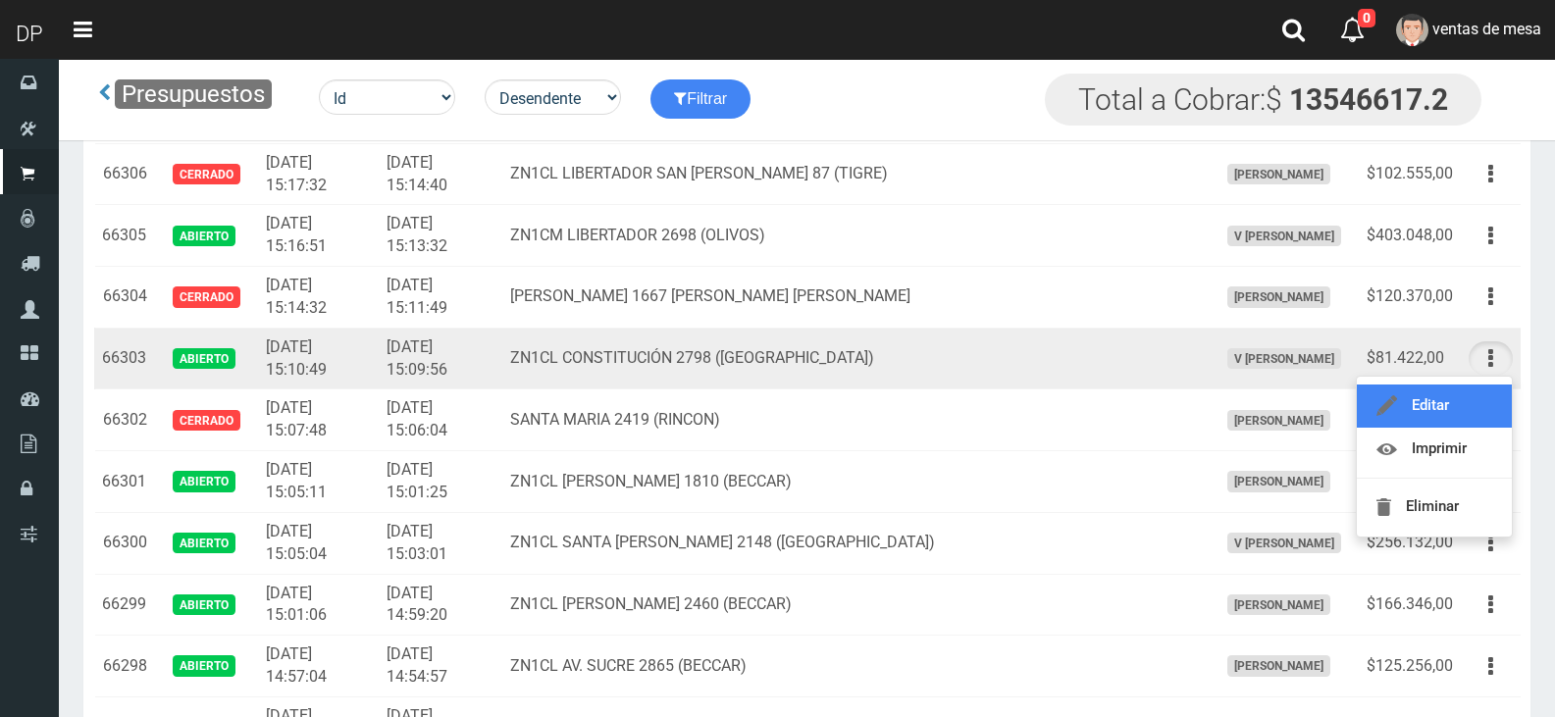
click at [1485, 409] on link "Editar" at bounding box center [1434, 406] width 155 height 43
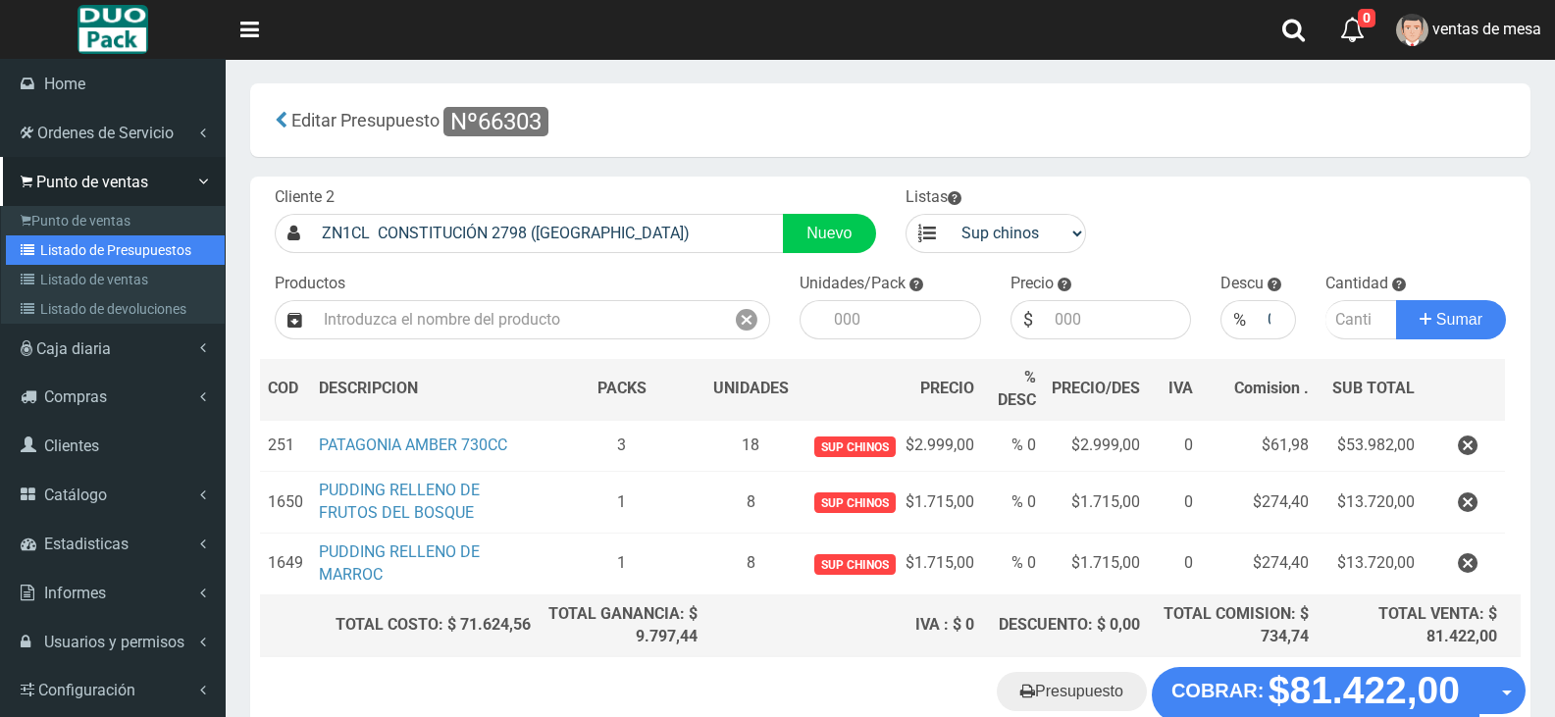
click at [42, 244] on link "Listado de Presupuestos" at bounding box center [115, 250] width 219 height 29
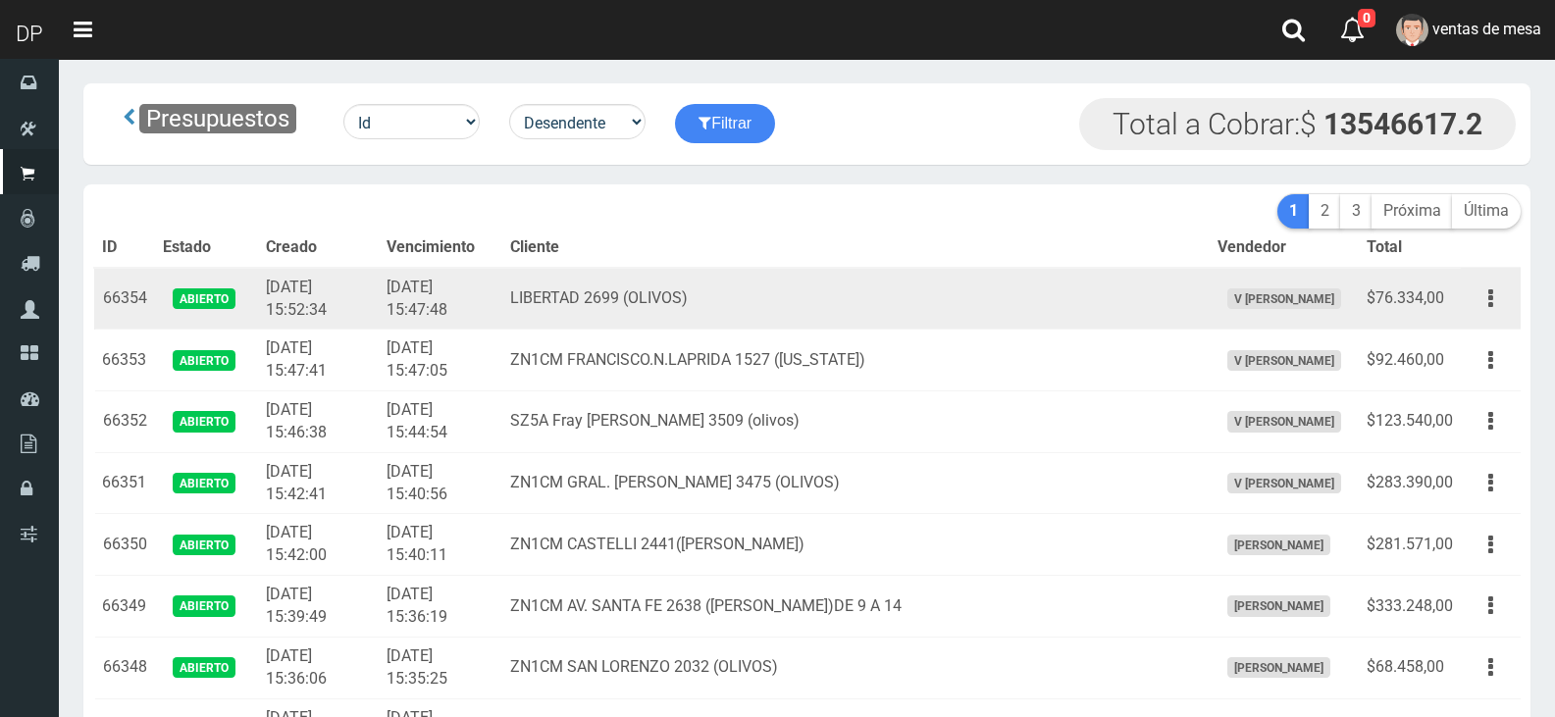
click at [577, 273] on td "LIBERTAD 2699 (OLIVOS)" at bounding box center [856, 299] width 708 height 62
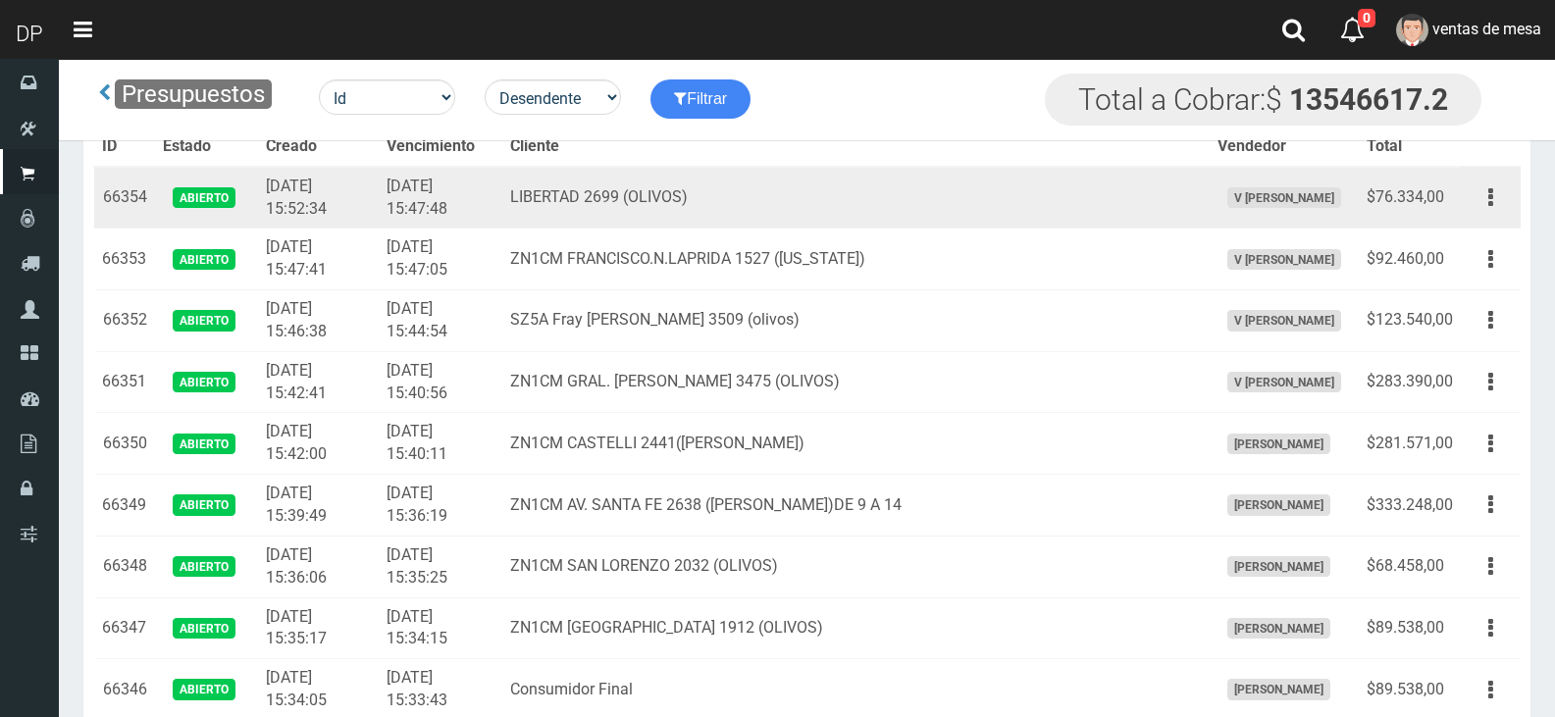
scroll to position [2093, 0]
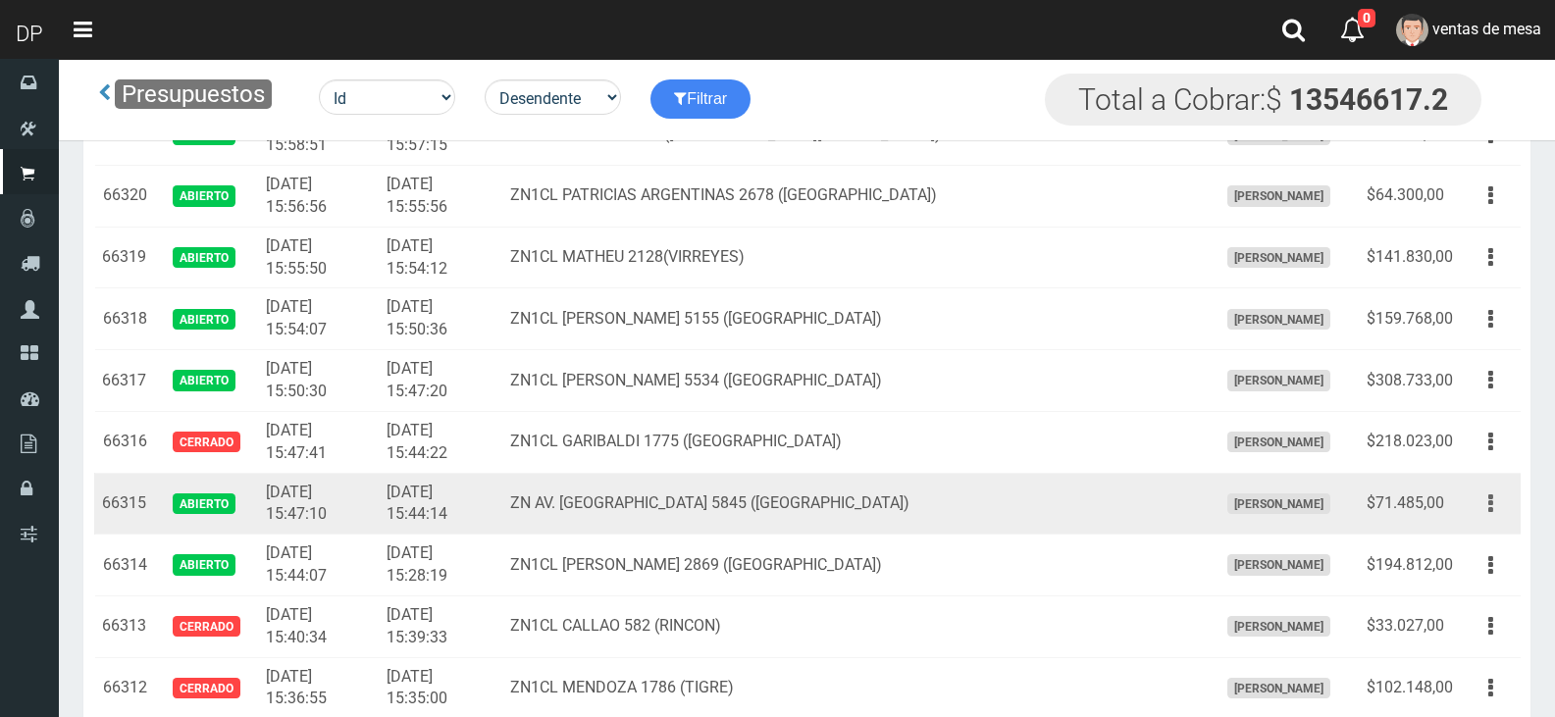
click at [1500, 518] on button "button" at bounding box center [1491, 504] width 44 height 34
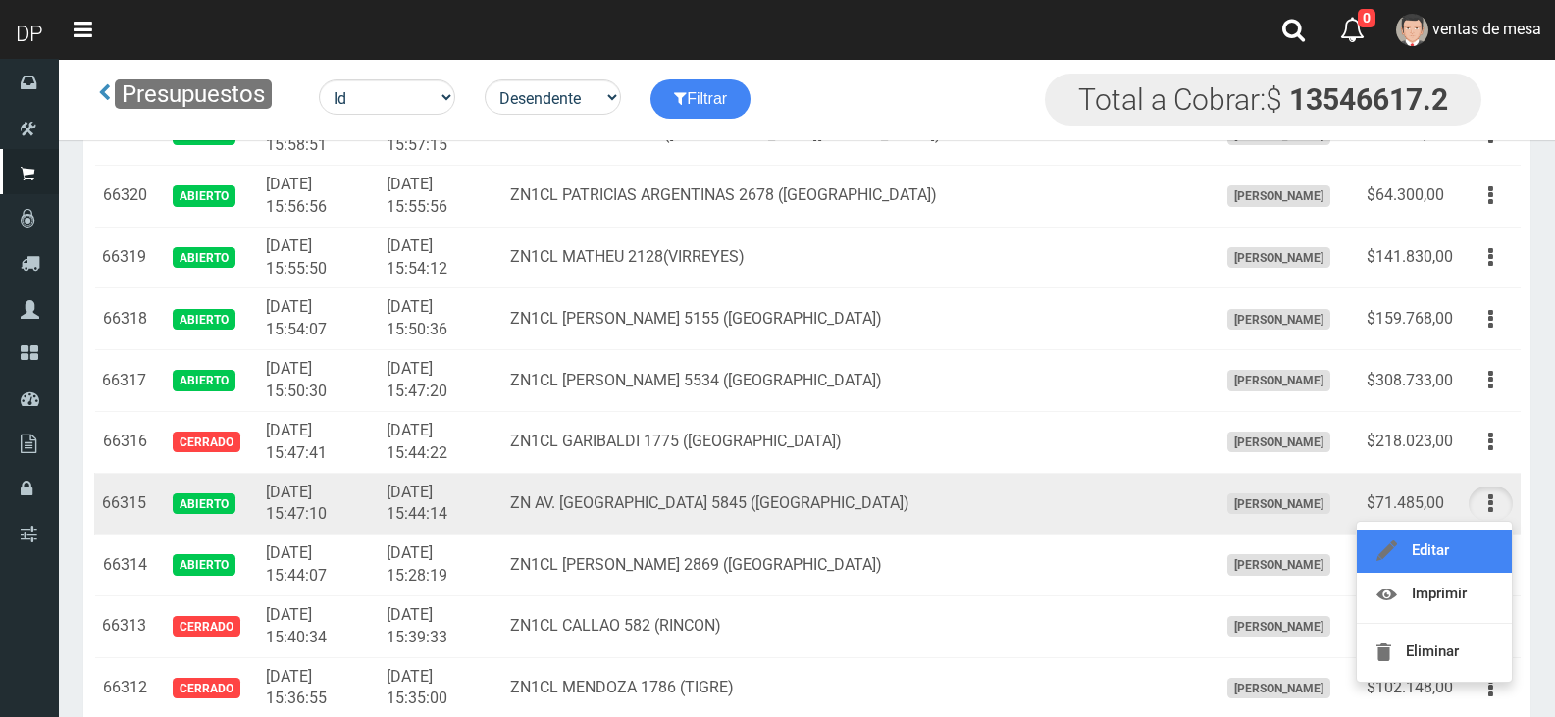
click at [1488, 538] on link "Editar" at bounding box center [1434, 551] width 155 height 43
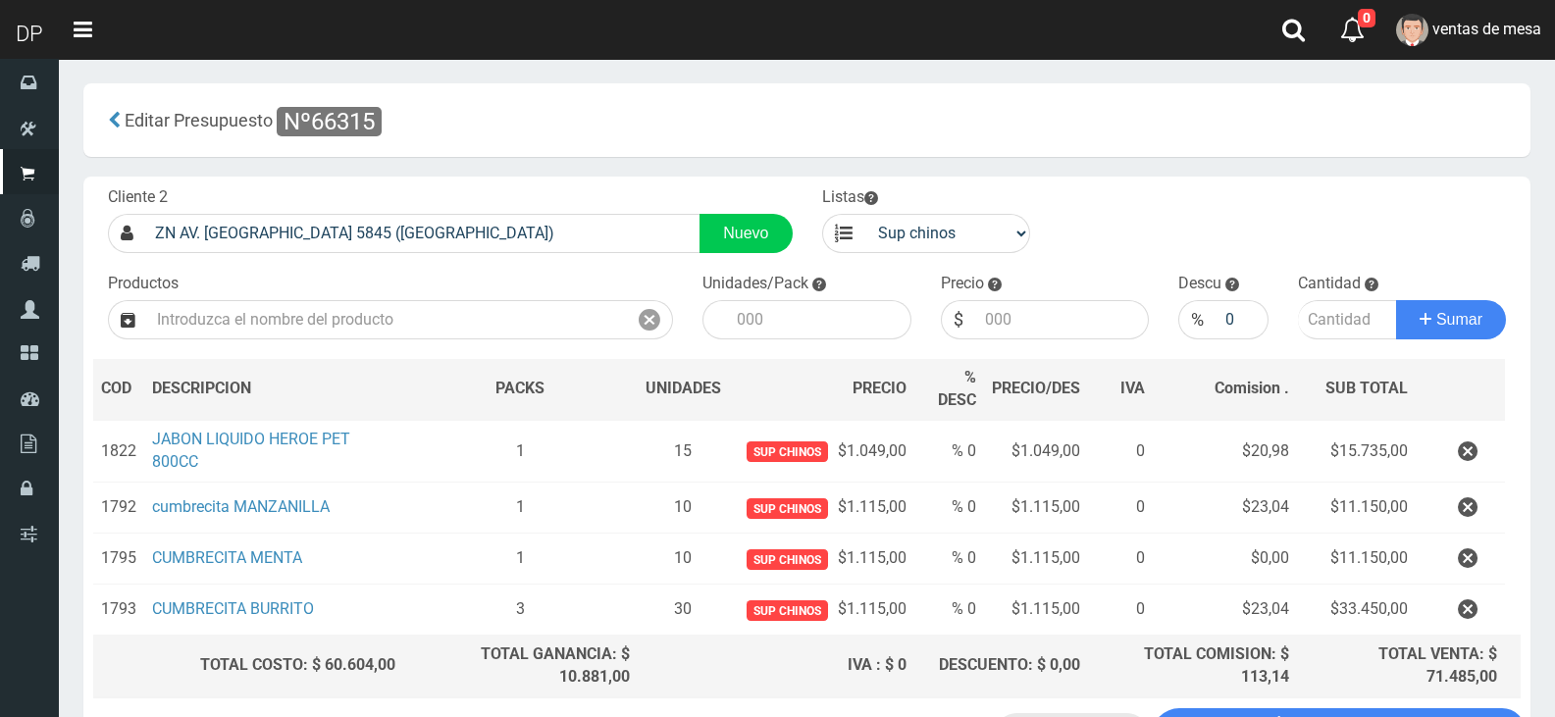
scroll to position [157, 0]
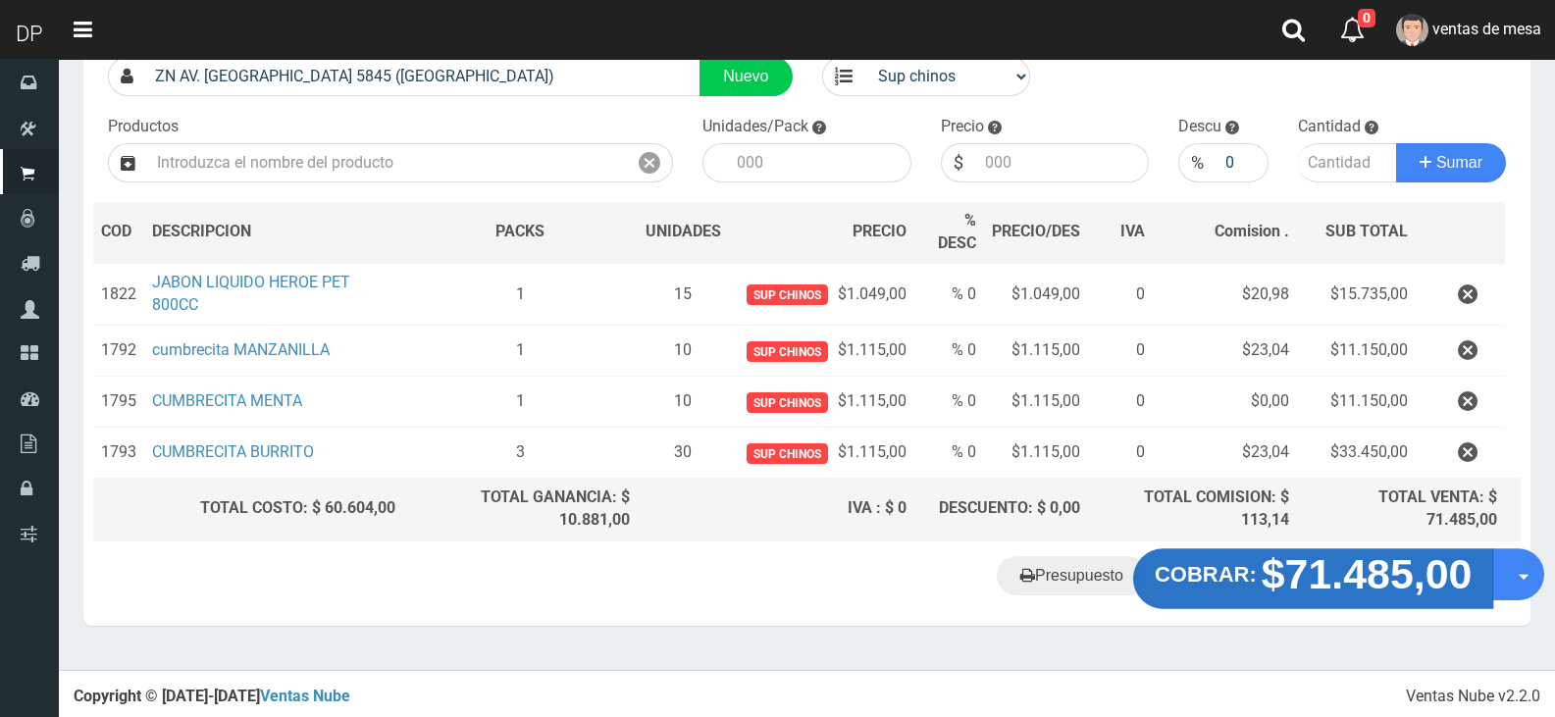
click at [1306, 565] on strong "$71.485,00" at bounding box center [1367, 574] width 211 height 46
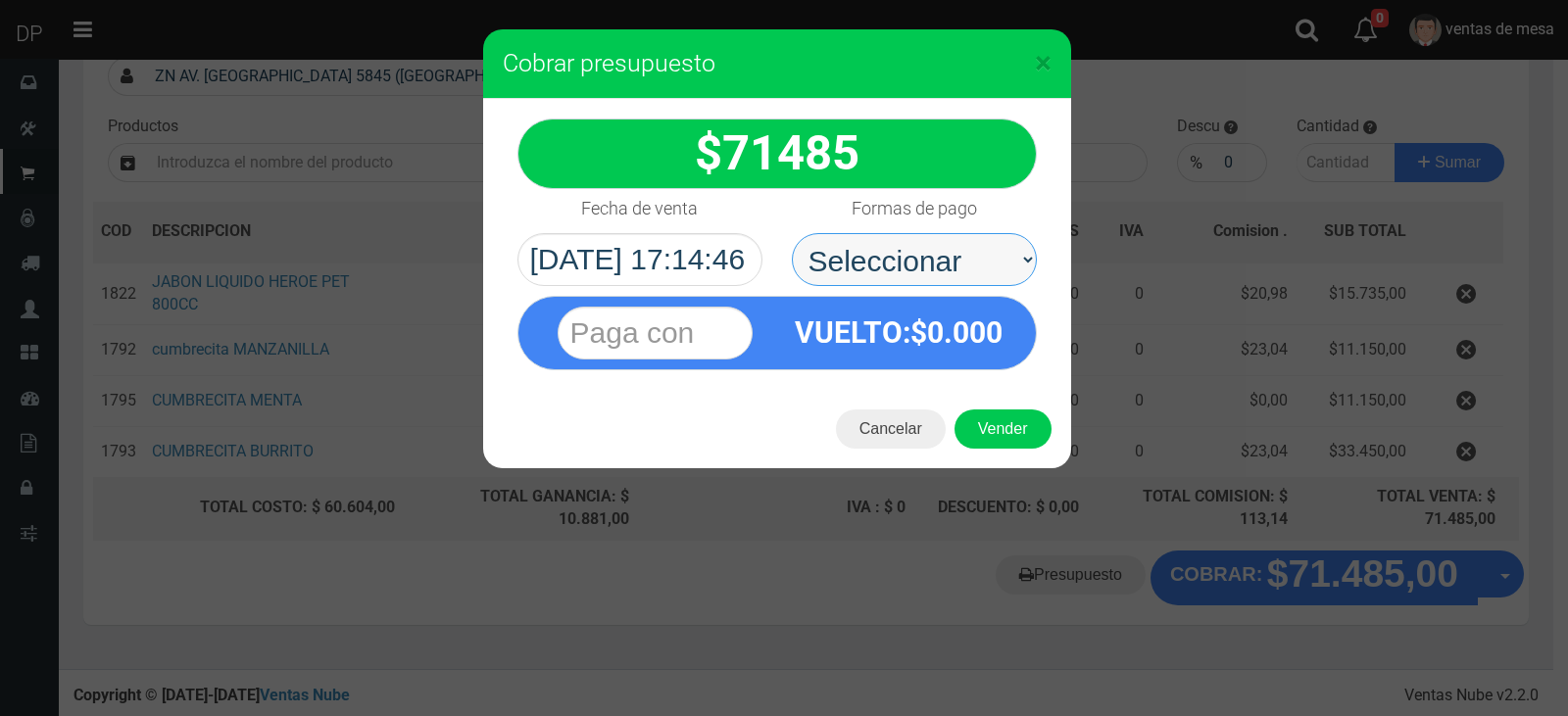
click at [879, 279] on select "Seleccionar Efectivo Tarjeta de Crédito Depósito Débito" at bounding box center [914, 260] width 245 height 53
select select "Efectivo"
click at [792, 234] on select "Seleccionar Efectivo Tarjeta de Crédito Depósito Débito" at bounding box center [914, 260] width 245 height 53
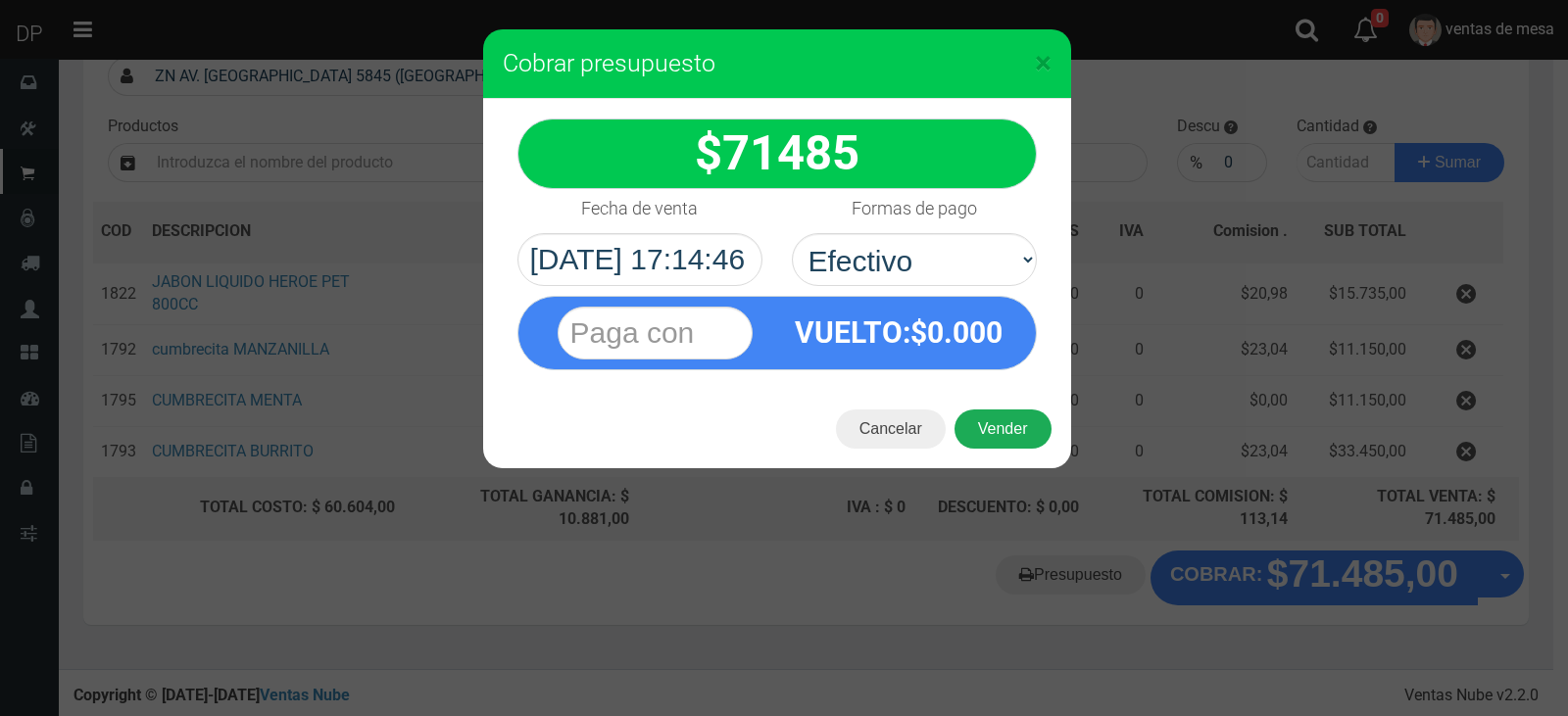
click at [1009, 426] on button "Vender" at bounding box center [1003, 428] width 97 height 39
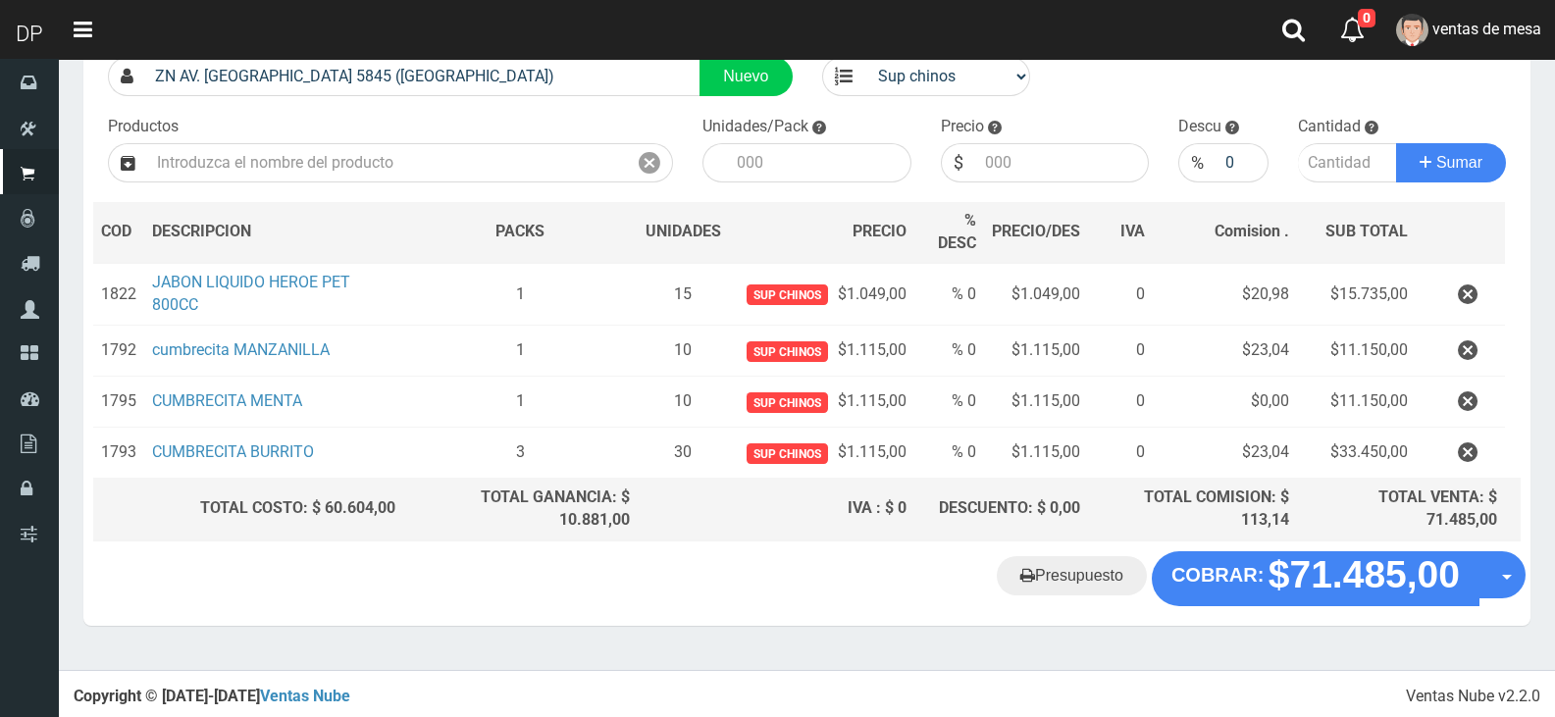
click at [683, 115] on div "Cliente 2 ZN AV. AVELLANEDA 5845 (VIRREYES) Nuevo Listas venta publico Sup chin…" at bounding box center [807, 286] width 1448 height 532
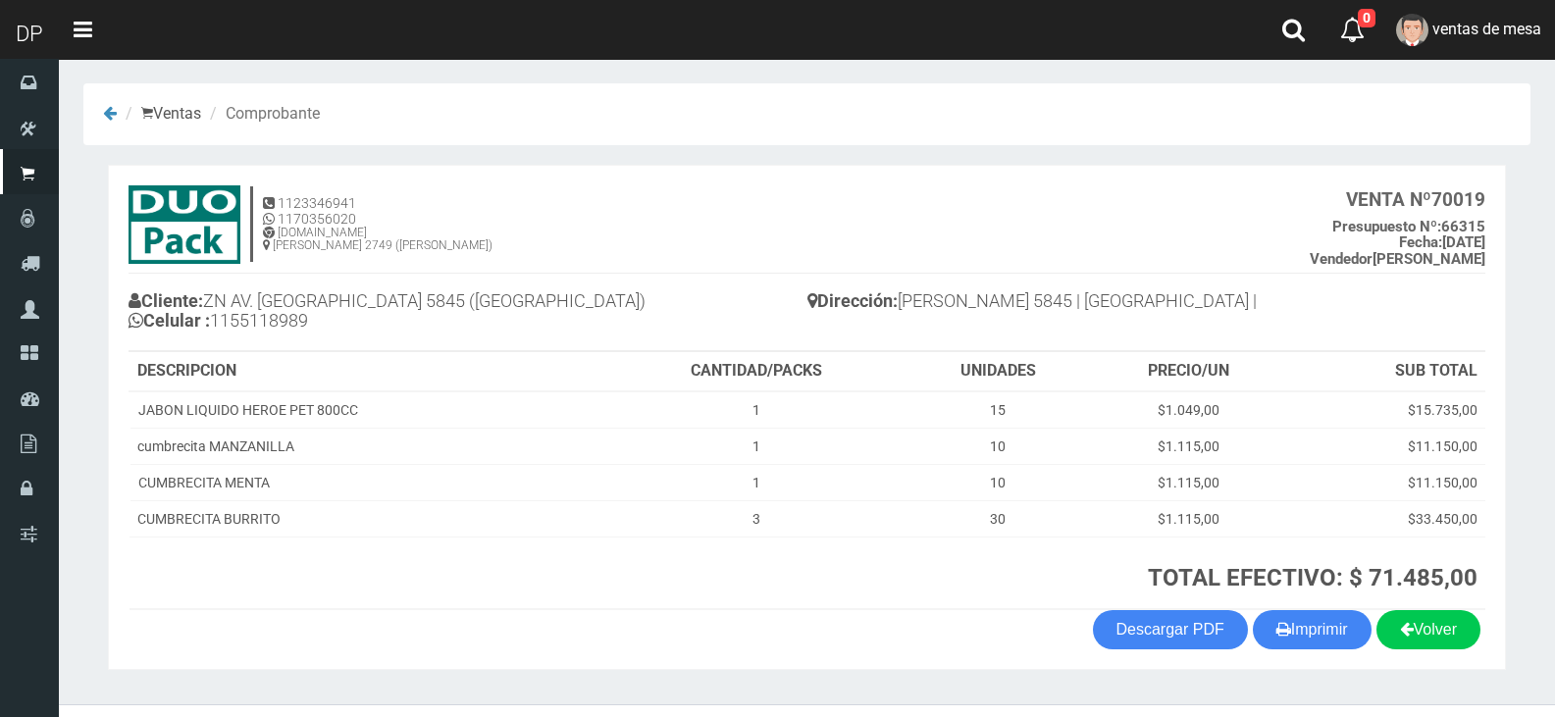
scroll to position [40, 0]
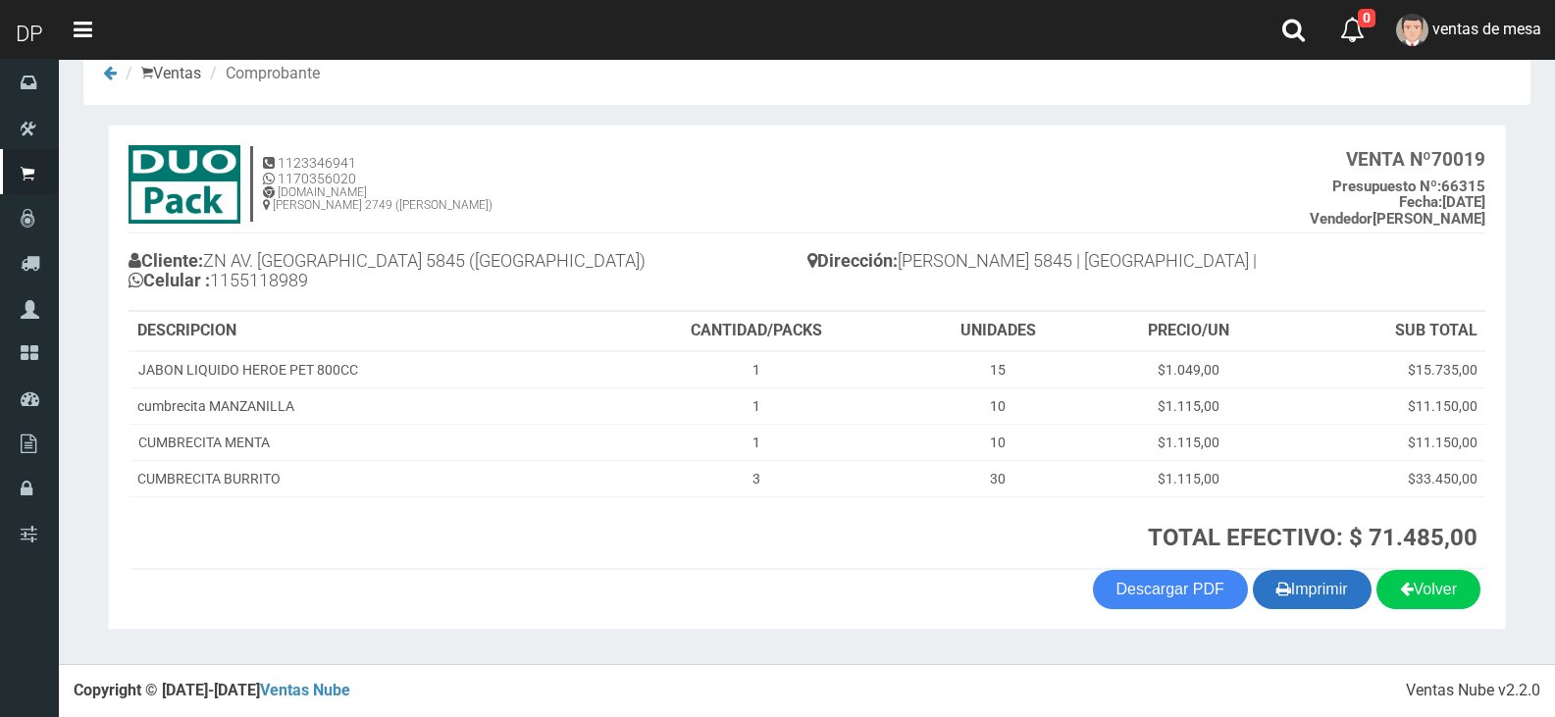
click at [1326, 595] on button "Imprimir" at bounding box center [1312, 589] width 119 height 39
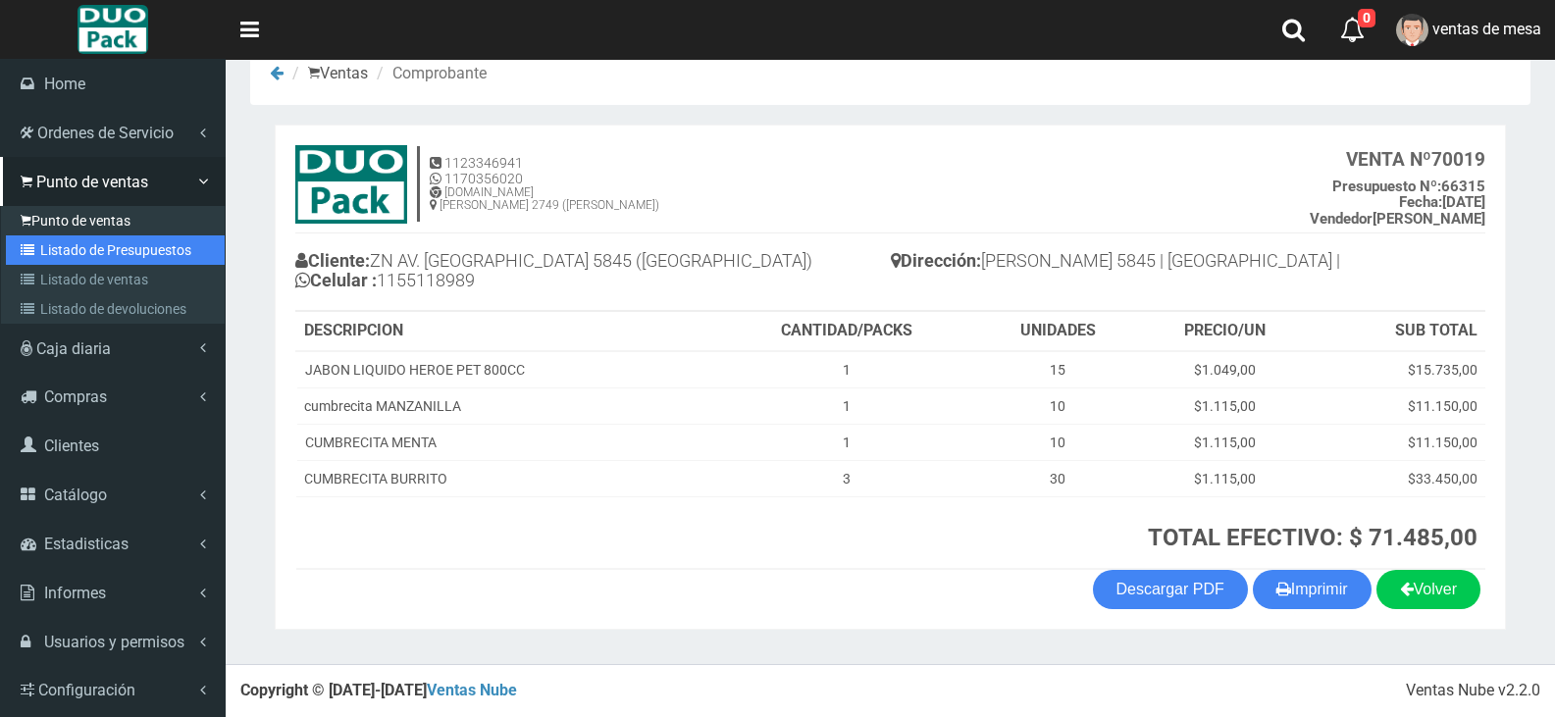
drag, startPoint x: 103, startPoint y: 258, endPoint x: 163, endPoint y: 220, distance: 71.1
click at [105, 259] on link "Listado de Presupuestos" at bounding box center [115, 250] width 219 height 29
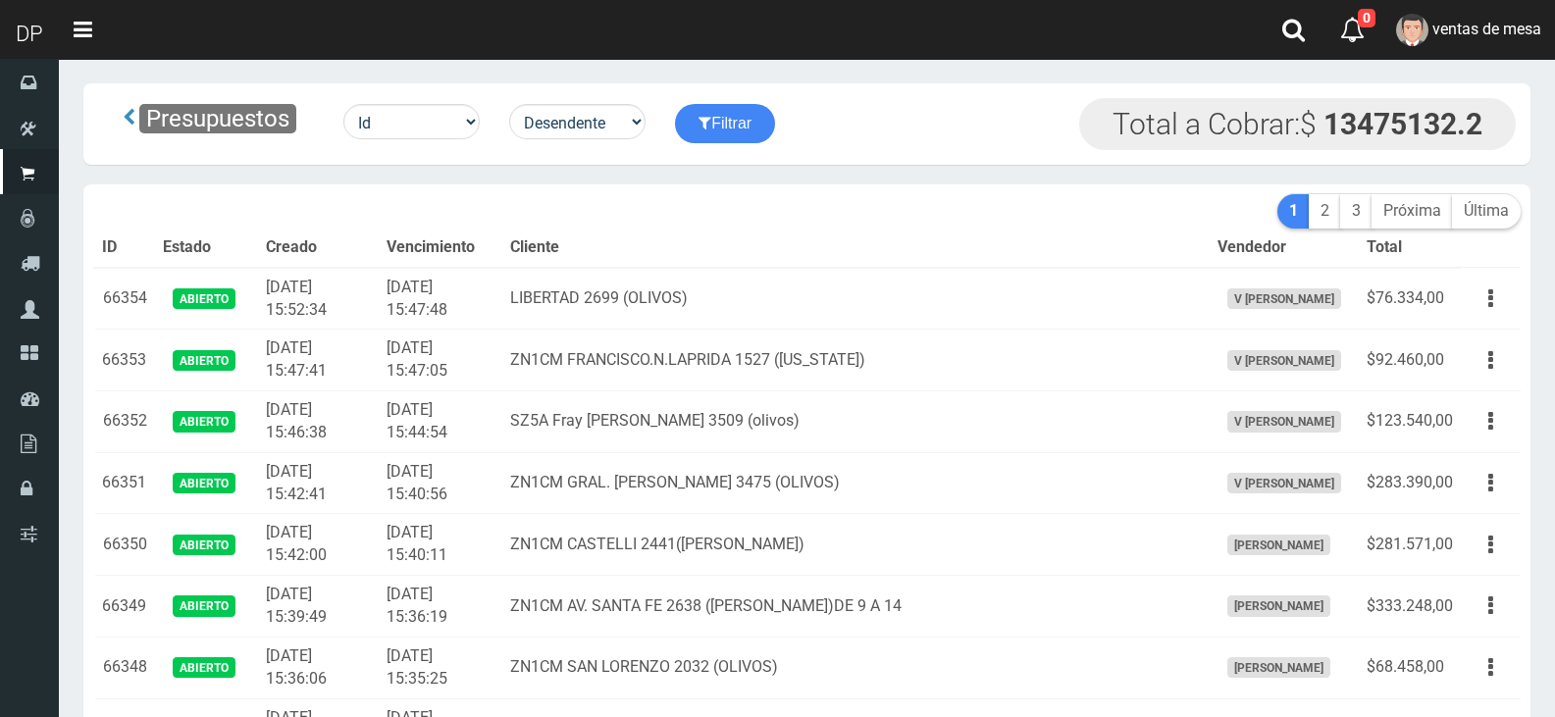
click at [453, 335] on td "2025-09-09 15:47:05" at bounding box center [441, 361] width 124 height 62
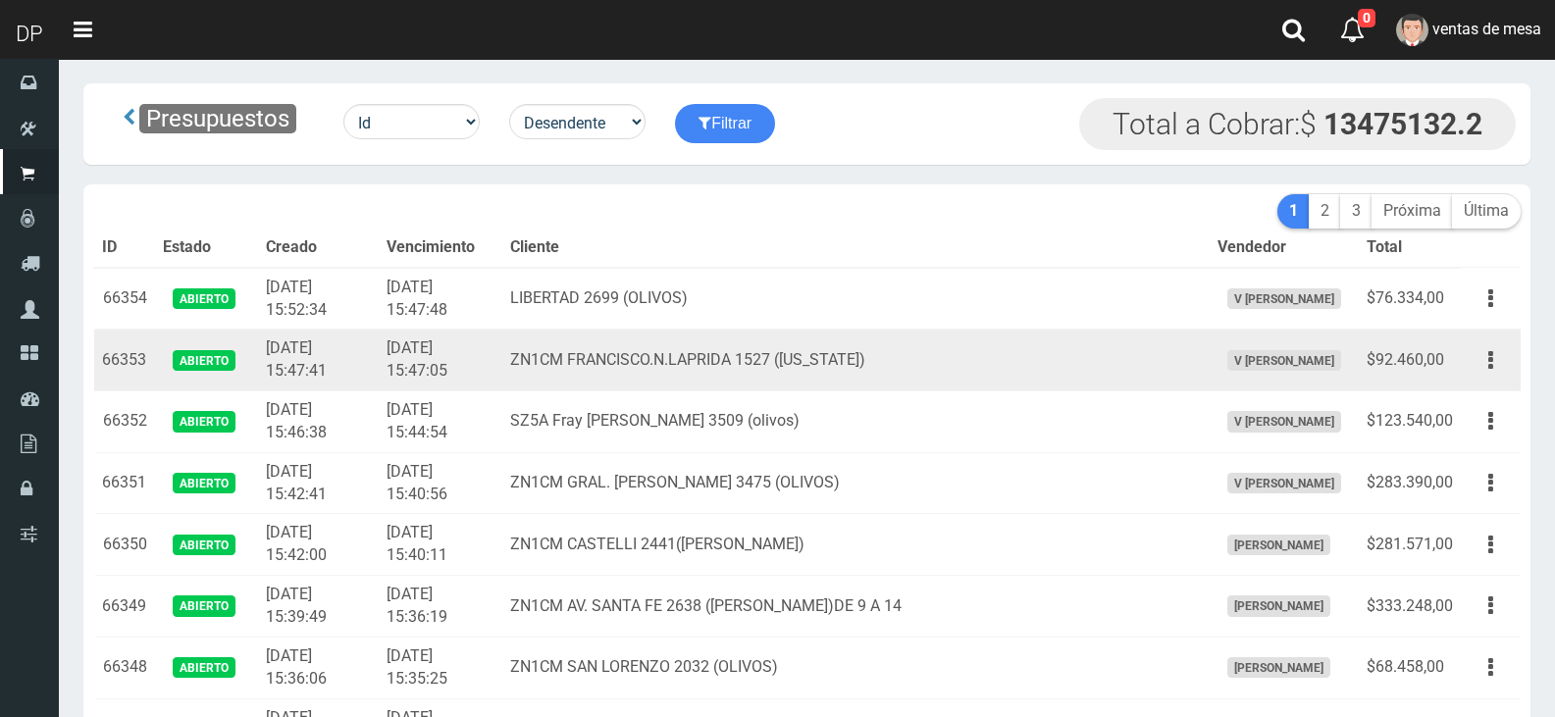
scroll to position [2093, 0]
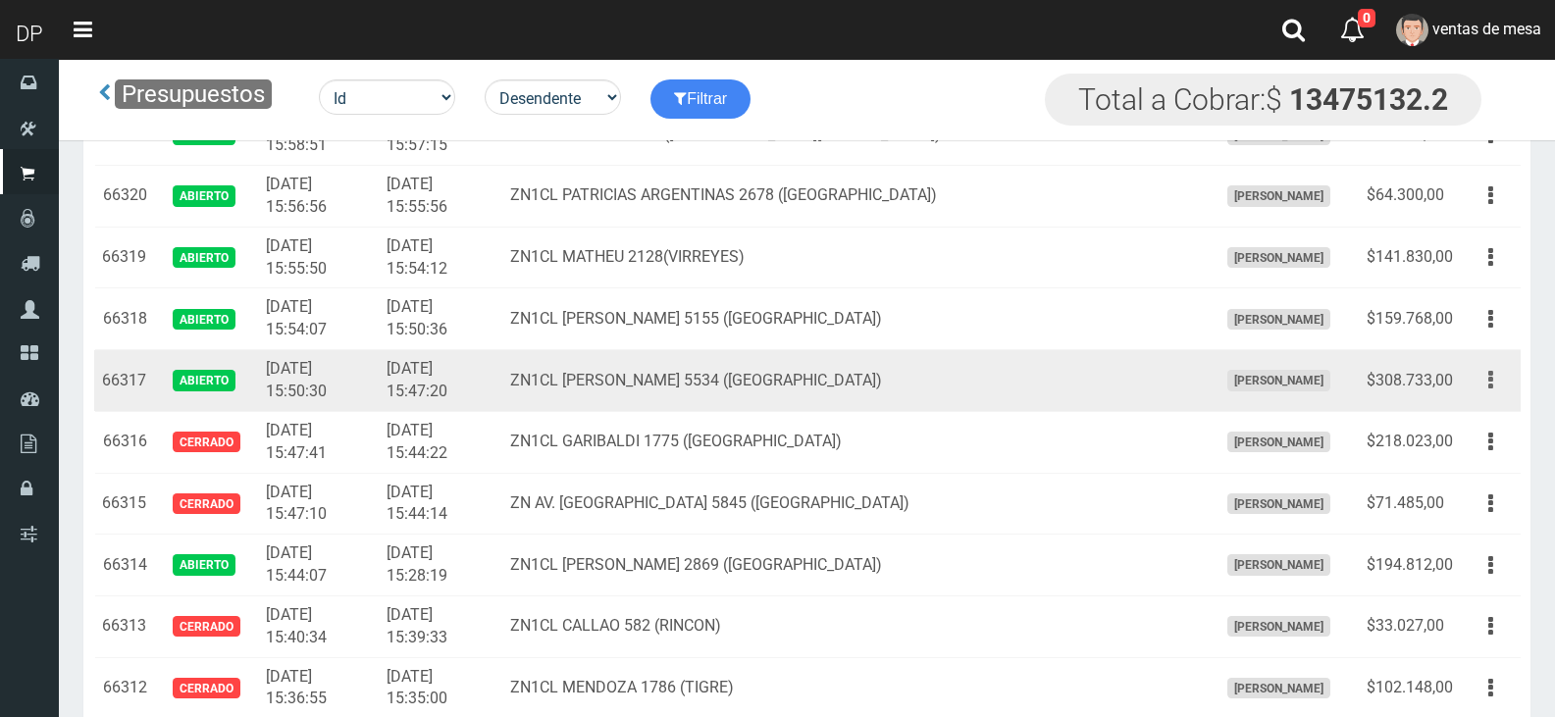
click at [1476, 378] on button "button" at bounding box center [1491, 380] width 44 height 34
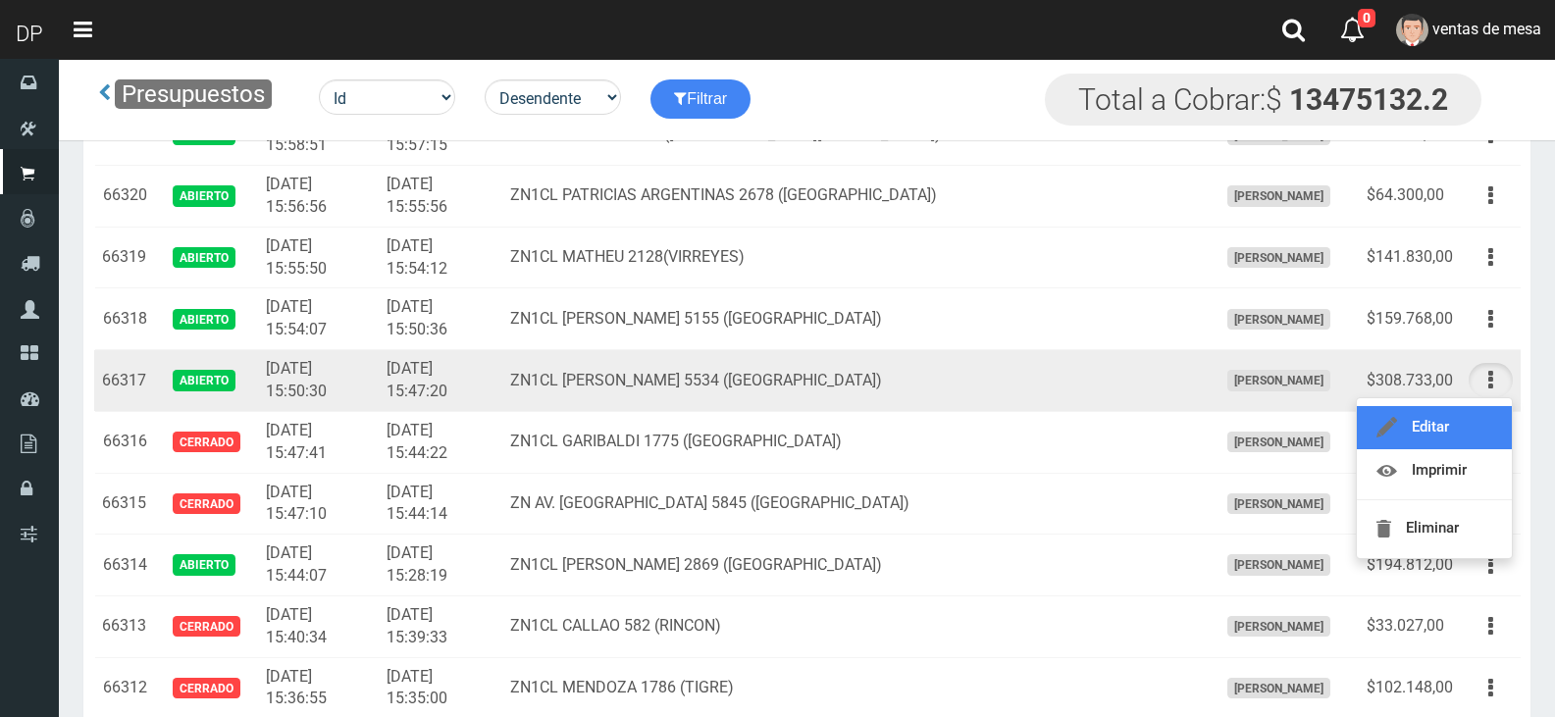
click at [1483, 409] on link "Editar" at bounding box center [1434, 427] width 155 height 43
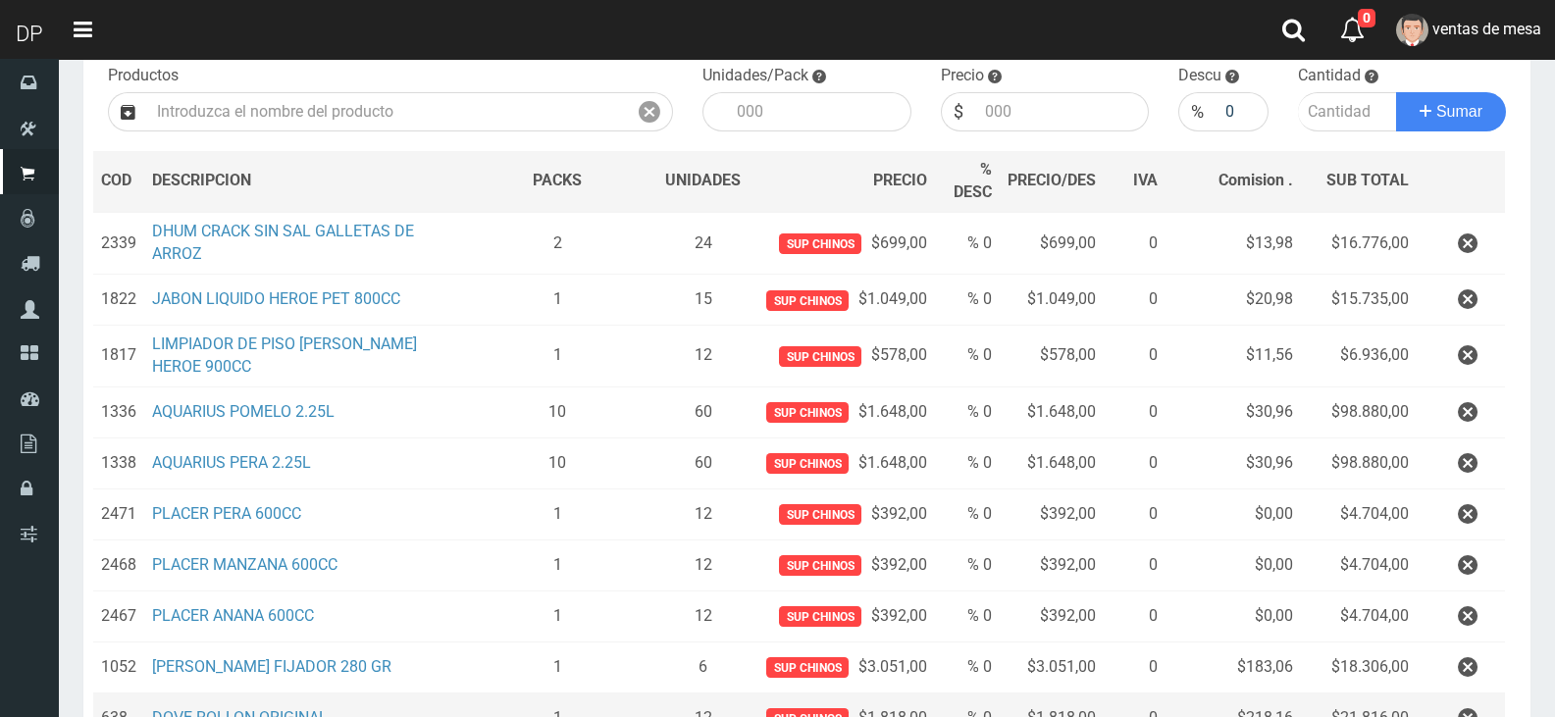
scroll to position [393, 0]
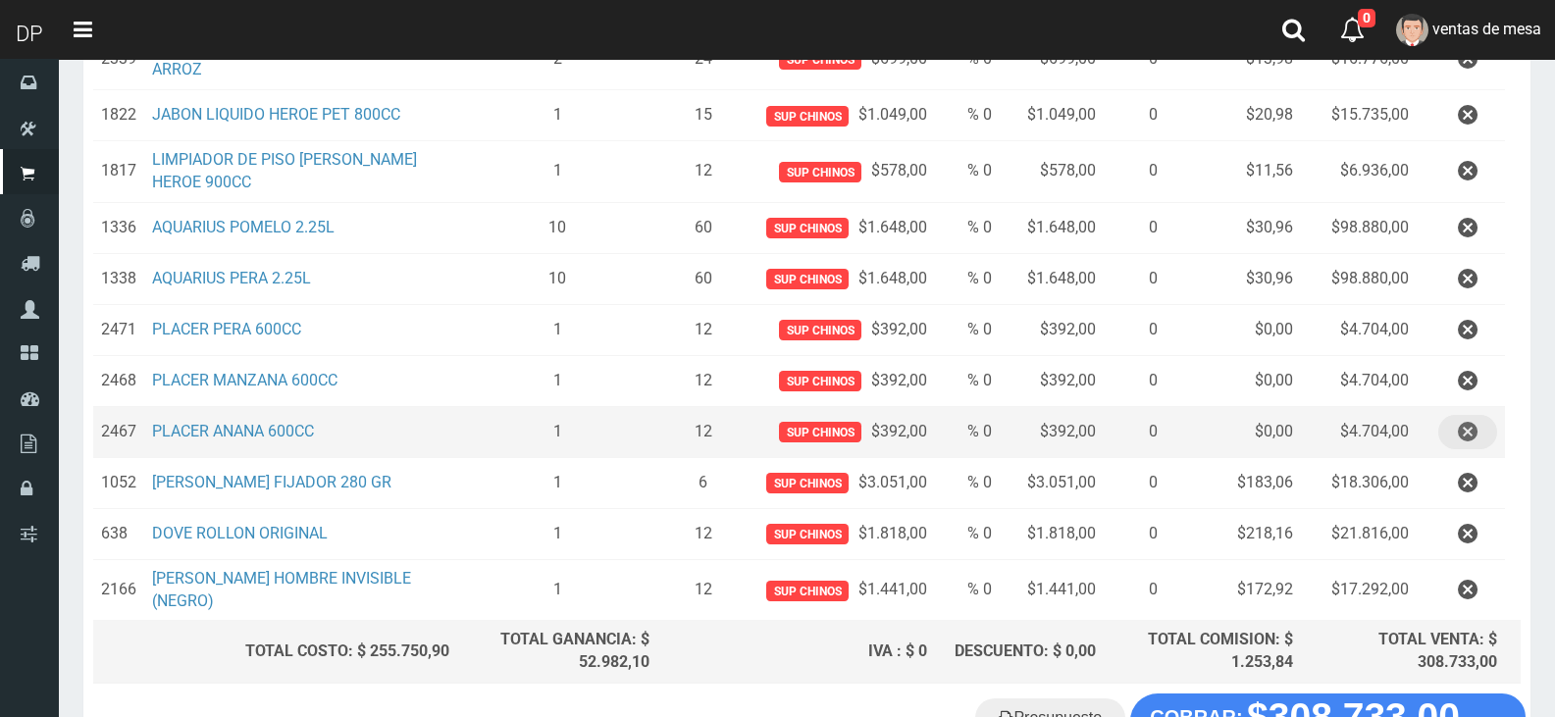
click at [1458, 445] on icon "button" at bounding box center [1468, 432] width 20 height 34
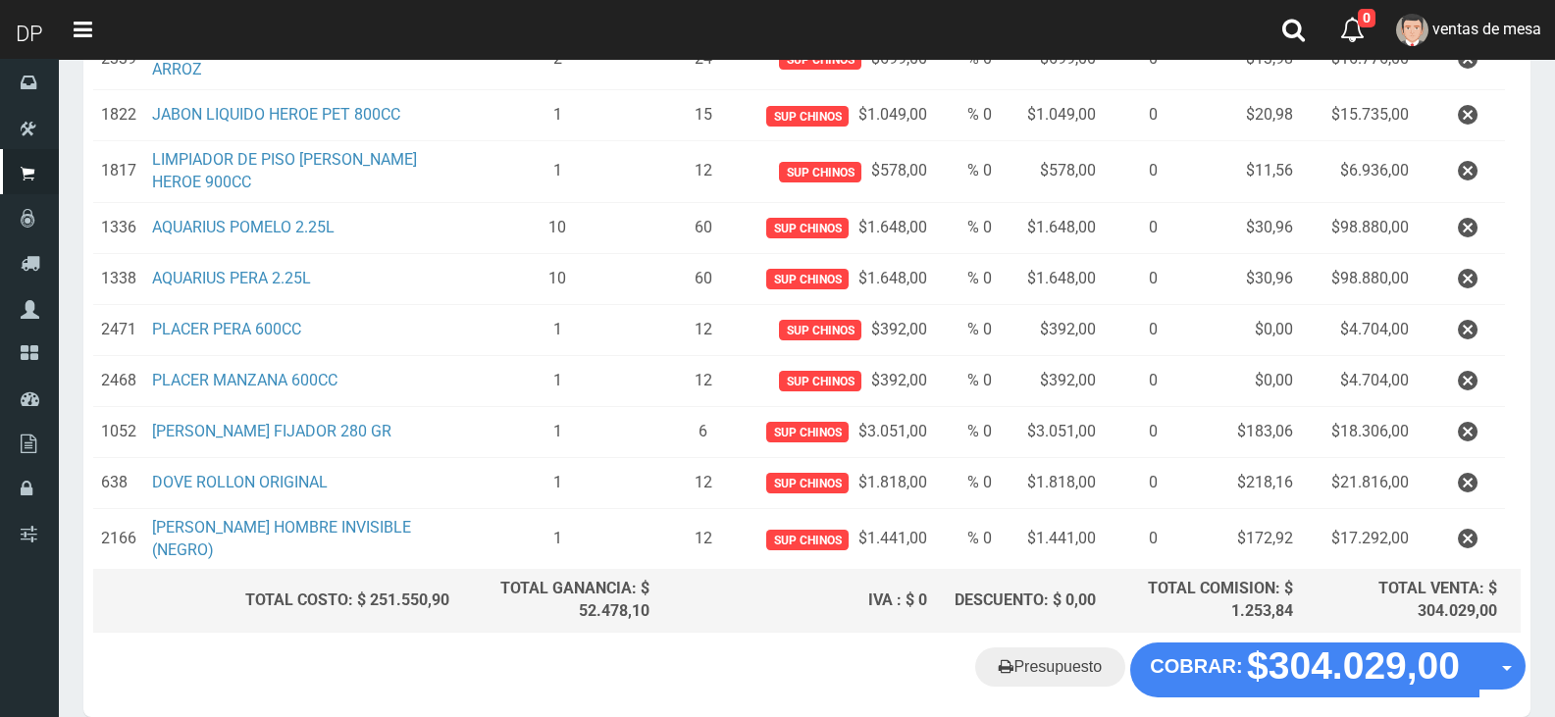
click at [1305, 640] on div "Cliente 2 ZN1CL [PERSON_NAME] 5534 ([GEOGRAPHIC_DATA]) Nuevo Listas venta publi…" at bounding box center [807, 213] width 1448 height 859
click at [1303, 639] on div "Cliente 2 ZN1CL [PERSON_NAME] 5534 ([GEOGRAPHIC_DATA]) Nuevo Listas venta publi…" at bounding box center [807, 213] width 1448 height 859
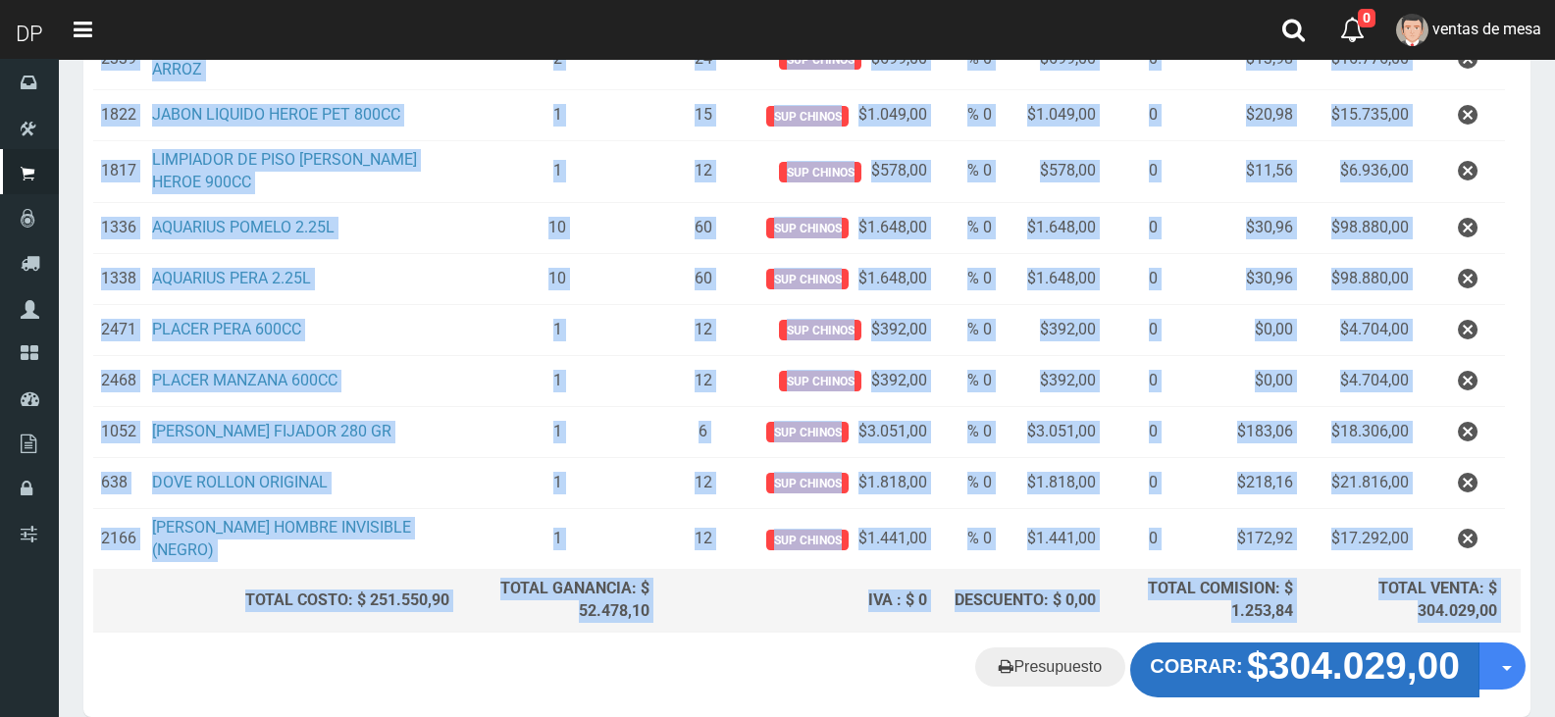
click at [1309, 652] on div "Cliente 2 ZN1CL [PERSON_NAME] 5534 ([GEOGRAPHIC_DATA]) Nuevo Listas venta publi…" at bounding box center [807, 250] width 1448 height 933
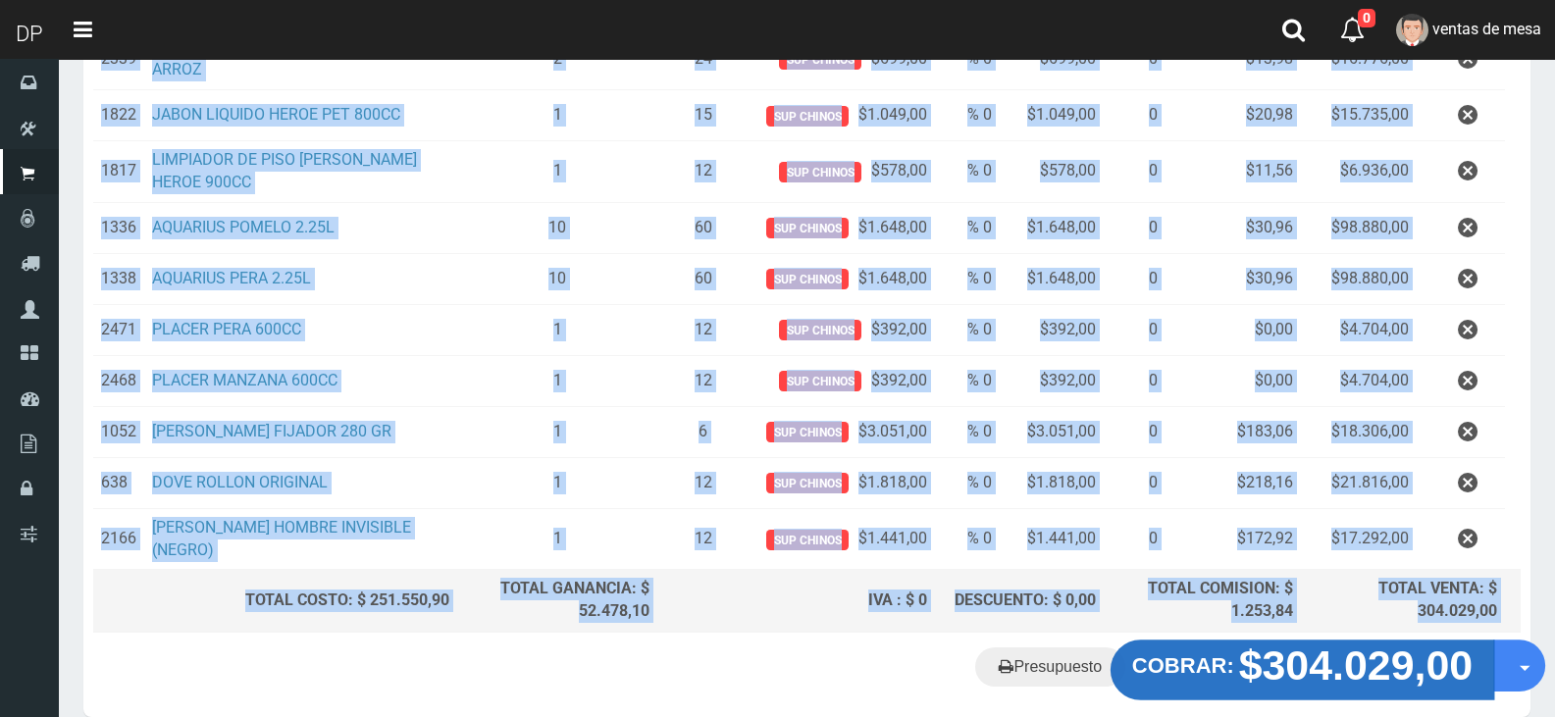
click at [1304, 655] on strong "$304.029,00" at bounding box center [1356, 666] width 235 height 46
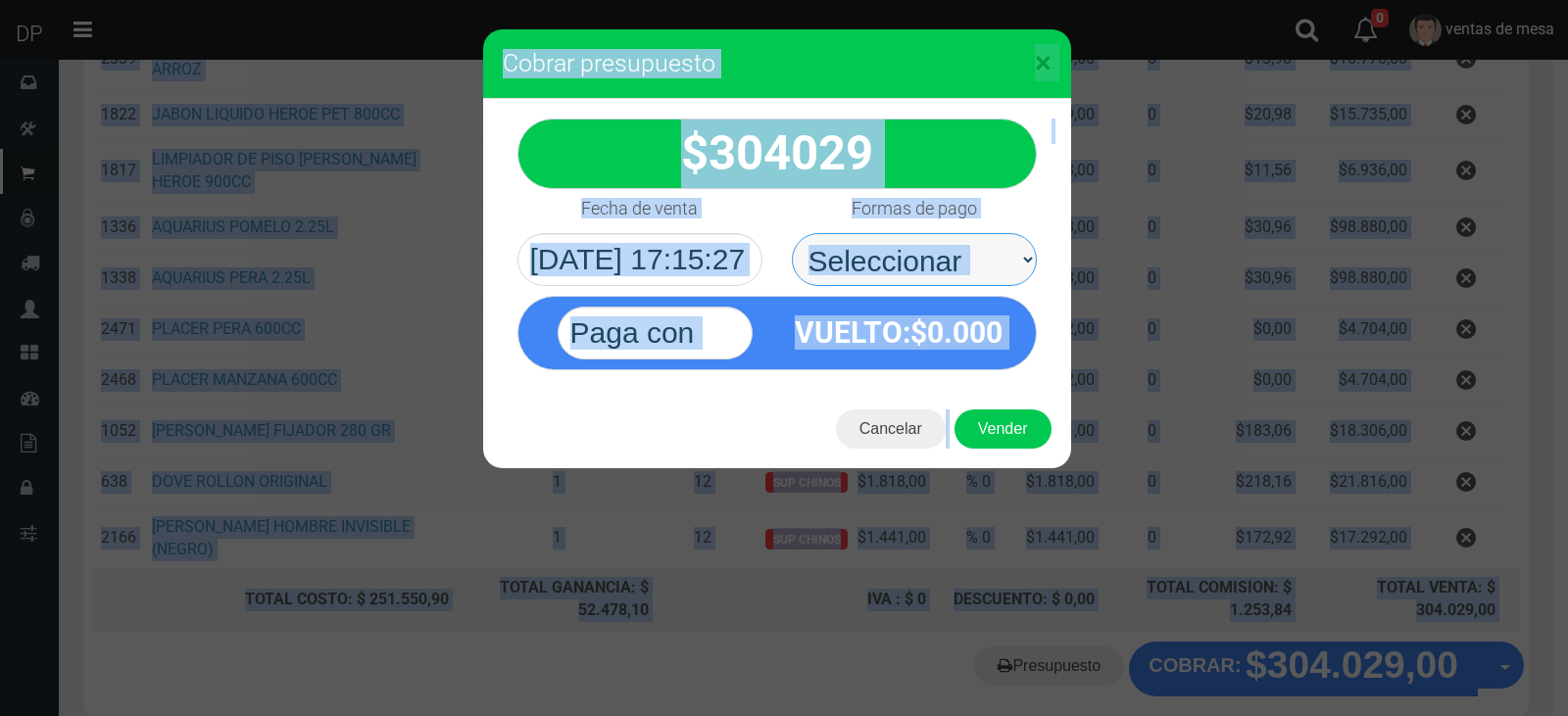
drag, startPoint x: 1027, startPoint y: 248, endPoint x: 999, endPoint y: 283, distance: 44.8
click at [1027, 248] on select "Seleccionar Efectivo Tarjeta de Crédito Depósito Débito" at bounding box center [914, 260] width 245 height 53
select select "Efectivo"
click at [792, 234] on select "Seleccionar Efectivo Tarjeta de Crédito Depósito Débito" at bounding box center [914, 260] width 245 height 53
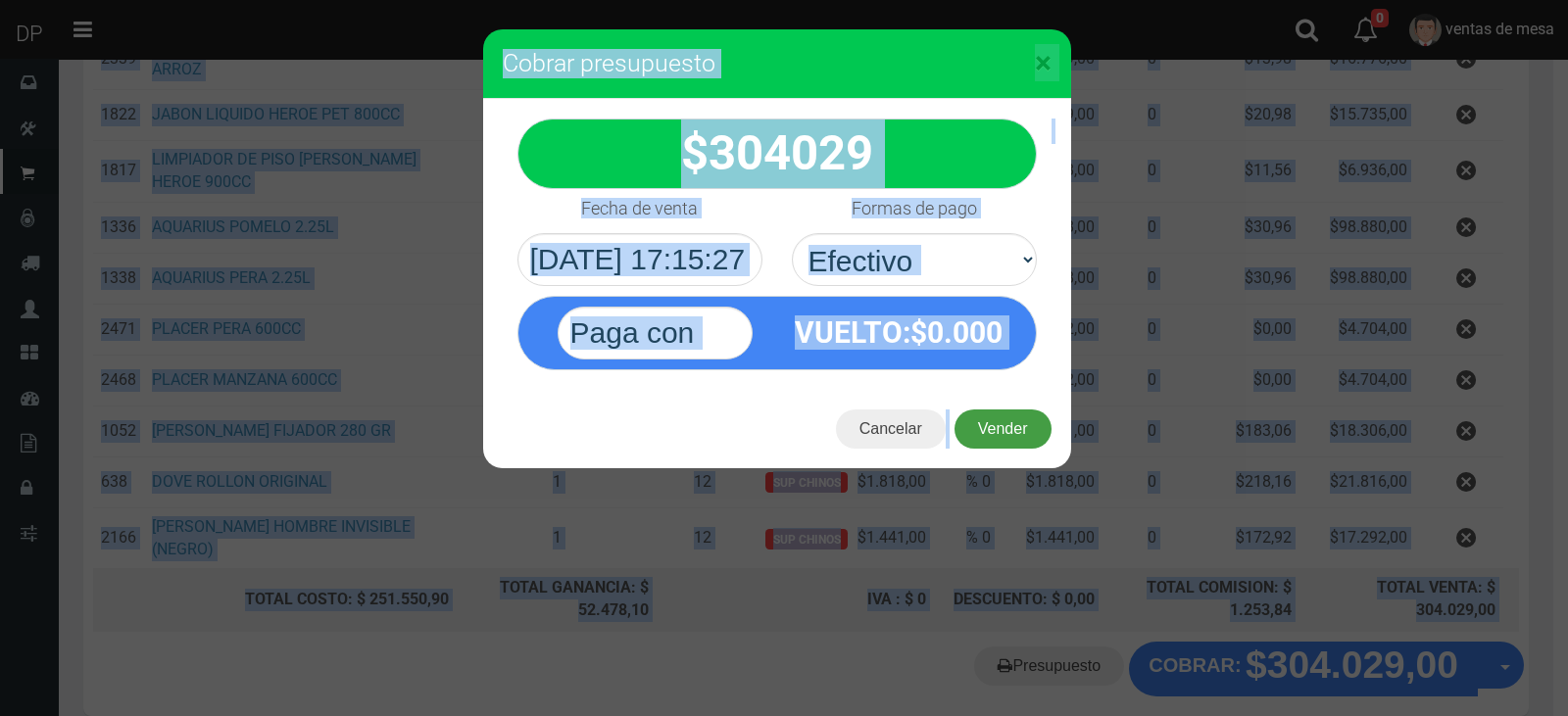
click at [986, 413] on button "Vender" at bounding box center [1003, 428] width 97 height 39
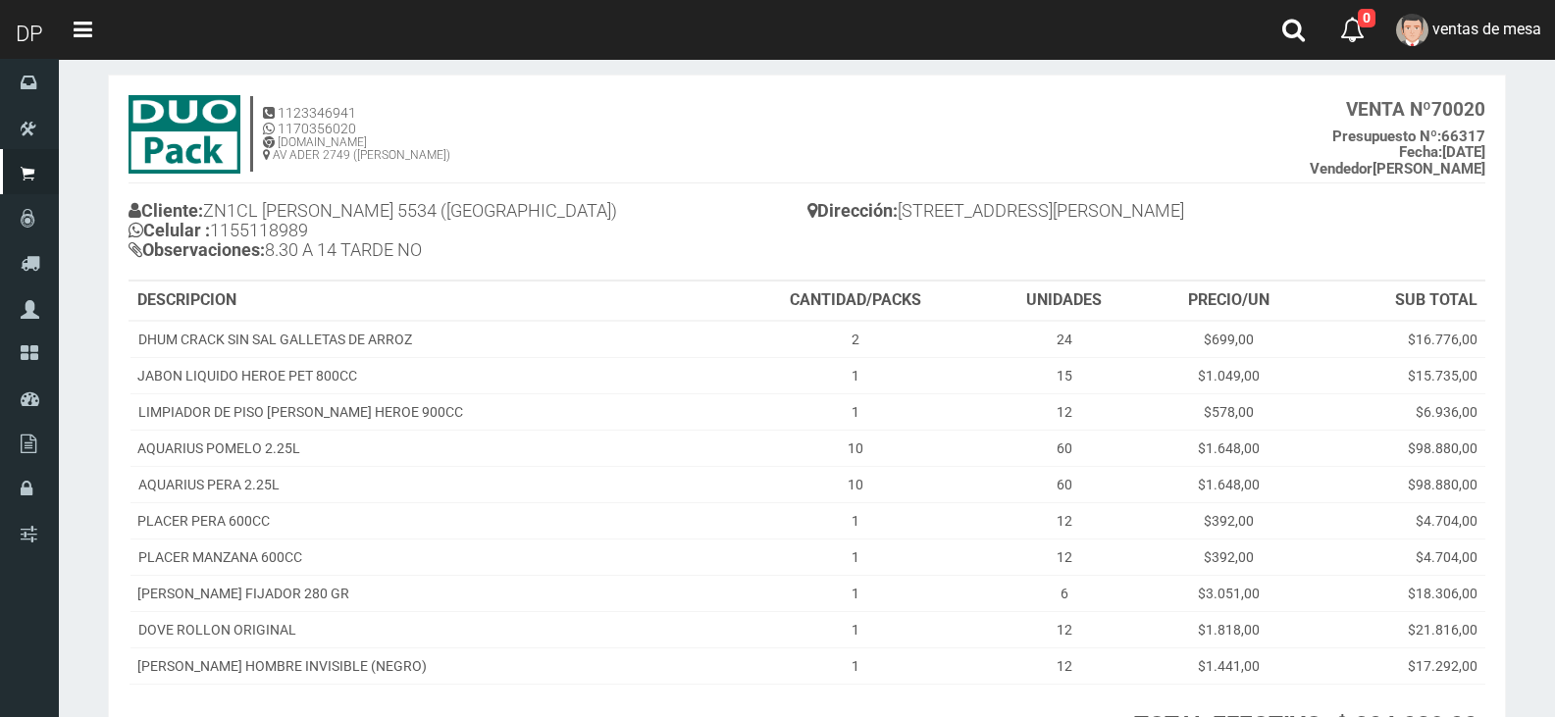
scroll to position [278, 0]
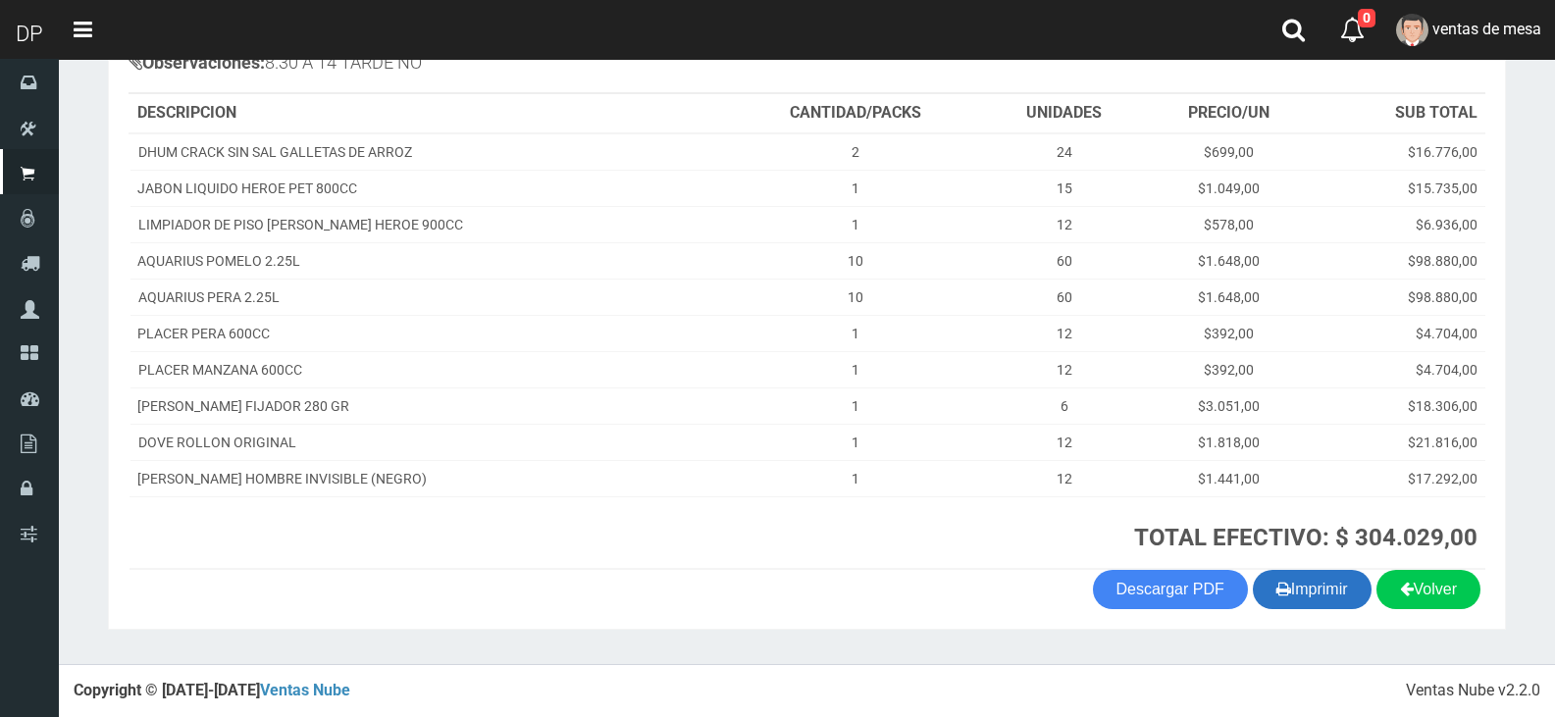
click at [1301, 593] on button "Imprimir" at bounding box center [1312, 589] width 119 height 39
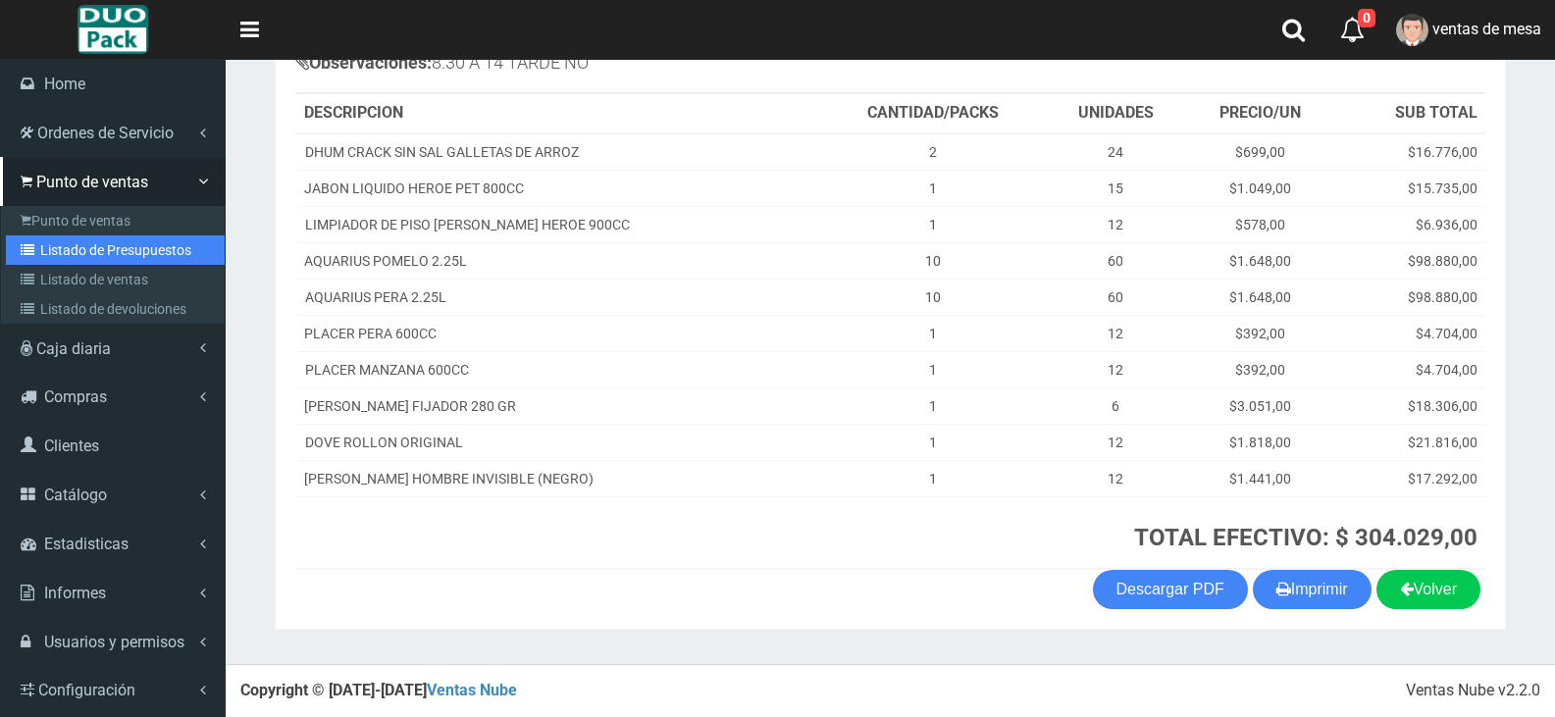
click at [143, 250] on link "Listado de Presupuestos" at bounding box center [115, 250] width 219 height 29
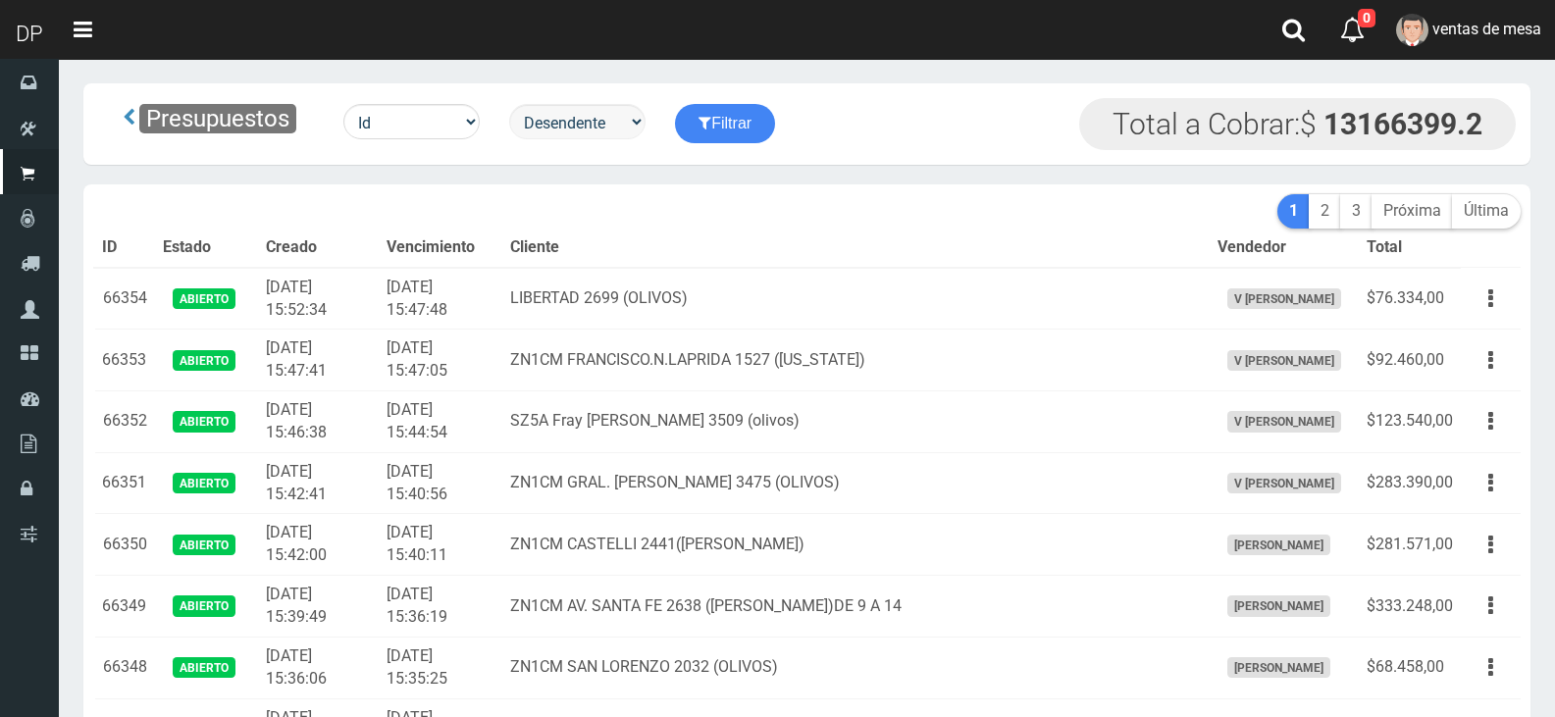
scroll to position [2093, 0]
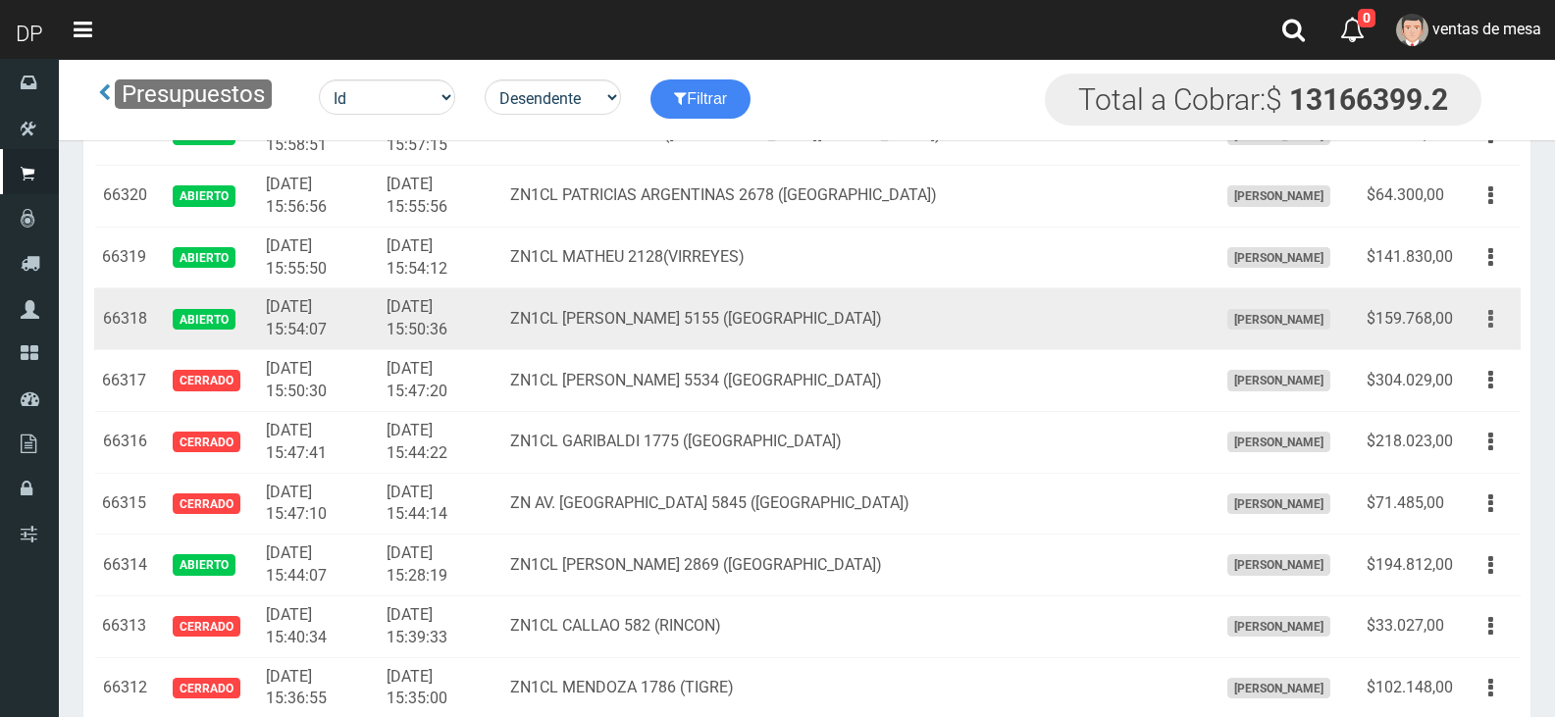
click at [1472, 318] on button "button" at bounding box center [1491, 319] width 44 height 34
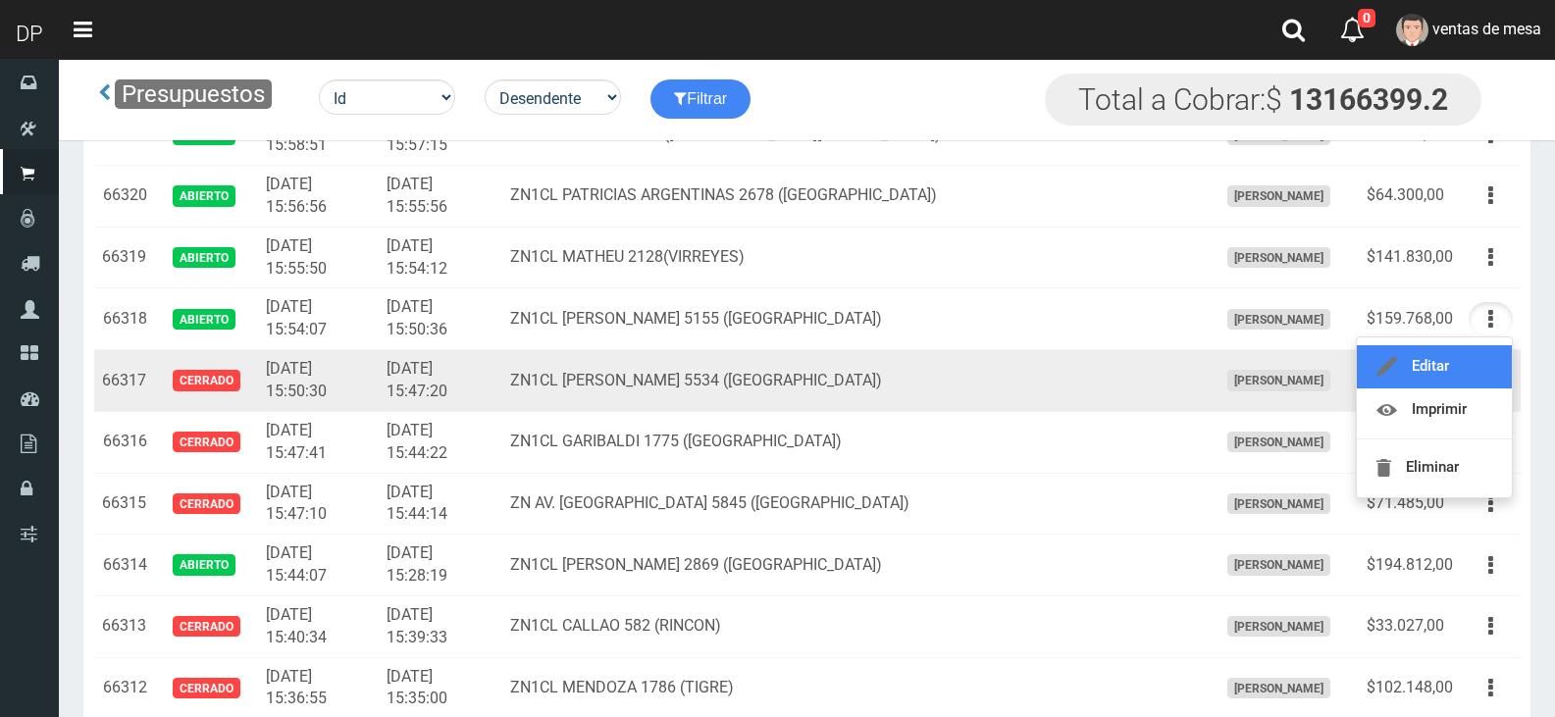
click at [1482, 380] on link "Editar" at bounding box center [1434, 366] width 155 height 43
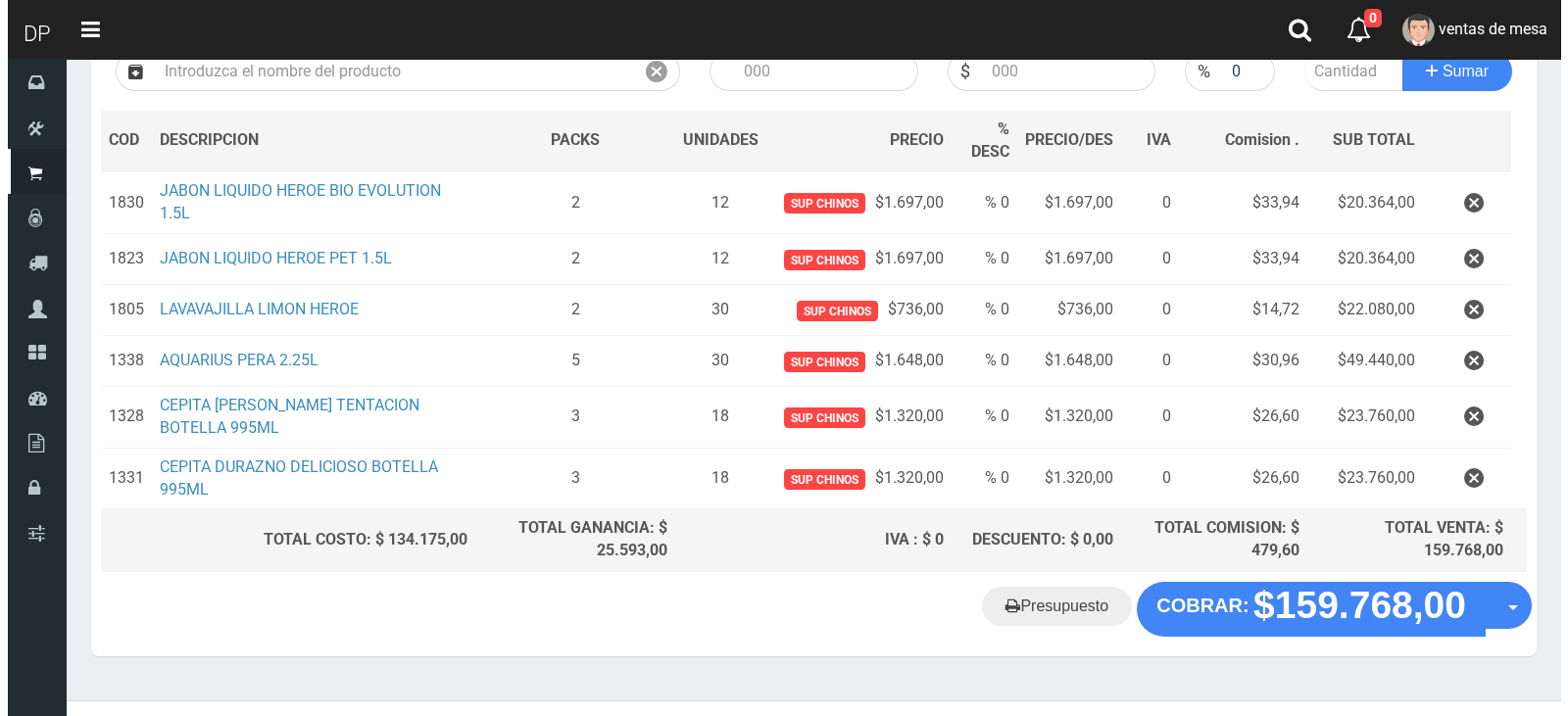
scroll to position [280, 0]
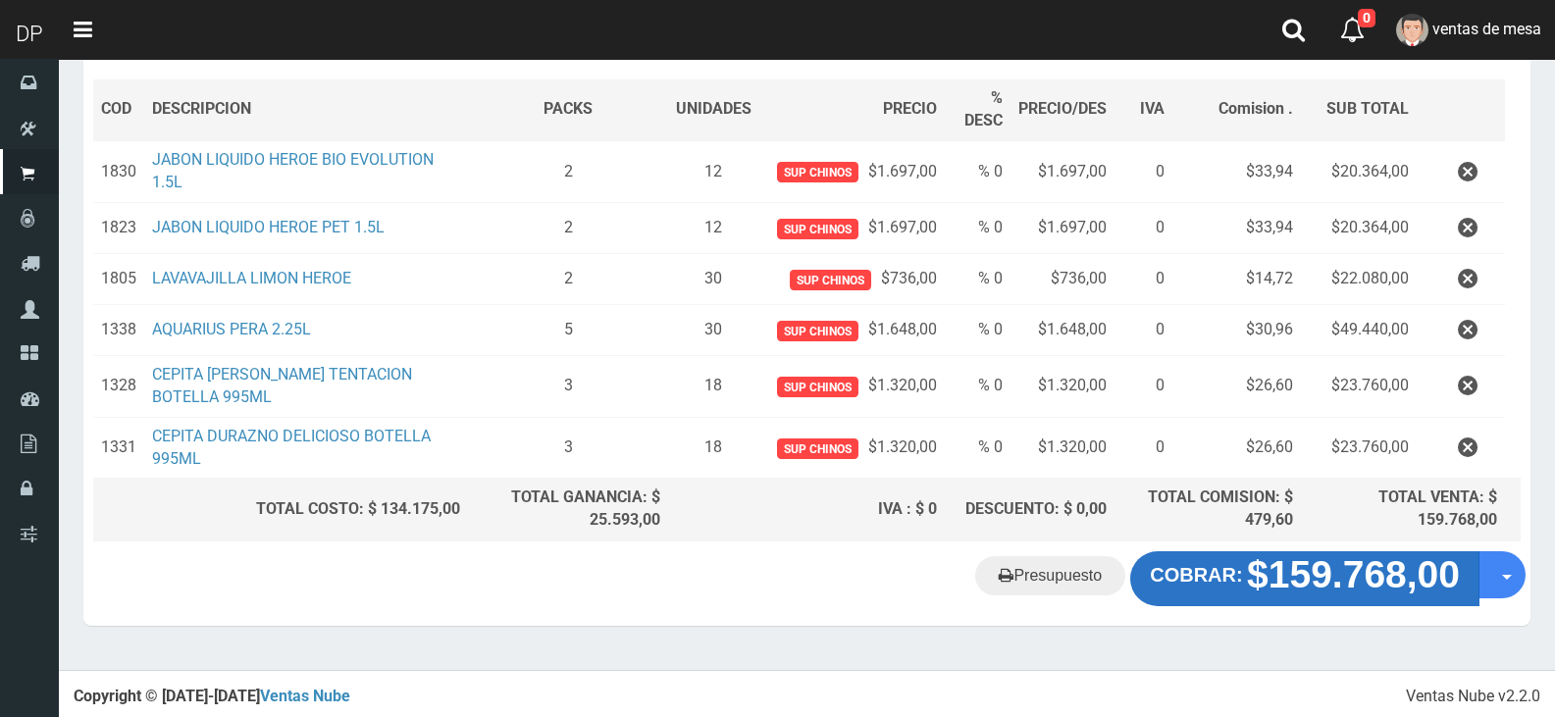
click at [1312, 572] on strong "$159.768,00" at bounding box center [1353, 575] width 213 height 42
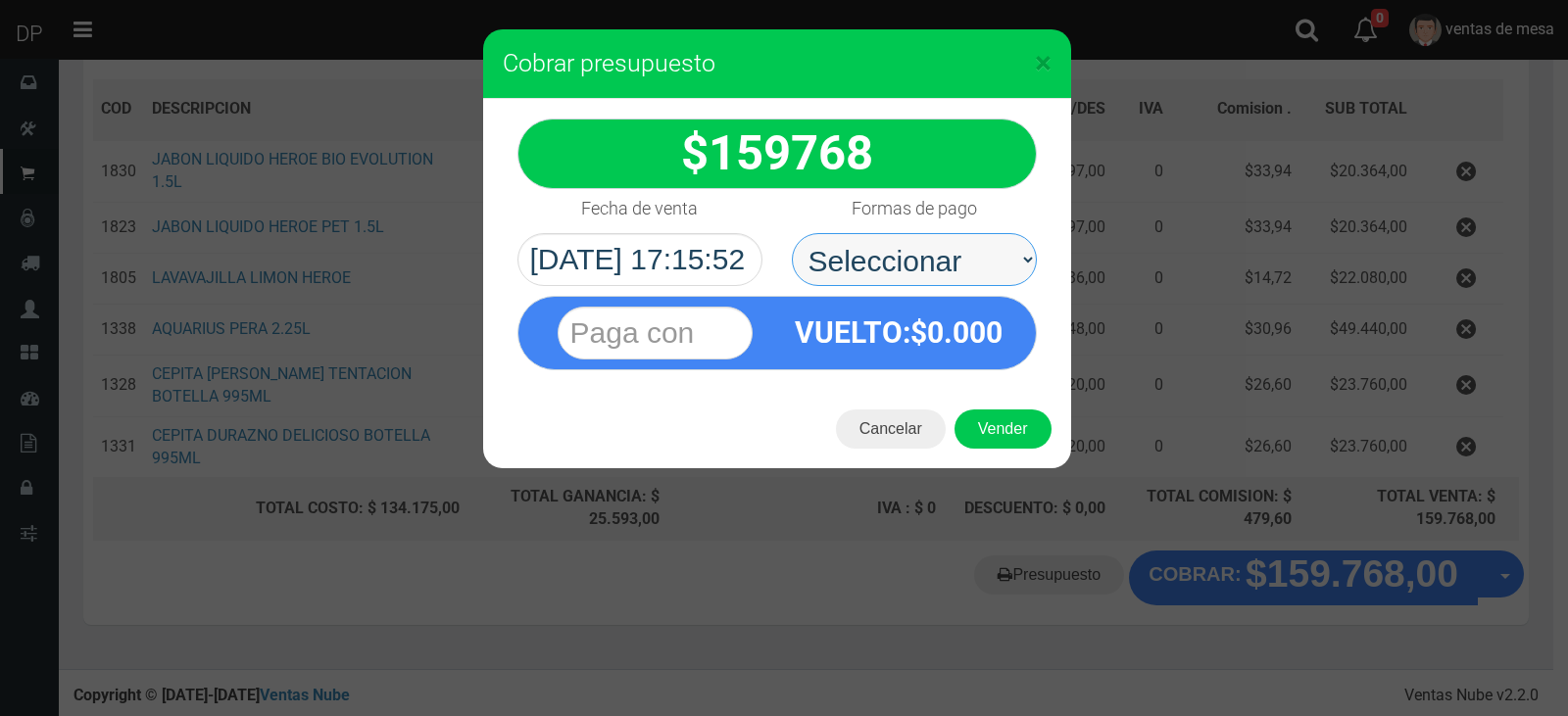
click at [892, 270] on select "Seleccionar Efectivo Tarjeta de Crédito Depósito Débito" at bounding box center [914, 260] width 245 height 53
click at [955, 273] on select "Seleccionar Efectivo Tarjeta de Crédito Depósito Débito" at bounding box center [914, 260] width 245 height 53
select select "Efectivo"
click at [792, 234] on select "Seleccionar Efectivo Tarjeta de Crédito Depósito Débito" at bounding box center [914, 260] width 245 height 53
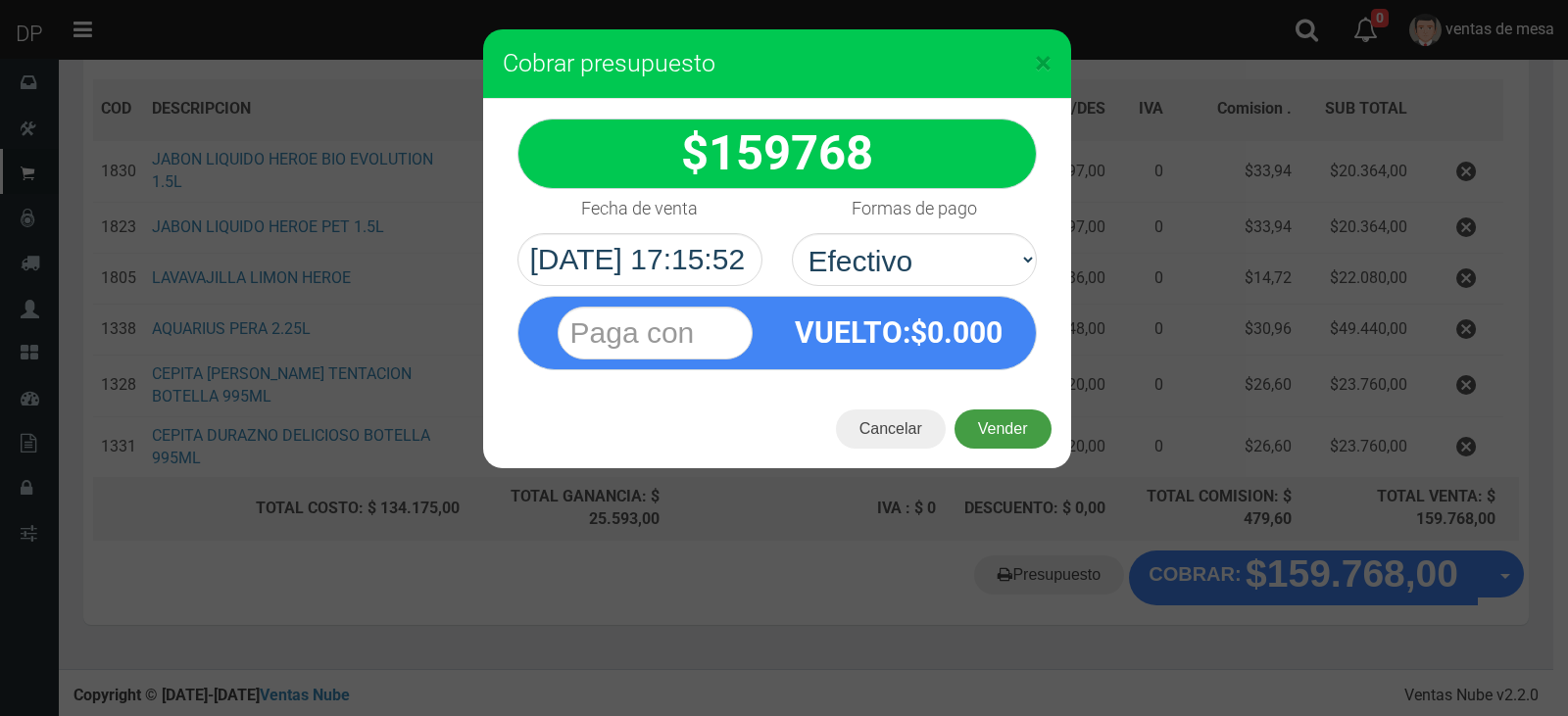
click at [977, 422] on button "Vender" at bounding box center [1003, 428] width 97 height 39
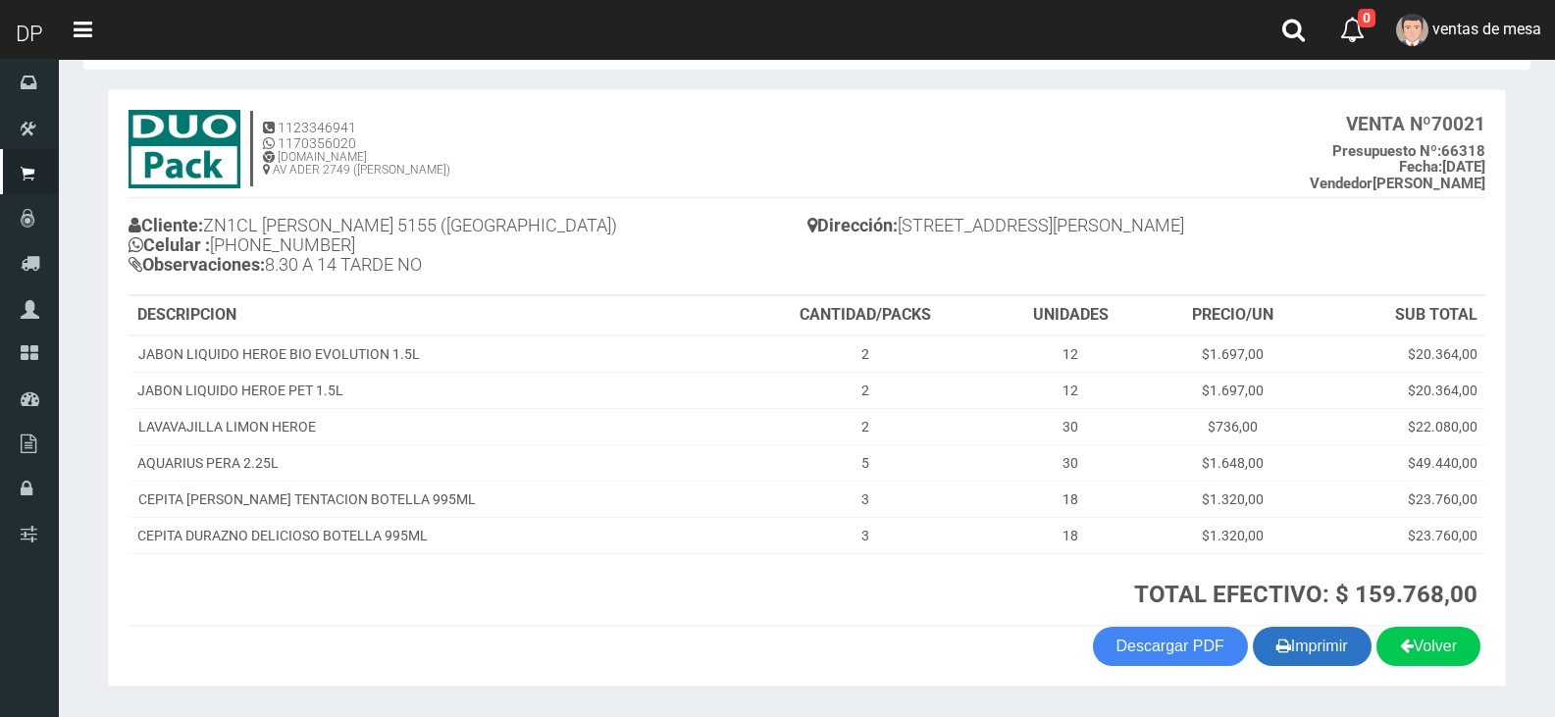
scroll to position [132, 0]
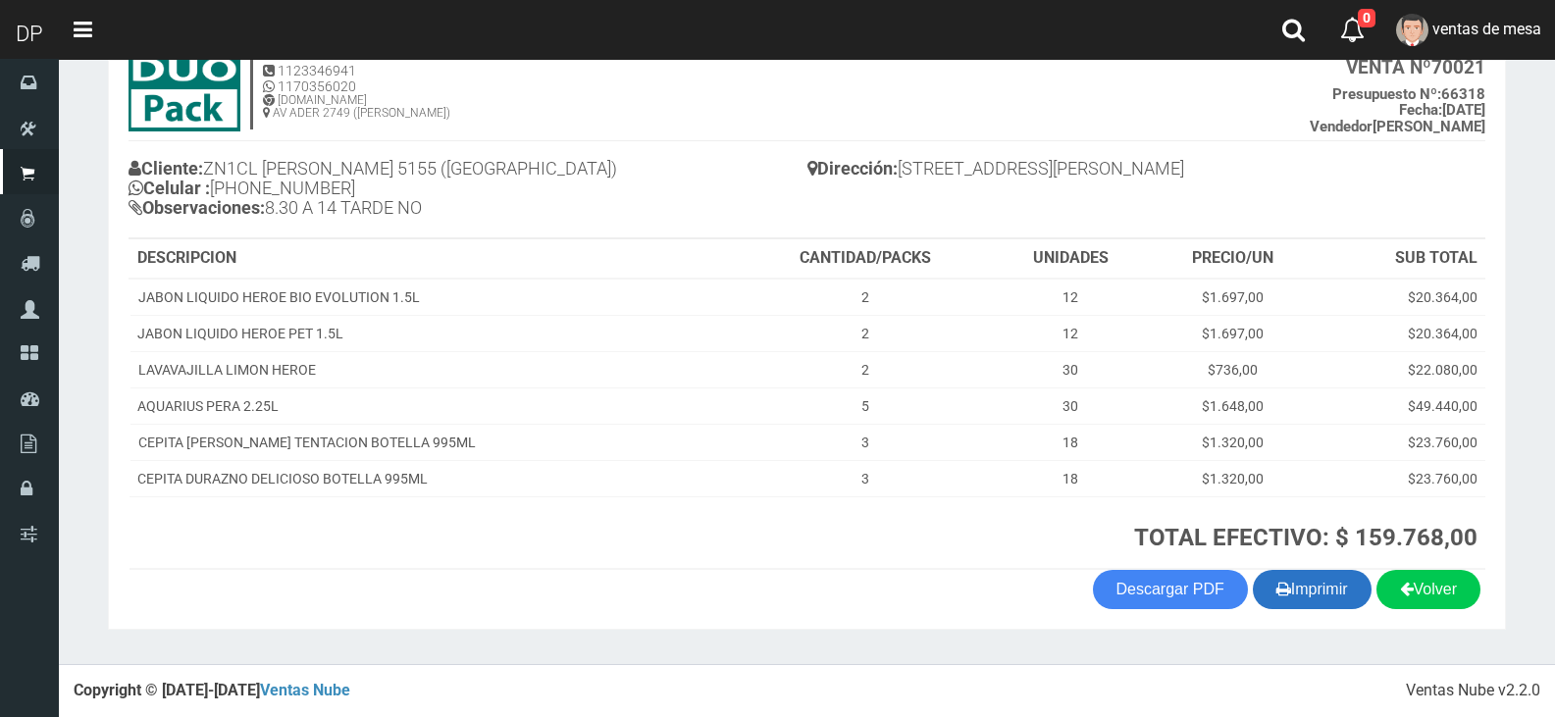
click at [1298, 589] on button "Imprimir" at bounding box center [1312, 589] width 119 height 39
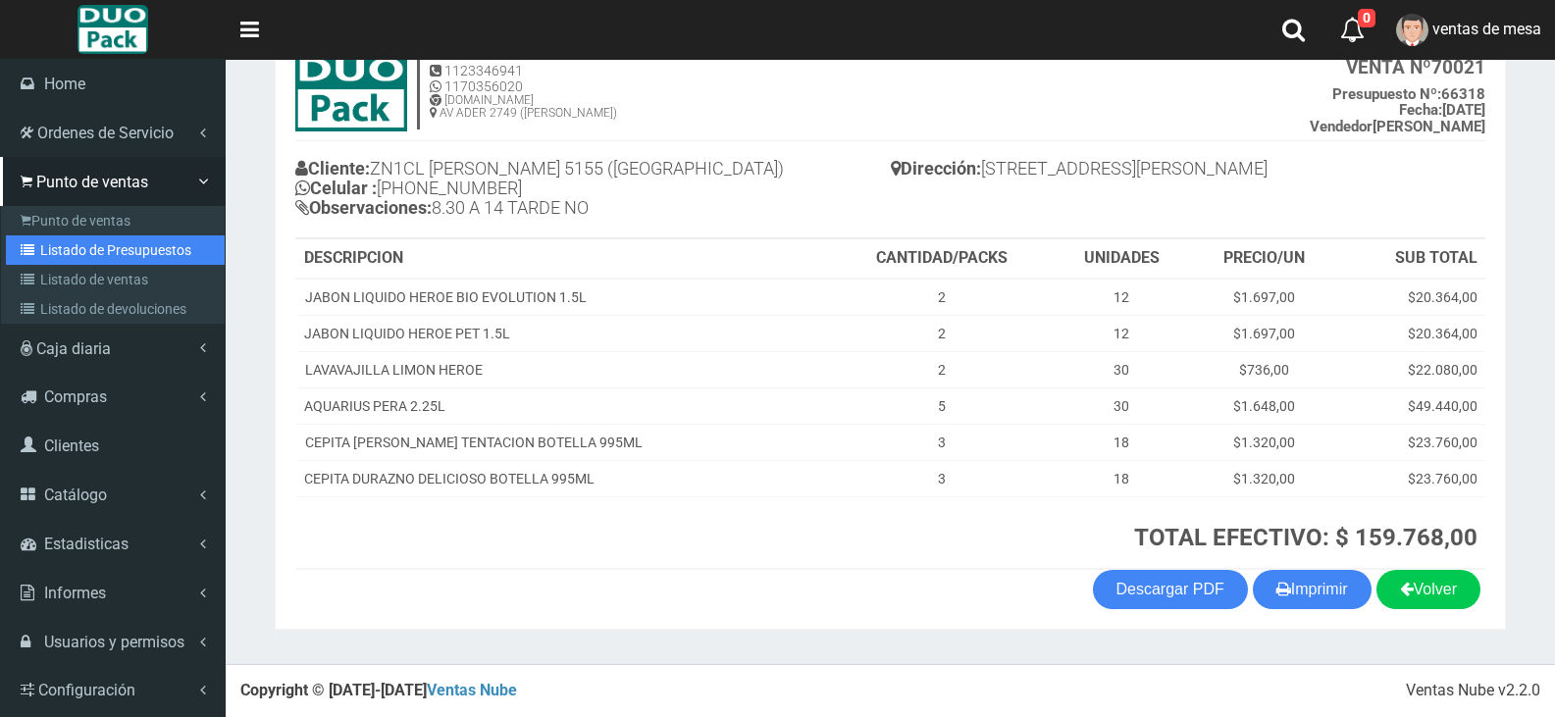
click at [123, 242] on link "Listado de Presupuestos" at bounding box center [115, 250] width 219 height 29
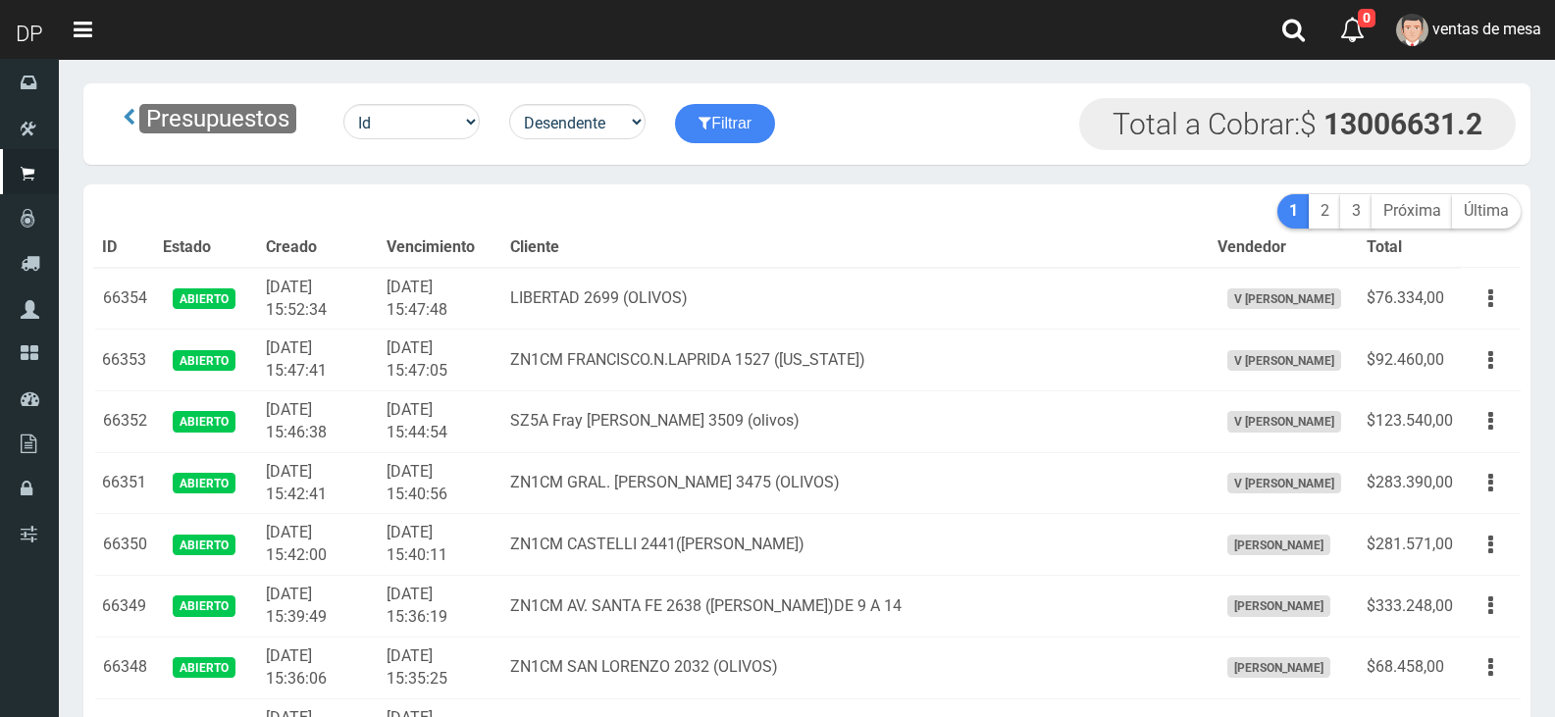
click at [649, 143] on div "Presupuestos Id Facturado Valor vencimiento vendedor cliente Desendente Ascende…" at bounding box center [439, 123] width 663 height 51
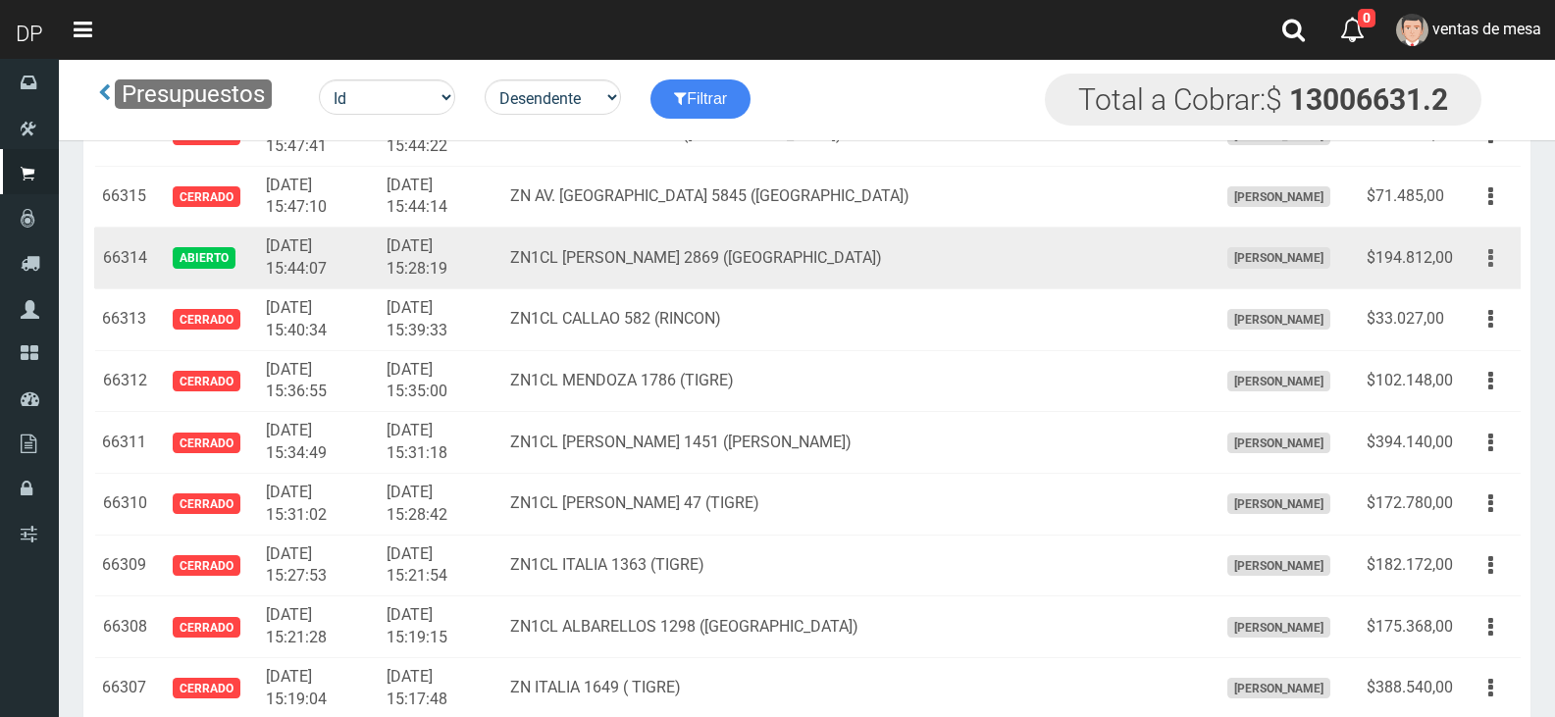
click at [1482, 260] on button "button" at bounding box center [1491, 258] width 44 height 34
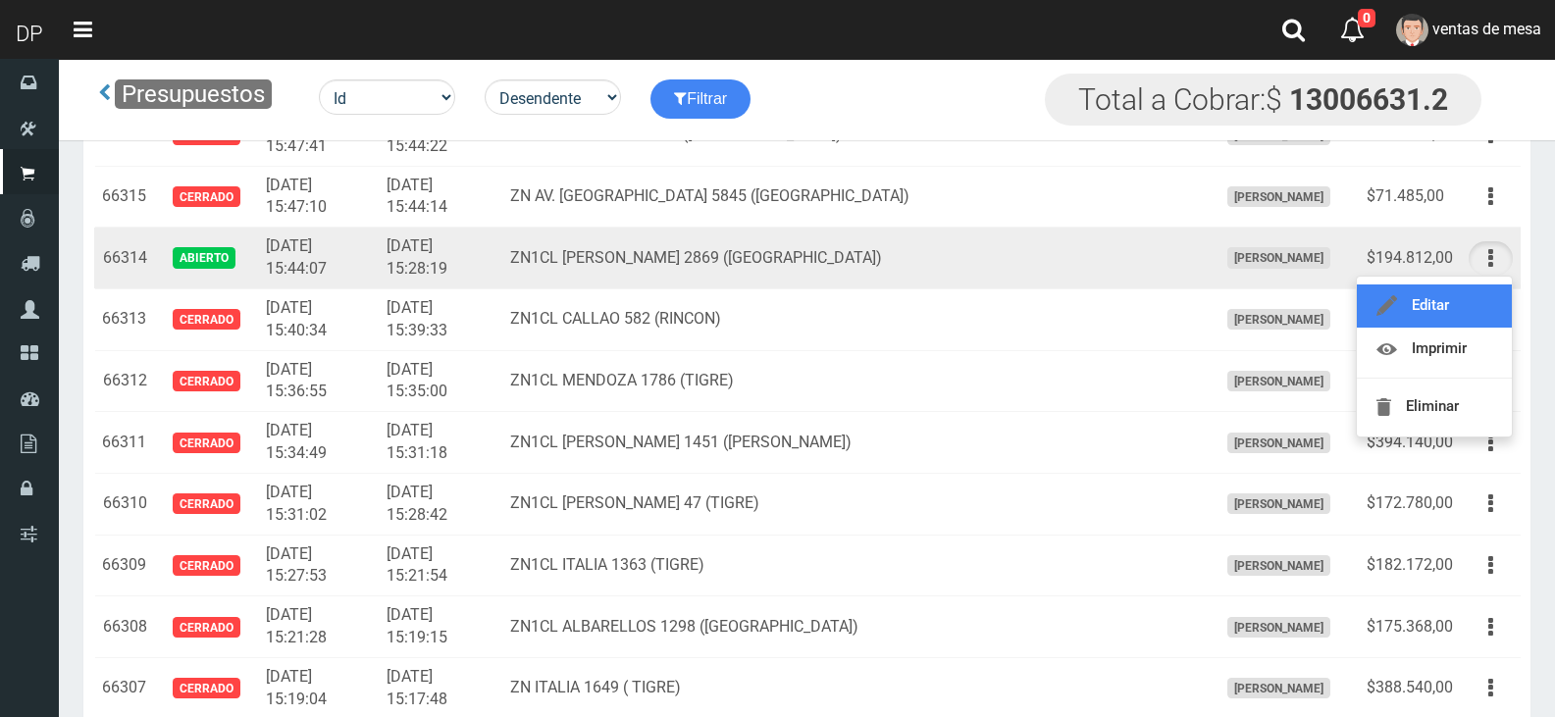
click at [1472, 311] on link "Editar" at bounding box center [1434, 306] width 155 height 43
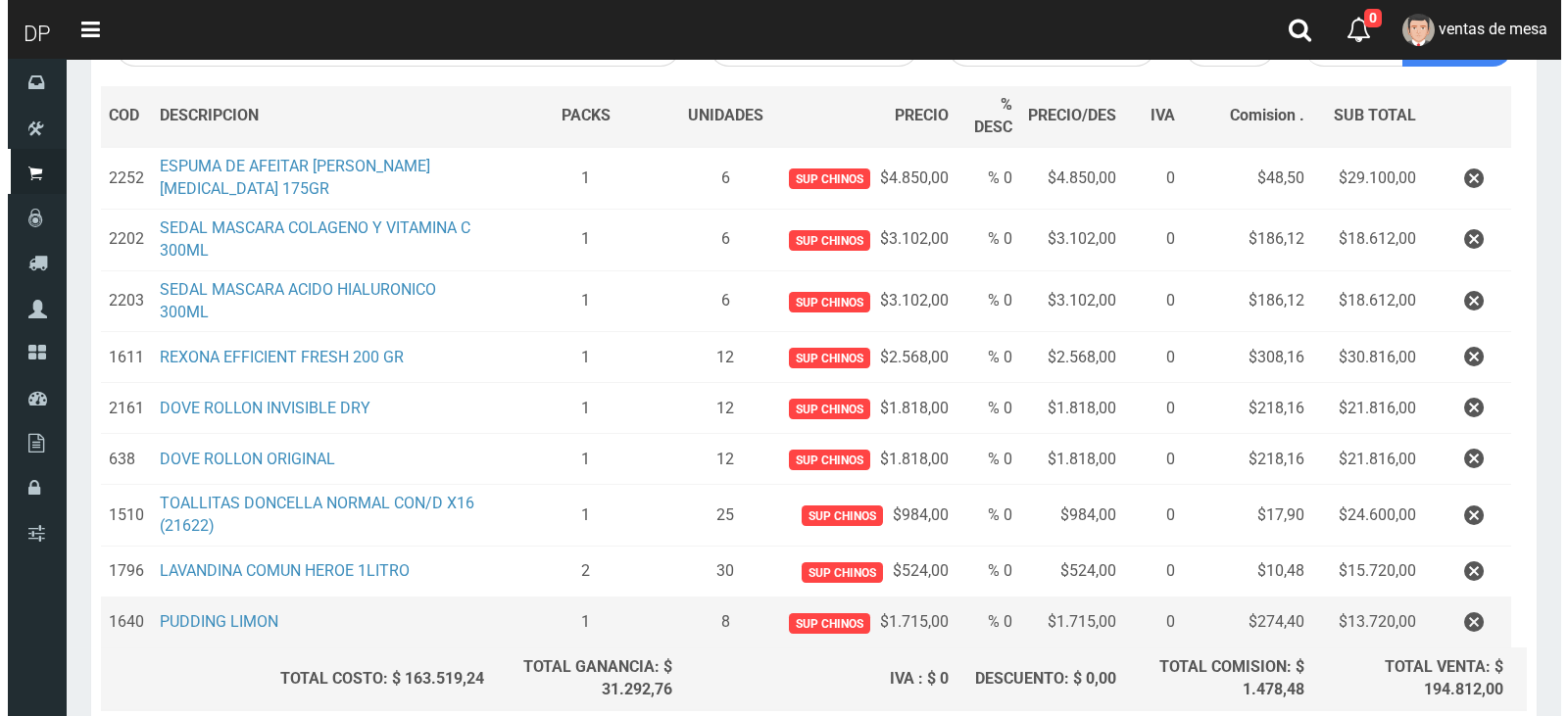
scroll to position [443, 0]
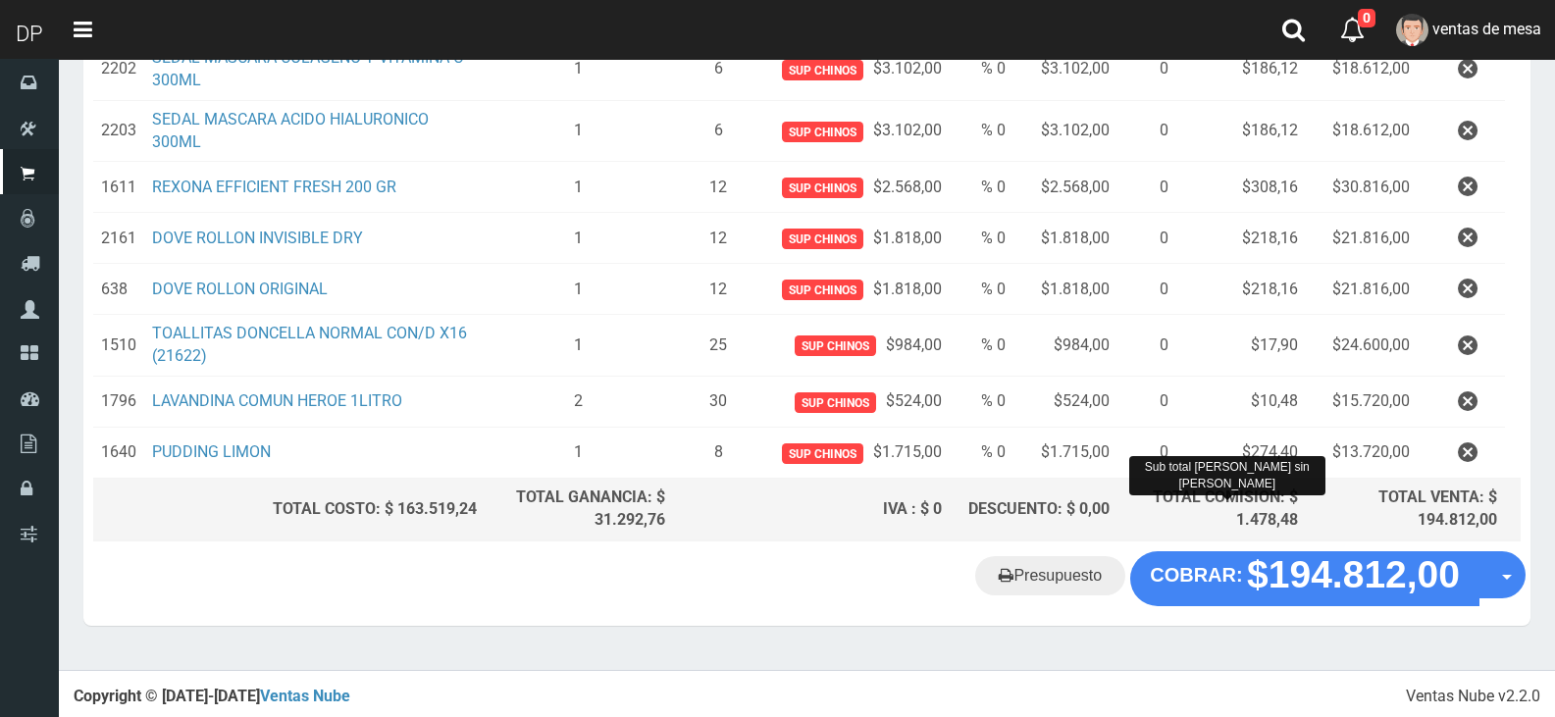
click at [1295, 605] on div "Presupuesto COBRAR: $194.812,00 Opciones" at bounding box center [807, 589] width 1448 height 75
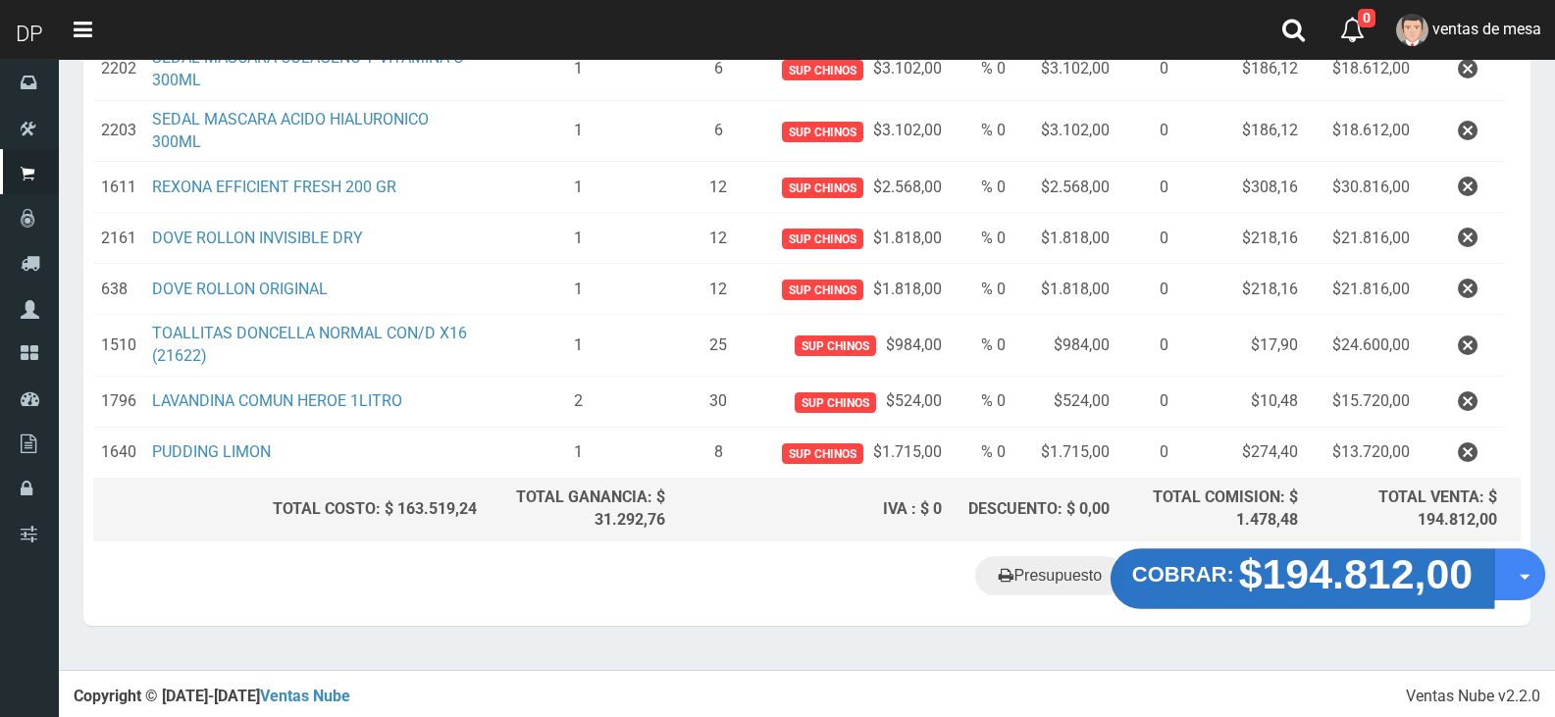
click at [1294, 588] on strong "$194.812,00" at bounding box center [1356, 575] width 235 height 46
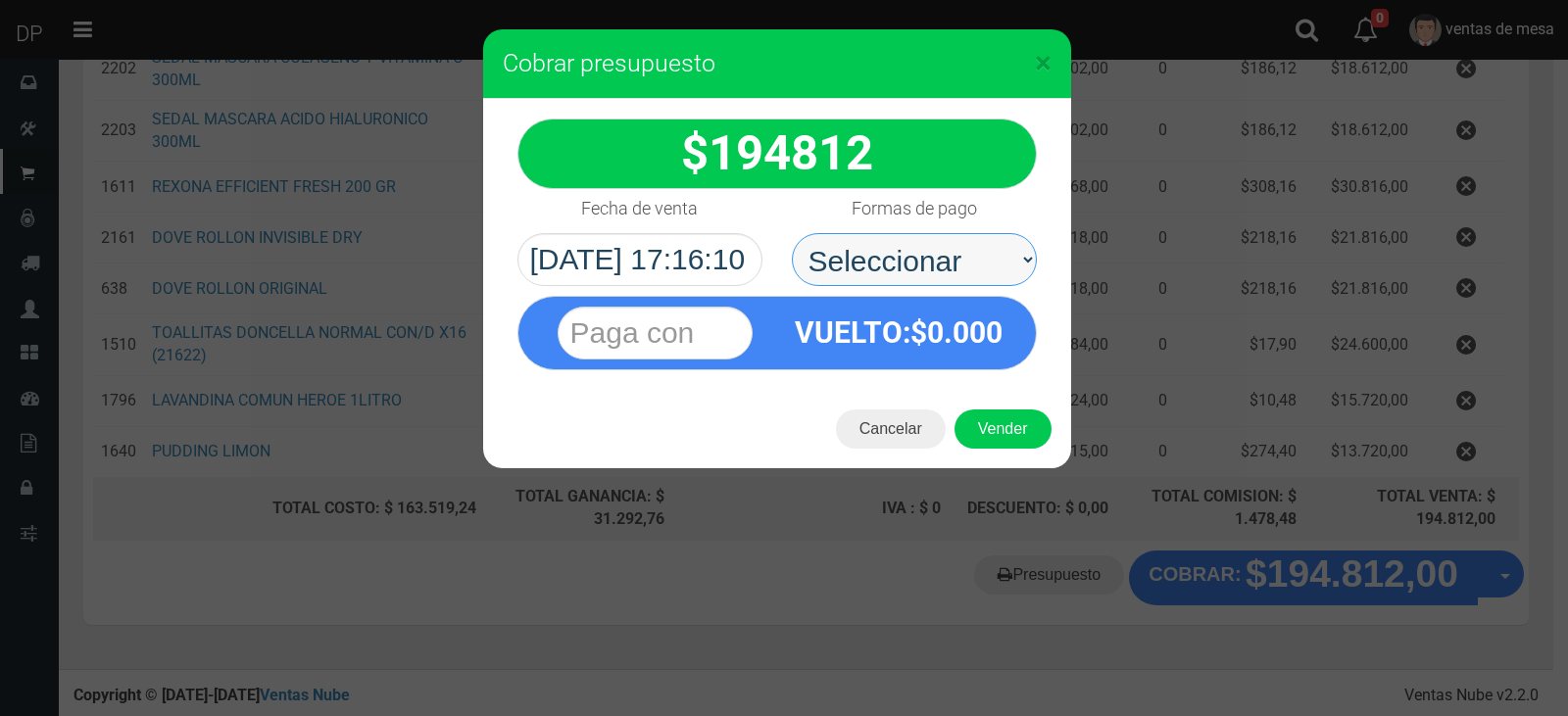
click at [939, 276] on select "Seleccionar Efectivo Tarjeta de Crédito Depósito Débito" at bounding box center [914, 260] width 245 height 53
select select "Efectivo"
click at [792, 234] on select "Seleccionar Efectivo Tarjeta de Crédito Depósito Débito" at bounding box center [914, 260] width 245 height 53
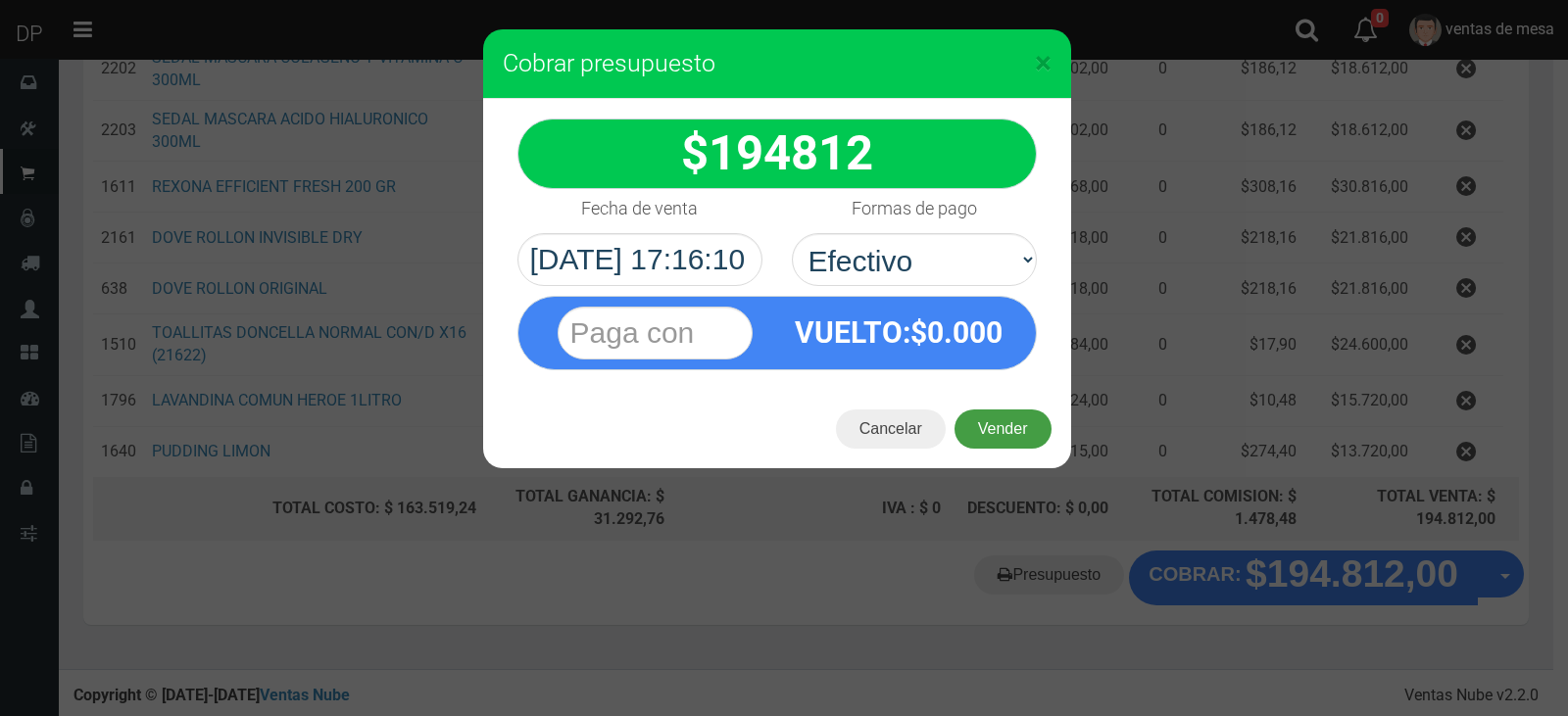
click at [992, 444] on button "Vender" at bounding box center [1003, 428] width 97 height 39
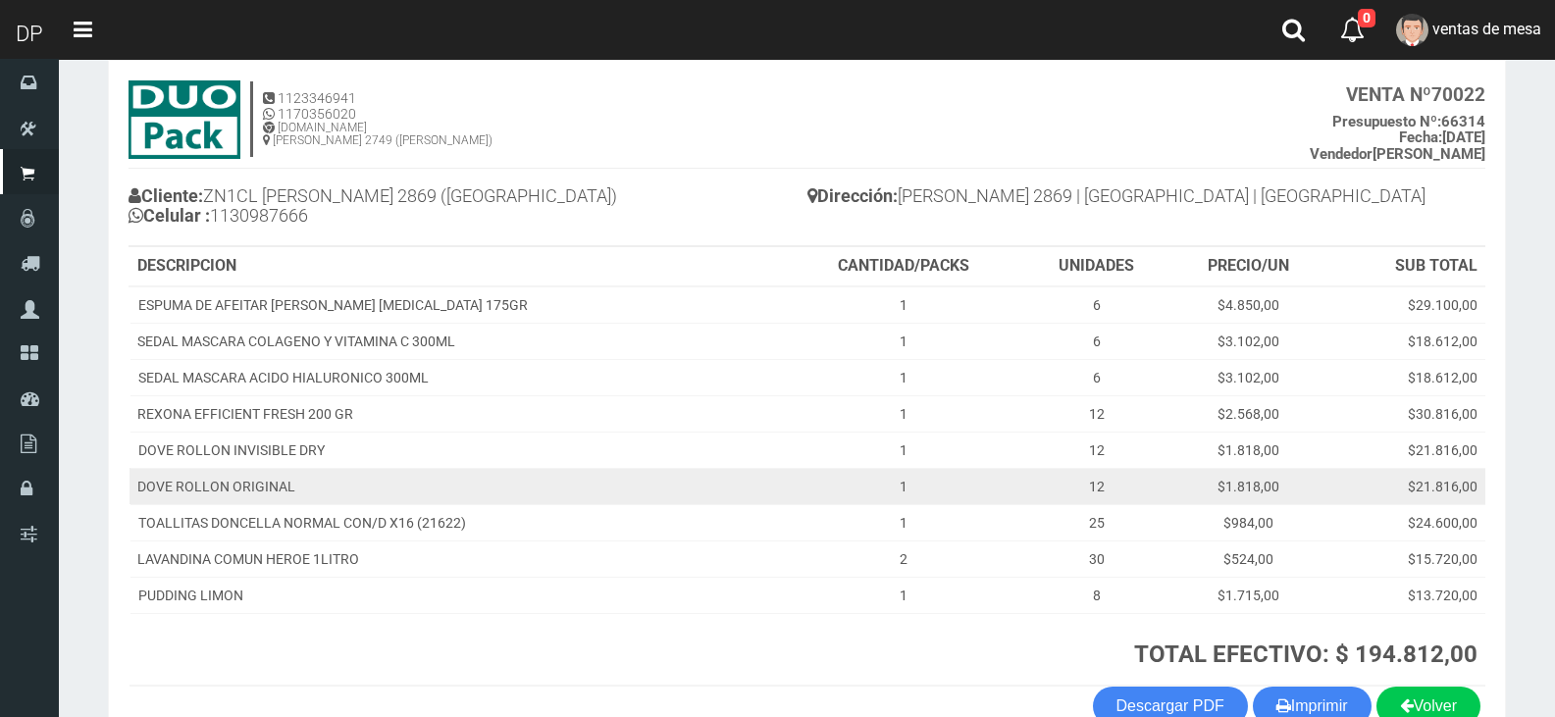
scroll to position [222, 0]
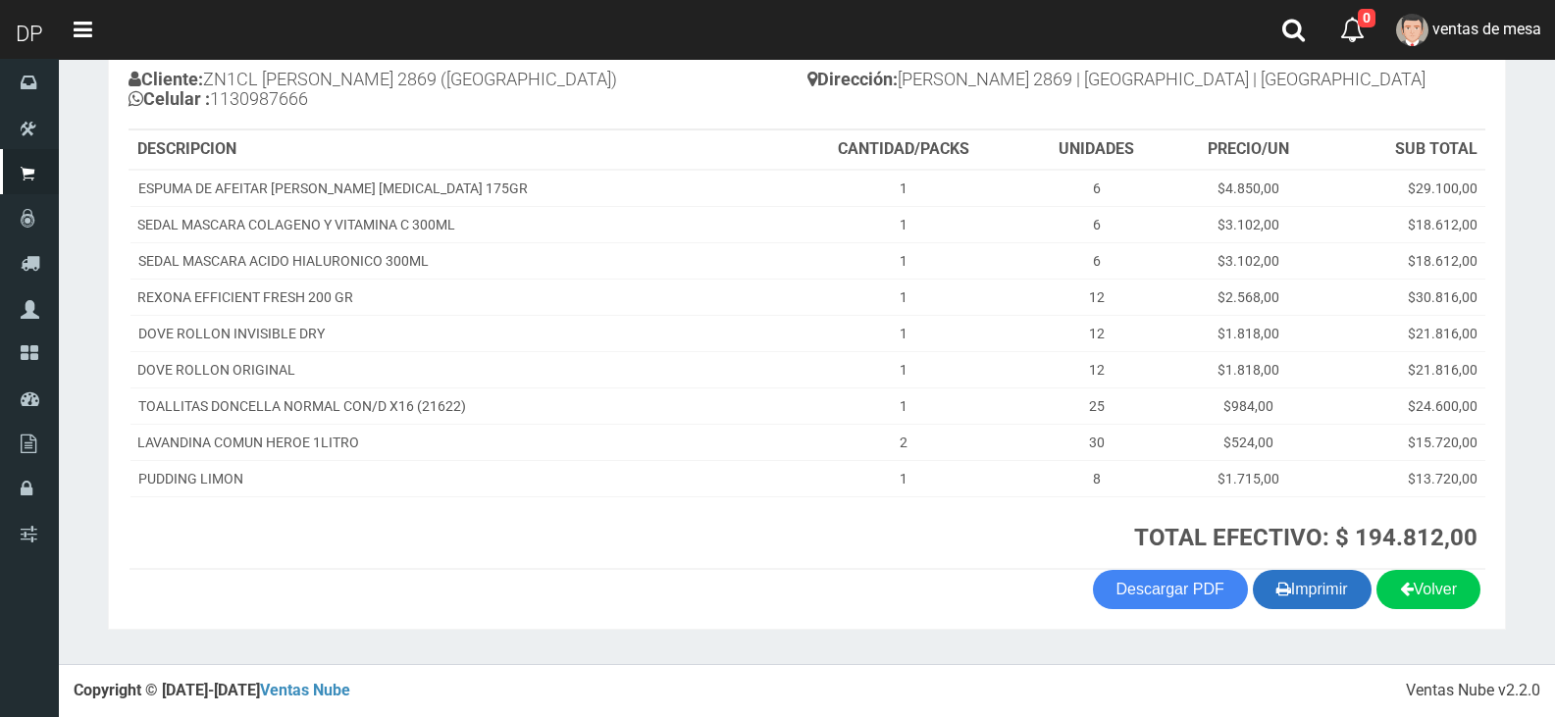
click at [1295, 585] on button "Imprimir" at bounding box center [1312, 589] width 119 height 39
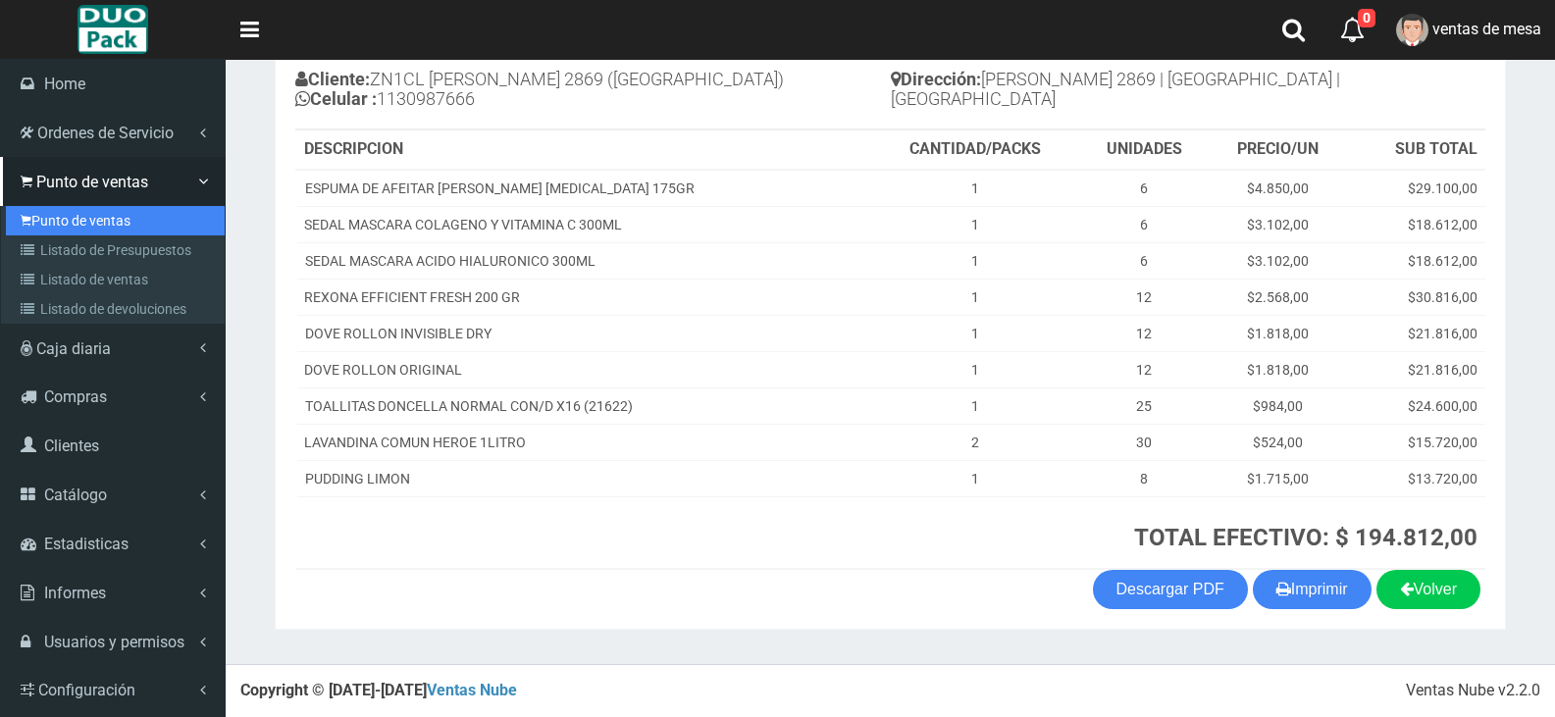
click at [118, 234] on link "Punto de ventas" at bounding box center [115, 220] width 219 height 29
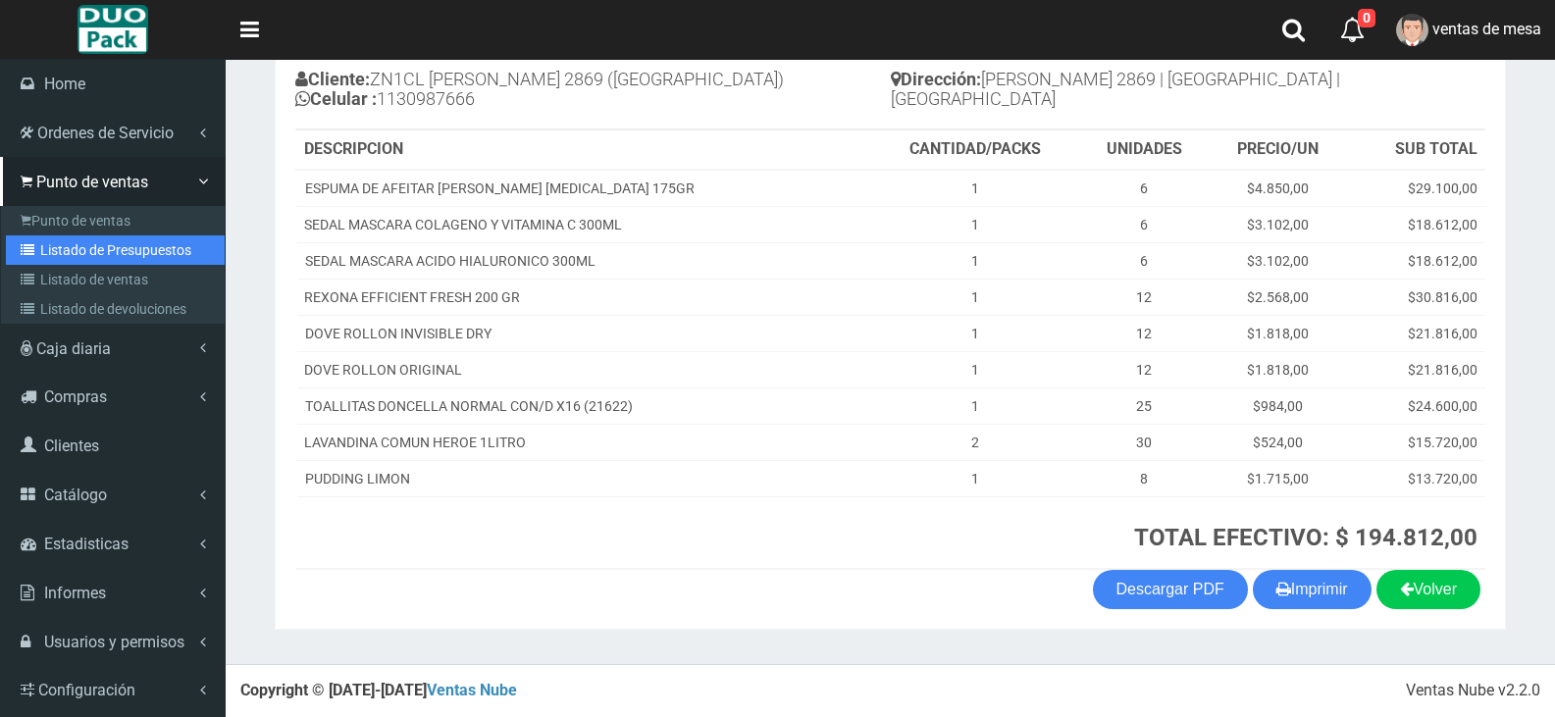
click at [130, 251] on link "Listado de Presupuestos" at bounding box center [115, 250] width 219 height 29
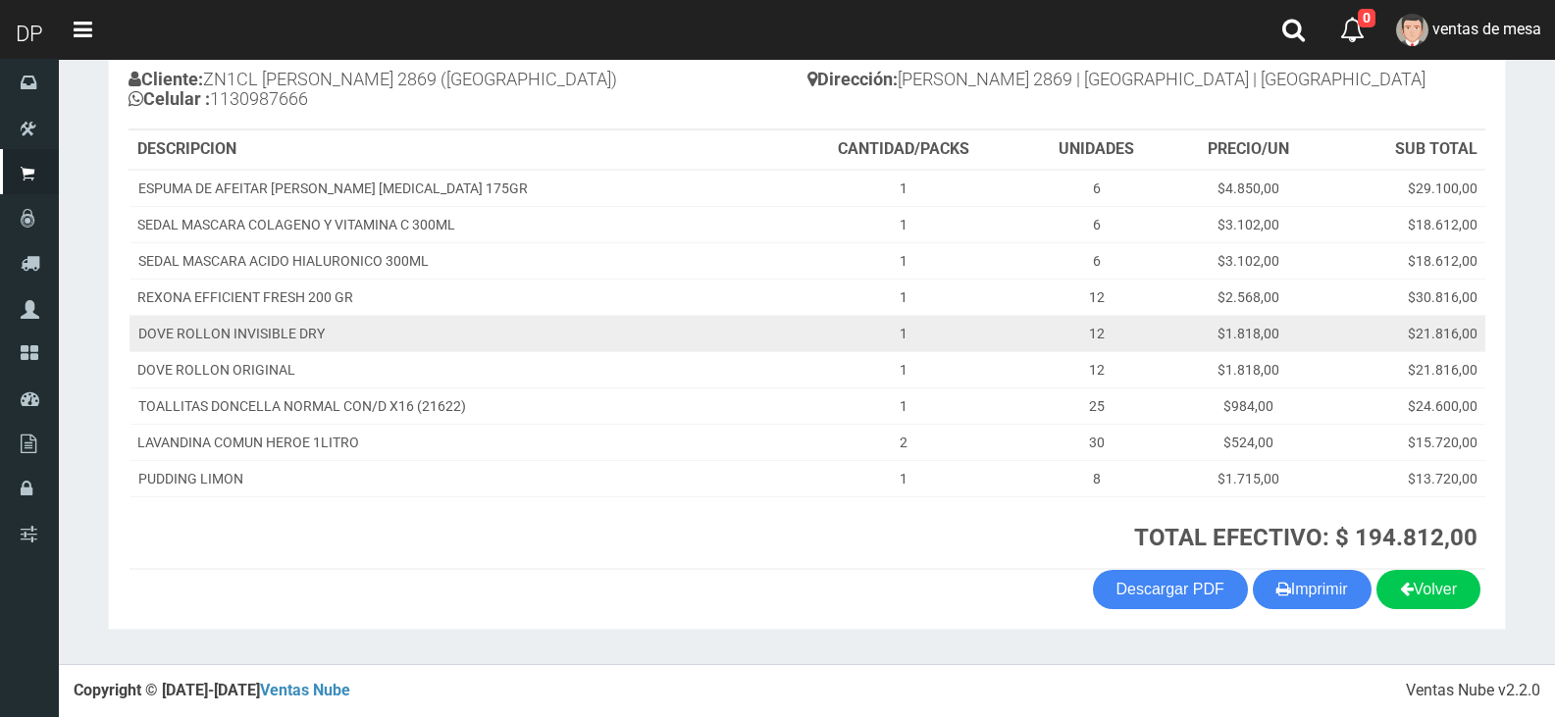
click at [375, 315] on td "DOVE ROLLON INVISIBLE DRY" at bounding box center [458, 333] width 656 height 36
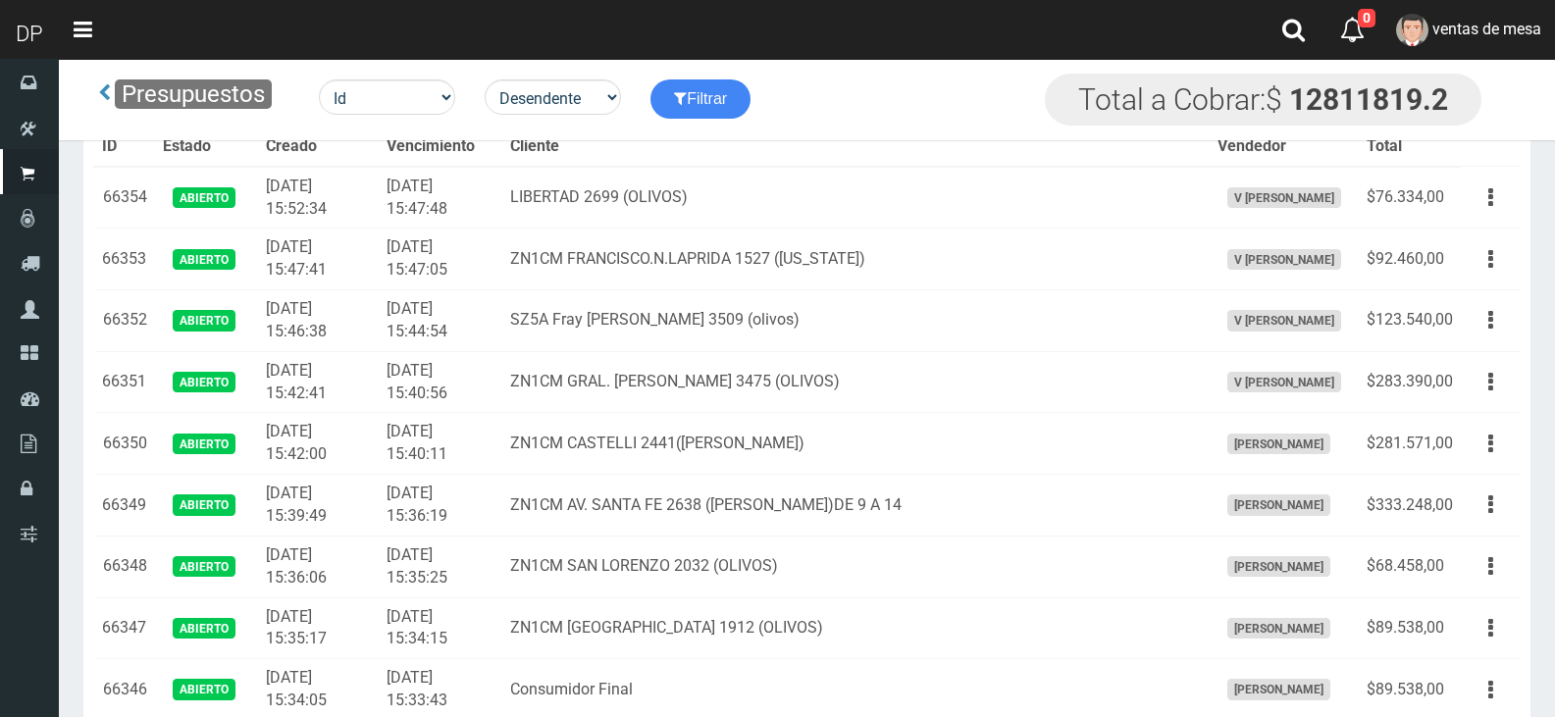
scroll to position [2093, 0]
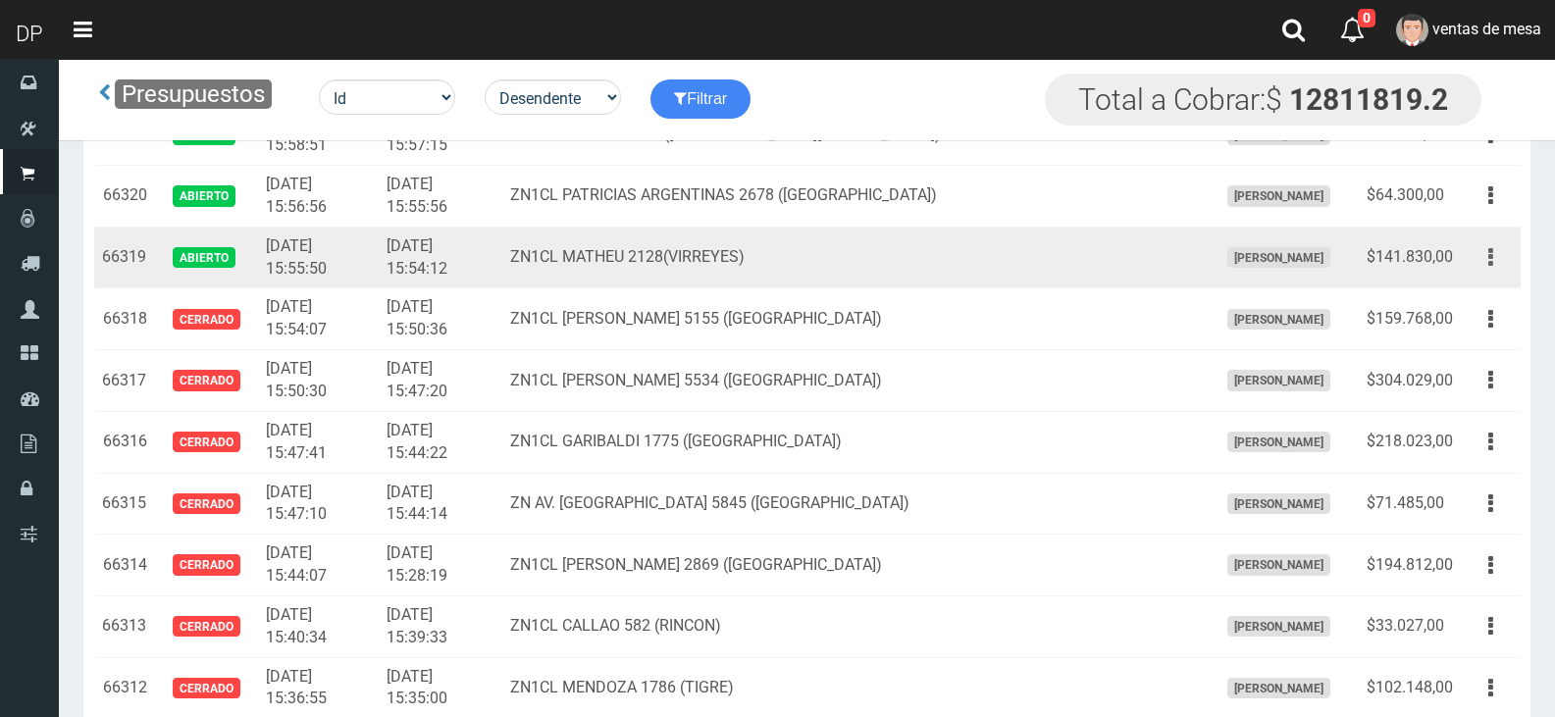
click at [1497, 262] on button "button" at bounding box center [1491, 257] width 44 height 34
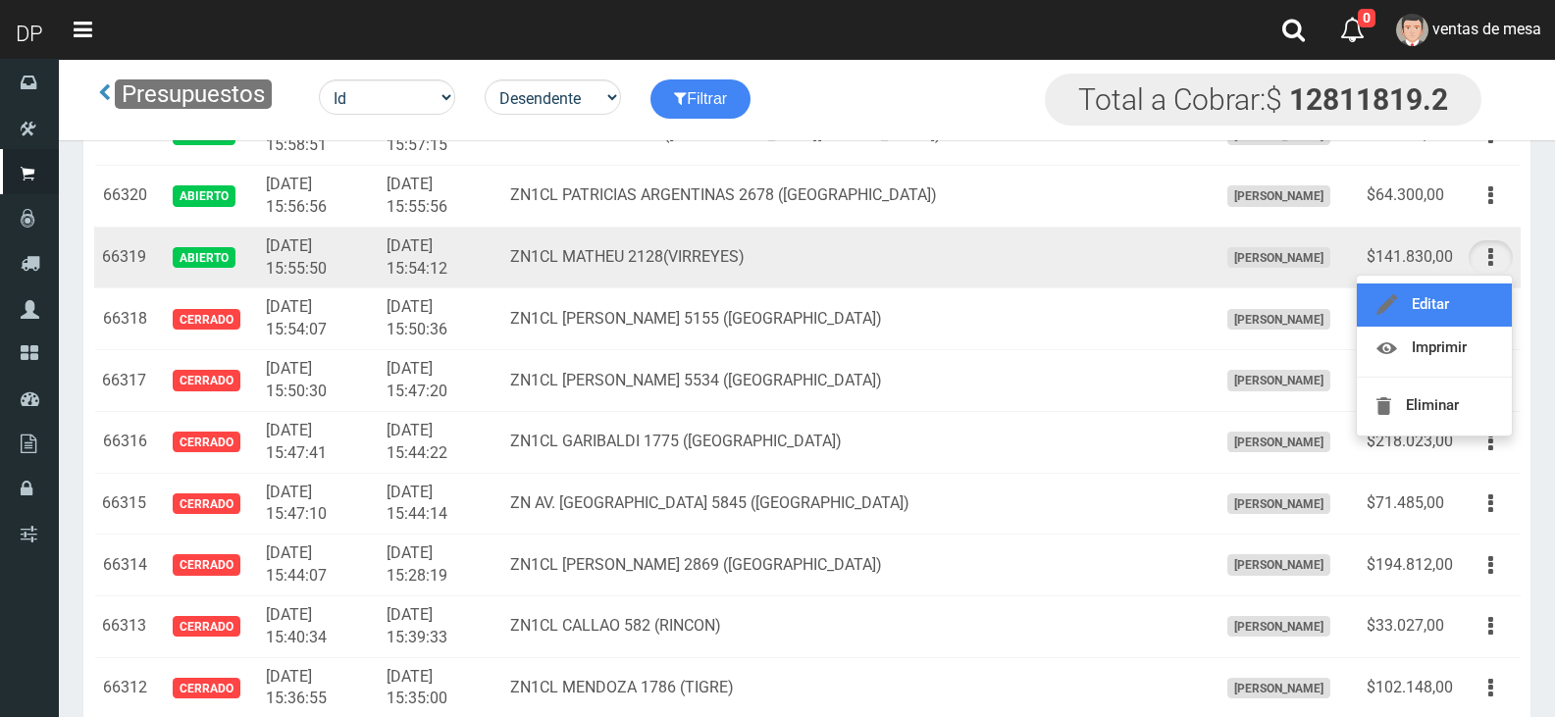
click at [1480, 323] on link "Editar" at bounding box center [1434, 305] width 155 height 43
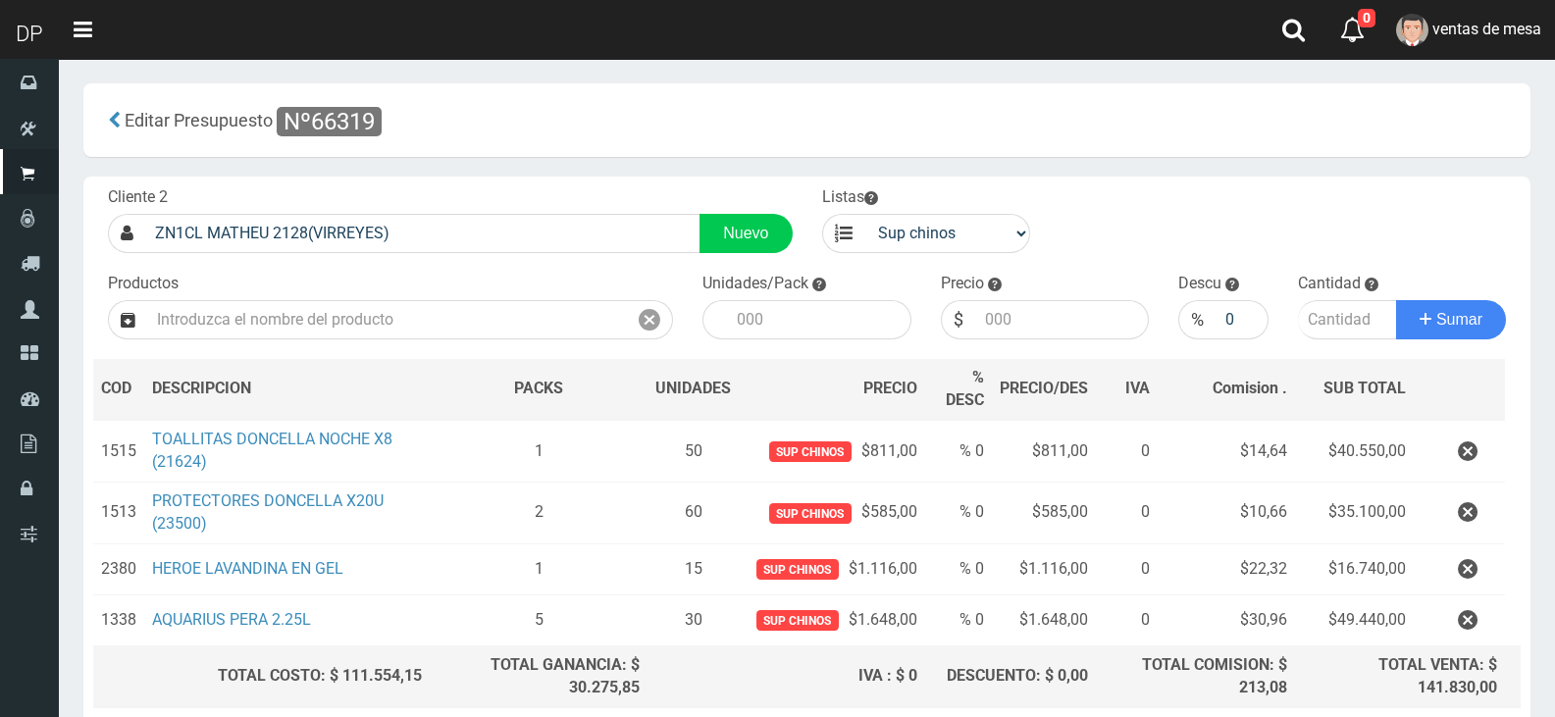
click at [1482, 453] on button "button" at bounding box center [1468, 452] width 59 height 34
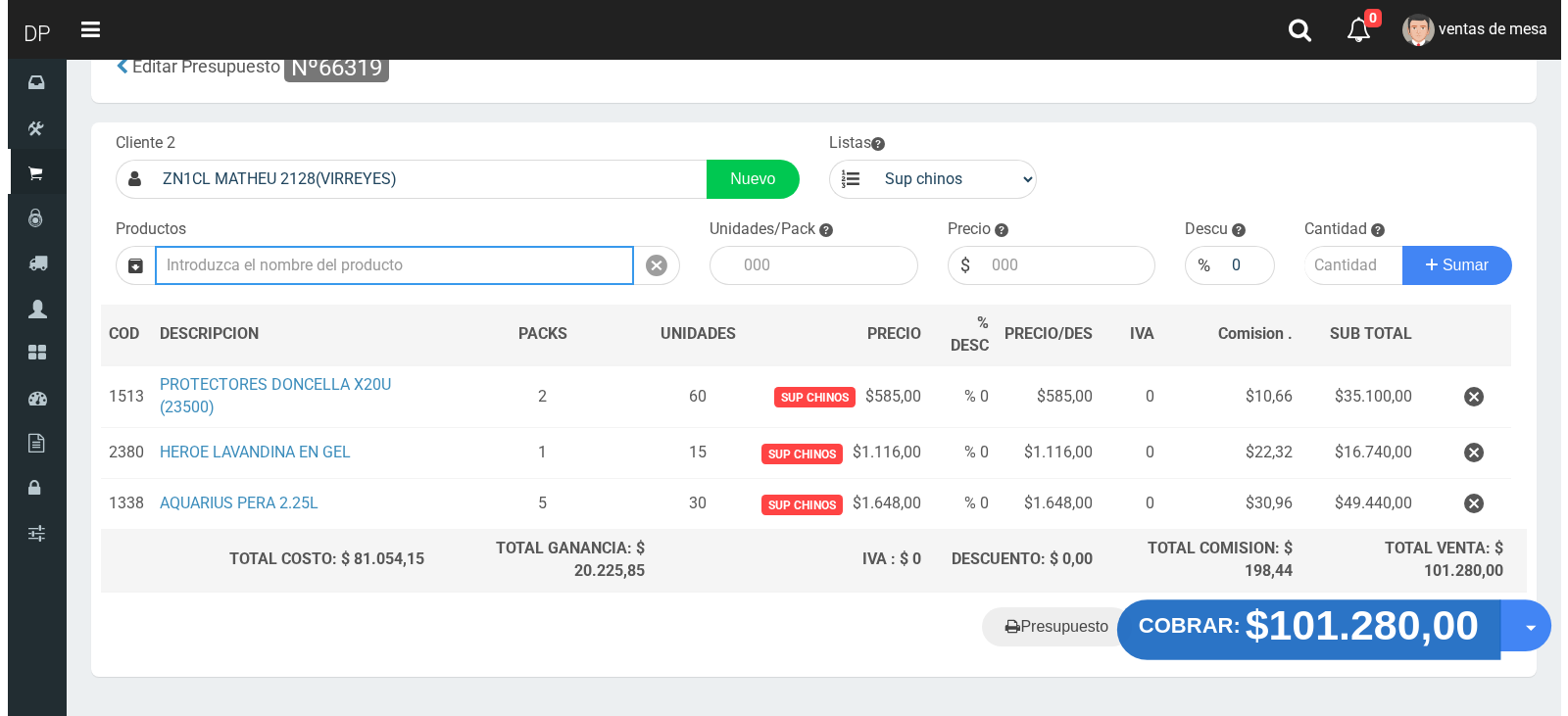
scroll to position [106, 0]
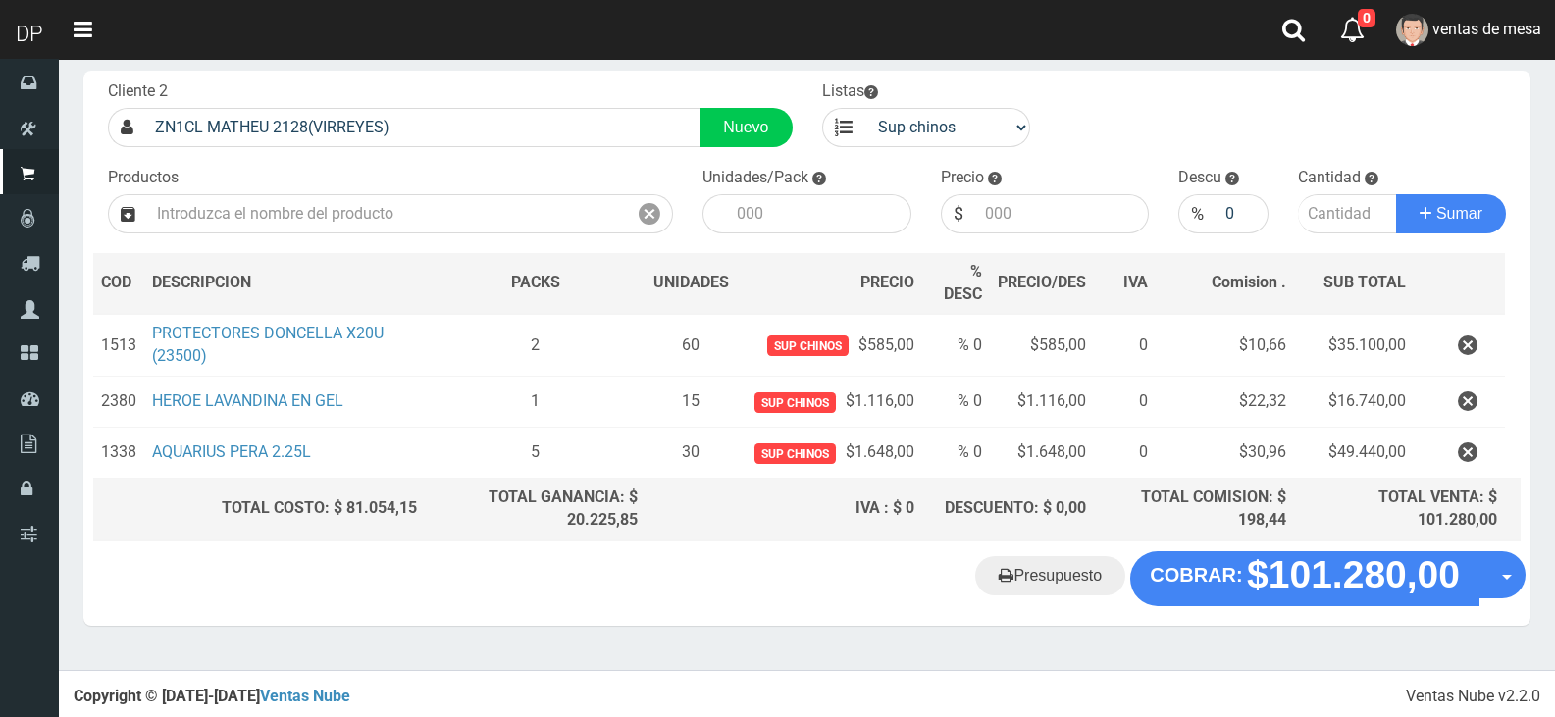
click at [1246, 688] on footer "Ventas Nube v2.2.0 Copyright © 2017-2019 Ventas Nube" at bounding box center [807, 696] width 1497 height 53
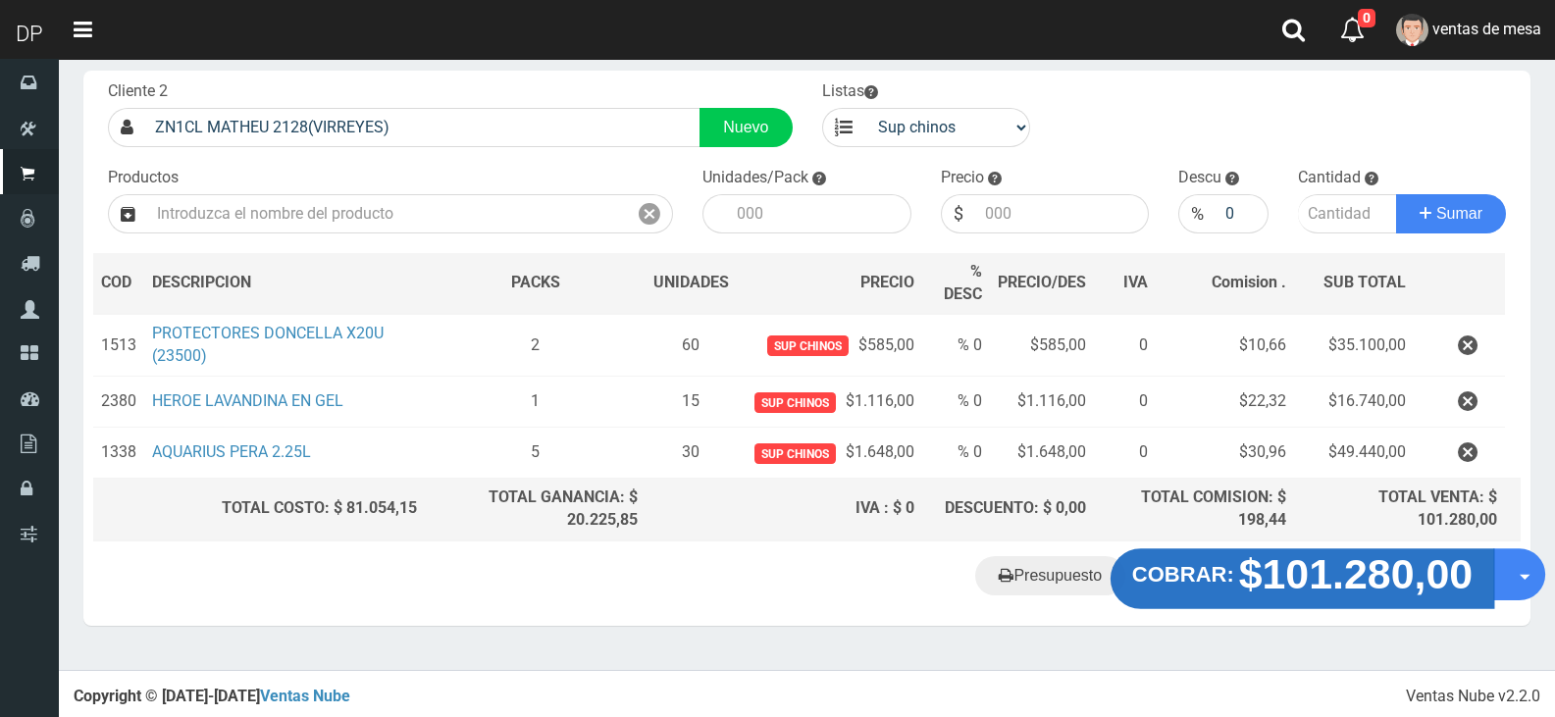
click at [1269, 587] on strong "$101.280,00" at bounding box center [1356, 574] width 235 height 46
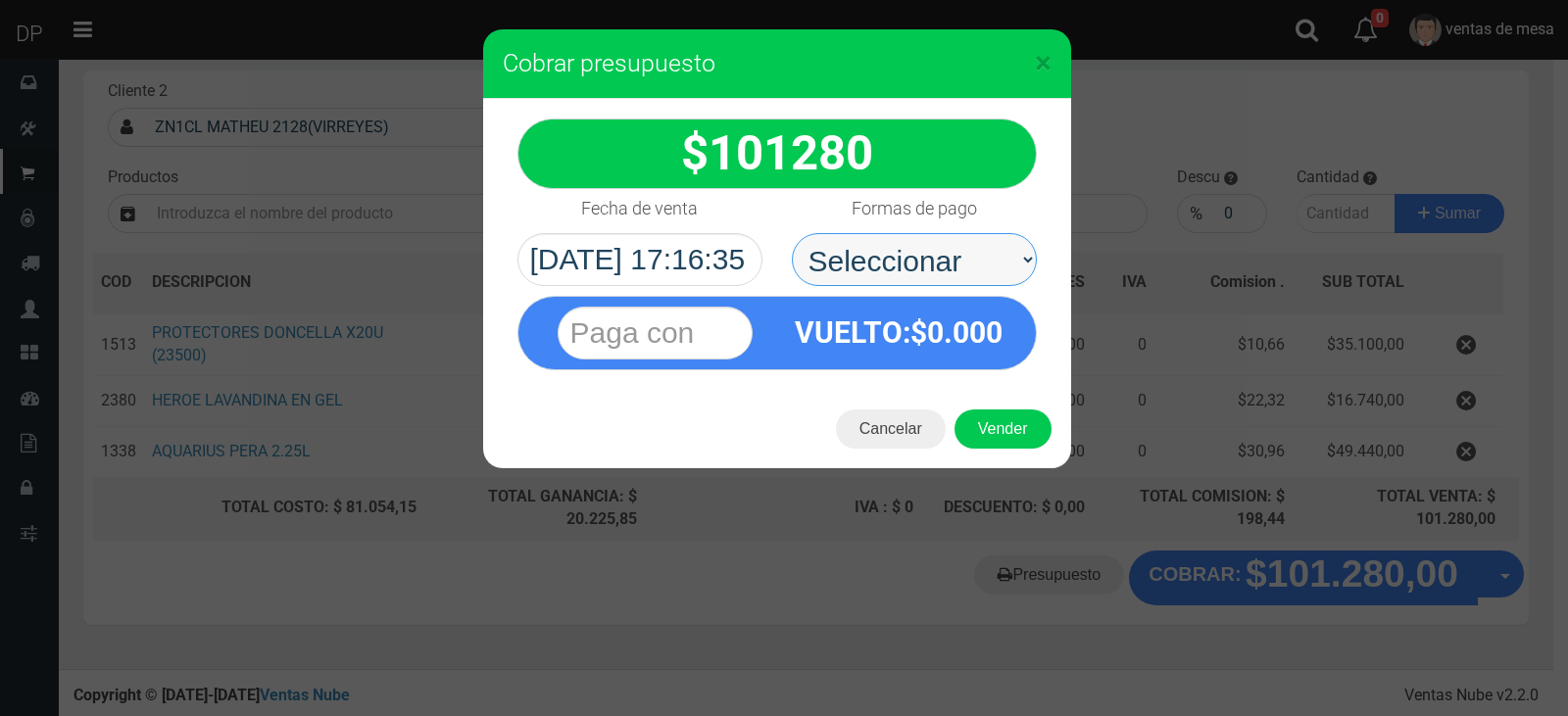
click at [955, 273] on select "Seleccionar Efectivo Tarjeta de Crédito Depósito Débito" at bounding box center [914, 260] width 245 height 53
select select "Efectivo"
click at [792, 234] on select "Seleccionar Efectivo Tarjeta de Crédito Depósito Débito" at bounding box center [914, 260] width 245 height 53
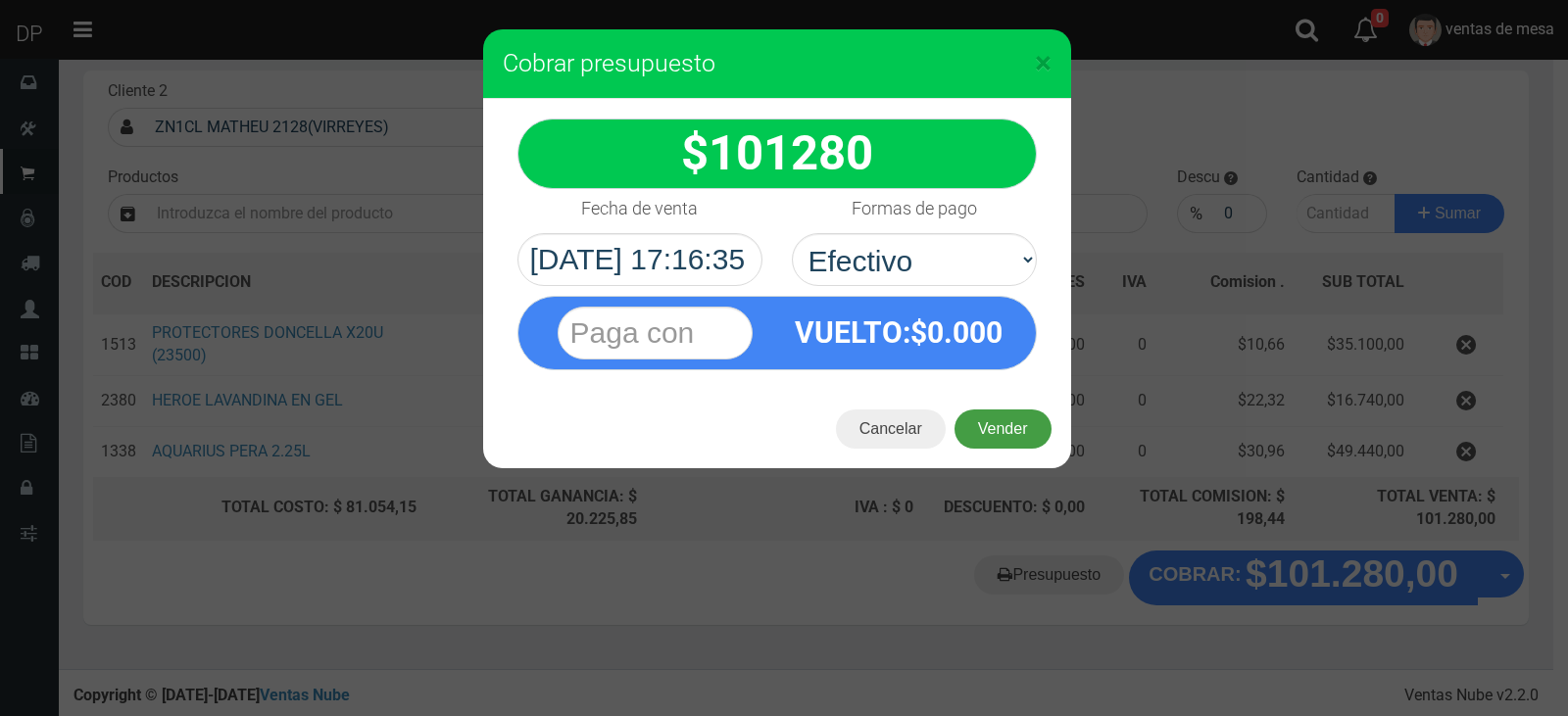
click at [1010, 418] on button "Vender" at bounding box center [1003, 428] width 97 height 39
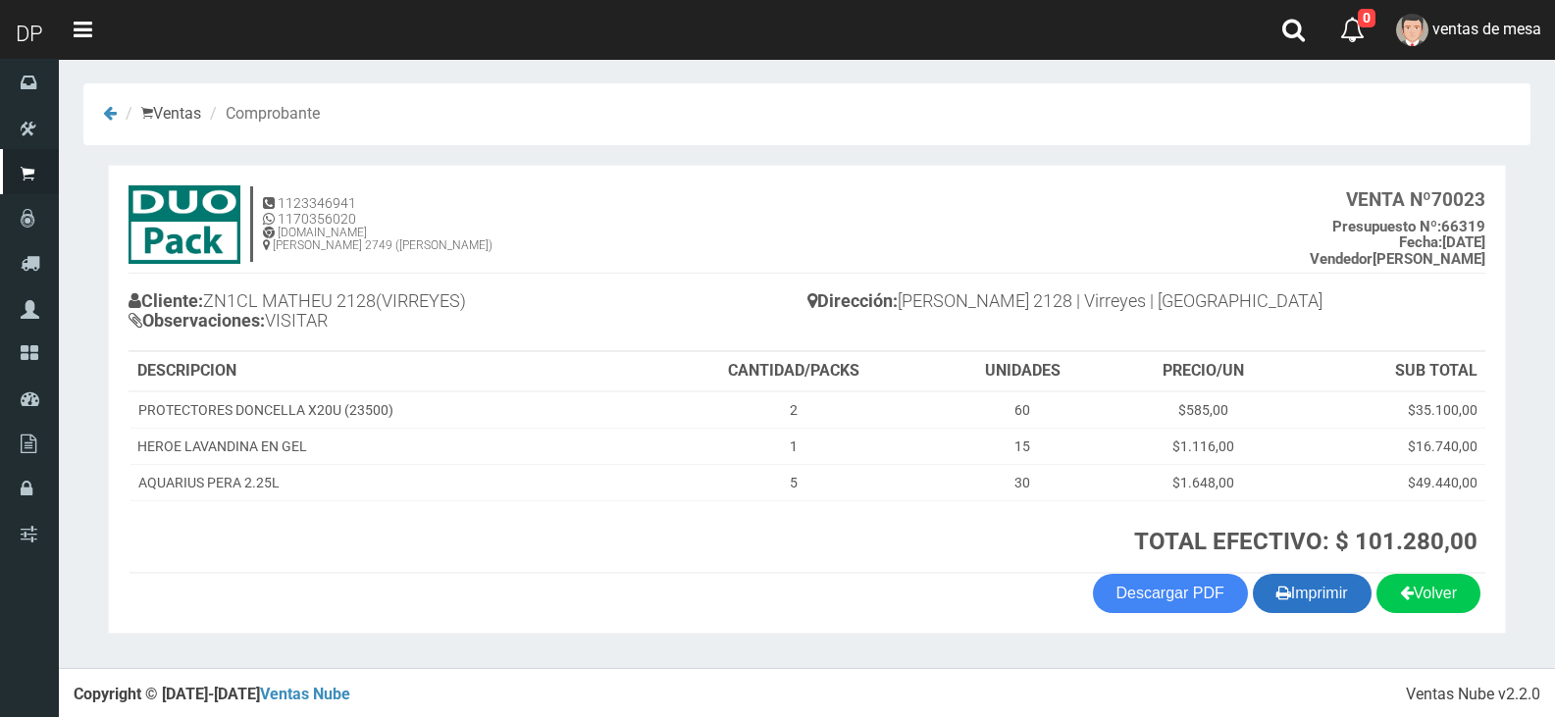
click at [1327, 600] on button "Imprimir" at bounding box center [1312, 593] width 119 height 39
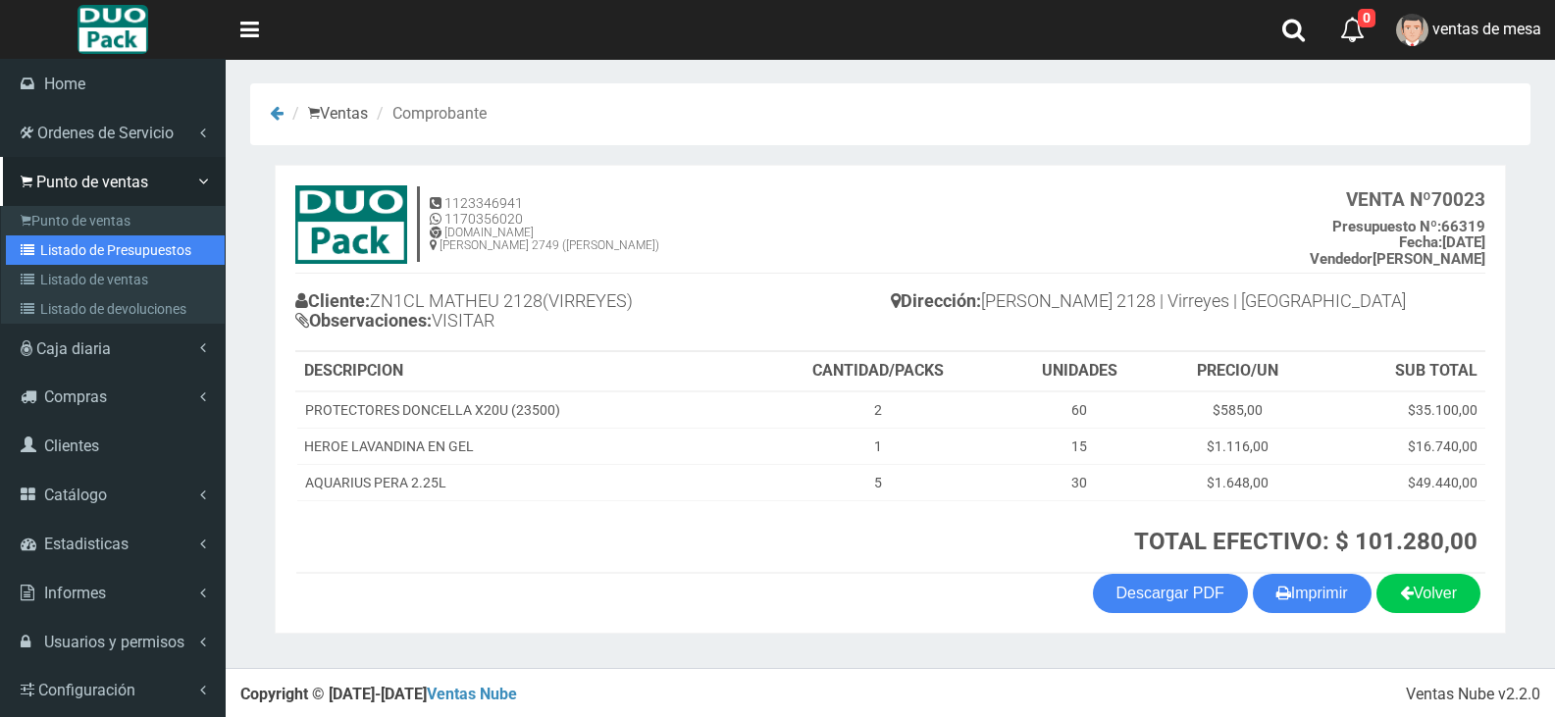
click at [103, 261] on link "Listado de Presupuestos" at bounding box center [115, 250] width 219 height 29
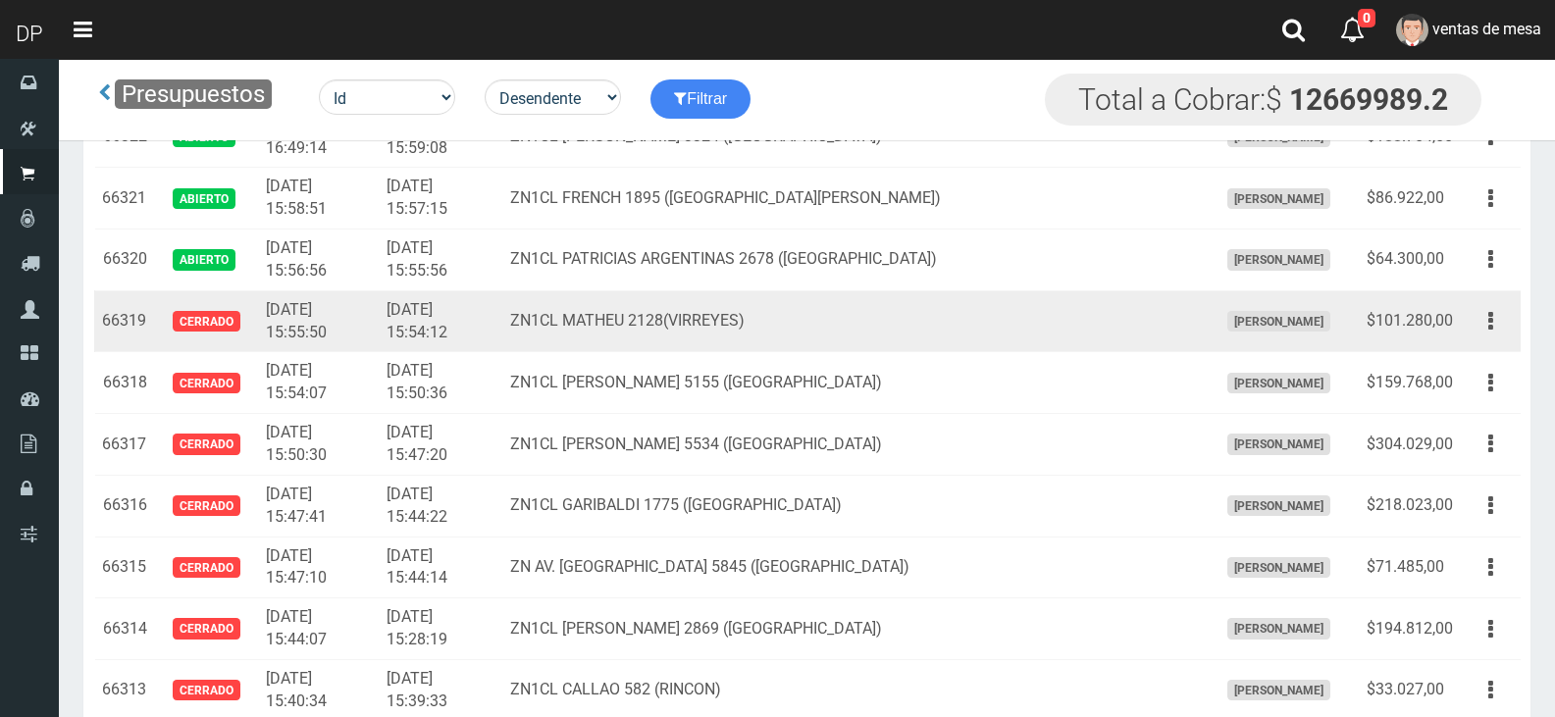
scroll to position [1995, 0]
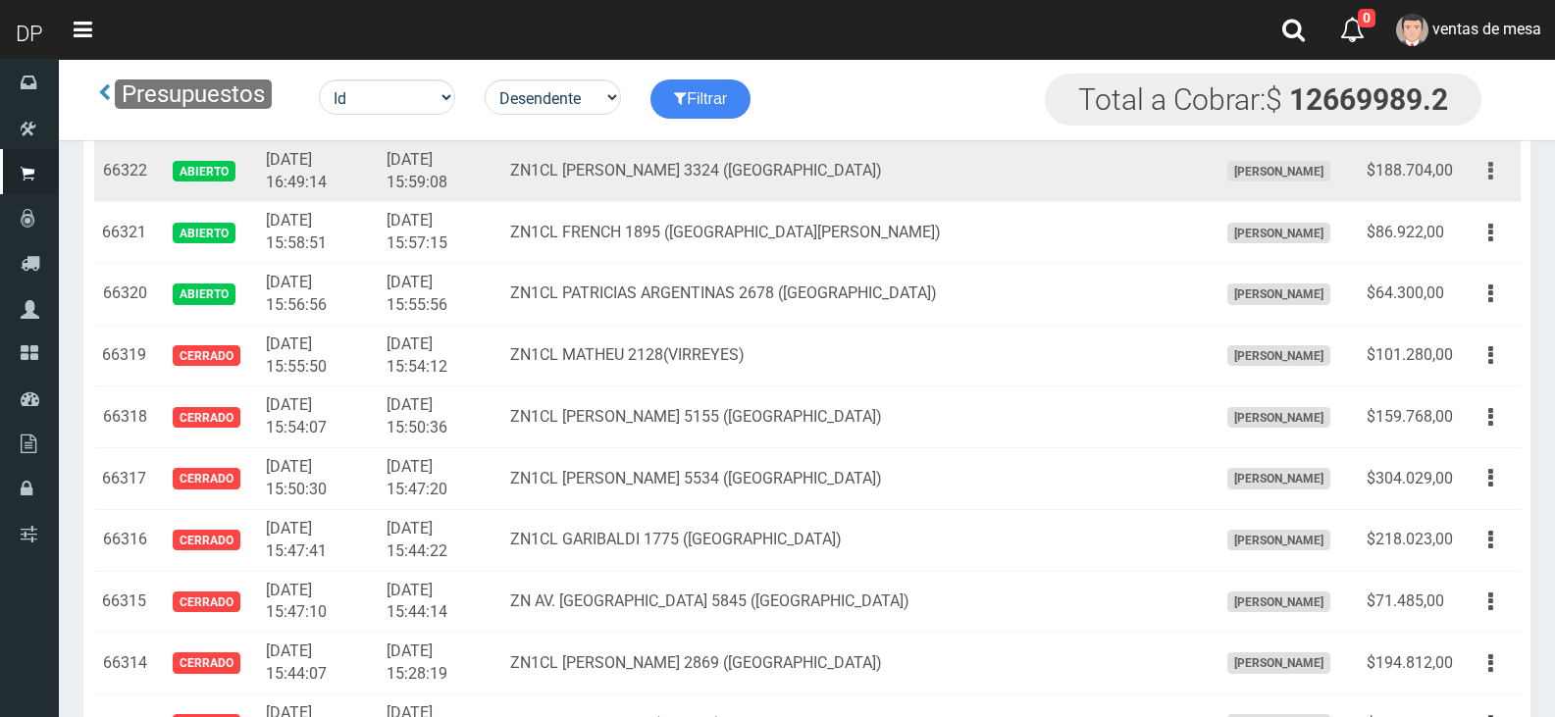
click at [1498, 179] on button "button" at bounding box center [1491, 171] width 44 height 34
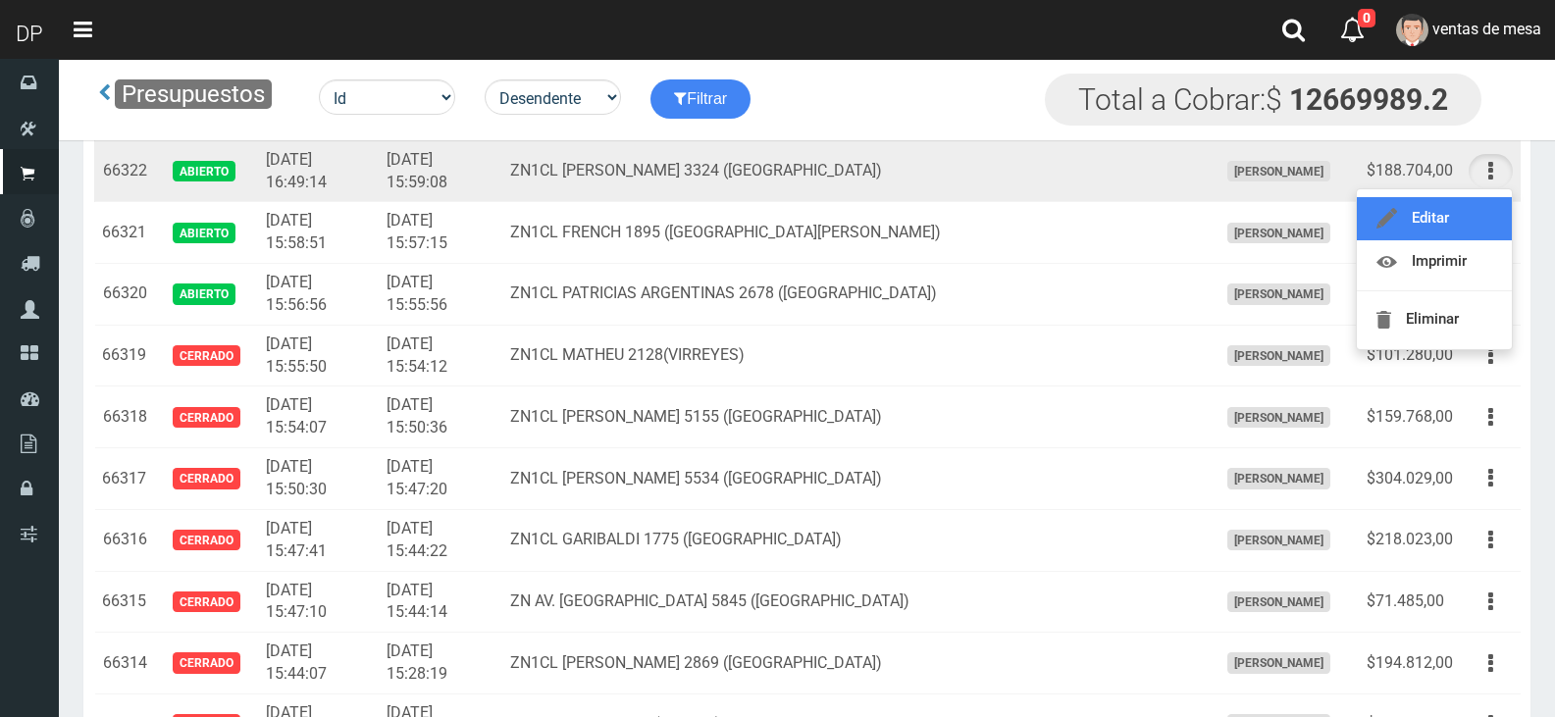
click at [1494, 221] on link "Editar" at bounding box center [1434, 218] width 155 height 43
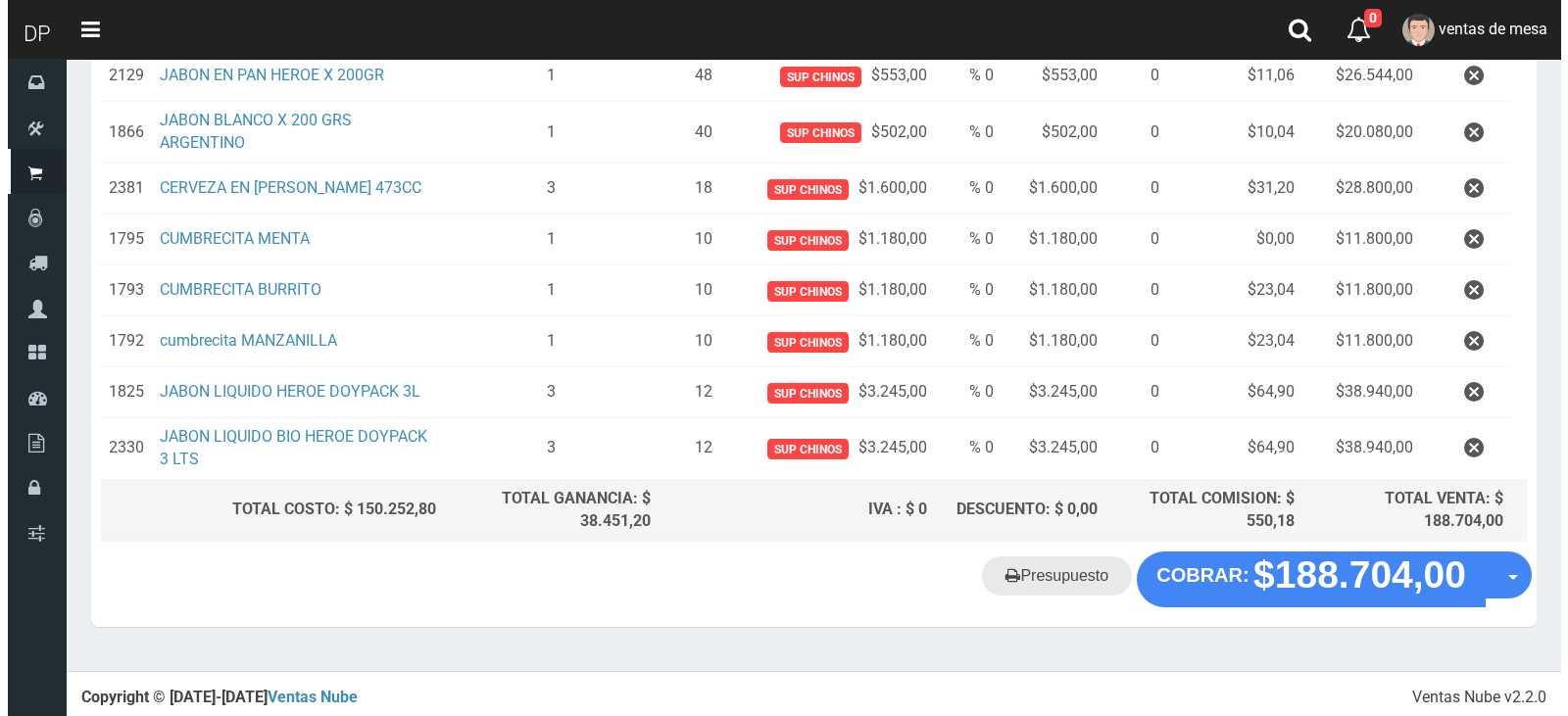
scroll to position [370, 0]
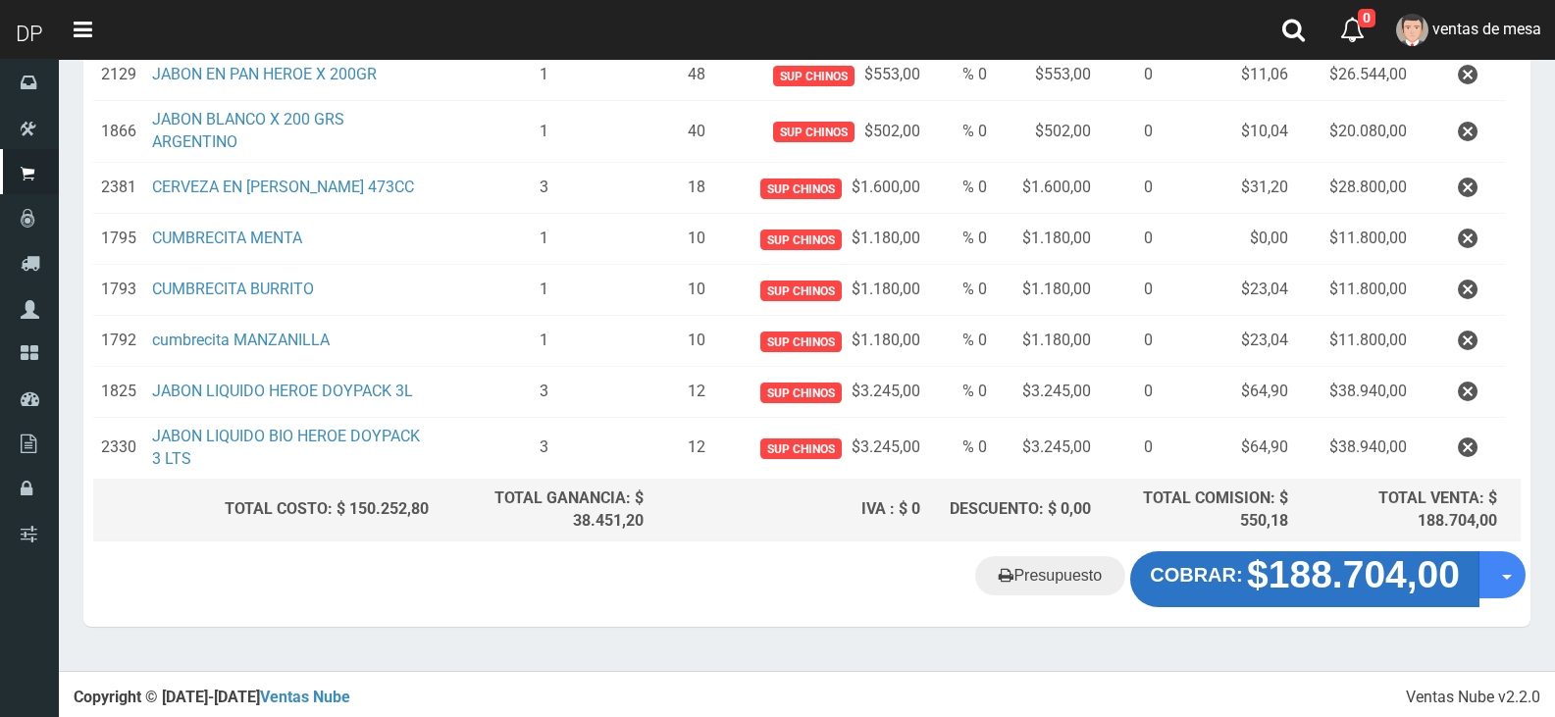
click at [1222, 585] on strong "COBRAR:" at bounding box center [1196, 575] width 92 height 22
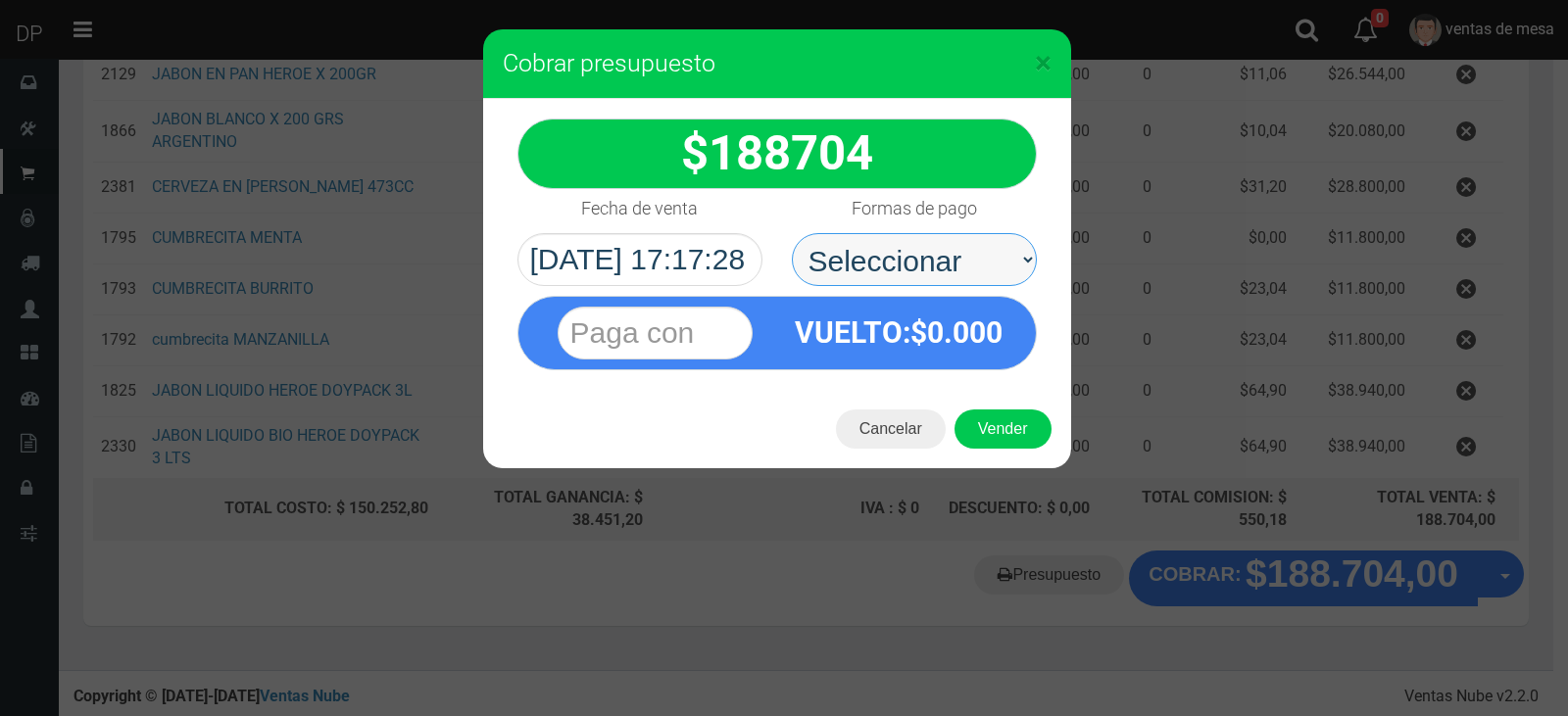
click at [942, 282] on select "Seleccionar Efectivo Tarjeta de Crédito Depósito Débito" at bounding box center [914, 260] width 245 height 53
select select "Efectivo"
click at [792, 234] on select "Seleccionar Efectivo Tarjeta de Crédito Depósito Débito" at bounding box center [914, 260] width 245 height 53
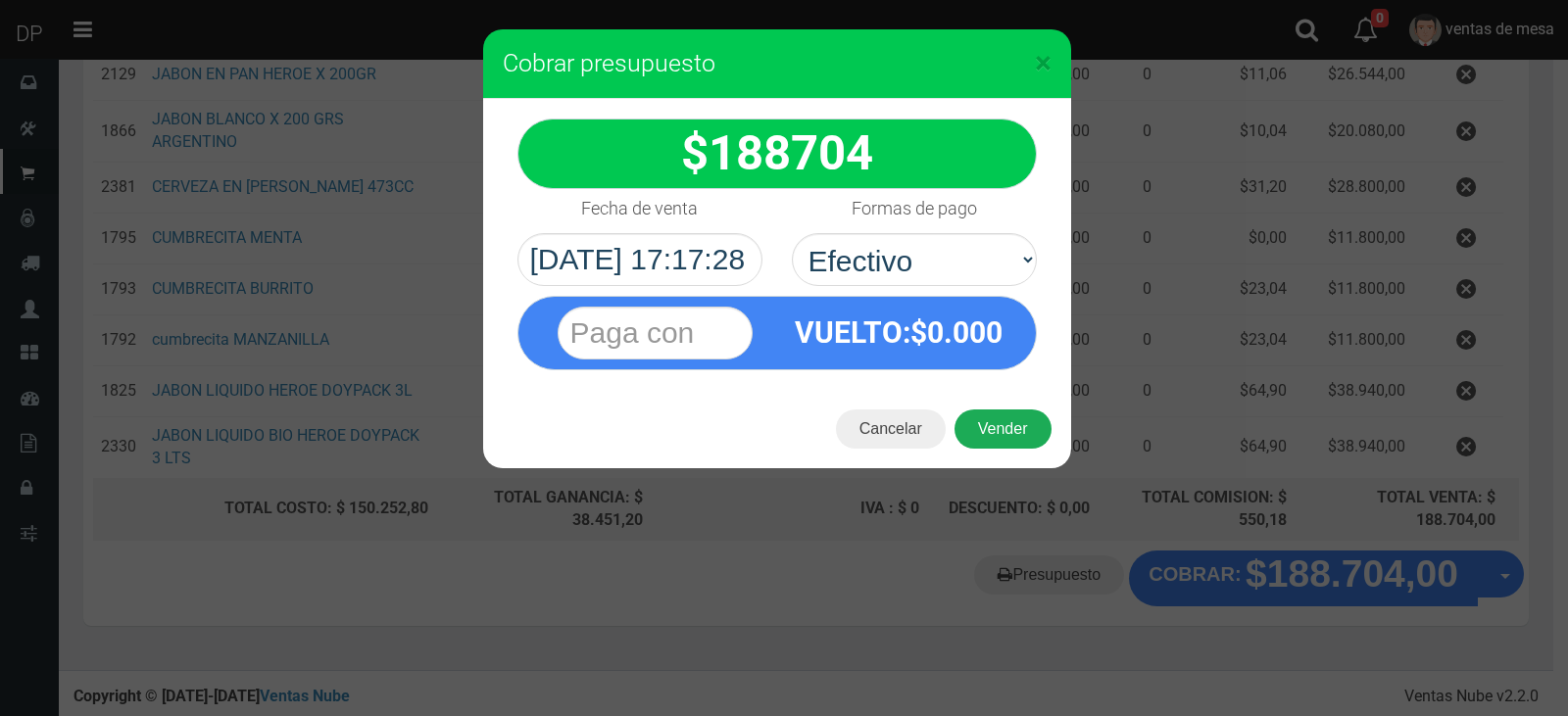
click at [995, 437] on button "Vender" at bounding box center [1003, 428] width 97 height 39
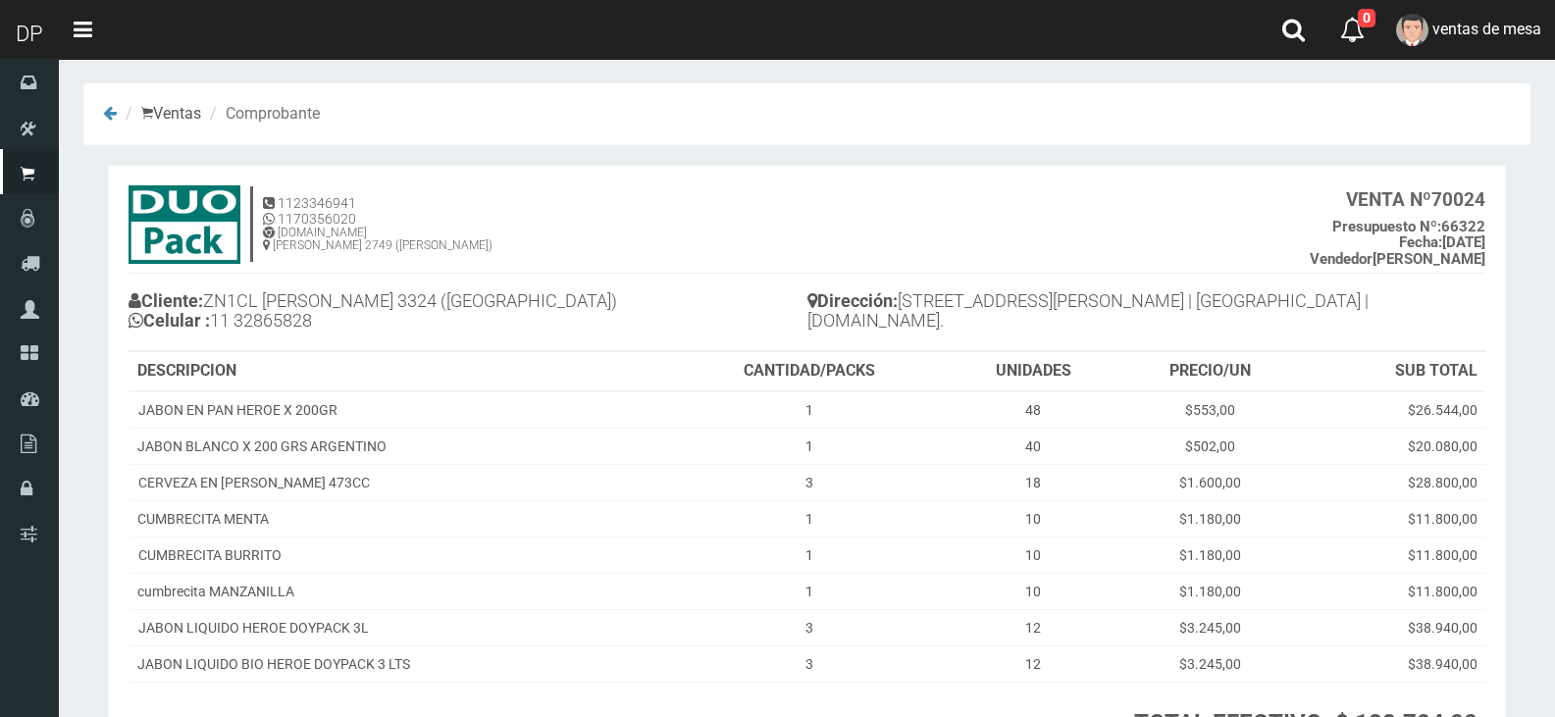
scroll to position [151, 0]
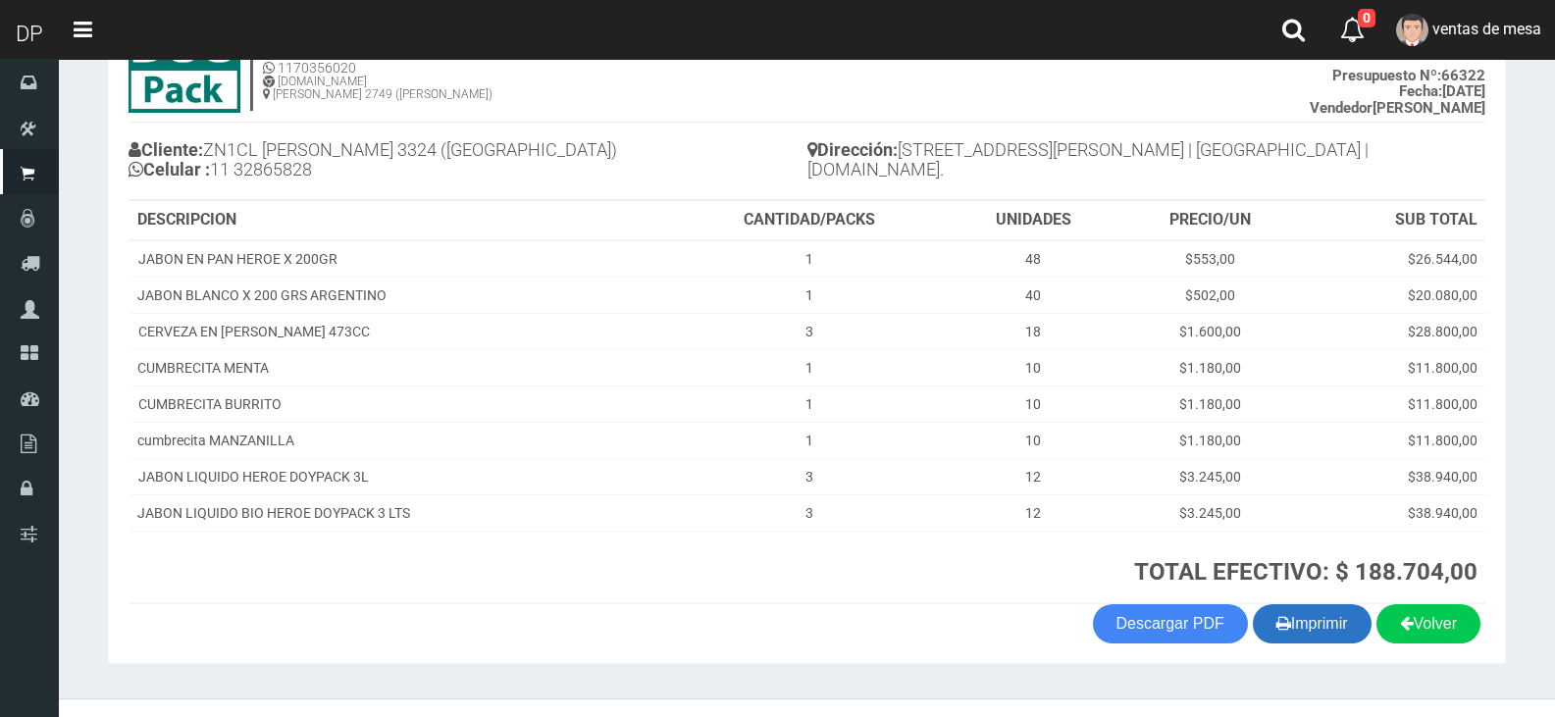
click at [1286, 624] on button "Imprimir" at bounding box center [1312, 624] width 119 height 39
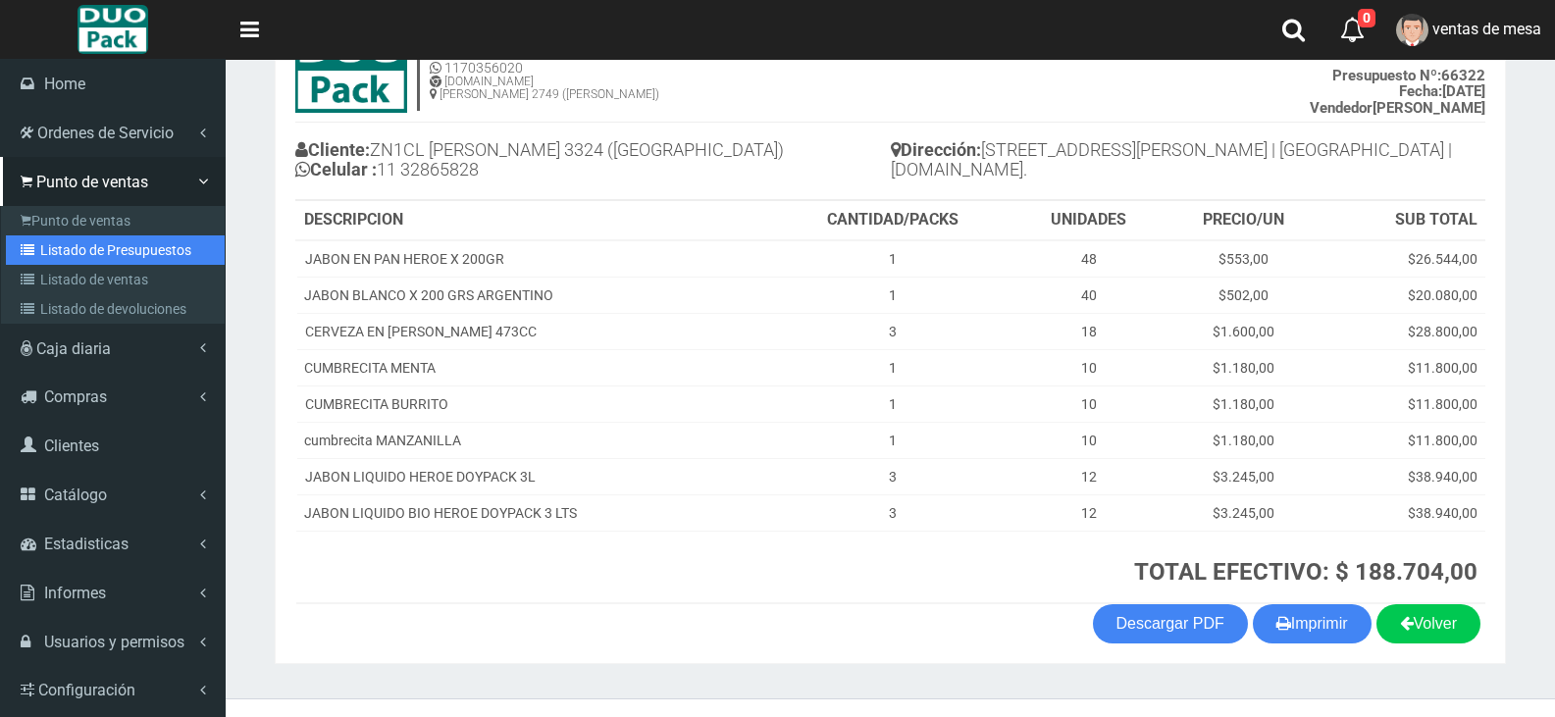
drag, startPoint x: 86, startPoint y: 260, endPoint x: 140, endPoint y: 235, distance: 59.7
click at [86, 260] on link "Listado de Presupuestos" at bounding box center [115, 250] width 219 height 29
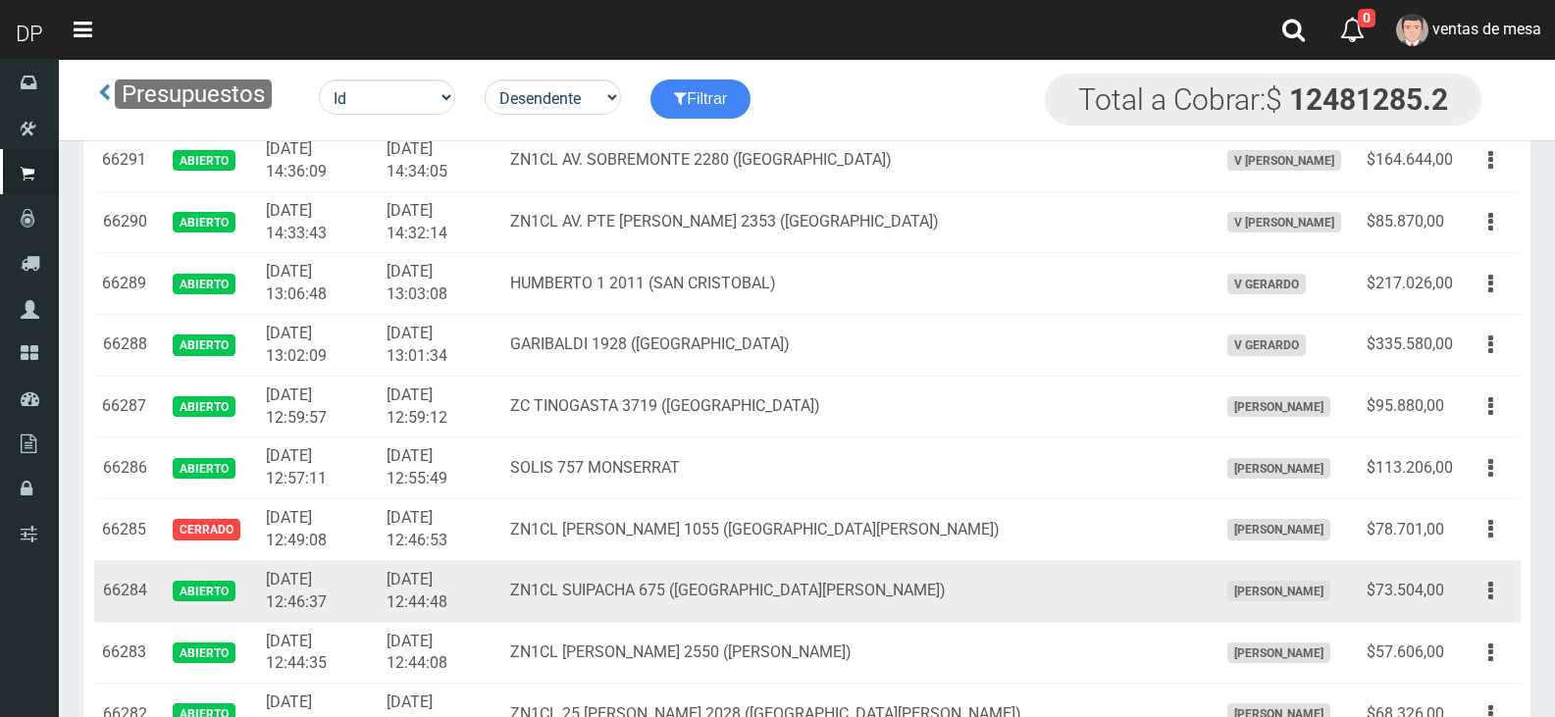
scroll to position [3935, 0]
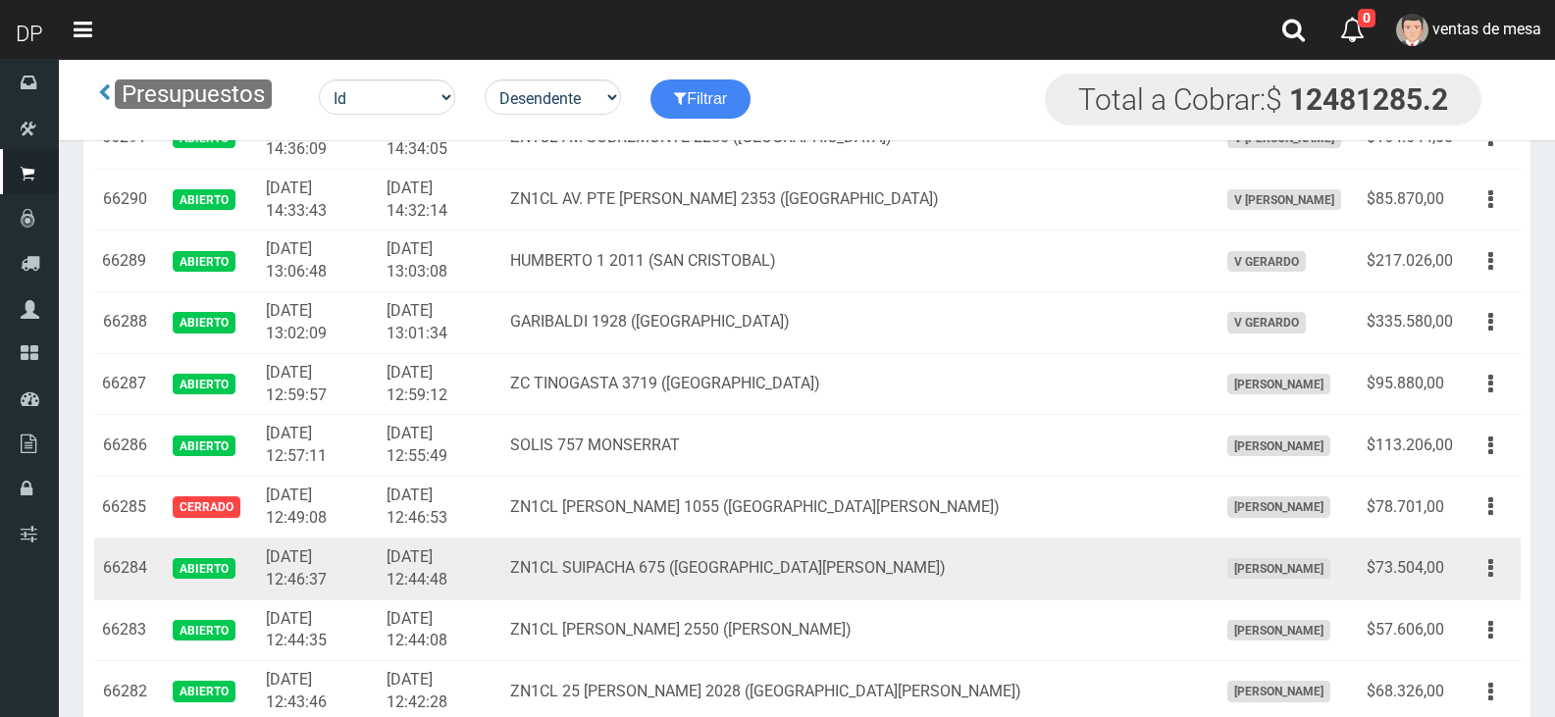
click at [1467, 571] on td "Editar Imprimir Eliminar" at bounding box center [1491, 569] width 60 height 62
click at [1476, 582] on button "button" at bounding box center [1491, 569] width 44 height 34
click at [1466, 615] on link "Editar" at bounding box center [1434, 616] width 155 height 43
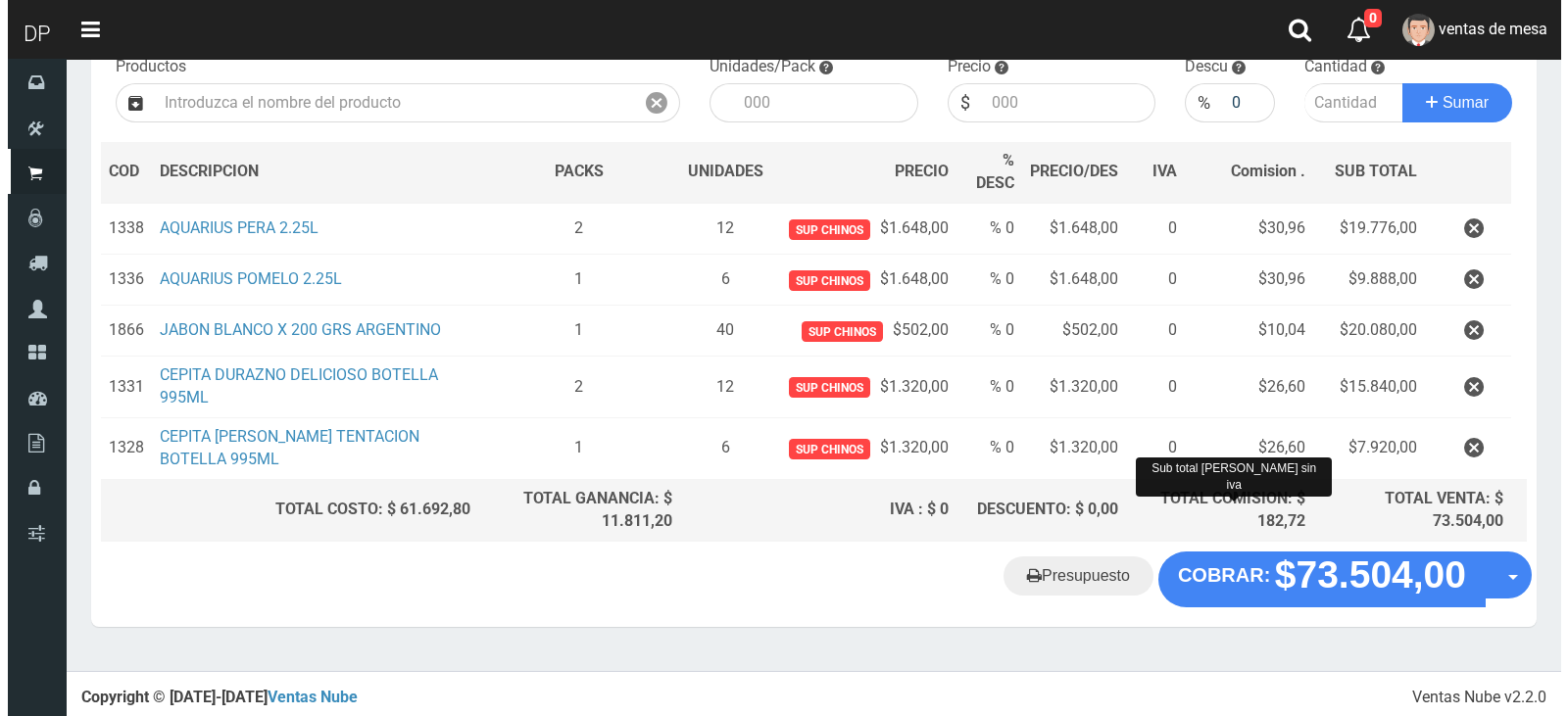
scroll to position [218, 0]
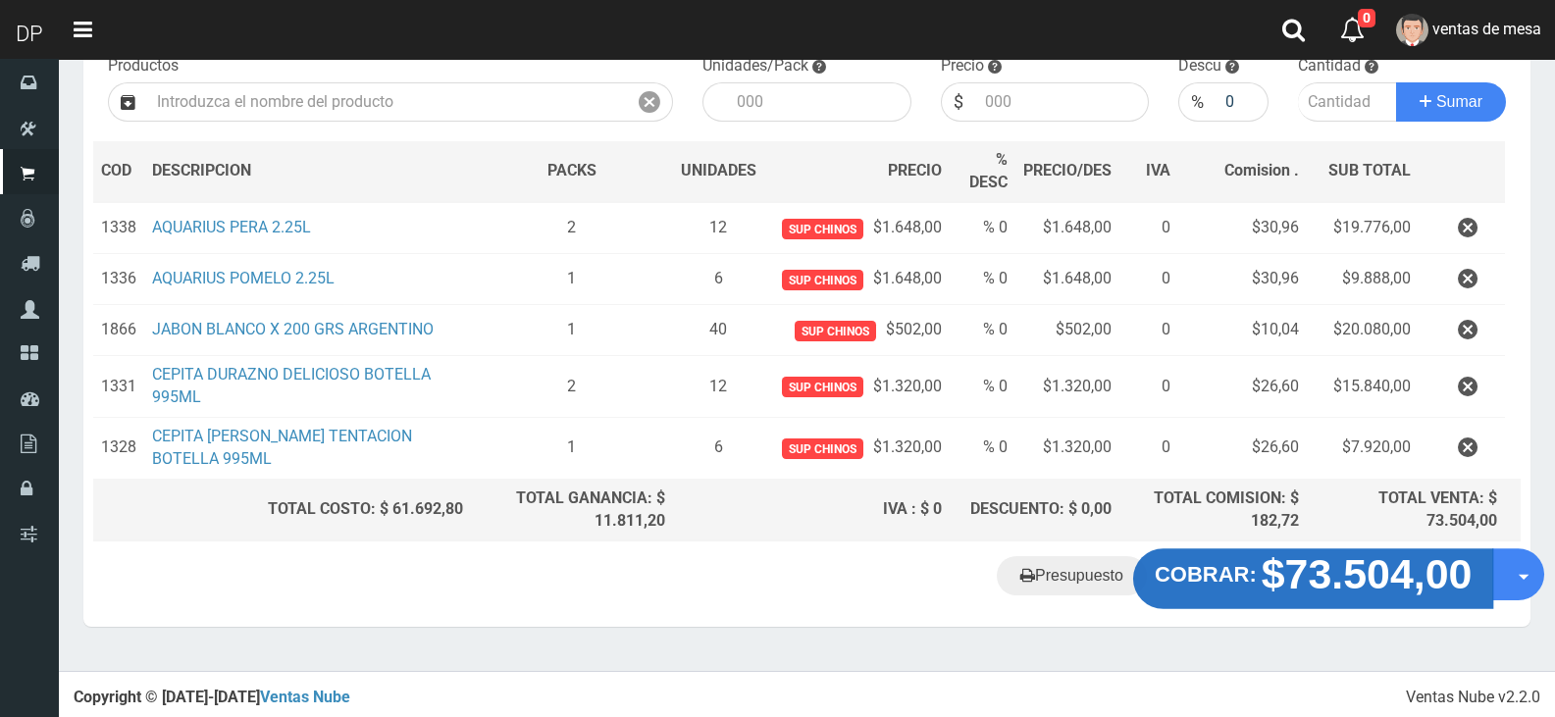
click at [1307, 560] on strong "$73.504,00" at bounding box center [1367, 575] width 211 height 46
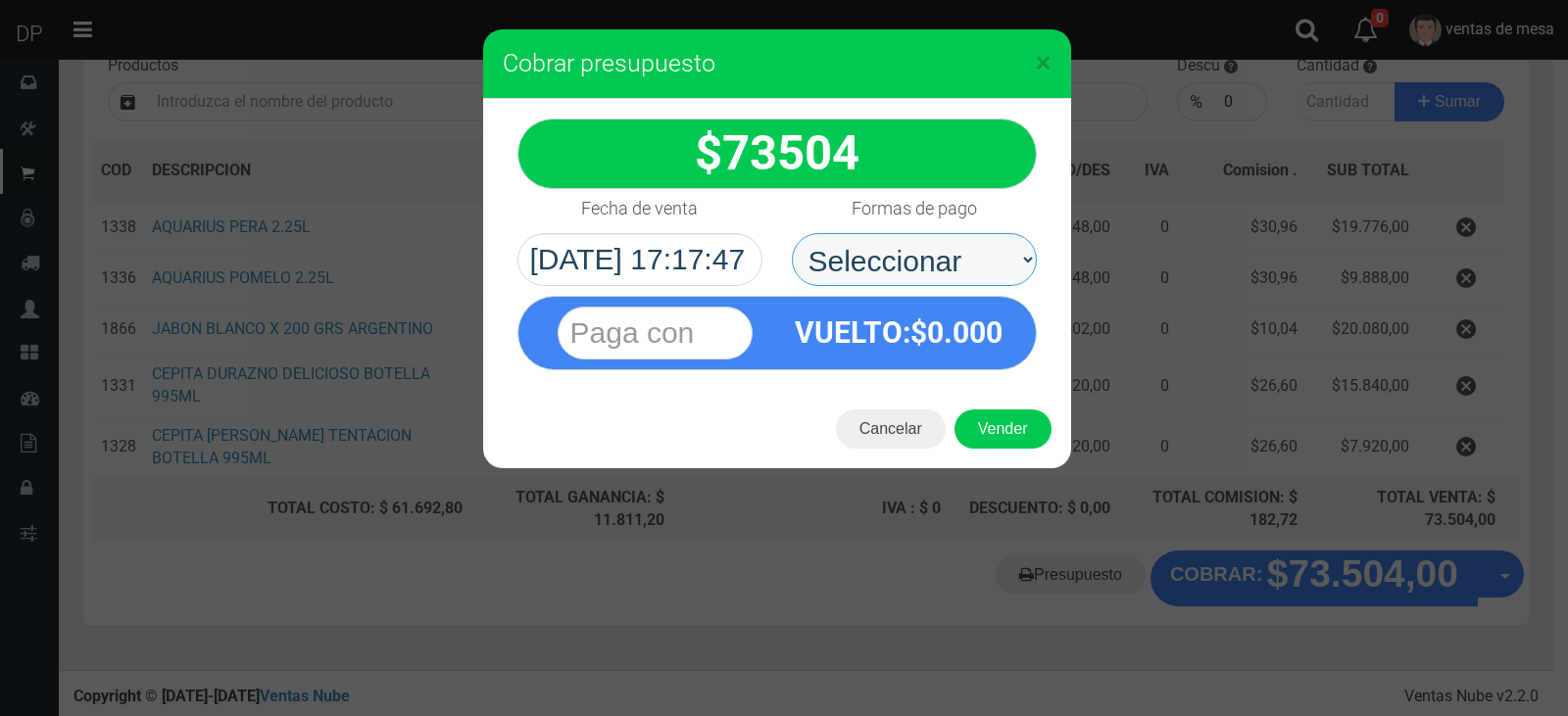
click at [965, 281] on select "Seleccionar Efectivo Tarjeta de Crédito Depósito Débito" at bounding box center [914, 260] width 245 height 53
select select "Efectivo"
click at [792, 234] on select "Seleccionar Efectivo Tarjeta de Crédito Depósito Débito" at bounding box center [914, 260] width 245 height 53
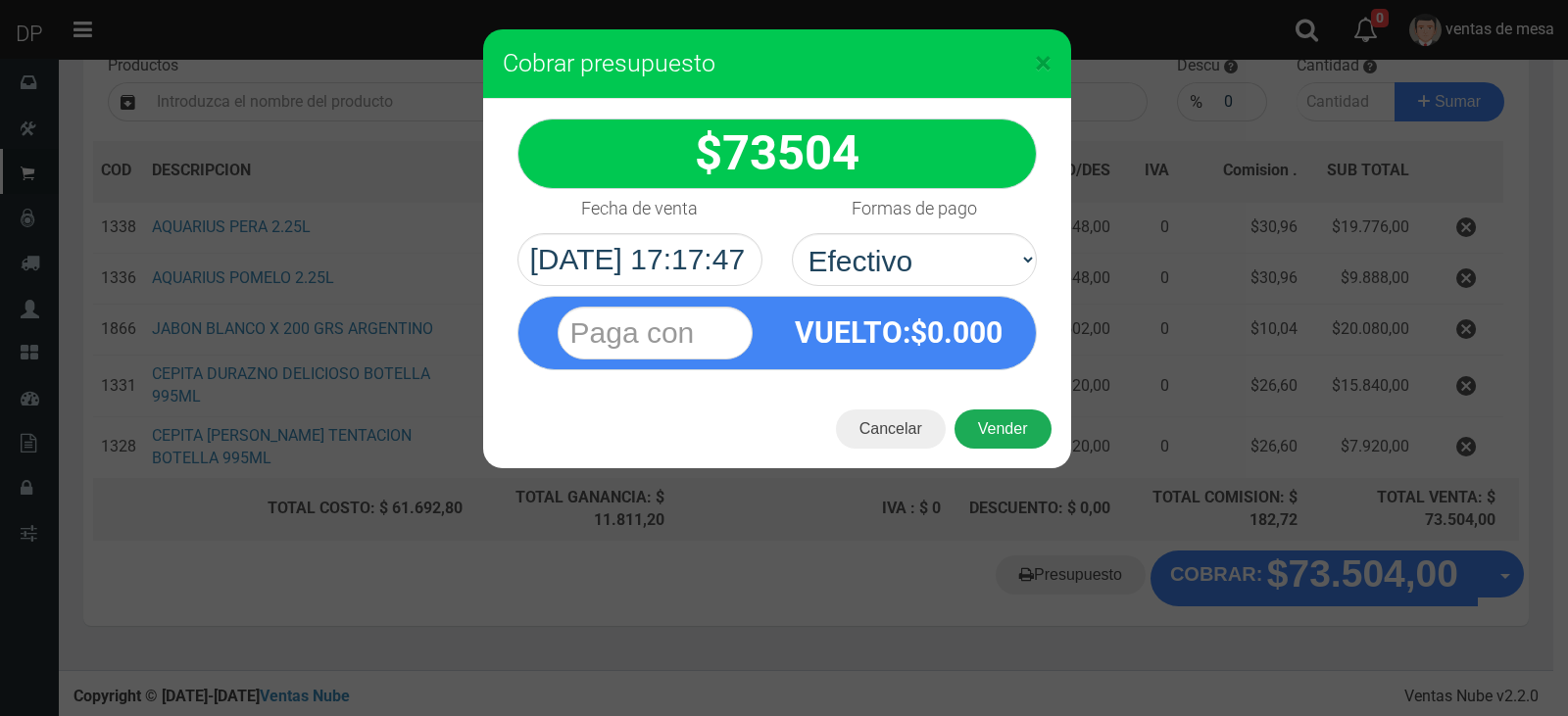
click at [1010, 416] on button "Vender" at bounding box center [1003, 428] width 97 height 39
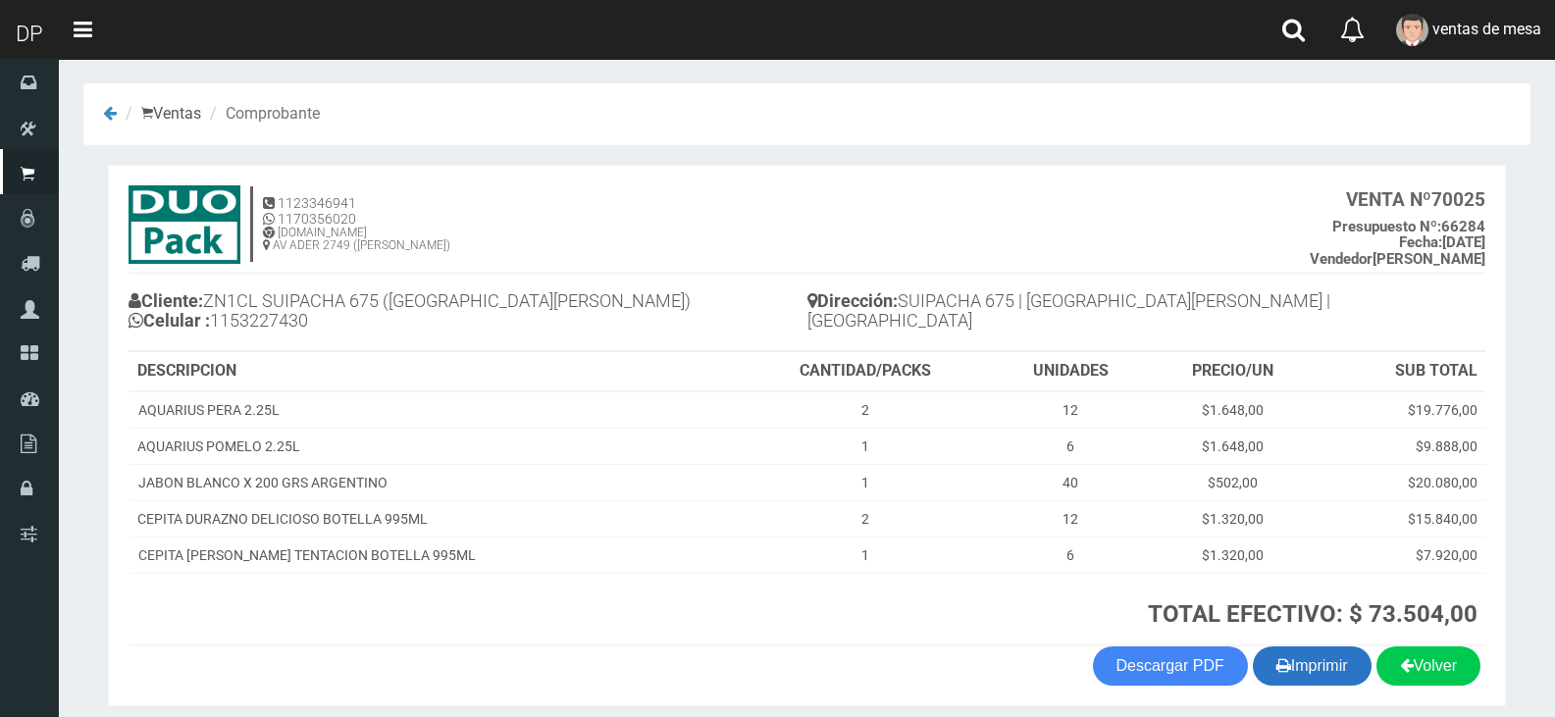
scroll to position [77, 0]
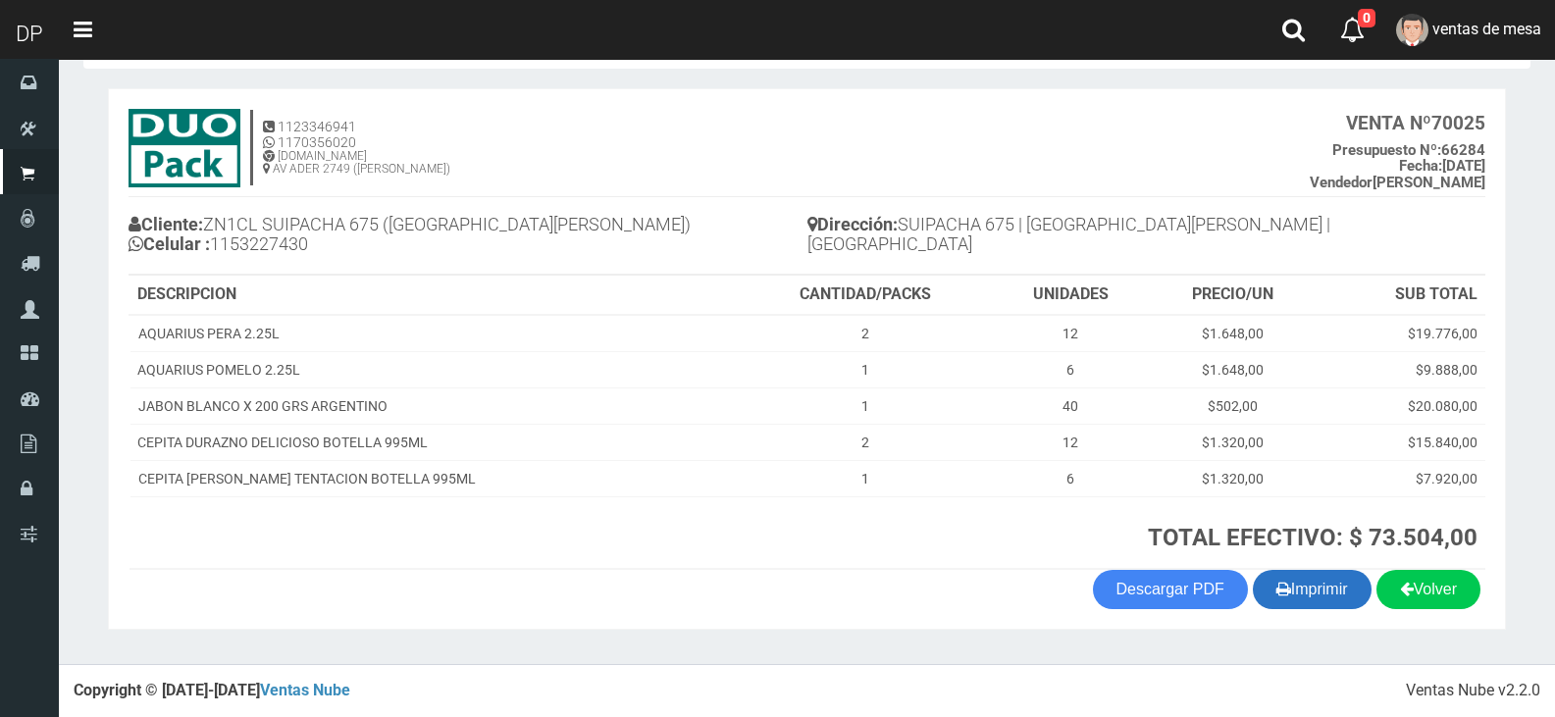
click at [1304, 591] on button "Imprimir" at bounding box center [1312, 589] width 119 height 39
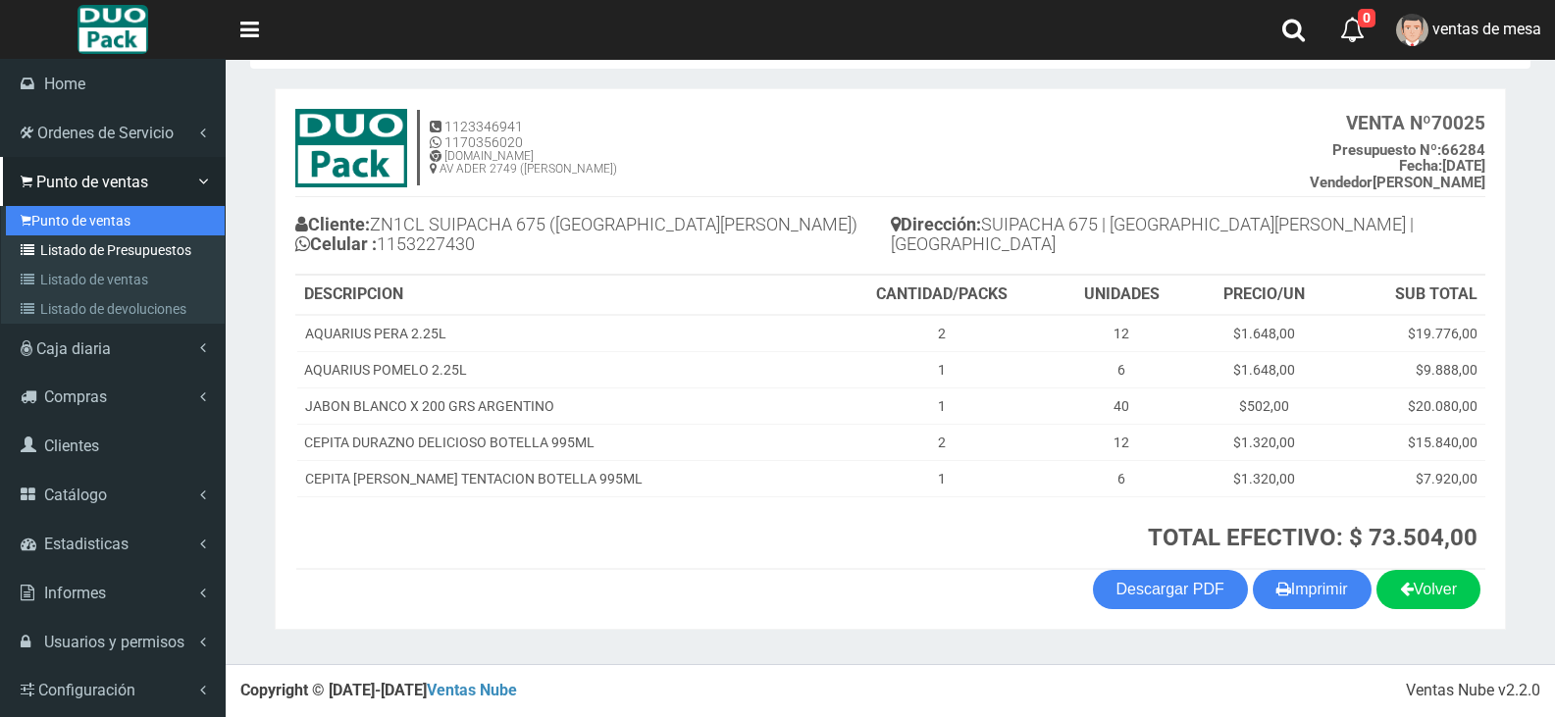
click at [68, 229] on link "Punto de ventas" at bounding box center [115, 220] width 219 height 29
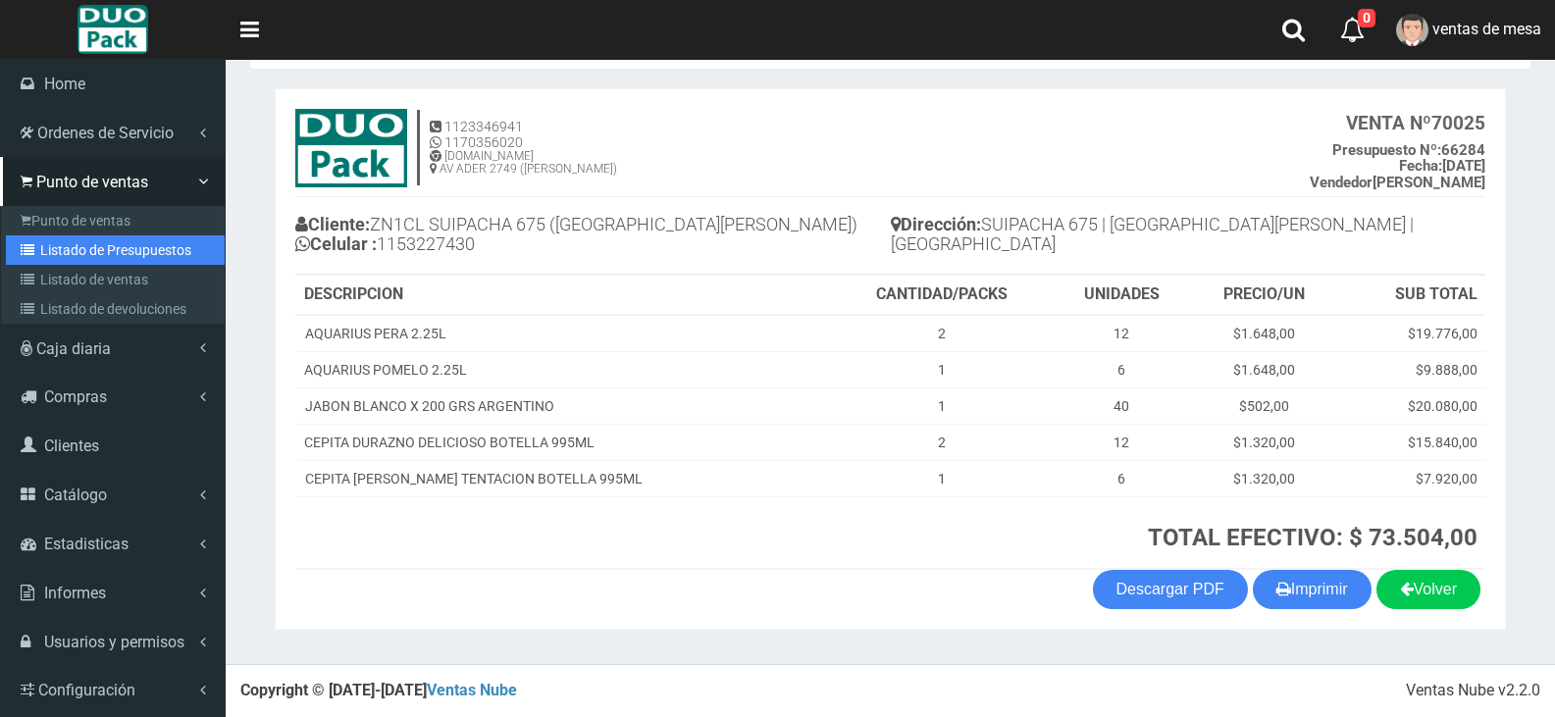
click at [71, 236] on link "Listado de Presupuestos" at bounding box center [115, 250] width 219 height 29
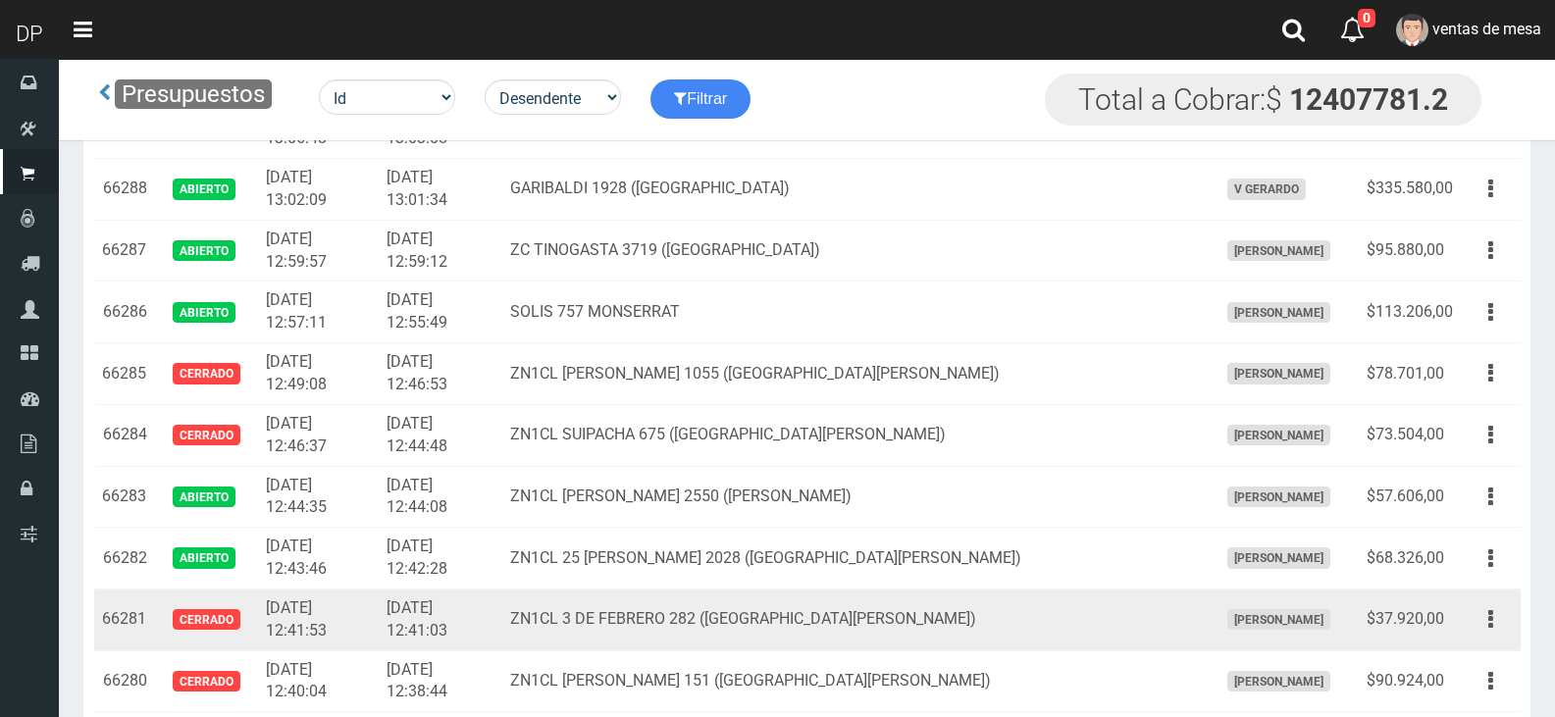
scroll to position [4135, 0]
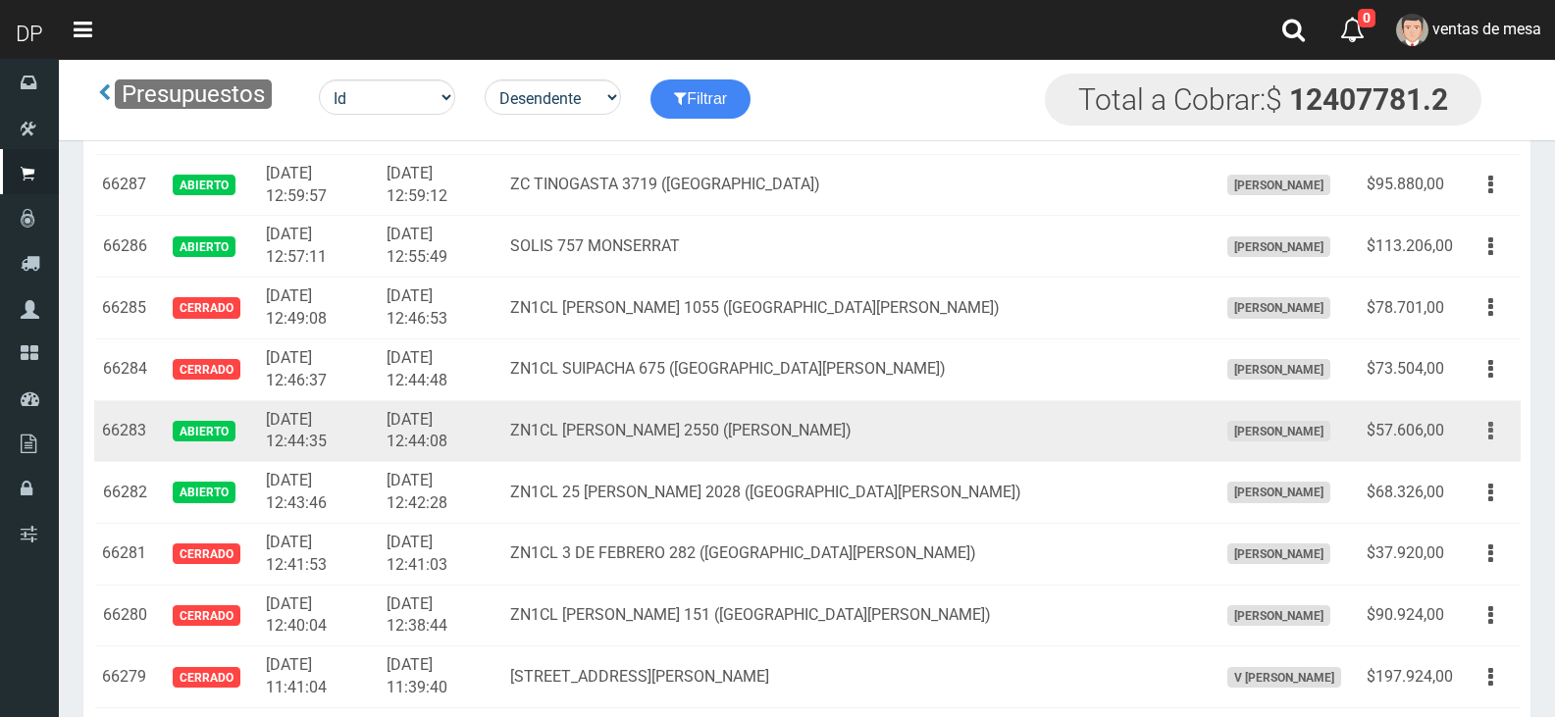
click at [1489, 440] on icon "button" at bounding box center [1491, 431] width 5 height 34
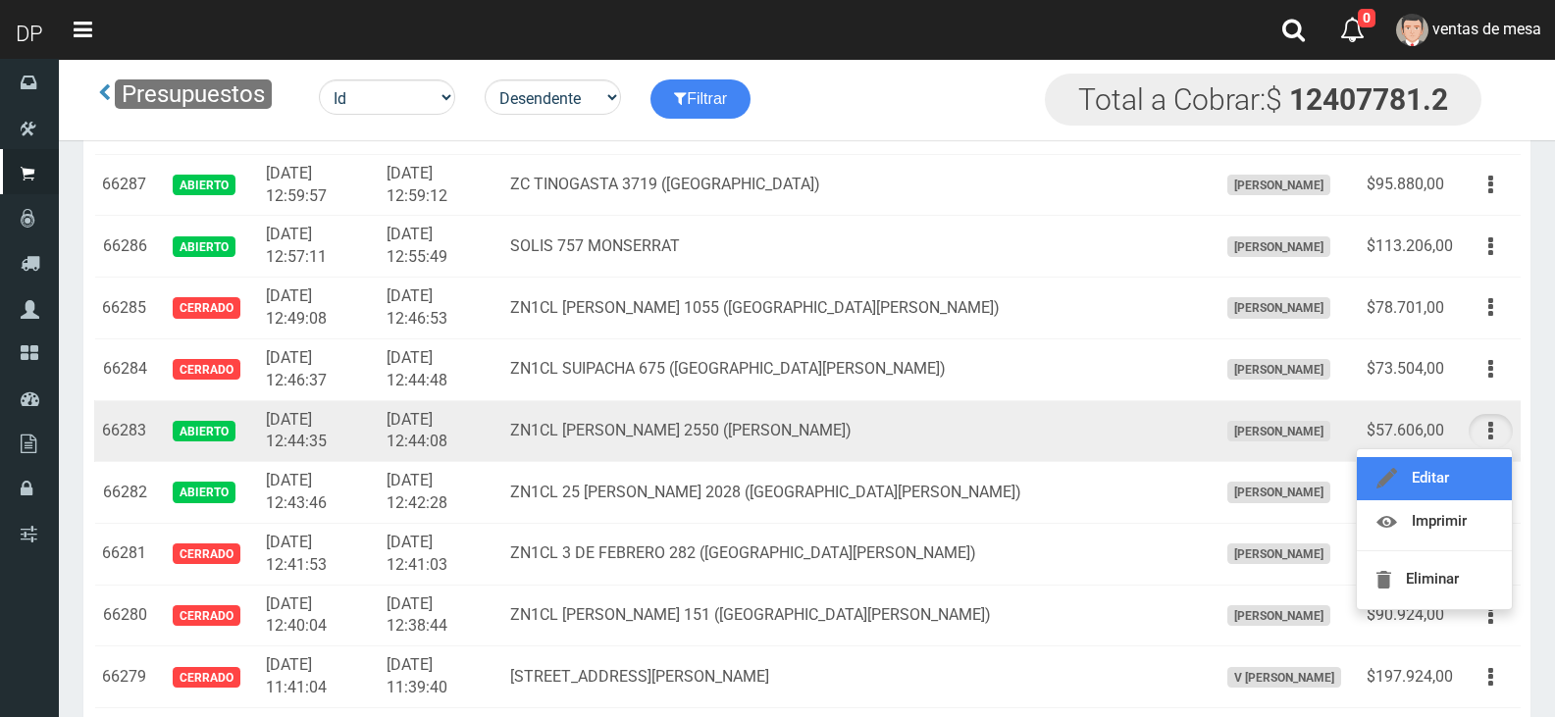
click at [1481, 471] on link "Editar" at bounding box center [1434, 478] width 155 height 43
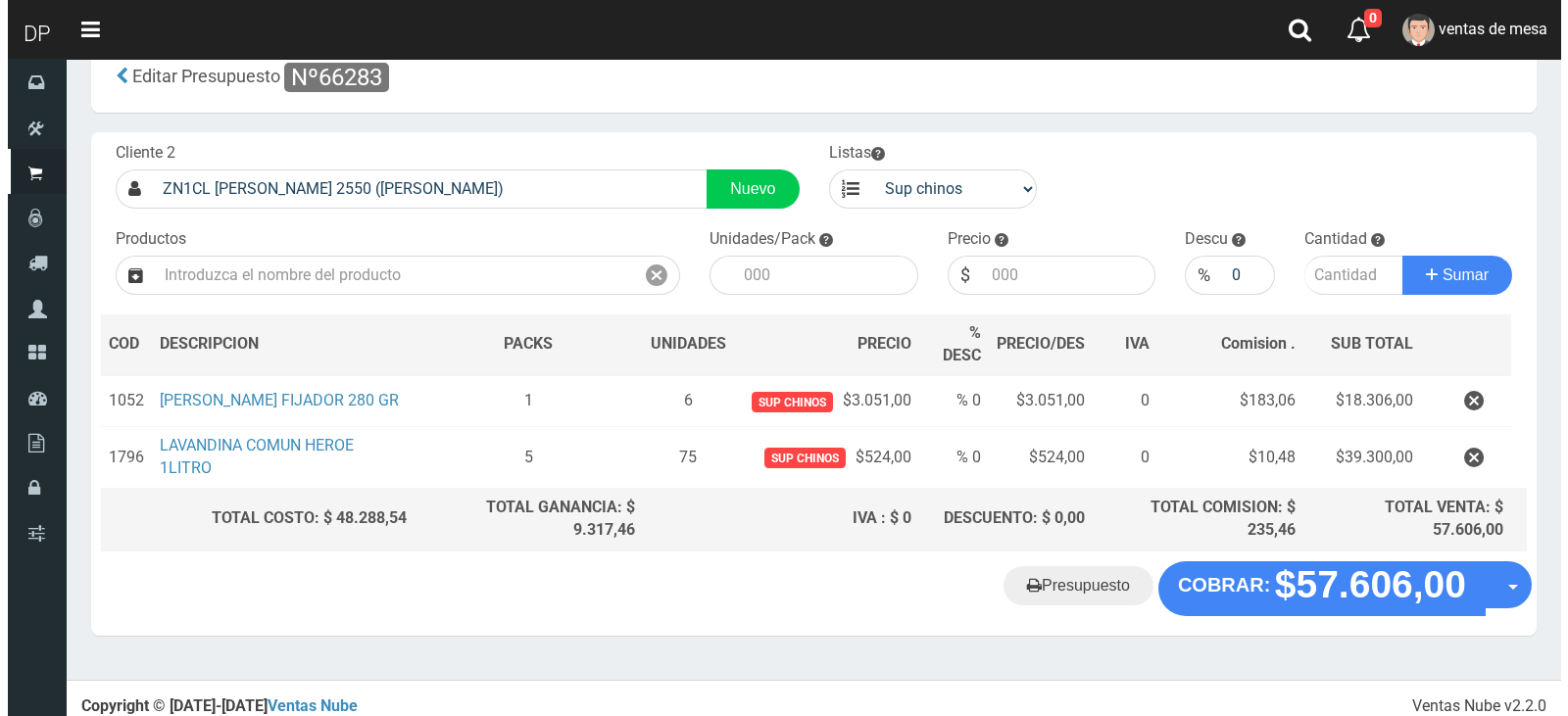
scroll to position [55, 0]
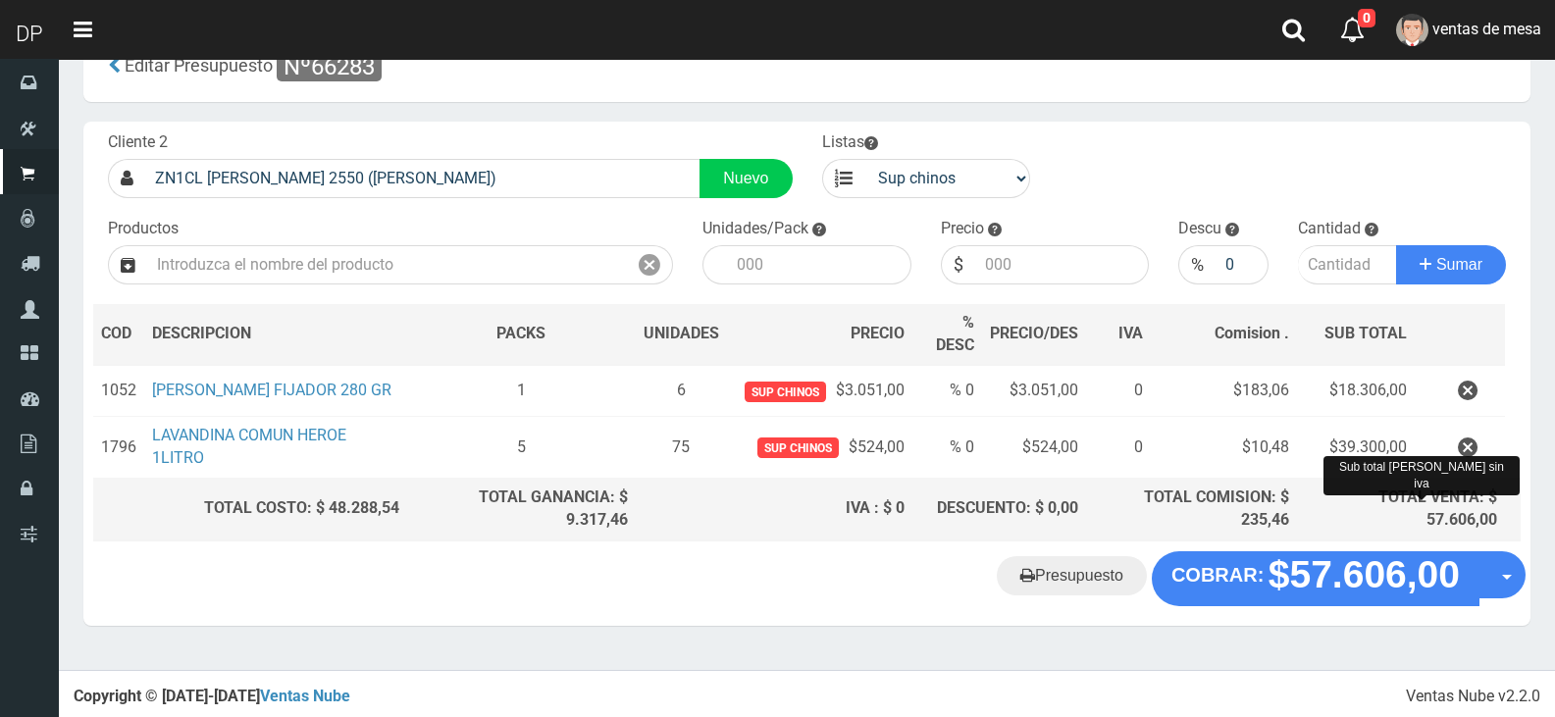
click at [1357, 544] on div "Cliente 2 ZN1CL [PERSON_NAME] 2550 ([PERSON_NAME]) Nuevo Listas venta publico S…" at bounding box center [807, 337] width 1448 height 430
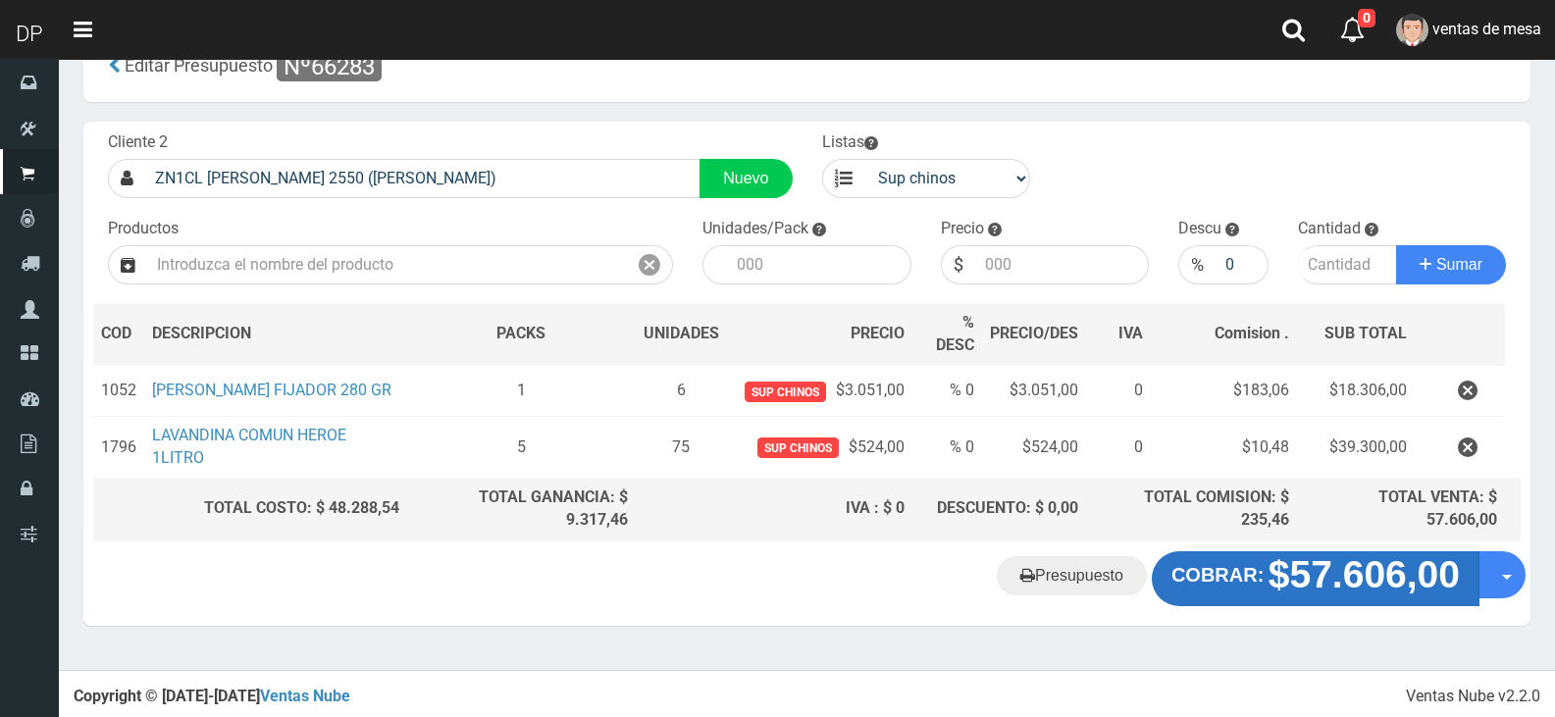
click at [1346, 563] on strong "$57.606,00" at bounding box center [1364, 575] width 191 height 42
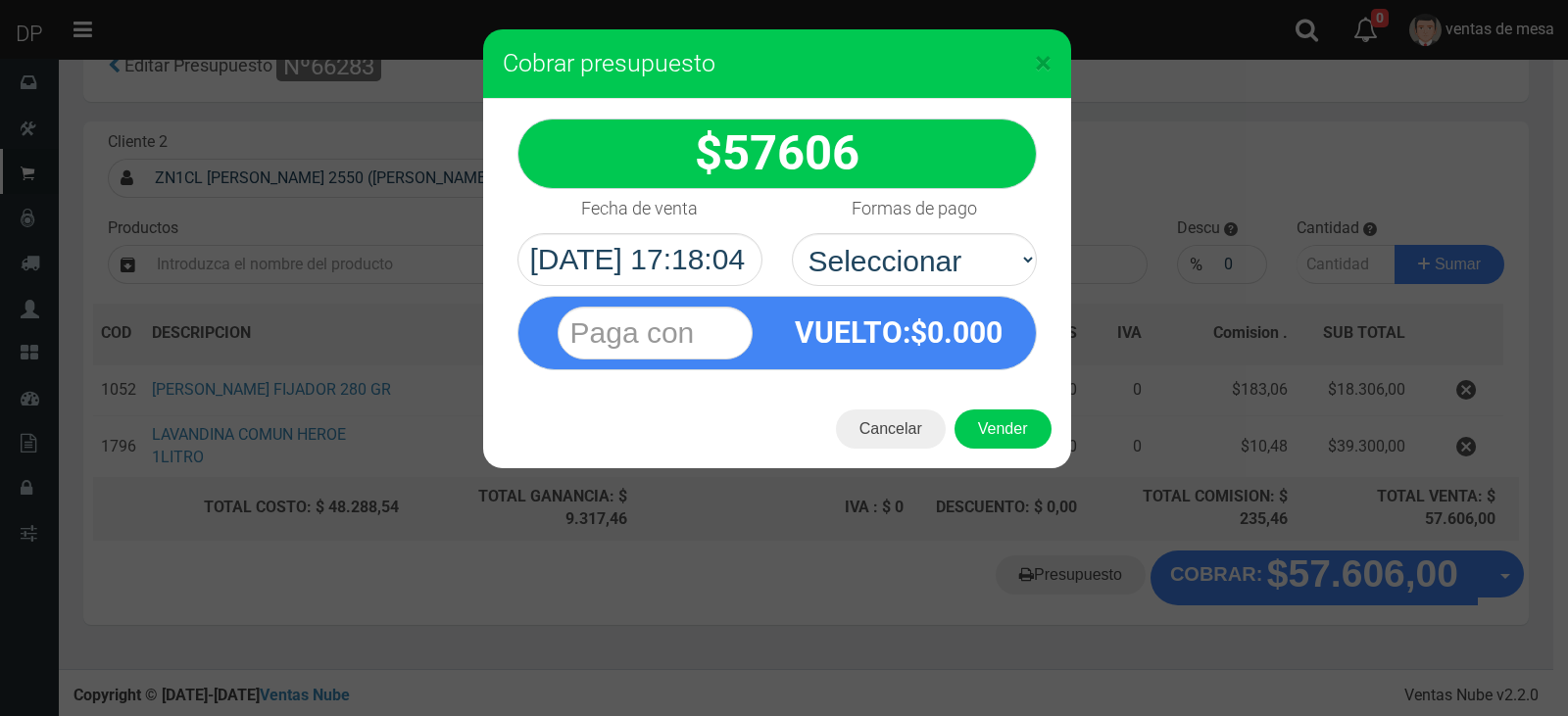
click at [917, 245] on select "Seleccionar Efectivo Tarjeta de Crédito Depósito Débito" at bounding box center [914, 260] width 245 height 53
select select "Efectivo"
click at [792, 234] on select "Seleccionar Efectivo Tarjeta de Crédito Depósito Débito" at bounding box center [914, 260] width 245 height 53
drag, startPoint x: 985, startPoint y: 420, endPoint x: 1000, endPoint y: 443, distance: 27.5
click at [998, 441] on button "Vender" at bounding box center [1003, 428] width 97 height 39
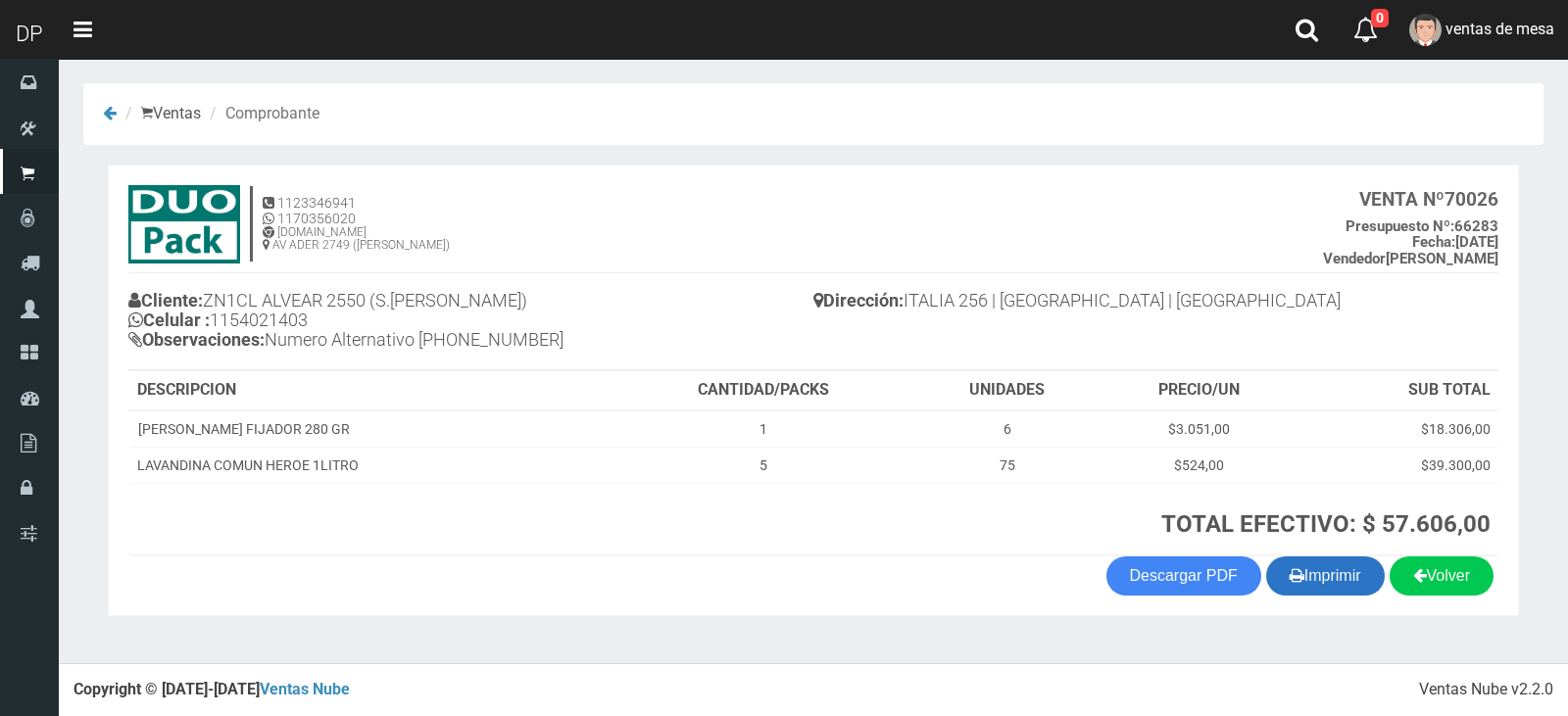
click at [1361, 599] on section "1123346941 1170356020 WWW.DUOPACKS.COM.AR AV ADER 2749 (MUNRO) VENTA Nº 70026 P…" at bounding box center [813, 390] width 1411 height 451
click at [1350, 584] on button "Imprimir" at bounding box center [1325, 575] width 119 height 39
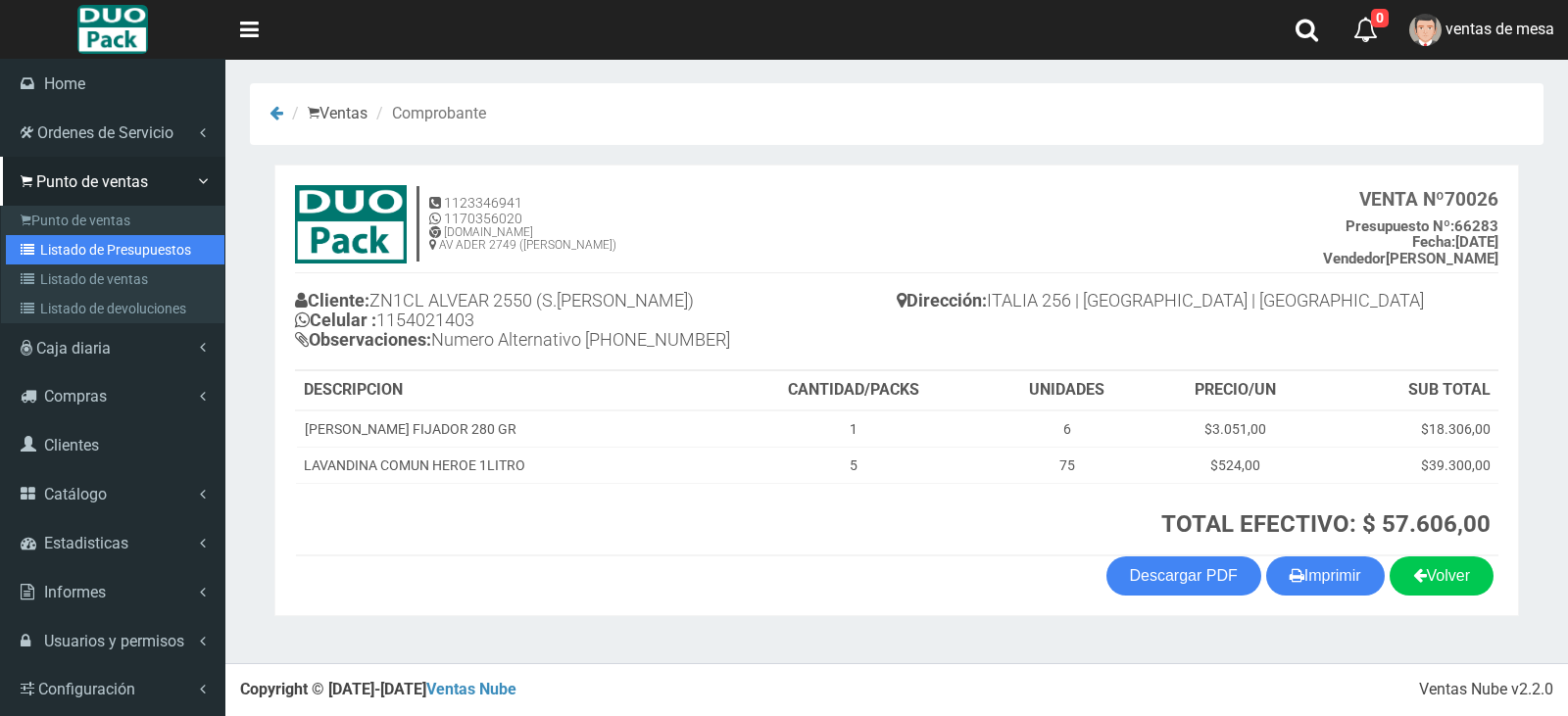
click at [85, 259] on link "Listado de Presupuestos" at bounding box center [115, 250] width 219 height 29
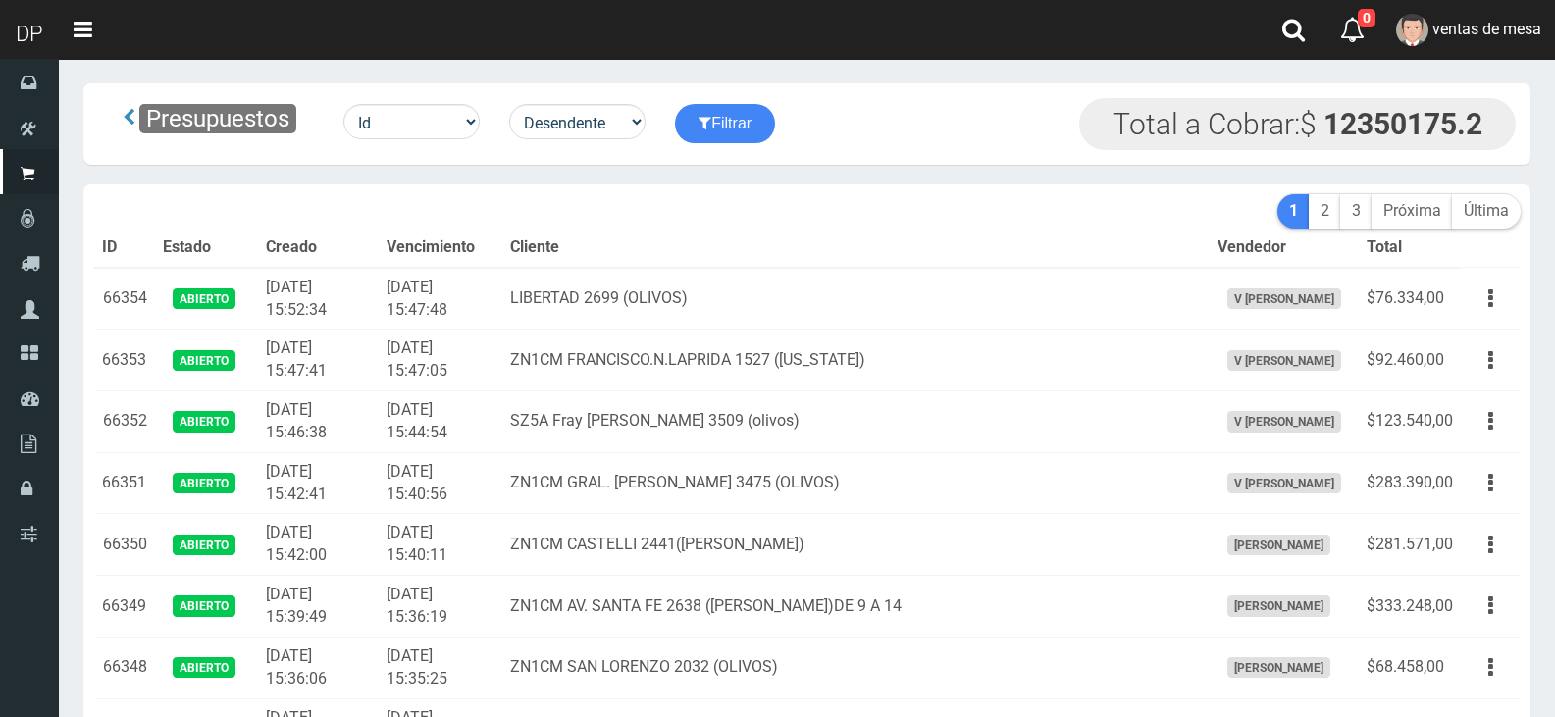
click at [607, 257] on th "Cliente" at bounding box center [856, 248] width 708 height 39
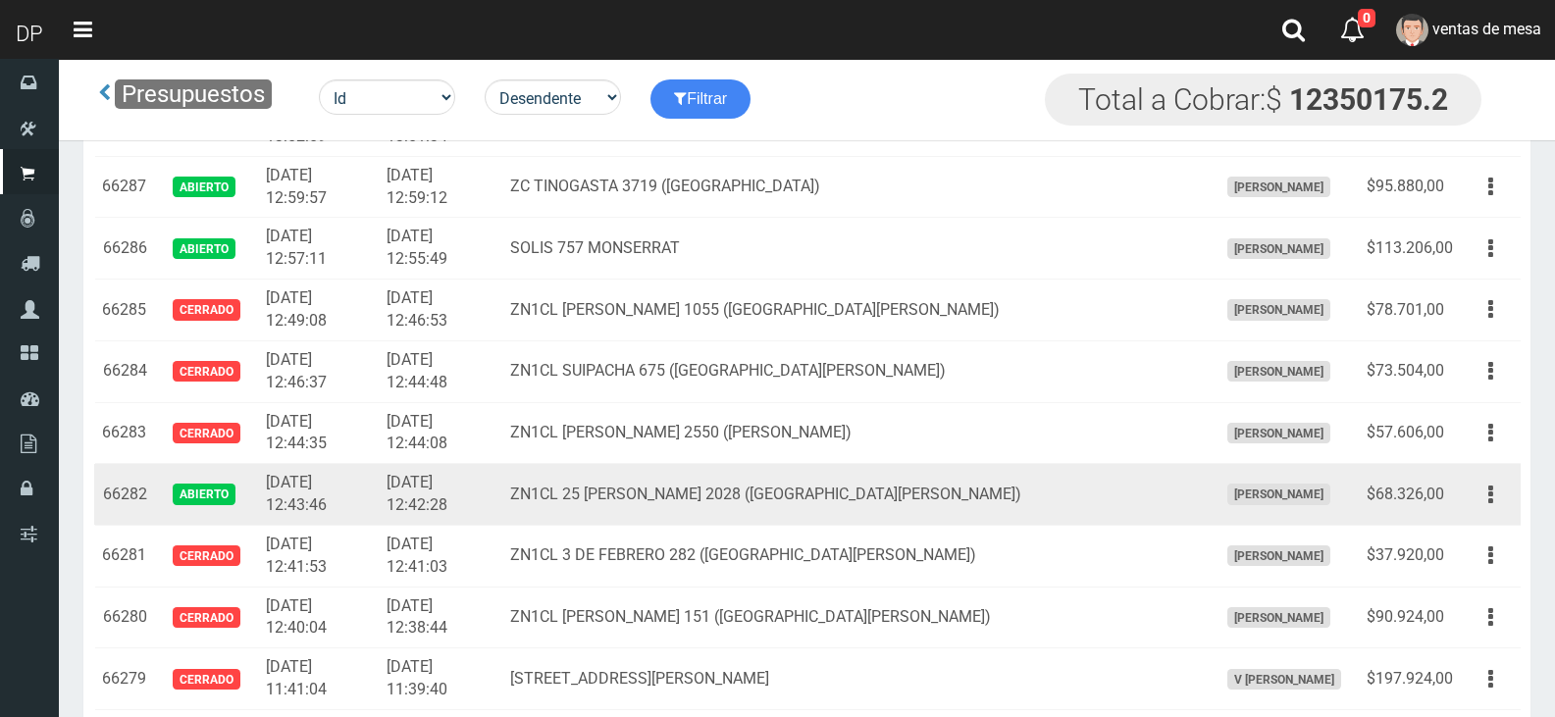
scroll to position [4135, 0]
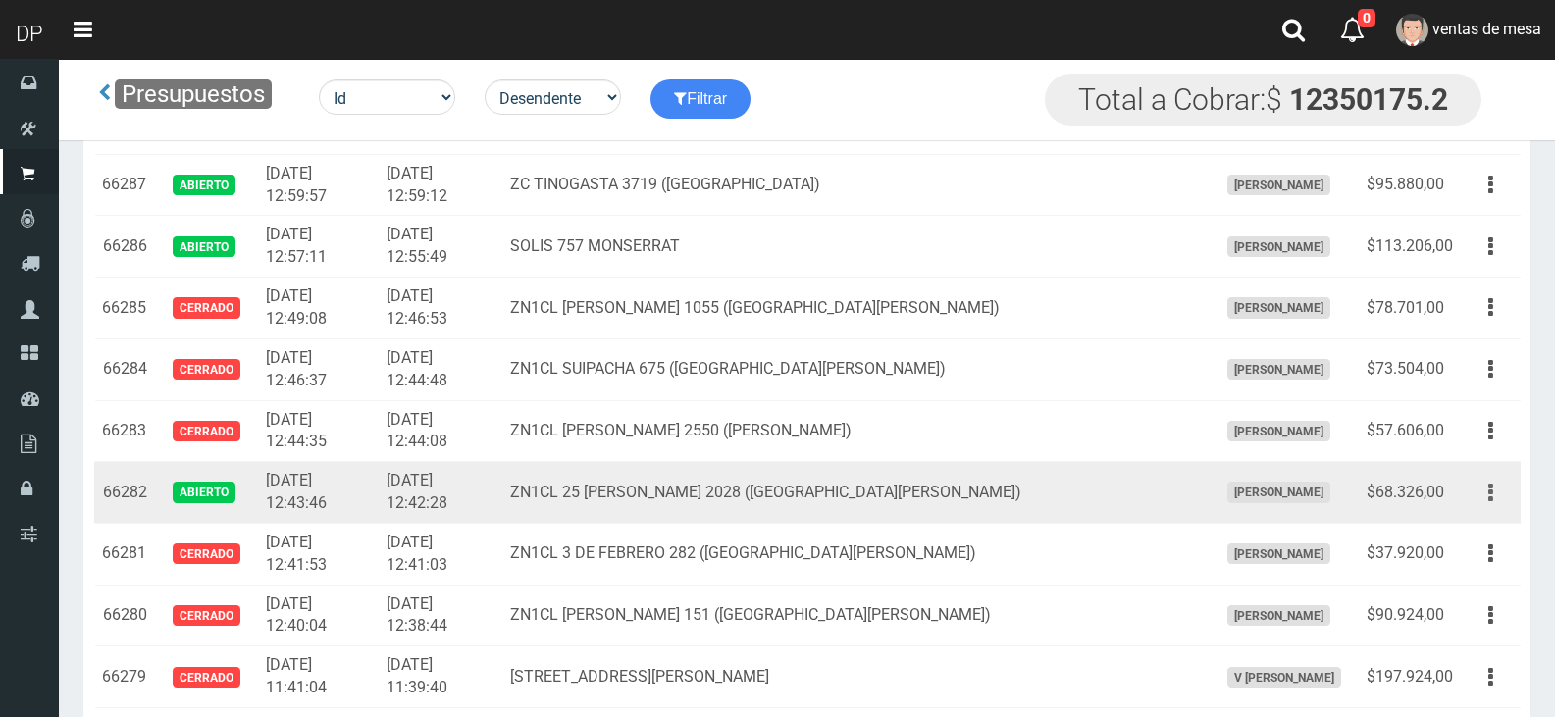
click at [1501, 497] on button "button" at bounding box center [1491, 493] width 44 height 34
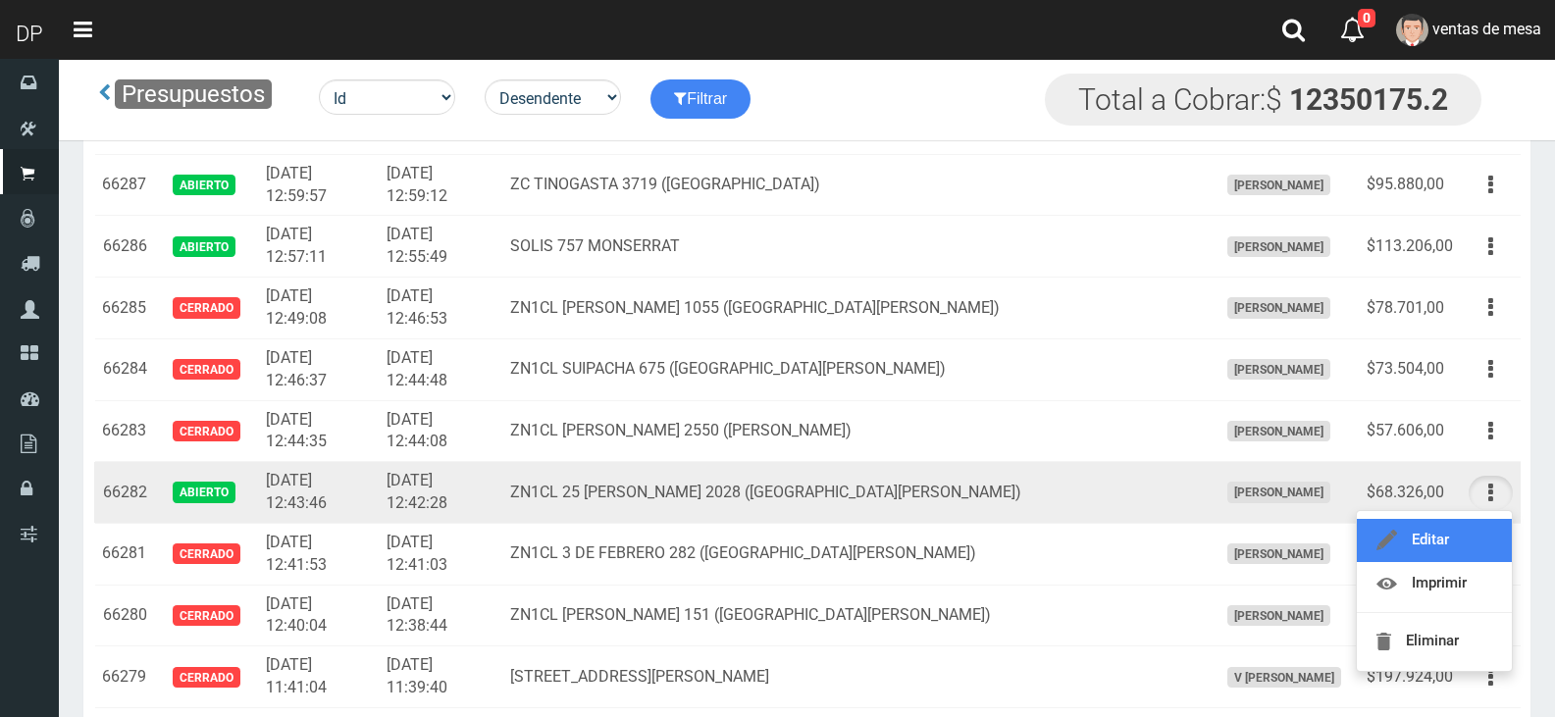
click at [1496, 523] on link "Editar" at bounding box center [1434, 540] width 155 height 43
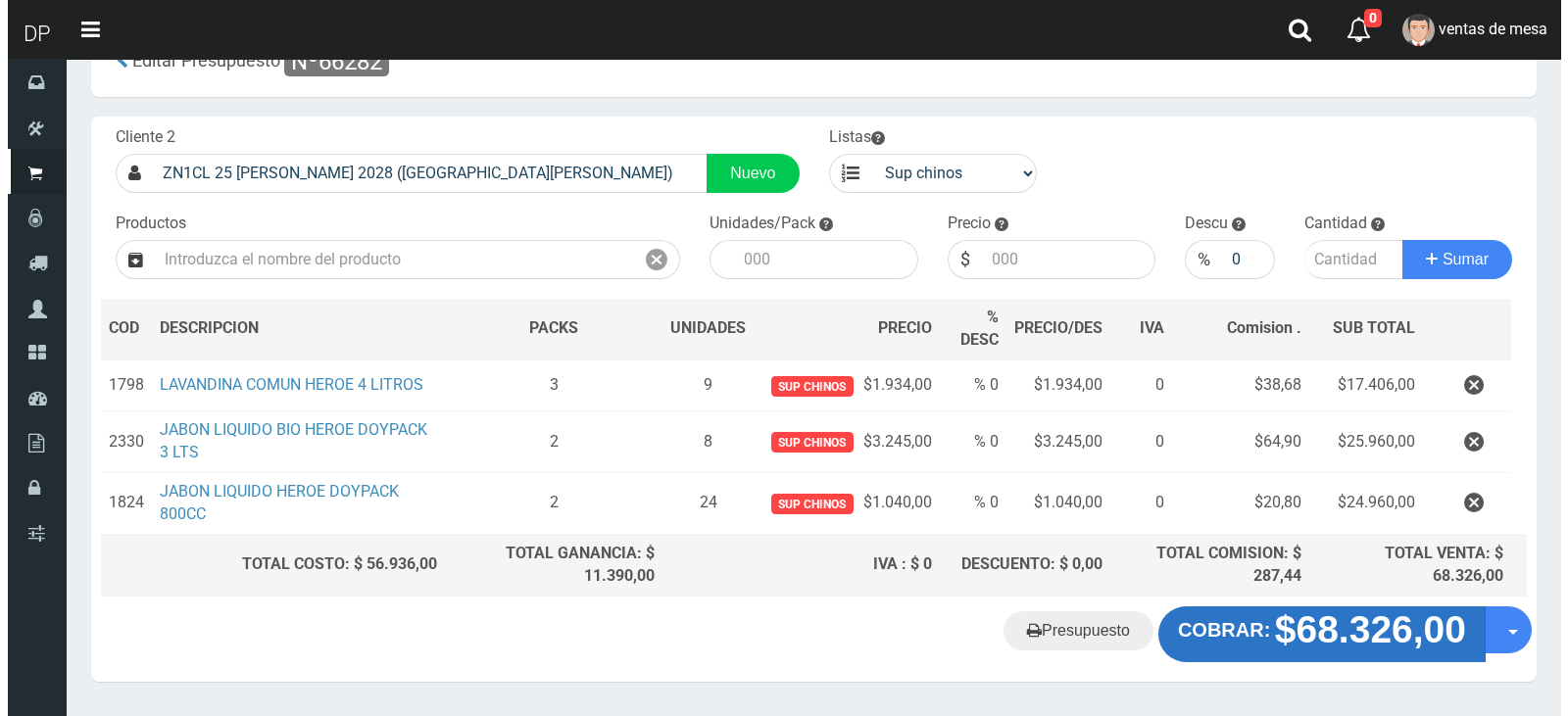
scroll to position [116, 0]
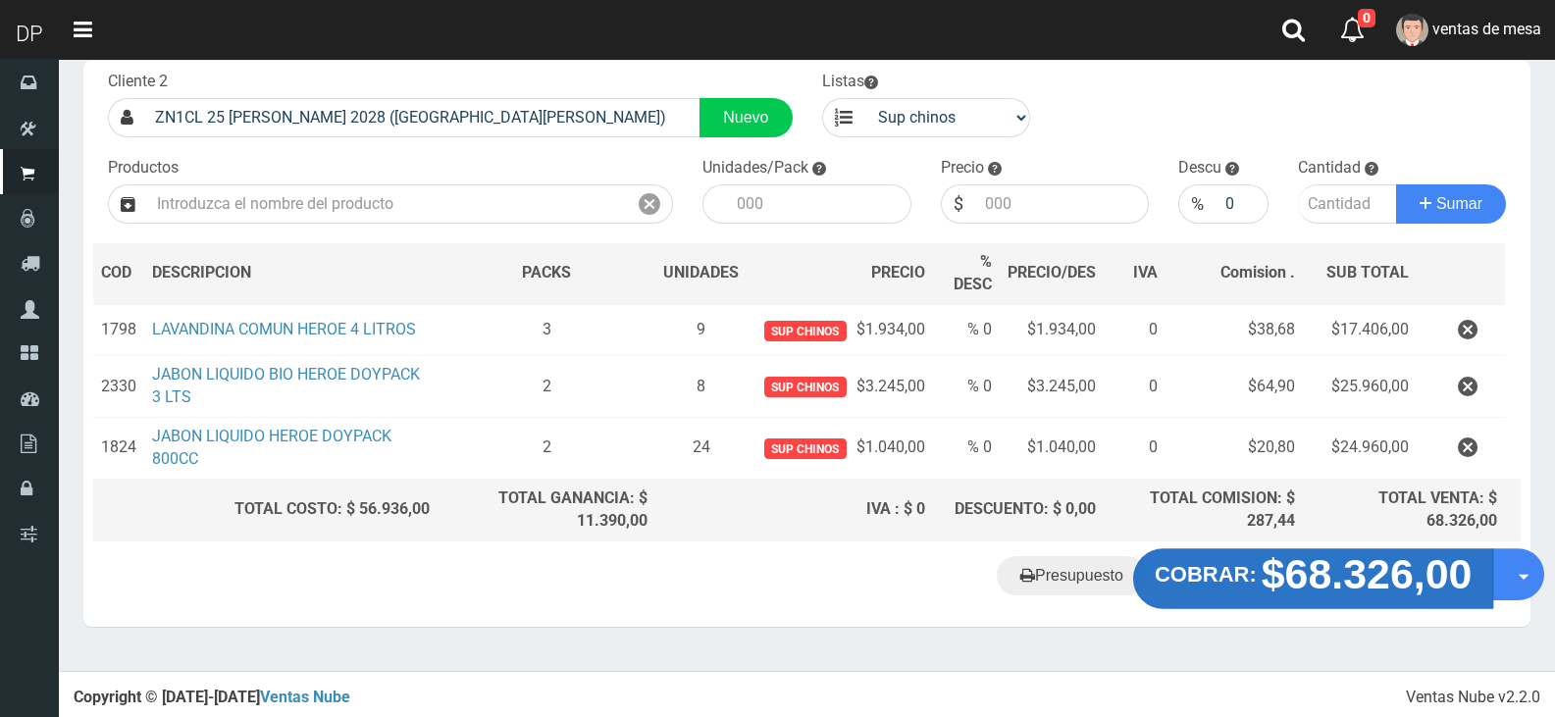
click at [1303, 597] on strong "$68.326,00" at bounding box center [1367, 575] width 211 height 46
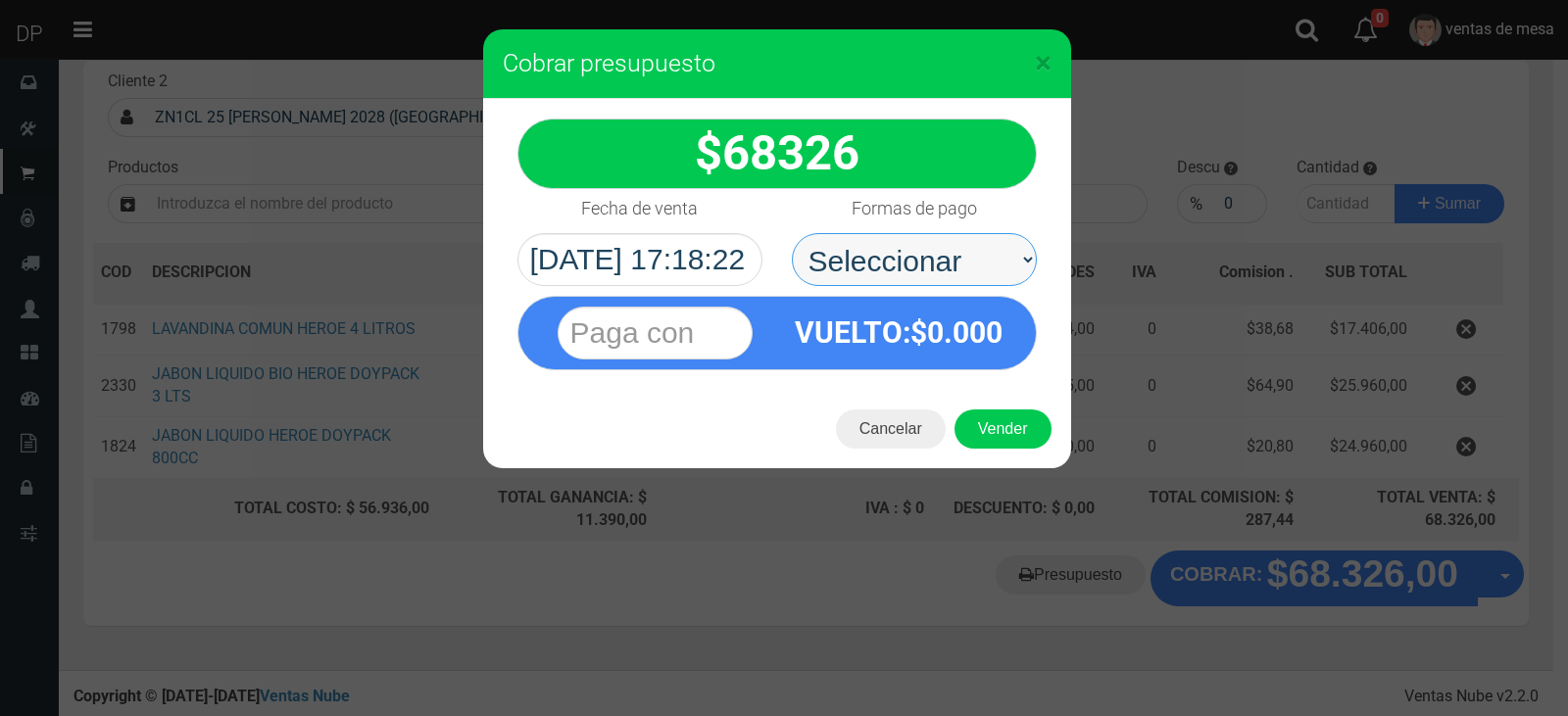
click at [958, 249] on select "Seleccionar Efectivo Tarjeta de Crédito Depósito Débito" at bounding box center [914, 260] width 245 height 53
select select "Tarjeta de Crédito"
click at [792, 234] on select "Seleccionar Efectivo Tarjeta de Crédito Depósito Débito" at bounding box center [914, 260] width 245 height 53
click at [953, 259] on select "Seleccionar Efectivo Tarjeta de Crédito Depósito Débito" at bounding box center [914, 260] width 245 height 53
click at [792, 234] on select "Seleccionar Efectivo Tarjeta de Crédito Depósito Débito" at bounding box center [914, 260] width 245 height 53
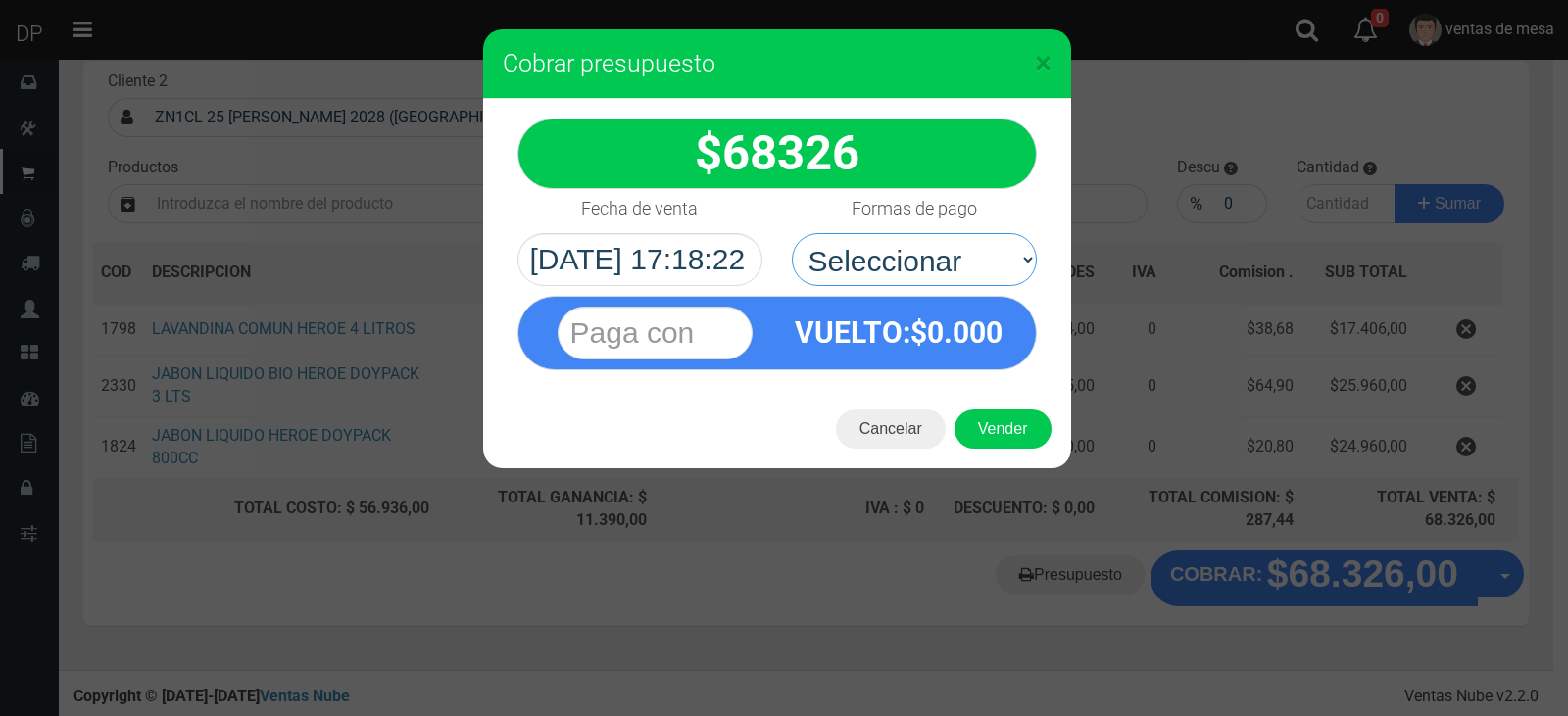
drag, startPoint x: 964, startPoint y: 269, endPoint x: 964, endPoint y: 286, distance: 17.0
click at [964, 282] on select "Seleccionar Efectivo Tarjeta de Crédito Depósito Débito" at bounding box center [914, 260] width 245 height 53
click at [792, 234] on select "Seleccionar Efectivo Tarjeta de Crédito Depósito Débito" at bounding box center [914, 260] width 245 height 53
drag, startPoint x: 969, startPoint y: 259, endPoint x: 968, endPoint y: 287, distance: 28.0
click at [968, 287] on div "68326 :$" at bounding box center [777, 244] width 588 height 291
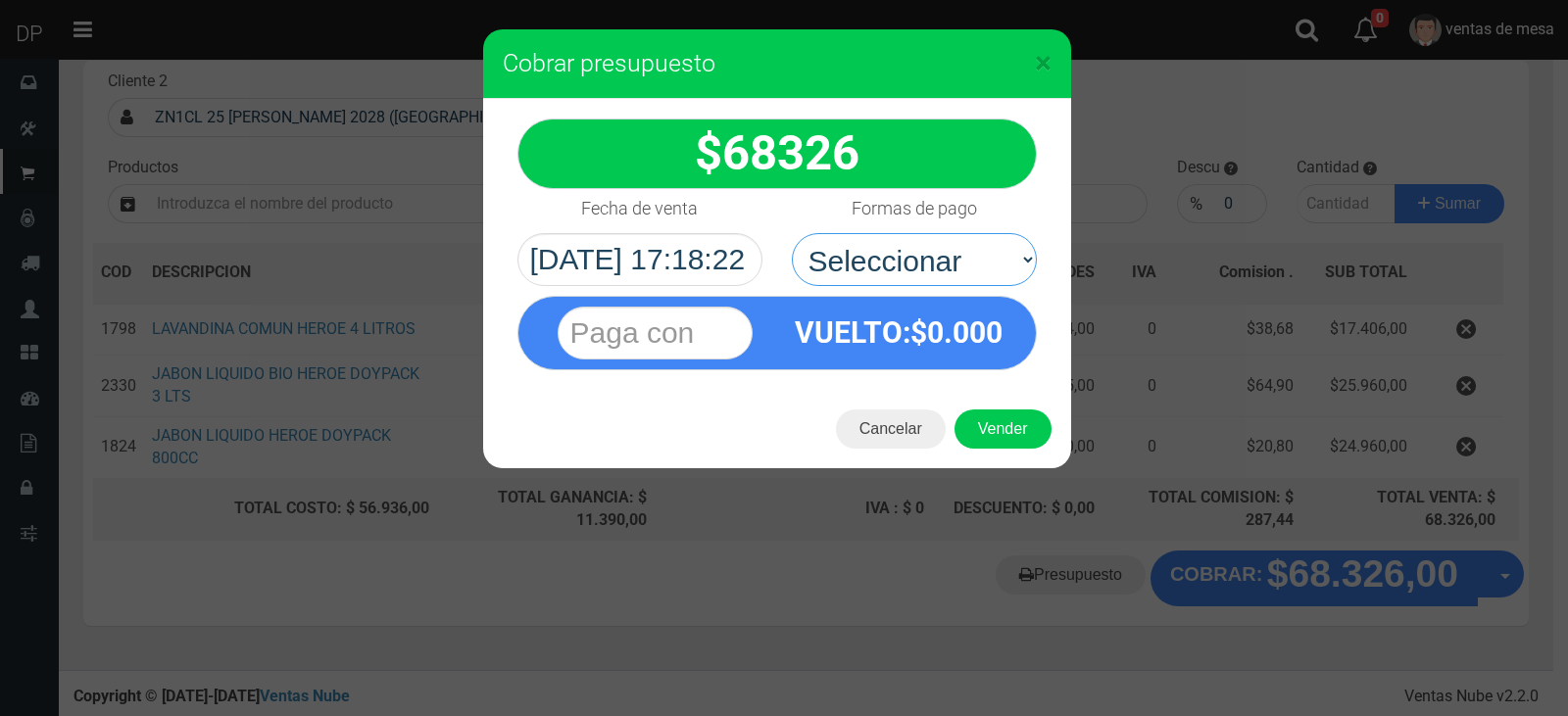
select select "Efectivo"
click at [792, 234] on select "Seleccionar Efectivo Tarjeta de Crédito Depósito Débito" at bounding box center [914, 260] width 245 height 53
click at [995, 414] on button "Vender" at bounding box center [1003, 428] width 97 height 39
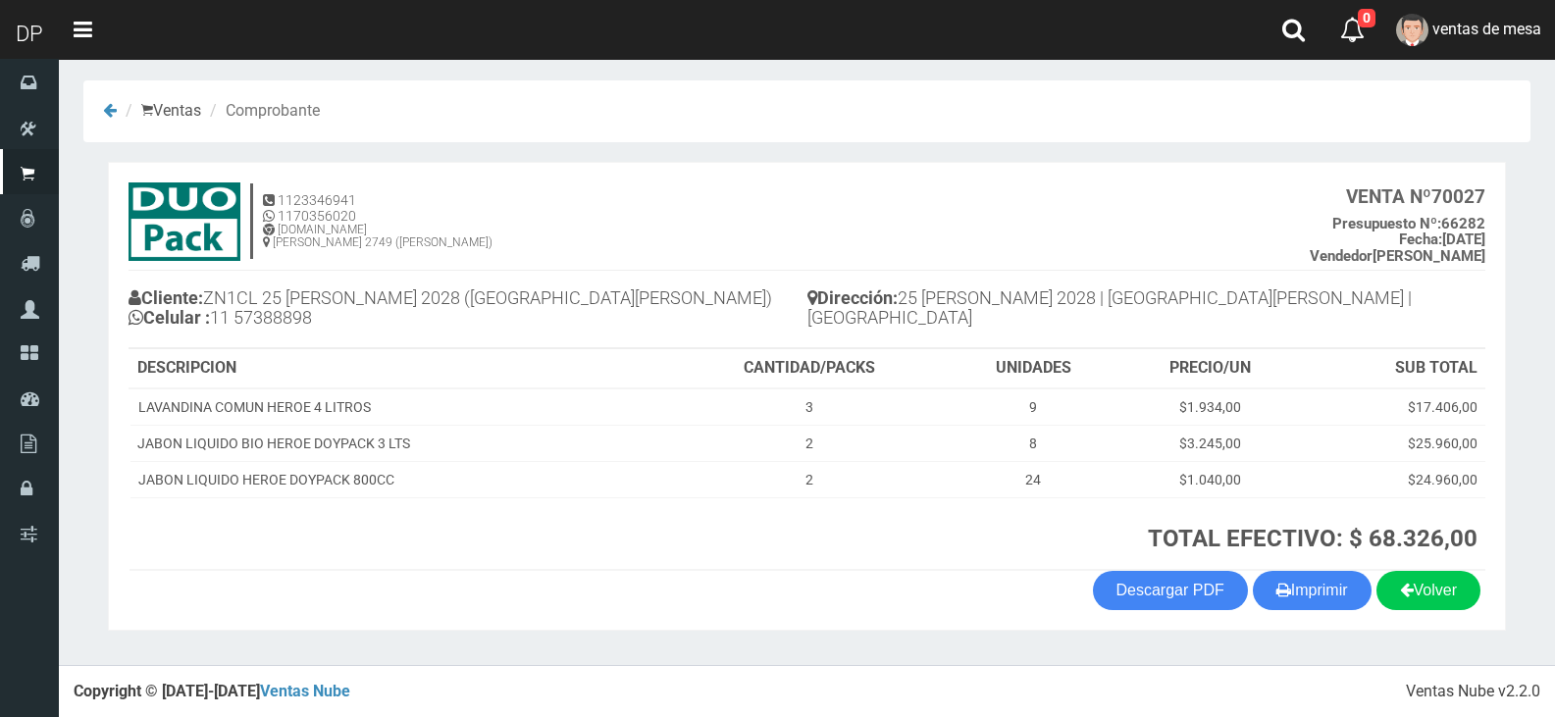
scroll to position [4, 0]
click at [1296, 593] on button "Imprimir" at bounding box center [1312, 589] width 119 height 39
click at [840, 554] on th "TOTAL EFECTIVO: $ 68.326,00" at bounding box center [1078, 533] width 815 height 73
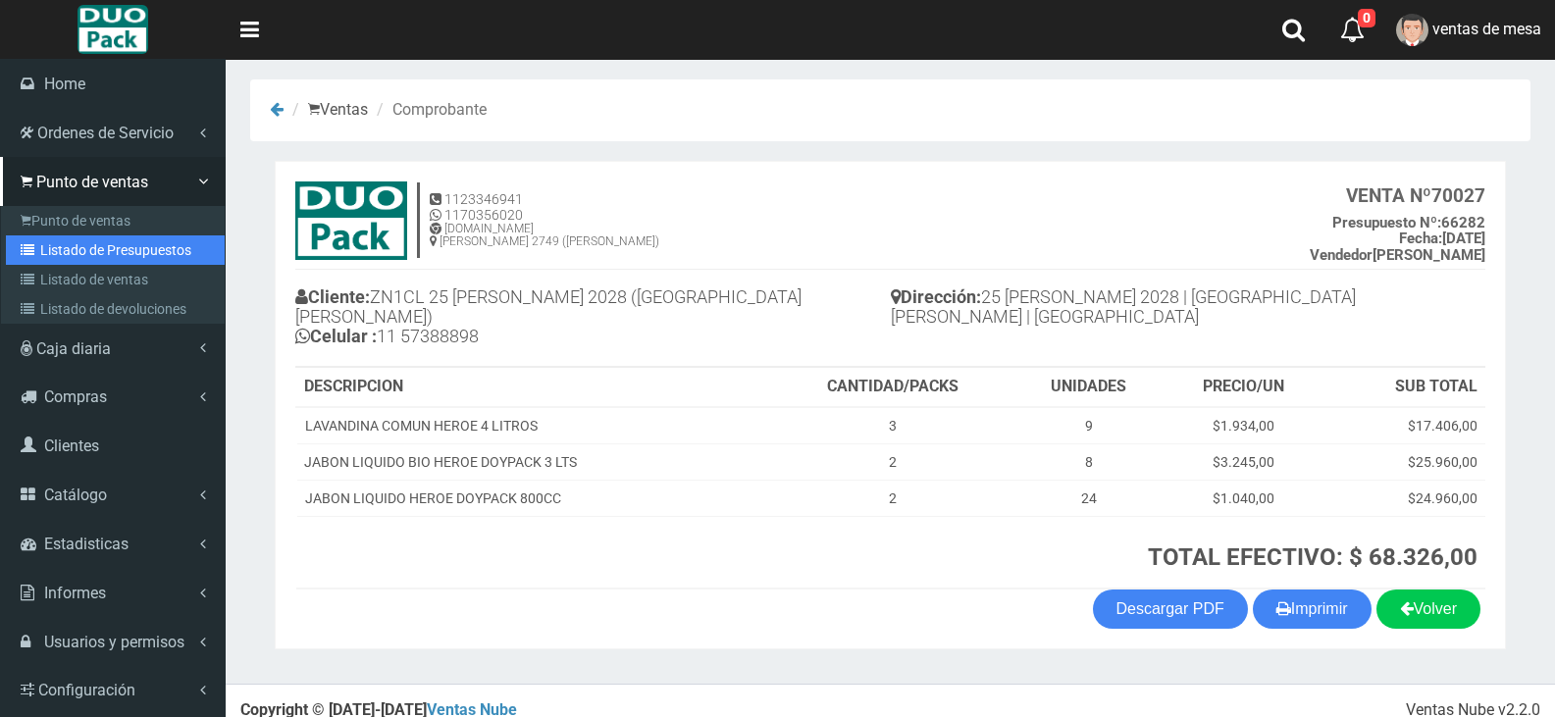
click at [99, 245] on link "Listado de Presupuestos" at bounding box center [115, 250] width 219 height 29
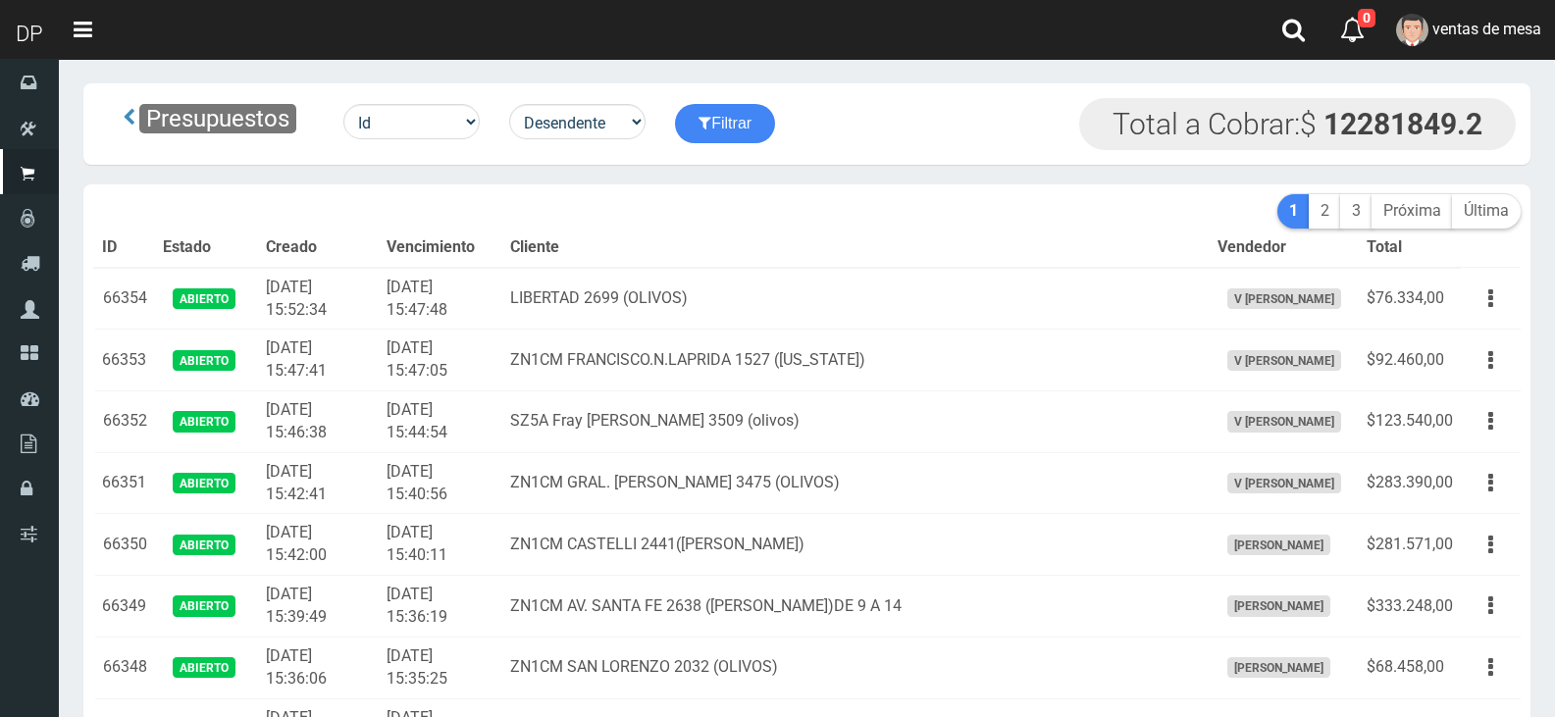
click at [502, 240] on th "Vencimiento" at bounding box center [441, 248] width 124 height 39
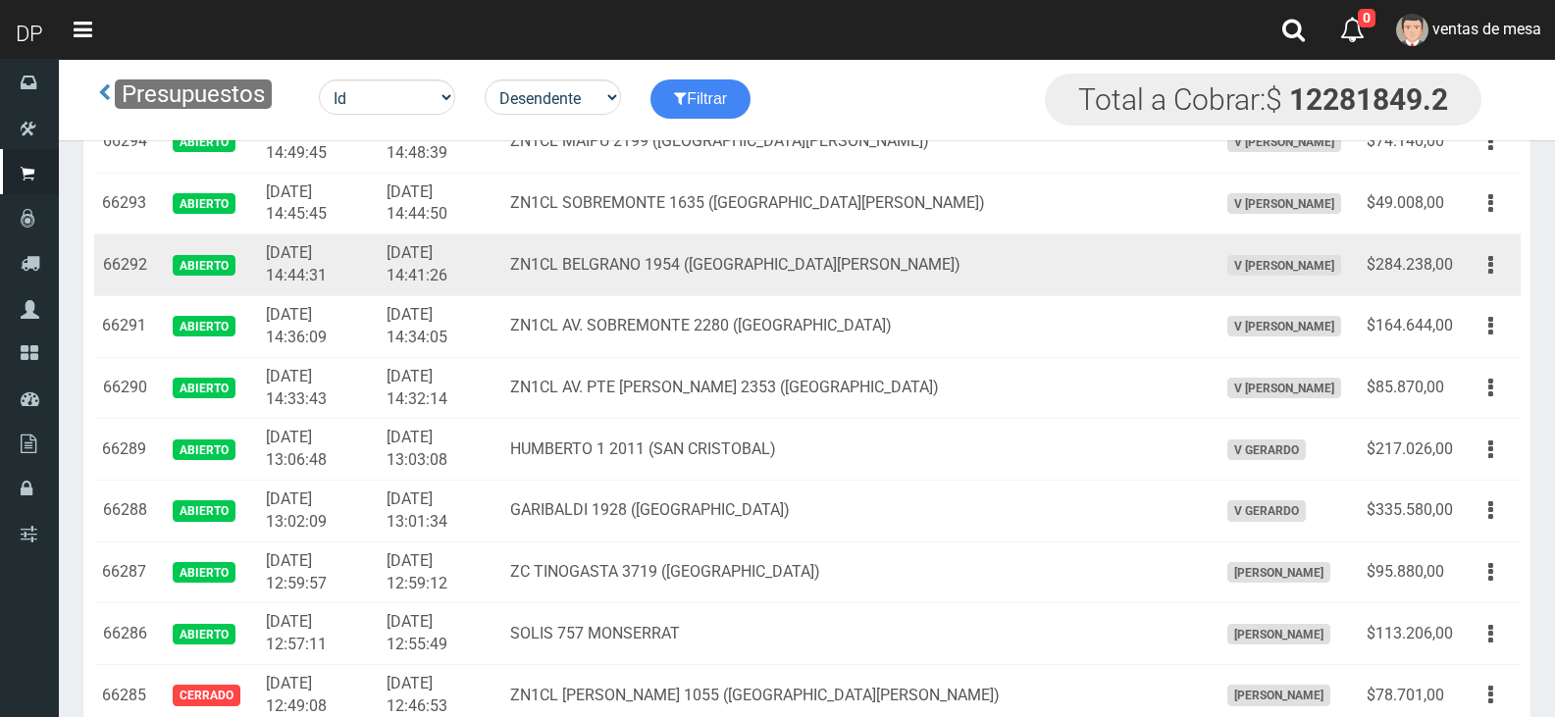
scroll to position [3742, 0]
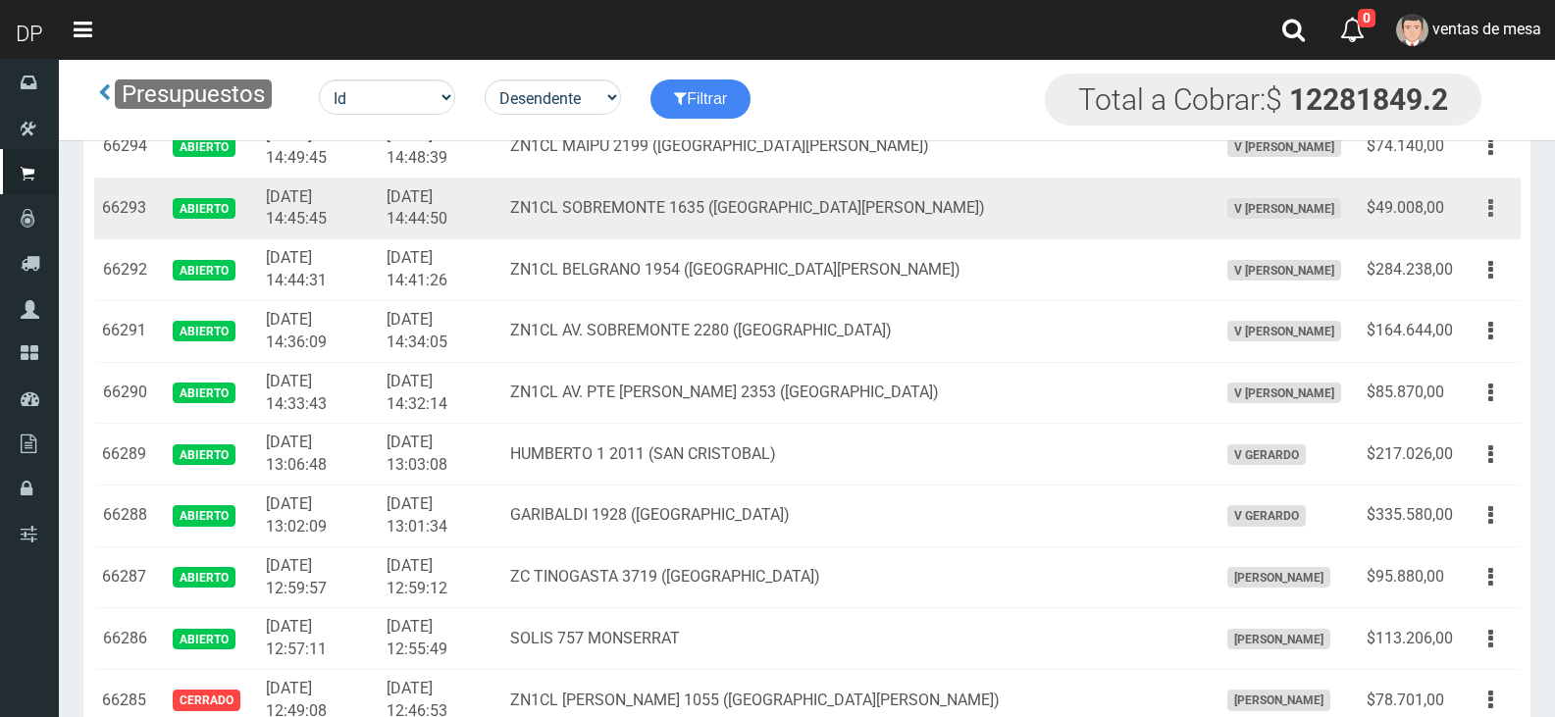
click at [1488, 203] on button "button" at bounding box center [1491, 208] width 44 height 34
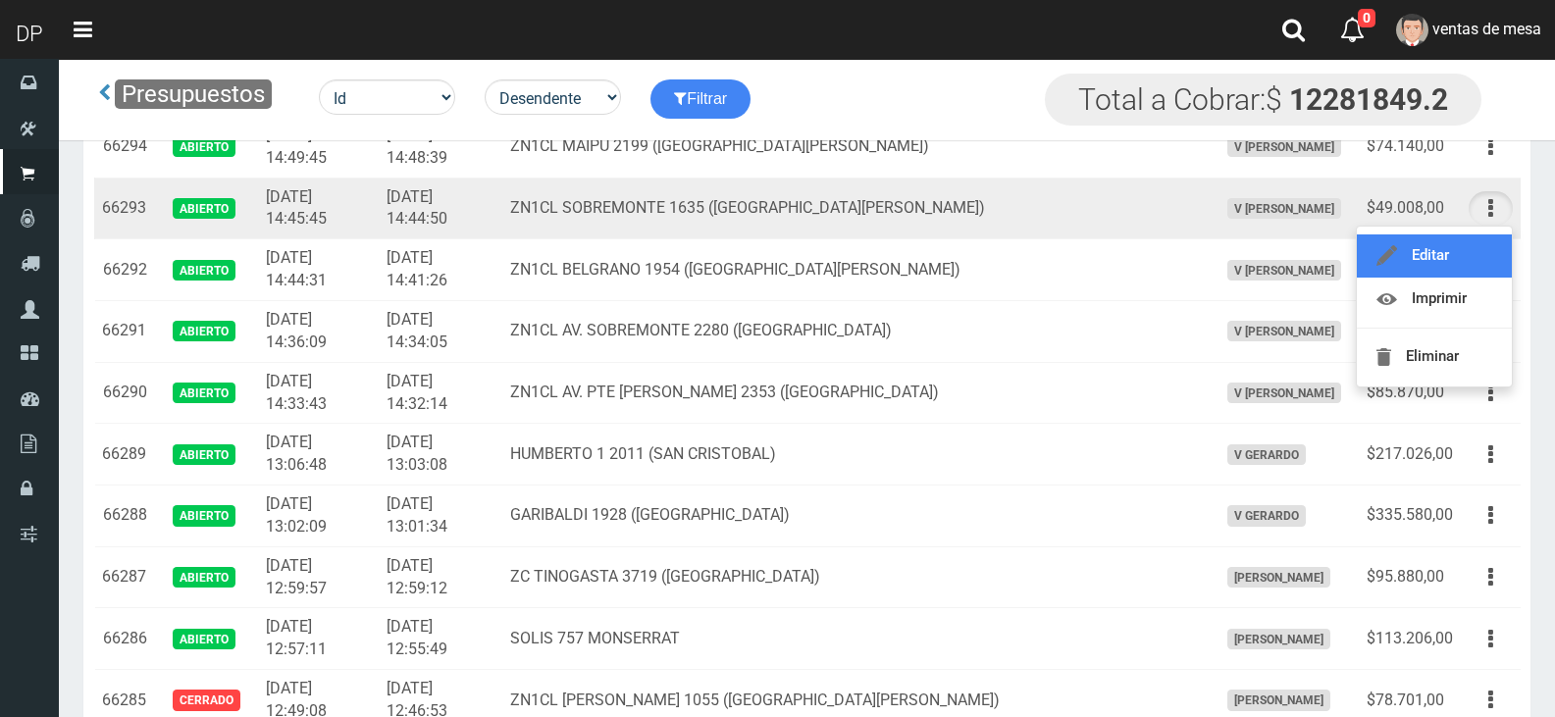
click at [1467, 263] on link "Editar" at bounding box center [1434, 256] width 155 height 43
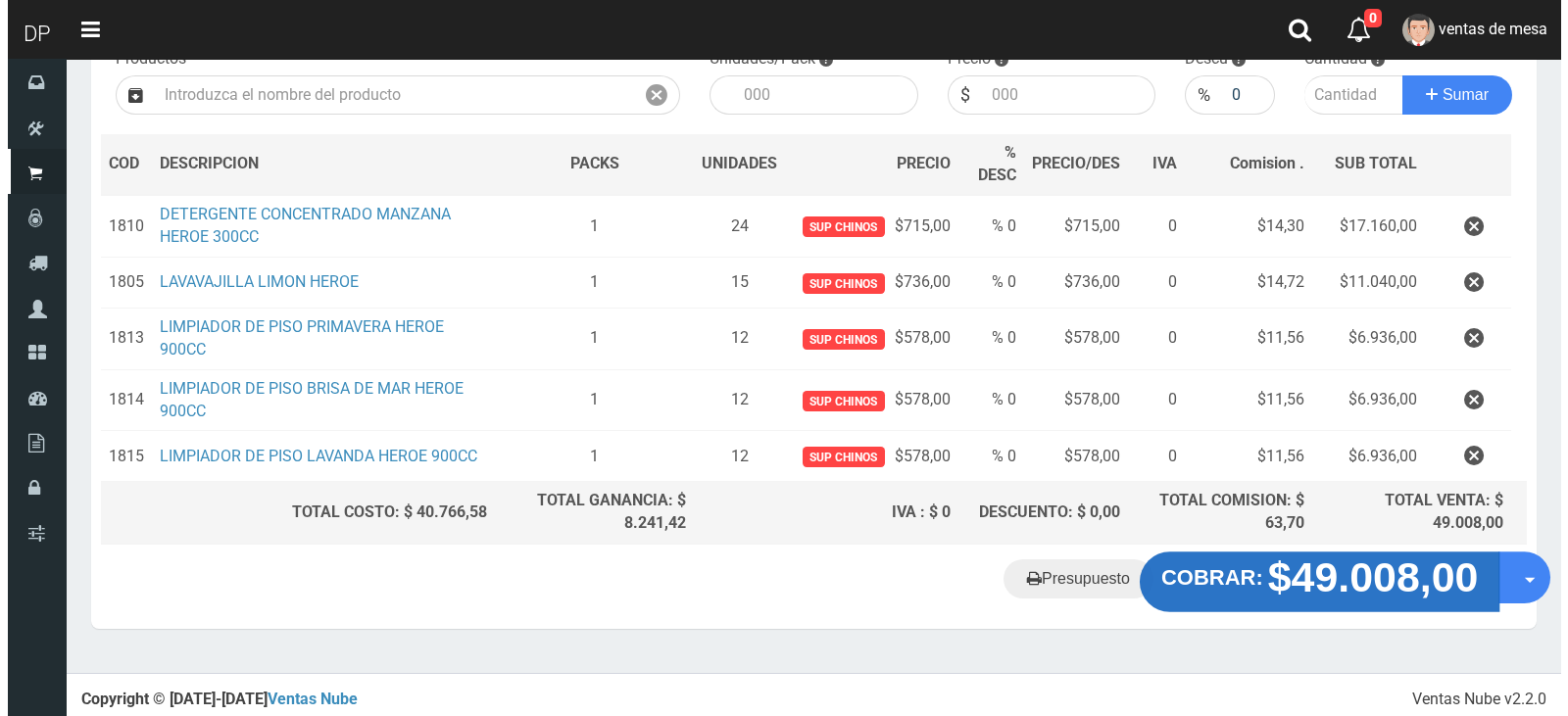
scroll to position [229, 0]
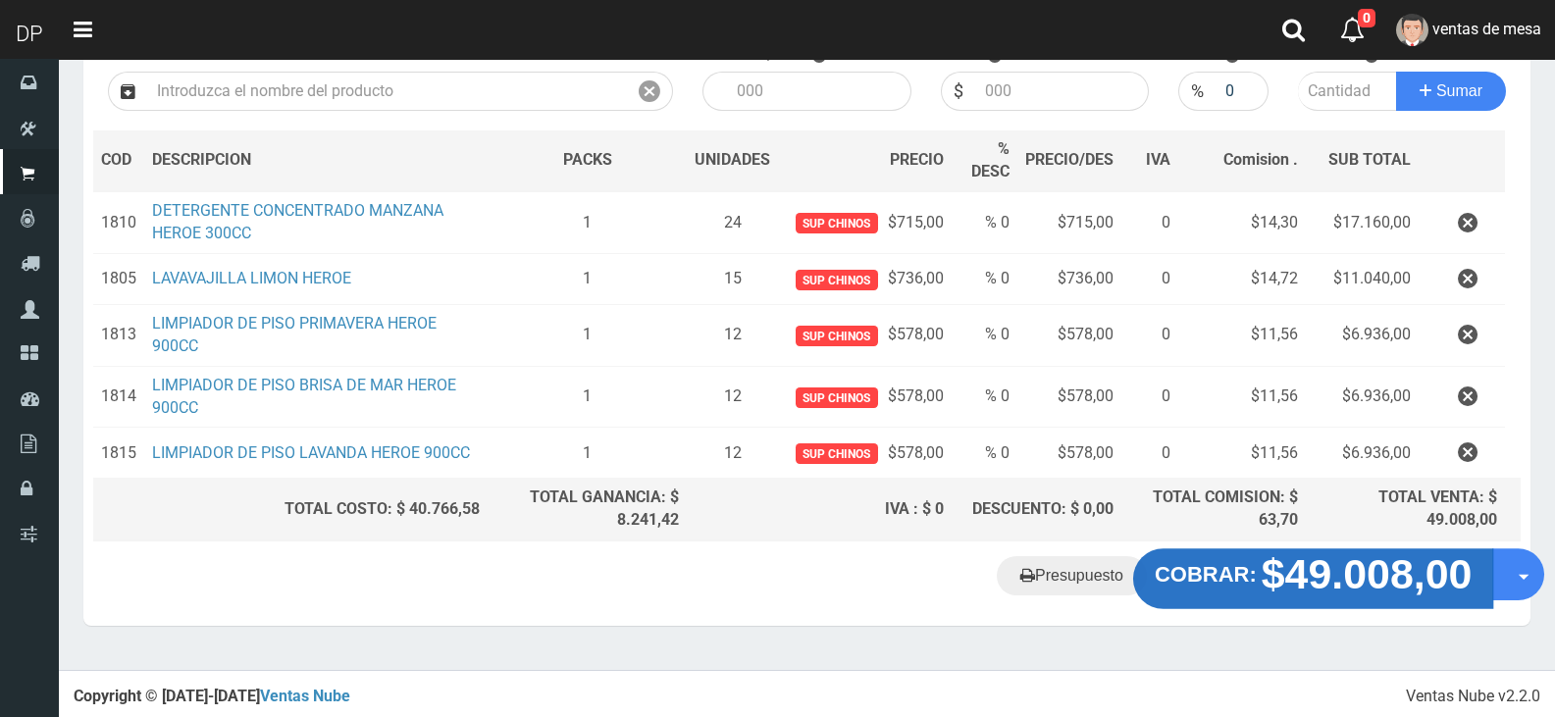
click at [1333, 593] on strong "$49.008,00" at bounding box center [1367, 575] width 211 height 46
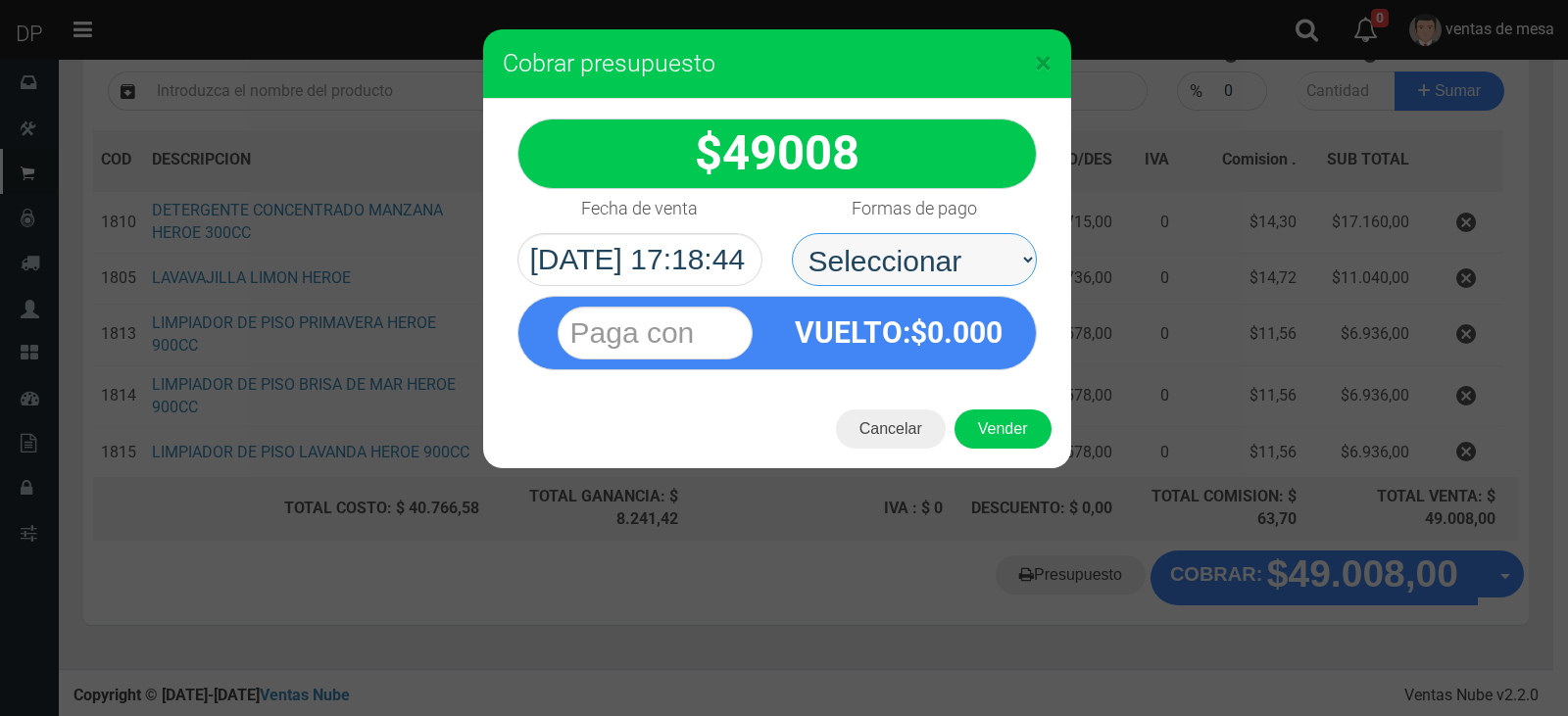
drag, startPoint x: 848, startPoint y: 248, endPoint x: 866, endPoint y: 278, distance: 35.0
click at [848, 248] on select "Seleccionar Efectivo Tarjeta de Crédito Depósito Débito" at bounding box center [914, 260] width 245 height 53
select select "Efectivo"
click at [792, 234] on select "Seleccionar Efectivo Tarjeta de Crédito Depósito Débito" at bounding box center [914, 260] width 245 height 53
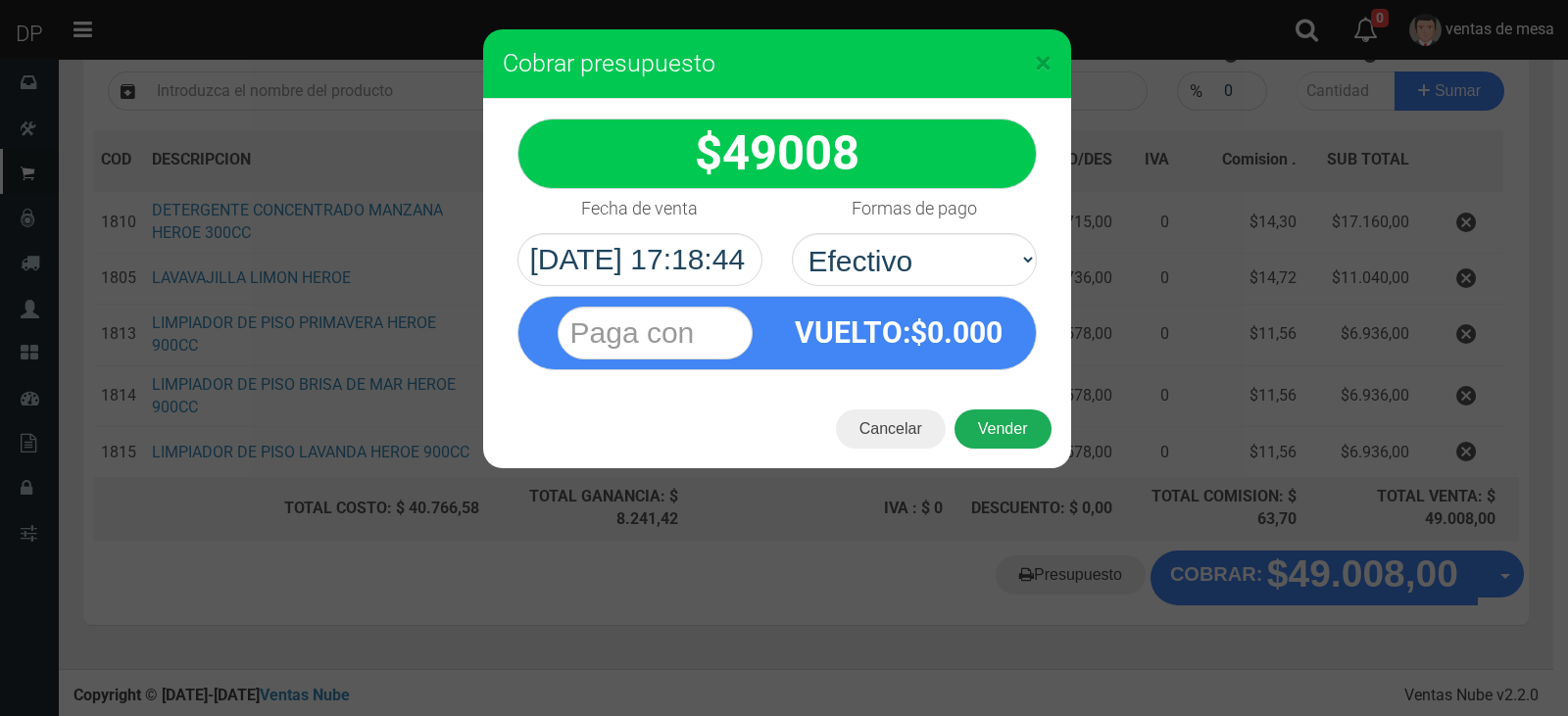
click at [977, 402] on div "Cancelar Vender" at bounding box center [777, 429] width 588 height 79
click at [1000, 432] on button "Vender" at bounding box center [1003, 428] width 97 height 39
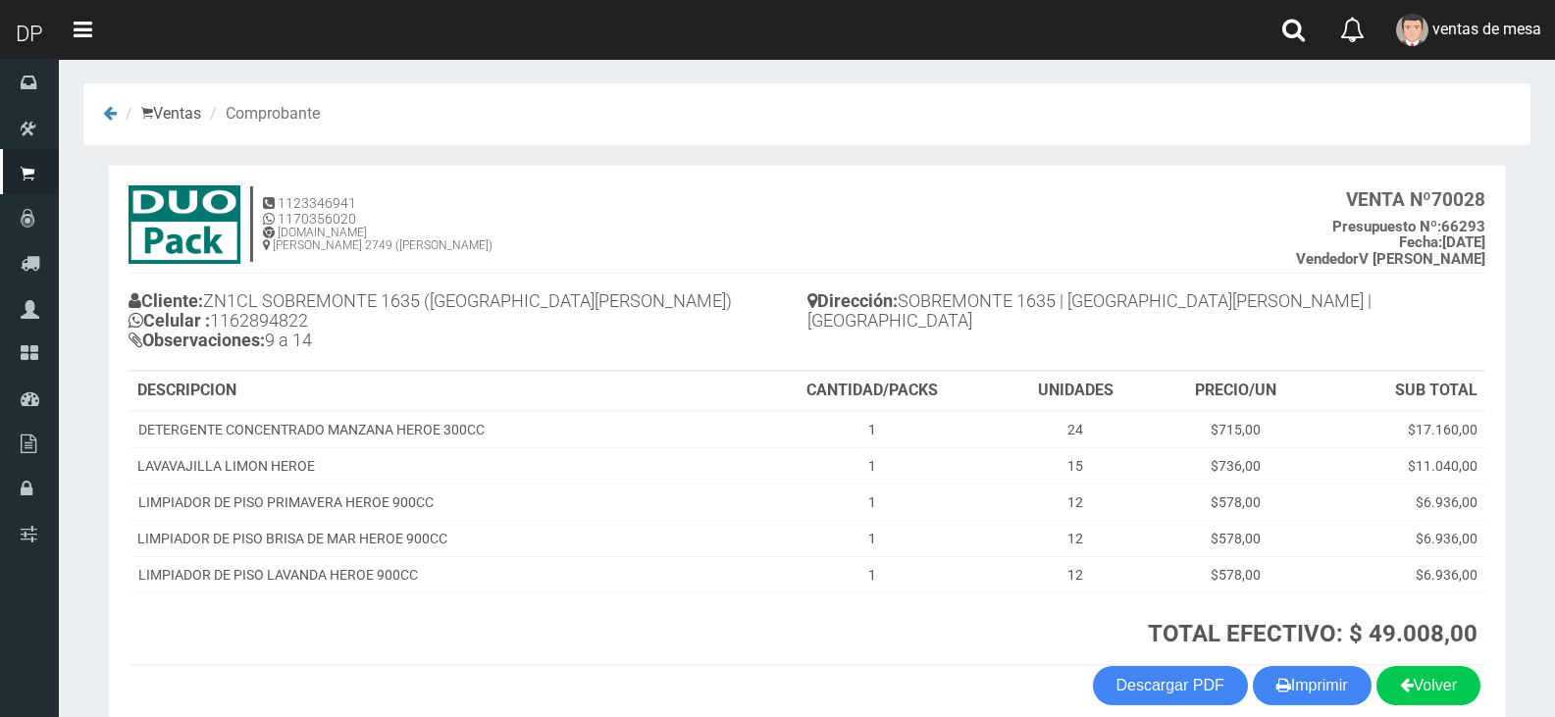
scroll to position [96, 0]
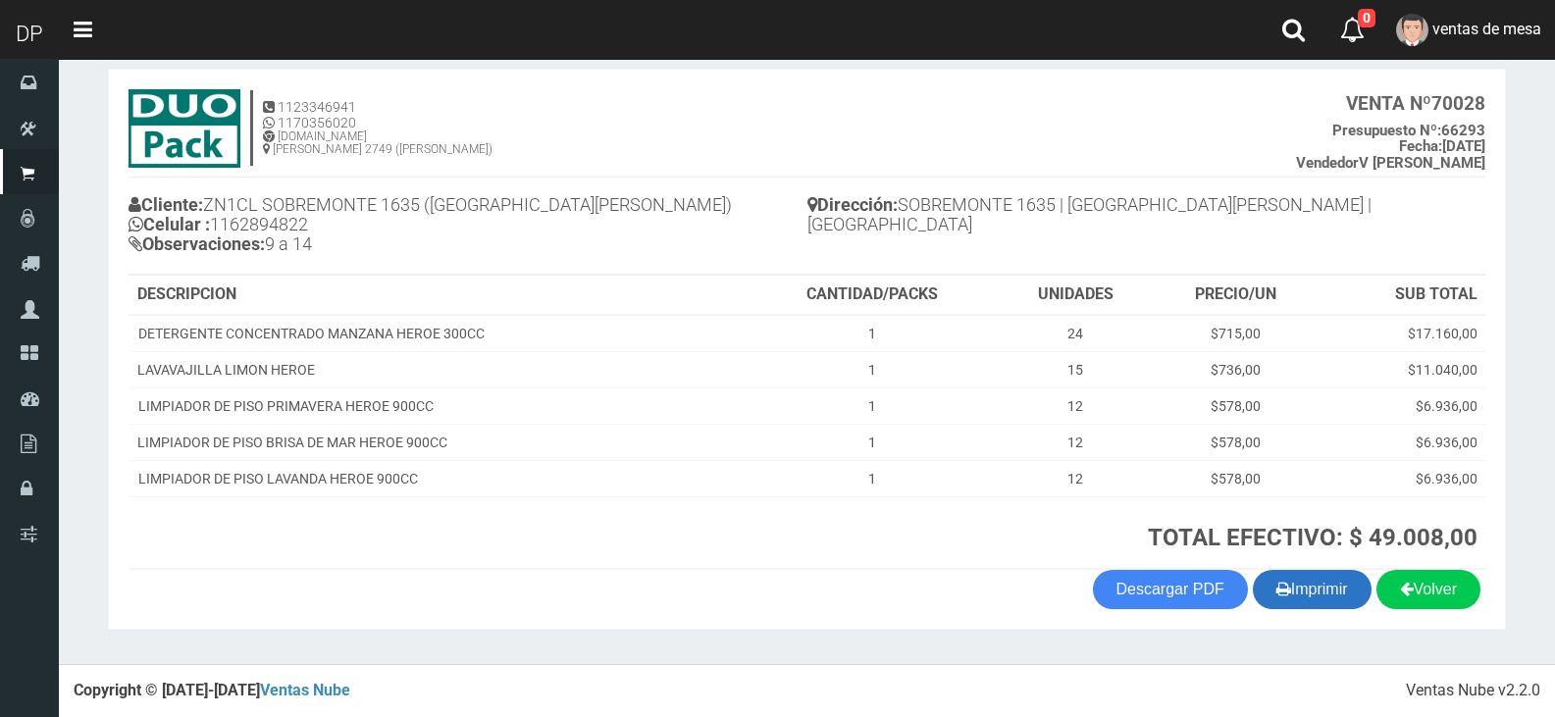
click at [1295, 606] on button "Imprimir" at bounding box center [1312, 589] width 119 height 39
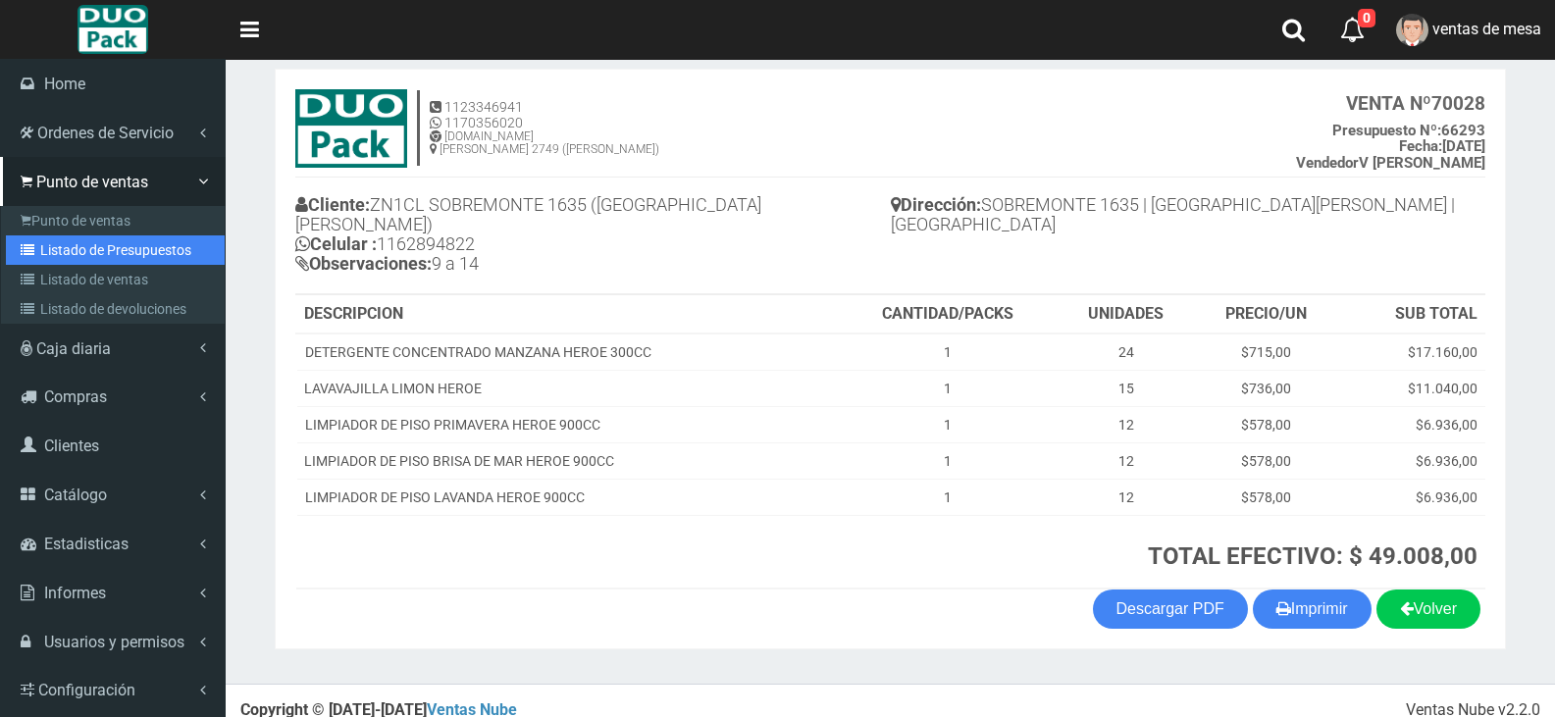
click at [74, 259] on link "Listado de Presupuestos" at bounding box center [115, 250] width 219 height 29
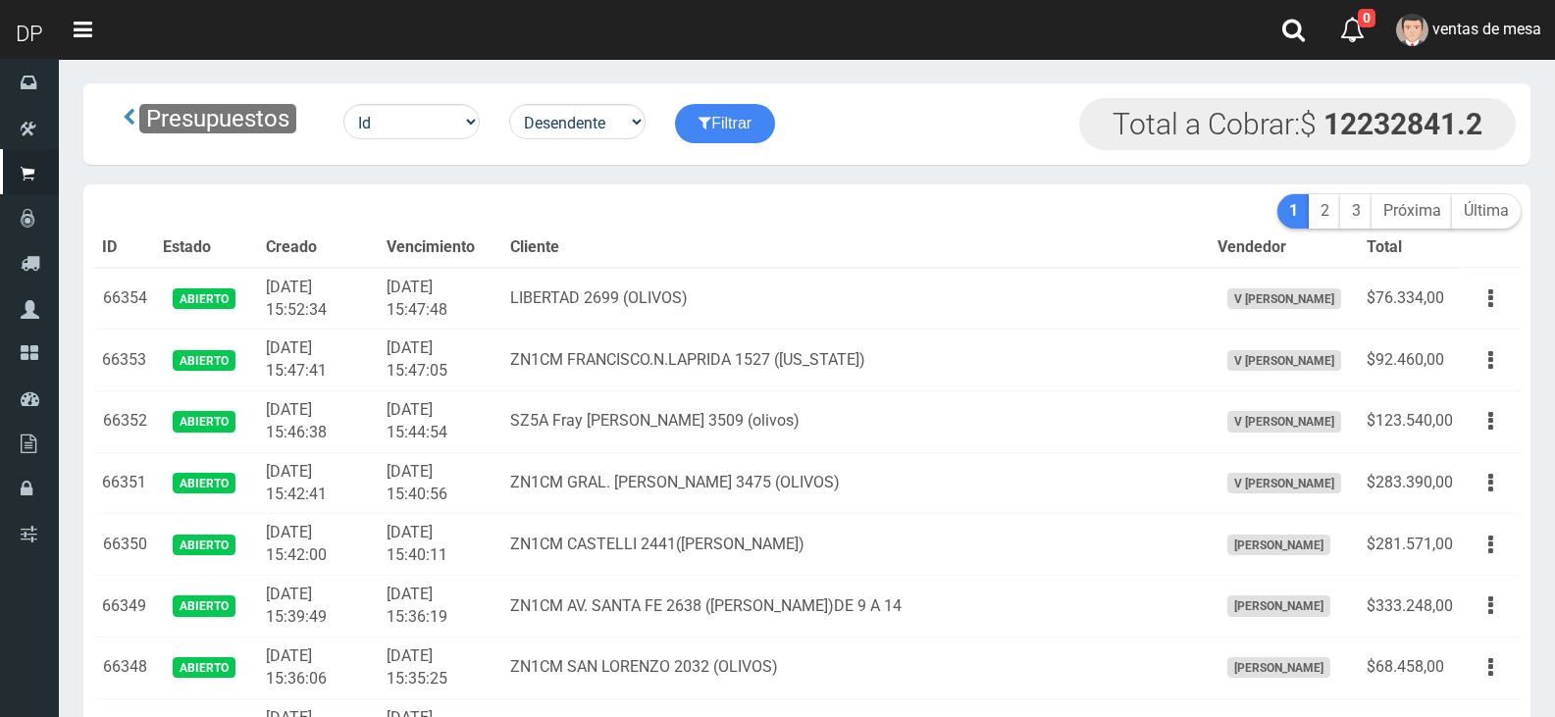
scroll to position [3323, 0]
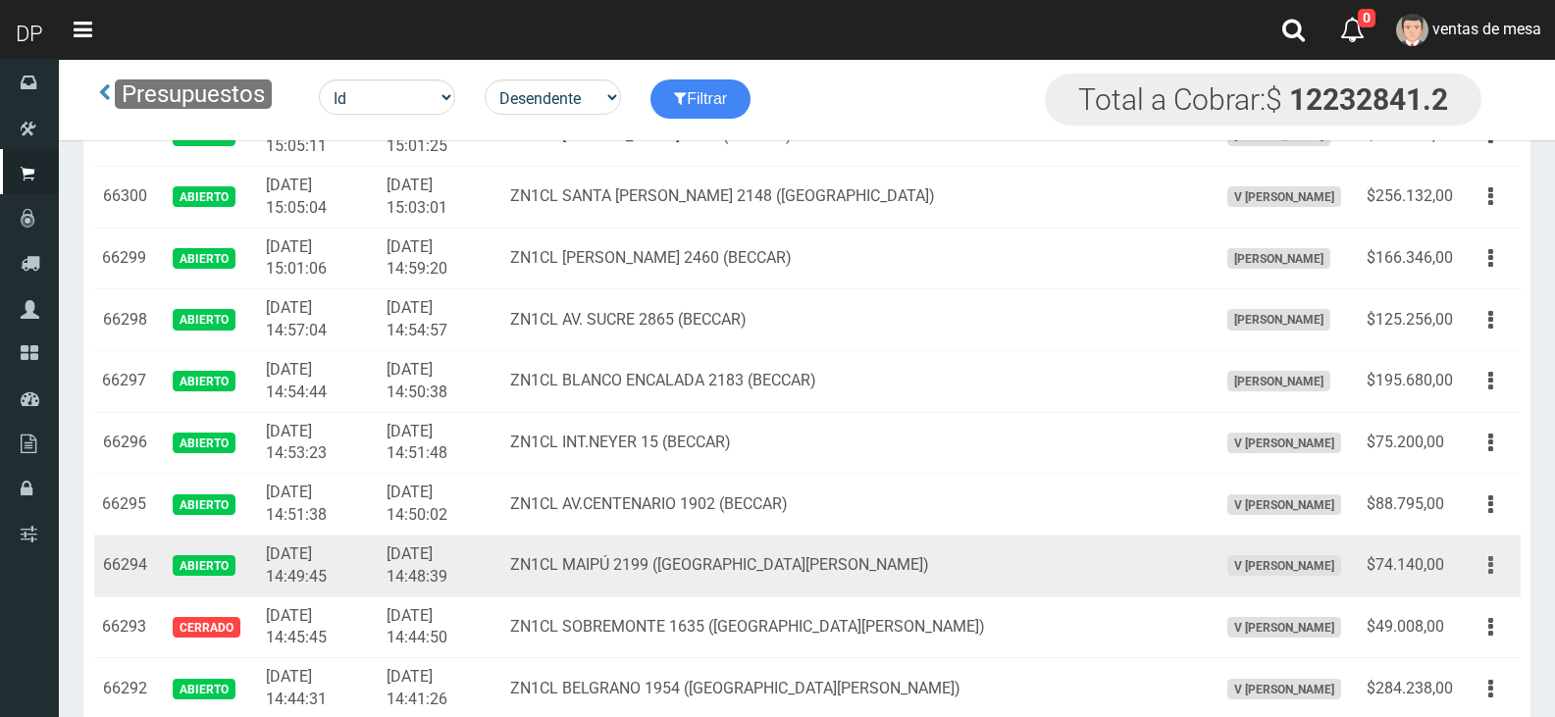
click at [1490, 558] on icon "button" at bounding box center [1491, 566] width 5 height 34
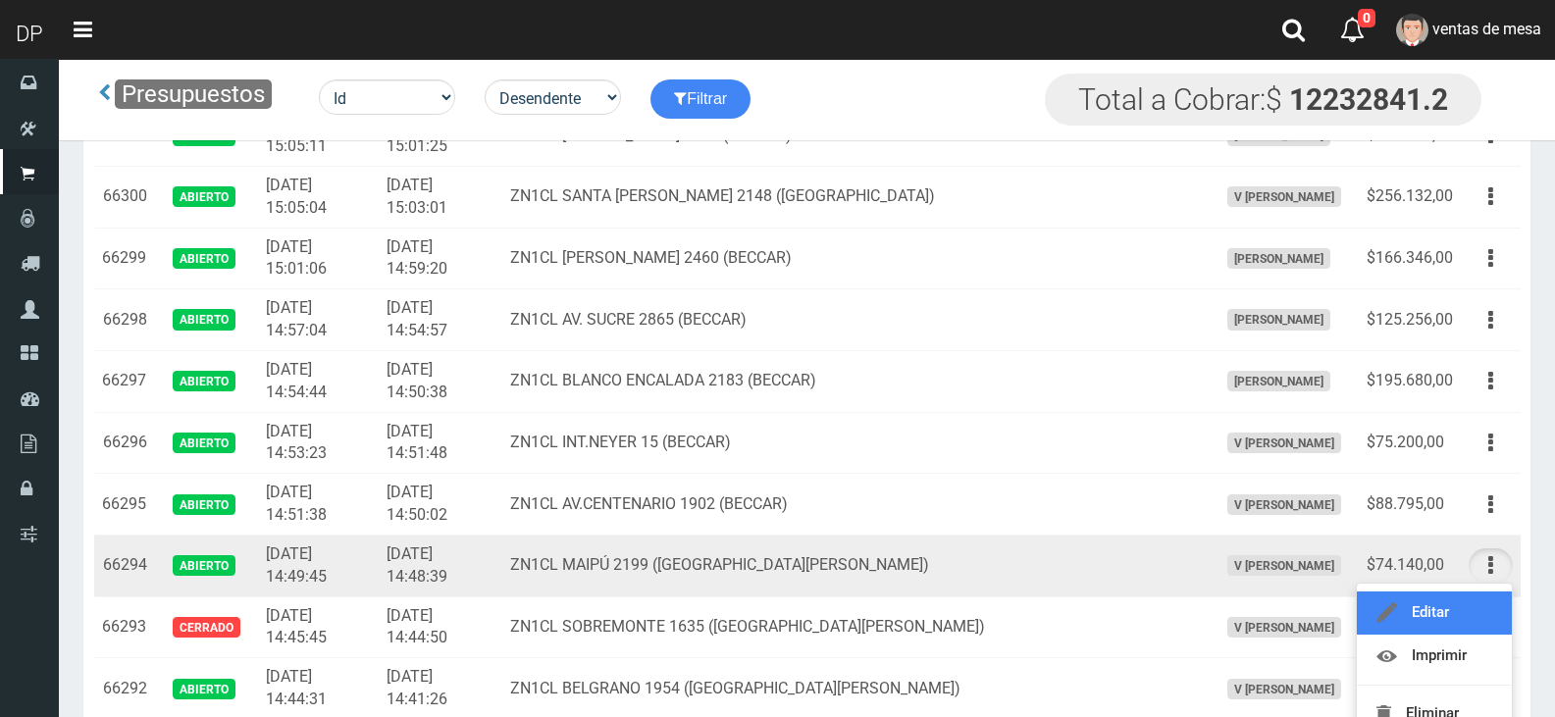
click at [1446, 622] on link "Editar" at bounding box center [1434, 613] width 155 height 43
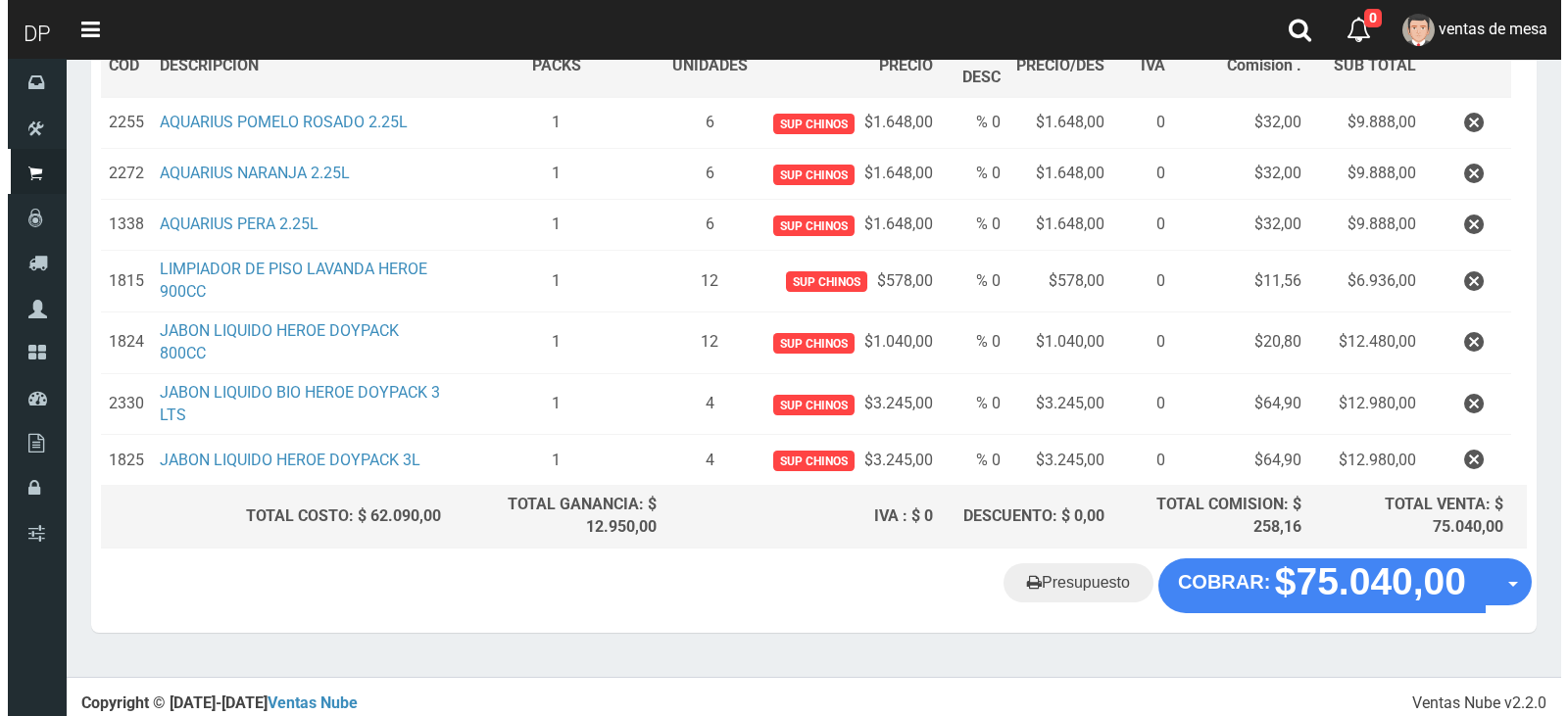
scroll to position [331, 0]
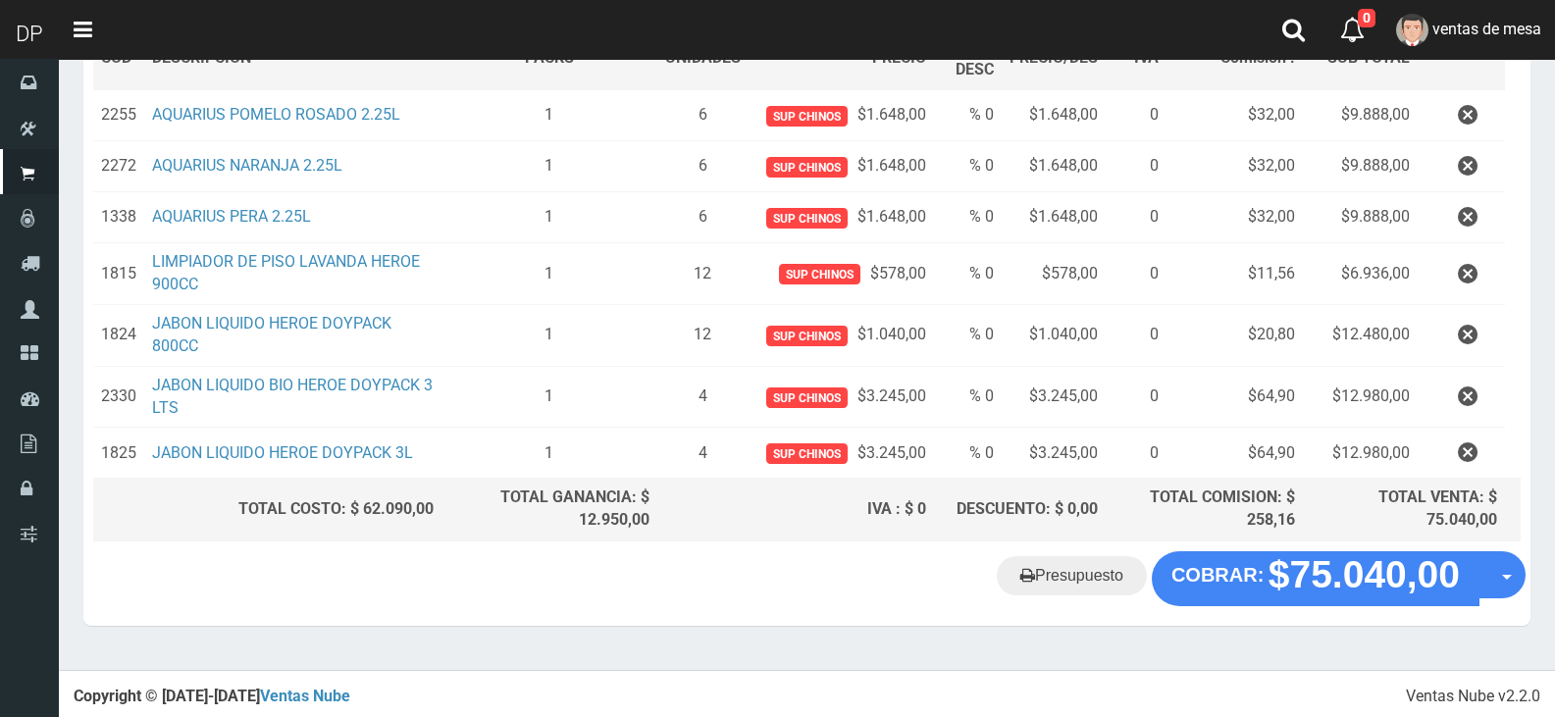
click at [1282, 604] on div "Presupuesto COBRAR: $75.040,00 Opciones" at bounding box center [807, 589] width 1448 height 75
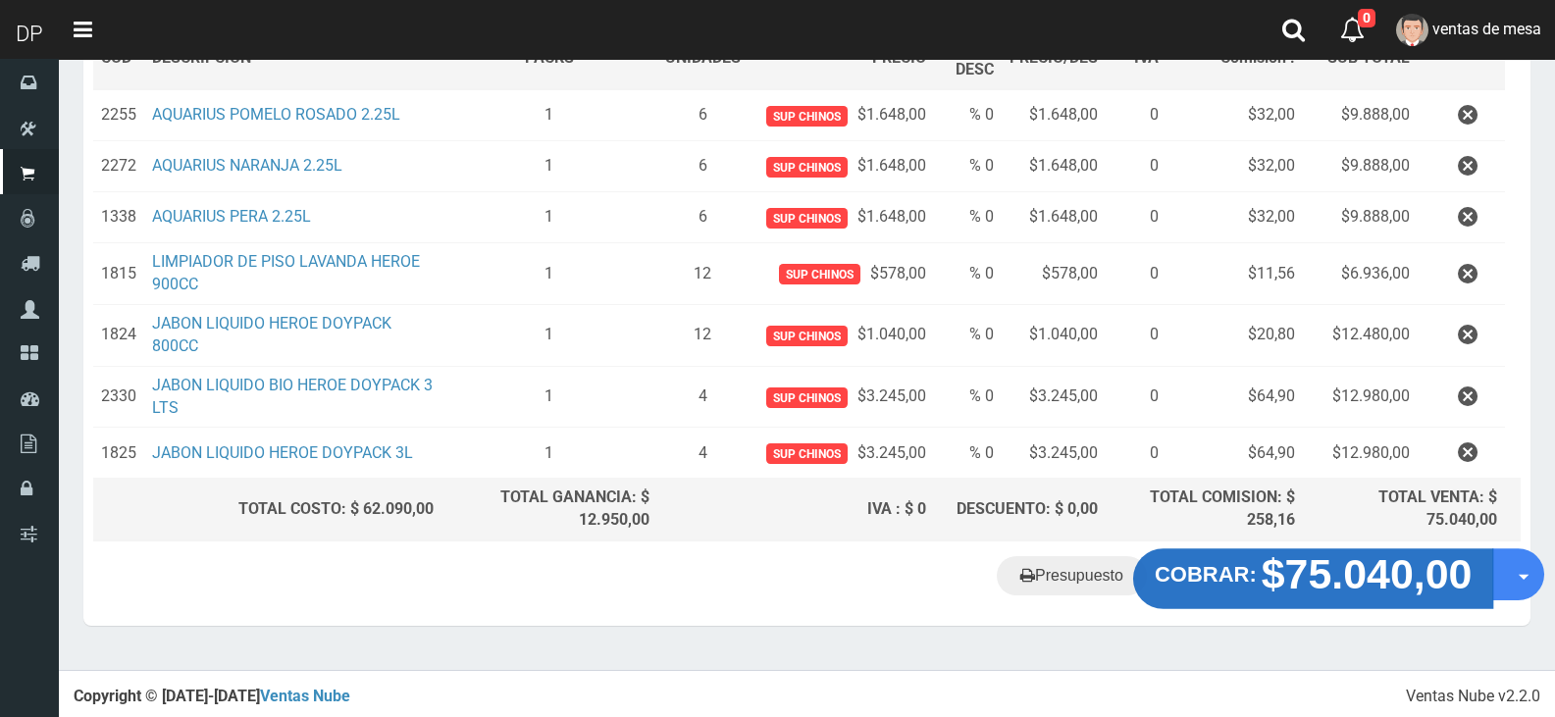
click at [1282, 588] on strong "$75.040,00" at bounding box center [1367, 575] width 211 height 46
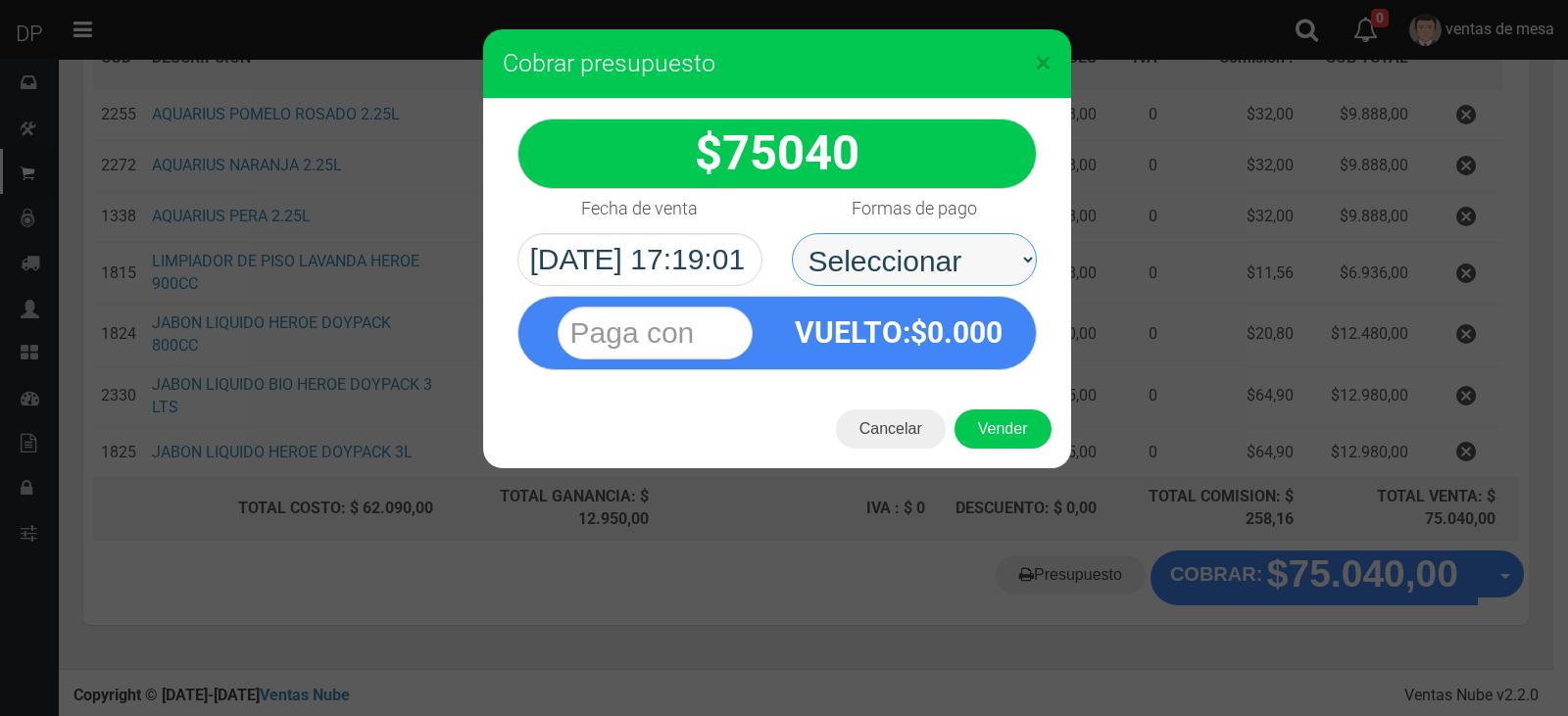
click at [980, 279] on select "Seleccionar Efectivo Tarjeta de Crédito Depósito Débito" at bounding box center [914, 260] width 245 height 53
select select "Efectivo"
click at [792, 234] on select "Seleccionar Efectivo Tarjeta de Crédito Depósito Débito" at bounding box center [914, 260] width 245 height 53
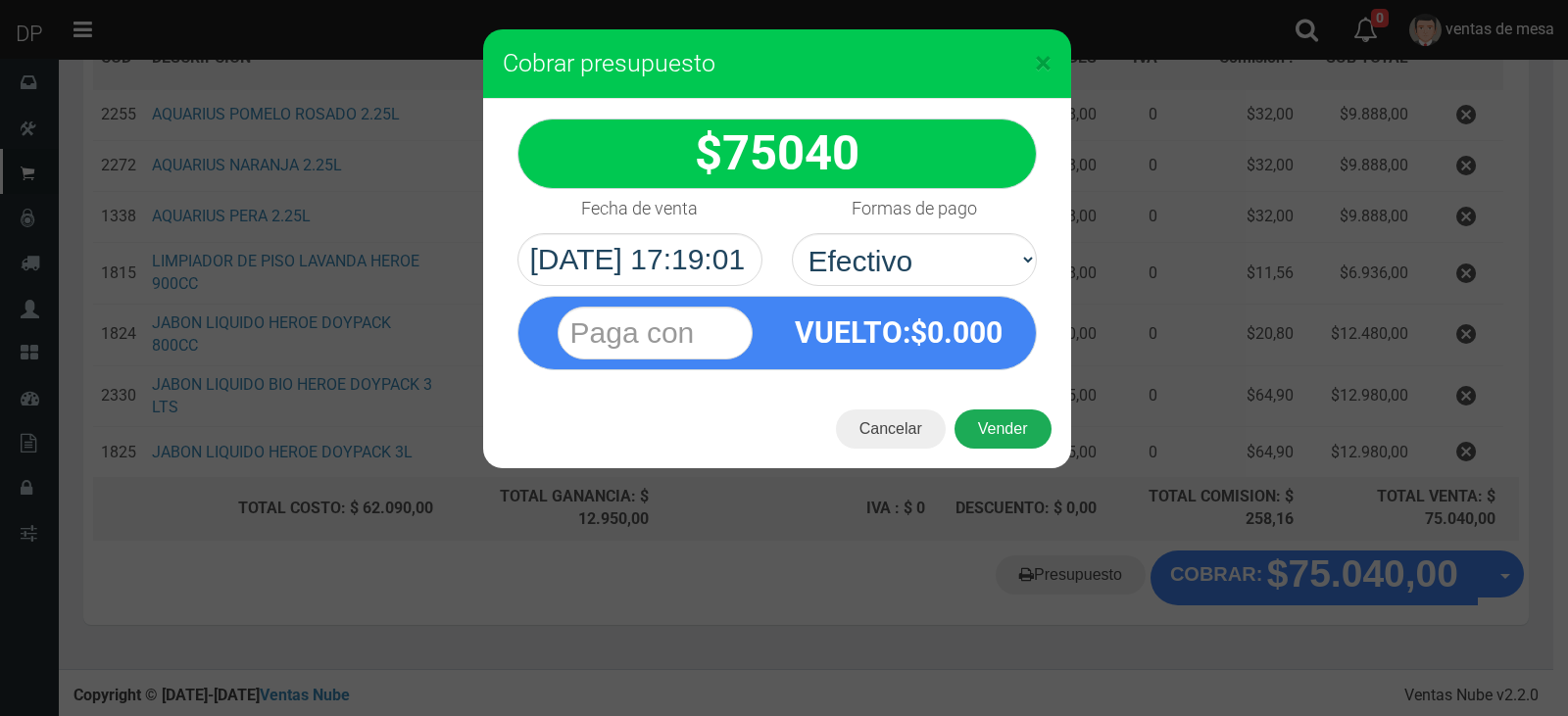
click at [1024, 444] on button "Vender" at bounding box center [1003, 428] width 97 height 39
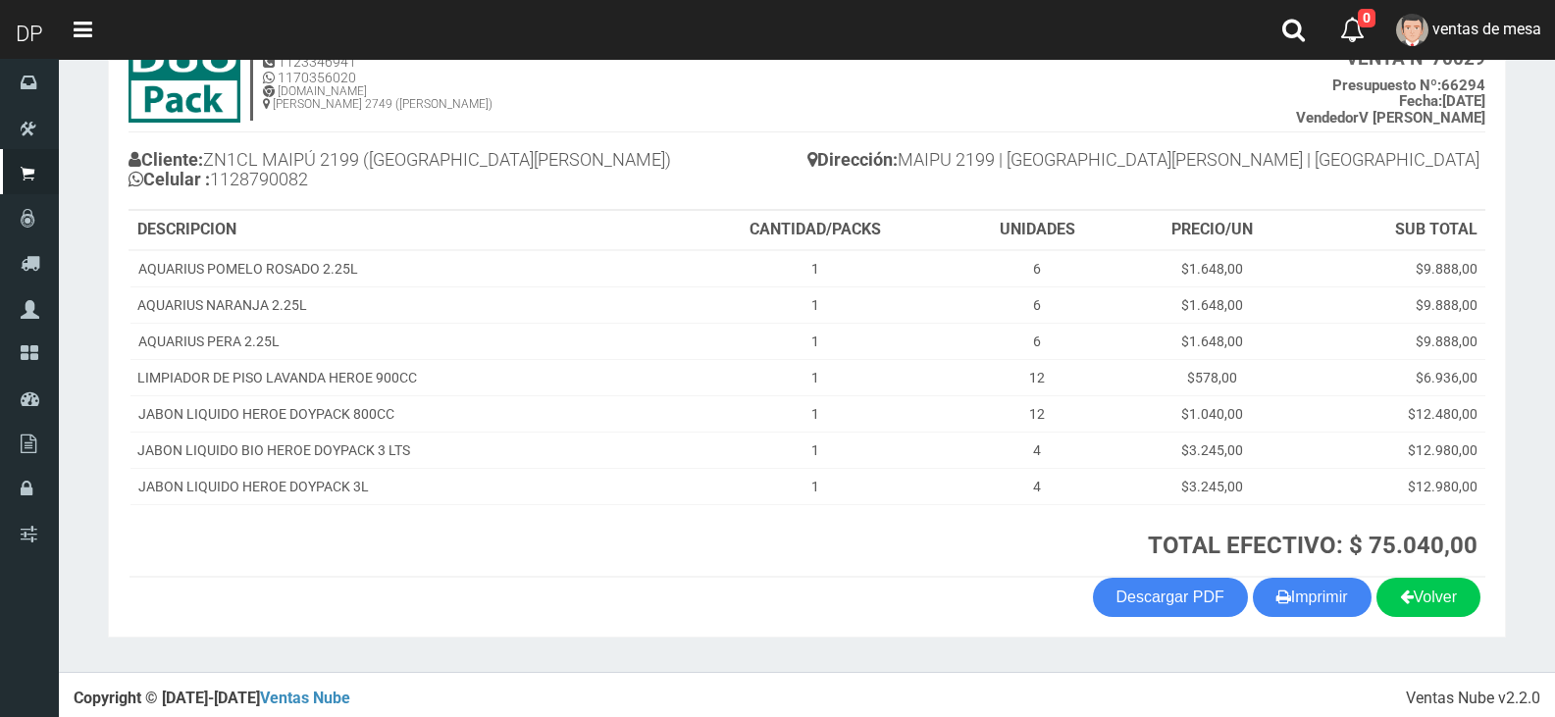
scroll to position [149, 0]
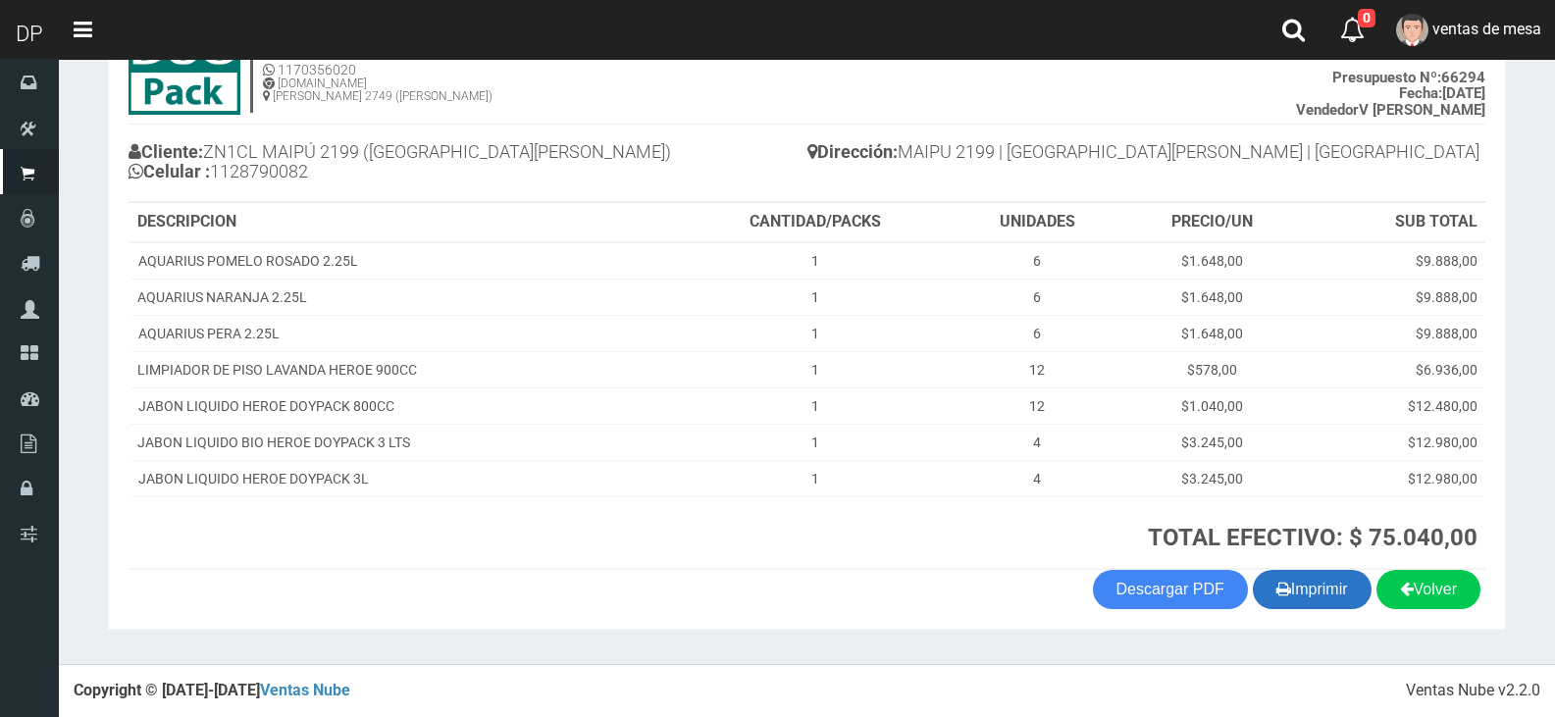
click at [1290, 594] on button "Imprimir" at bounding box center [1312, 589] width 119 height 39
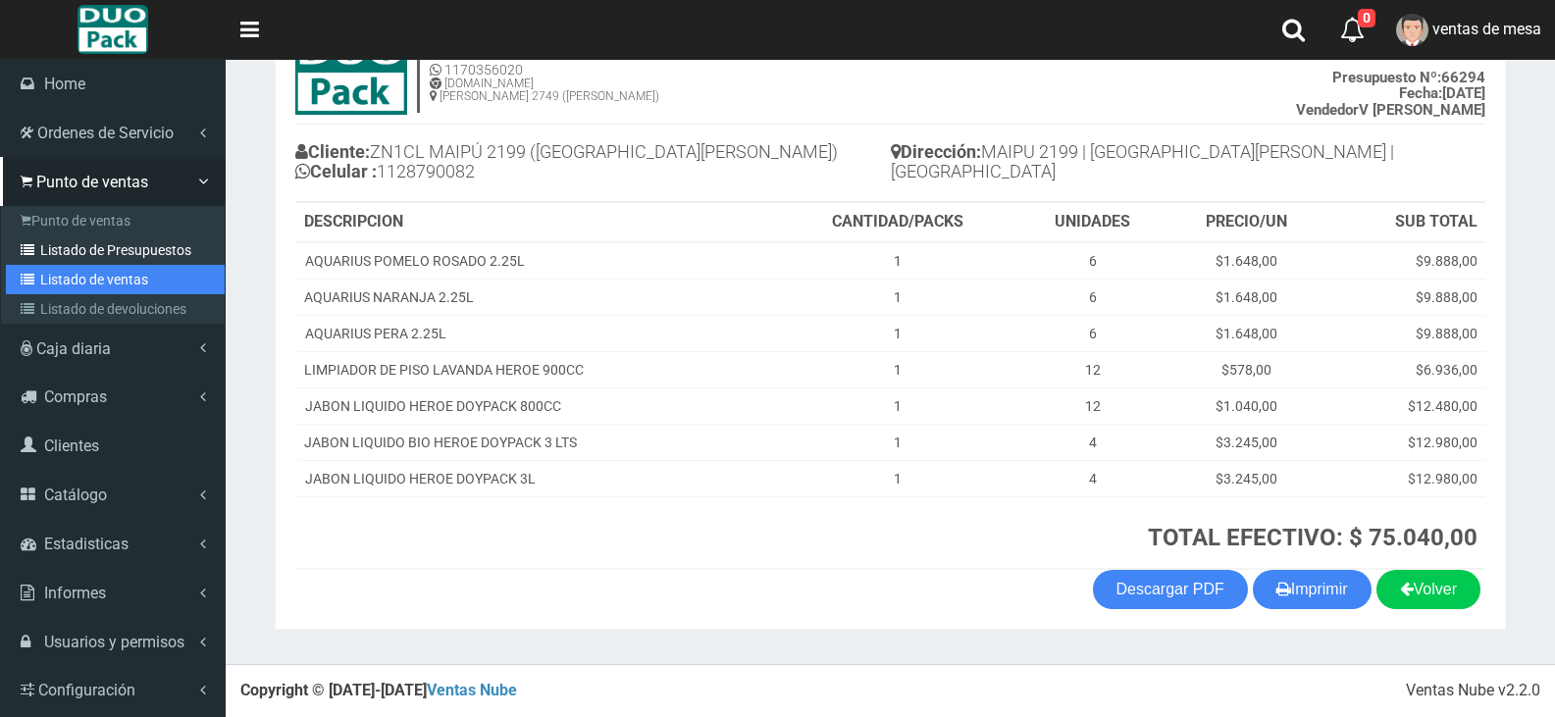
drag, startPoint x: 61, startPoint y: 265, endPoint x: 81, endPoint y: 242, distance: 30.6
click at [62, 265] on link "Listado de ventas" at bounding box center [115, 279] width 219 height 29
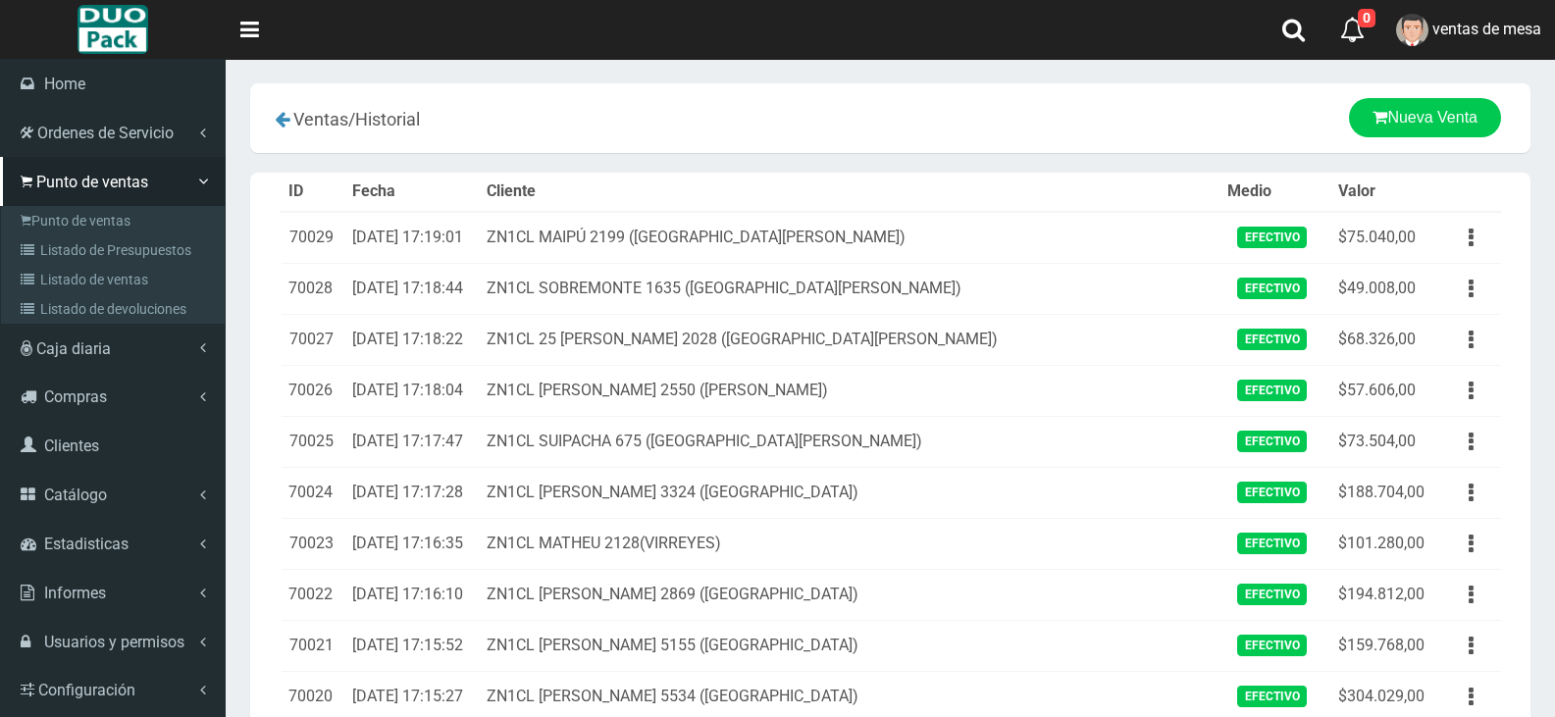
drag, startPoint x: 19, startPoint y: 250, endPoint x: 98, endPoint y: 195, distance: 96.6
click at [21, 251] on link "Listado de Presupuestos" at bounding box center [115, 250] width 219 height 29
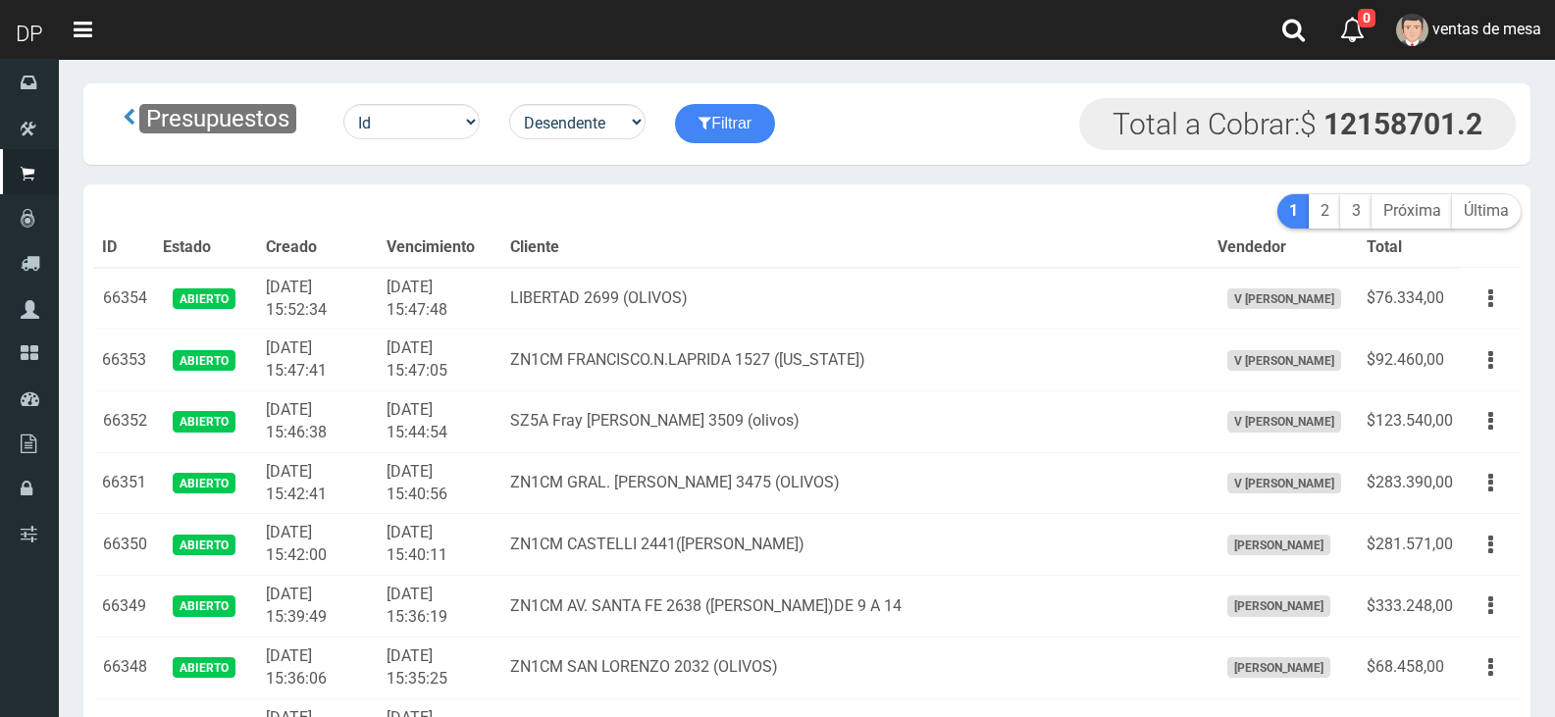
click at [502, 368] on td "[DATE] 15:47:05" at bounding box center [441, 361] width 124 height 62
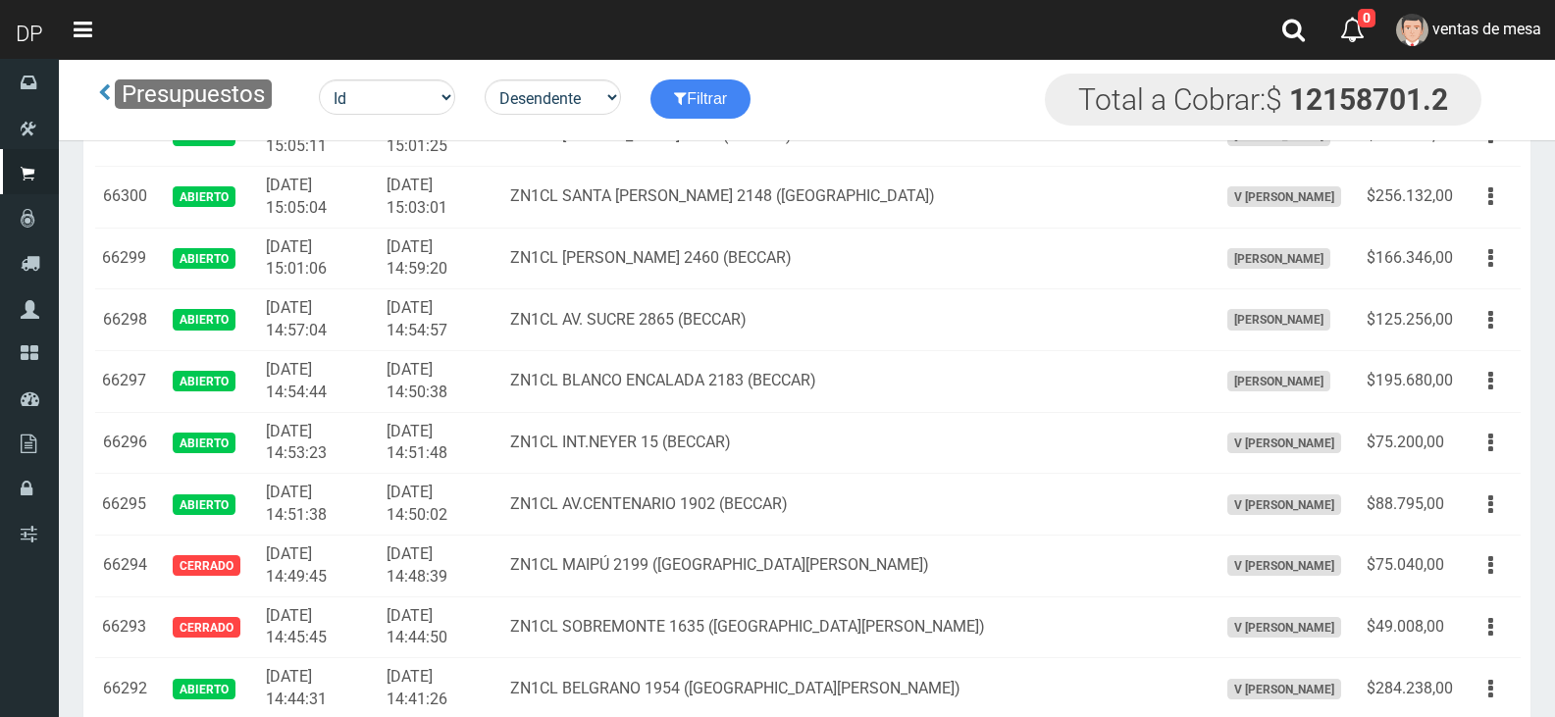
scroll to position [1869, 0]
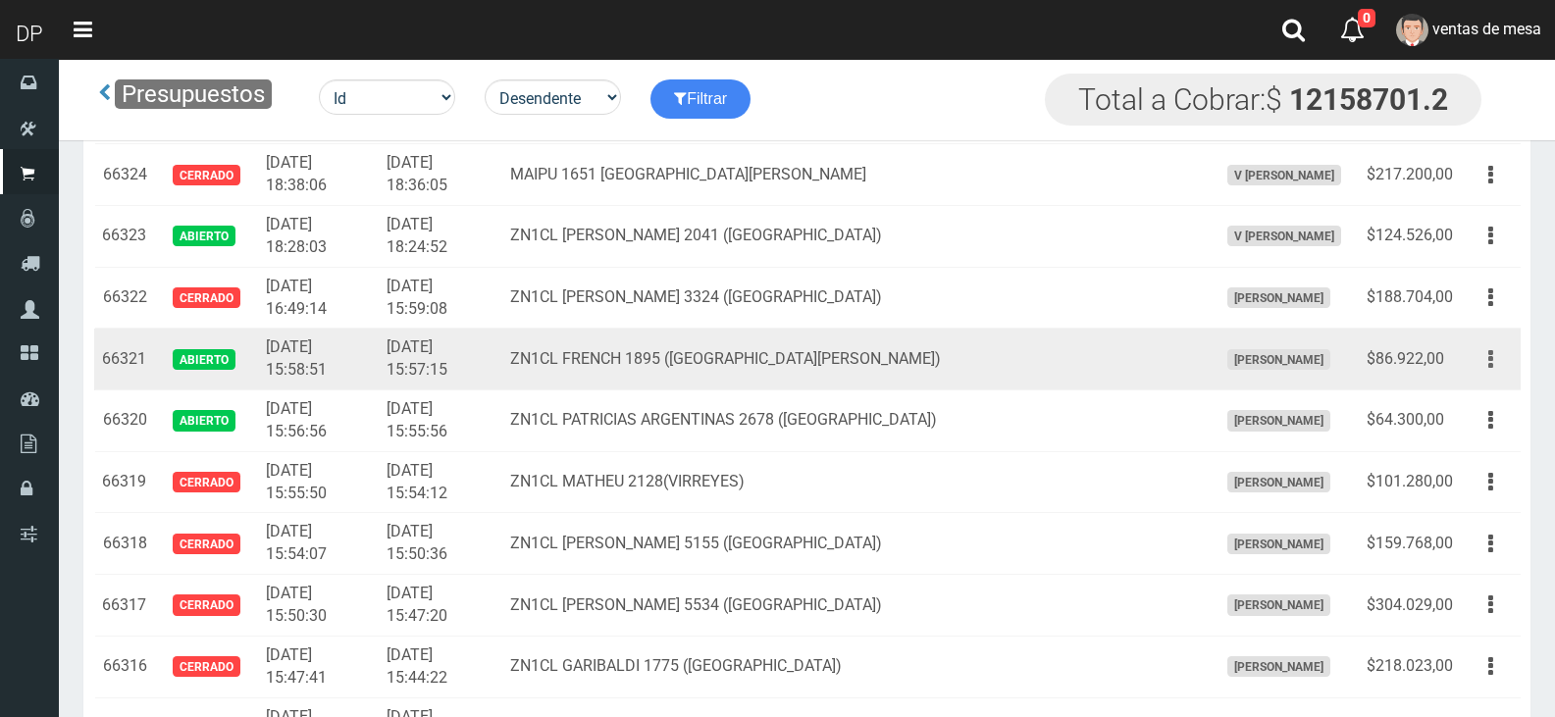
click at [1491, 372] on icon "button" at bounding box center [1491, 360] width 5 height 34
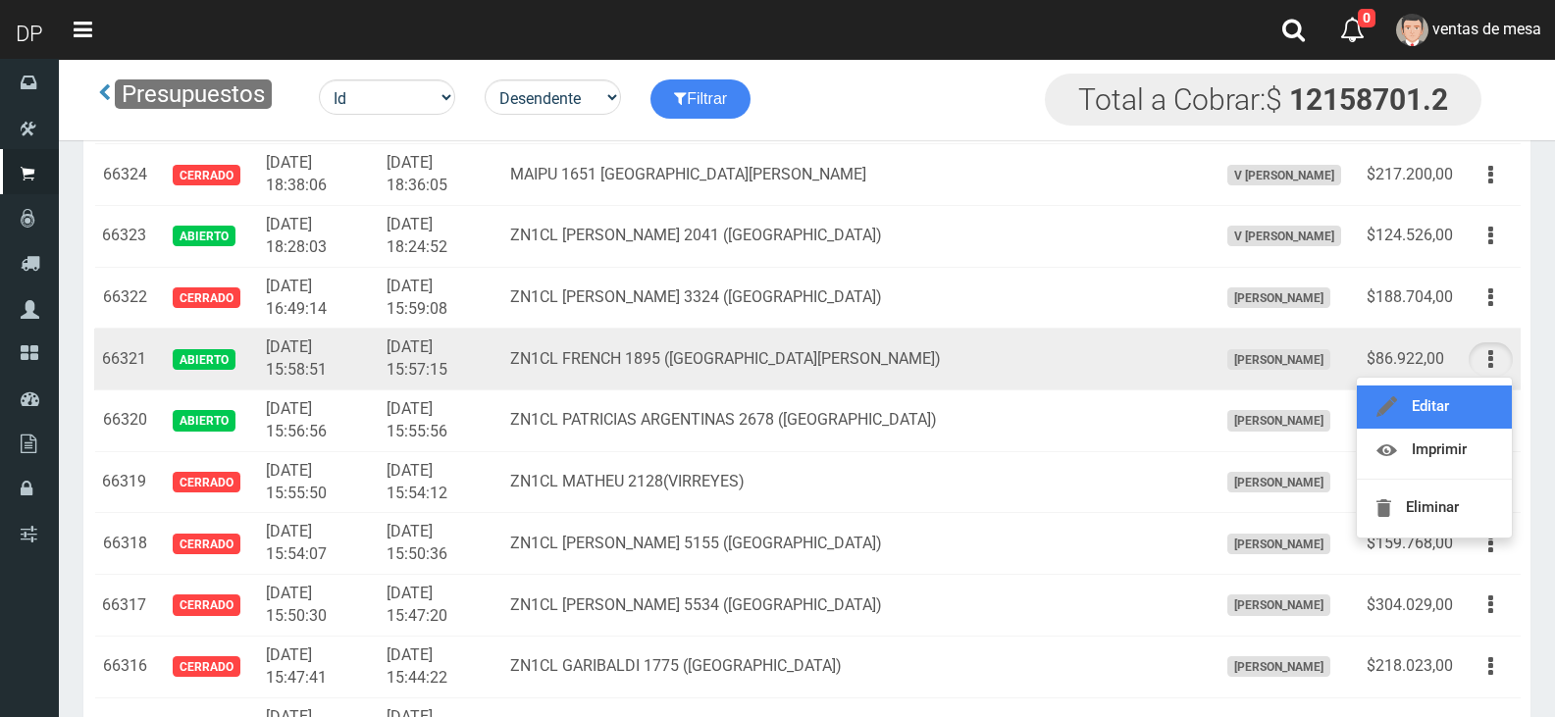
click at [1474, 398] on link "Editar" at bounding box center [1434, 407] width 155 height 43
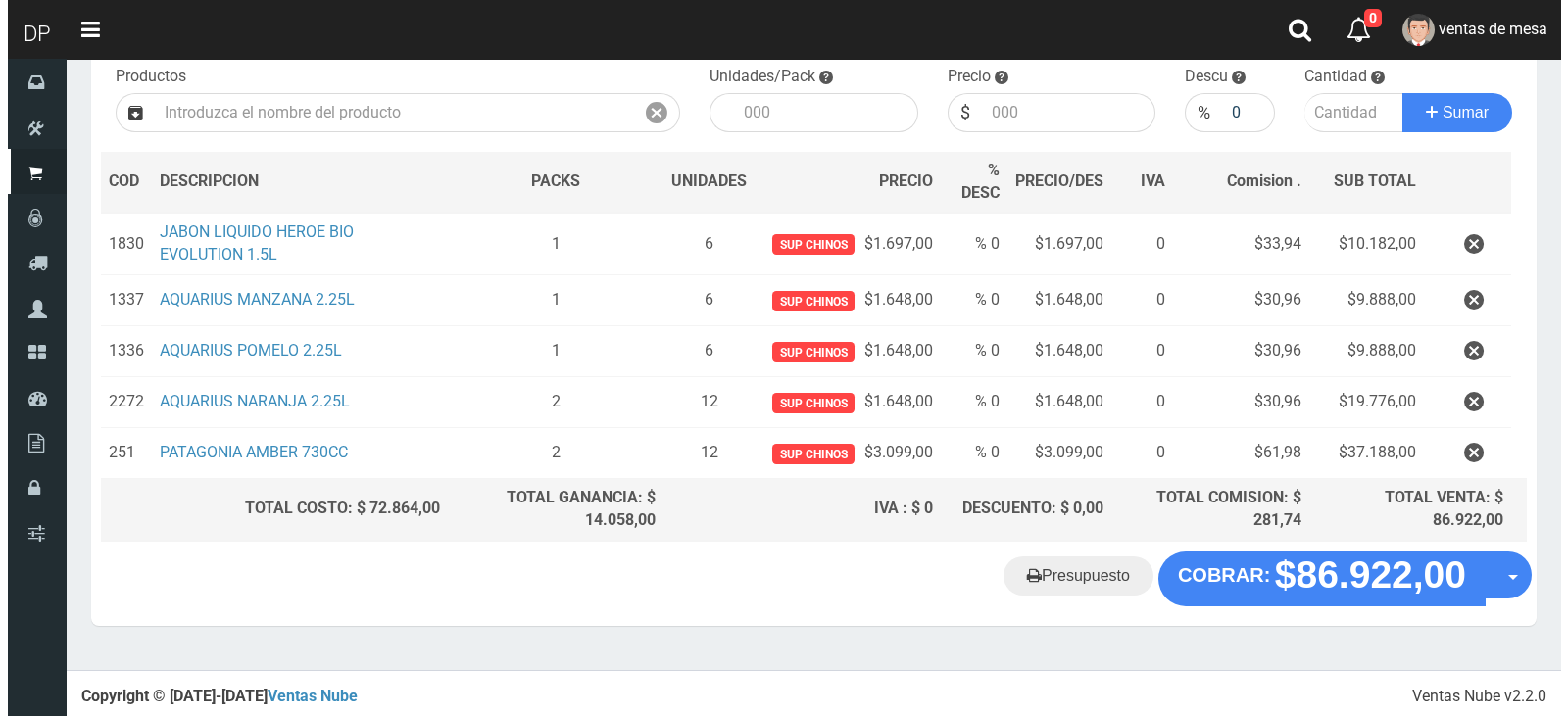
scroll to position [208, 0]
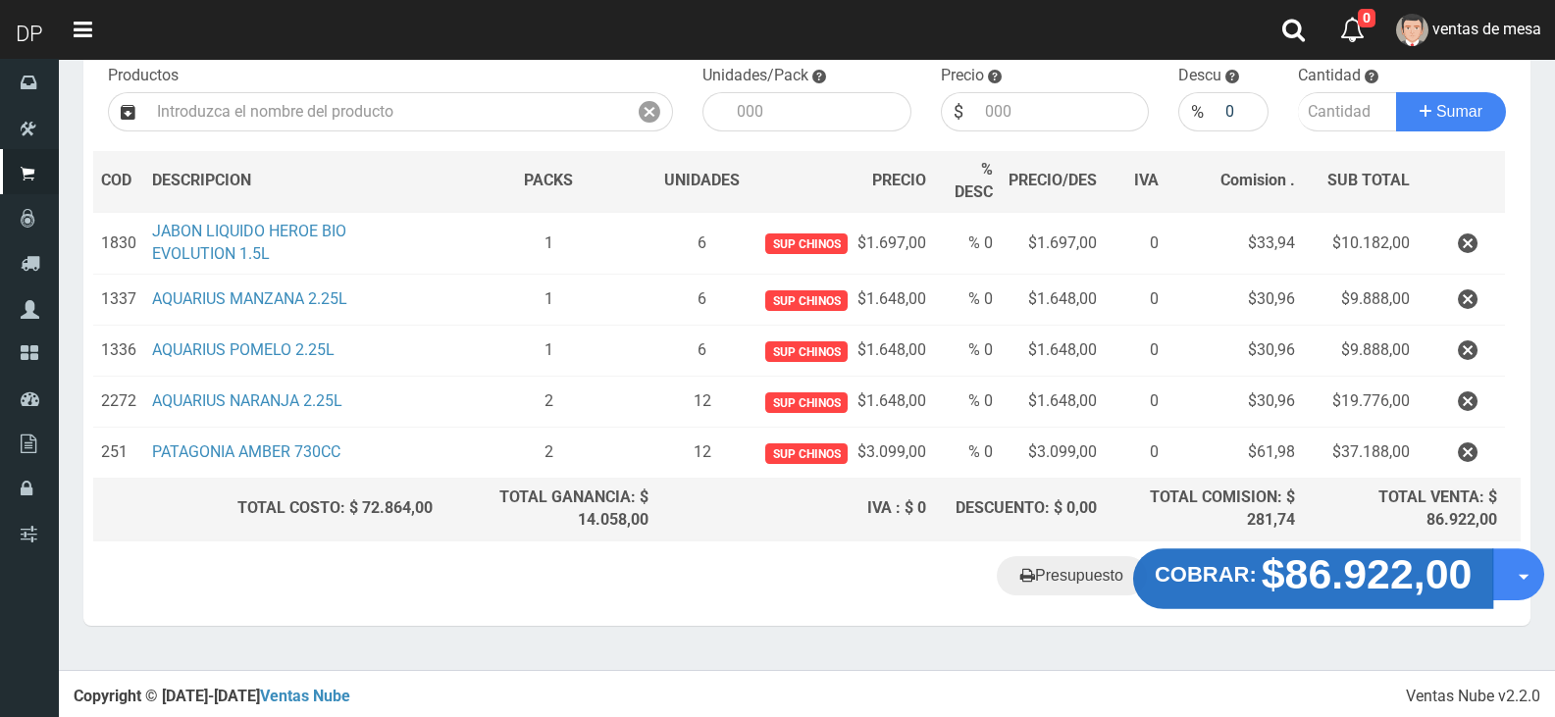
click at [1293, 585] on strong "$86.922,00" at bounding box center [1367, 574] width 211 height 46
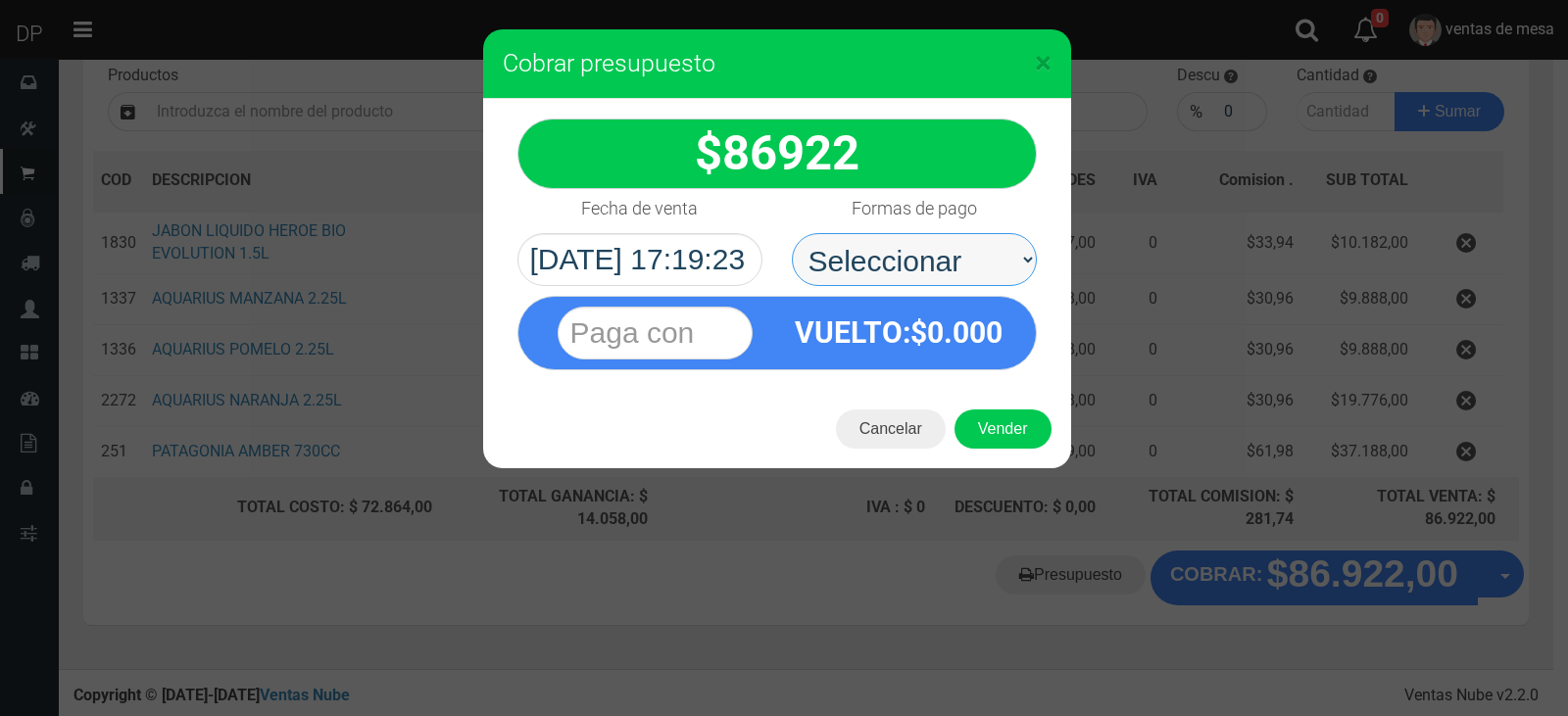
click at [922, 273] on select "Seleccionar Efectivo Tarjeta de Crédito Depósito Débito" at bounding box center [914, 260] width 245 height 53
select select "Efectivo"
click at [792, 234] on select "Seleccionar Efectivo Tarjeta de Crédito Depósito Débito" at bounding box center [914, 260] width 245 height 53
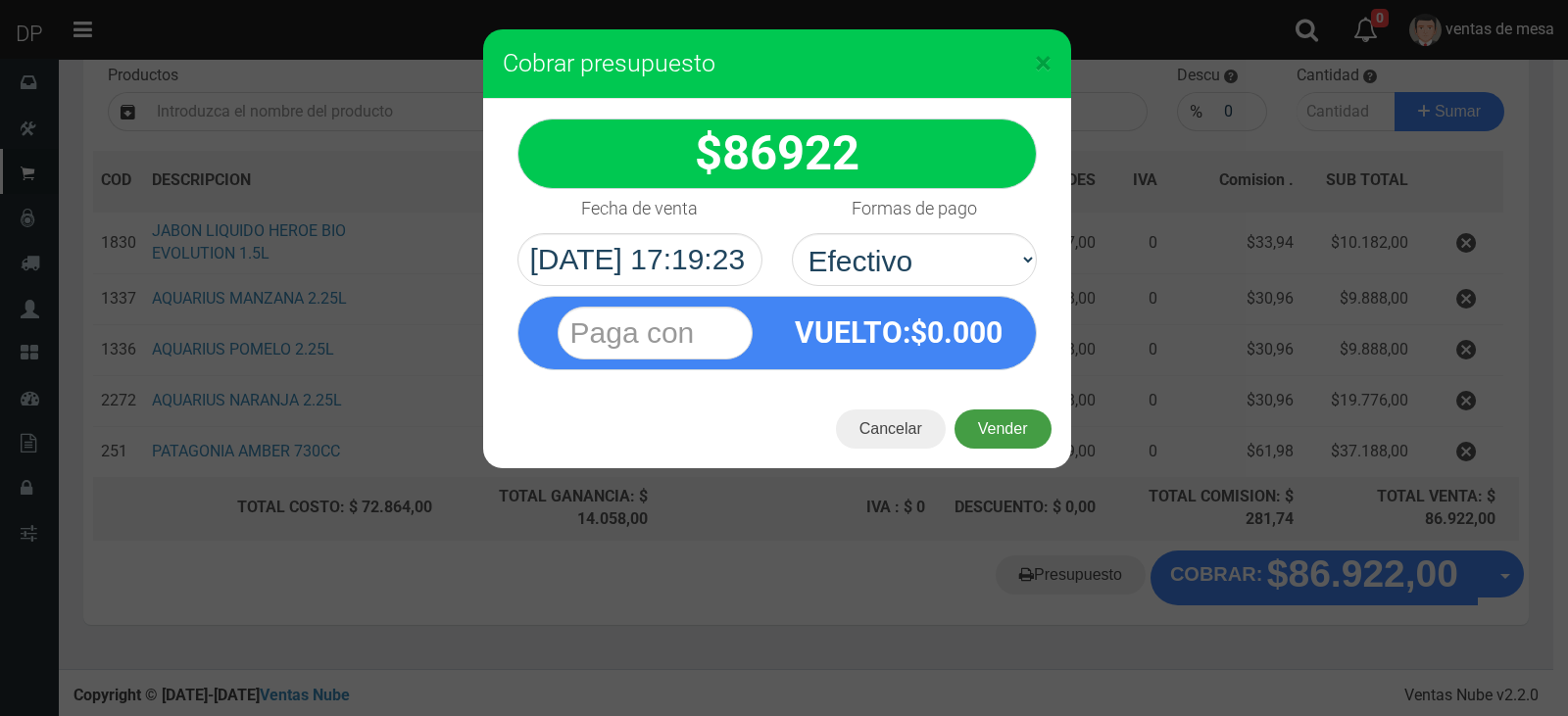
click at [994, 411] on button "Vender" at bounding box center [1003, 428] width 97 height 39
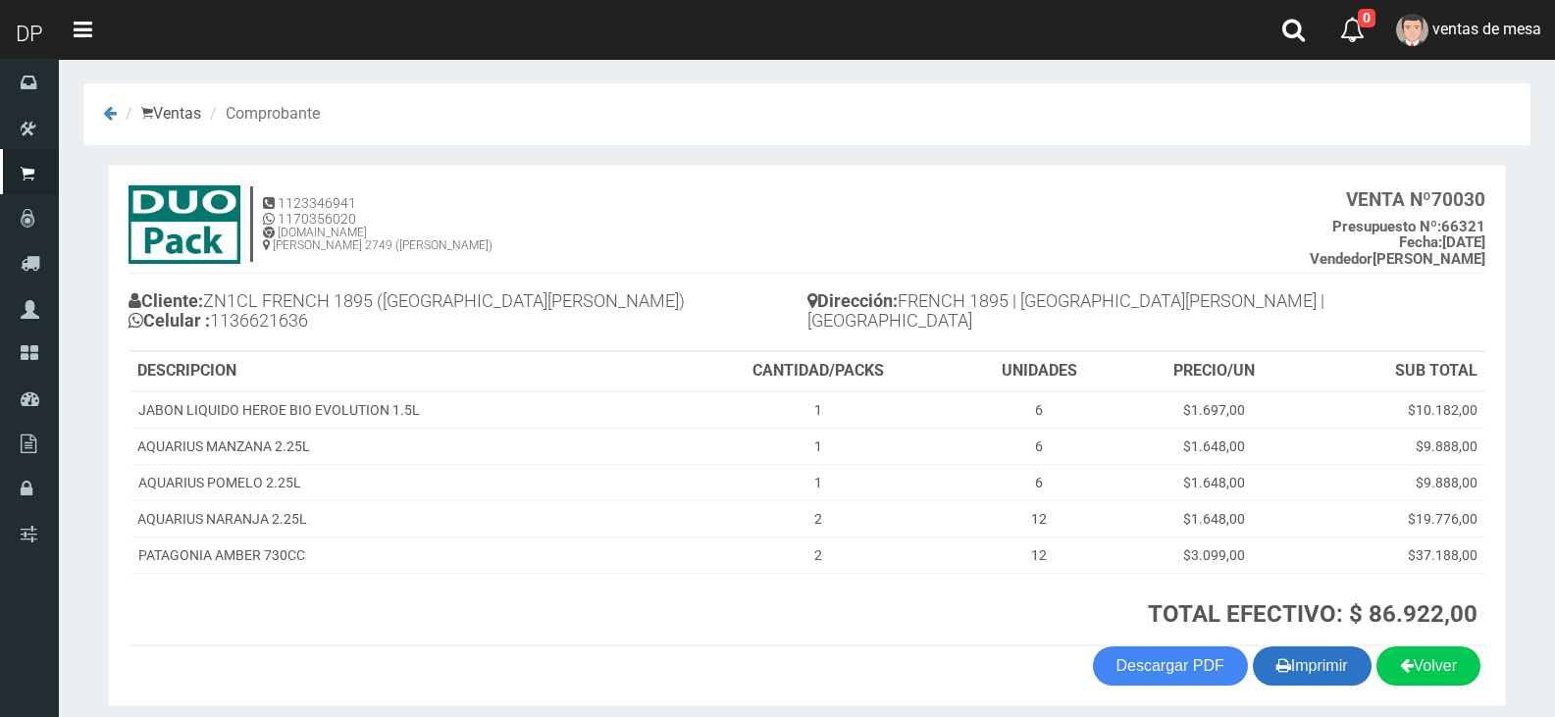
scroll to position [77, 0]
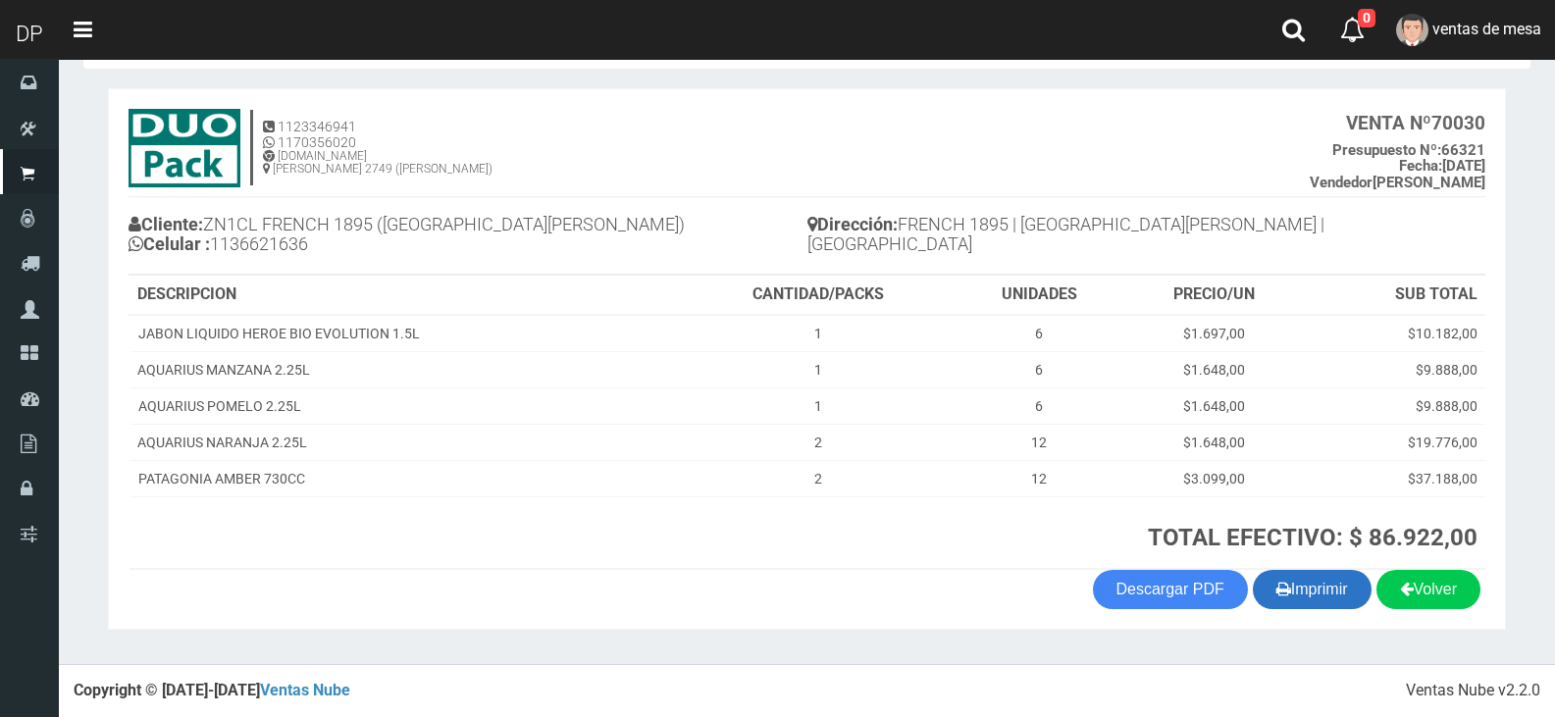
click at [1306, 609] on button "Imprimir" at bounding box center [1312, 589] width 119 height 39
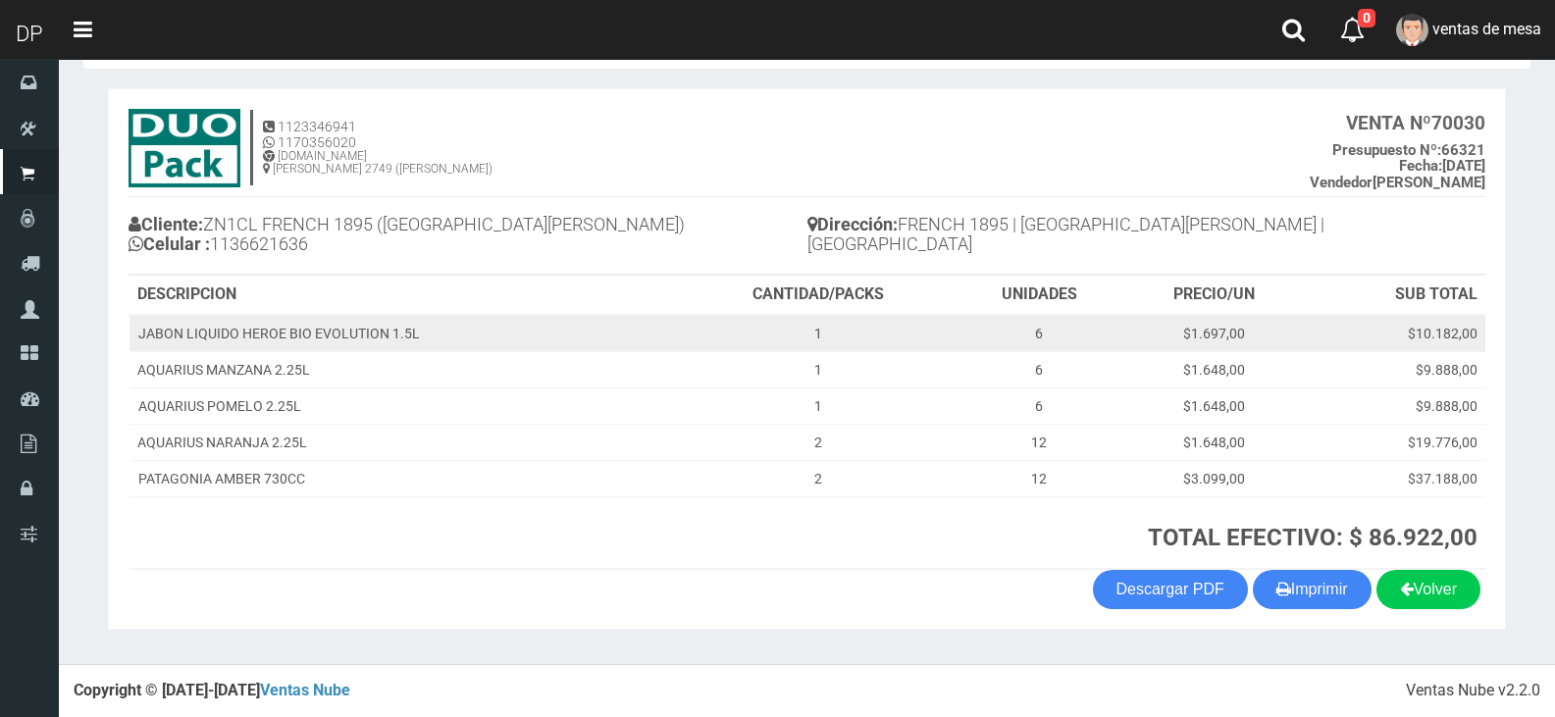
click at [696, 336] on td "1" at bounding box center [818, 333] width 273 height 37
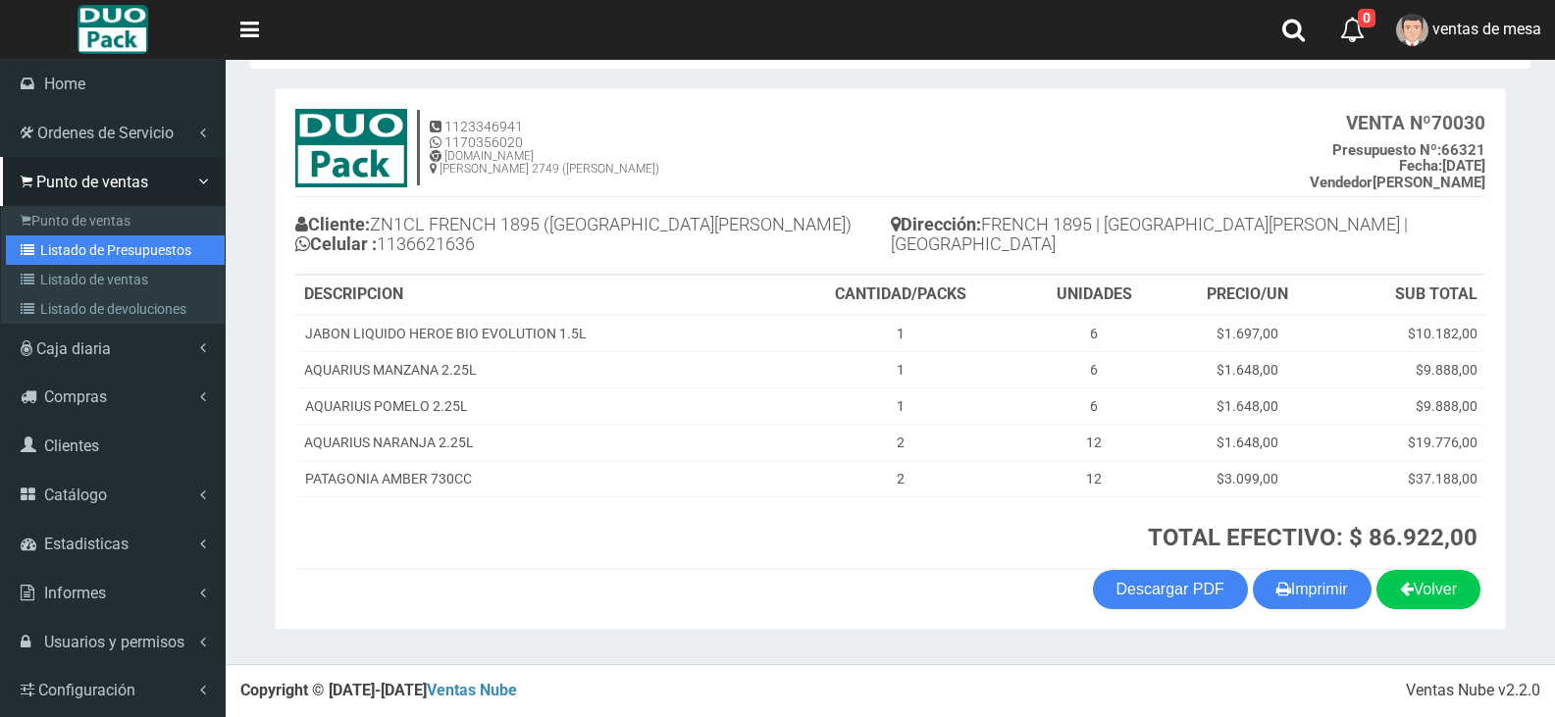
click at [68, 259] on link "Listado de Presupuestos" at bounding box center [115, 250] width 219 height 29
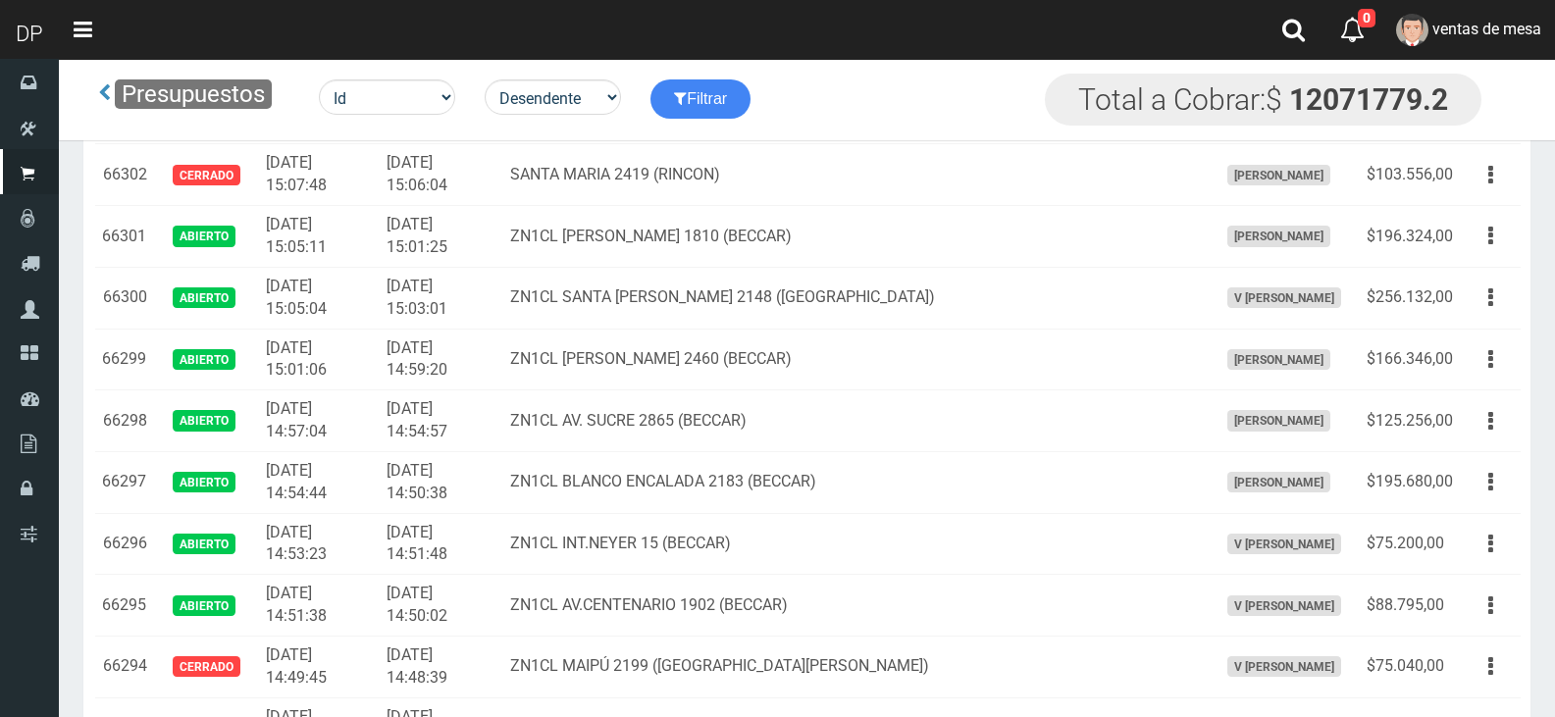
scroll to position [3715, 0]
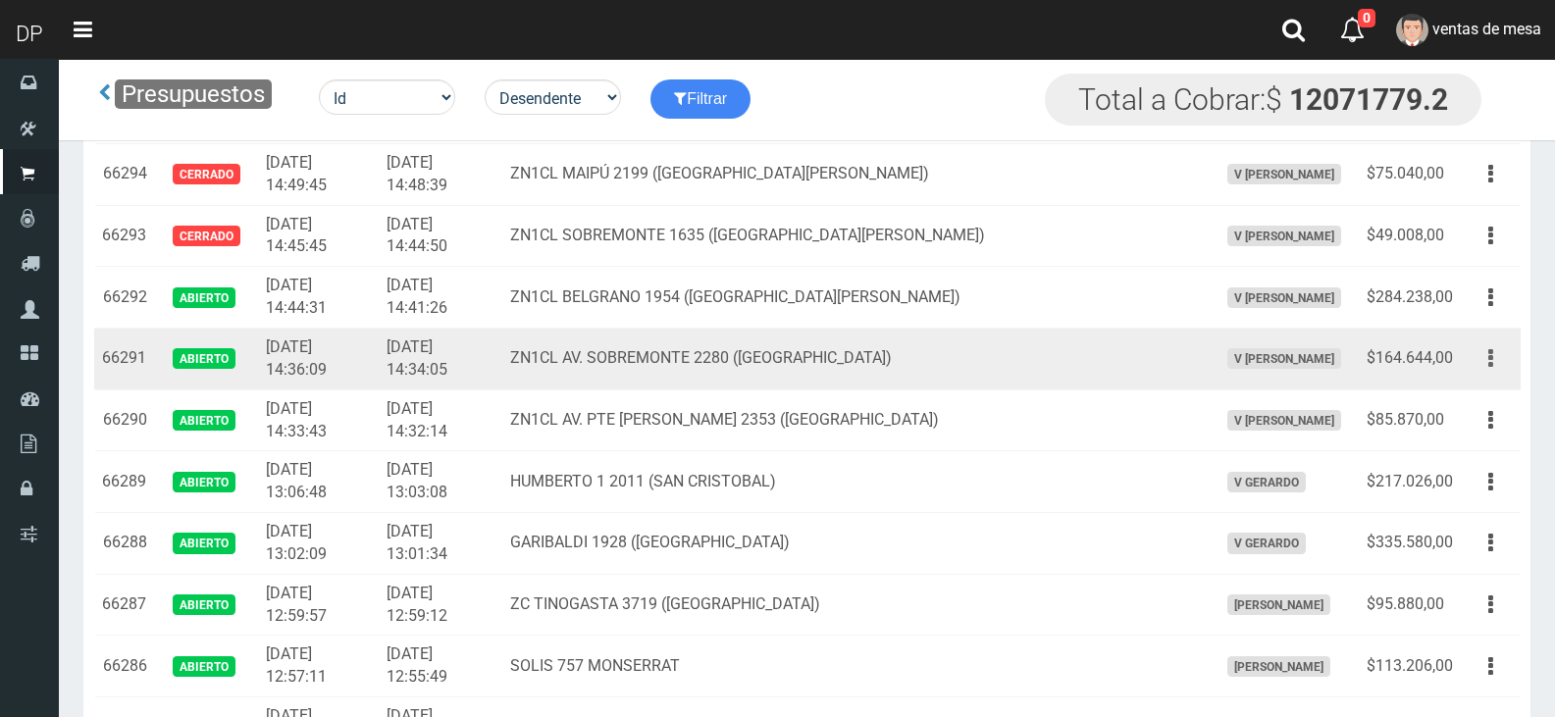
drag, startPoint x: 1491, startPoint y: 349, endPoint x: 1490, endPoint y: 368, distance: 18.7
click at [1491, 351] on icon "button" at bounding box center [1491, 359] width 5 height 34
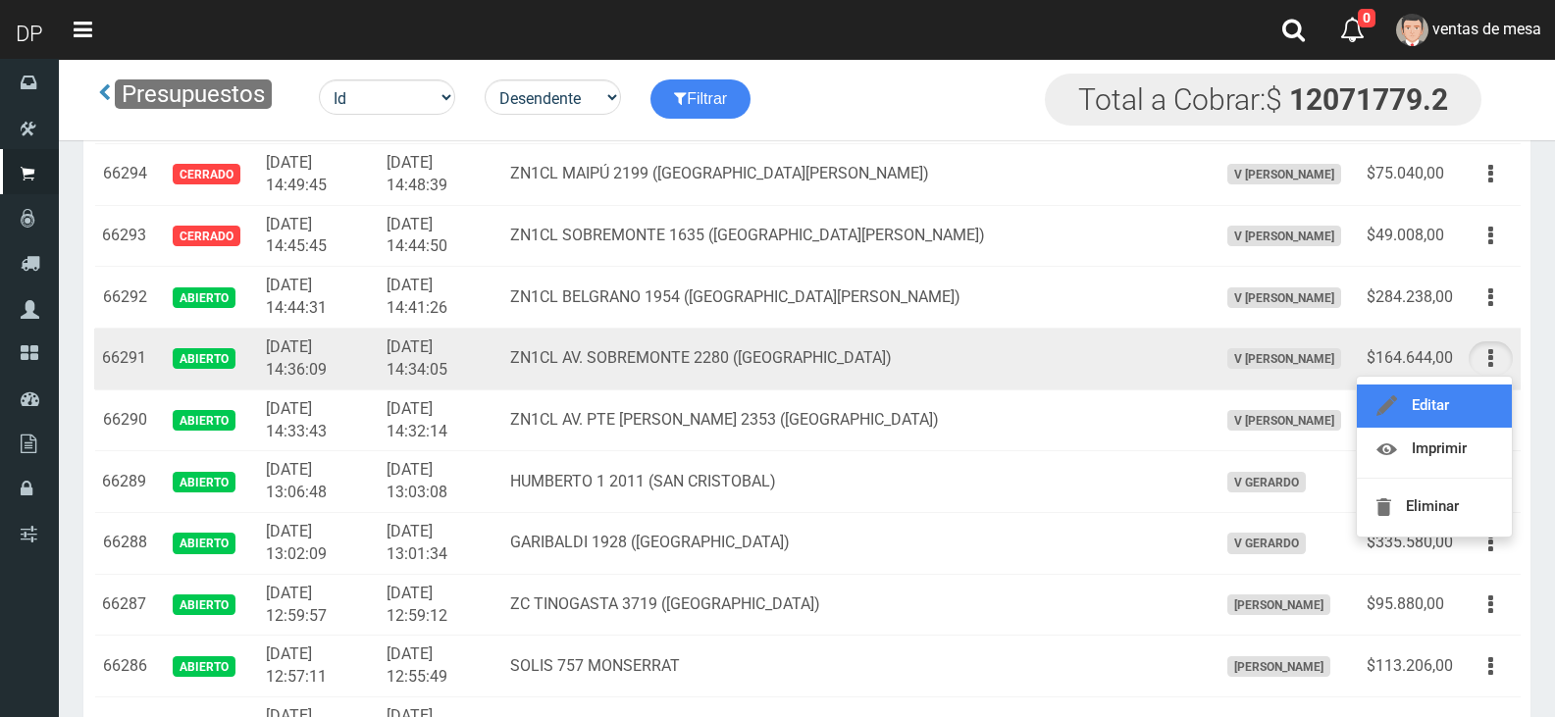
click at [1488, 394] on link "Editar" at bounding box center [1434, 406] width 155 height 43
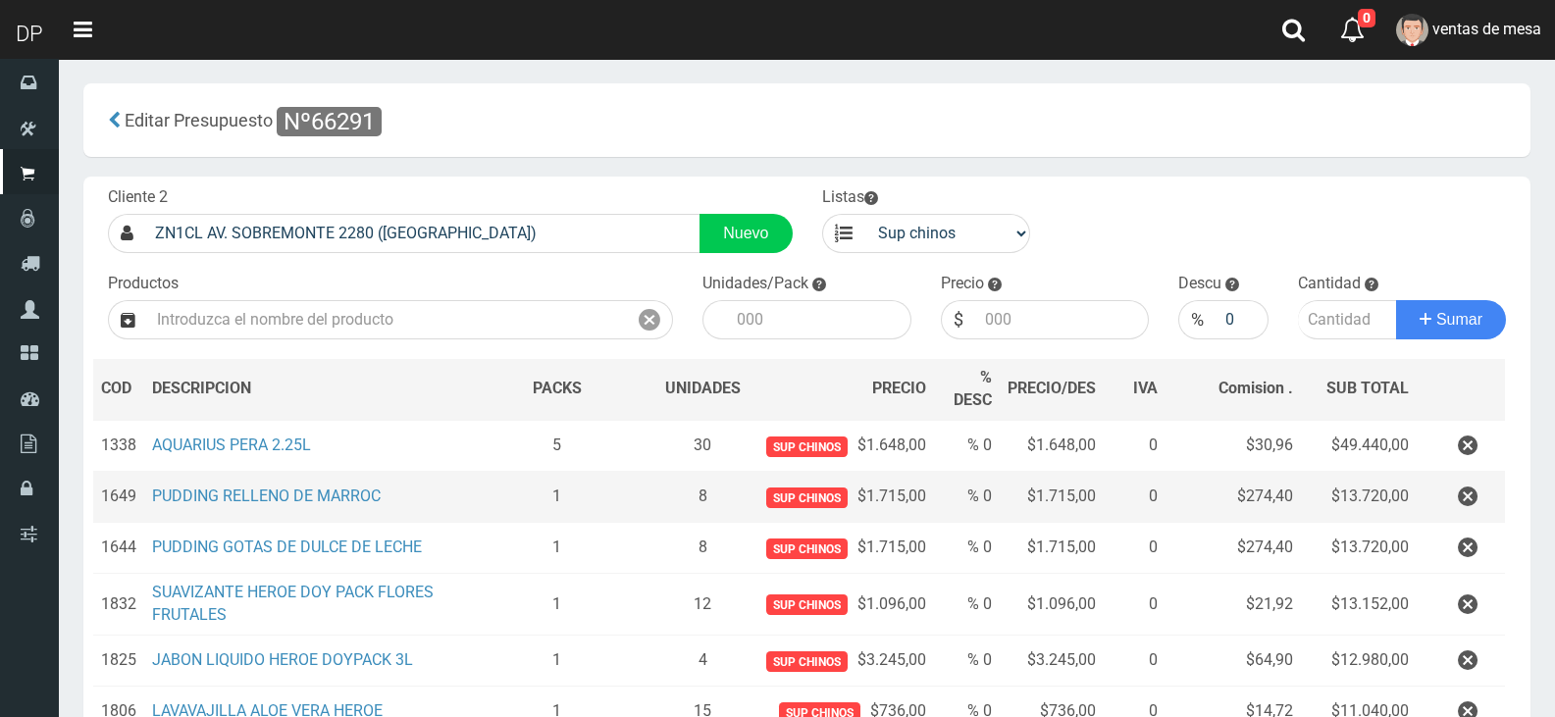
click at [1476, 478] on td at bounding box center [1461, 497] width 88 height 51
click at [1451, 475] on td at bounding box center [1461, 497] width 88 height 51
click at [1456, 487] on button "button" at bounding box center [1468, 497] width 59 height 34
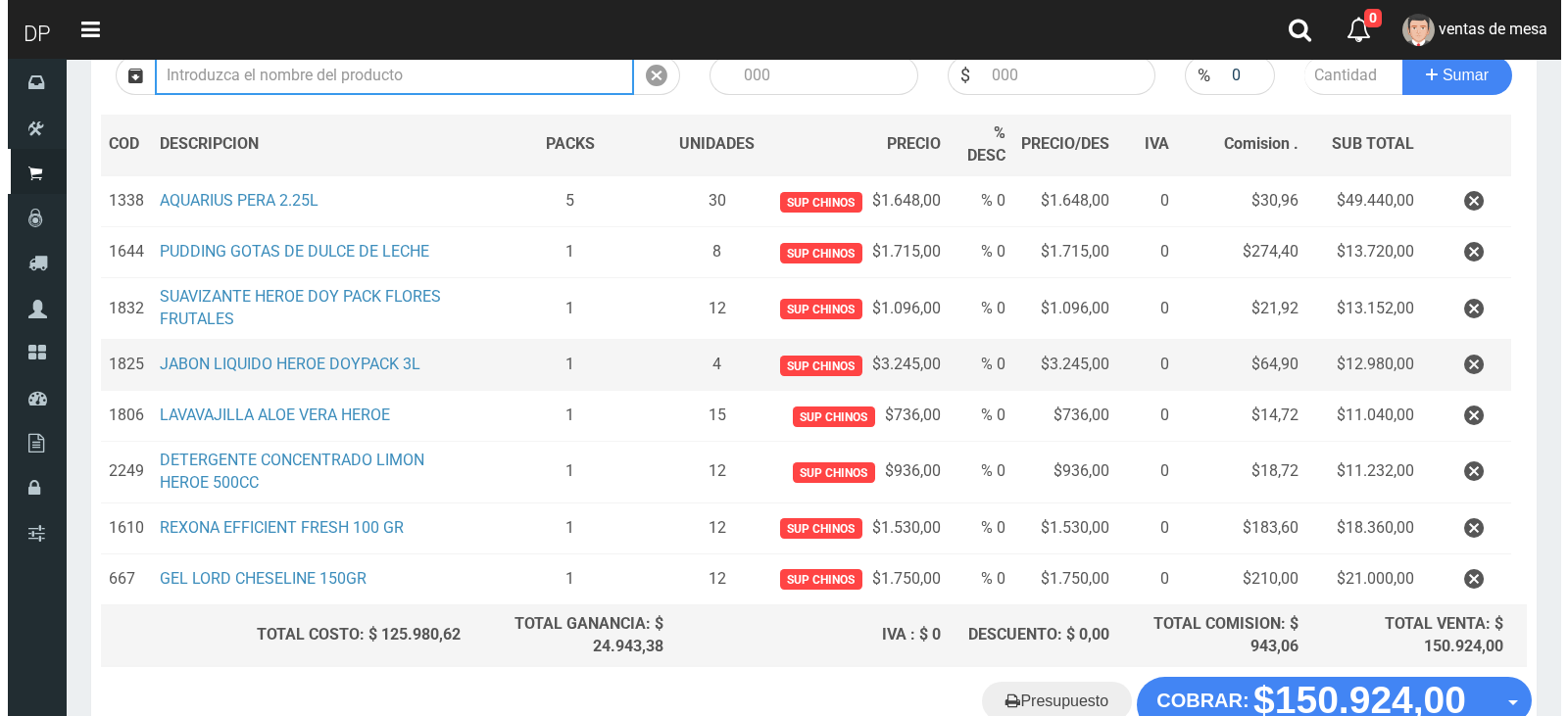
scroll to position [370, 0]
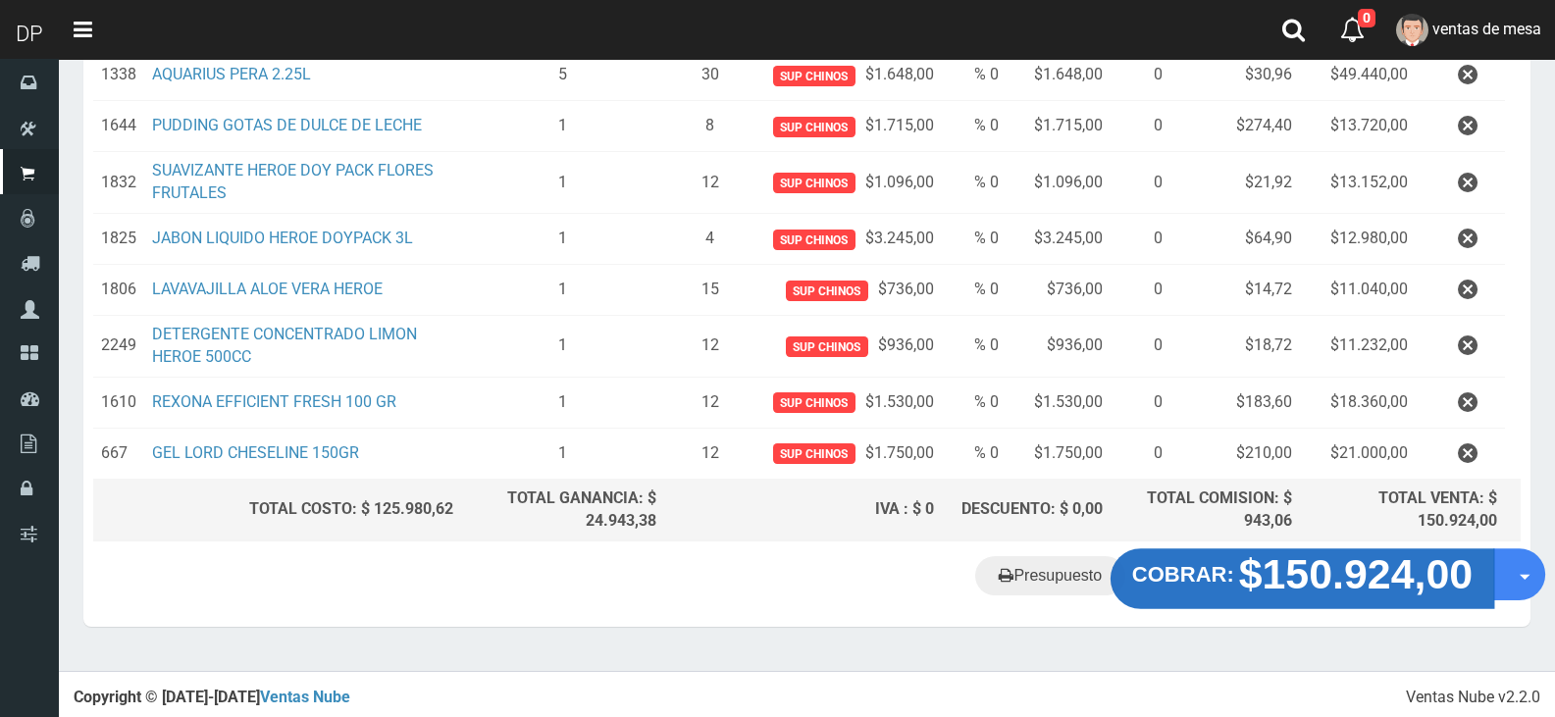
click at [1275, 596] on strong "$150.924,00" at bounding box center [1356, 575] width 235 height 46
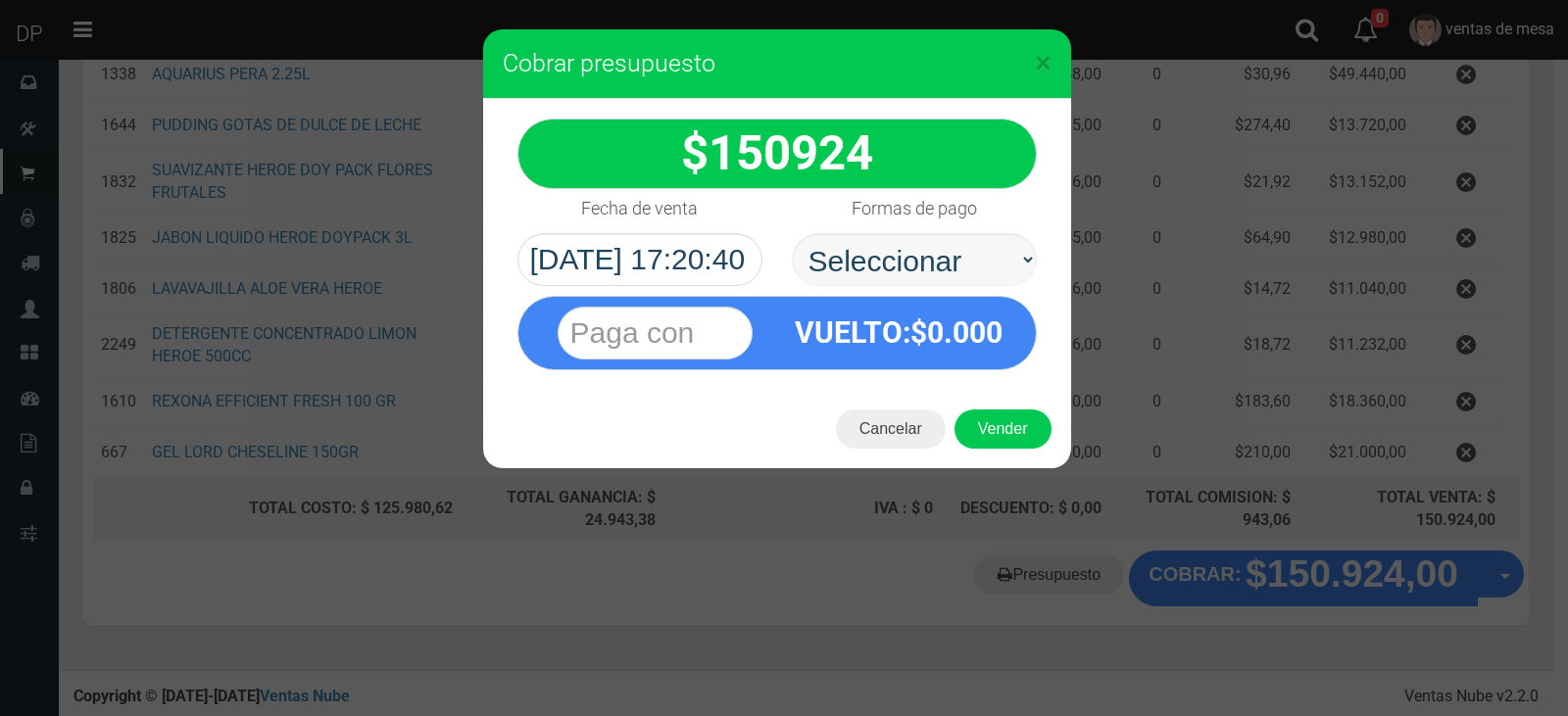
select select "Efectivo"
click at [792, 234] on select "Seleccionar Efectivo Tarjeta de Crédito Depósito Débito" at bounding box center [914, 260] width 245 height 53
click at [965, 401] on div "Cancelar Vender" at bounding box center [777, 429] width 588 height 79
click at [981, 424] on button "Vender" at bounding box center [1003, 428] width 97 height 39
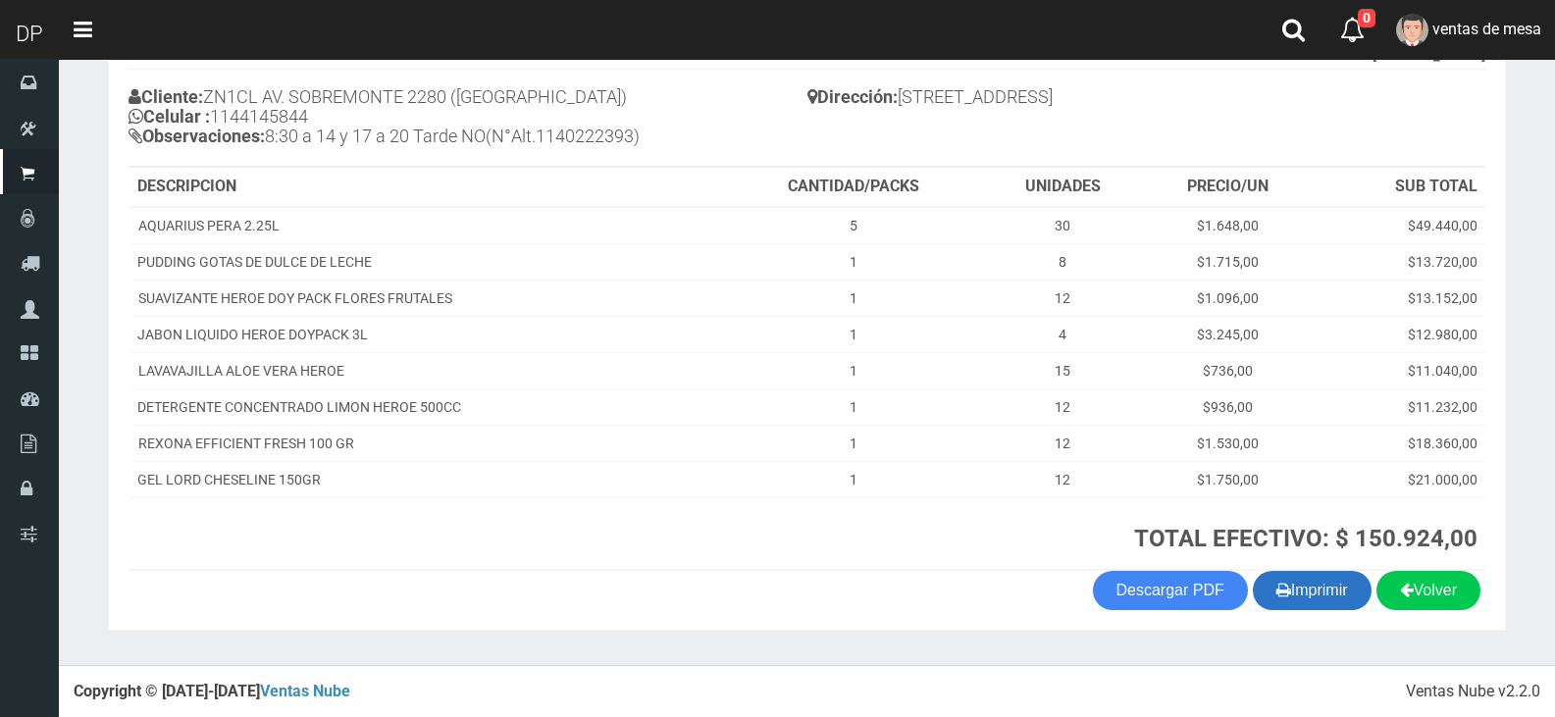
scroll to position [205, 0]
click at [1279, 581] on icon "button" at bounding box center [1284, 588] width 15 height 27
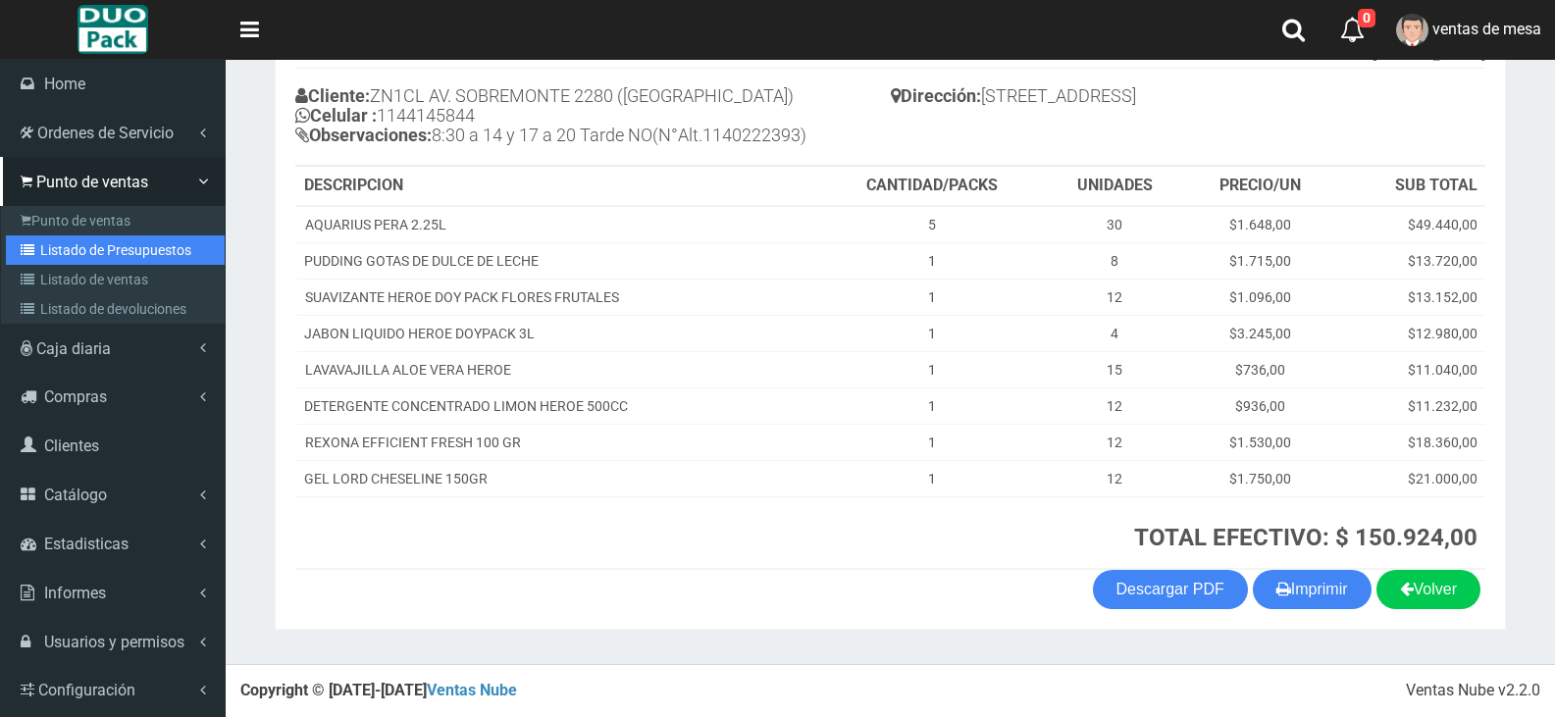
click at [41, 257] on link "Listado de Presupuestos" at bounding box center [115, 250] width 219 height 29
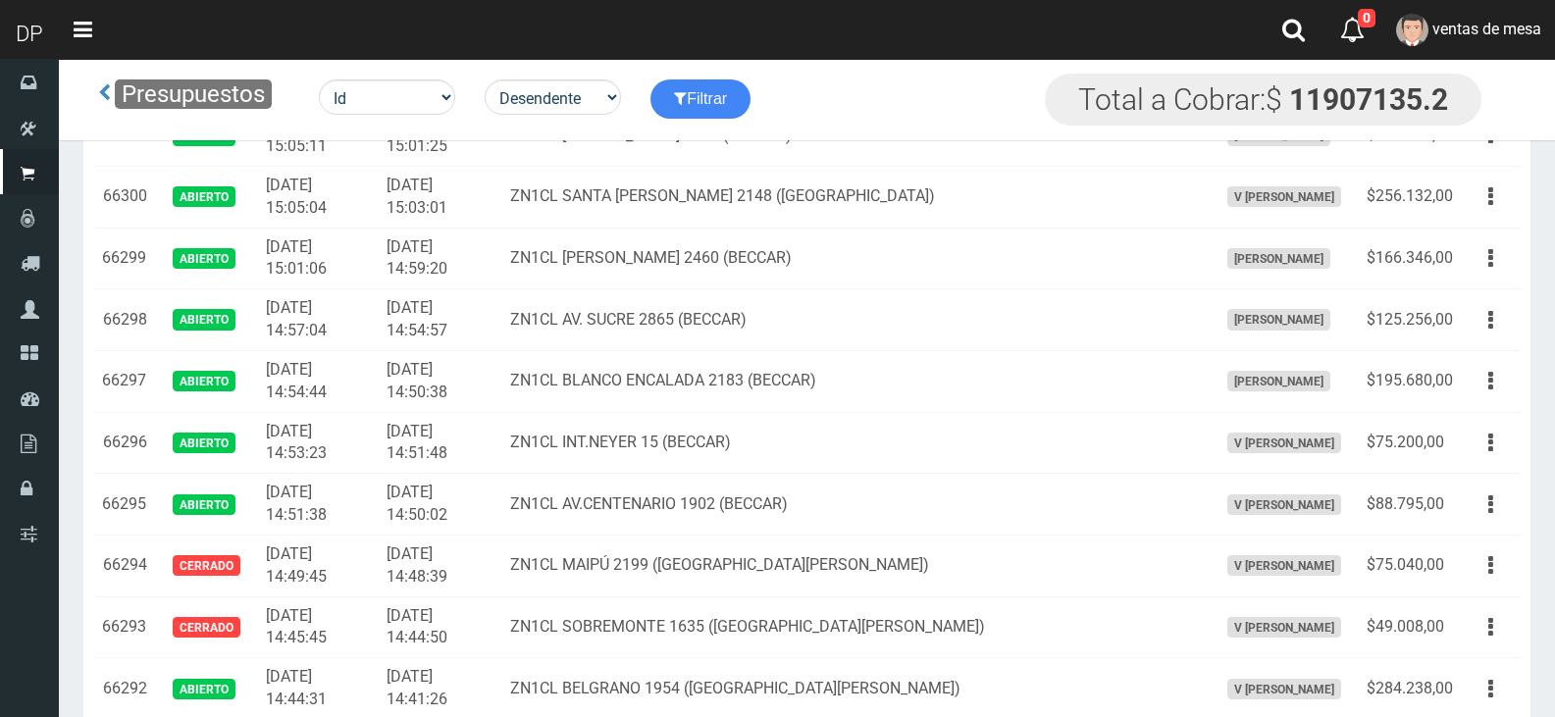
scroll to position [1746, 0]
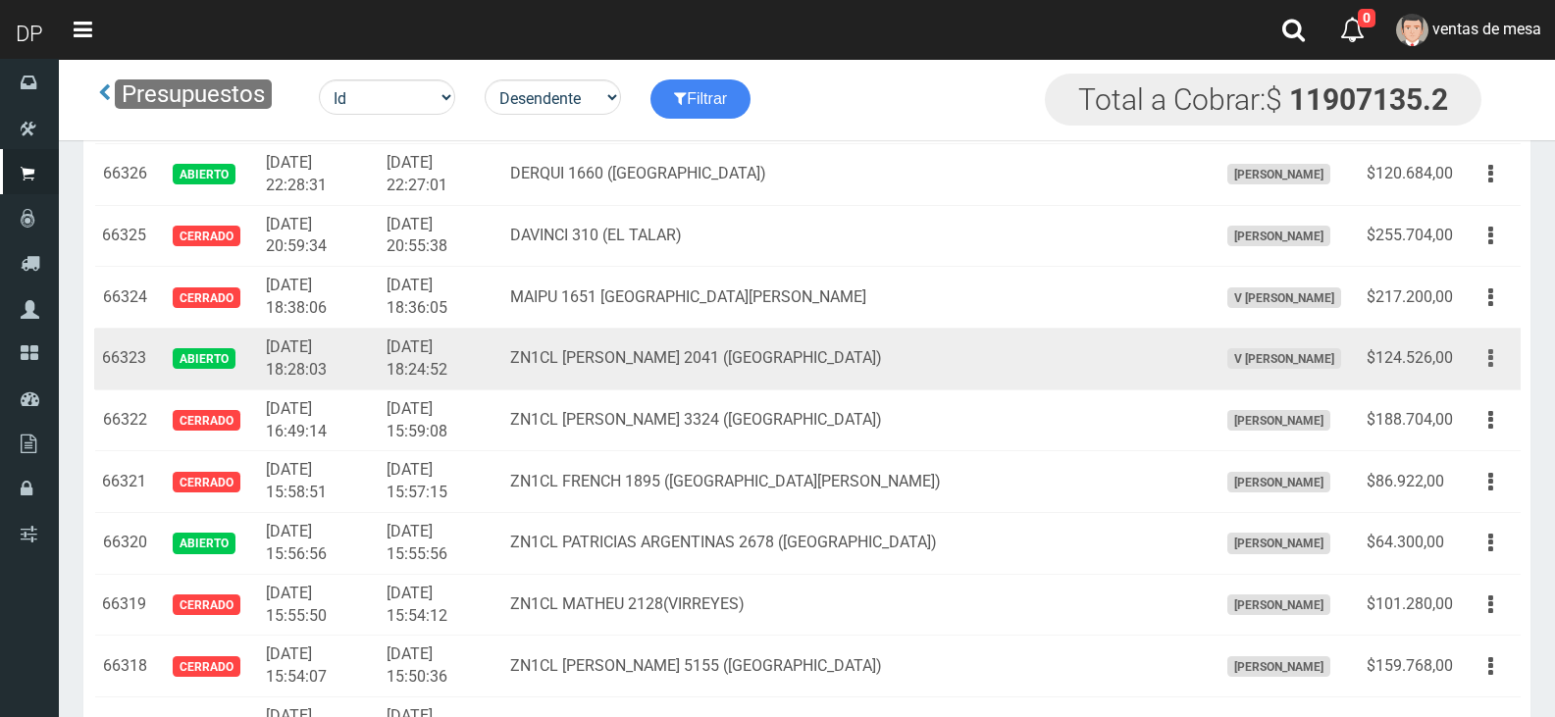
click at [1497, 362] on button "button" at bounding box center [1491, 359] width 44 height 34
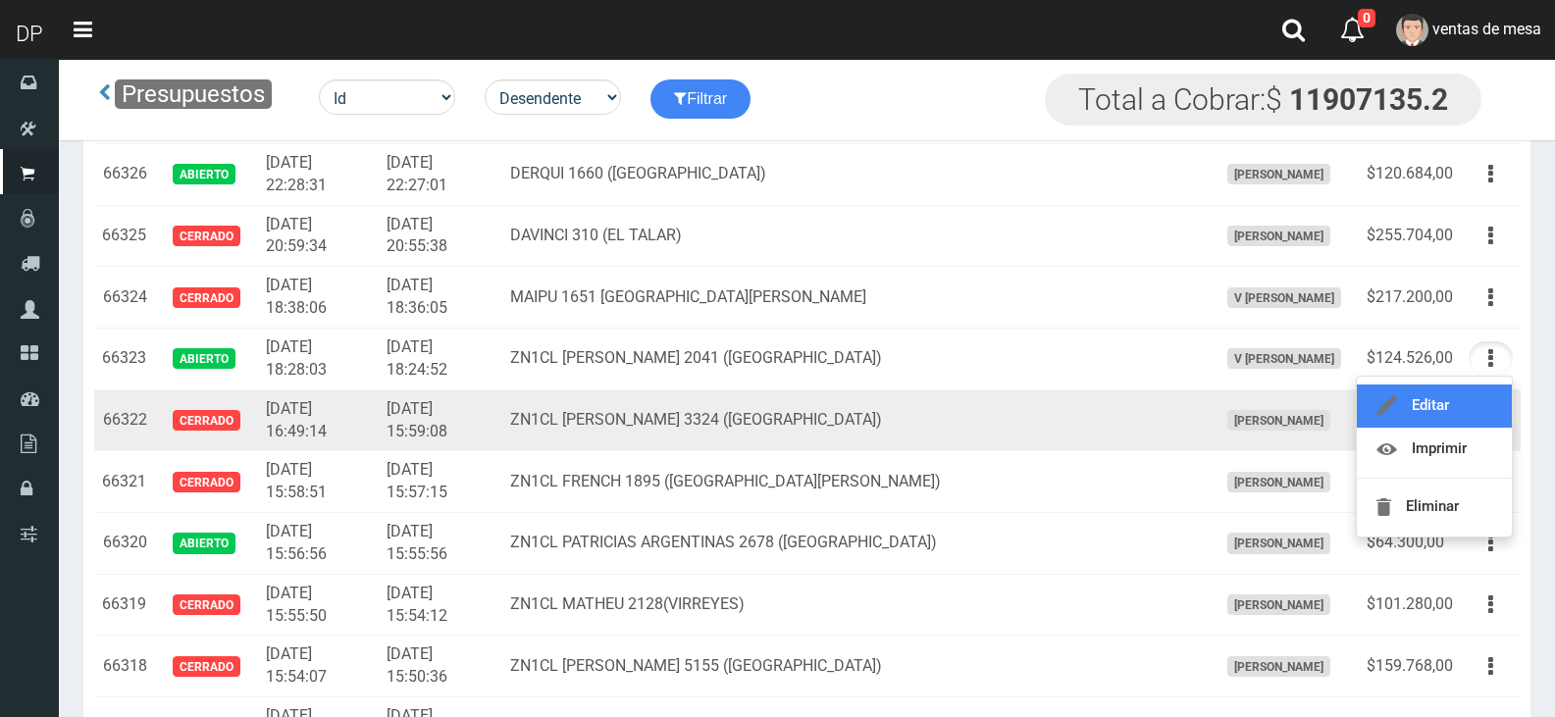
click at [1497, 407] on link "Editar" at bounding box center [1434, 406] width 155 height 43
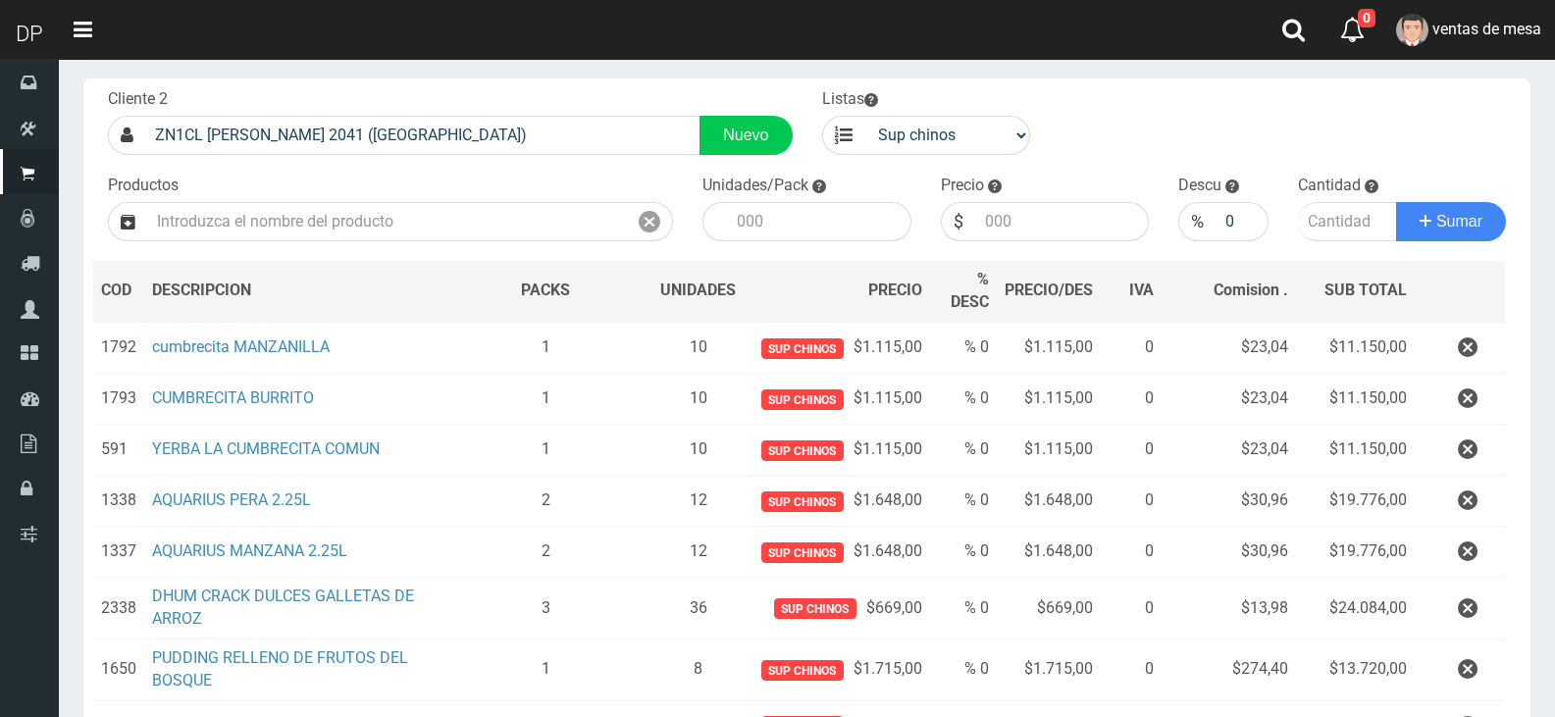
scroll to position [371, 0]
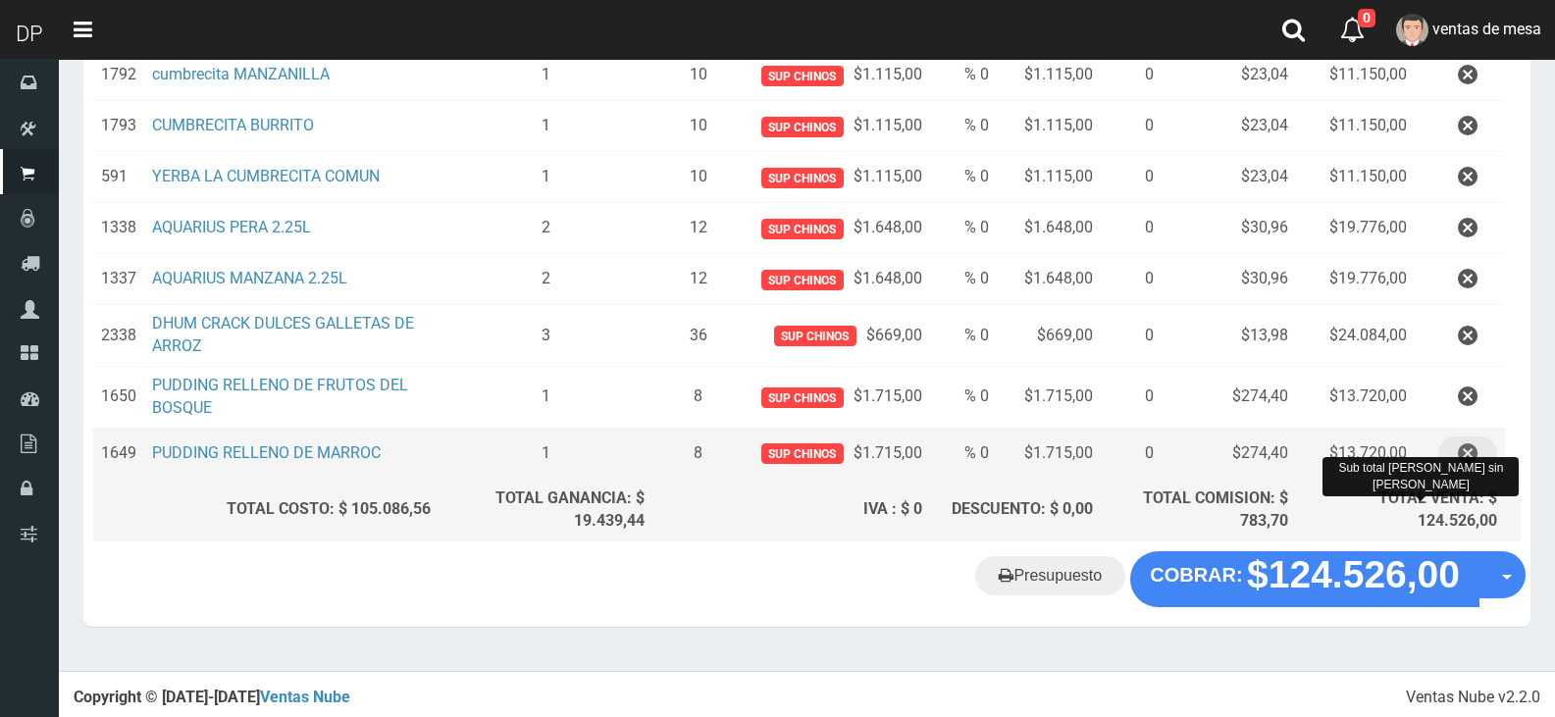
click at [1452, 467] on button "button" at bounding box center [1468, 454] width 59 height 34
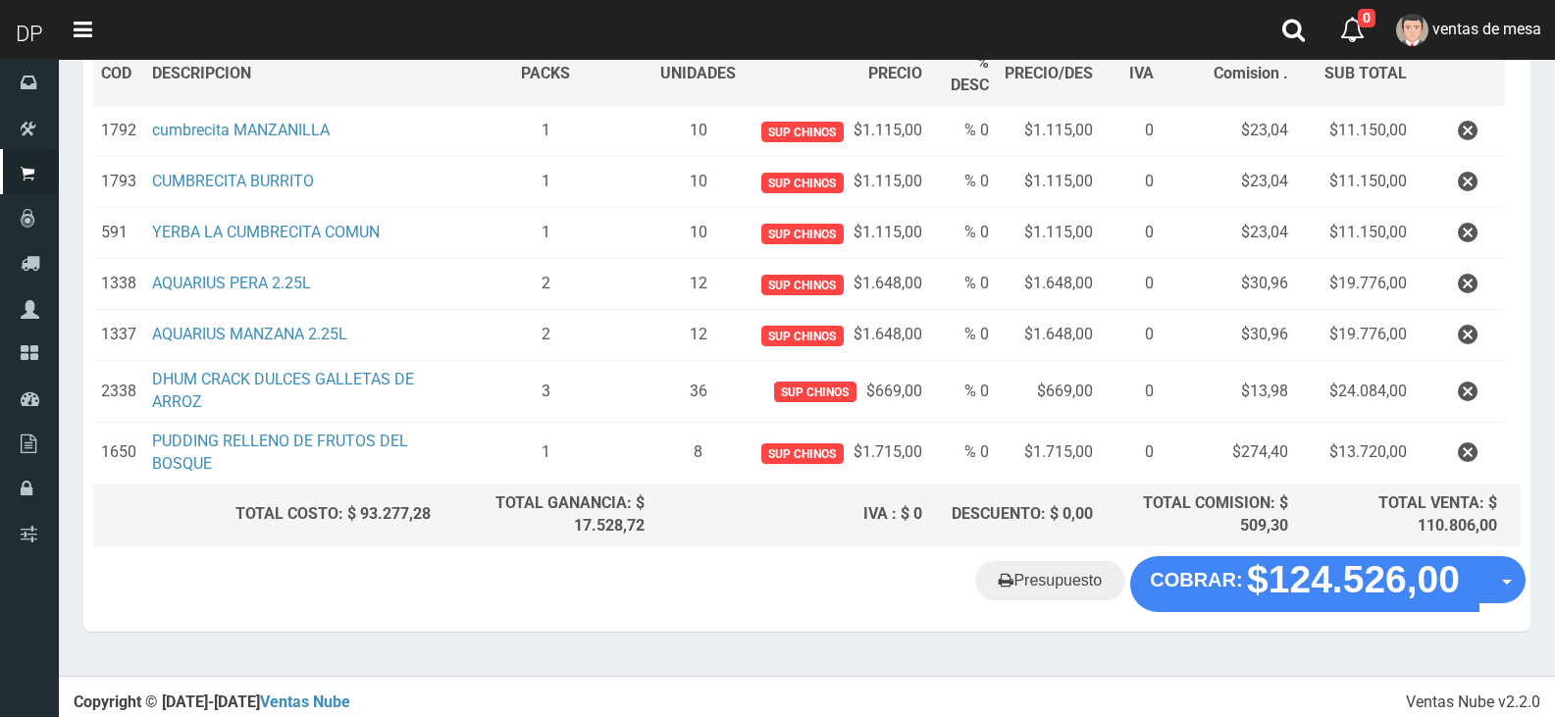
scroll to position [320, 0]
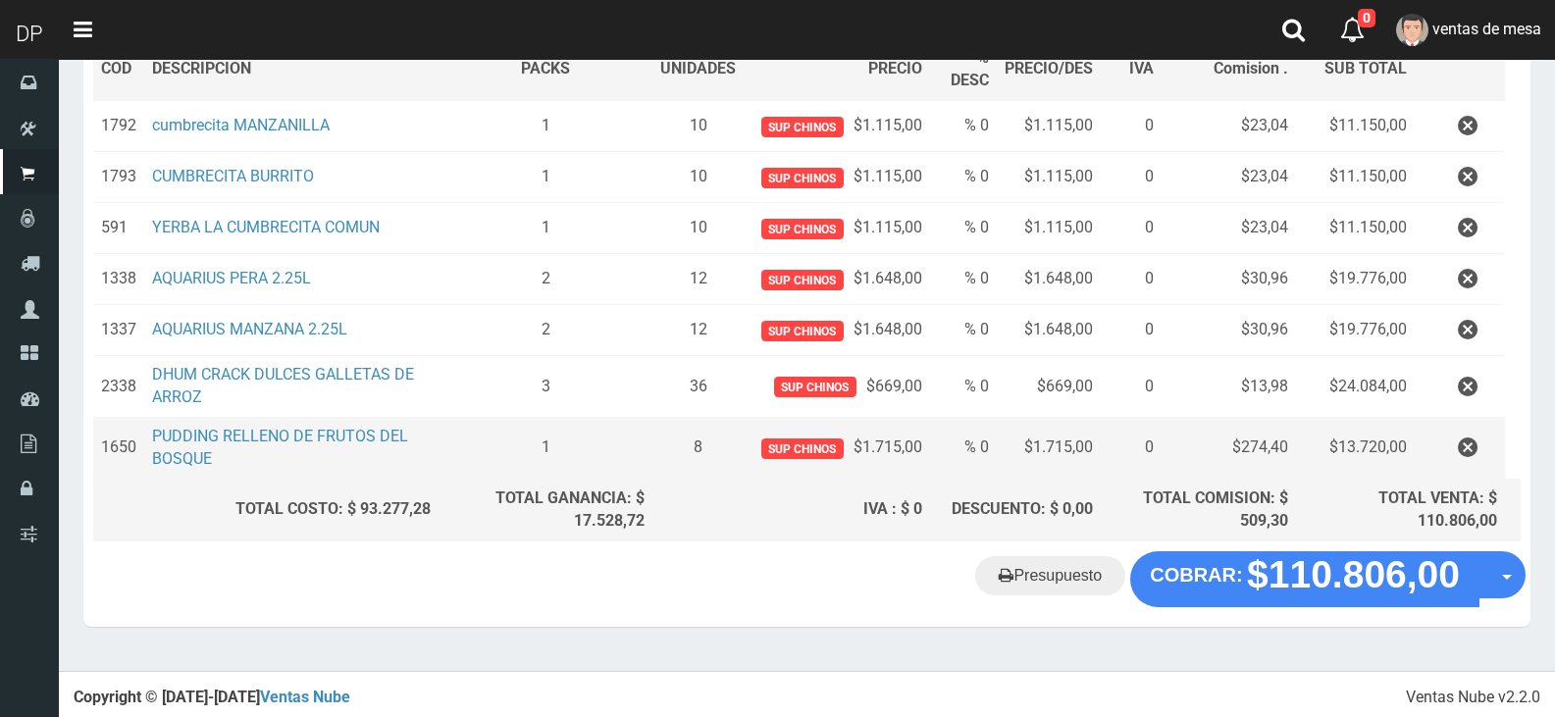
click at [1464, 469] on td at bounding box center [1460, 449] width 90 height 62
click at [1476, 453] on icon "button" at bounding box center [1468, 448] width 20 height 34
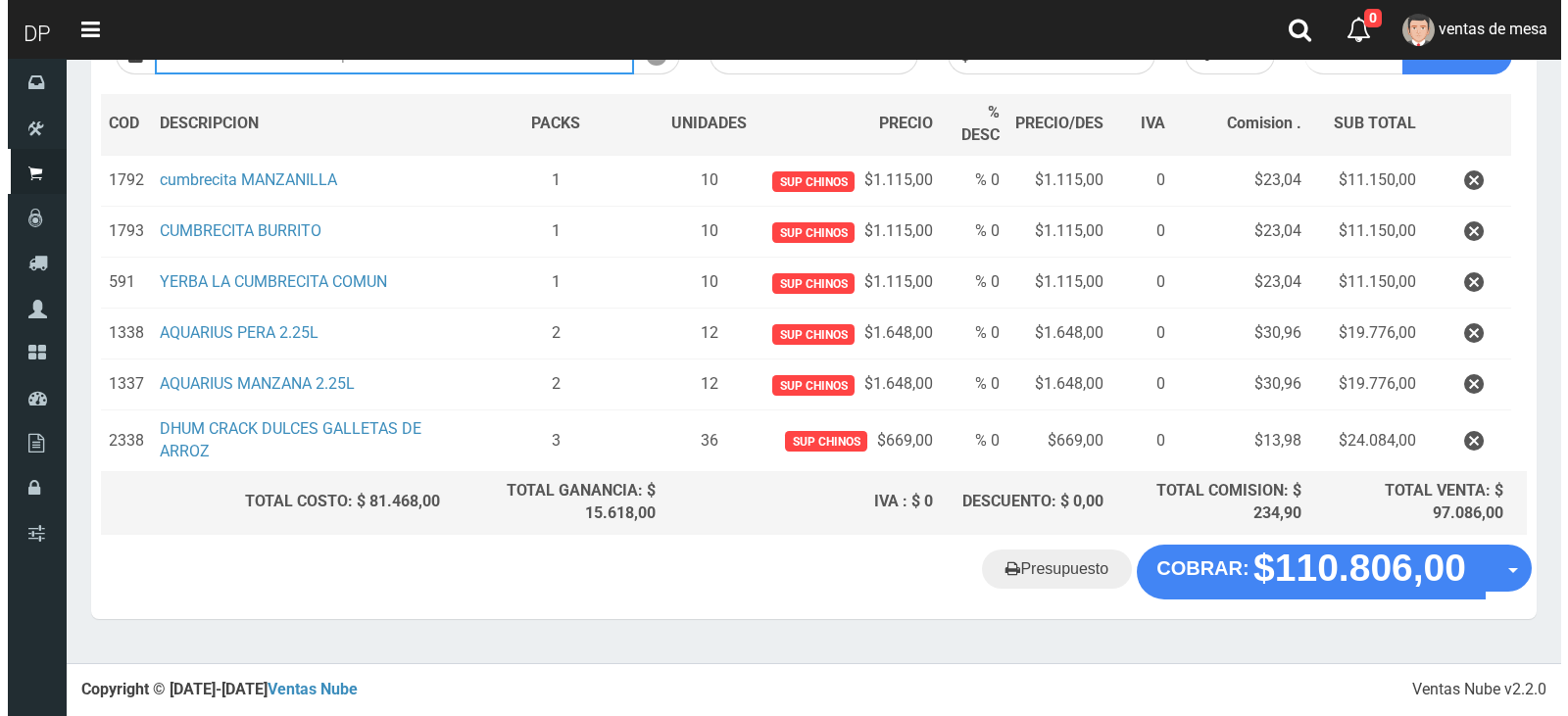
scroll to position [259, 0]
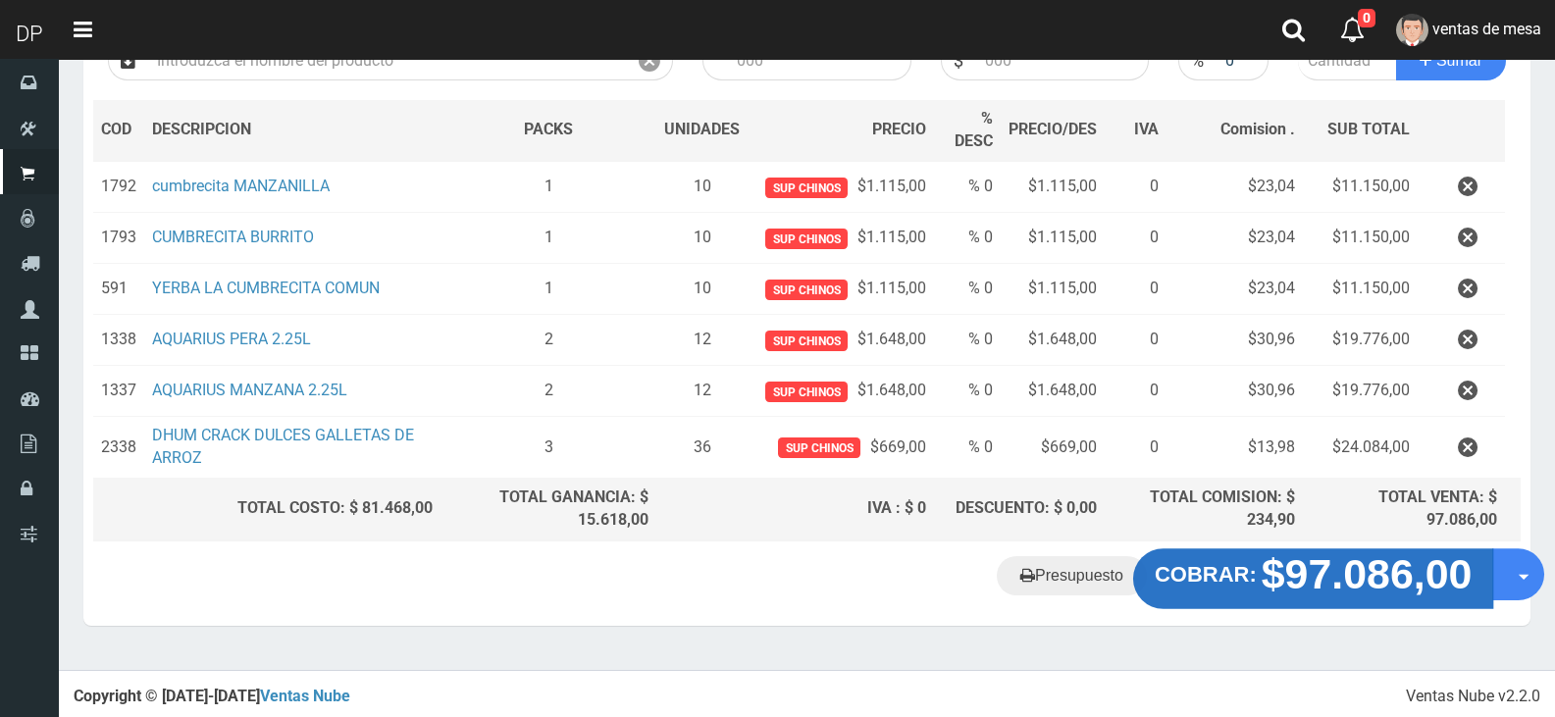
click at [1304, 562] on strong "$97.086,00" at bounding box center [1367, 574] width 211 height 46
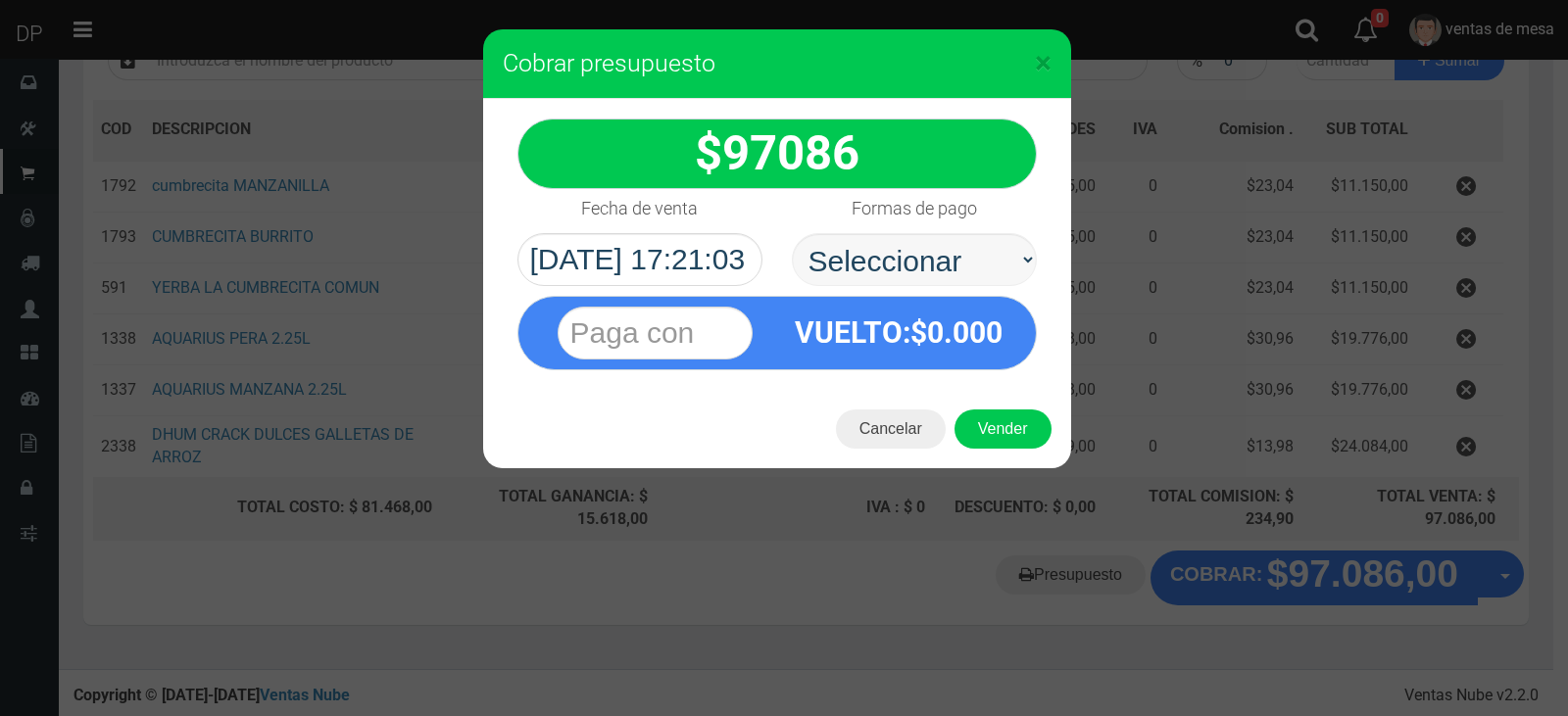
click at [895, 244] on select "Seleccionar Efectivo Tarjeta de Crédito Depósito Débito" at bounding box center [914, 260] width 245 height 53
select select "Efectivo"
click at [792, 234] on select "Seleccionar Efectivo Tarjeta de Crédito Depósito Débito" at bounding box center [914, 260] width 245 height 53
click at [1009, 431] on button "Vender" at bounding box center [1003, 428] width 97 height 39
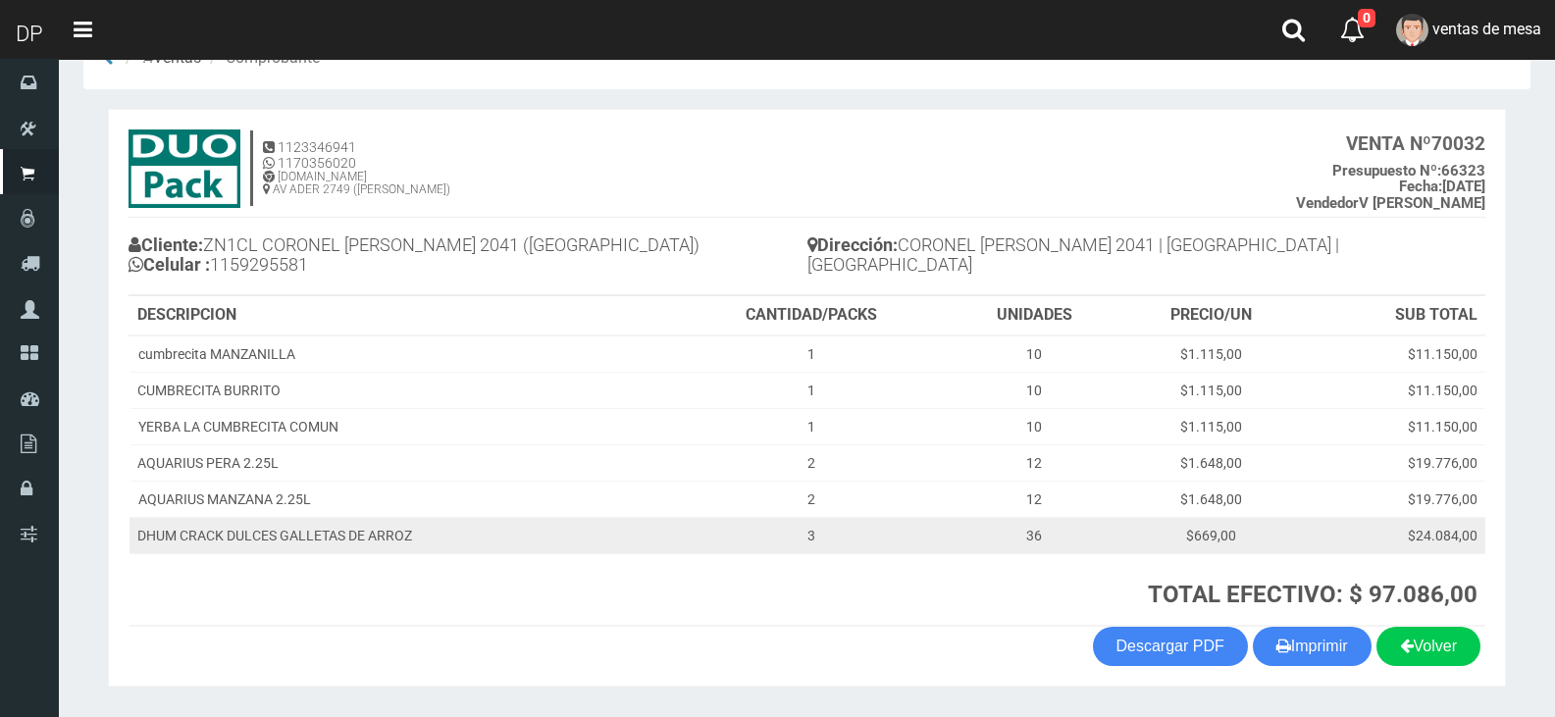
scroll to position [113, 0]
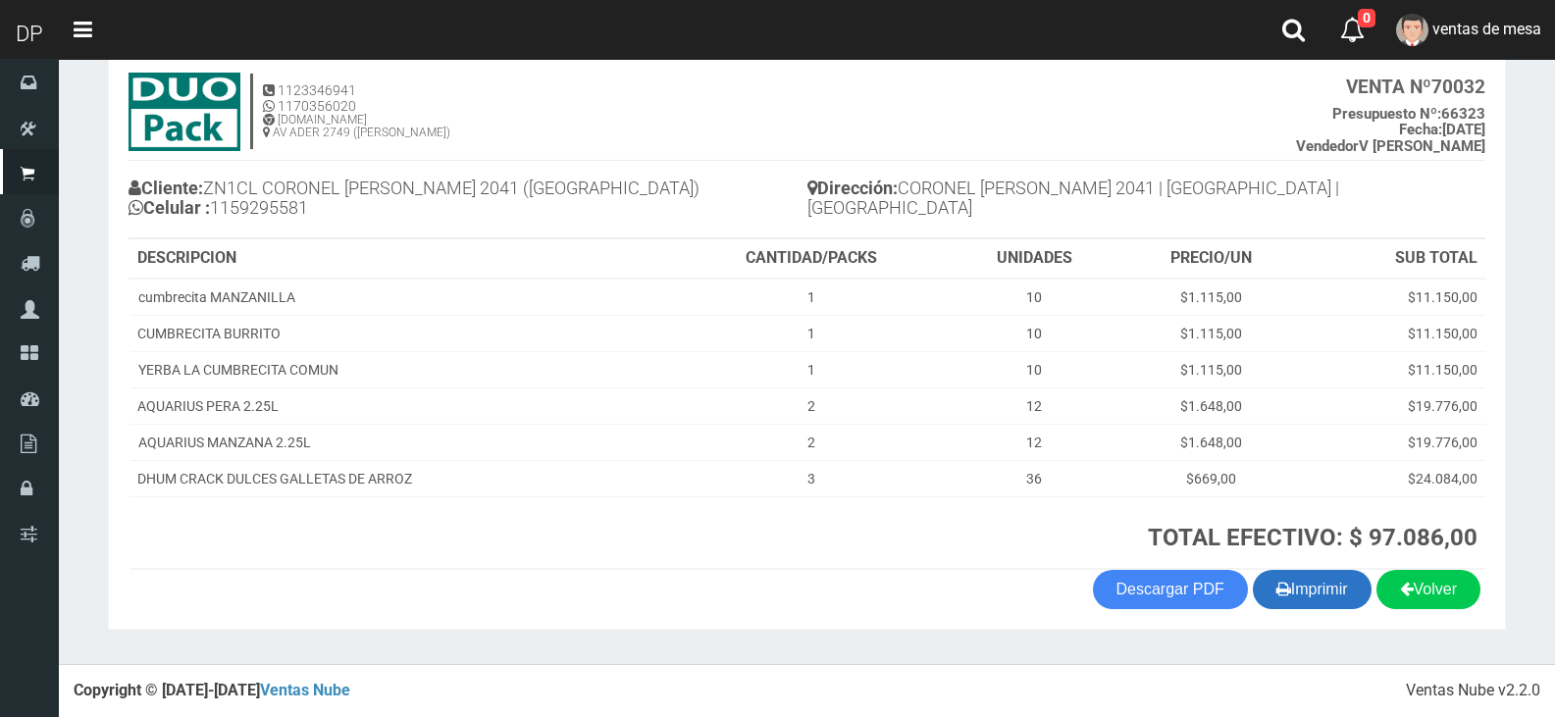
click at [1271, 575] on button "Imprimir" at bounding box center [1312, 589] width 119 height 39
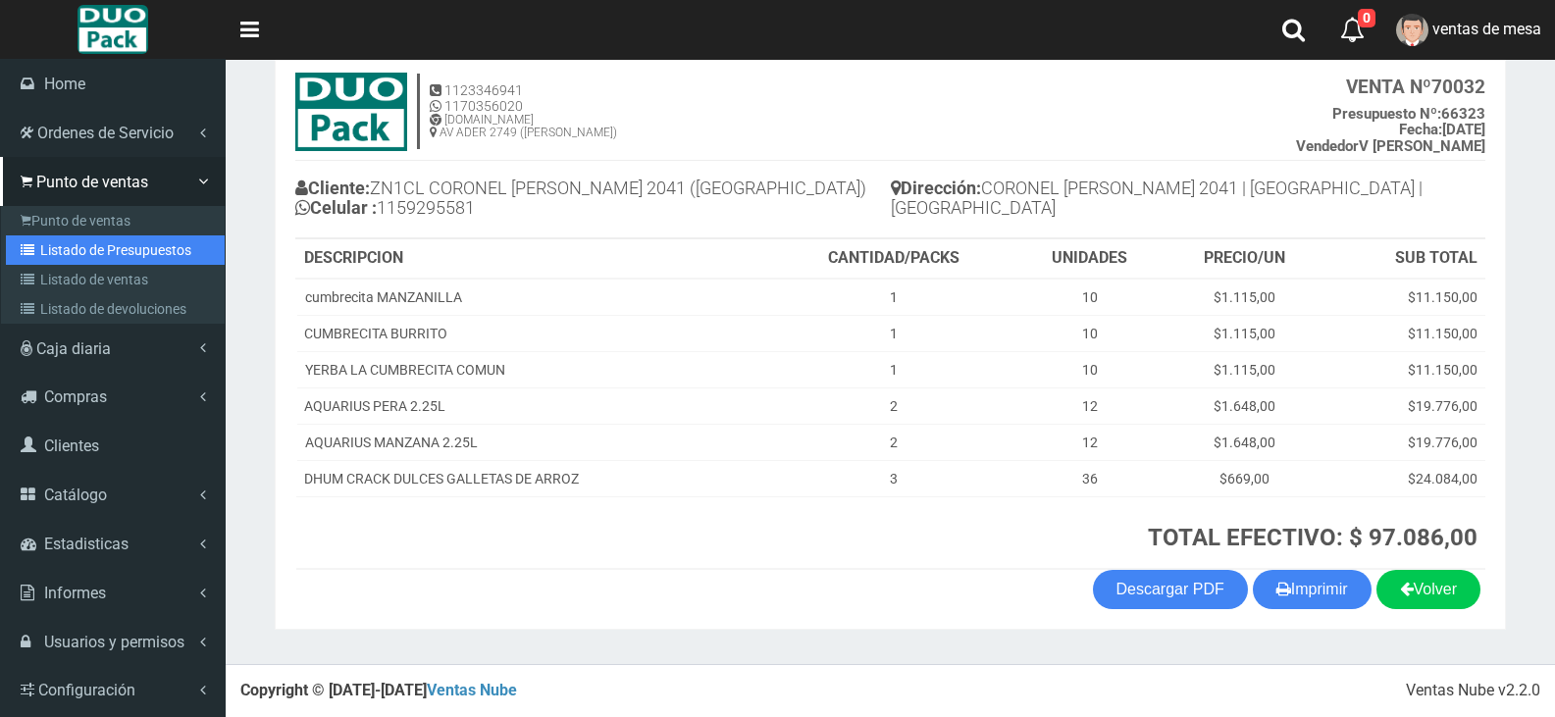
drag, startPoint x: 49, startPoint y: 256, endPoint x: 64, endPoint y: 249, distance: 16.2
click at [49, 256] on link "Listado de Presupuestos" at bounding box center [115, 250] width 219 height 29
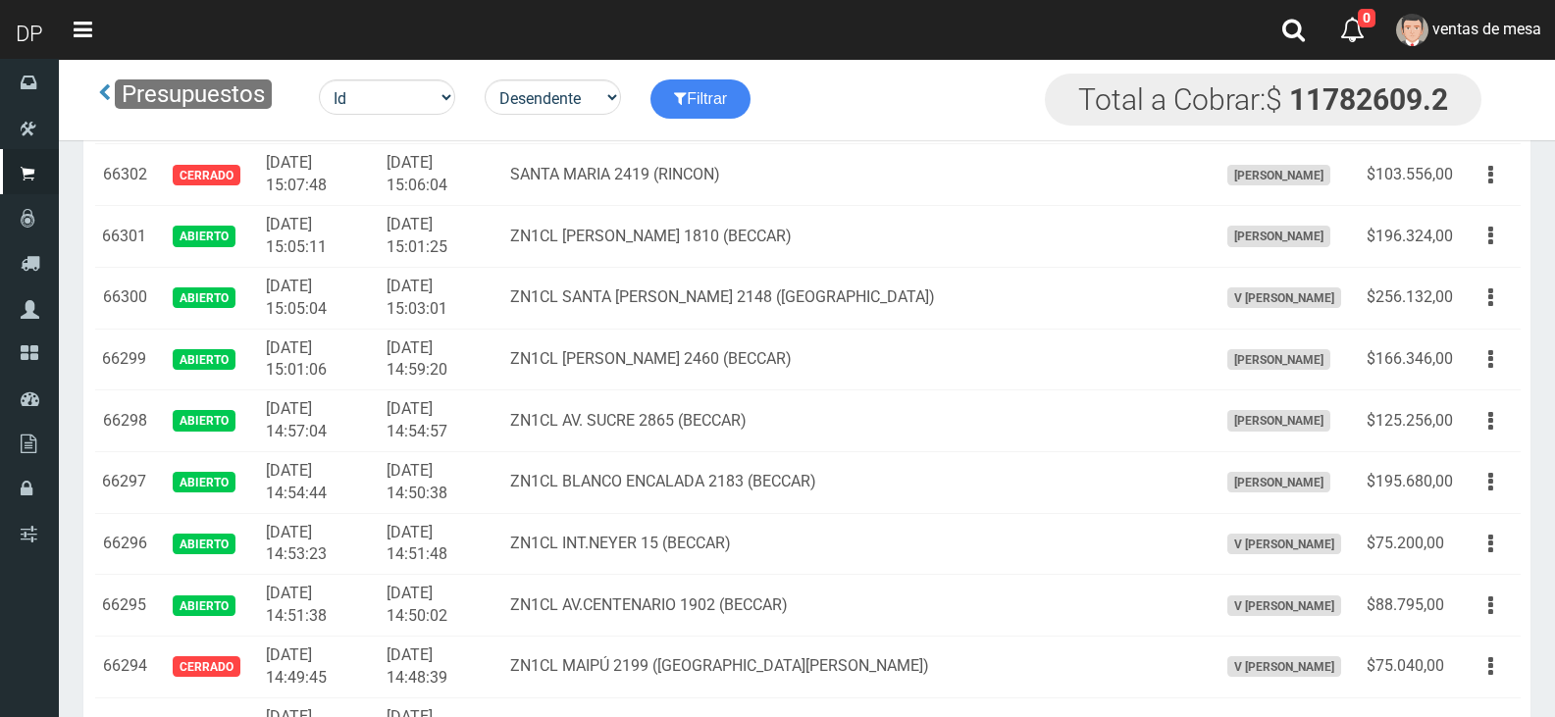
scroll to position [3653, 0]
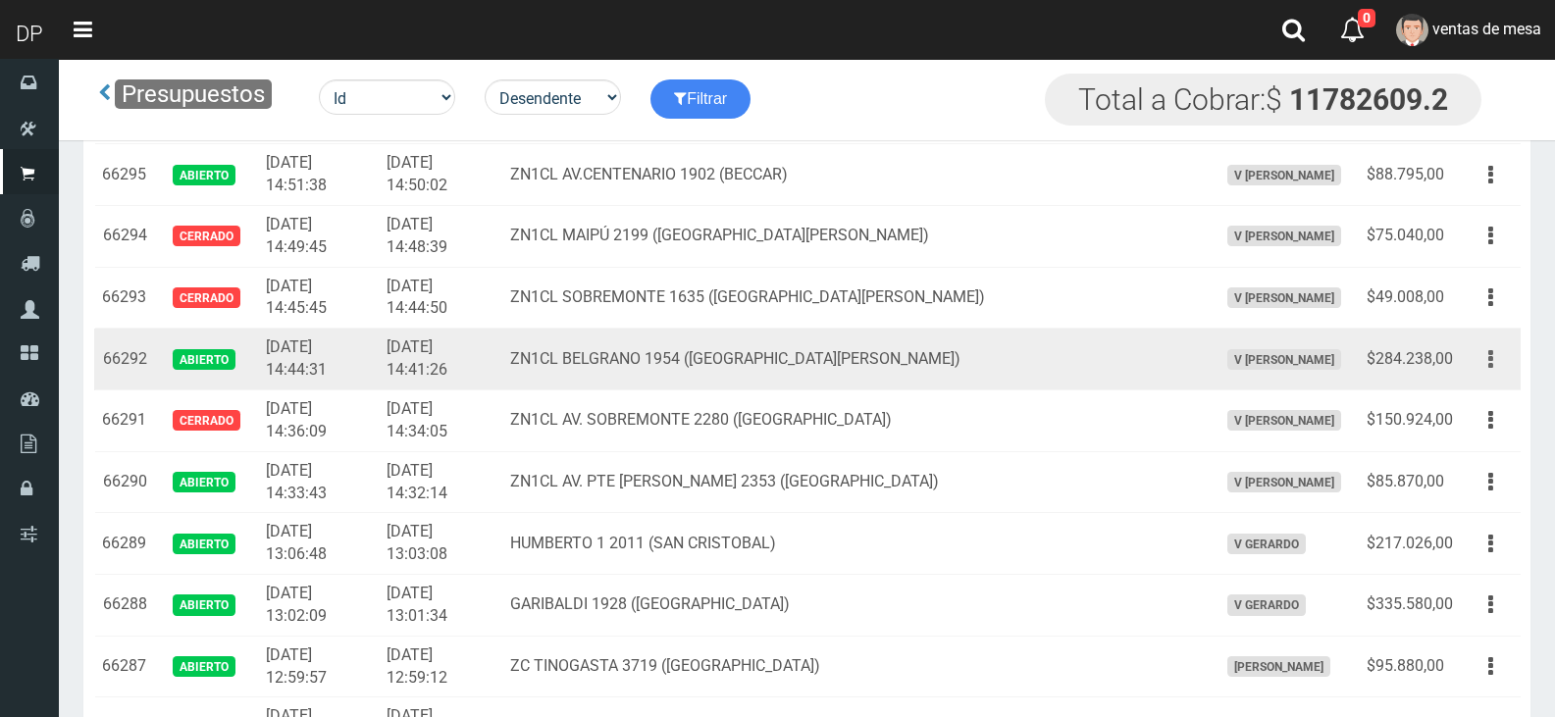
click at [1481, 356] on button "button" at bounding box center [1491, 360] width 44 height 34
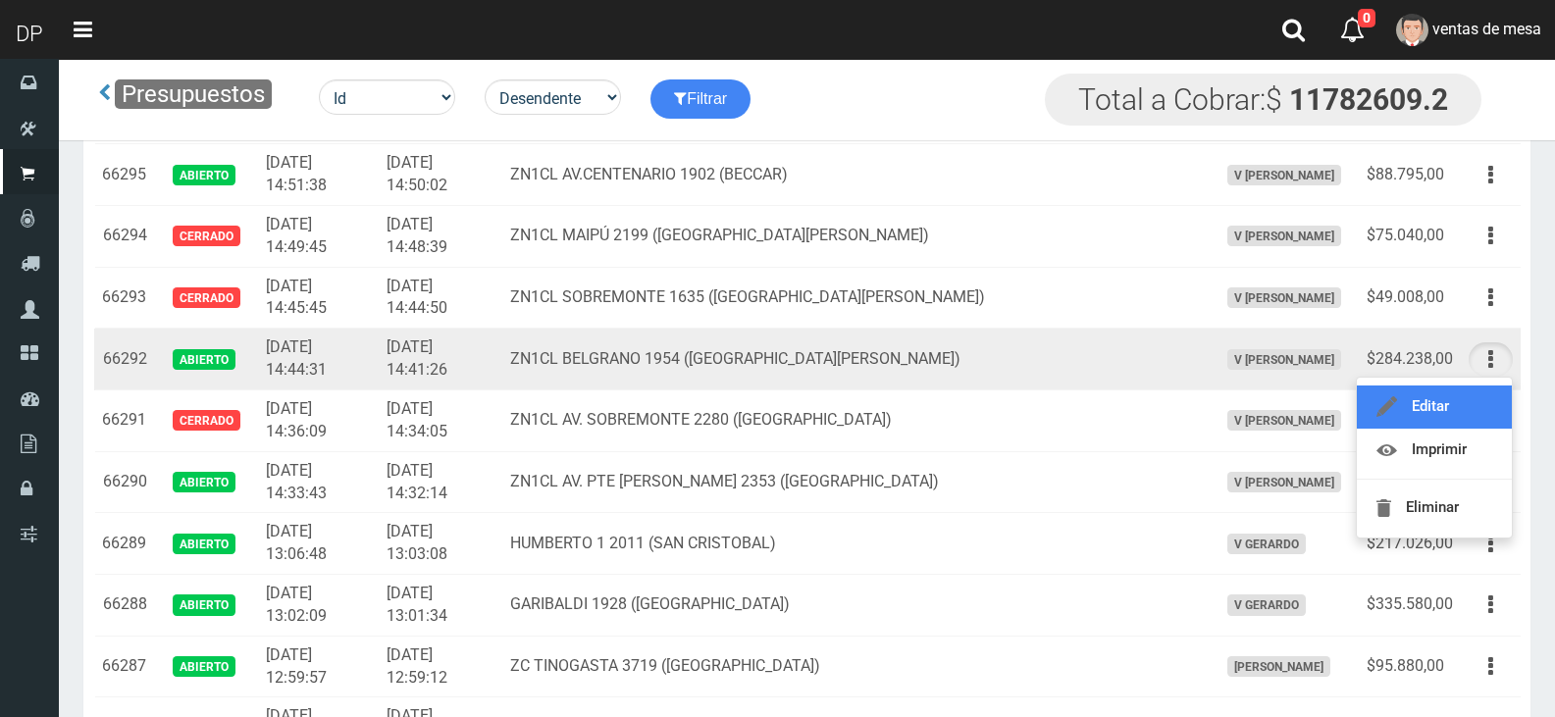
click at [1469, 407] on link "Editar" at bounding box center [1434, 407] width 155 height 43
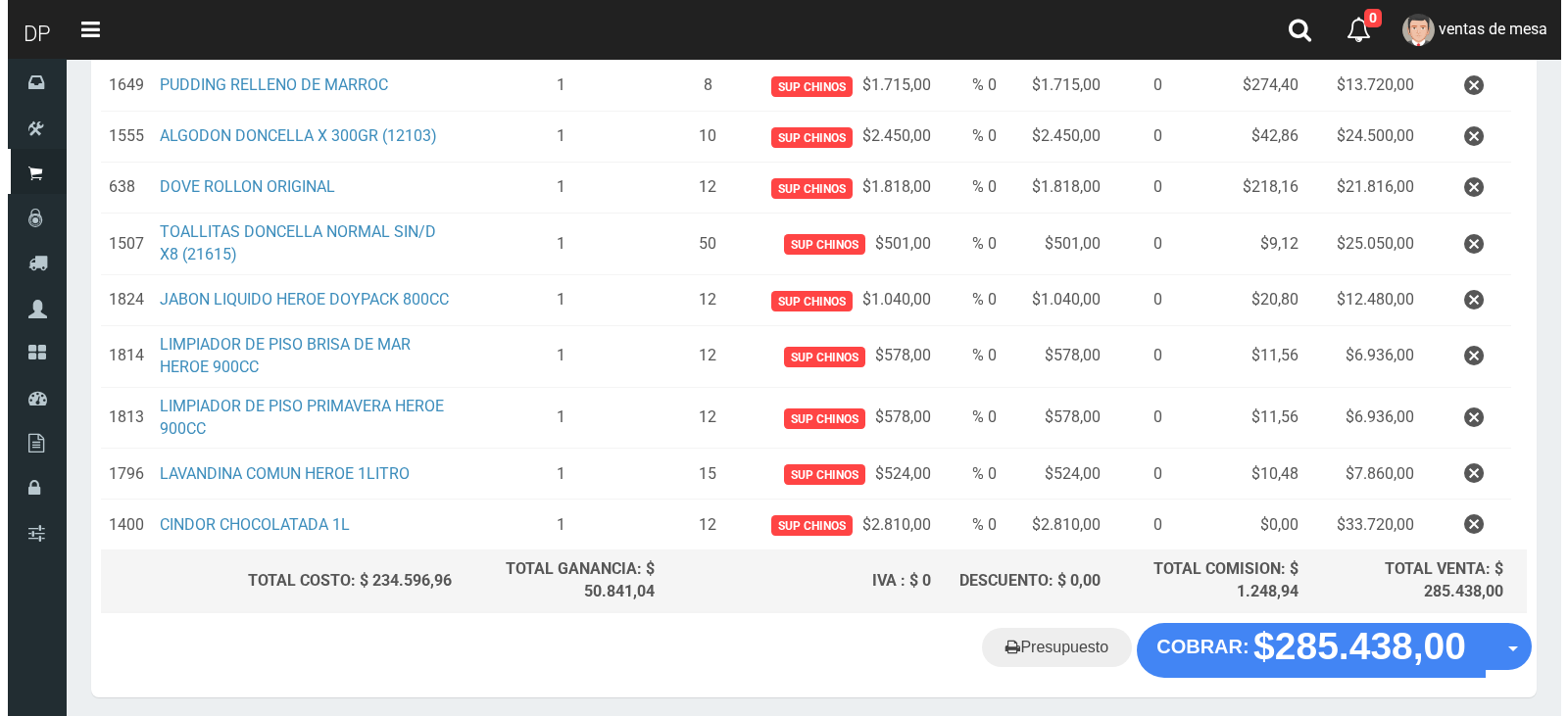
scroll to position [749, 0]
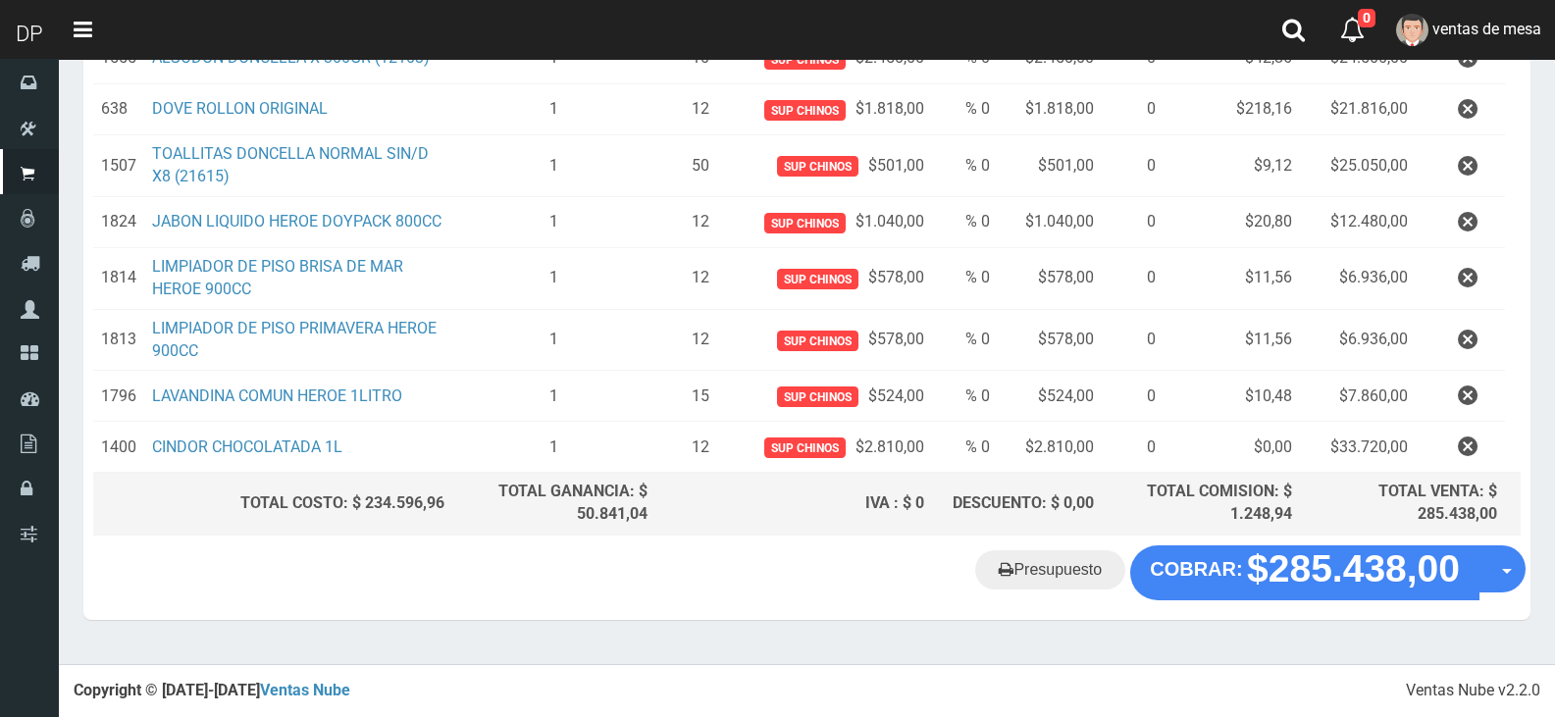
click at [1336, 606] on div "Presupuesto COBRAR: $285.438,00 Opciones" at bounding box center [807, 583] width 1448 height 75
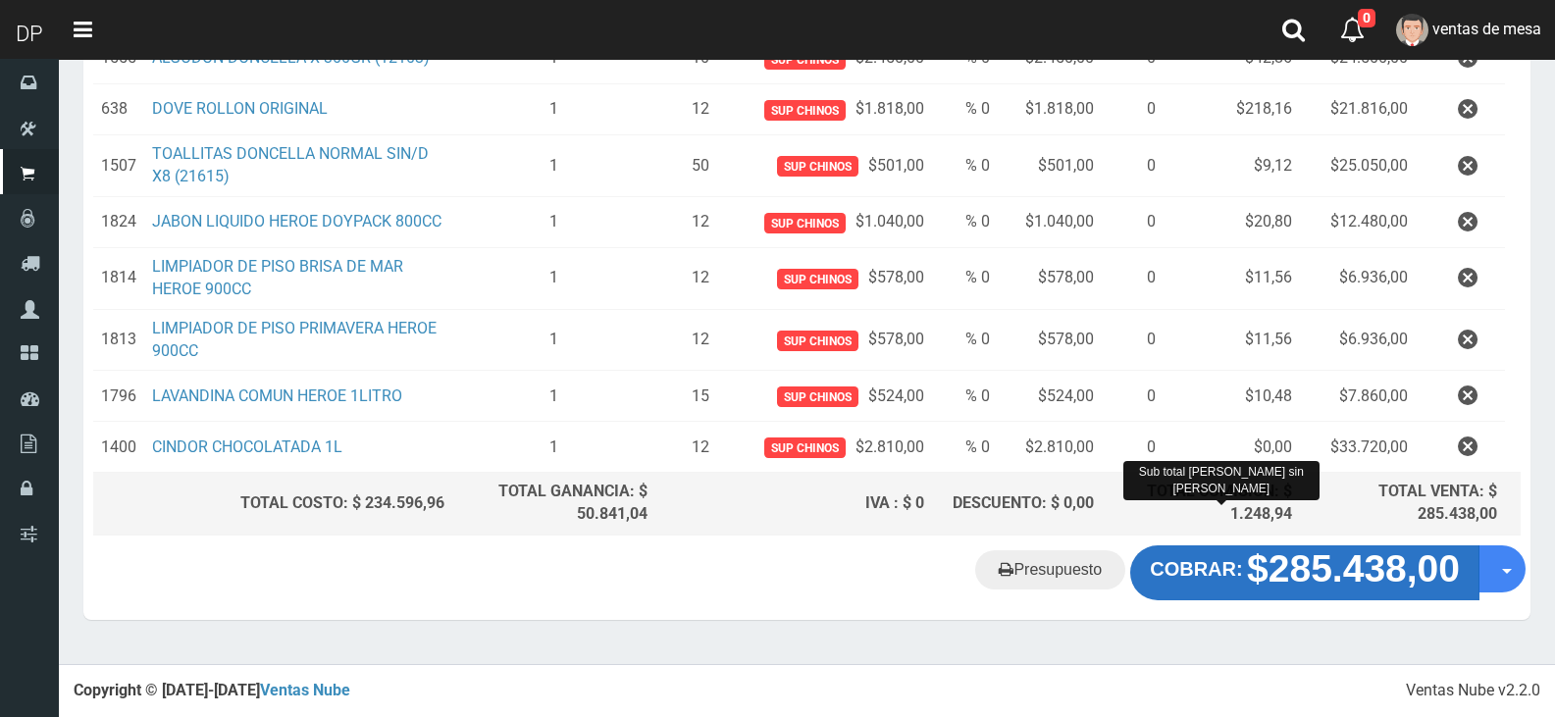
click at [1227, 577] on strong "COBRAR:" at bounding box center [1196, 569] width 92 height 22
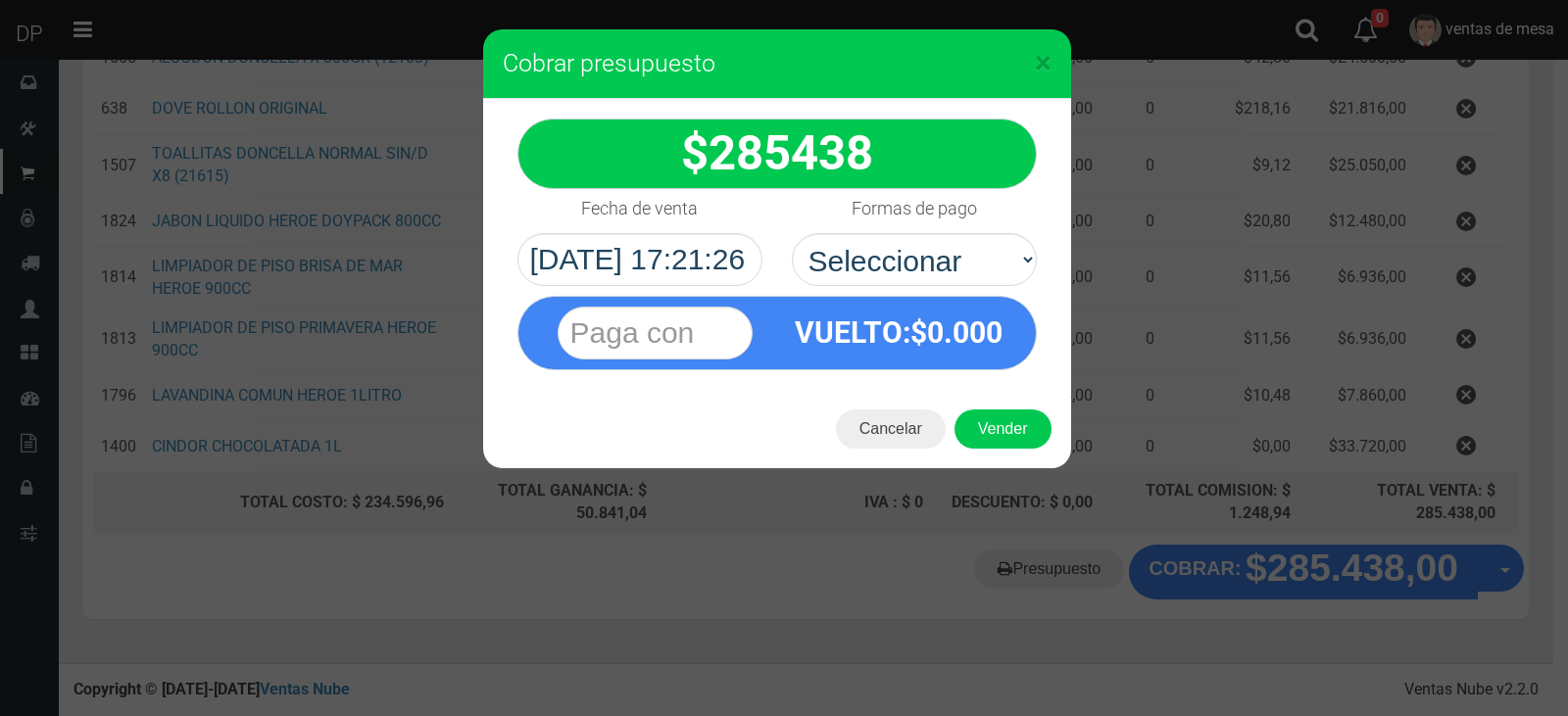
click at [1012, 297] on div "VUELTO :$ 0.000" at bounding box center [899, 333] width 244 height 72
drag, startPoint x: 998, startPoint y: 272, endPoint x: 996, endPoint y: 286, distance: 14.1
click at [998, 272] on select "Seleccionar Efectivo Tarjeta de Crédito Depósito Débito" at bounding box center [914, 260] width 245 height 53
select select "Efectivo"
click at [792, 234] on select "Seleccionar Efectivo Tarjeta de Crédito Depósito Débito" at bounding box center [914, 260] width 245 height 53
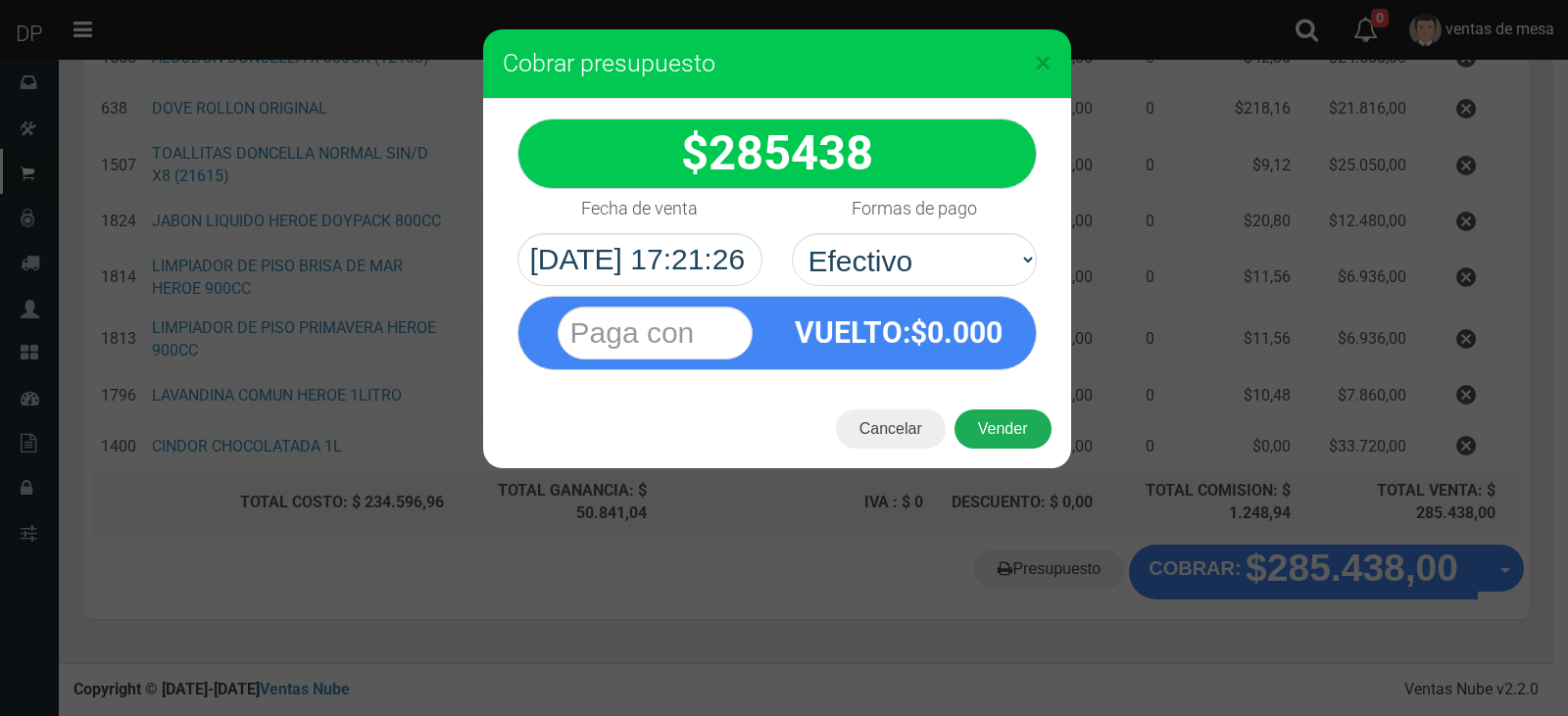
click at [999, 417] on button "Vender" at bounding box center [1003, 428] width 97 height 39
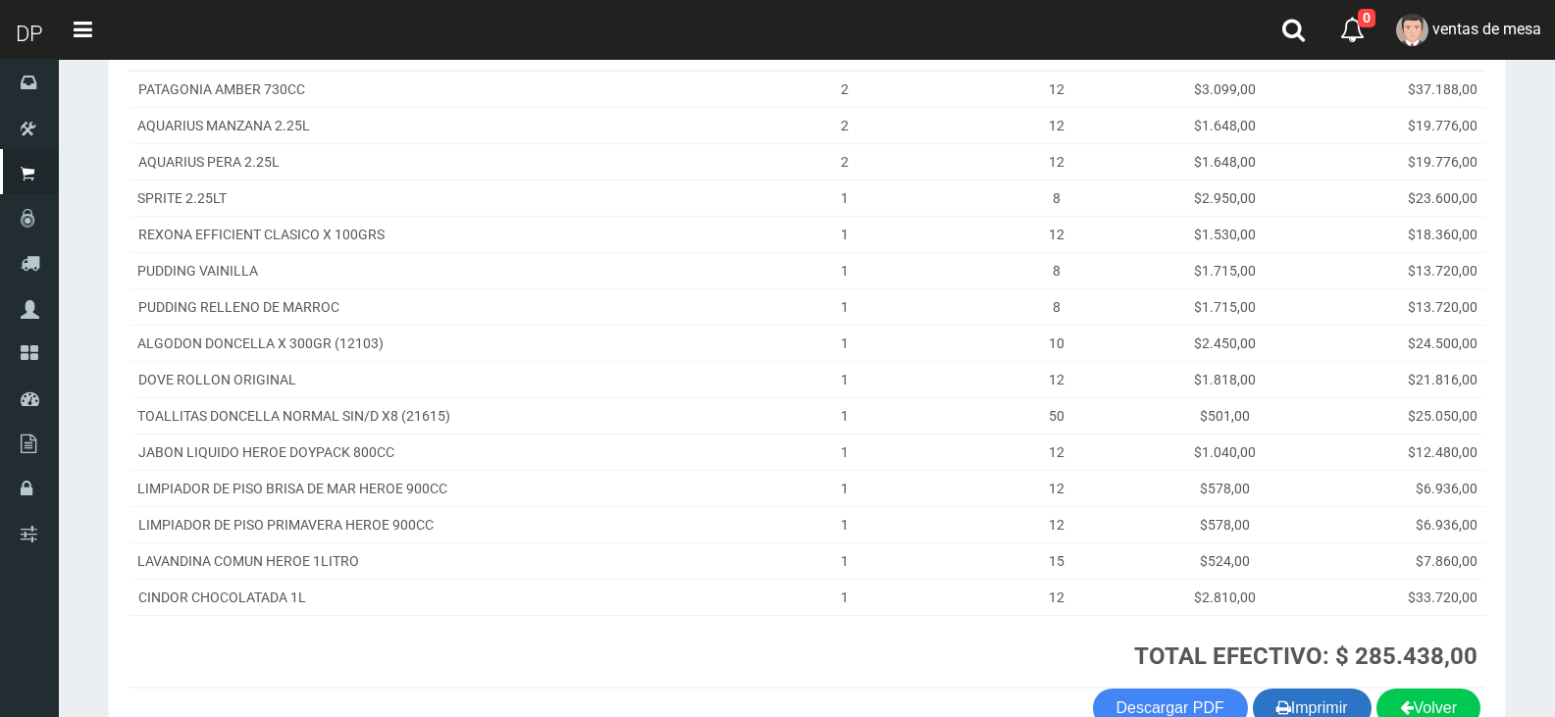
scroll to position [459, 0]
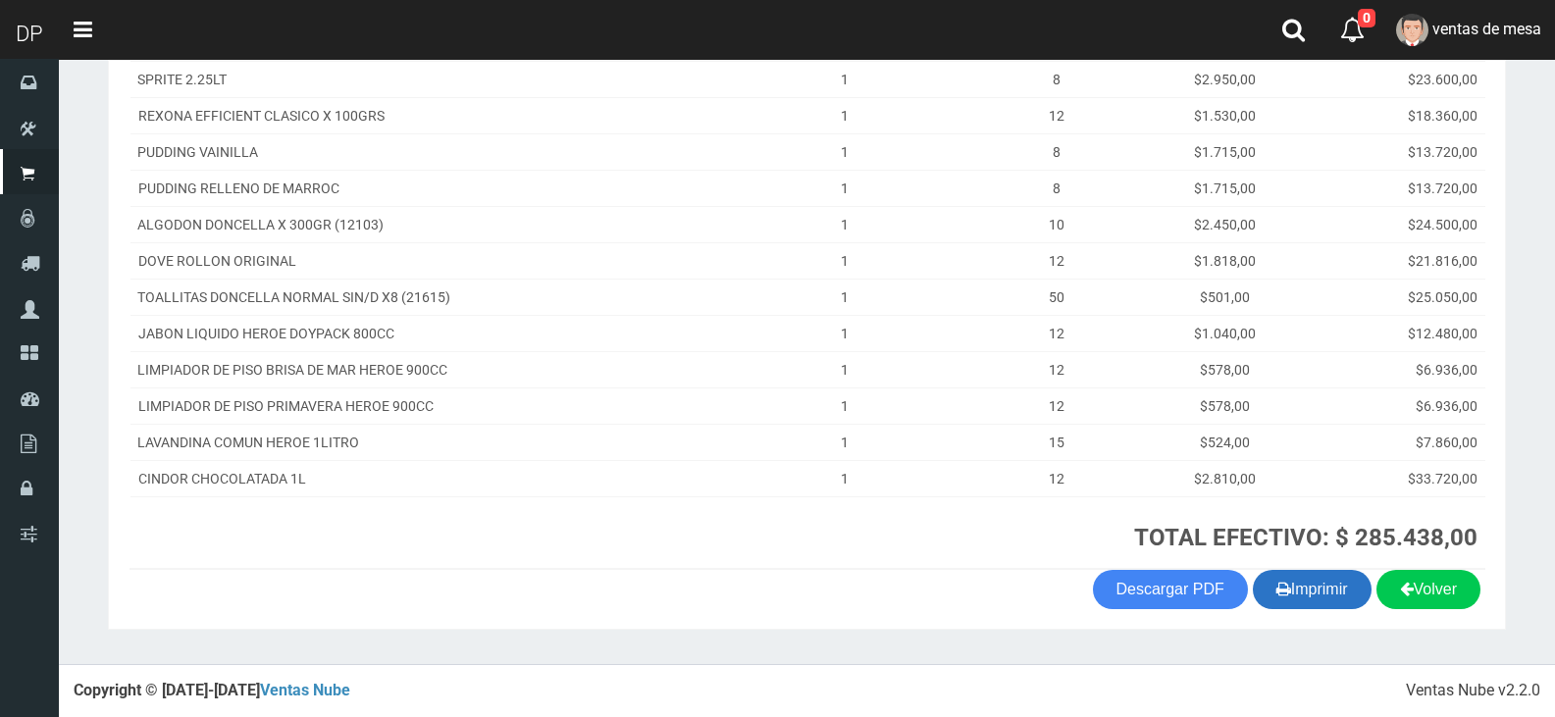
click at [1308, 600] on button "Imprimir" at bounding box center [1312, 589] width 119 height 39
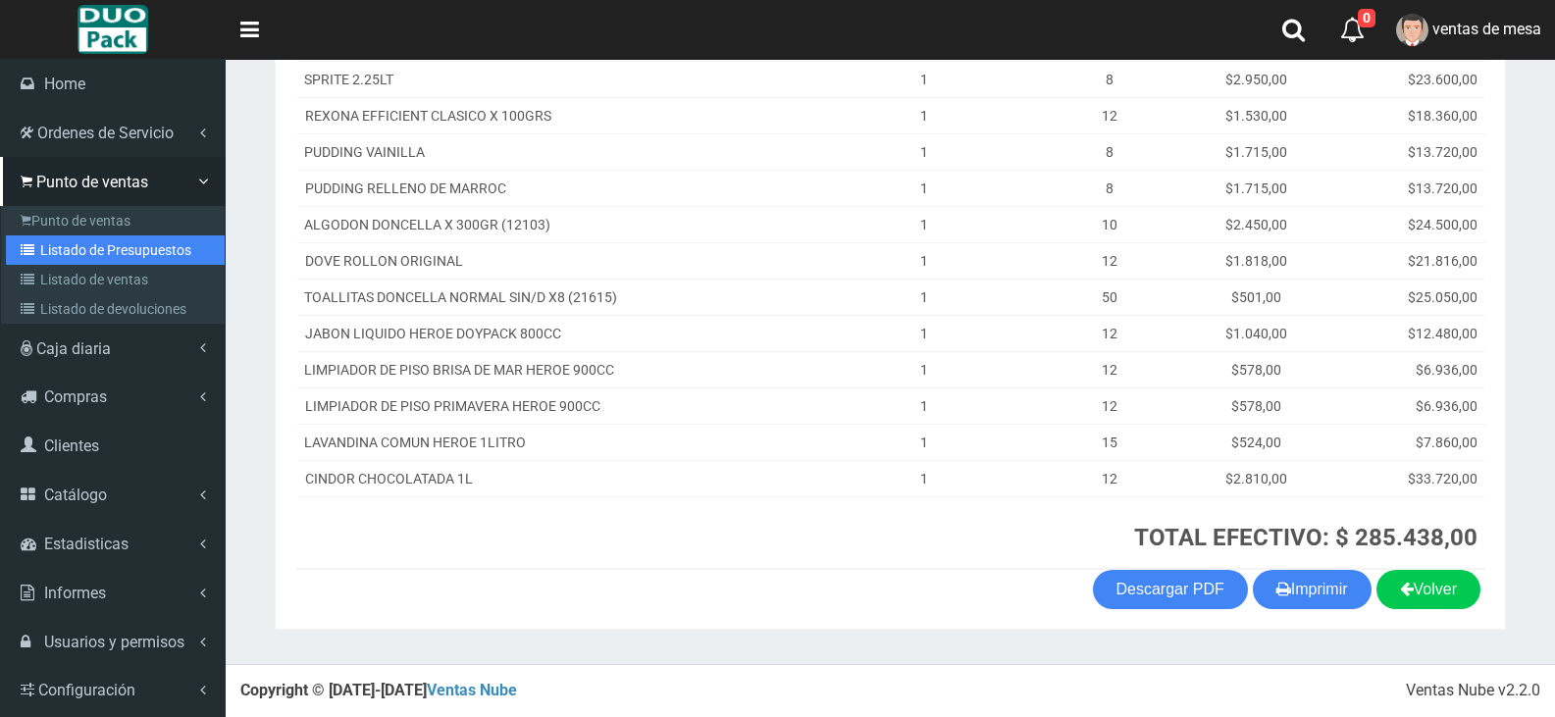
drag, startPoint x: 50, startPoint y: 245, endPoint x: 87, endPoint y: 241, distance: 37.5
click at [50, 245] on link "Listado de Presupuestos" at bounding box center [115, 250] width 219 height 29
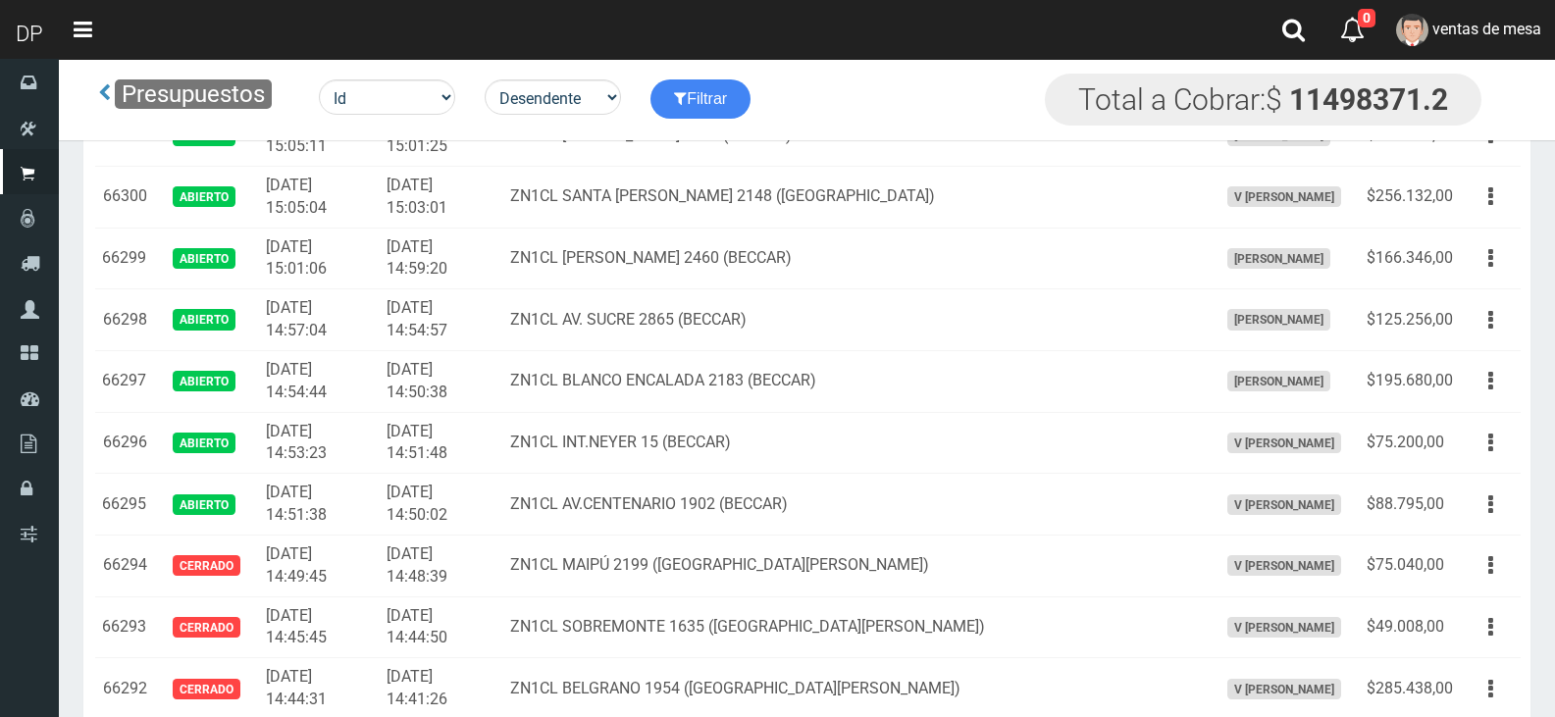
scroll to position [3776, 0]
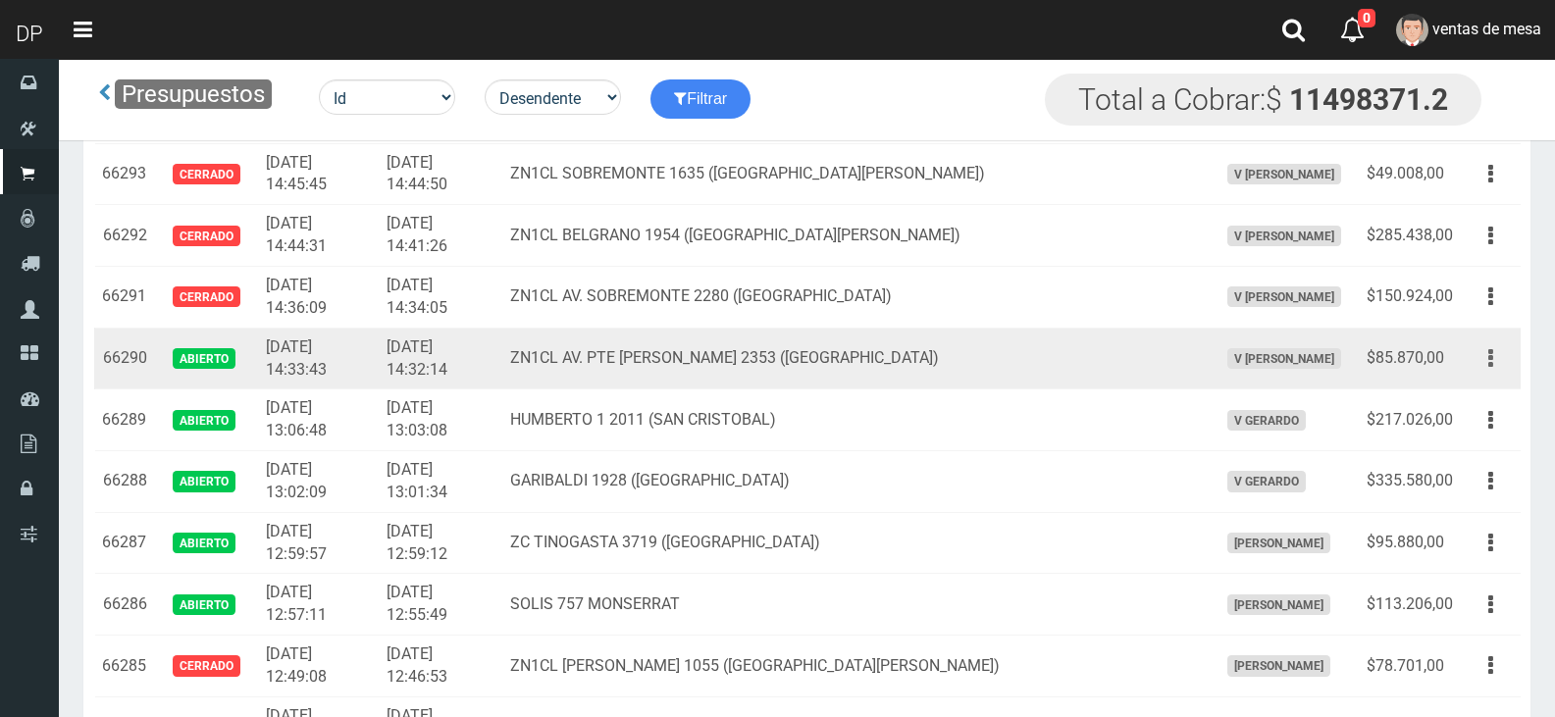
click at [1492, 357] on icon "button" at bounding box center [1491, 359] width 5 height 34
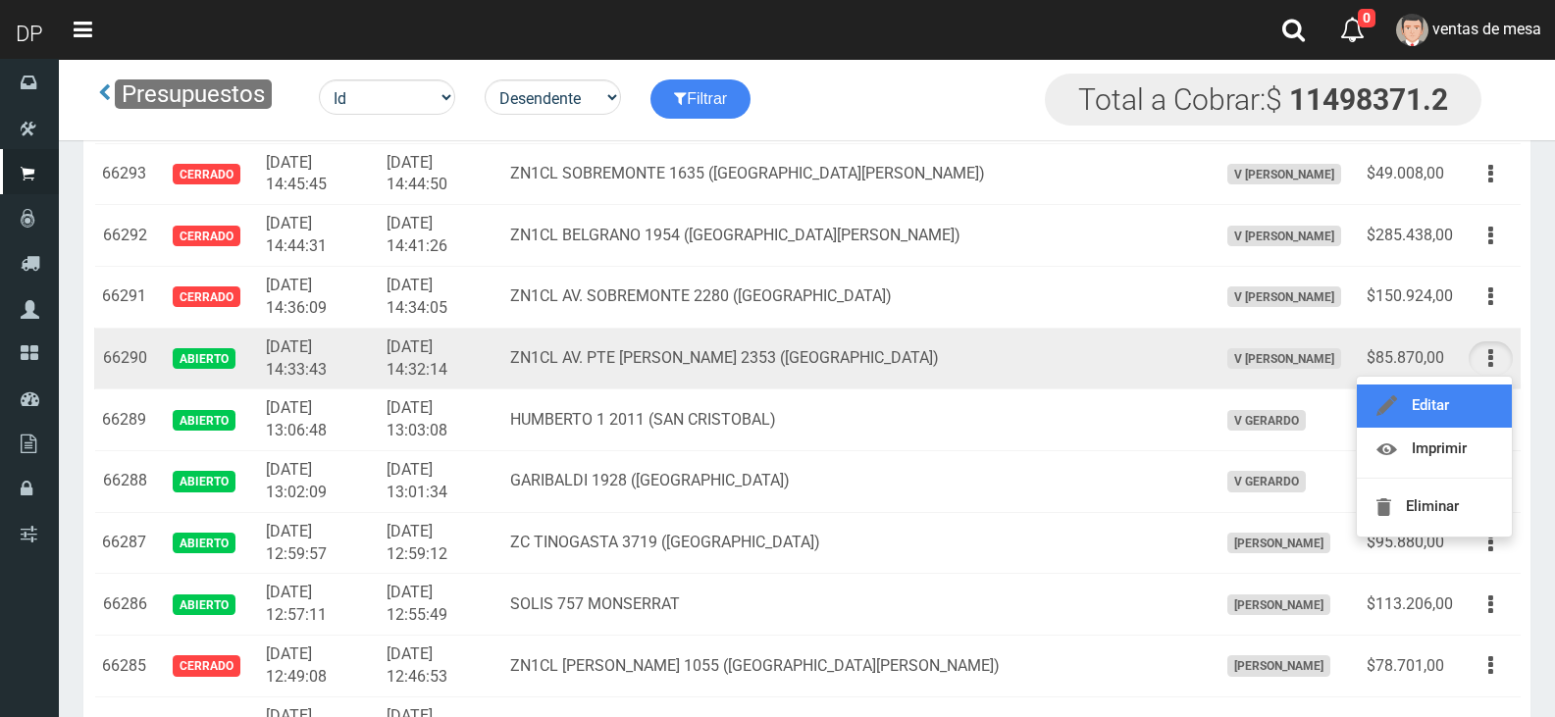
click at [1476, 403] on link "Editar" at bounding box center [1434, 406] width 155 height 43
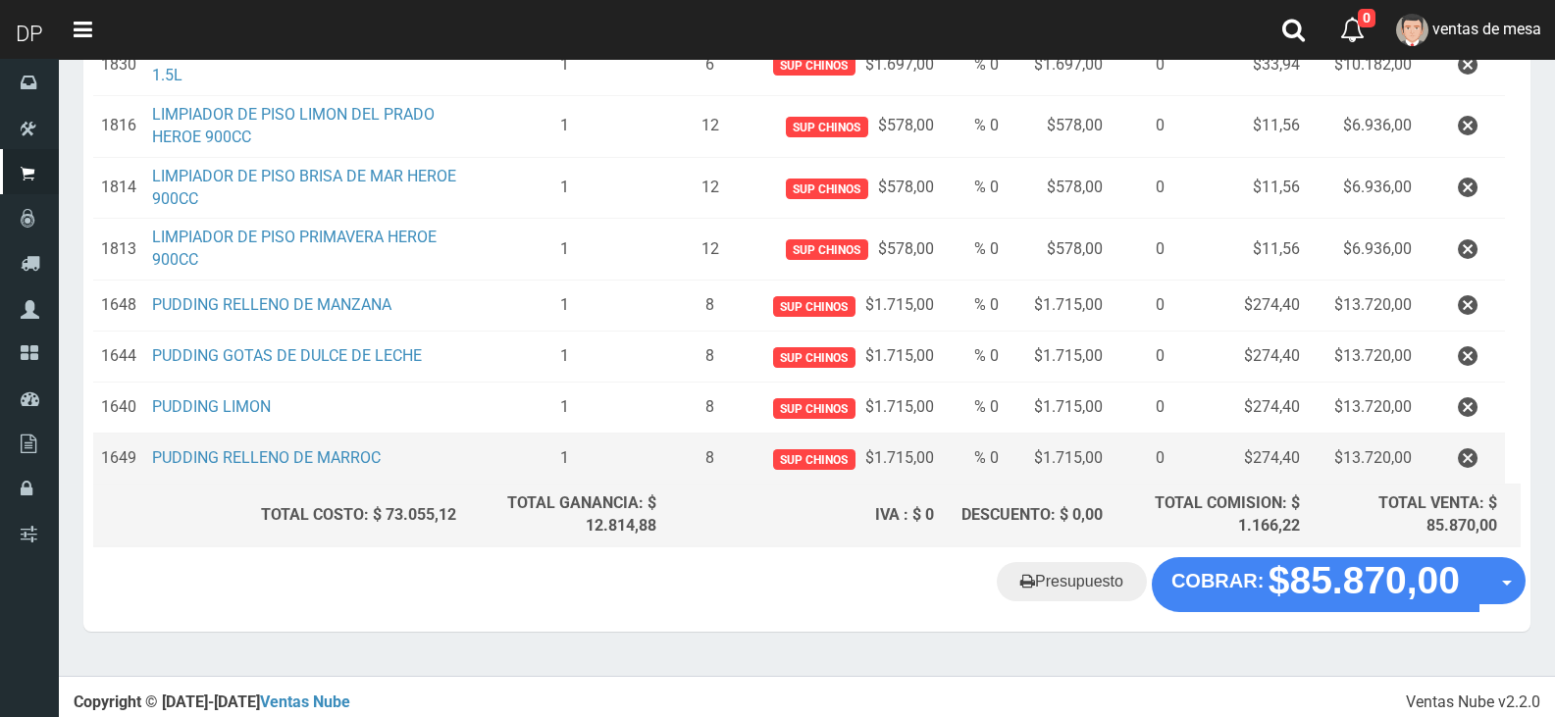
scroll to position [393, 0]
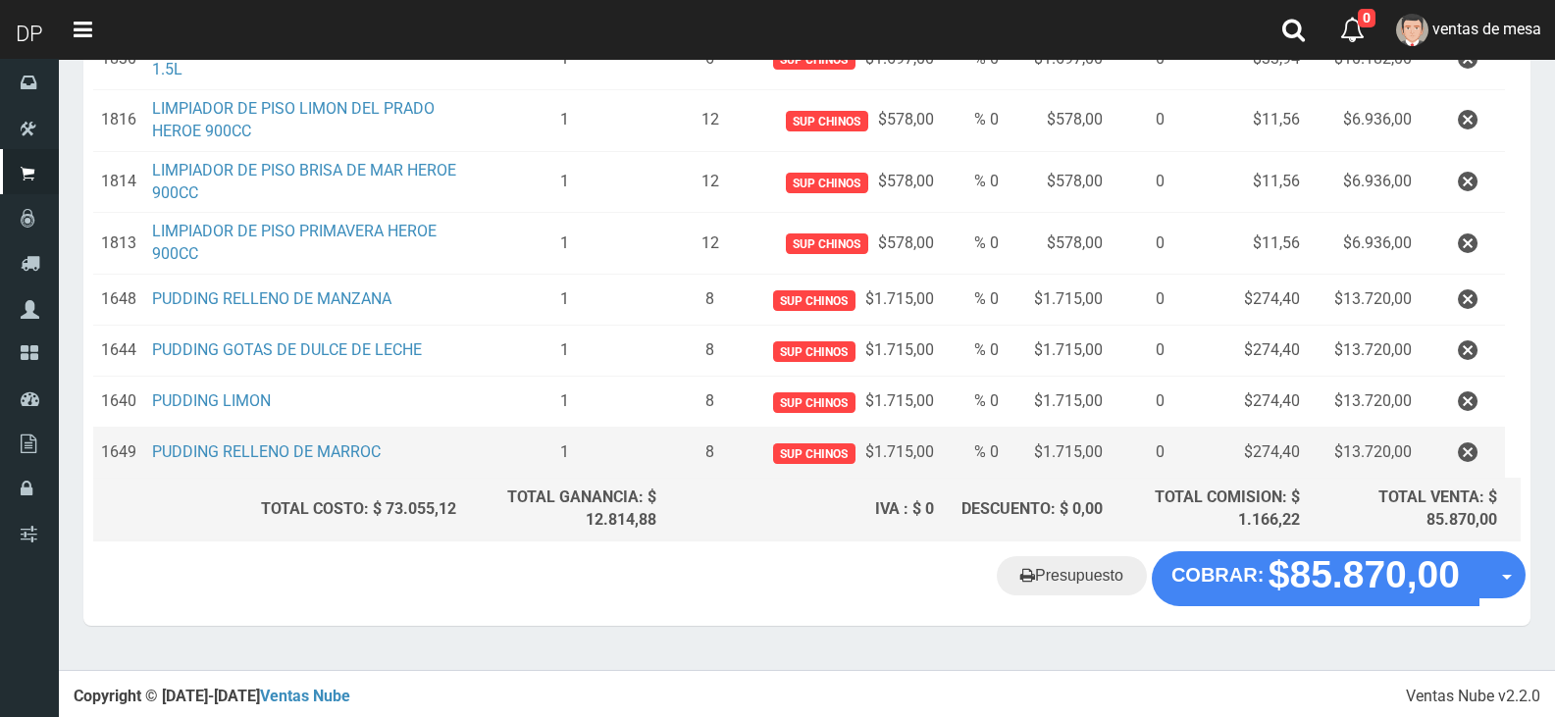
click at [1431, 459] on td at bounding box center [1462, 453] width 85 height 51
click at [1465, 458] on icon "button" at bounding box center [1468, 453] width 20 height 34
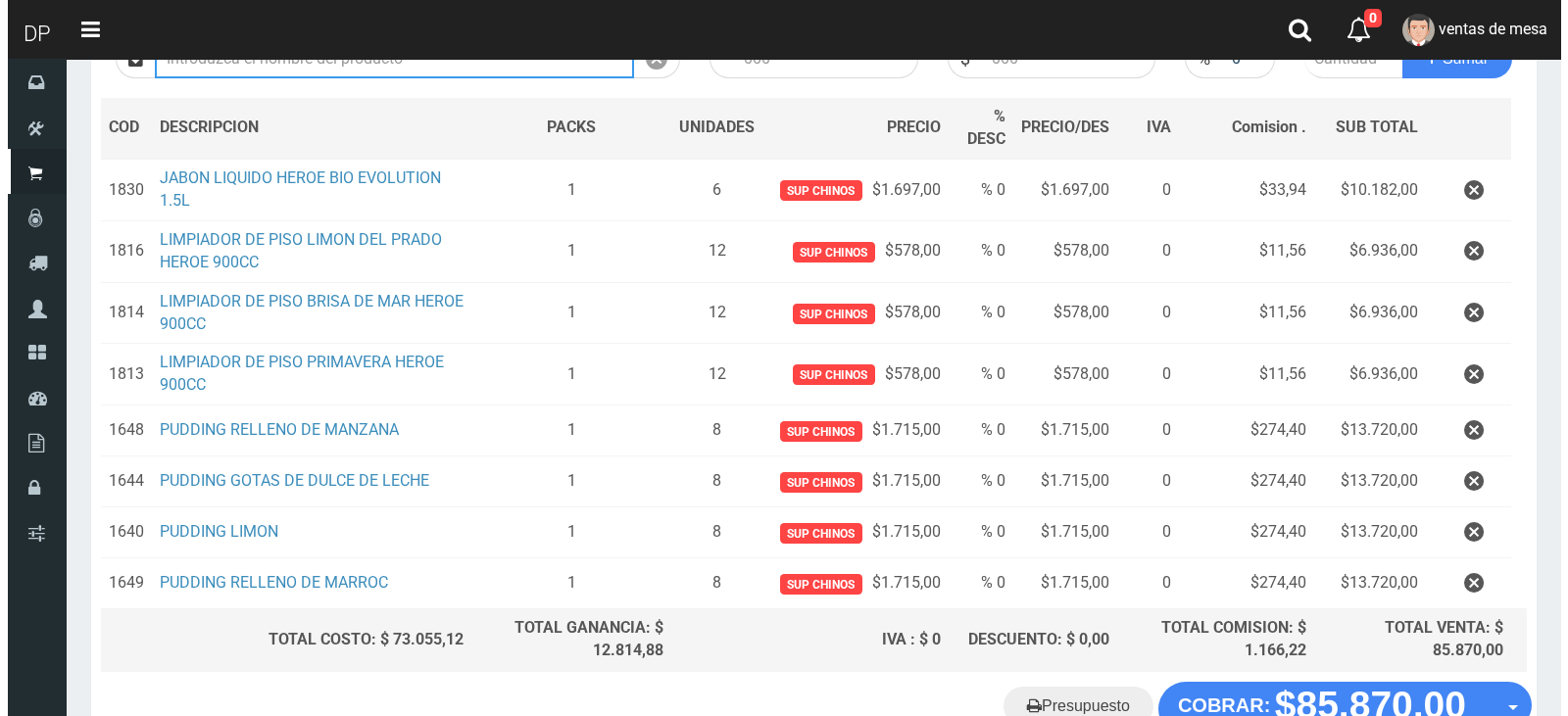
scroll to position [342, 0]
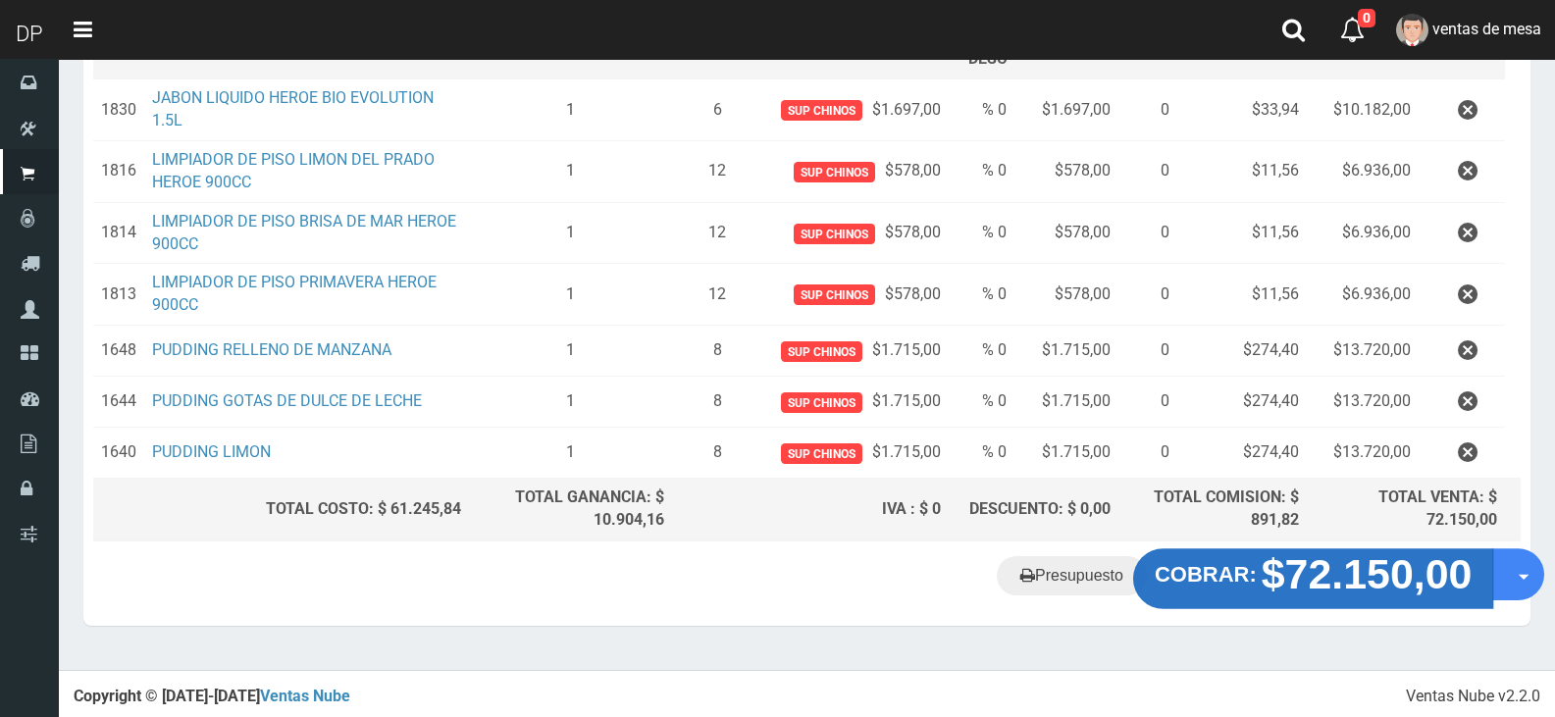
click at [1355, 587] on strong "$72.150,00" at bounding box center [1367, 575] width 211 height 46
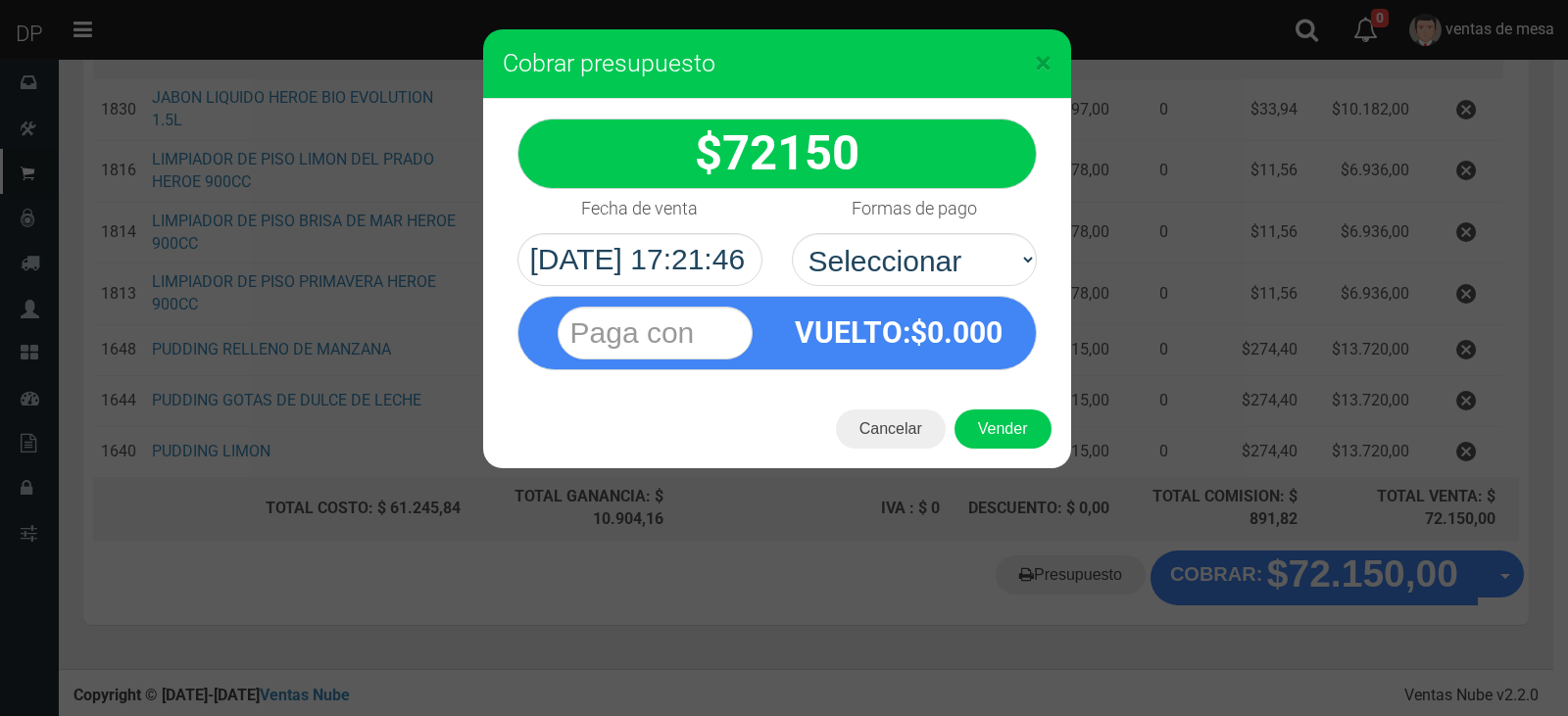
drag, startPoint x: 951, startPoint y: 227, endPoint x: 944, endPoint y: 262, distance: 35.7
click at [949, 228] on label "Formas de pago" at bounding box center [915, 208] width 126 height 39
click at [949, 234] on select "Seleccionar Efectivo Tarjeta de Crédito Depósito Débito" at bounding box center [914, 260] width 245 height 53
drag, startPoint x: 944, startPoint y: 268, endPoint x: 942, endPoint y: 285, distance: 17.1
click at [942, 285] on select "Seleccionar Efectivo Tarjeta de Crédito Depósito Débito" at bounding box center [914, 260] width 245 height 53
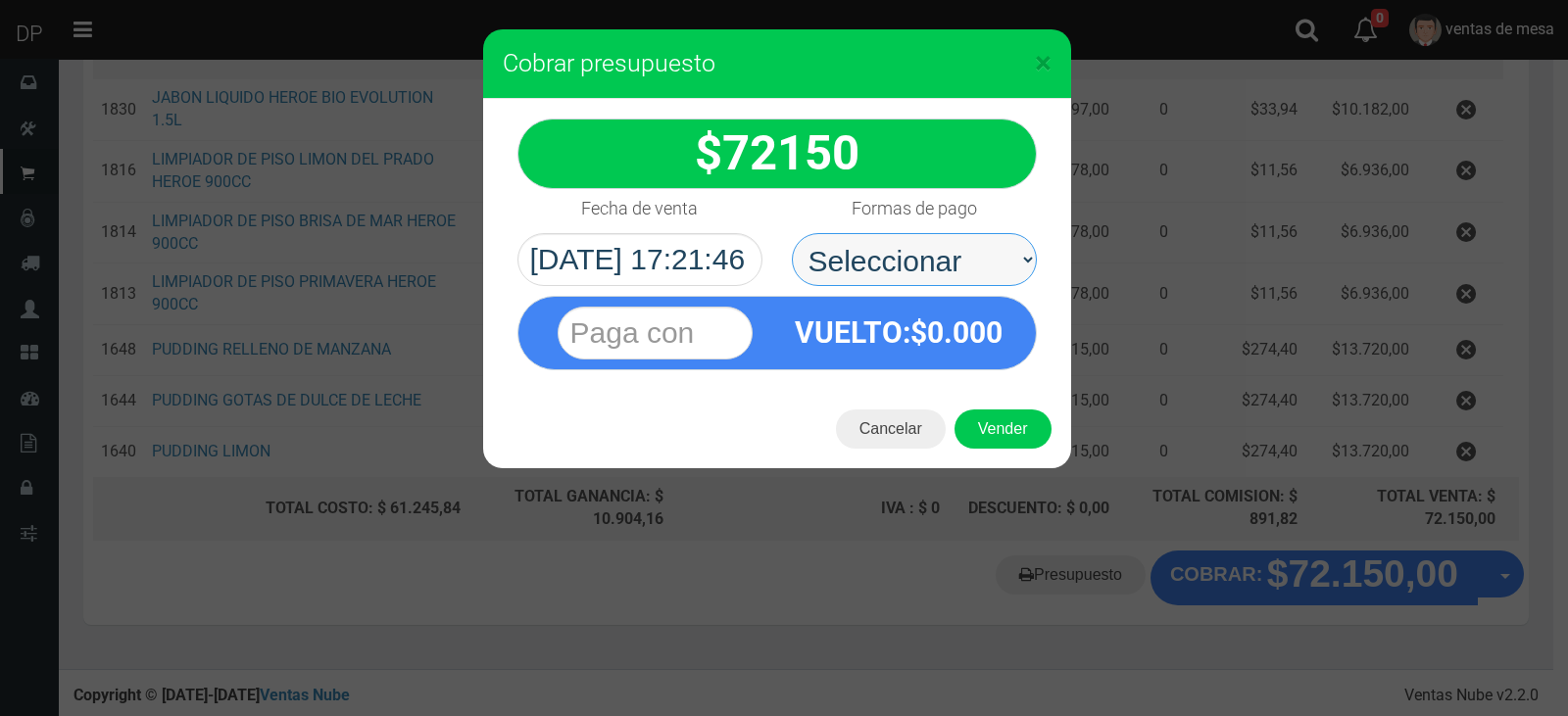
select select "Efectivo"
click at [792, 234] on select "Seleccionar Efectivo Tarjeta de Crédito Depósito Débito" at bounding box center [914, 260] width 245 height 53
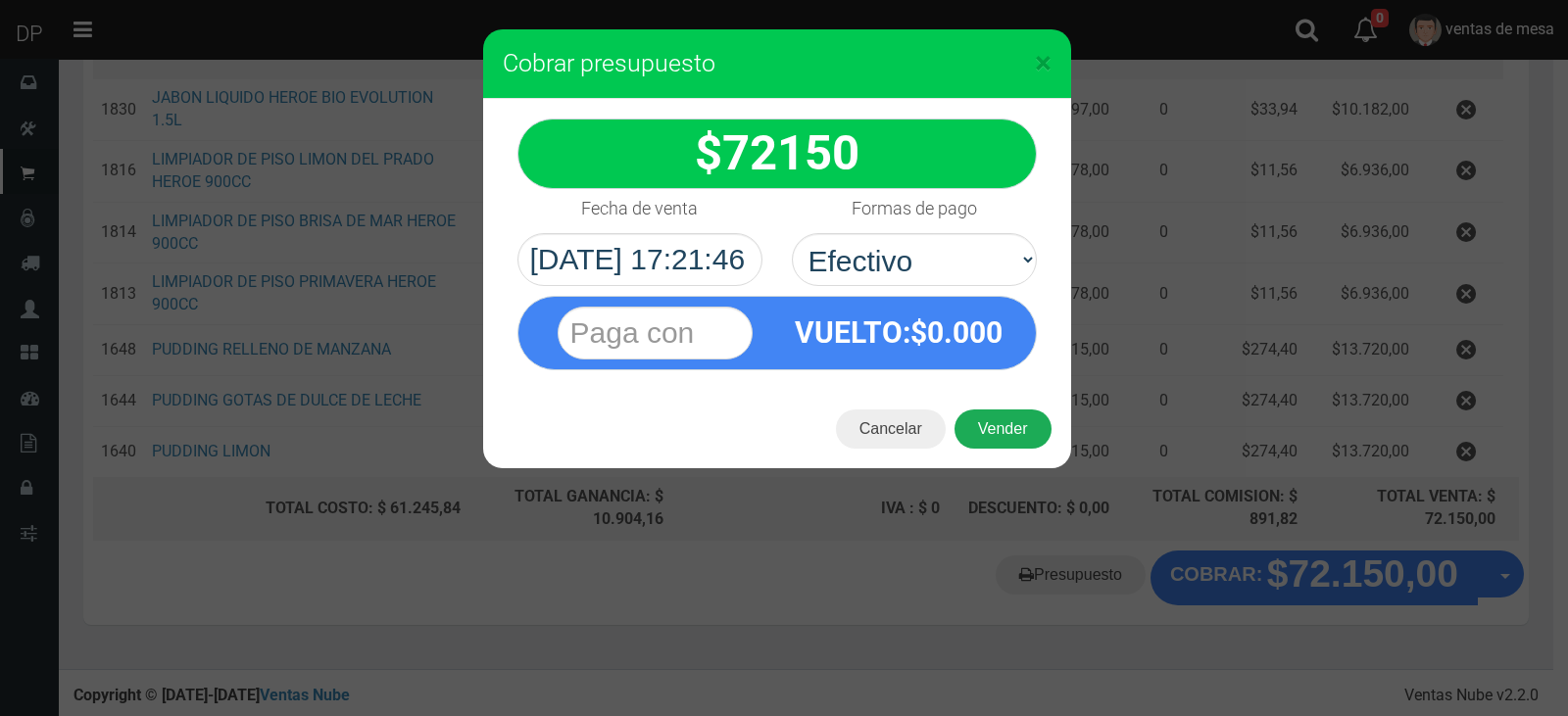
click at [1006, 422] on button "Vender" at bounding box center [1003, 428] width 97 height 39
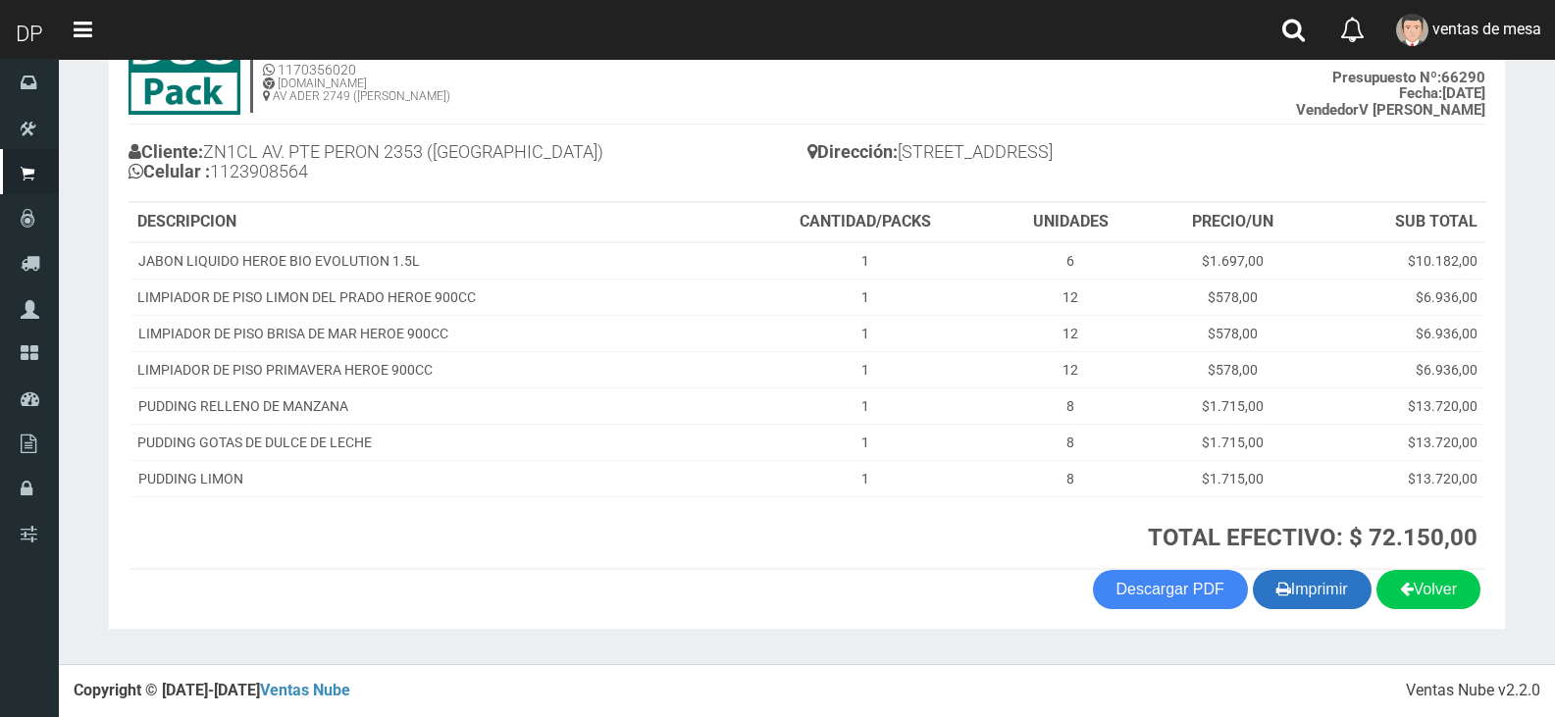
scroll to position [149, 0]
click at [1349, 591] on button "Imprimir" at bounding box center [1312, 589] width 119 height 39
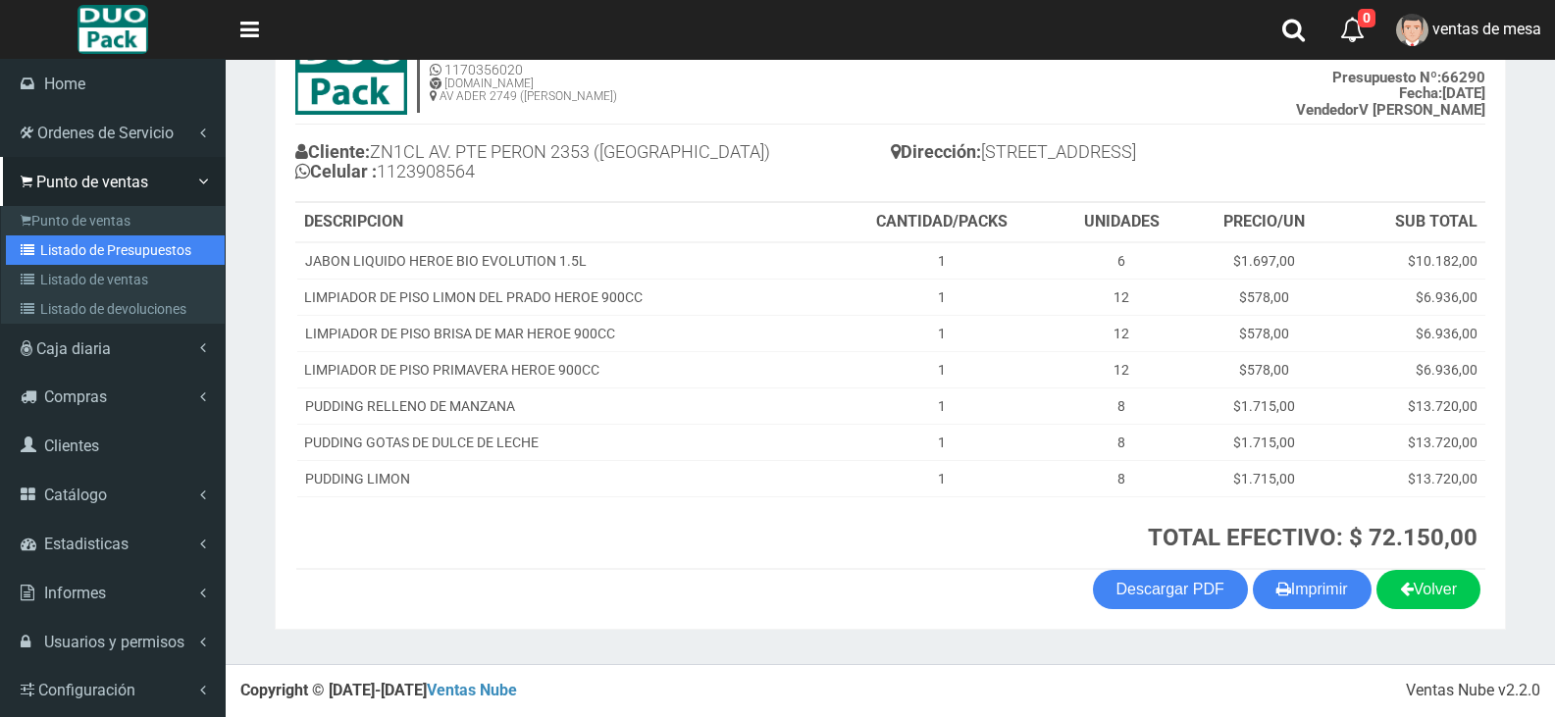
drag, startPoint x: 74, startPoint y: 254, endPoint x: 161, endPoint y: 245, distance: 87.8
click at [77, 253] on link "Listado de Presupuestos" at bounding box center [115, 250] width 219 height 29
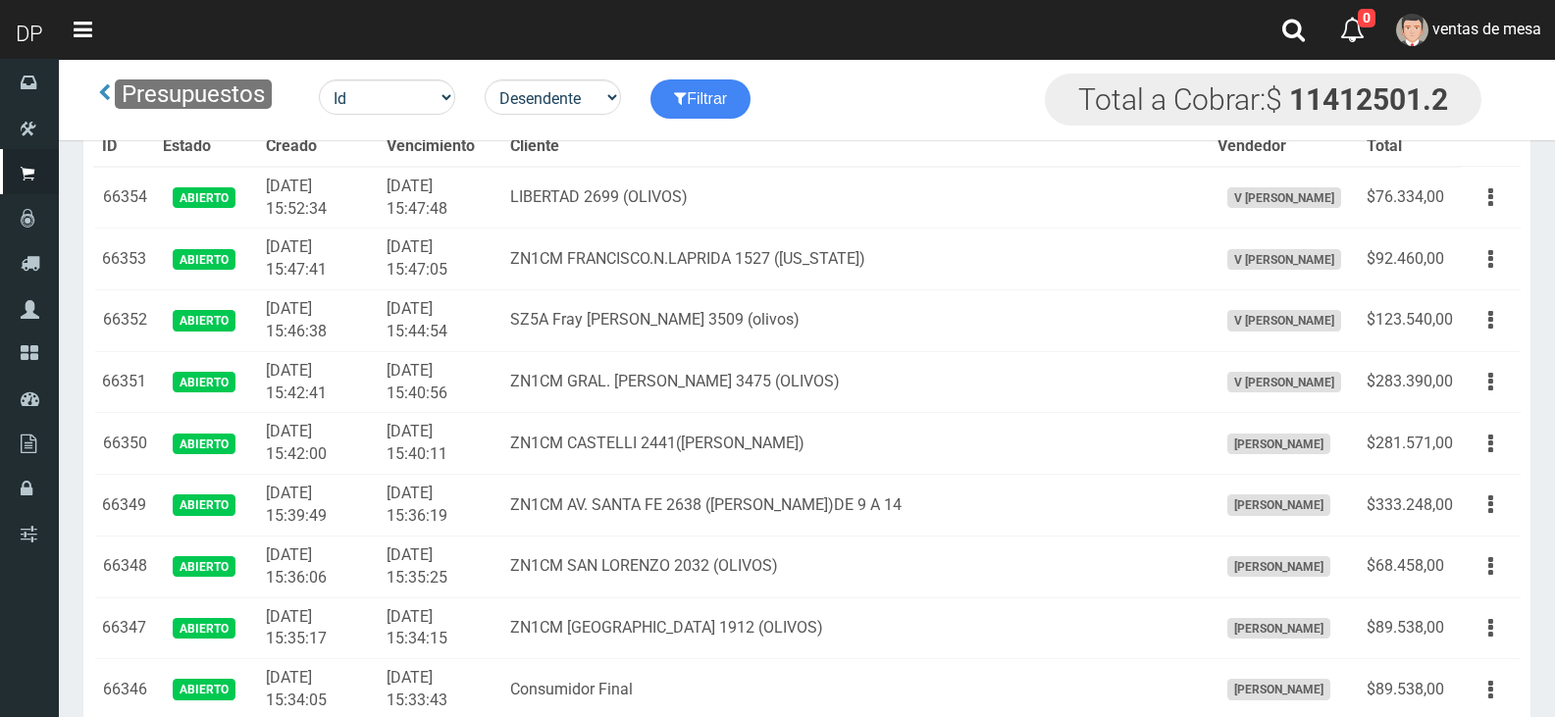
scroll to position [3323, 0]
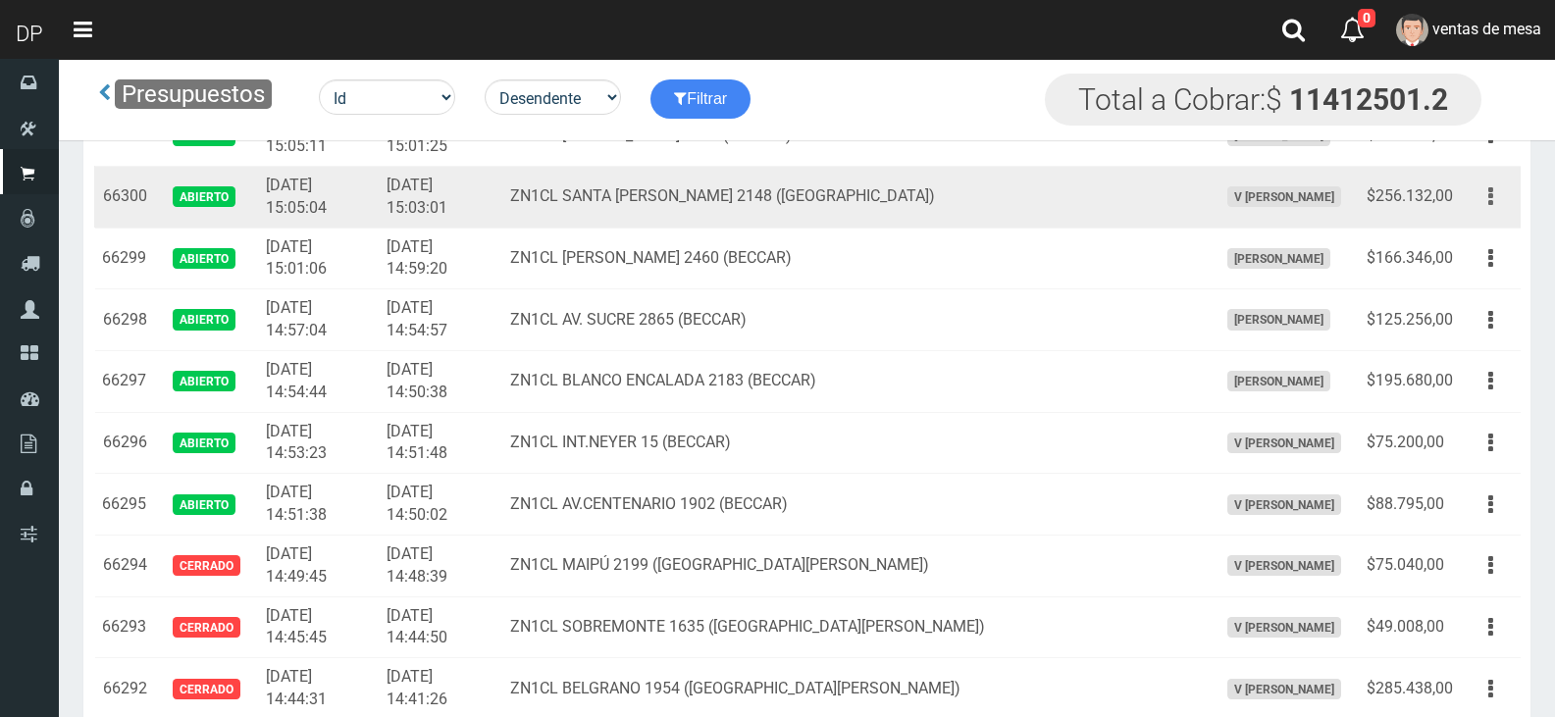
click at [1510, 199] on button "button" at bounding box center [1491, 197] width 44 height 34
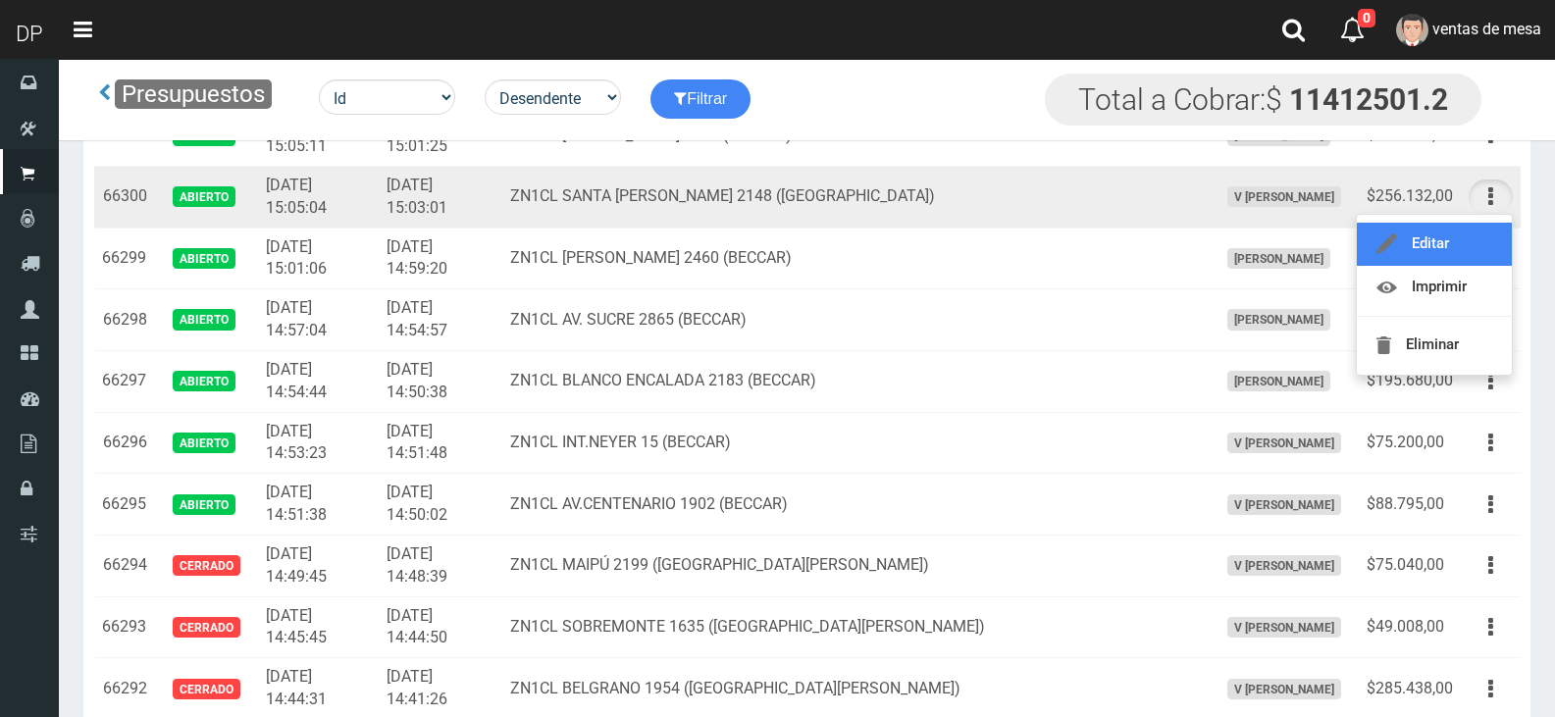
click at [1491, 233] on link "Editar" at bounding box center [1434, 244] width 155 height 43
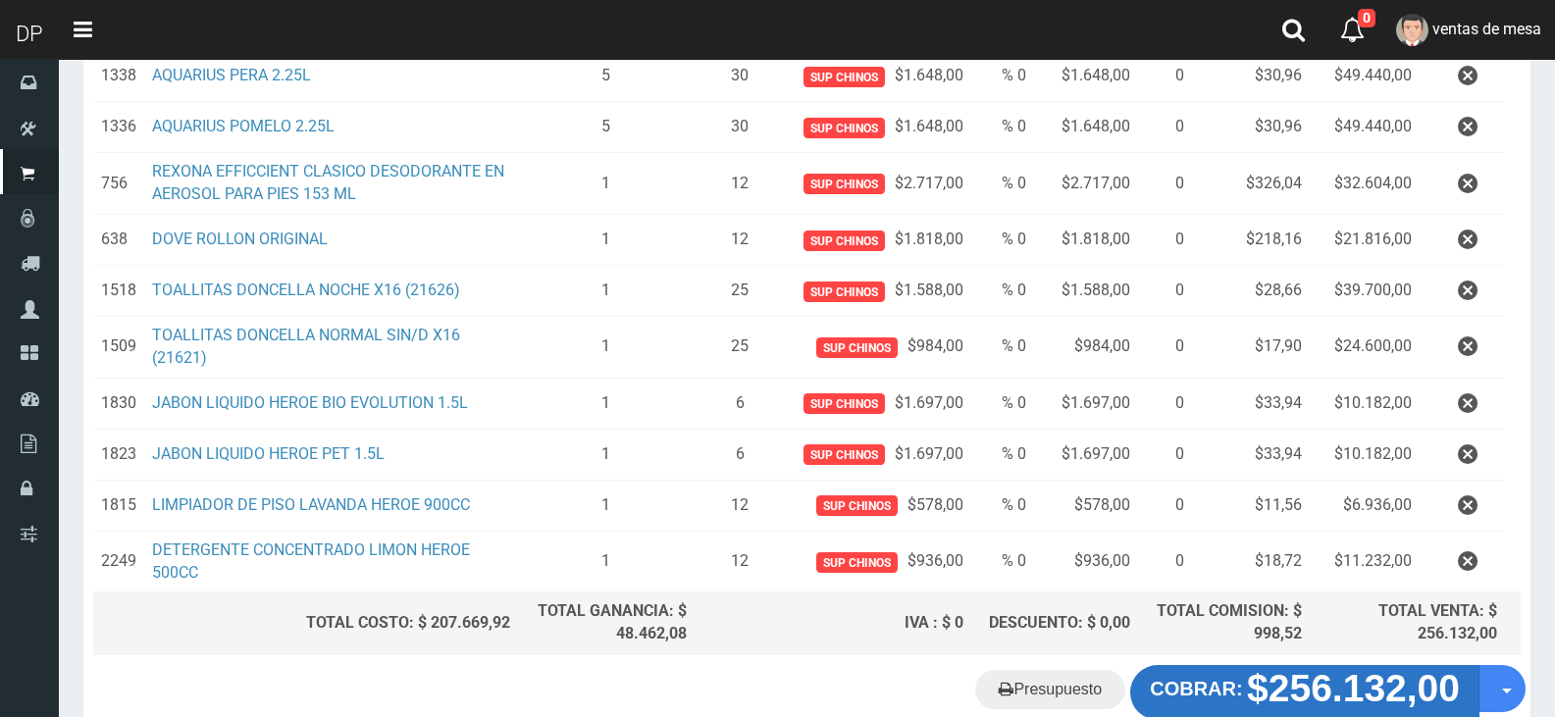
scroll to position [484, 0]
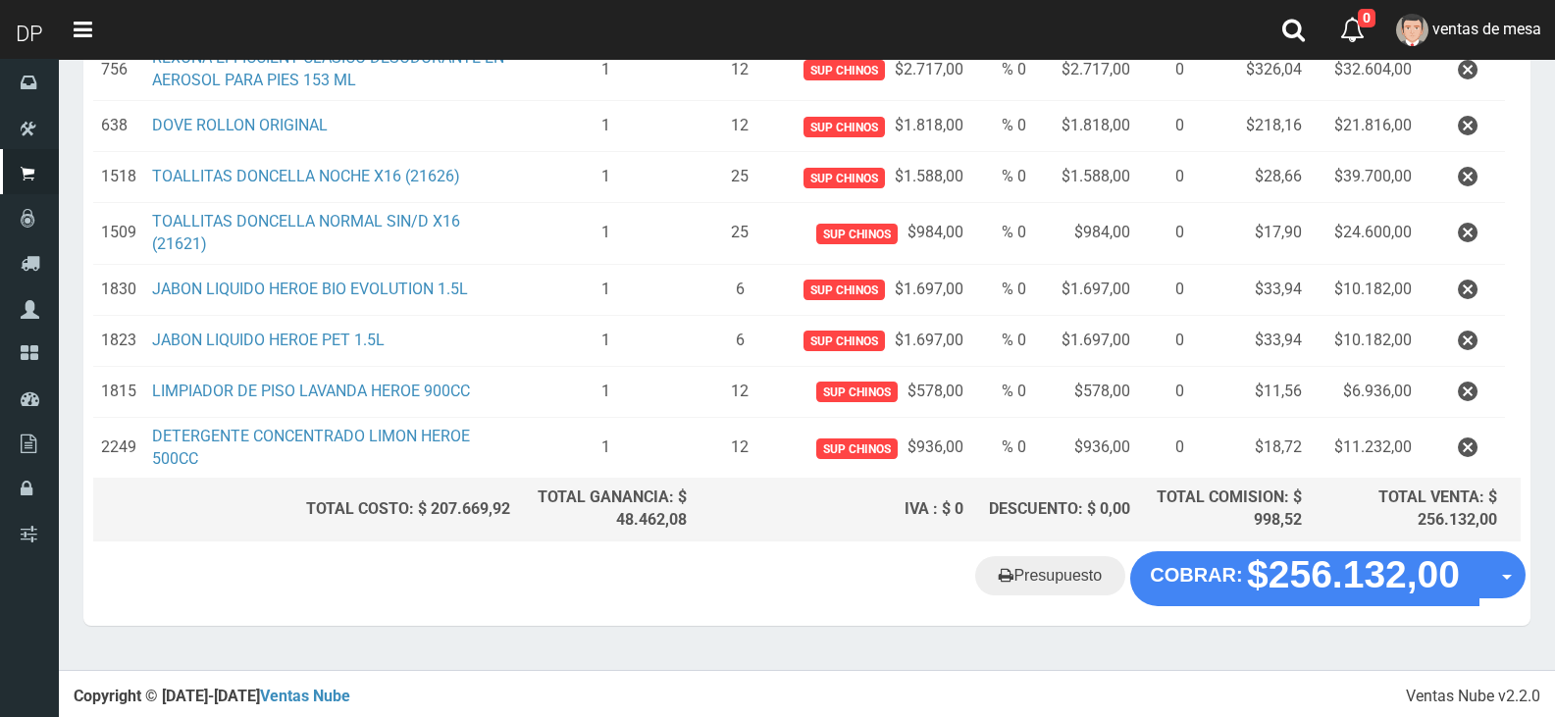
click at [1458, 176] on icon "button" at bounding box center [1468, 177] width 20 height 34
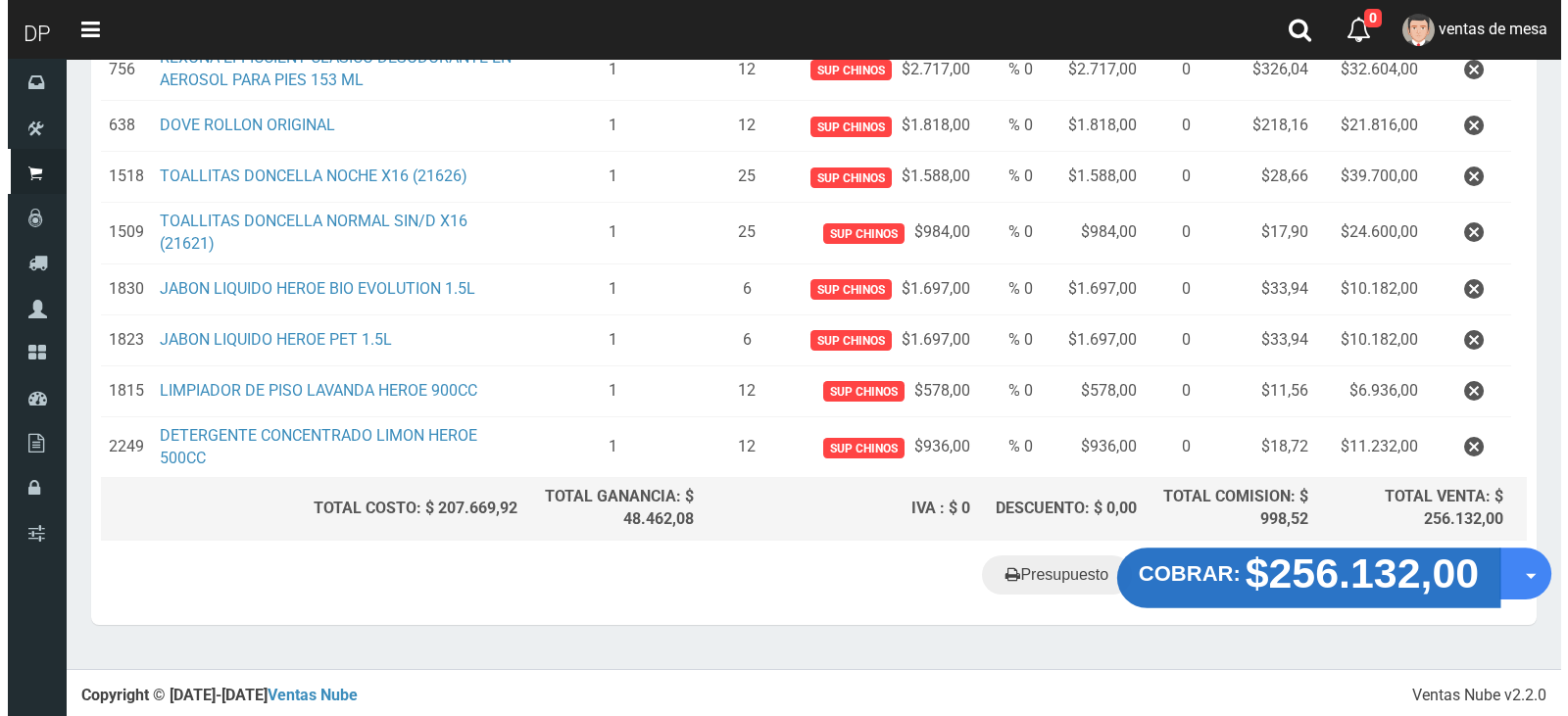
scroll to position [432, 0]
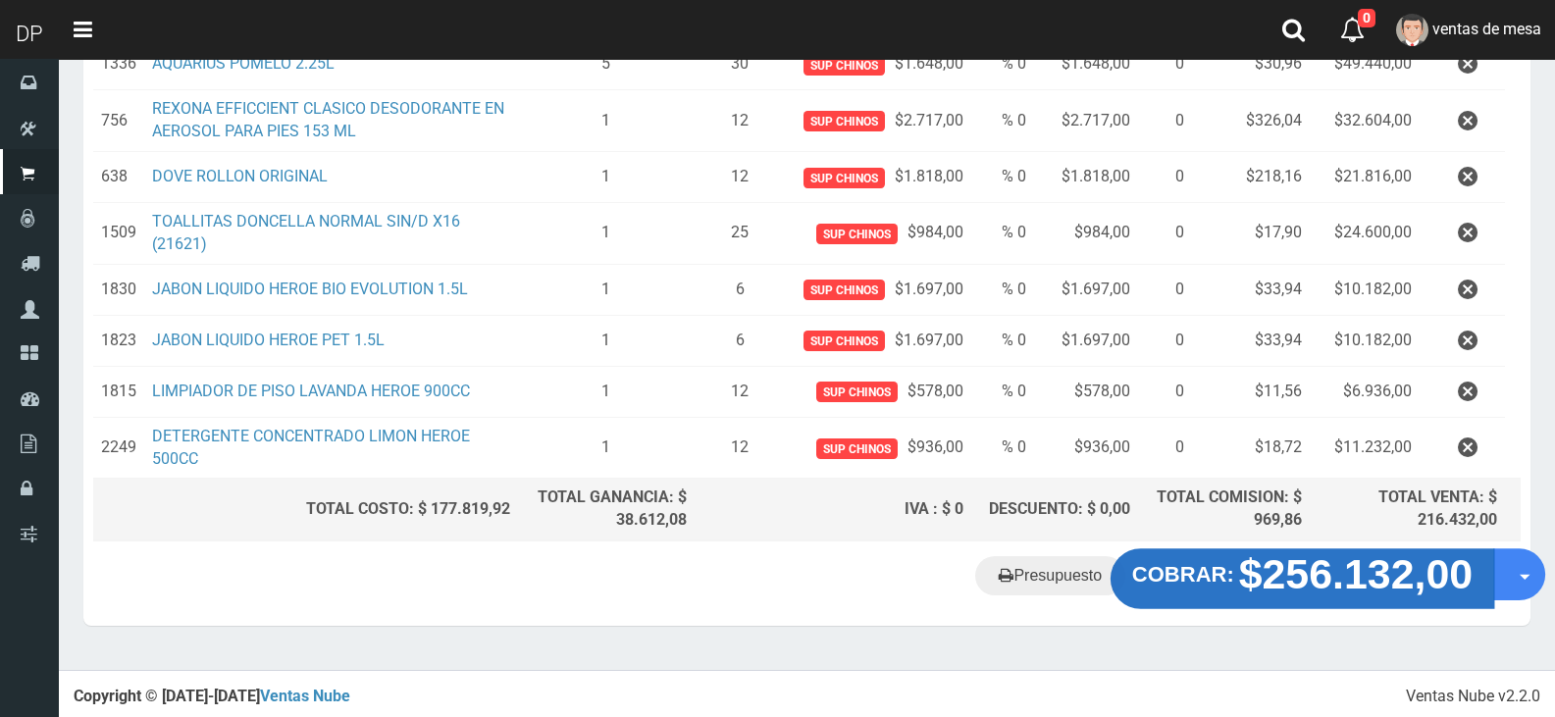
click at [1341, 563] on strong "$256.132,00" at bounding box center [1356, 575] width 235 height 46
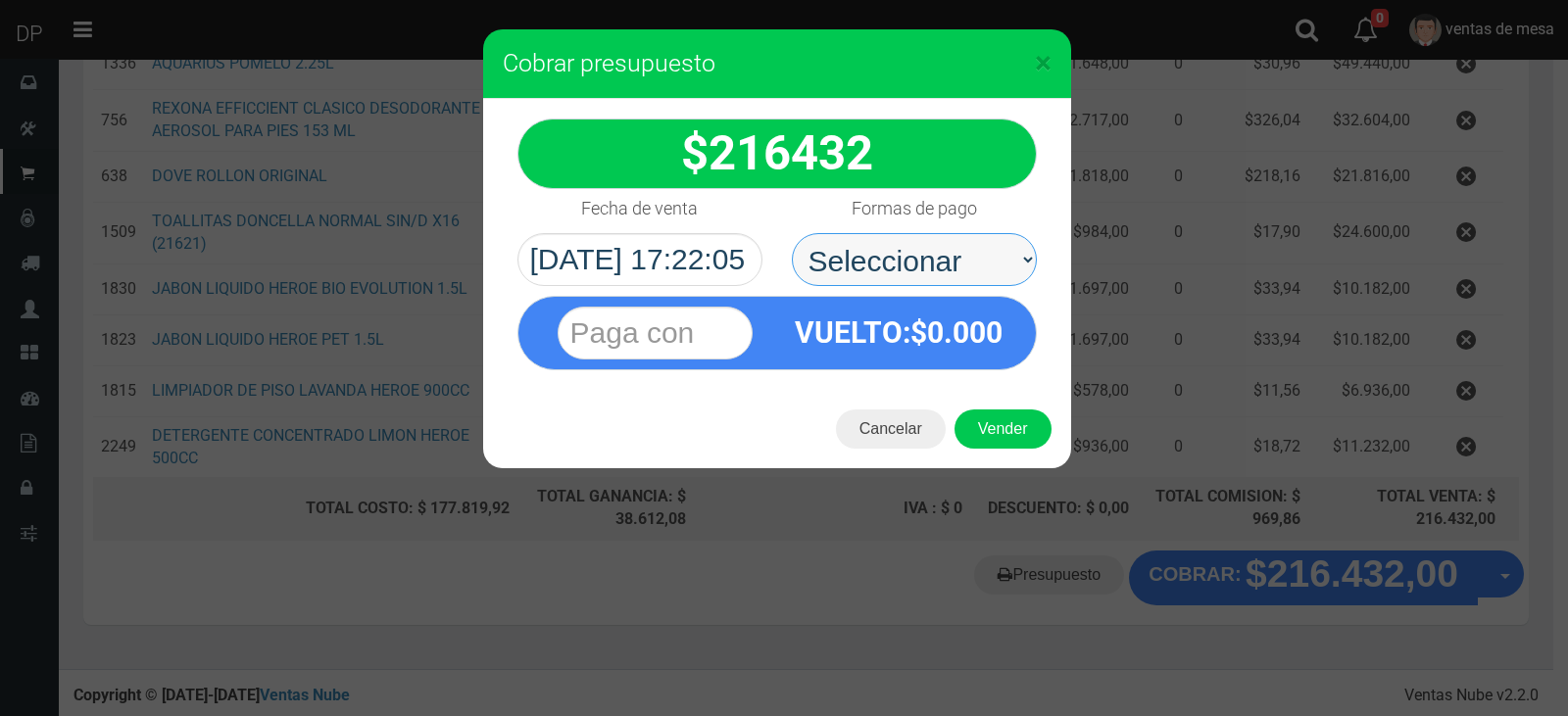
click at [967, 264] on select "Seleccionar Efectivo Tarjeta de Crédito Depósito Débito" at bounding box center [914, 260] width 245 height 53
select select "Efectivo"
click at [792, 234] on select "Seleccionar Efectivo Tarjeta de Crédito Depósito Débito" at bounding box center [914, 260] width 245 height 53
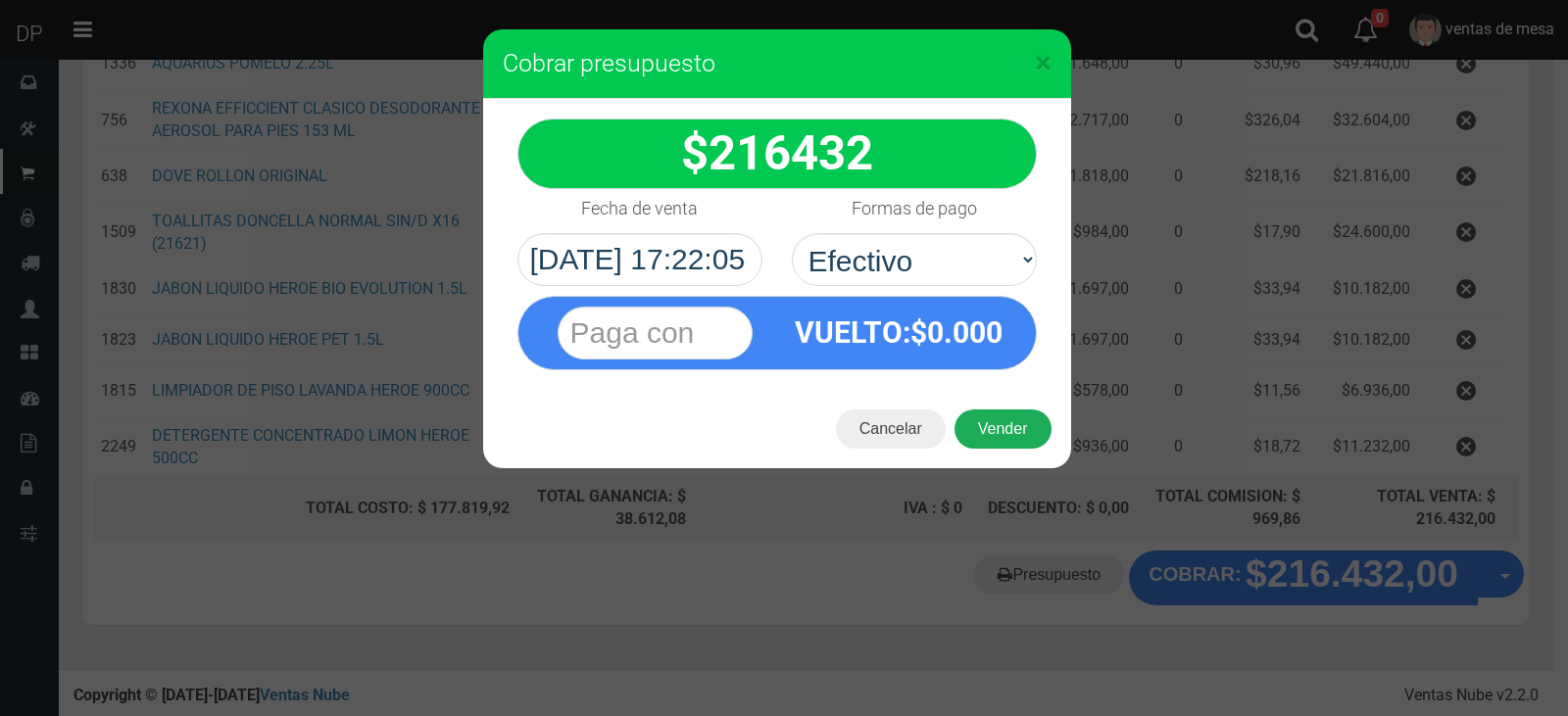
click at [1009, 424] on button "Vender" at bounding box center [1003, 428] width 97 height 39
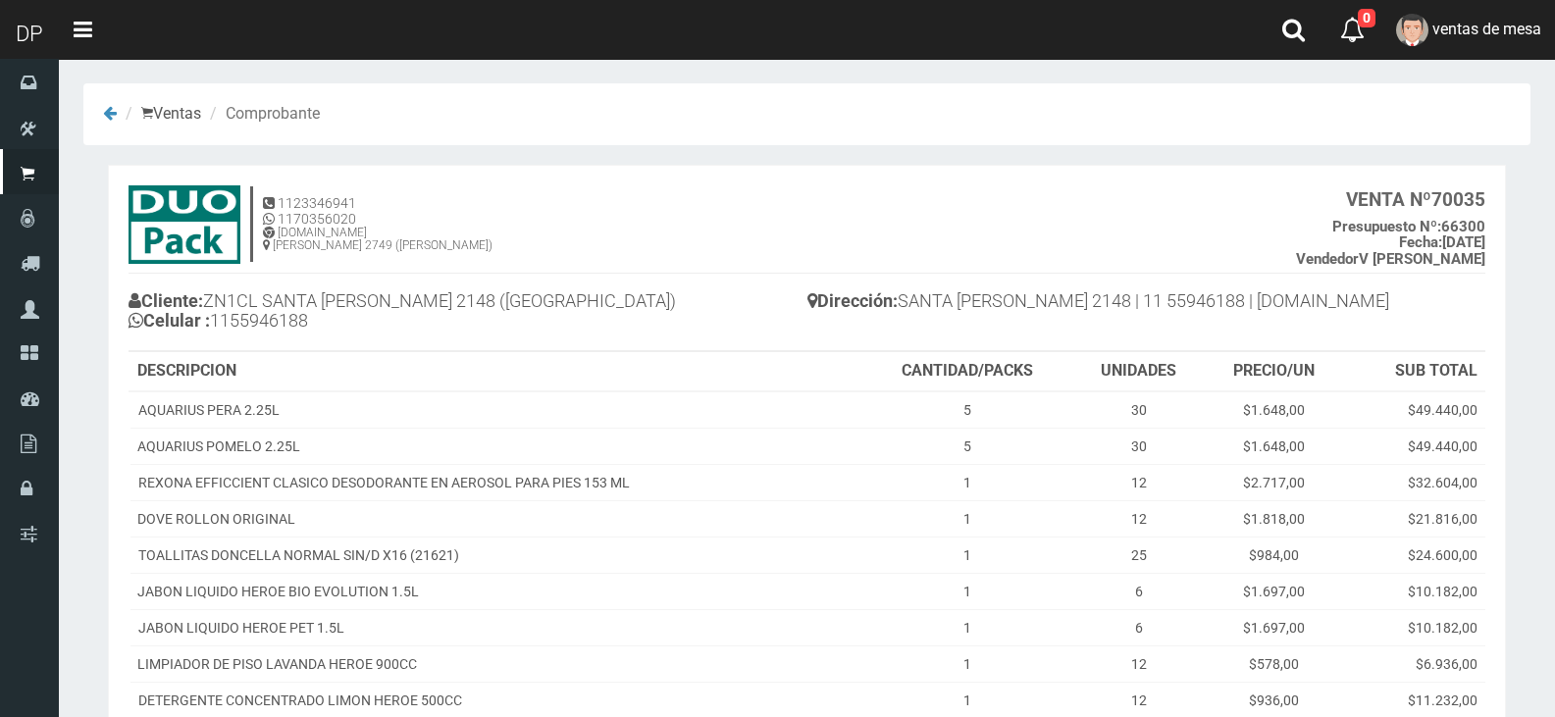
scroll to position [222, 0]
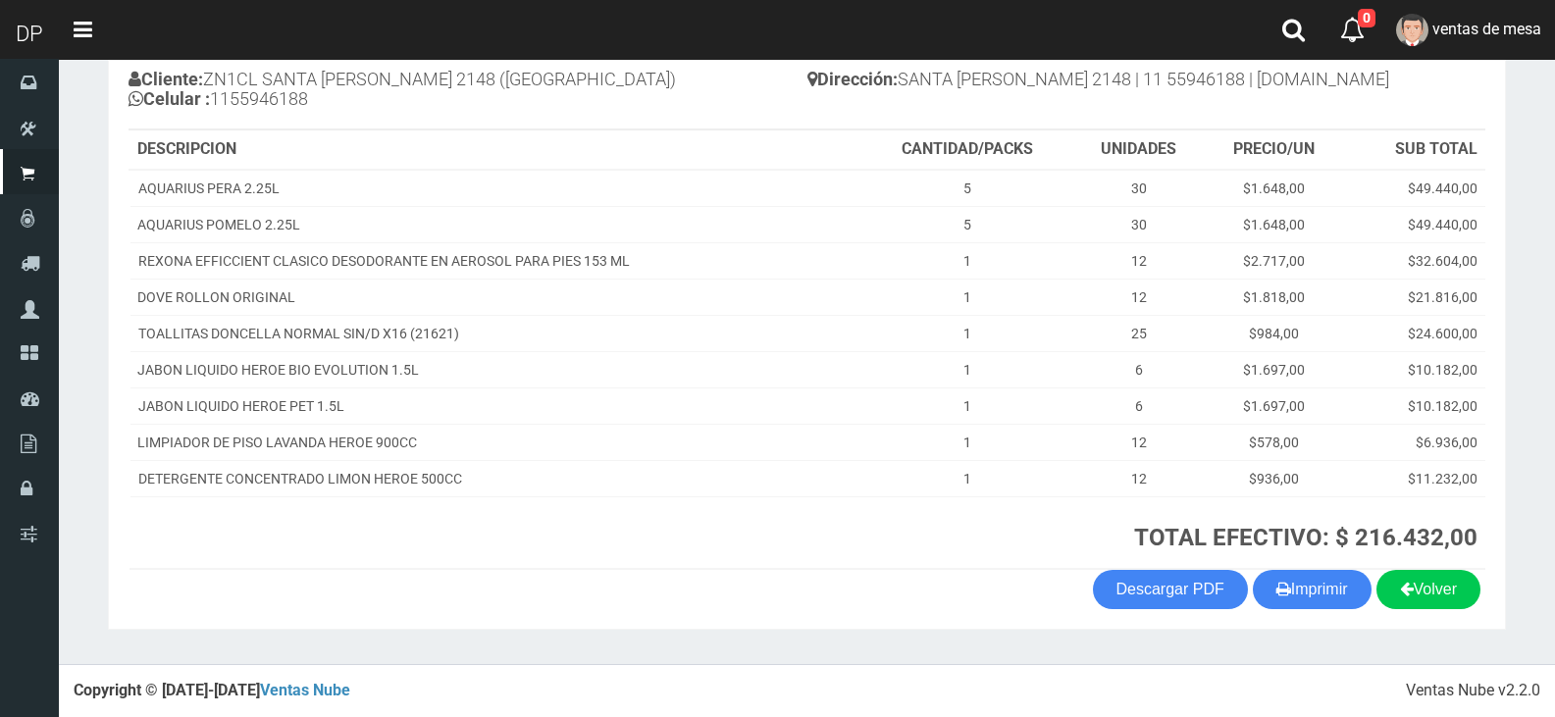
click at [1298, 568] on th "TOTAL EFECTIVO: $ 216.432,00" at bounding box center [1174, 533] width 624 height 73
click at [1303, 588] on button "Imprimir" at bounding box center [1312, 589] width 119 height 39
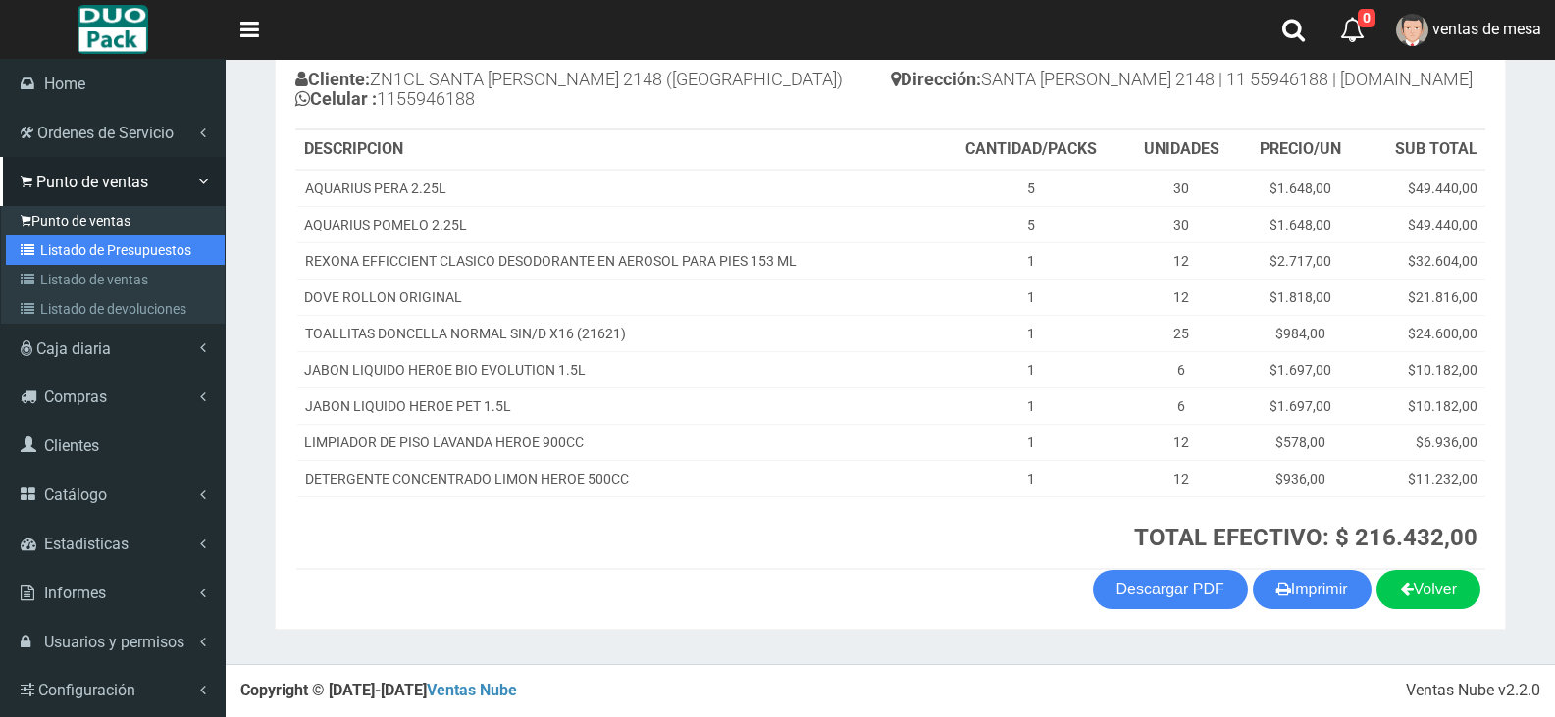
drag, startPoint x: 53, startPoint y: 241, endPoint x: 70, endPoint y: 233, distance: 18.9
click at [53, 241] on link "Listado de Presupuestos" at bounding box center [115, 250] width 219 height 29
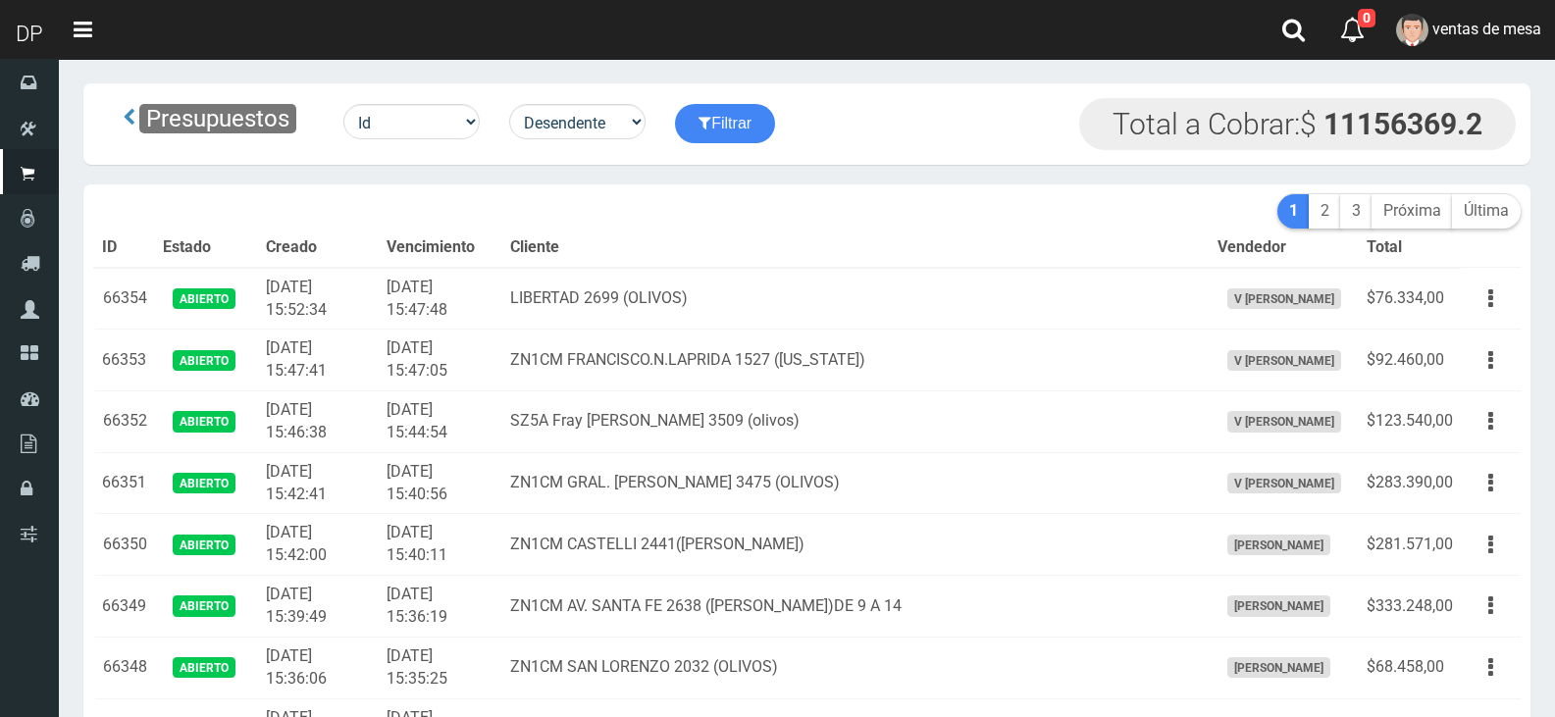
click at [621, 231] on th "Cliente" at bounding box center [856, 248] width 708 height 39
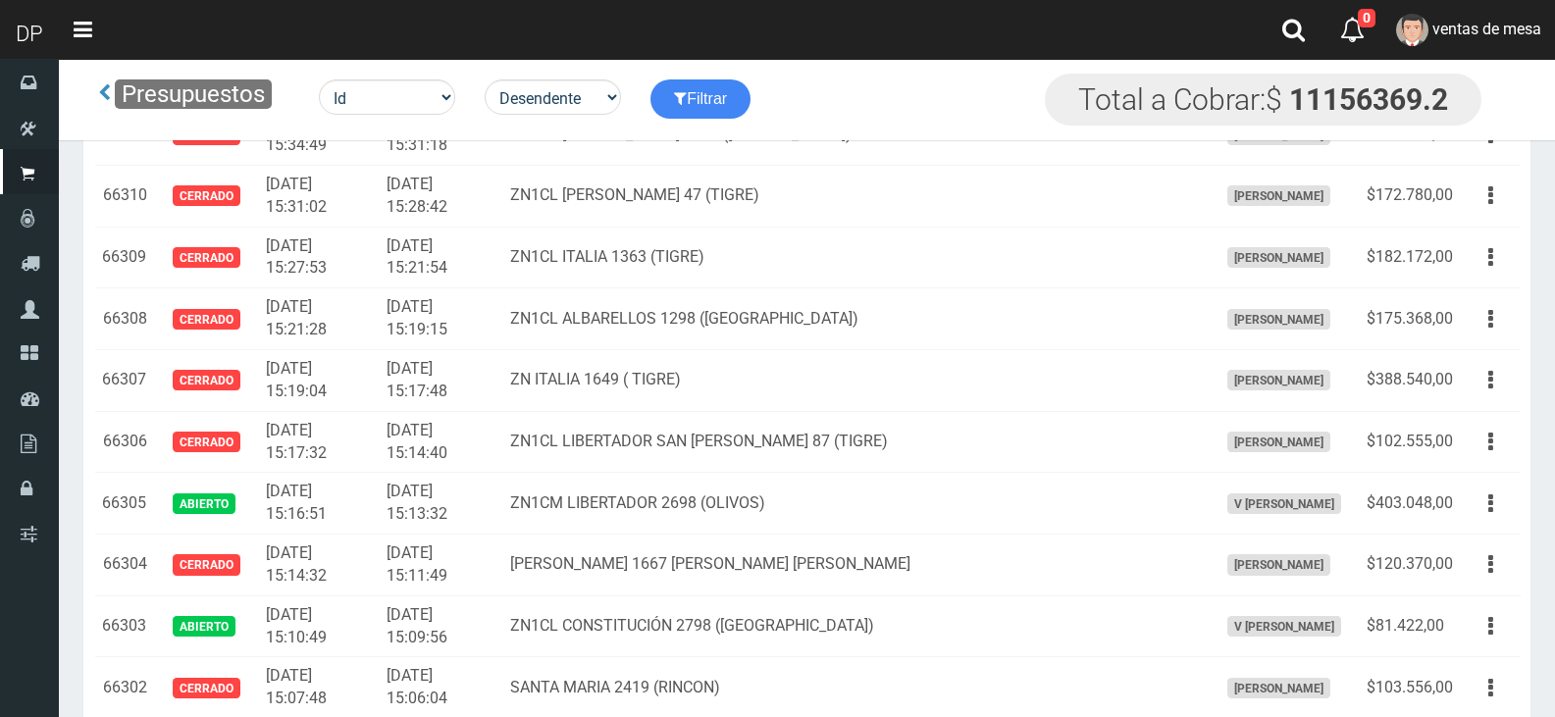
scroll to position [1930, 0]
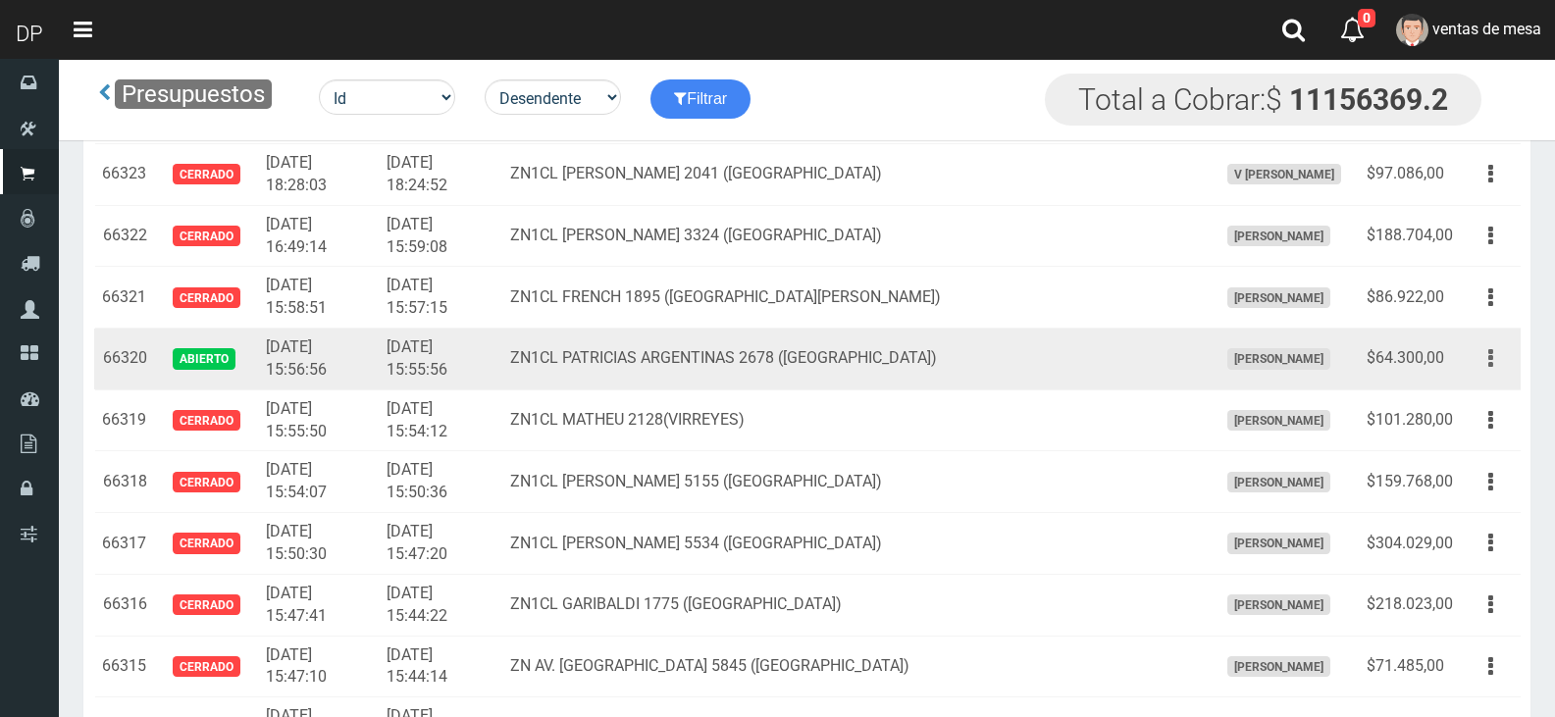
click at [1501, 361] on button "button" at bounding box center [1491, 359] width 44 height 34
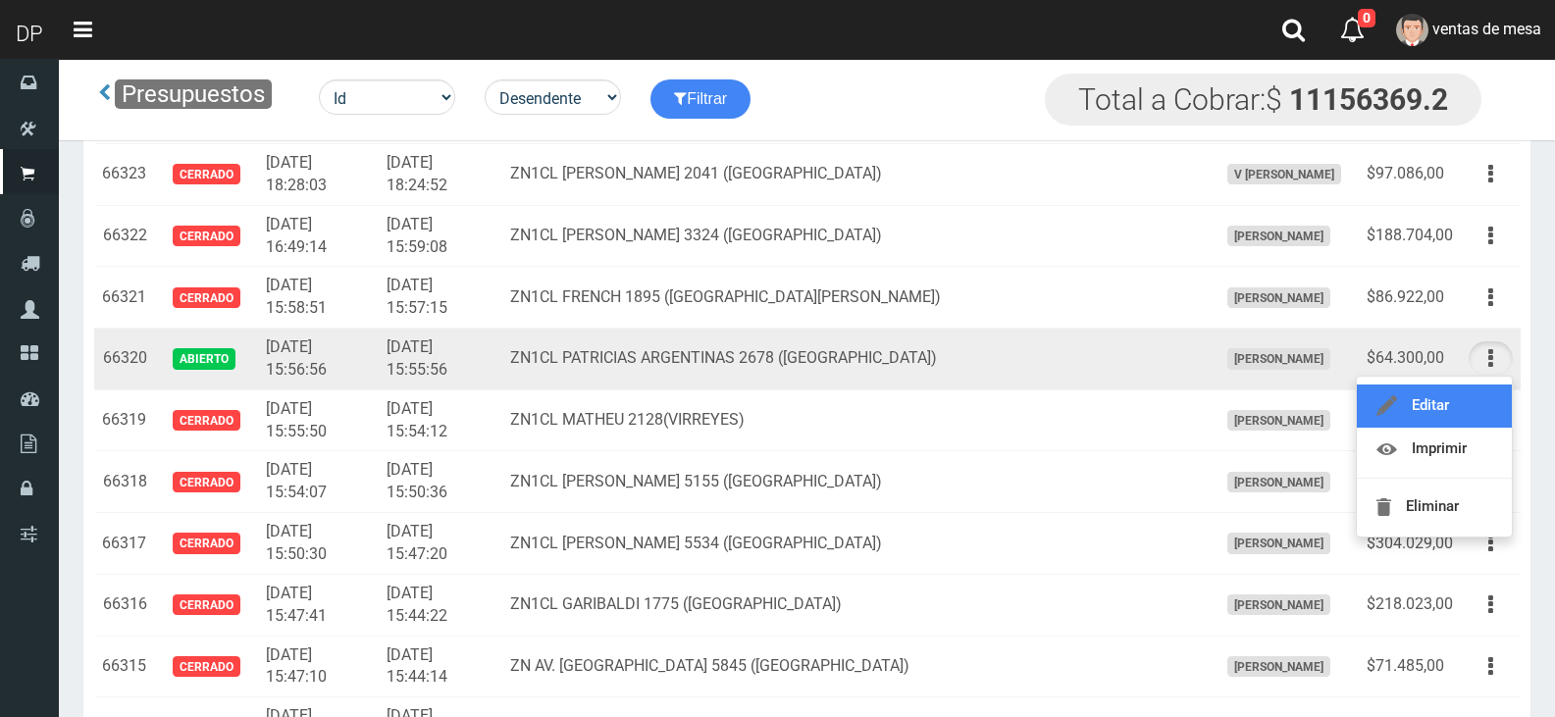
click at [1497, 405] on link "Editar" at bounding box center [1434, 406] width 155 height 43
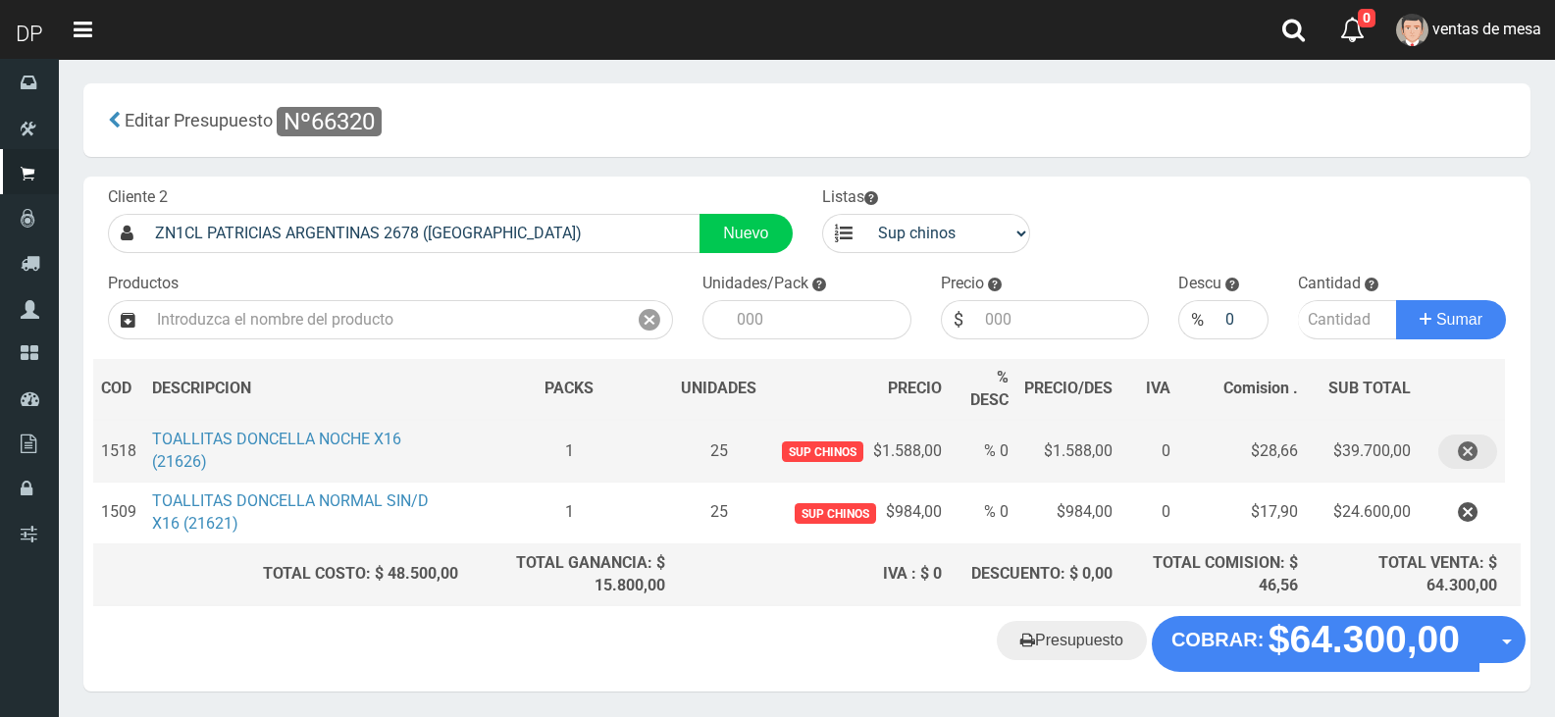
click at [1491, 448] on button "button" at bounding box center [1468, 452] width 59 height 34
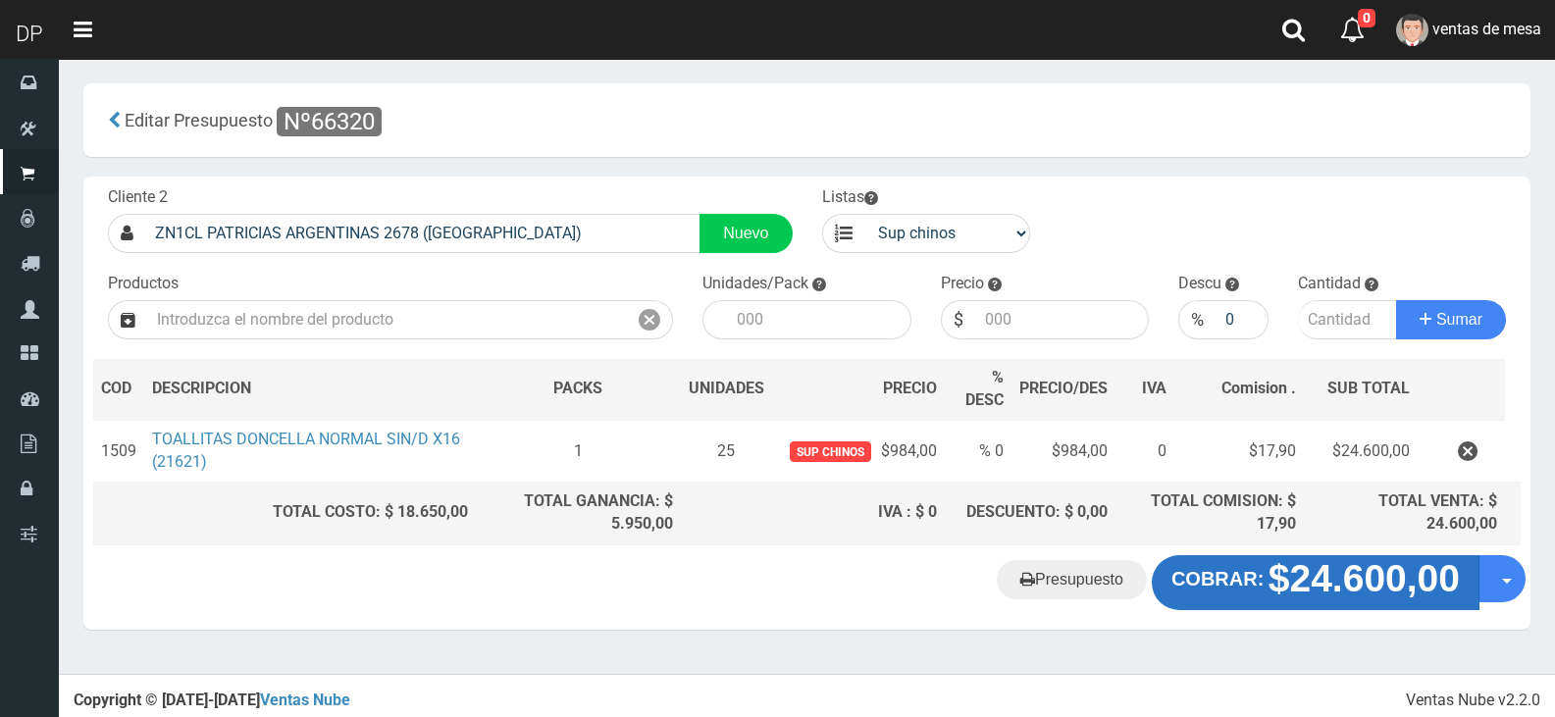
click at [1282, 581] on strong "$24.600,00" at bounding box center [1364, 578] width 191 height 42
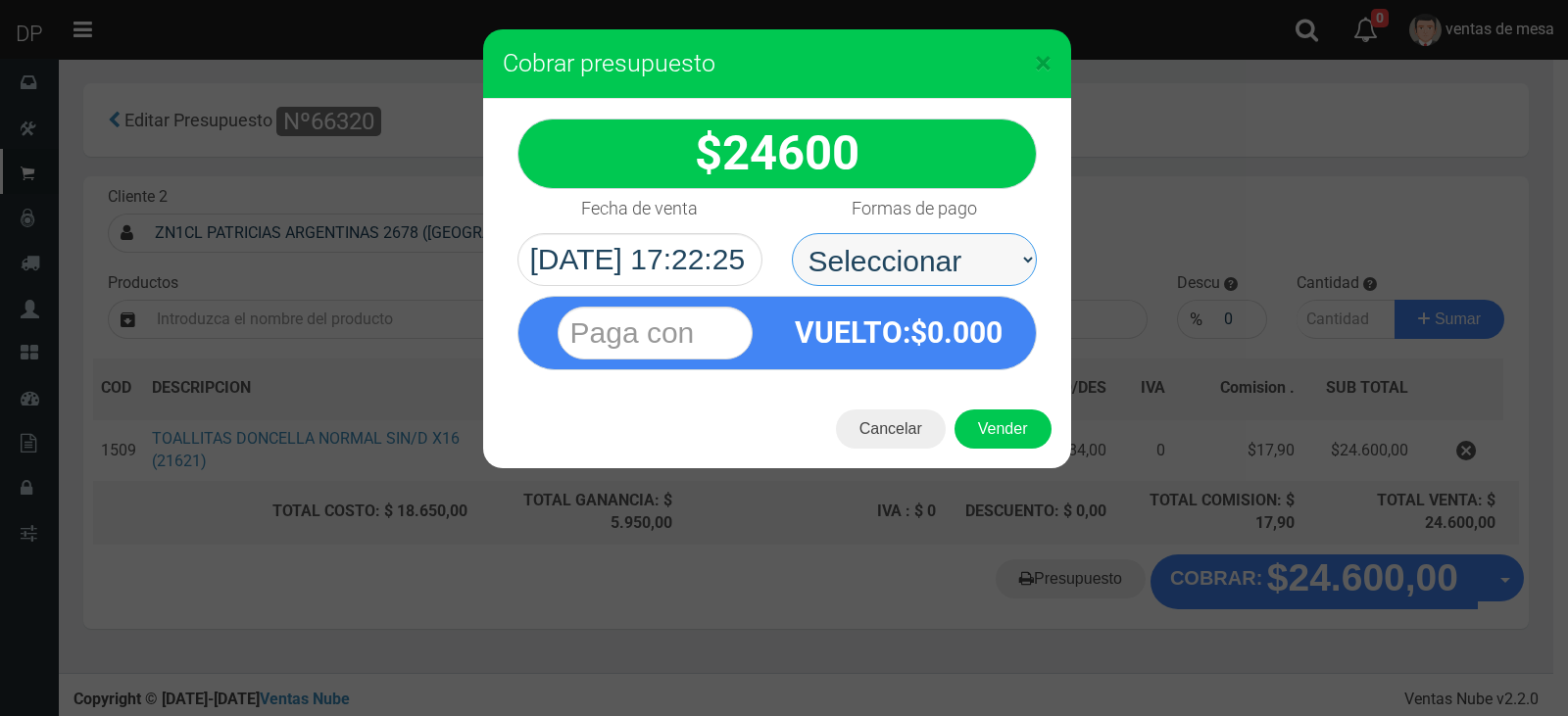
click at [866, 275] on select "Seleccionar Efectivo Tarjeta de Crédito Depósito Débito" at bounding box center [914, 260] width 245 height 53
select select "Efectivo"
click at [792, 234] on select "Seleccionar Efectivo Tarjeta de Crédito Depósito Débito" at bounding box center [914, 260] width 245 height 53
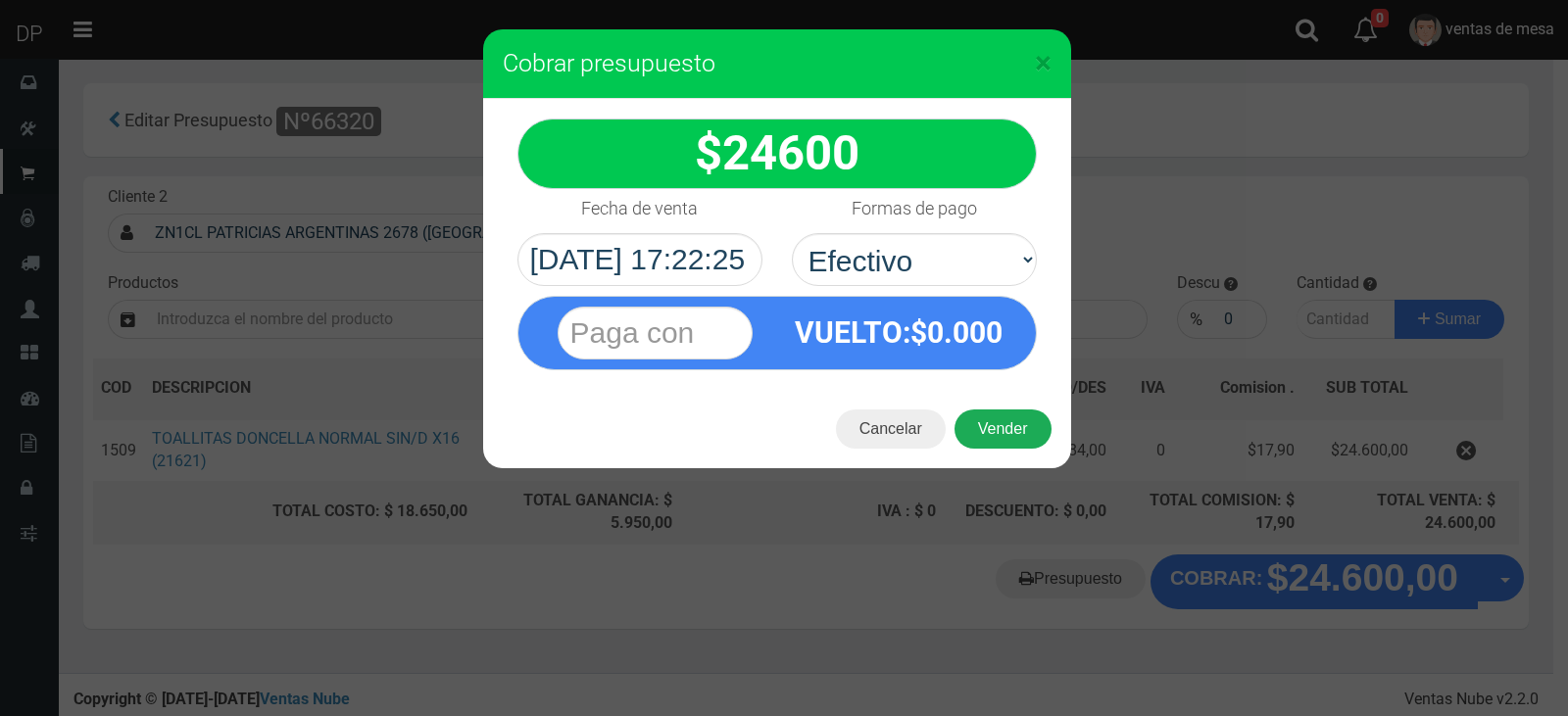
click at [995, 424] on button "Vender" at bounding box center [1003, 428] width 97 height 39
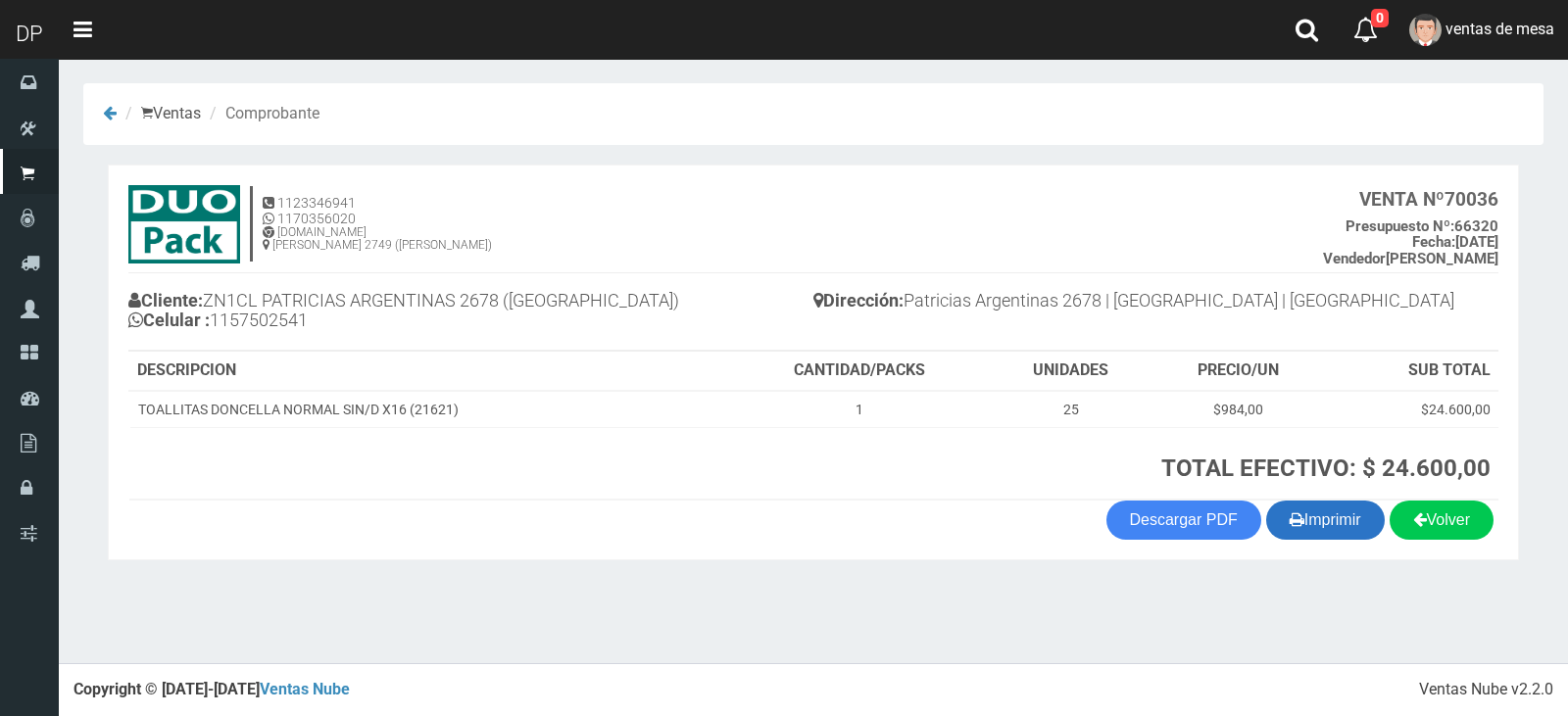
click at [1314, 525] on button "Imprimir" at bounding box center [1325, 519] width 119 height 39
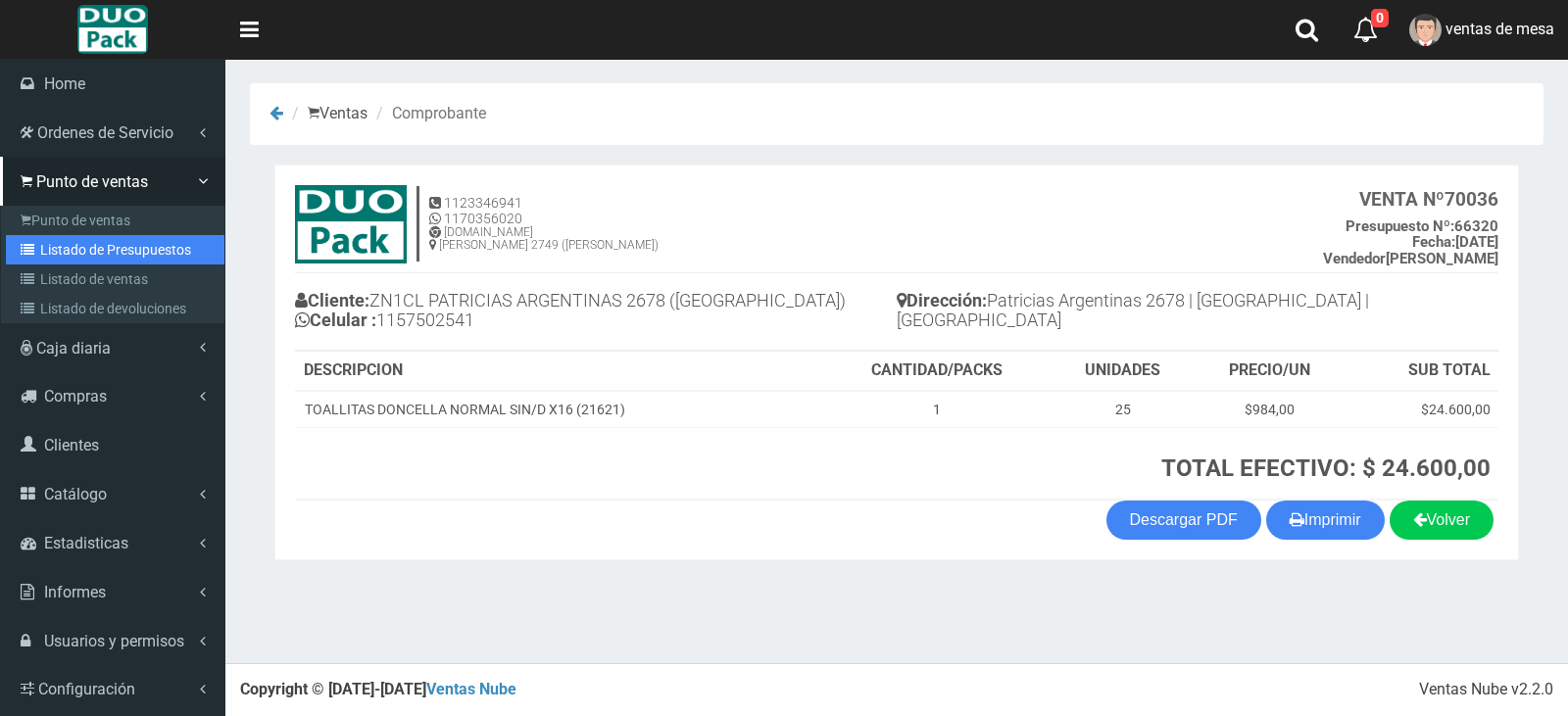
click at [54, 249] on link "Listado de Presupuestos" at bounding box center [115, 250] width 219 height 29
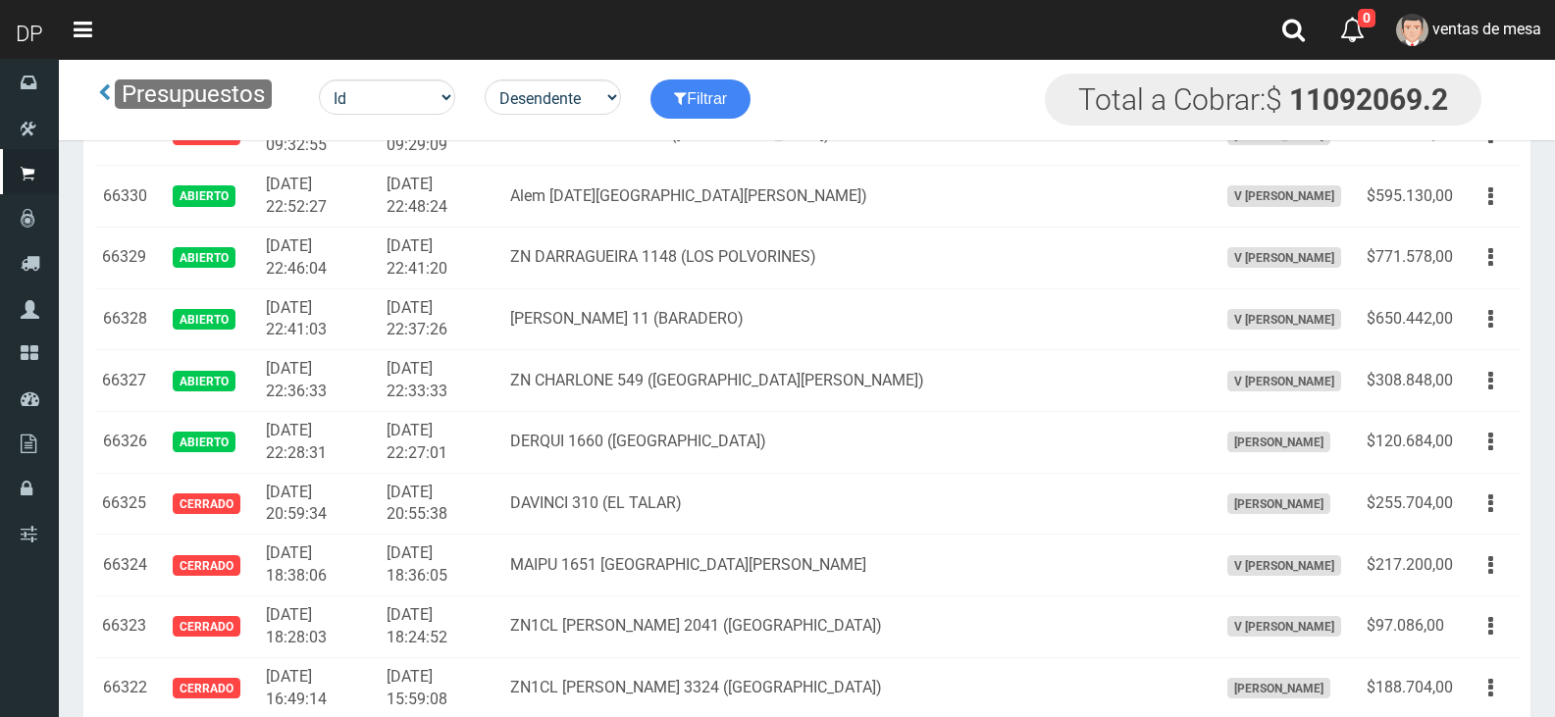
scroll to position [3222, 0]
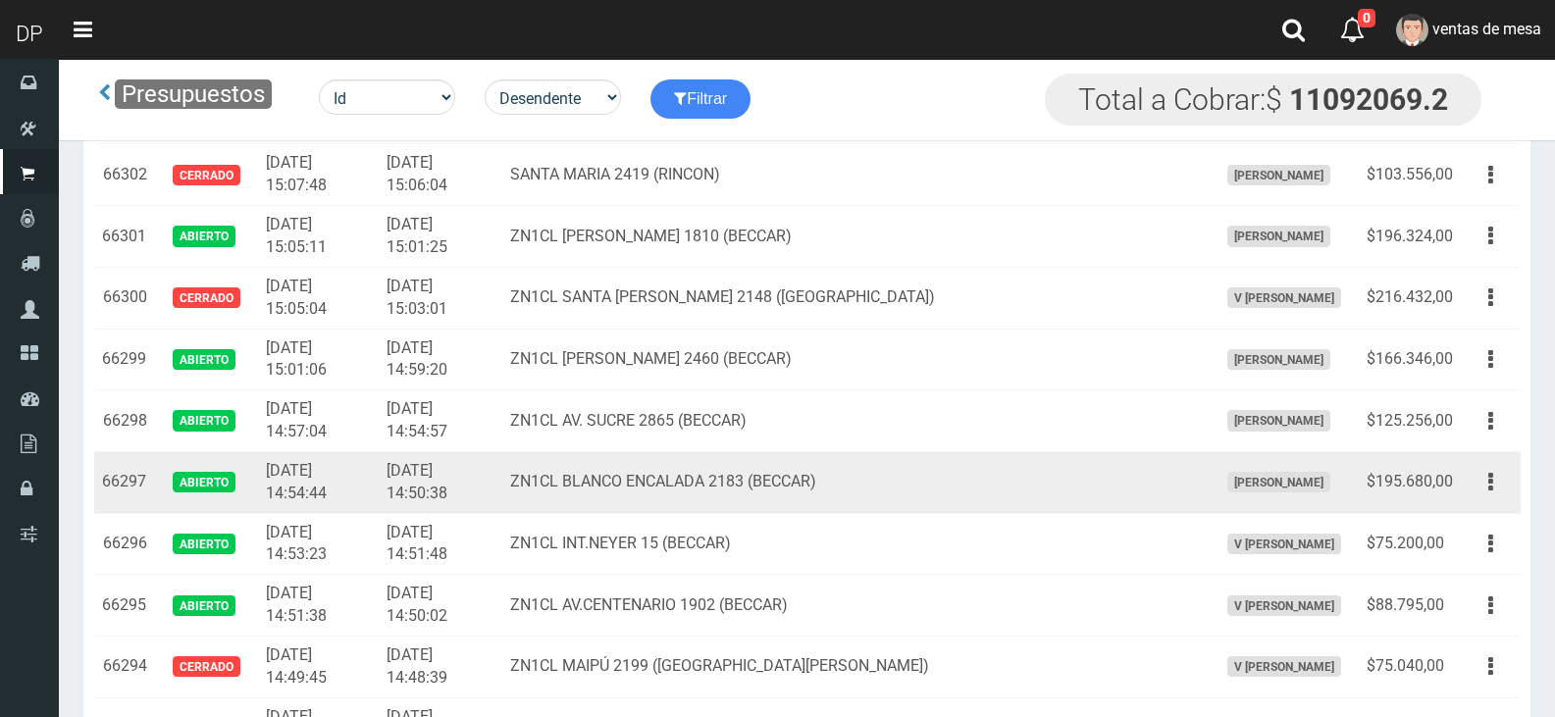
click at [1467, 487] on td "Editar Imprimir Eliminar" at bounding box center [1491, 482] width 60 height 62
click at [1474, 499] on div "Editar Imprimir Eliminar" at bounding box center [1491, 482] width 44 height 34
click at [1476, 486] on button "button" at bounding box center [1491, 482] width 44 height 34
click at [0, 0] on link "Editar" at bounding box center [0, 0] width 0 height 0
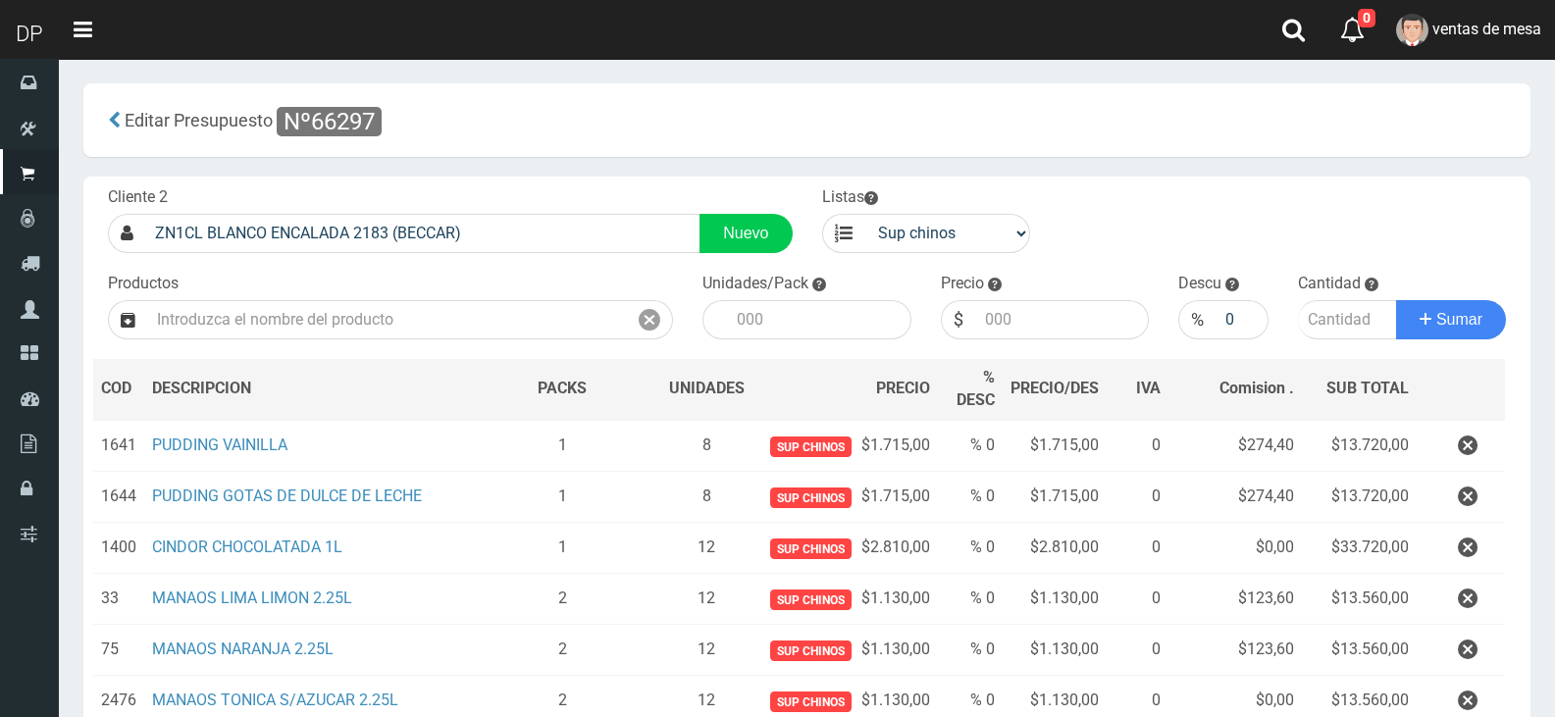
click at [1456, 593] on button "button" at bounding box center [1468, 599] width 59 height 34
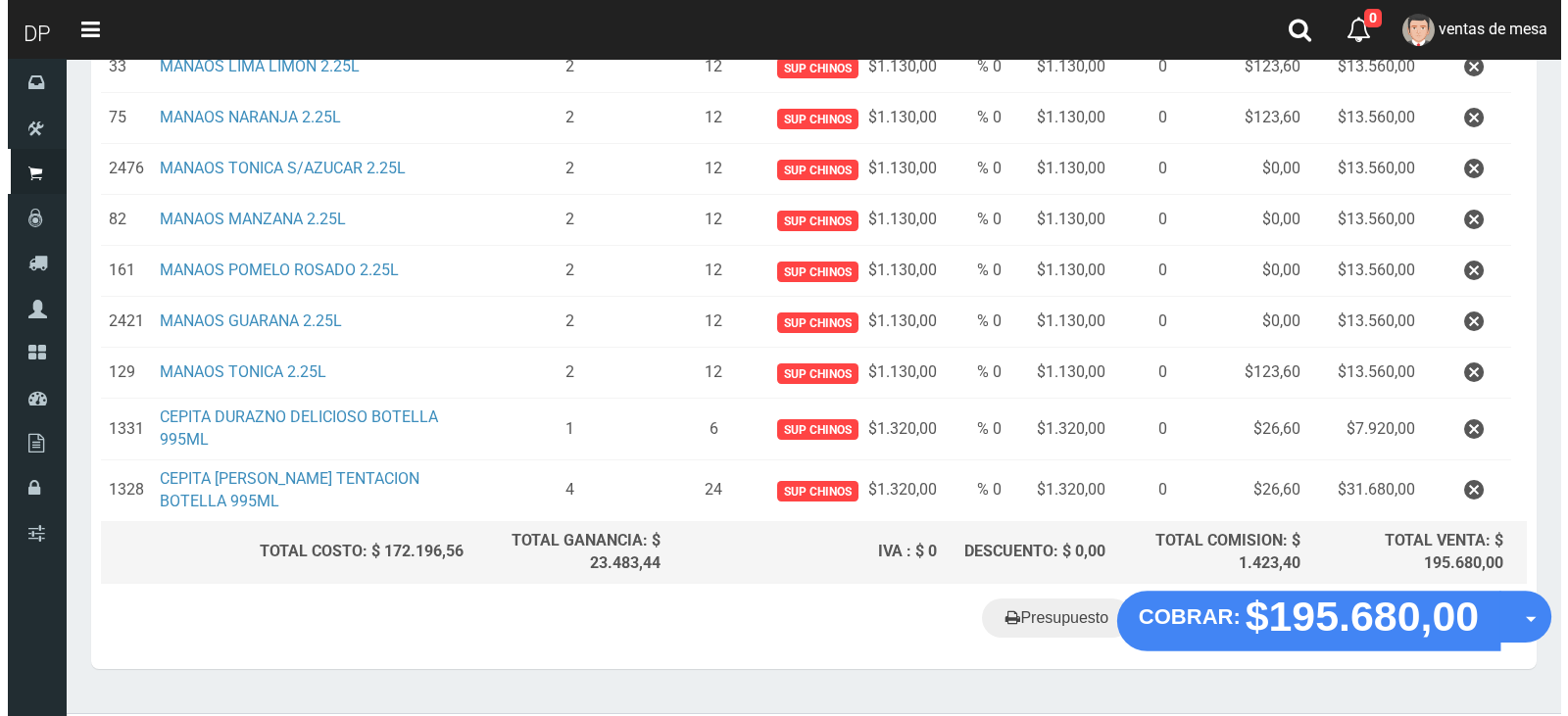
scroll to position [523, 0]
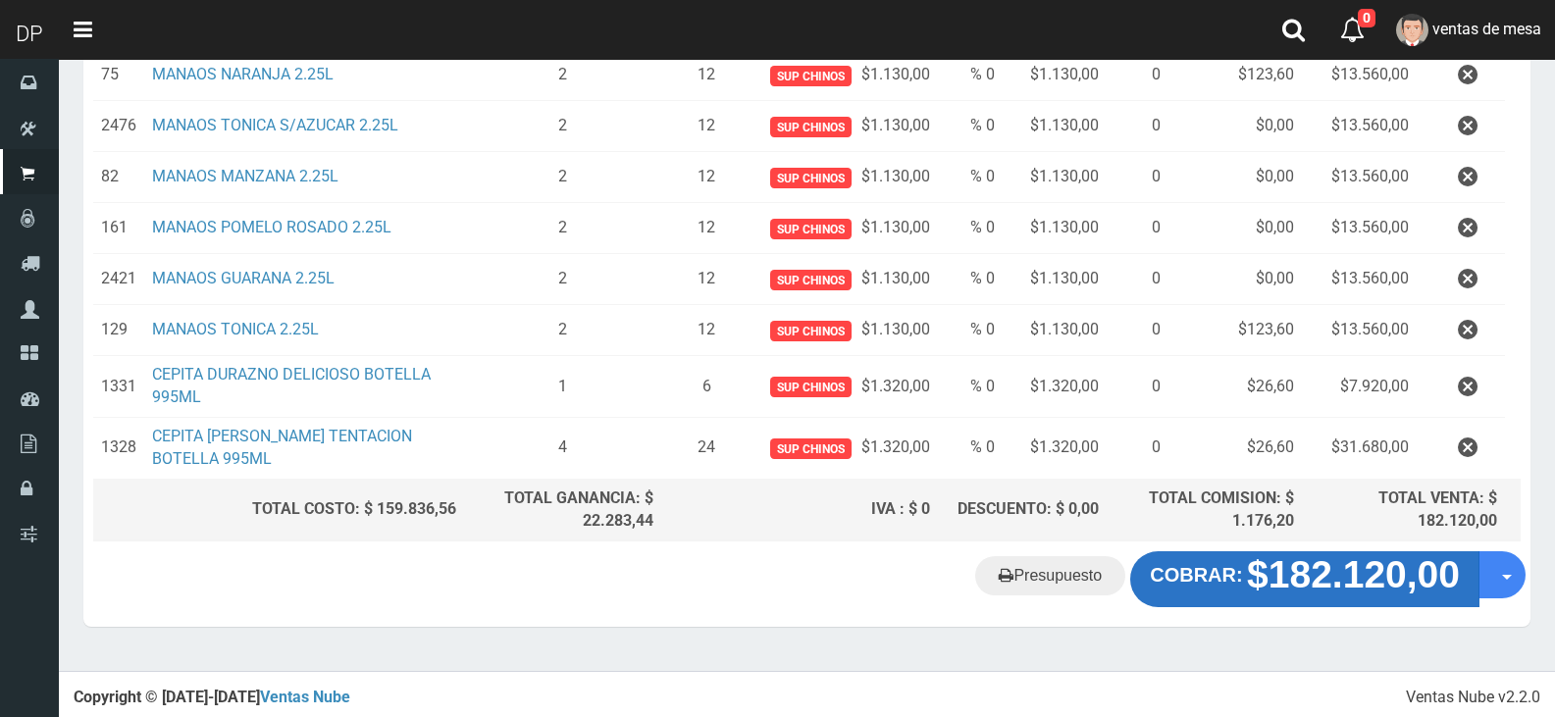
click at [1352, 587] on strong "$182.120,00" at bounding box center [1353, 575] width 213 height 42
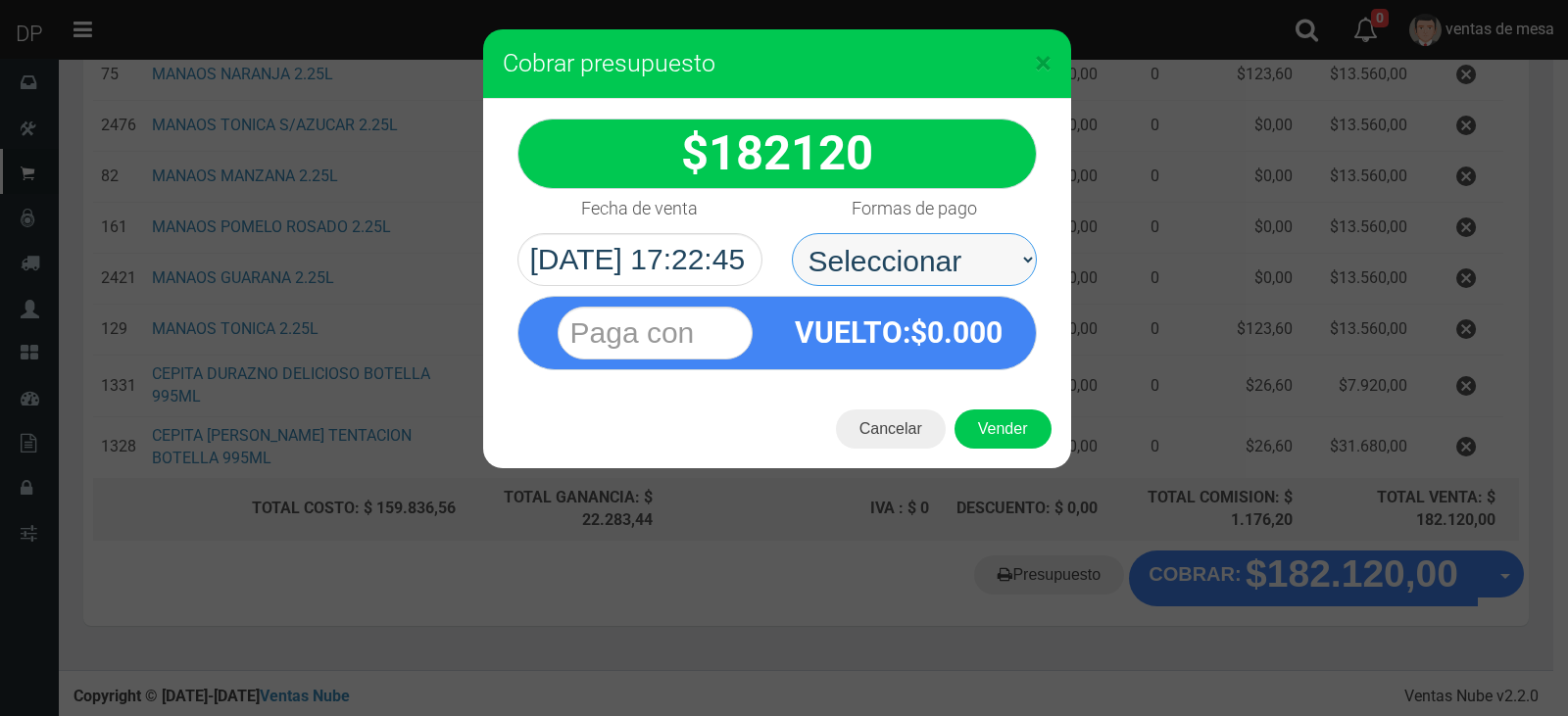
click at [937, 249] on select "Seleccionar Efectivo Tarjeta de Crédito Depósito Débito" at bounding box center [914, 260] width 245 height 53
select select "Efectivo"
click at [792, 234] on select "Seleccionar Efectivo Tarjeta de Crédito Depósito Débito" at bounding box center [914, 260] width 245 height 53
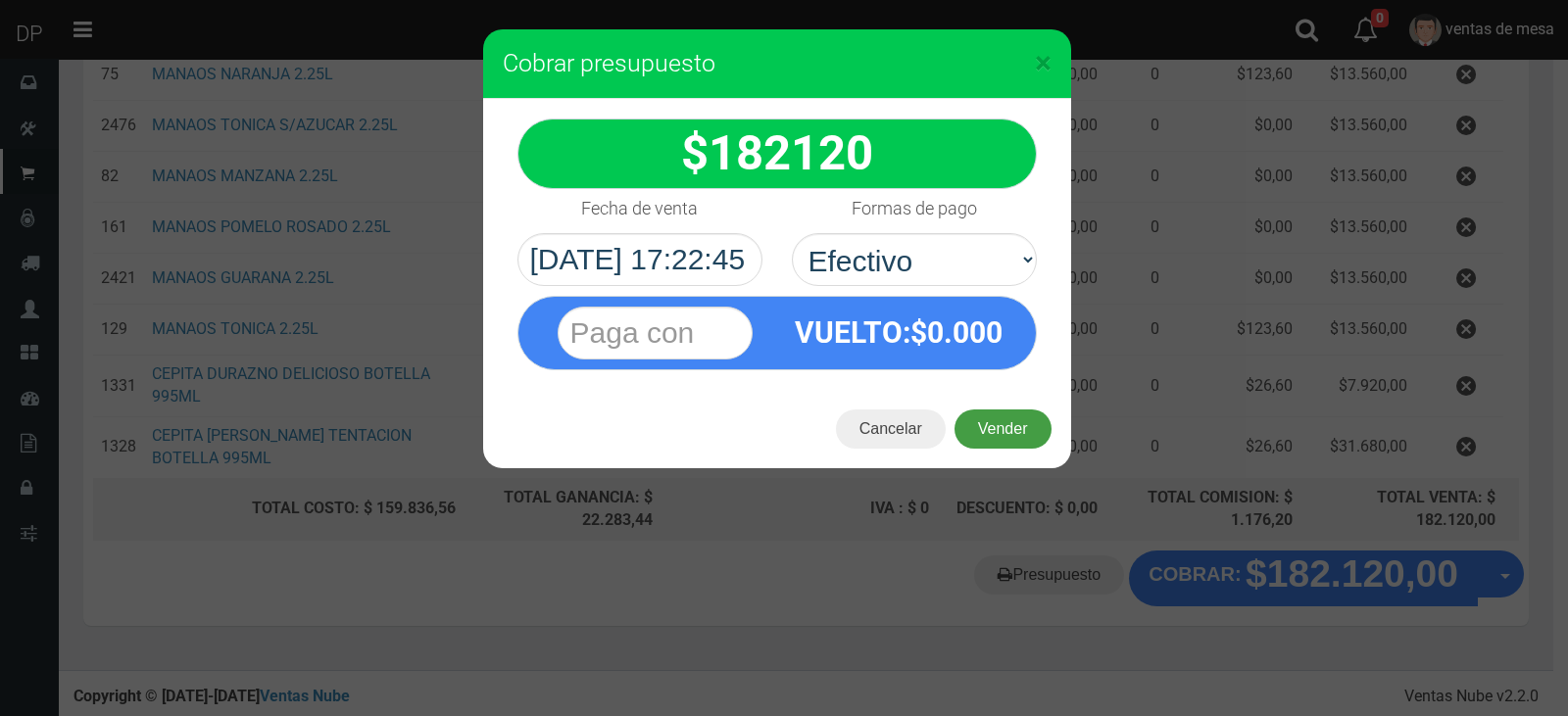
click at [1015, 444] on button "Vender" at bounding box center [1003, 428] width 97 height 39
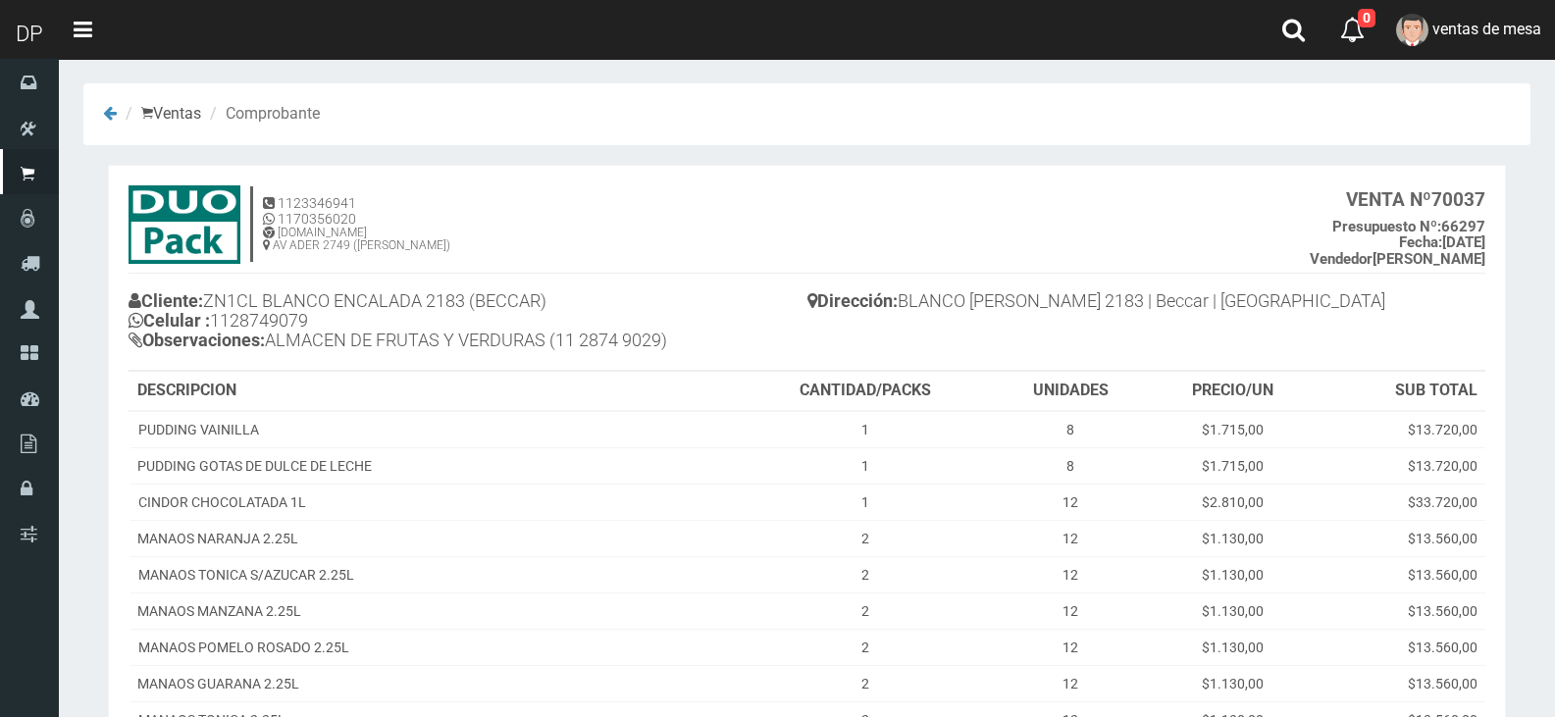
scroll to position [314, 0]
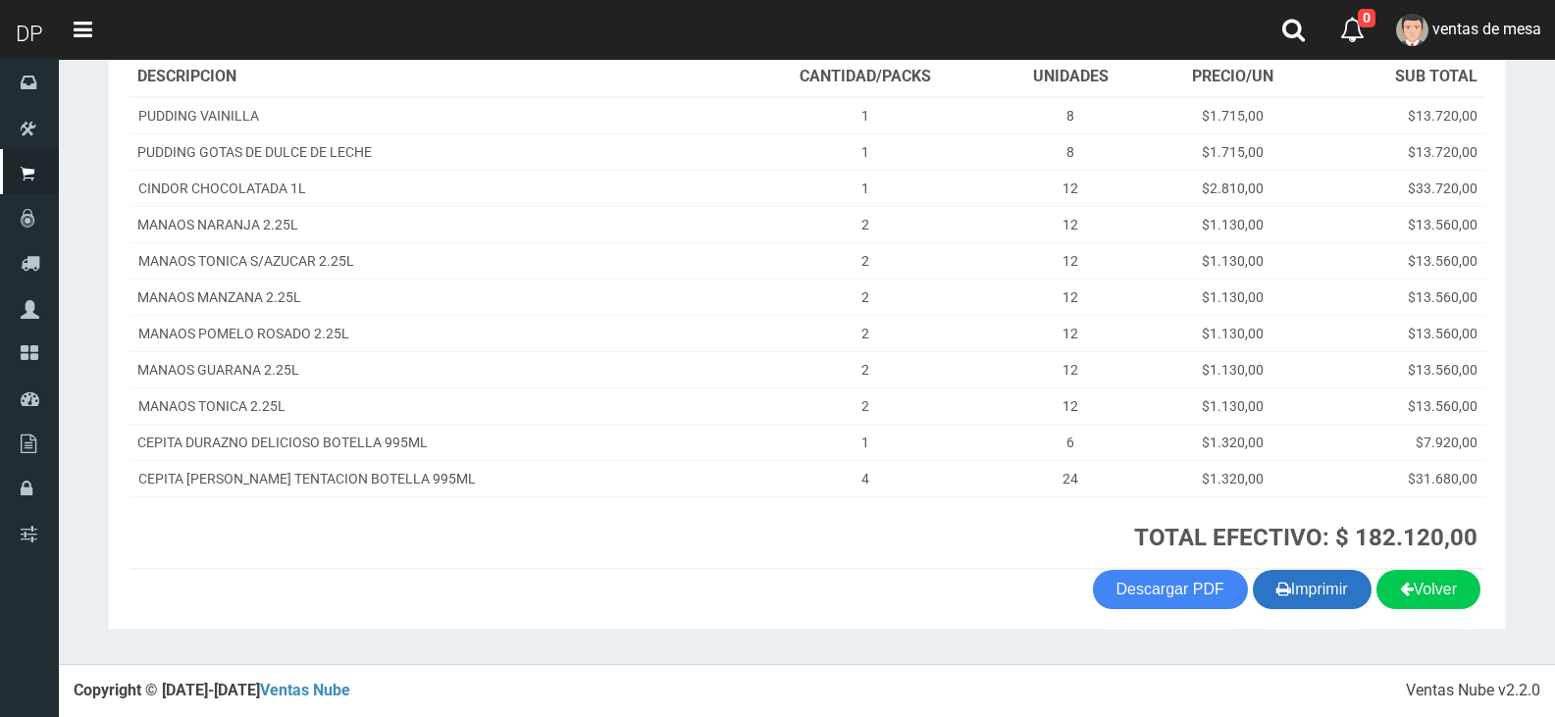
click at [1277, 592] on icon "button" at bounding box center [1284, 588] width 15 height 27
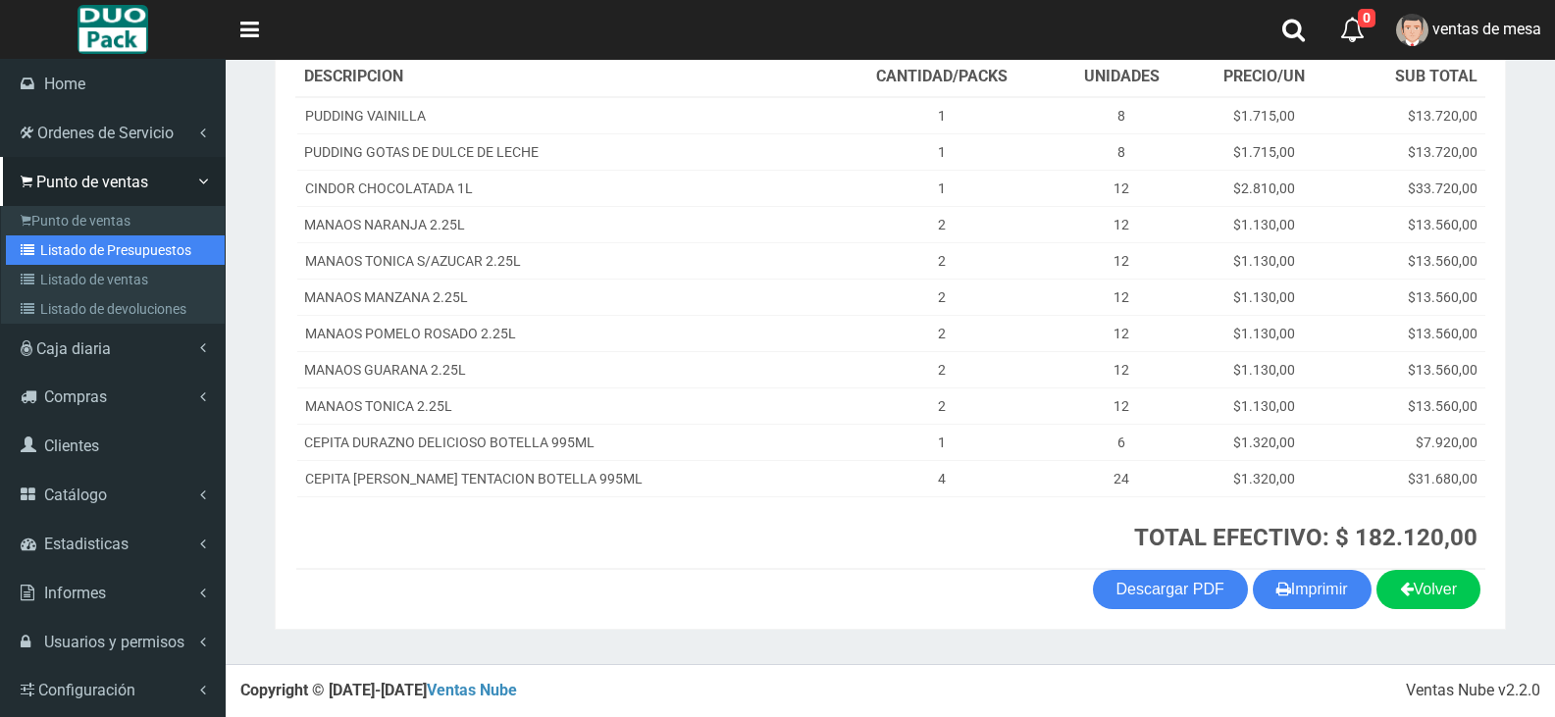
click at [89, 254] on link "Listado de Presupuestos" at bounding box center [115, 250] width 219 height 29
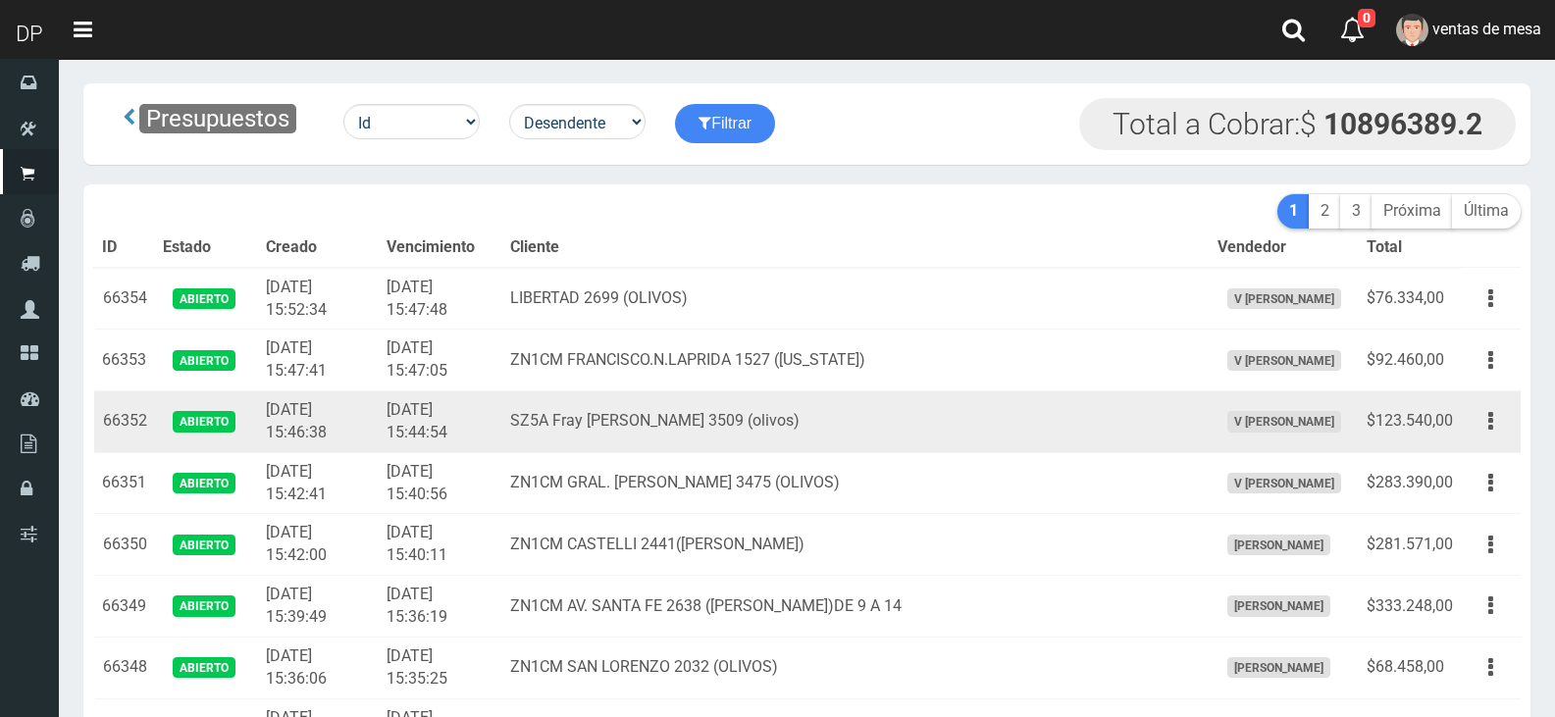
click at [440, 419] on td "2025-09-09 15:44:54" at bounding box center [441, 423] width 124 height 62
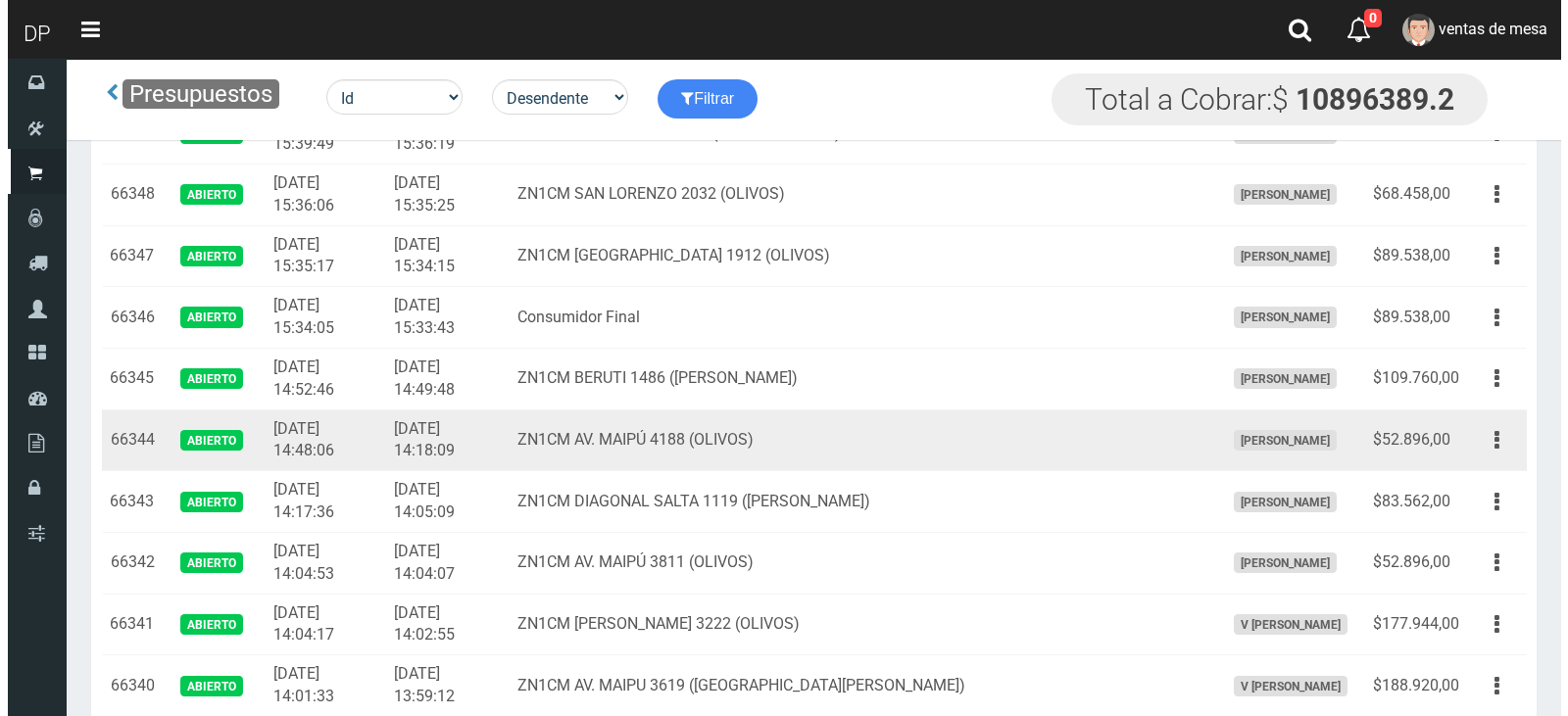
scroll to position [490, 0]
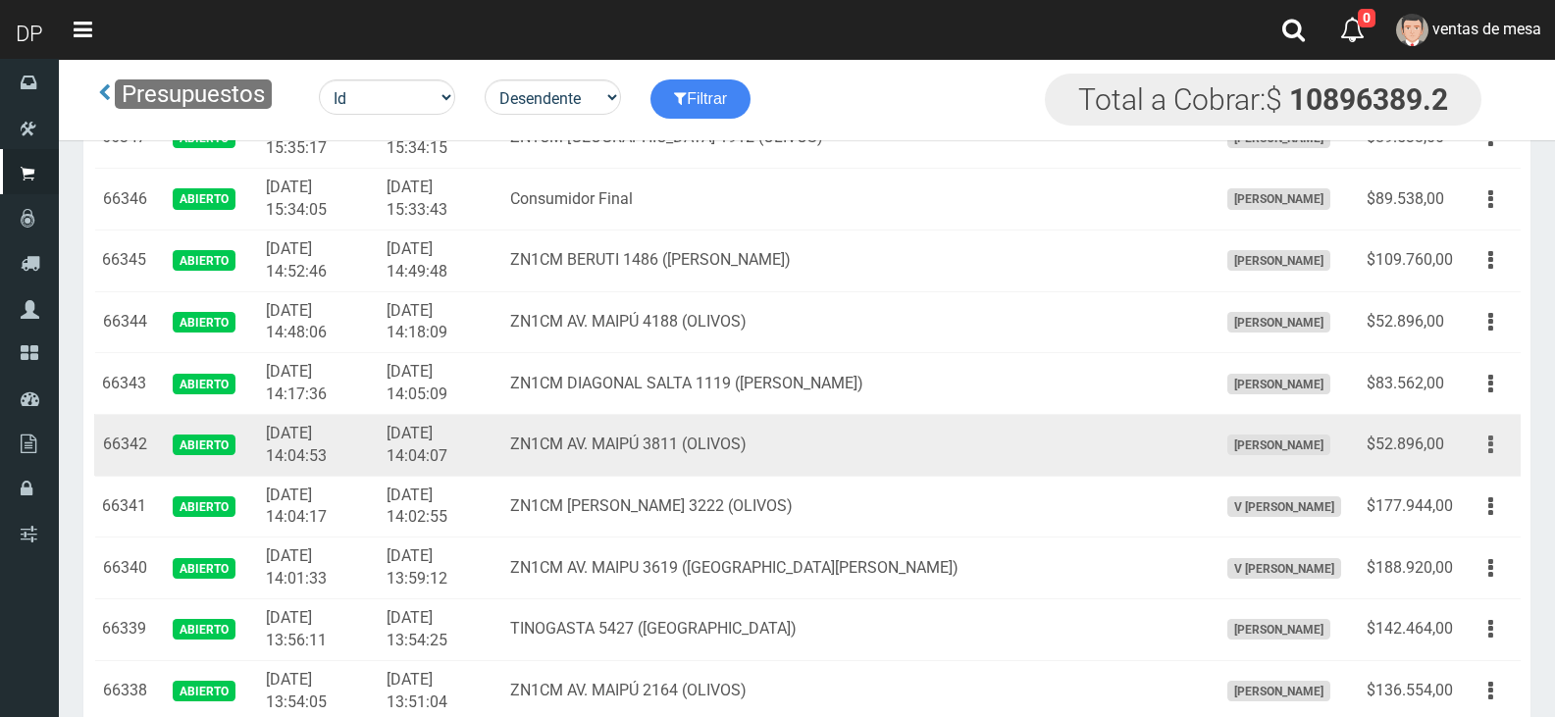
click at [1490, 443] on icon "button" at bounding box center [1491, 445] width 5 height 34
click at [966, 448] on td "ZN1CM AV. MAIPÚ 3811 (OLIVOS)" at bounding box center [856, 445] width 708 height 62
click at [1490, 449] on icon "button" at bounding box center [1491, 445] width 5 height 34
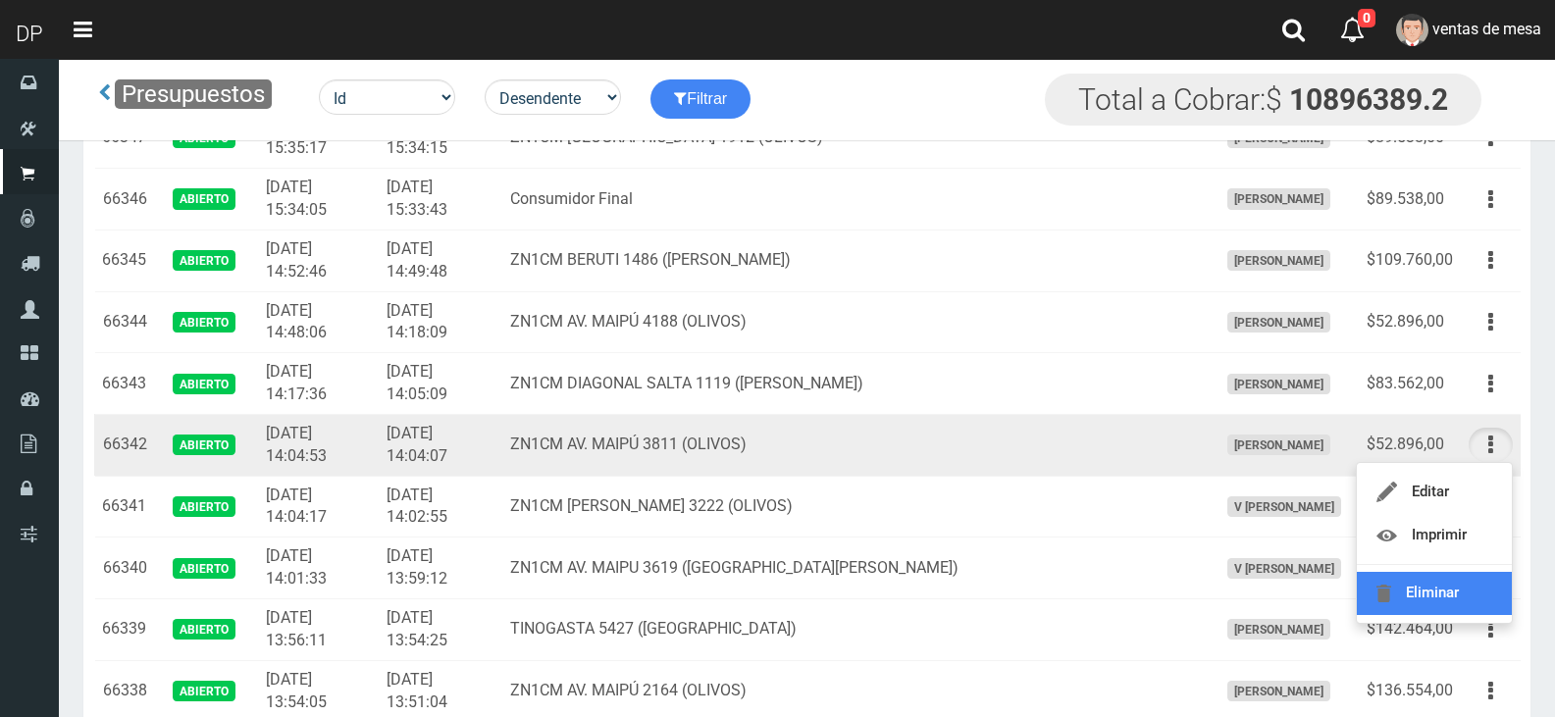
click at [1423, 606] on link "Eliminar" at bounding box center [1434, 593] width 155 height 43
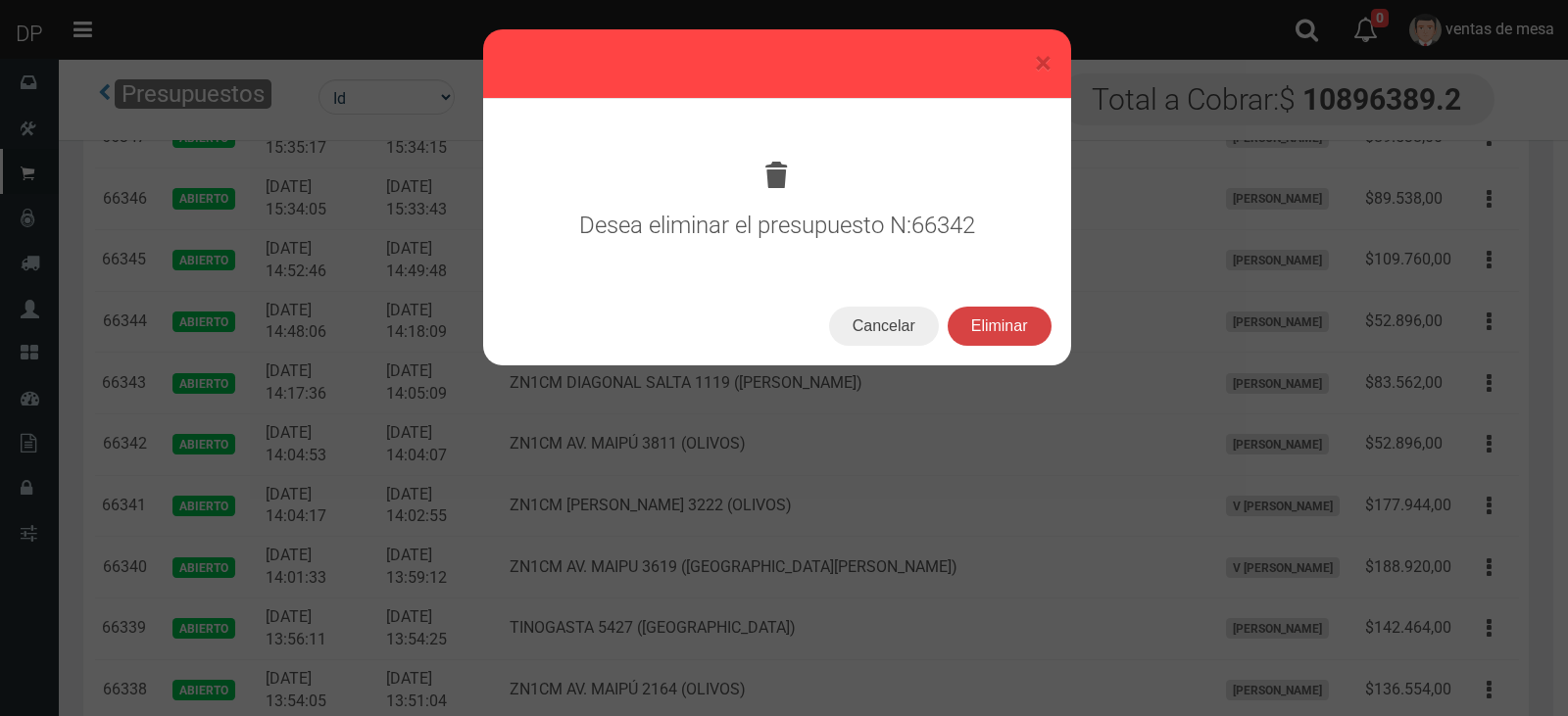
click at [1021, 316] on button "Eliminar" at bounding box center [1000, 326] width 104 height 39
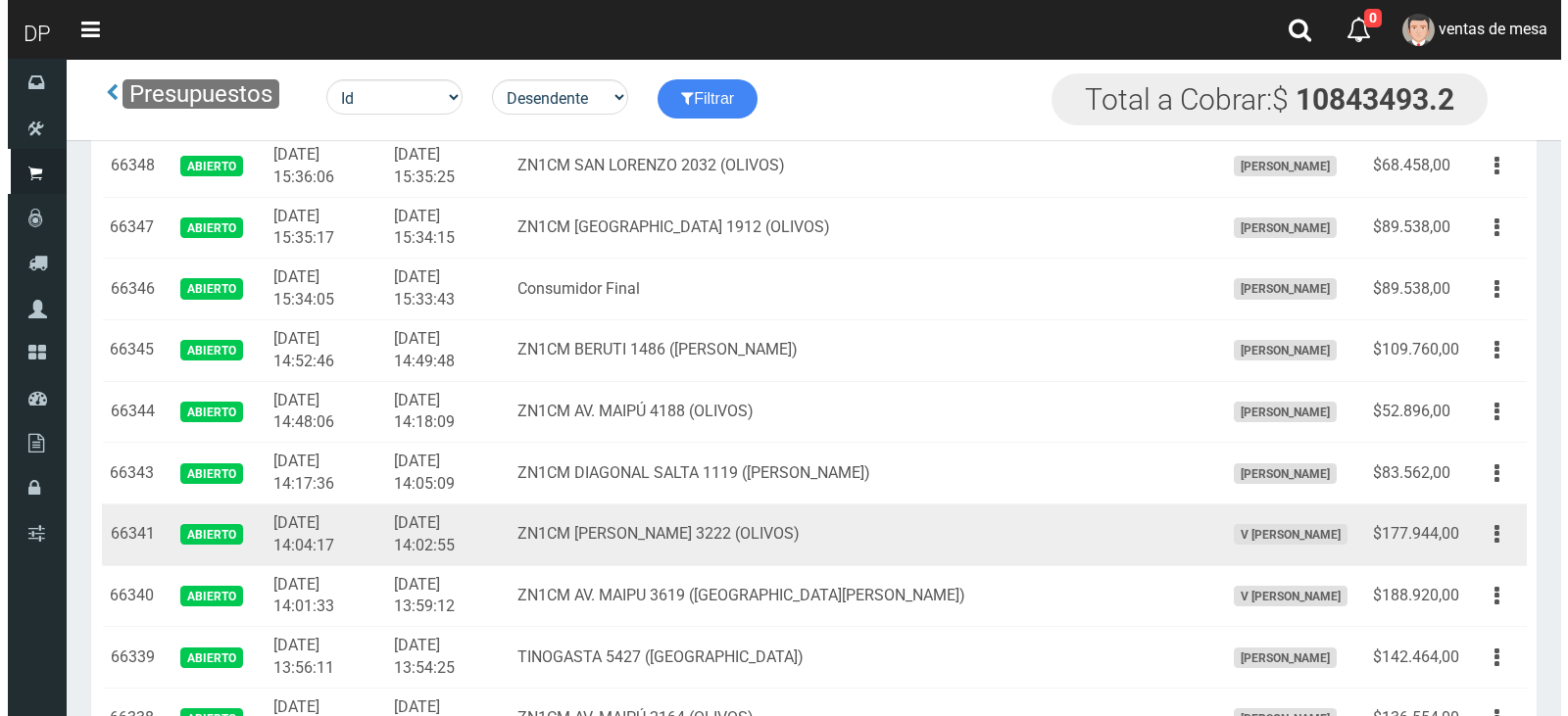
scroll to position [392, 0]
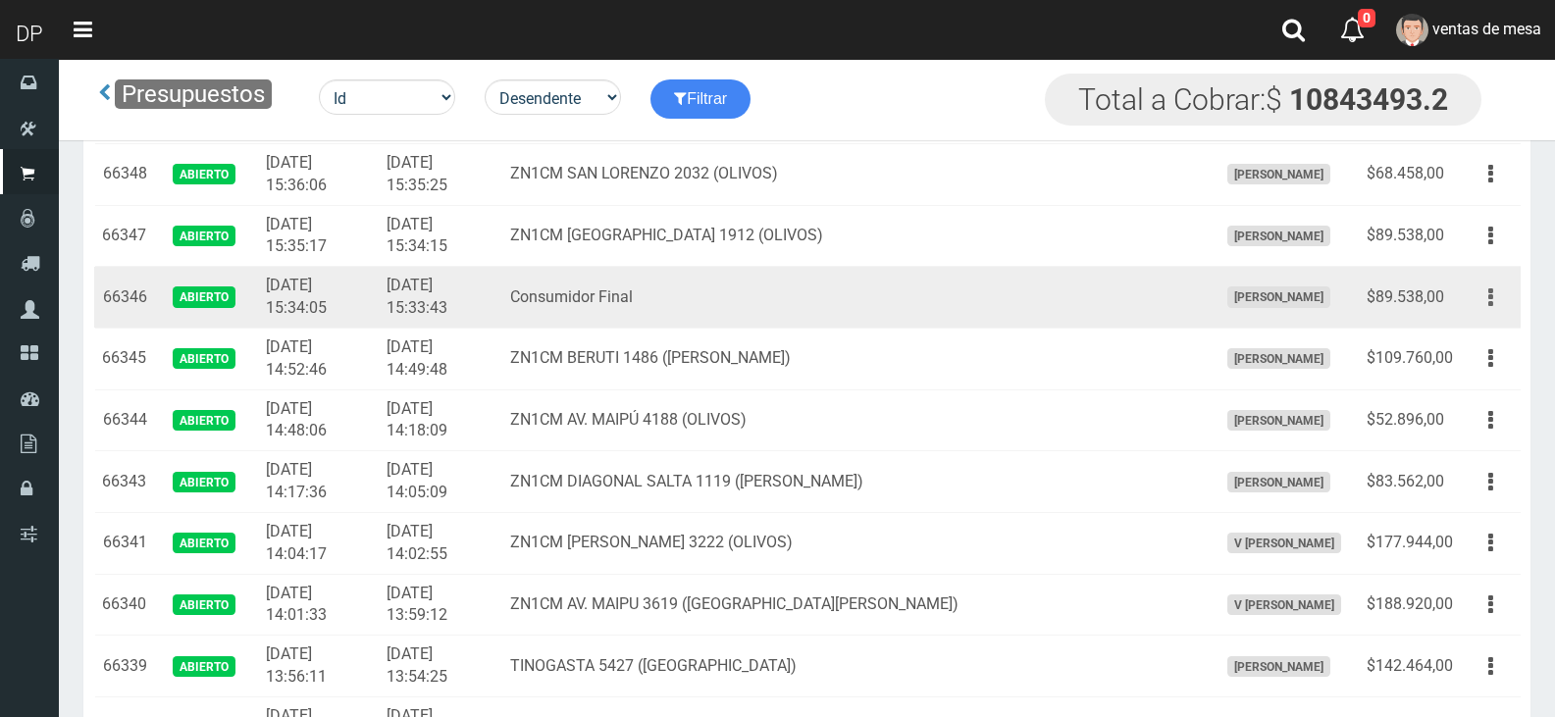
click at [1477, 301] on button "button" at bounding box center [1491, 298] width 44 height 34
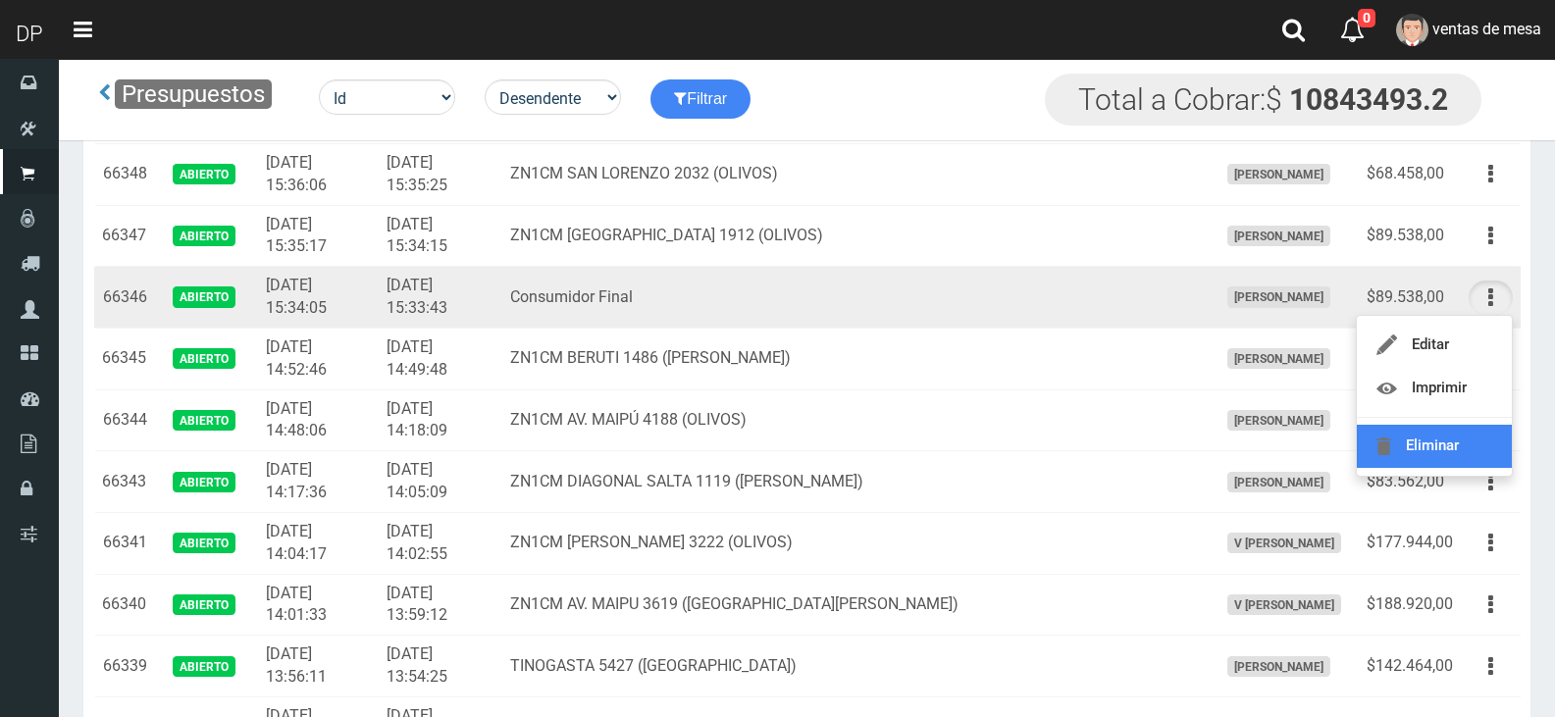
click at [1460, 463] on link "Eliminar" at bounding box center [1434, 446] width 155 height 43
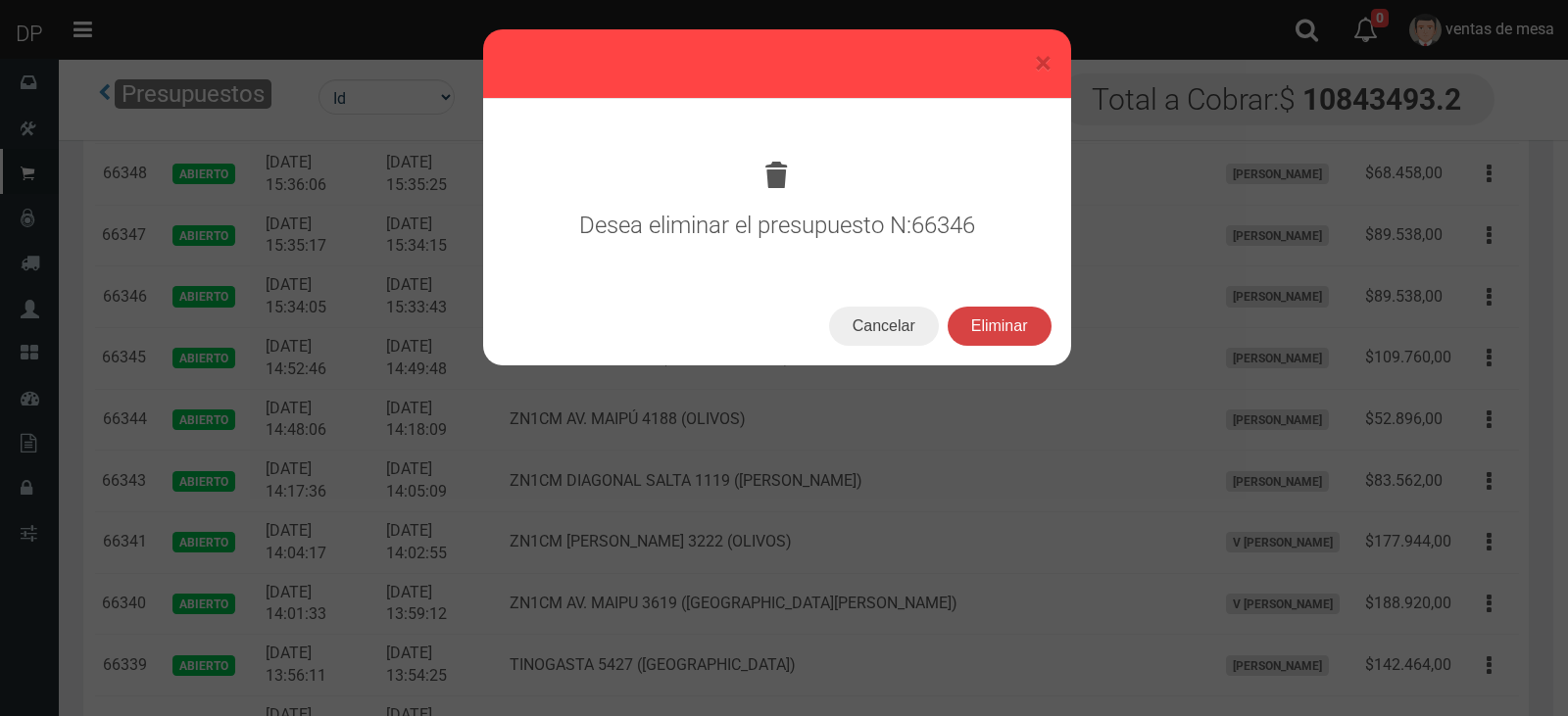
click at [1014, 322] on button "Eliminar" at bounding box center [1000, 326] width 104 height 39
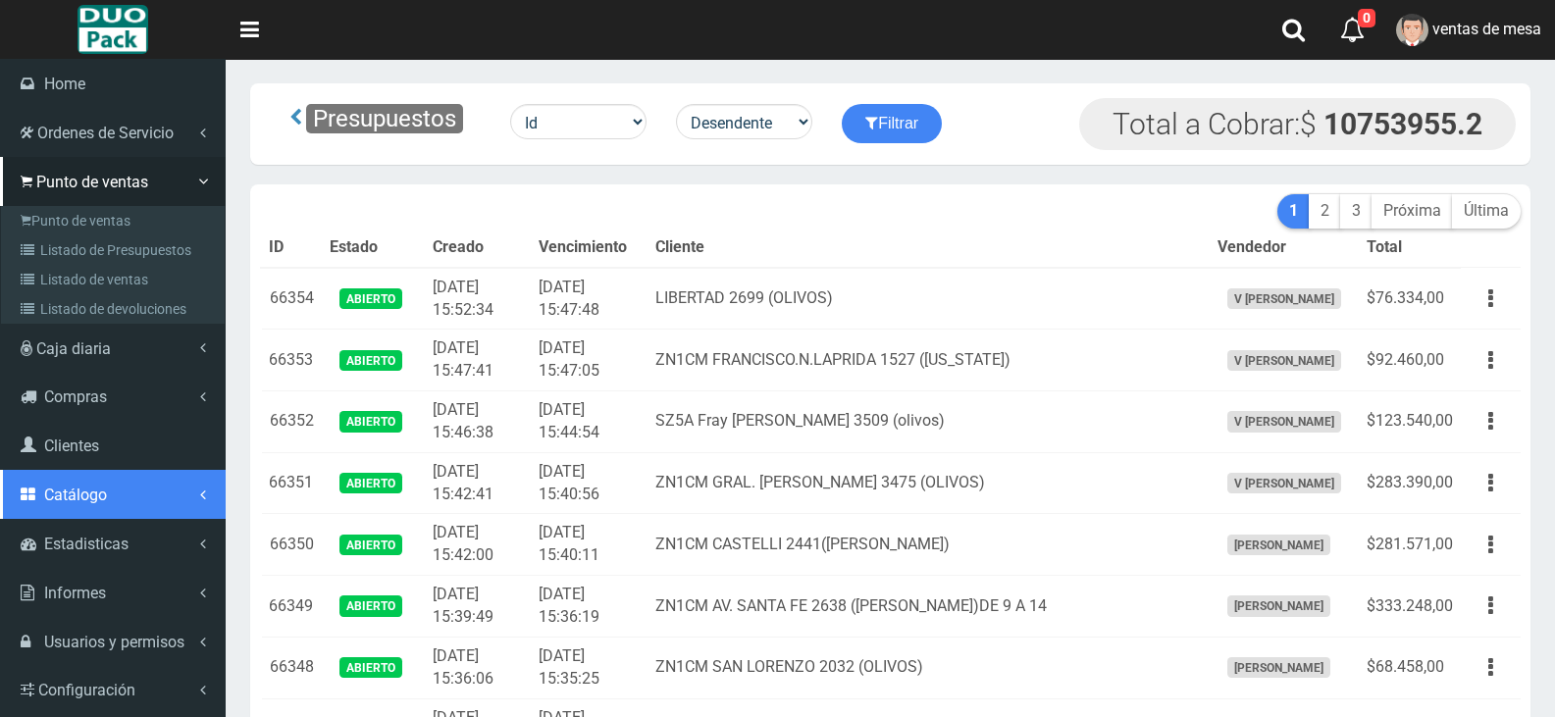
click at [97, 502] on span "Catálogo" at bounding box center [75, 495] width 63 height 19
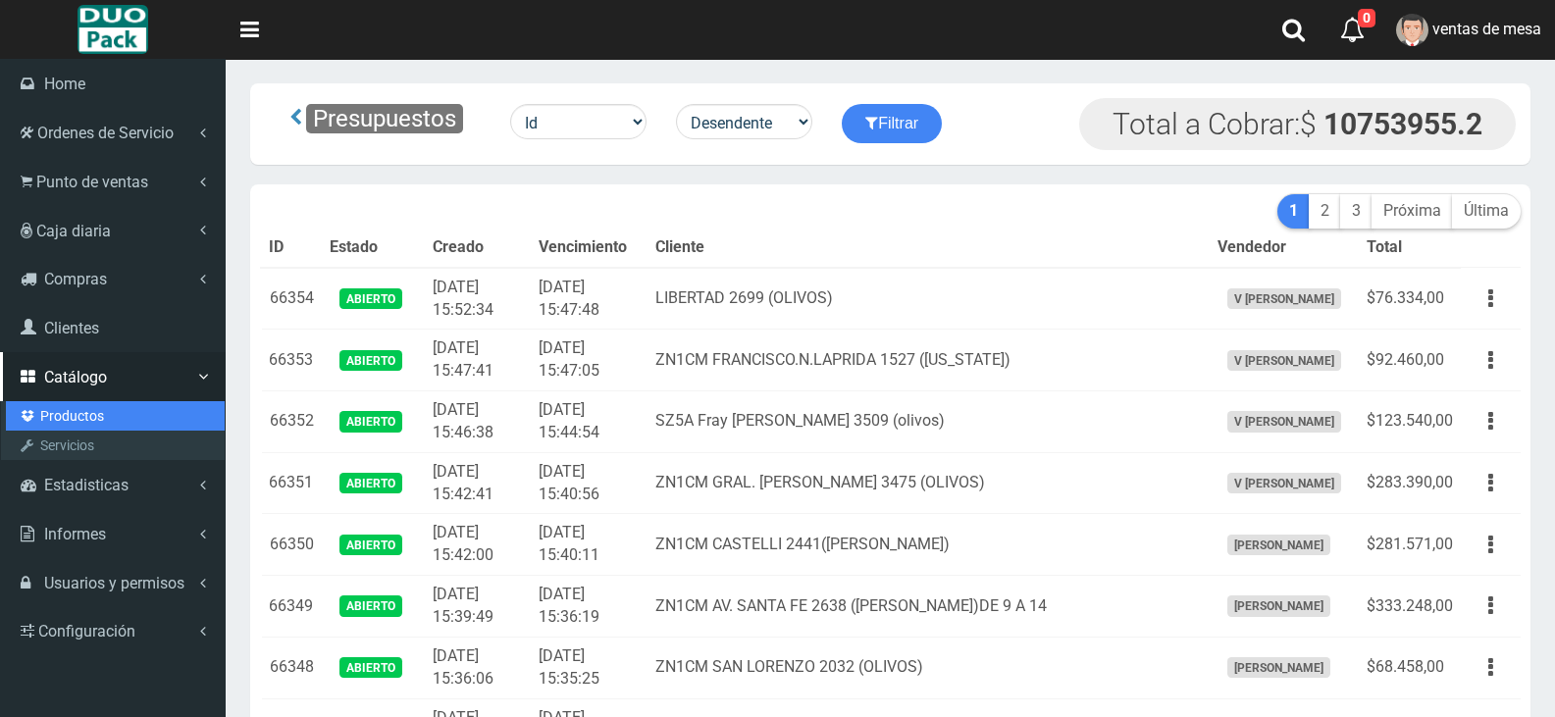
click at [108, 423] on link "Productos" at bounding box center [115, 415] width 219 height 29
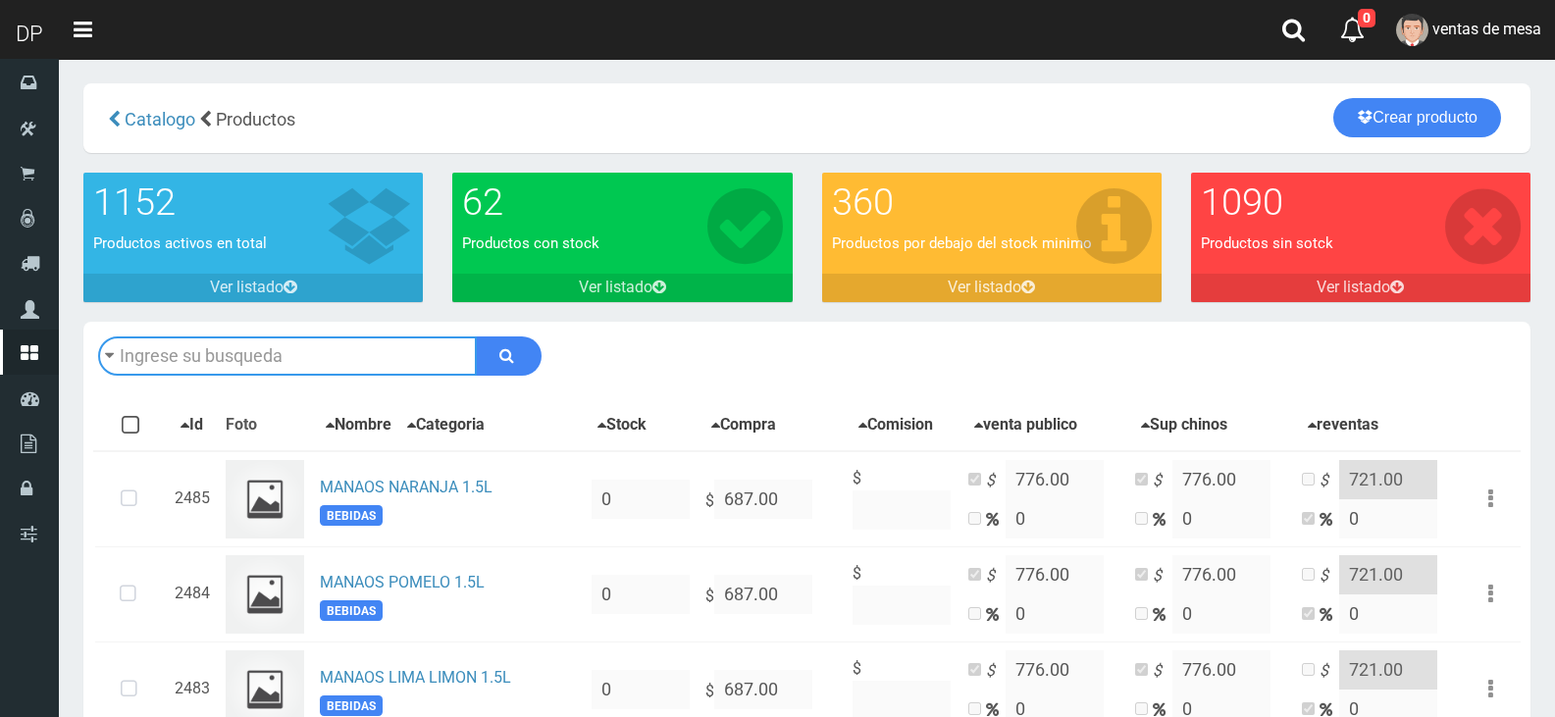
click at [266, 352] on input "text" at bounding box center [287, 356] width 379 height 39
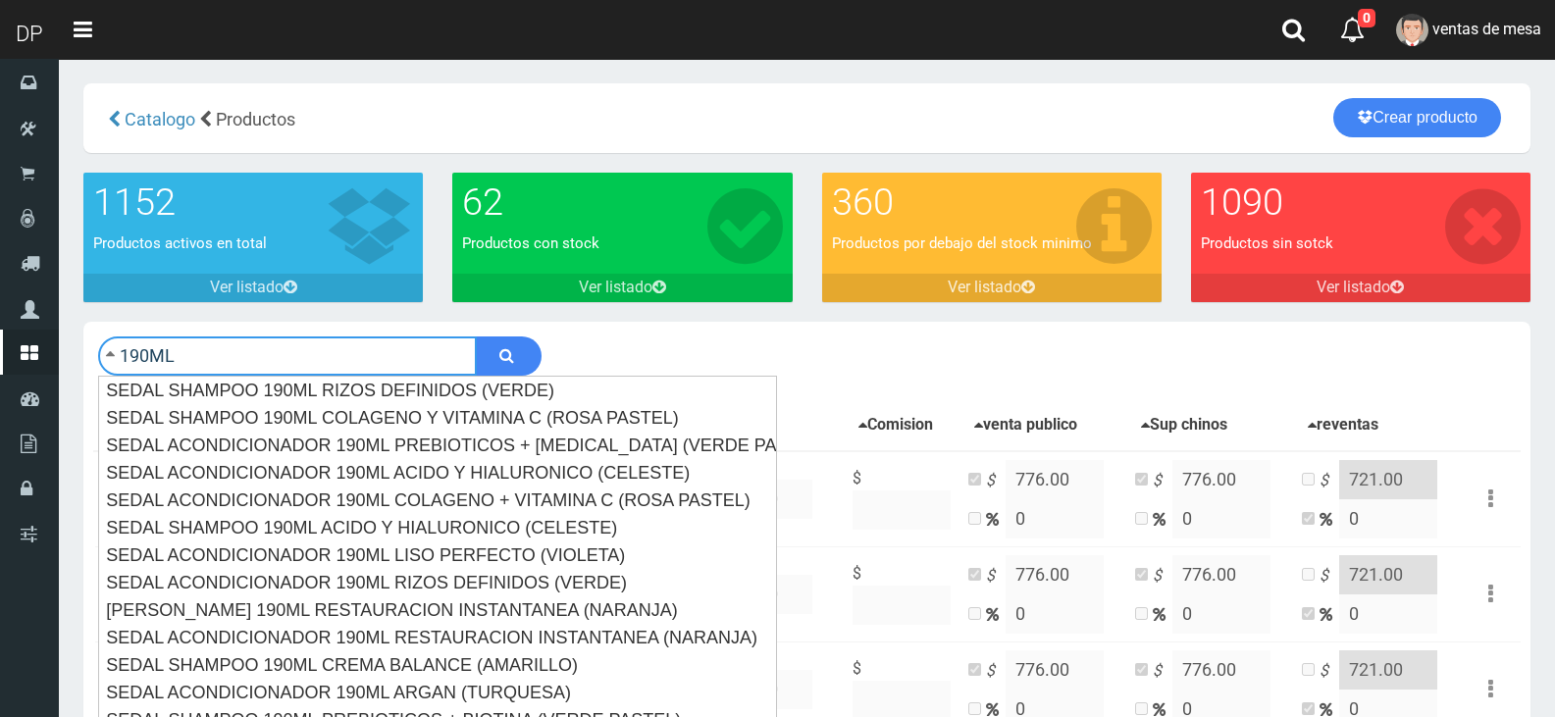
click at [476, 337] on button "submit" at bounding box center [509, 356] width 66 height 39
type input "190ML"
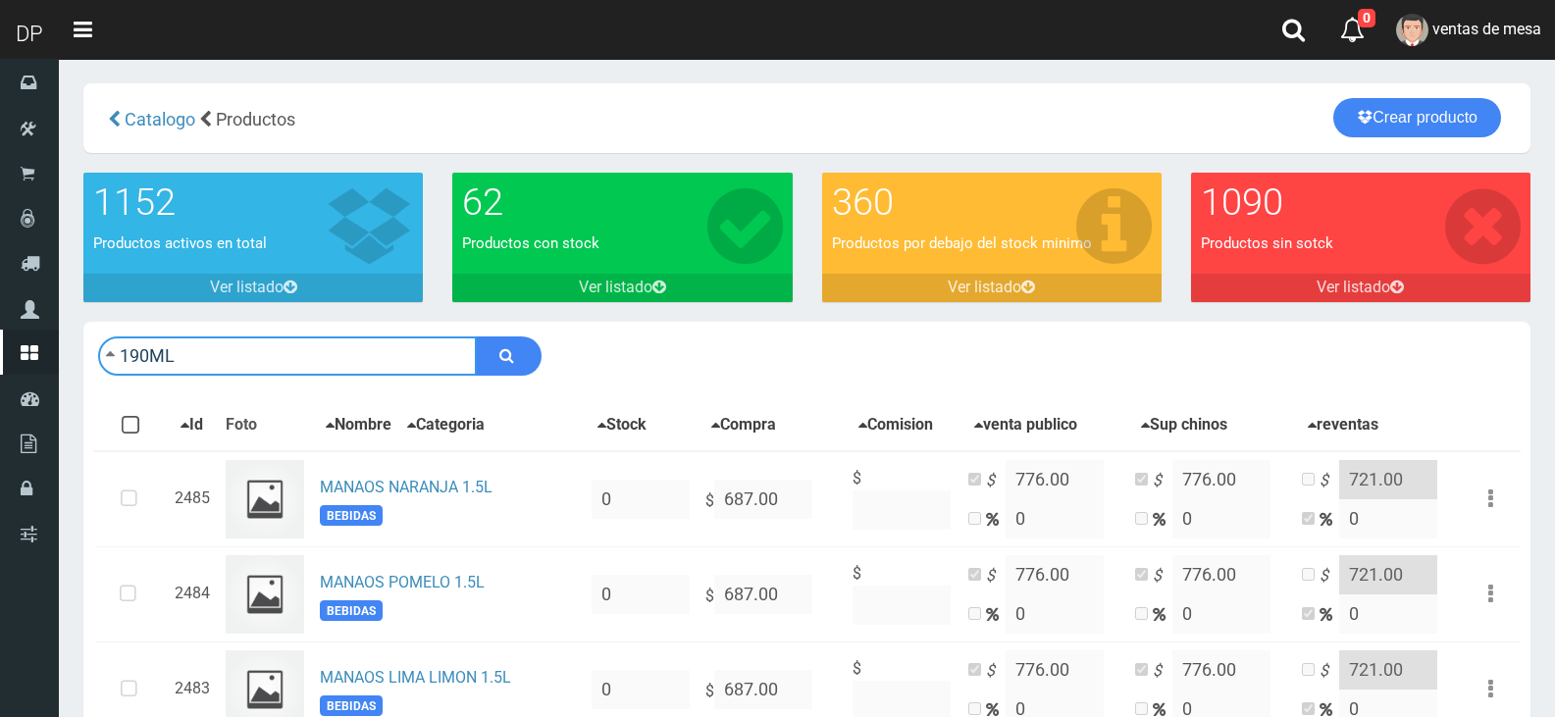
click at [476, 337] on button "submit" at bounding box center [509, 356] width 66 height 39
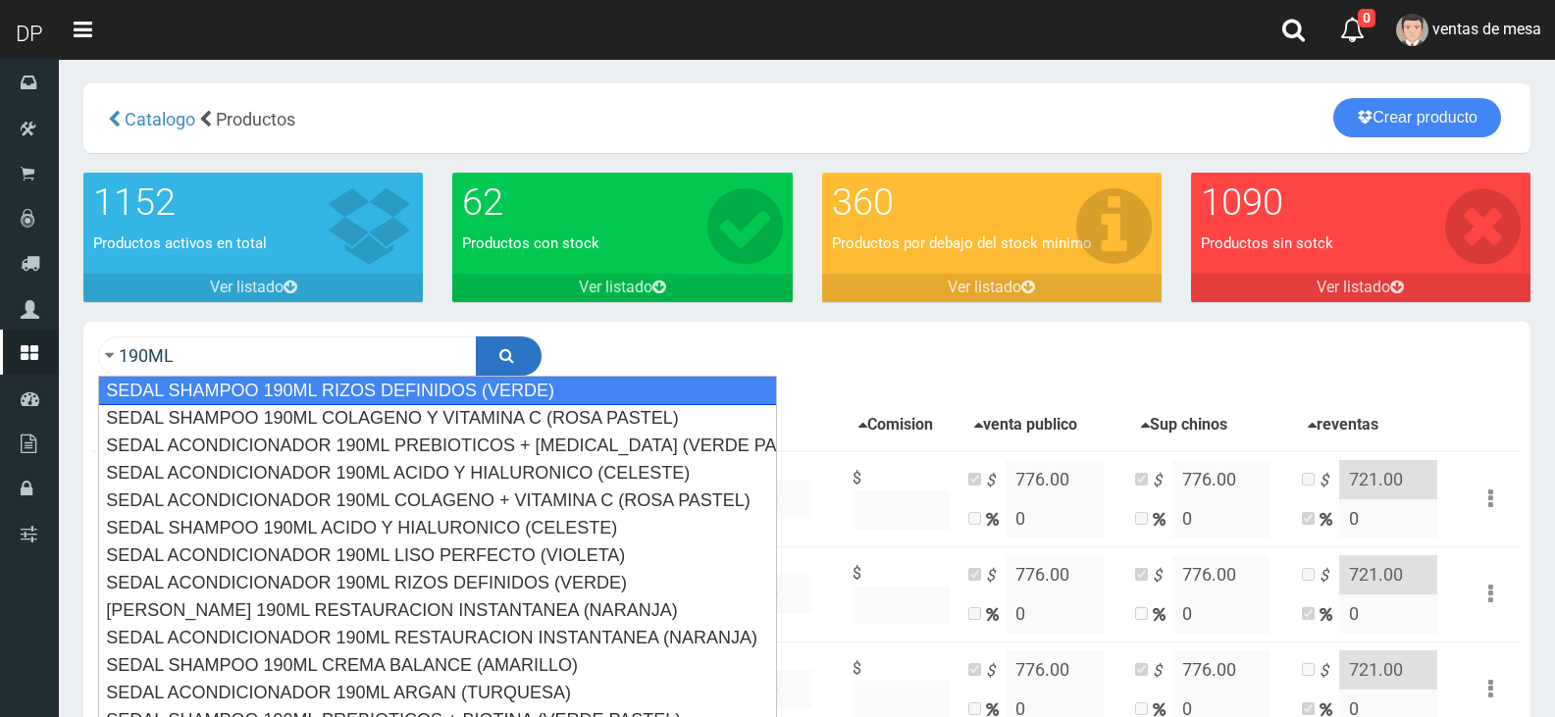
click at [513, 343] on icon "submit" at bounding box center [507, 355] width 15 height 27
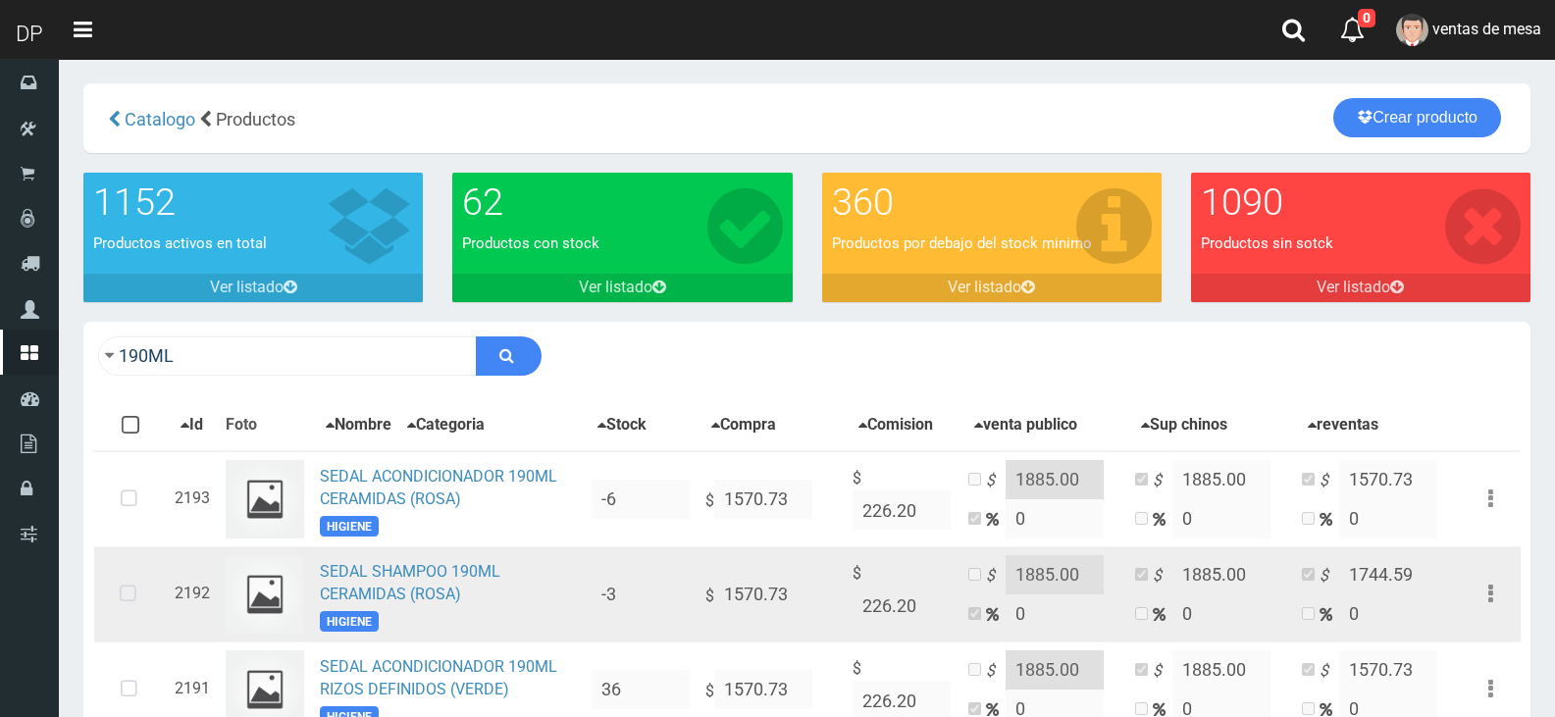
drag, startPoint x: 139, startPoint y: 514, endPoint x: 129, endPoint y: 572, distance: 58.9
click at [139, 514] on icon at bounding box center [129, 499] width 52 height 65
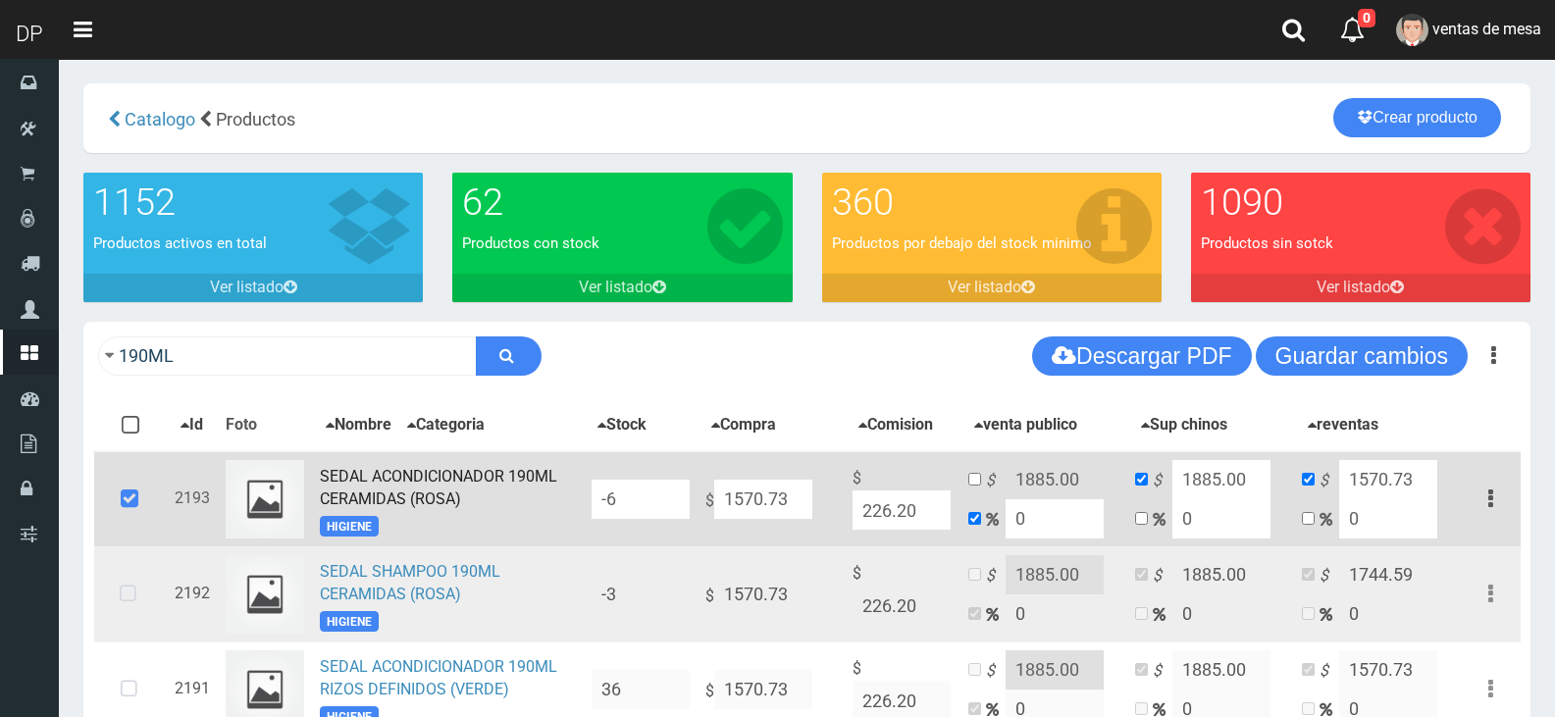
click at [135, 584] on icon at bounding box center [128, 594] width 52 height 65
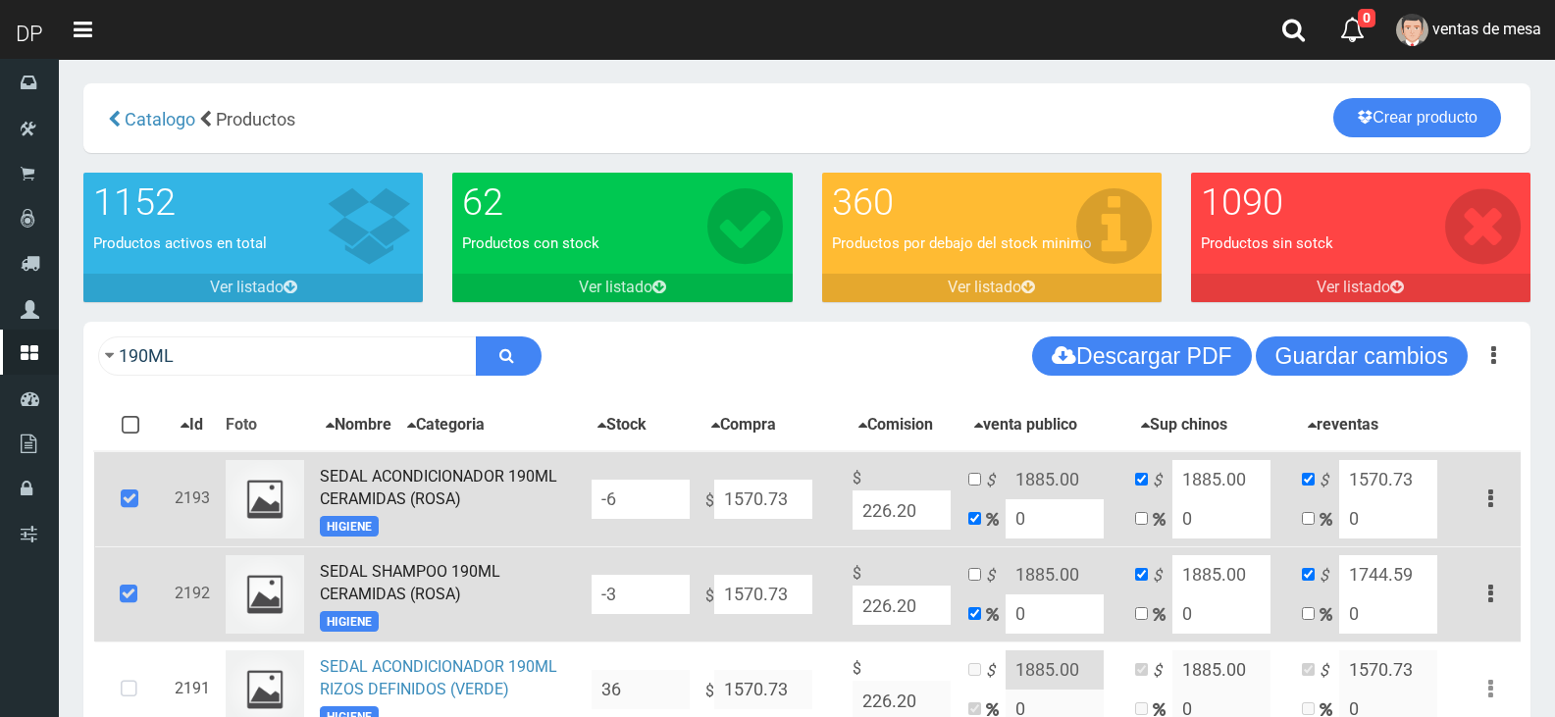
click at [602, 514] on input "-6" at bounding box center [641, 499] width 98 height 39
click at [603, 513] on input "-6" at bounding box center [641, 499] width 98 height 39
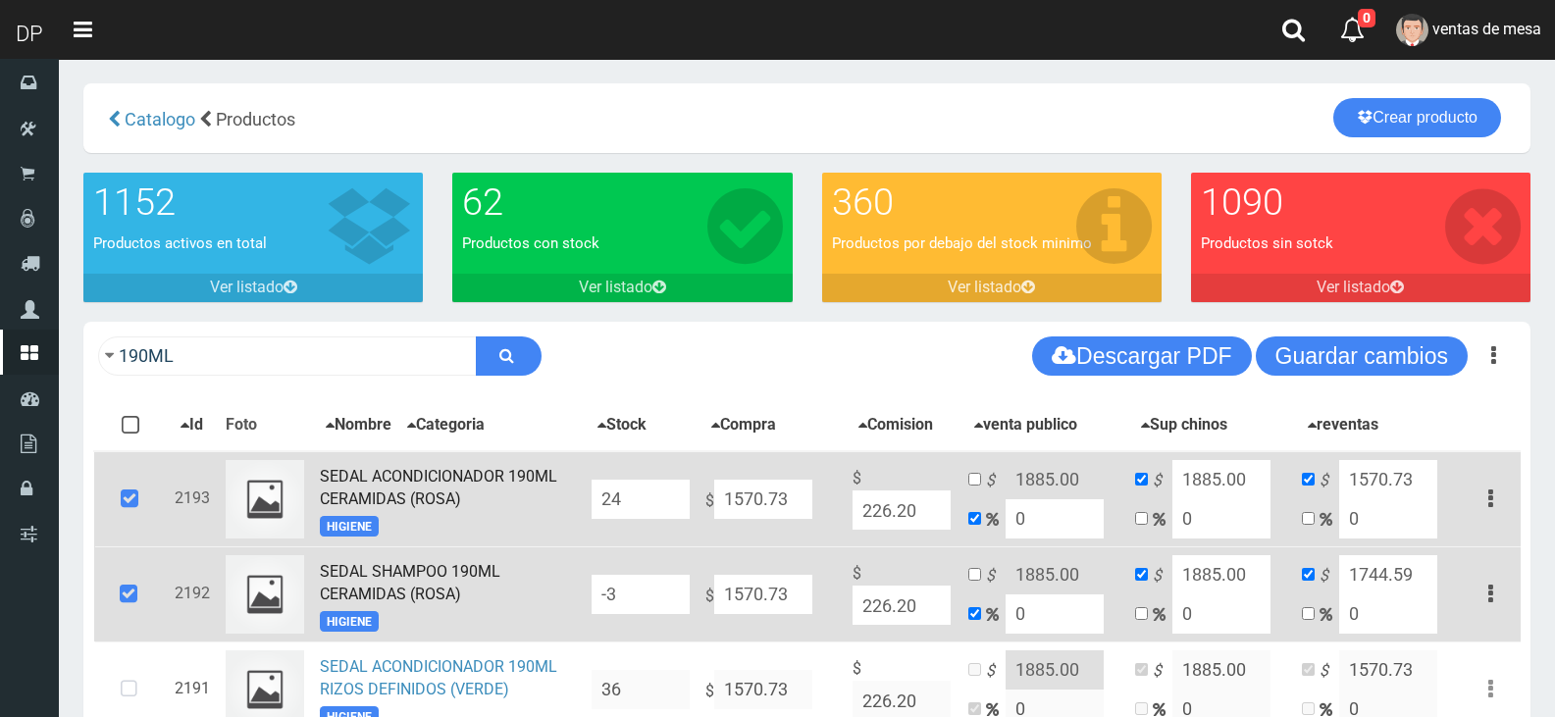
type input "24"
click at [653, 593] on input "-3" at bounding box center [641, 594] width 98 height 39
click at [652, 592] on input "-3" at bounding box center [641, 594] width 98 height 39
type input "-"
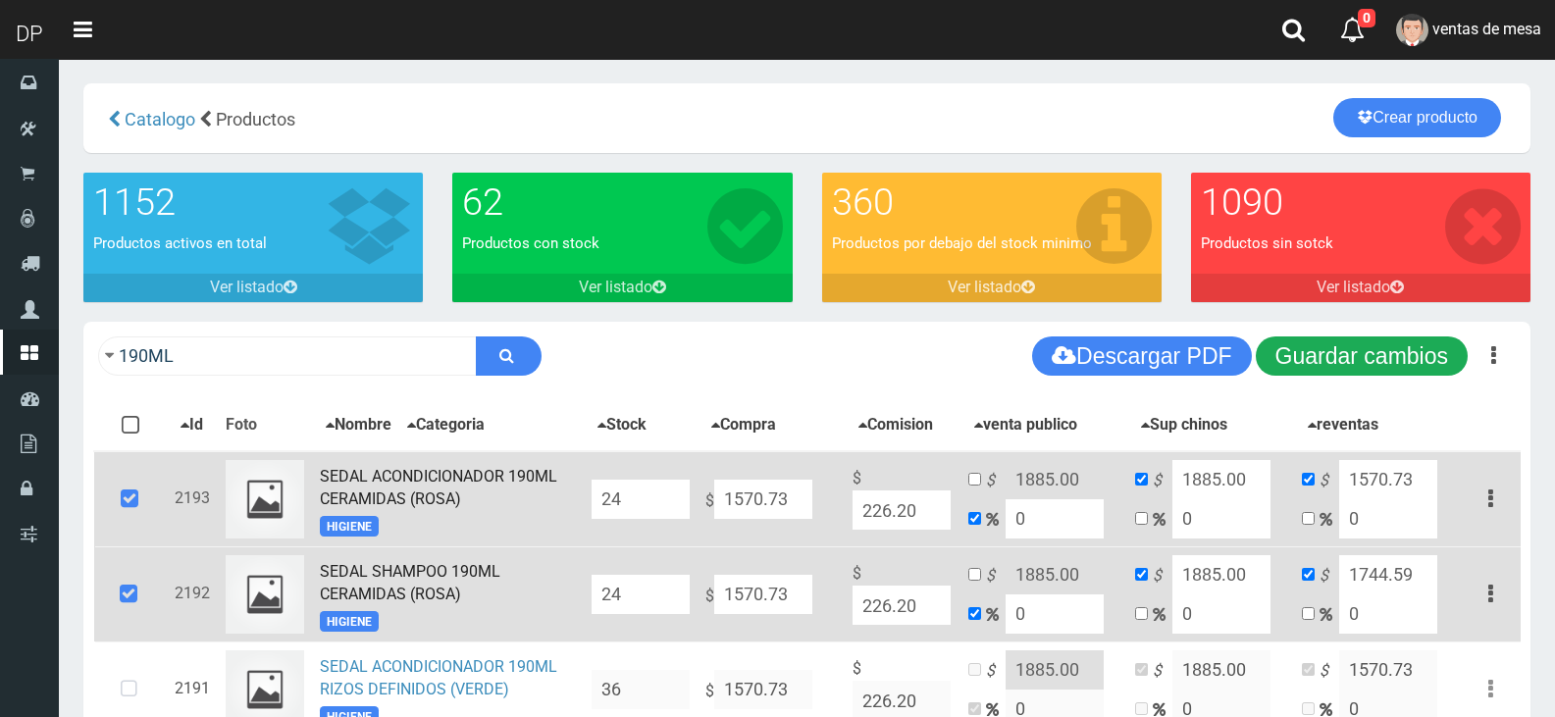
type input "24"
click at [1310, 367] on button "Guardar cambios" at bounding box center [1362, 356] width 212 height 39
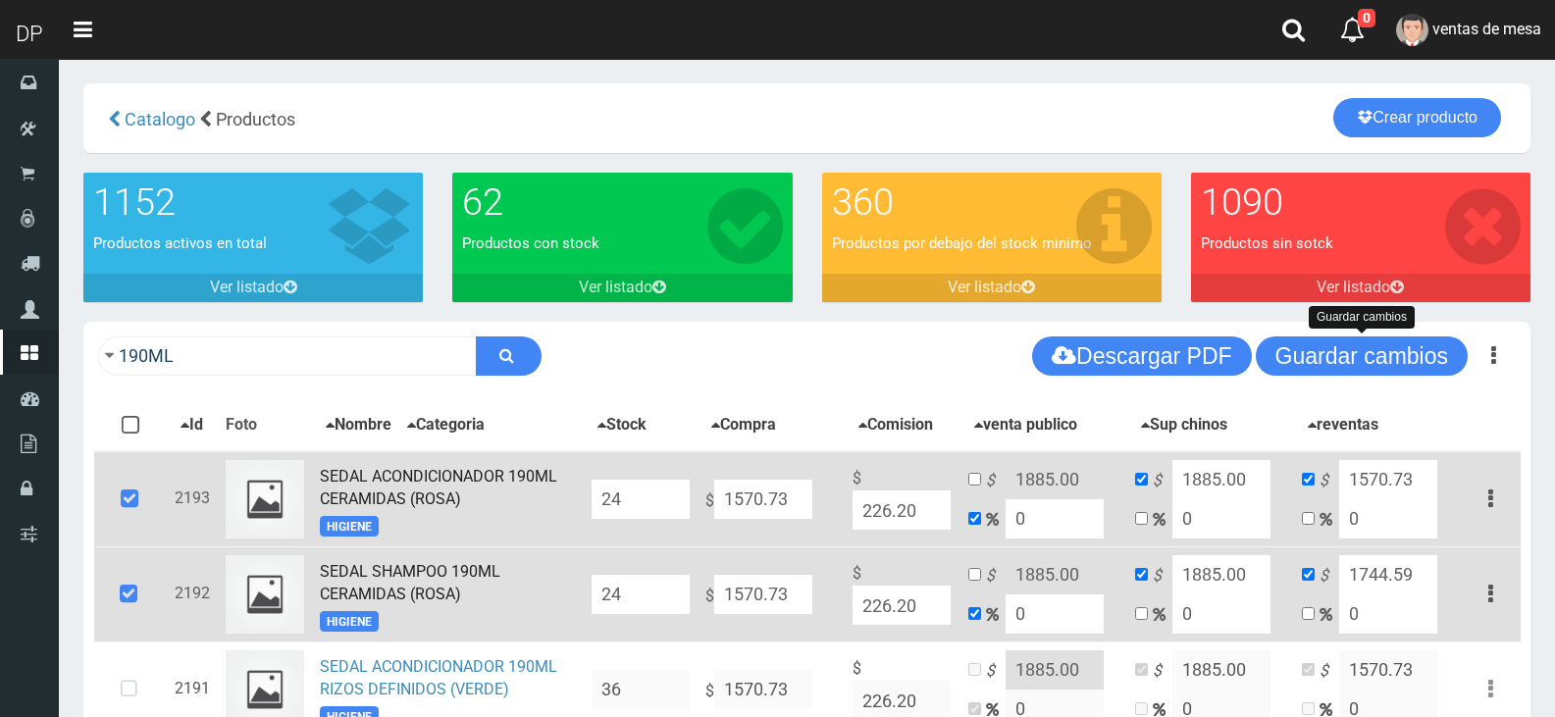
scroll to position [196, 0]
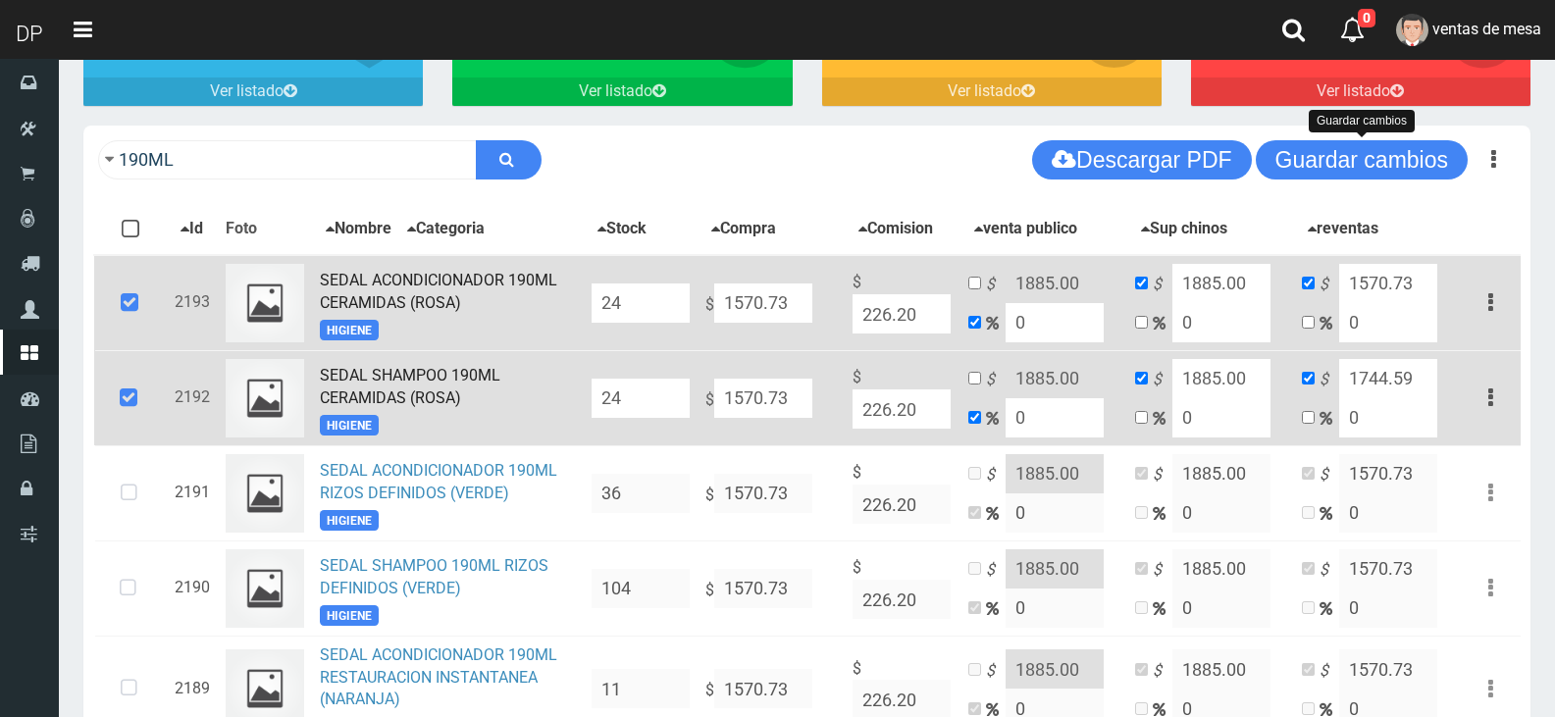
click at [135, 308] on icon at bounding box center [129, 303] width 53 height 65
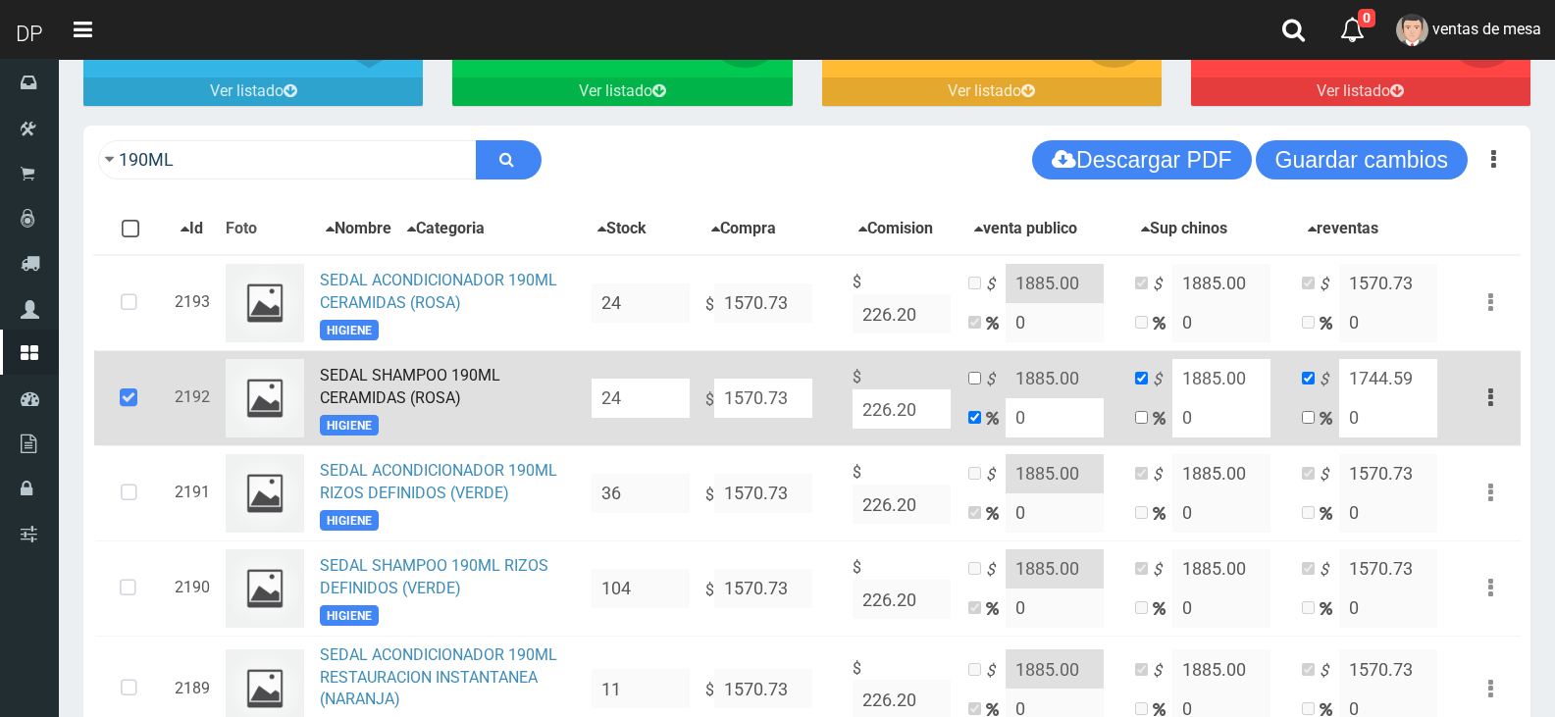
click at [140, 398] on icon at bounding box center [128, 398] width 53 height 65
